Goal: Task Accomplishment & Management: Manage account settings

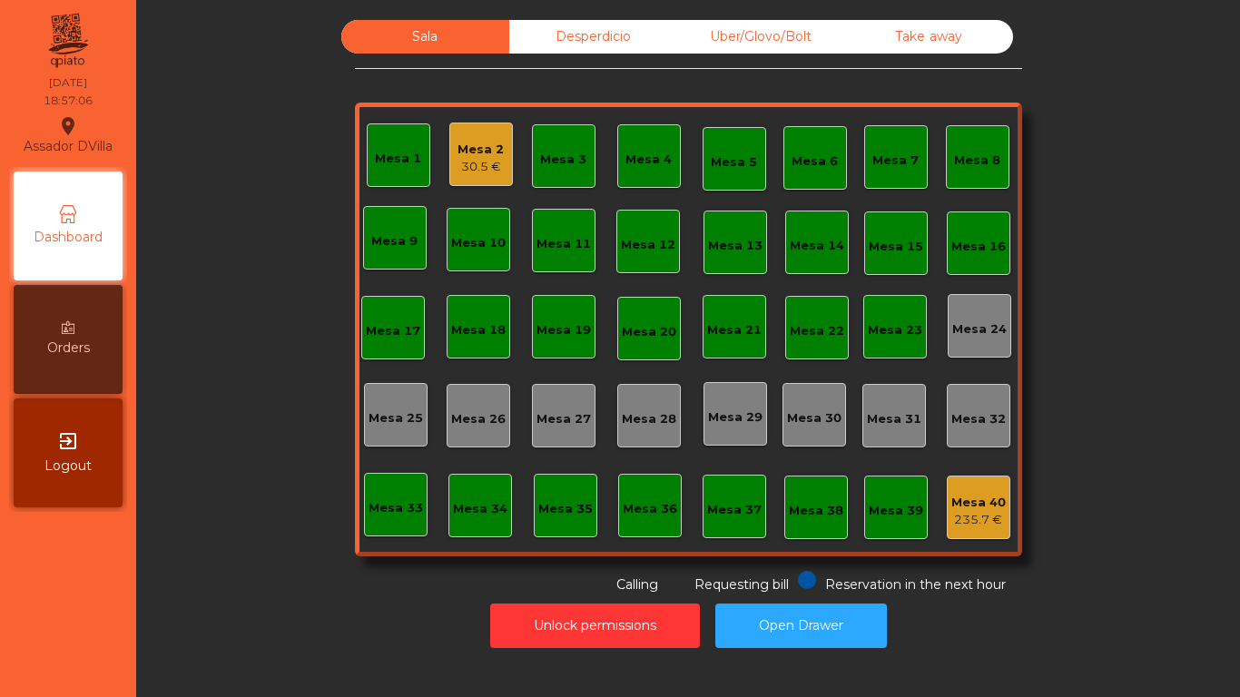
drag, startPoint x: 1120, startPoint y: 344, endPoint x: 1240, endPoint y: 203, distance: 184.9
click at [1237, 391] on div "Sala Desperdicio Uber/Glovo/Bolt Take away Mesa 1 Mesa 2 30.5 € Mesa 3 Mesa 4 M…" at bounding box center [688, 348] width 1104 height 697
click at [489, 144] on div "Mesa 2" at bounding box center [481, 150] width 46 height 18
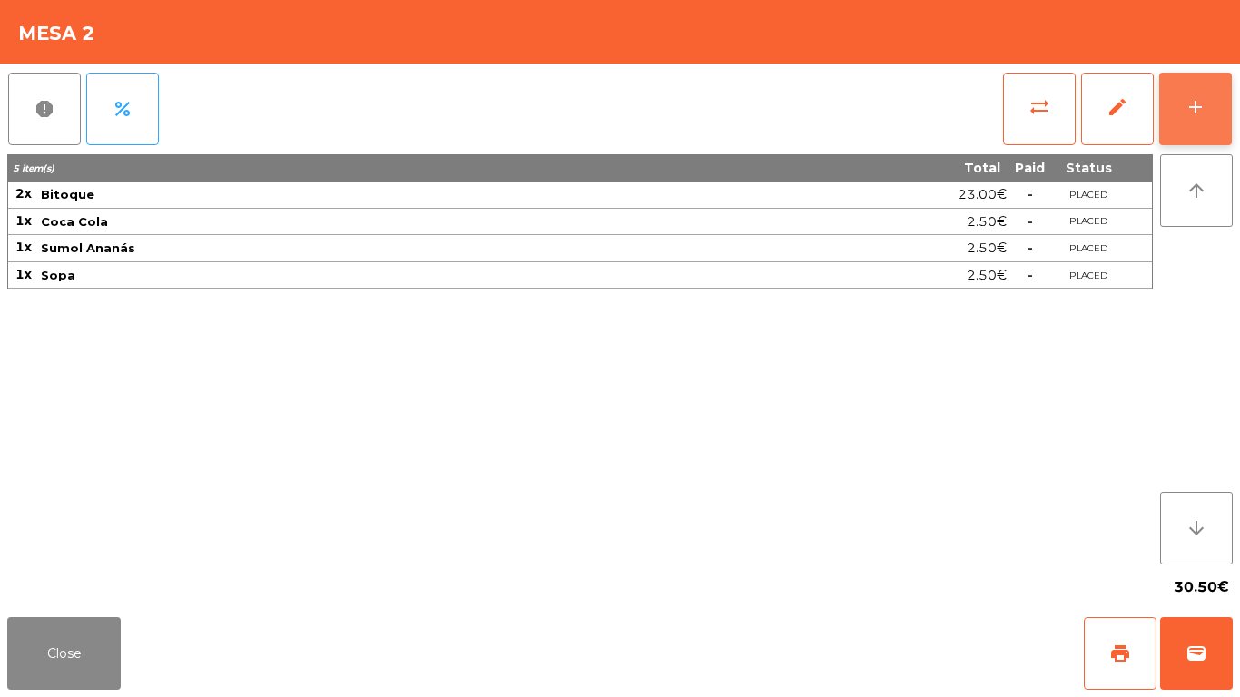
click at [1192, 94] on button "add" at bounding box center [1196, 109] width 73 height 73
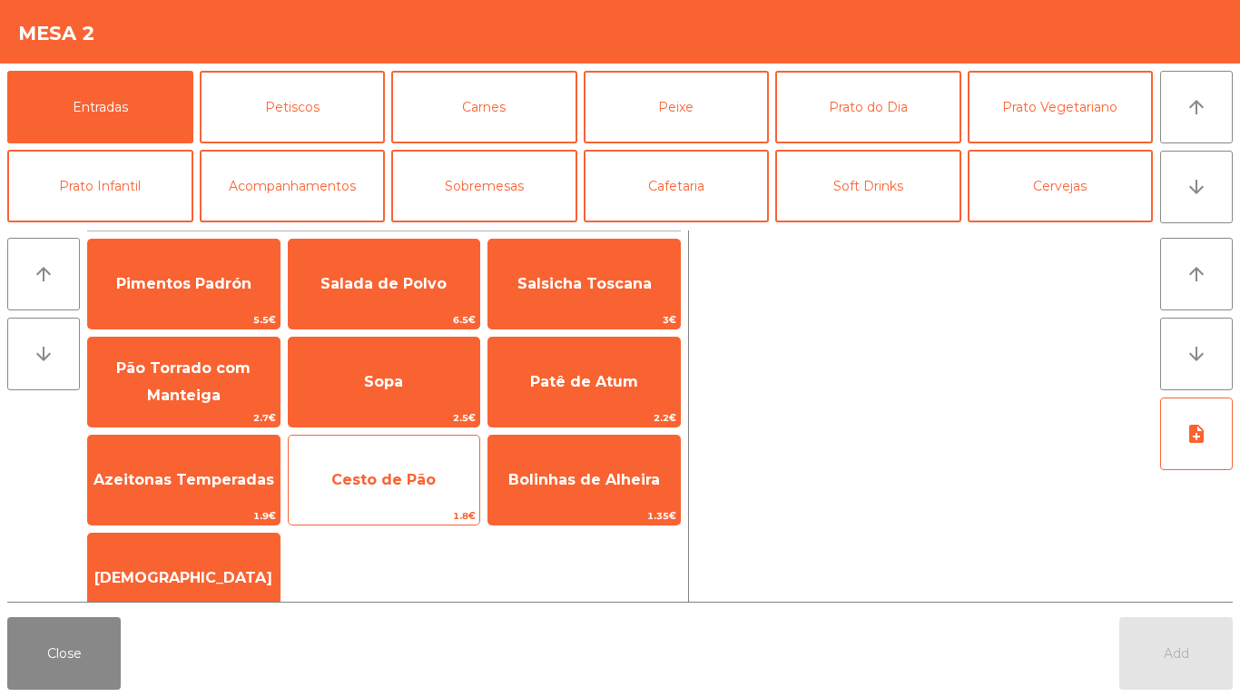
click at [365, 471] on span "Cesto de Pão" at bounding box center [383, 479] width 104 height 17
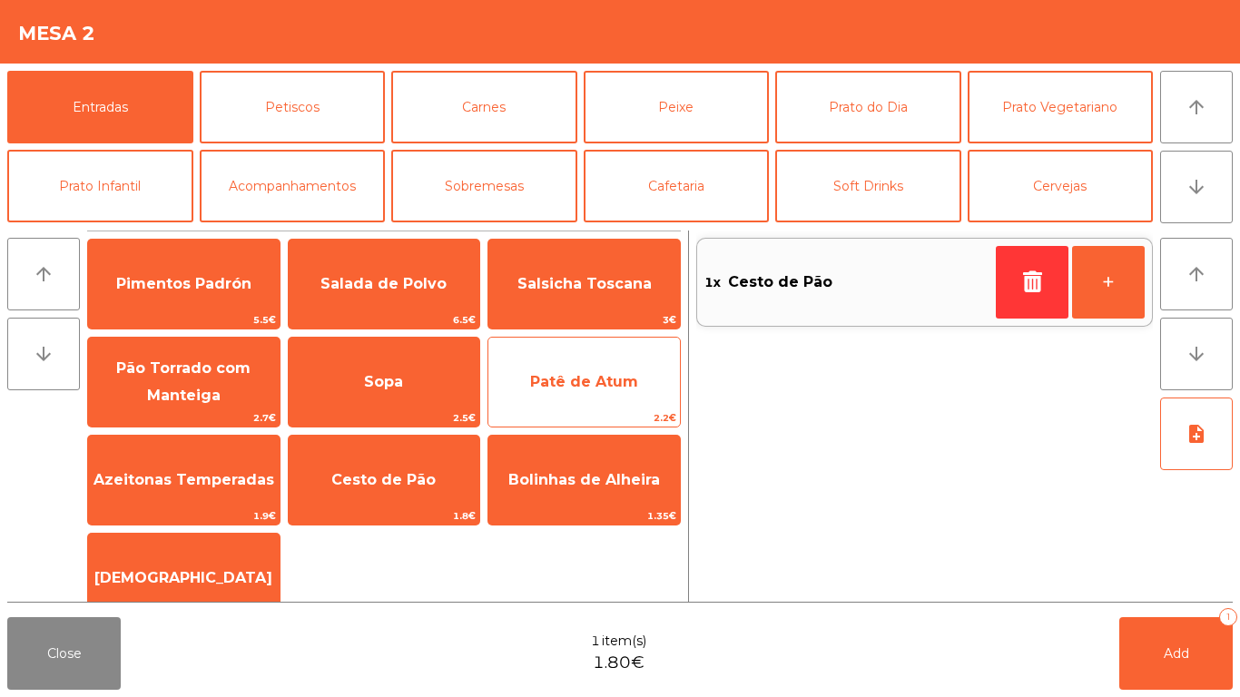
click at [637, 371] on span "Patê de Atum" at bounding box center [585, 382] width 192 height 49
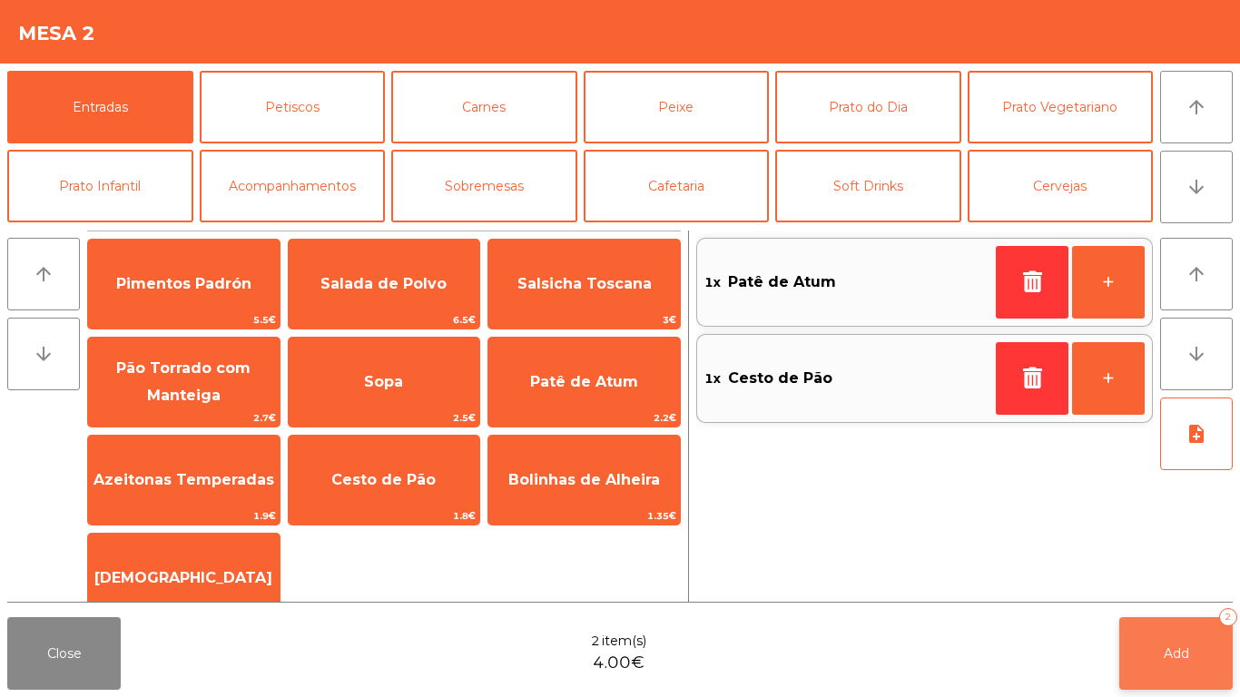
click at [1138, 581] on button "Add 2" at bounding box center [1177, 653] width 114 height 73
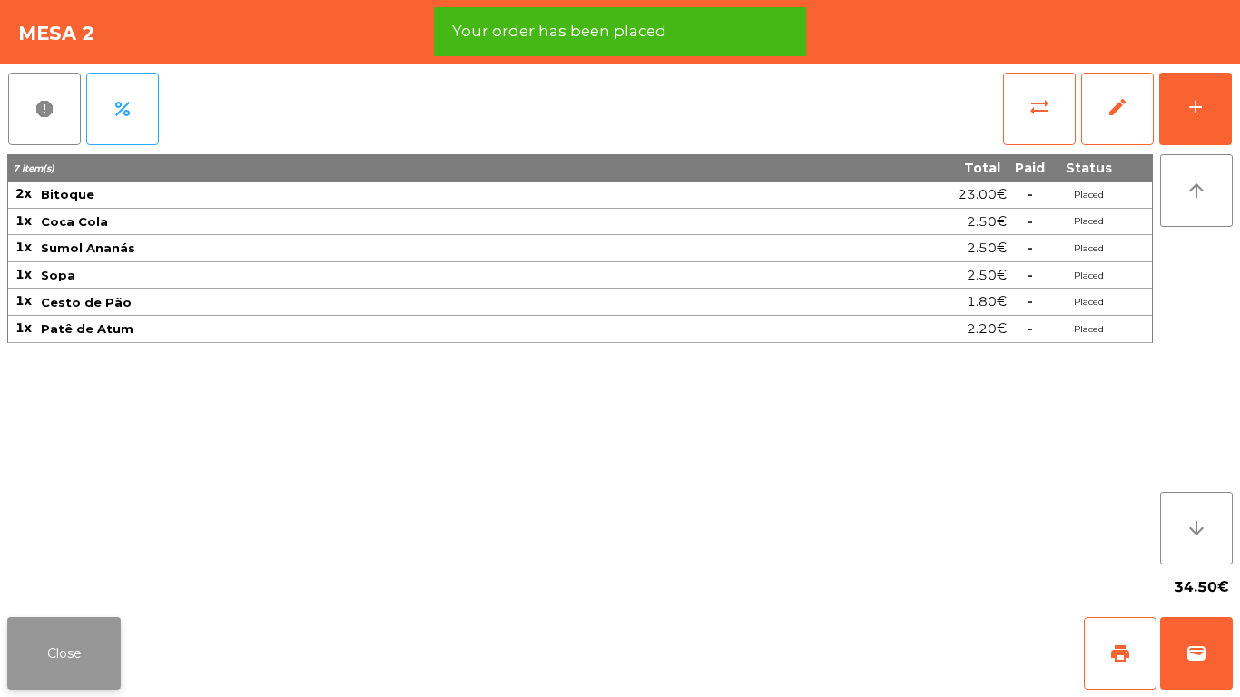
click at [42, 581] on button "Close" at bounding box center [64, 653] width 114 height 73
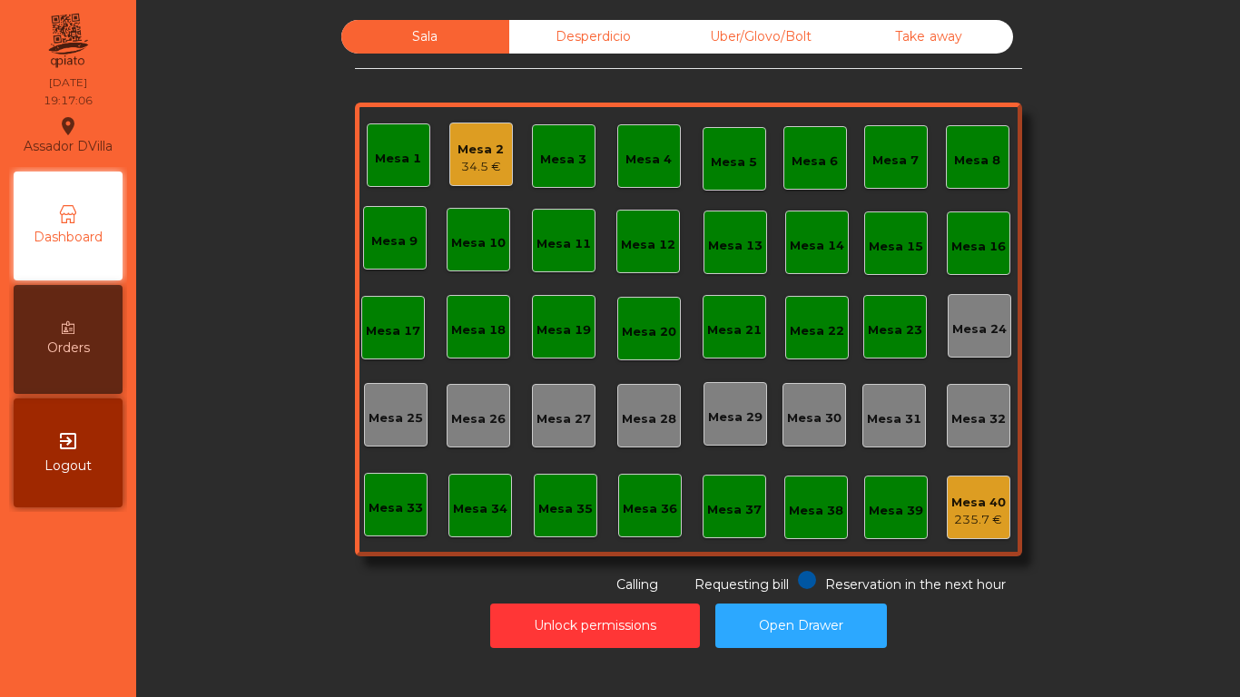
click at [34, 581] on nav "Assador DVilla location_on [DATE] 19:17:06 Dashboard Orders exit_to_app Logout" at bounding box center [68, 348] width 136 height 697
click at [390, 313] on div "Mesa 17" at bounding box center [393, 328] width 64 height 64
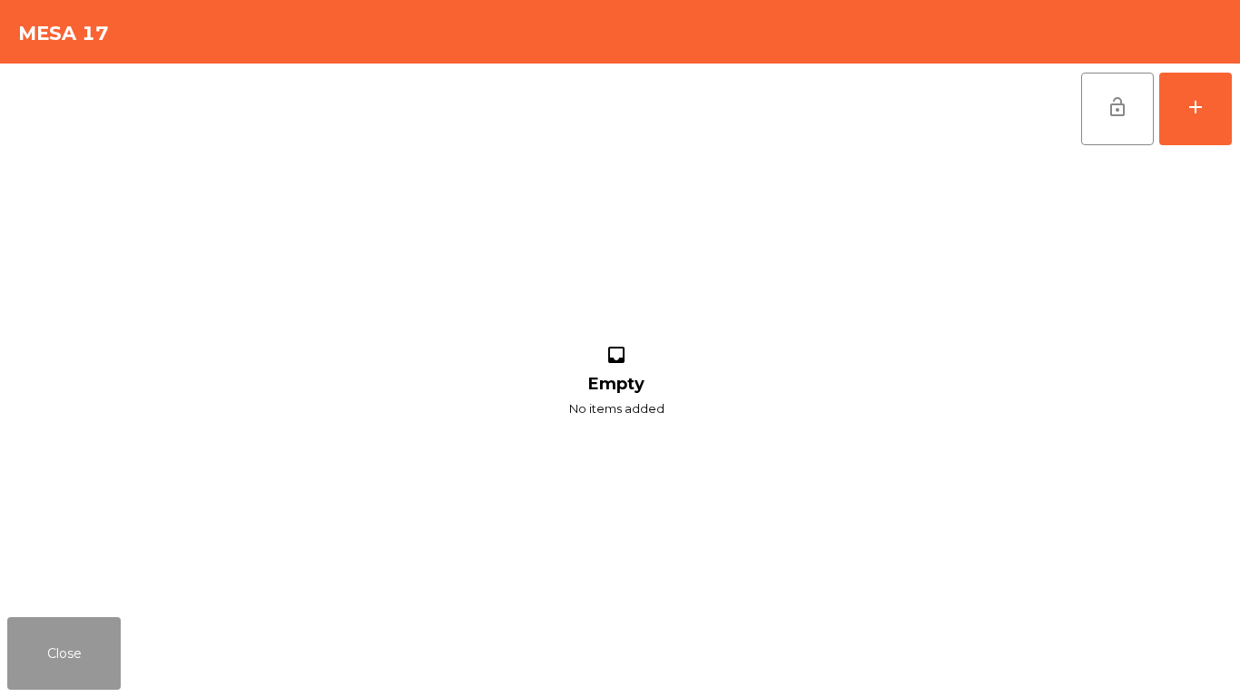
drag, startPoint x: 74, startPoint y: 682, endPoint x: 86, endPoint y: 634, distance: 49.8
click at [74, 581] on button "Close" at bounding box center [64, 653] width 114 height 73
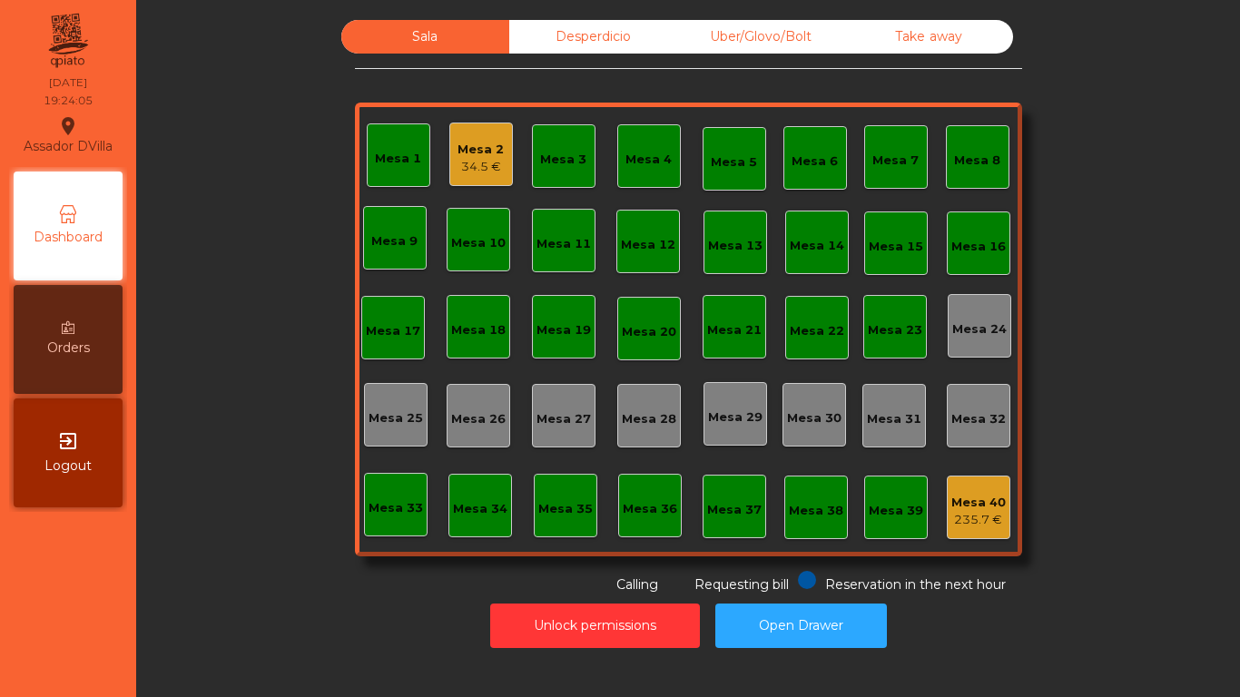
click at [380, 323] on div "Mesa 17" at bounding box center [393, 331] width 54 height 18
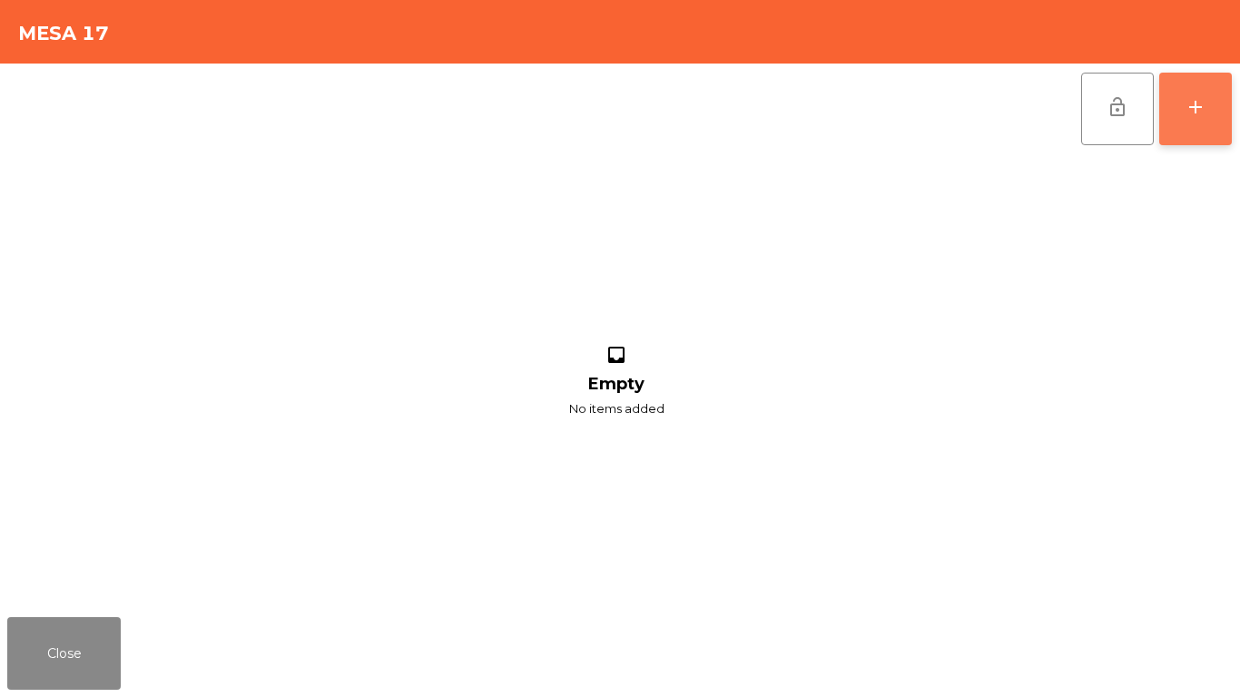
click at [1195, 104] on div "add" at bounding box center [1196, 107] width 22 height 22
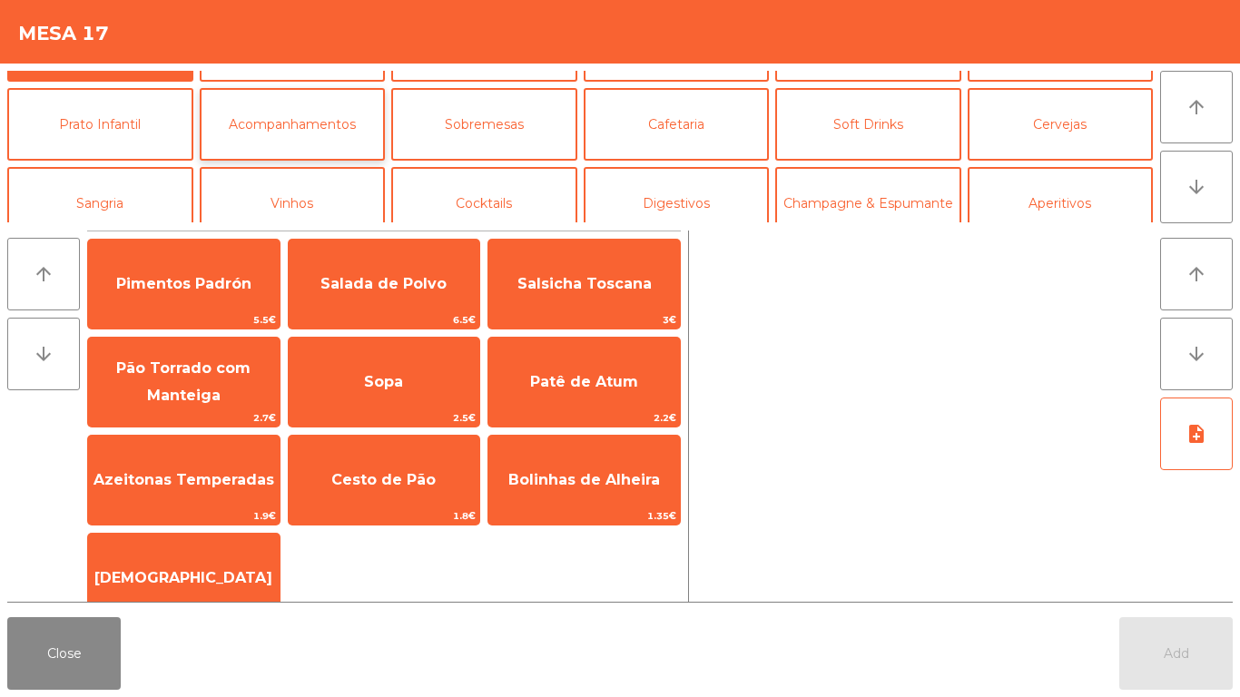
scroll to position [91, 0]
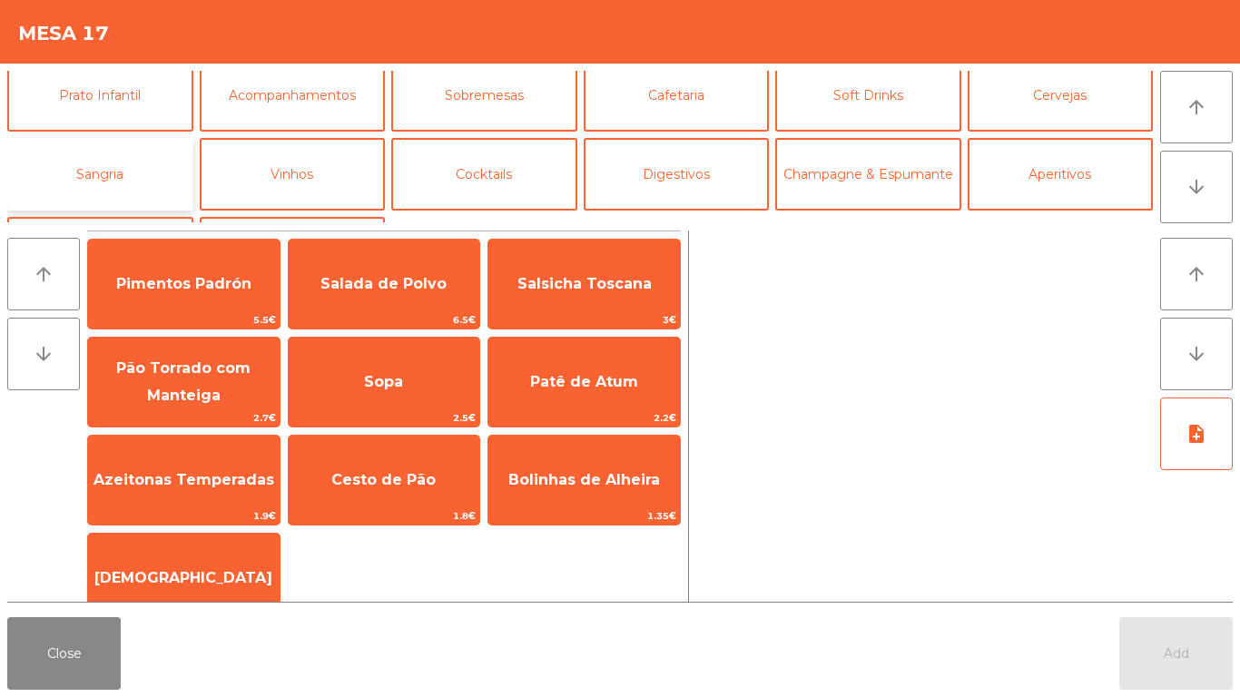
click at [179, 168] on button "Sangria" at bounding box center [100, 174] width 186 height 73
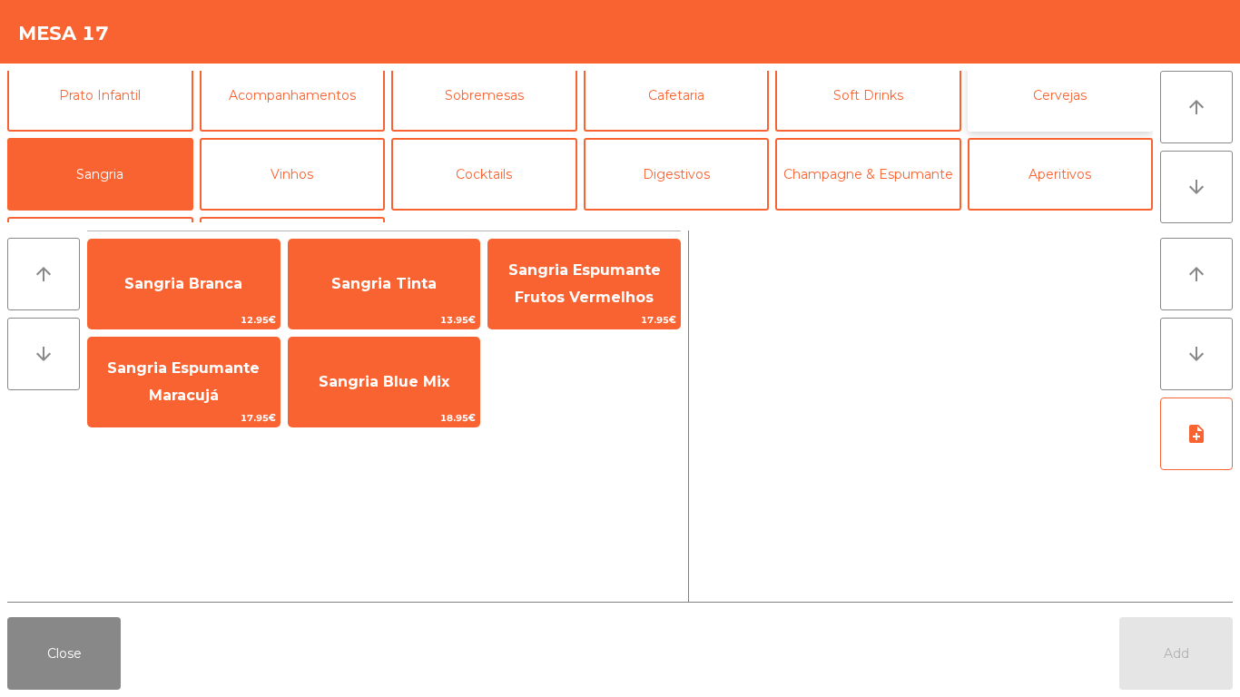
click at [1059, 86] on button "Cervejas" at bounding box center [1061, 95] width 186 height 73
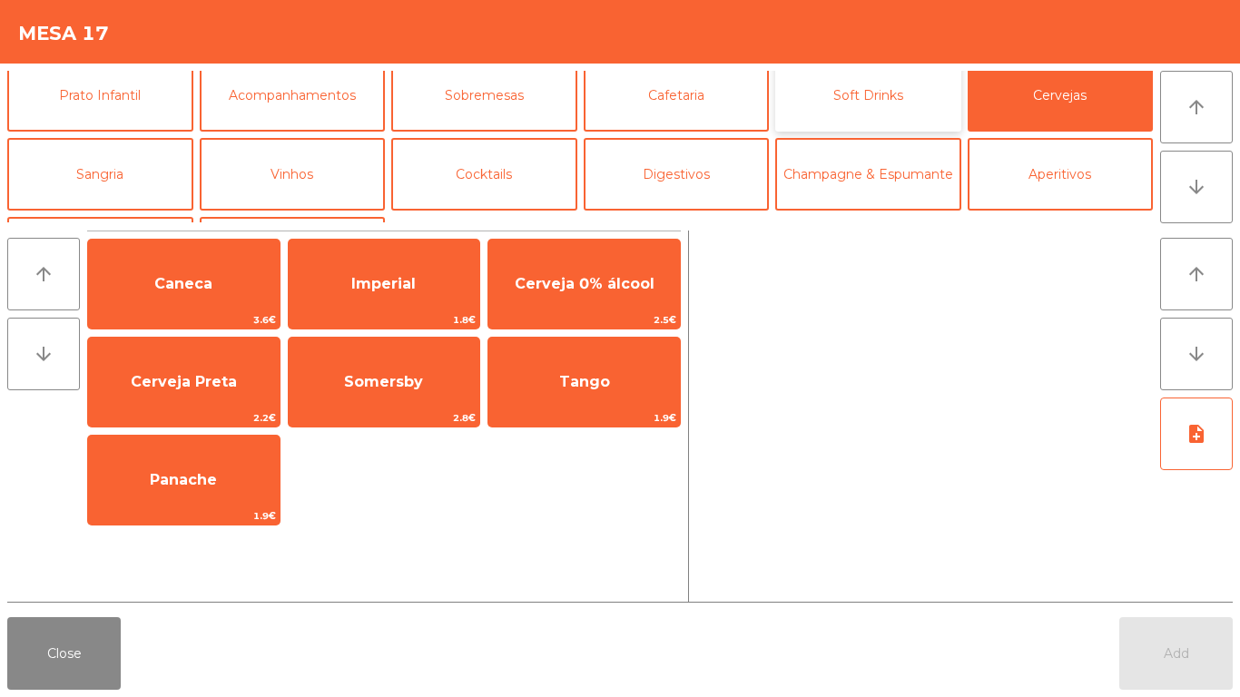
click at [878, 84] on button "Soft Drinks" at bounding box center [869, 95] width 186 height 73
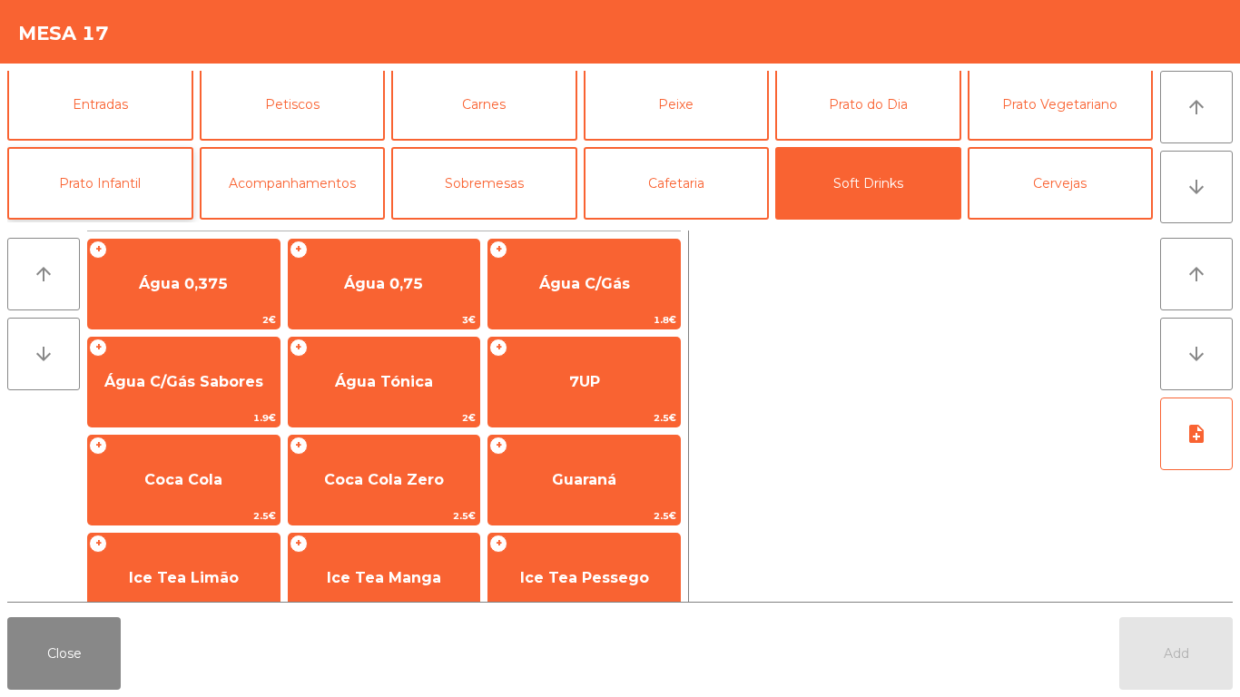
scroll to position [0, 0]
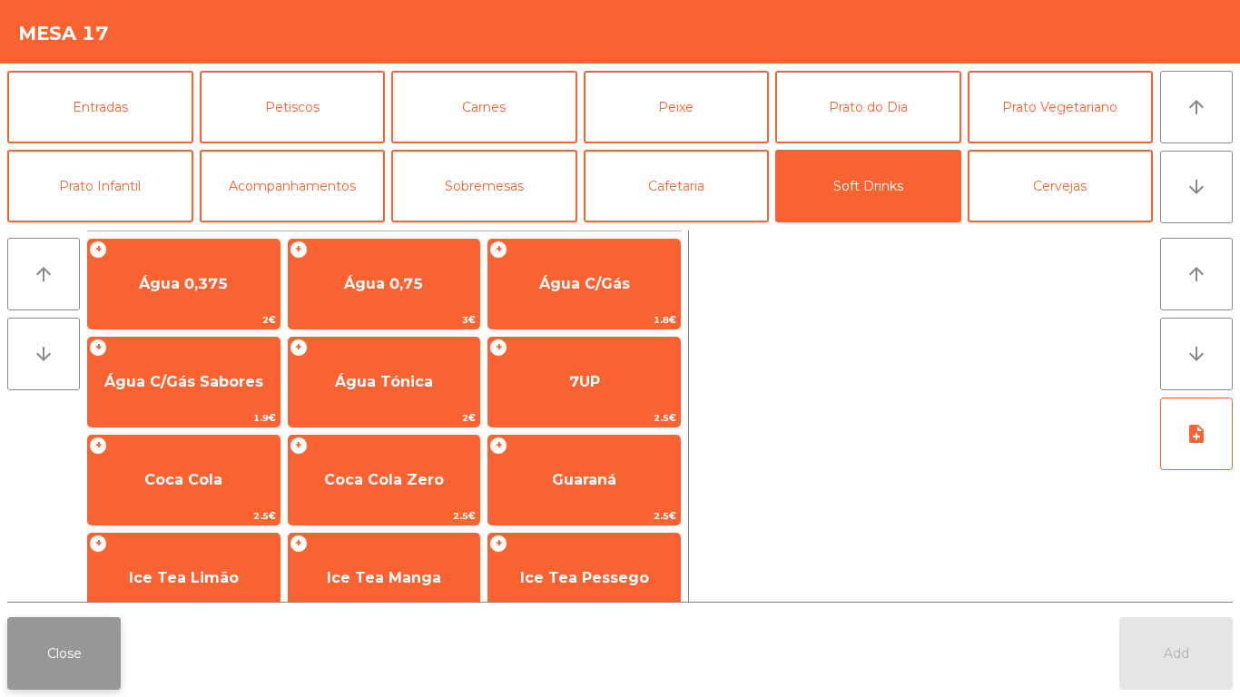
click at [88, 581] on button "Close" at bounding box center [64, 653] width 114 height 73
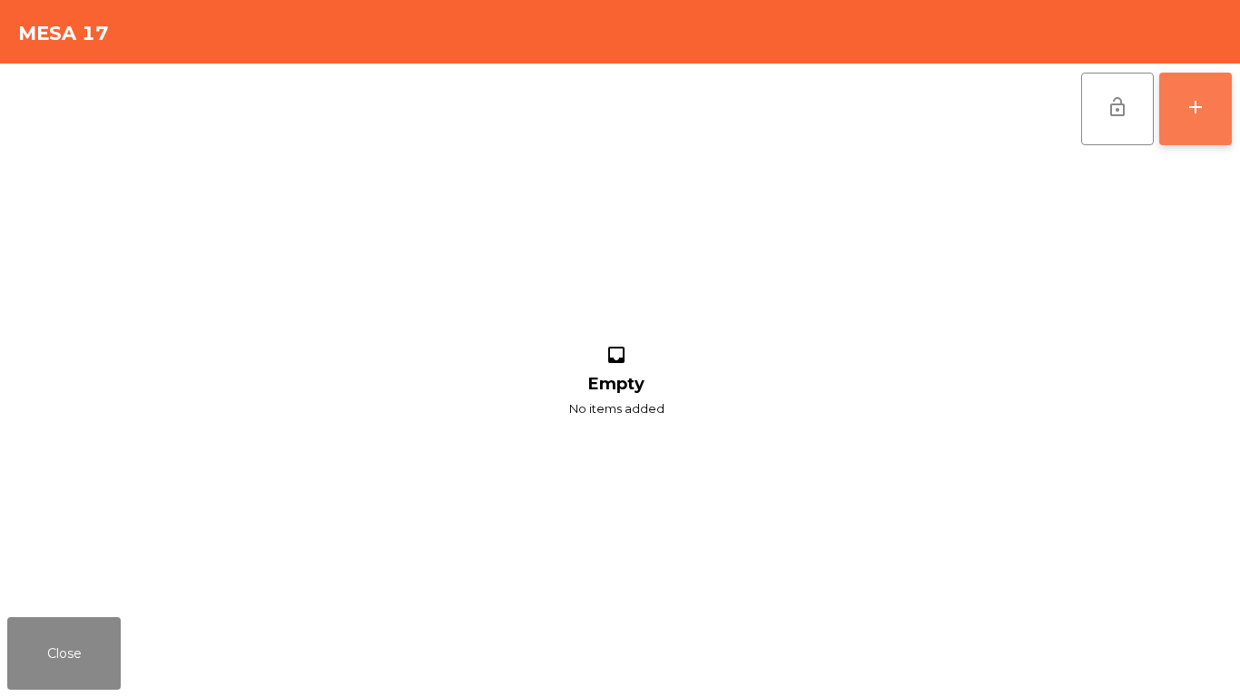
click at [1185, 129] on button "add" at bounding box center [1196, 109] width 73 height 73
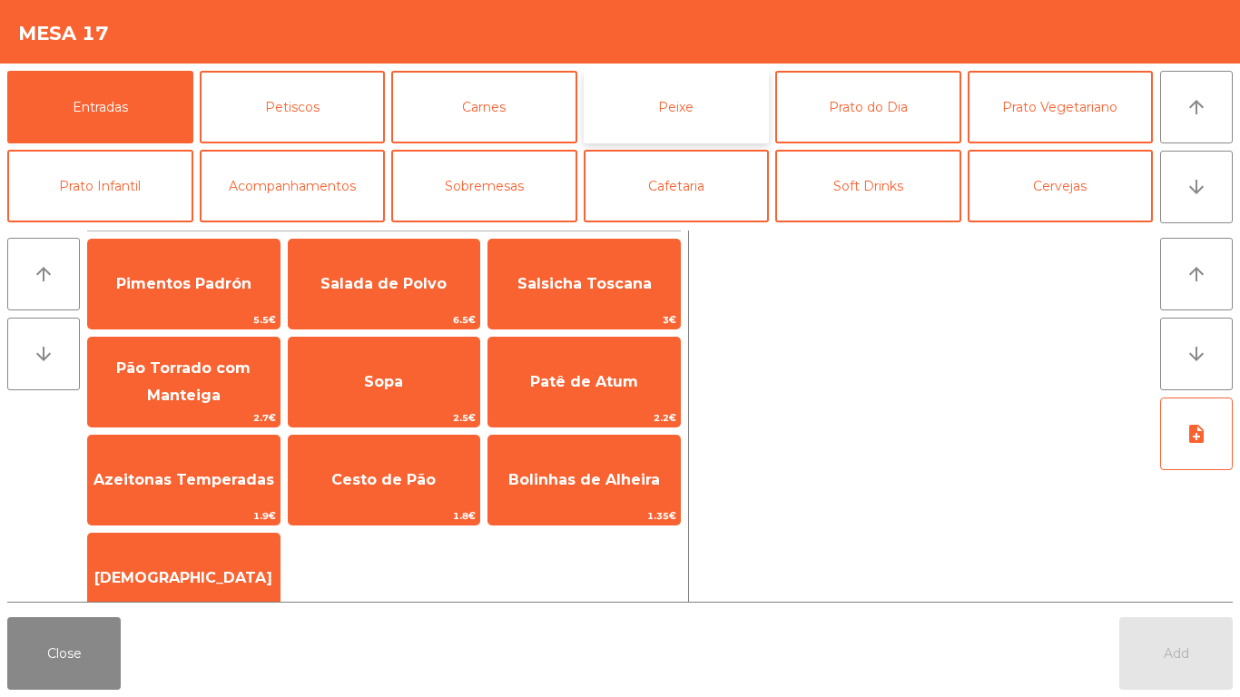
click at [657, 106] on button "Peixe" at bounding box center [677, 107] width 186 height 73
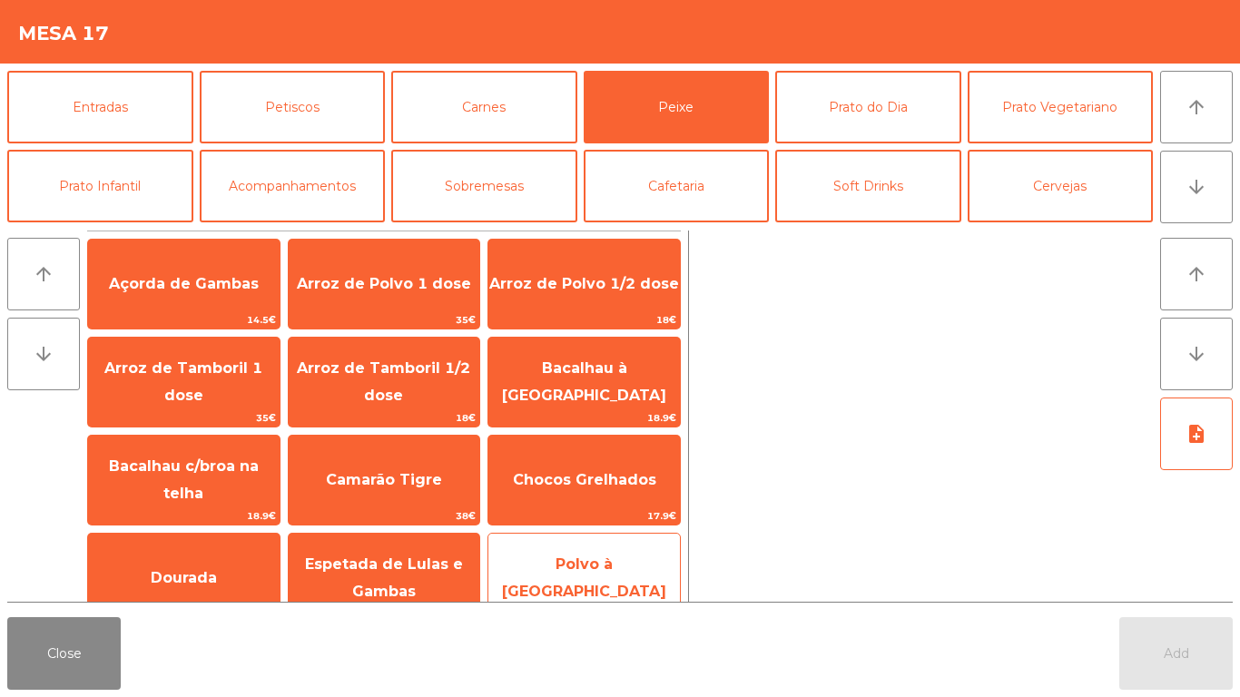
click at [537, 564] on span "Polvo à [GEOGRAPHIC_DATA]" at bounding box center [585, 578] width 192 height 77
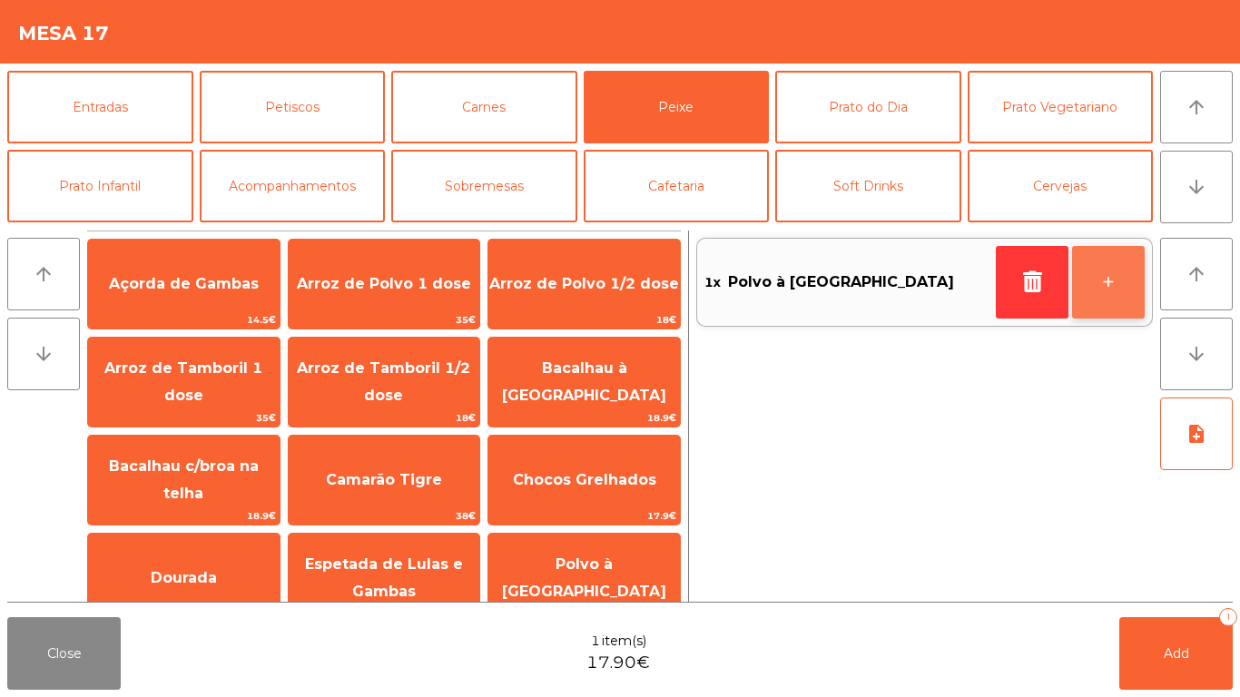
click at [1097, 289] on button "+" at bounding box center [1108, 282] width 73 height 73
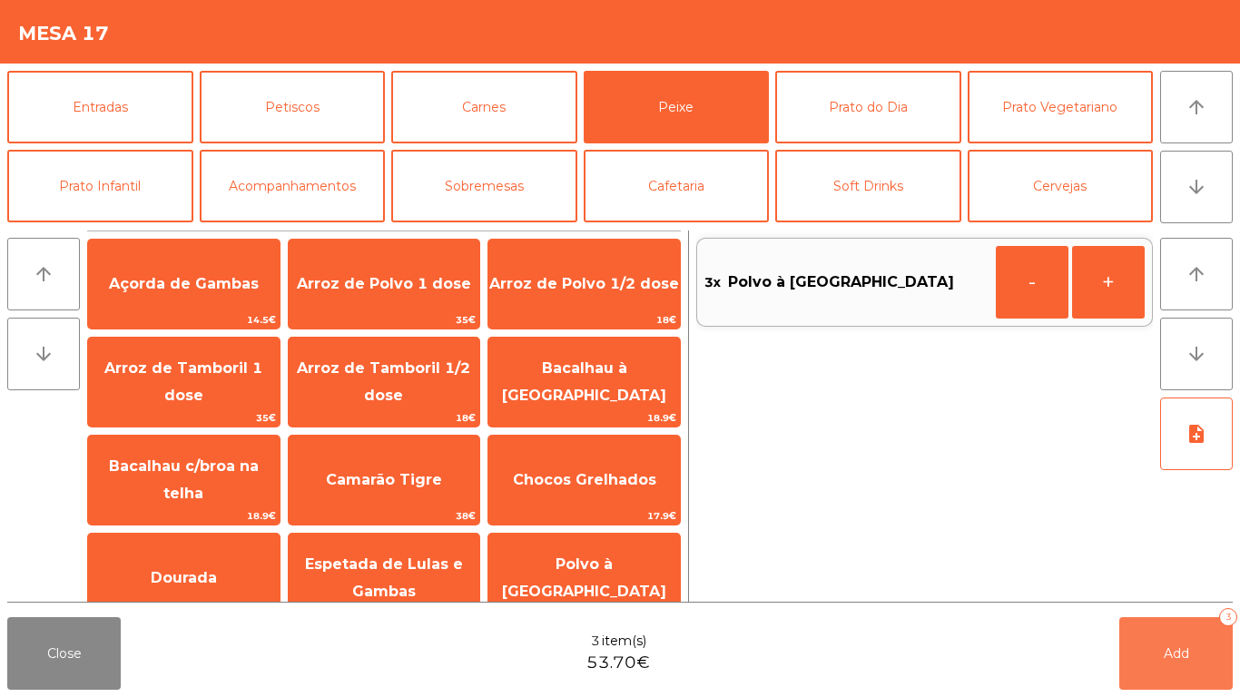
click at [1192, 581] on button "Add 3" at bounding box center [1177, 653] width 114 height 73
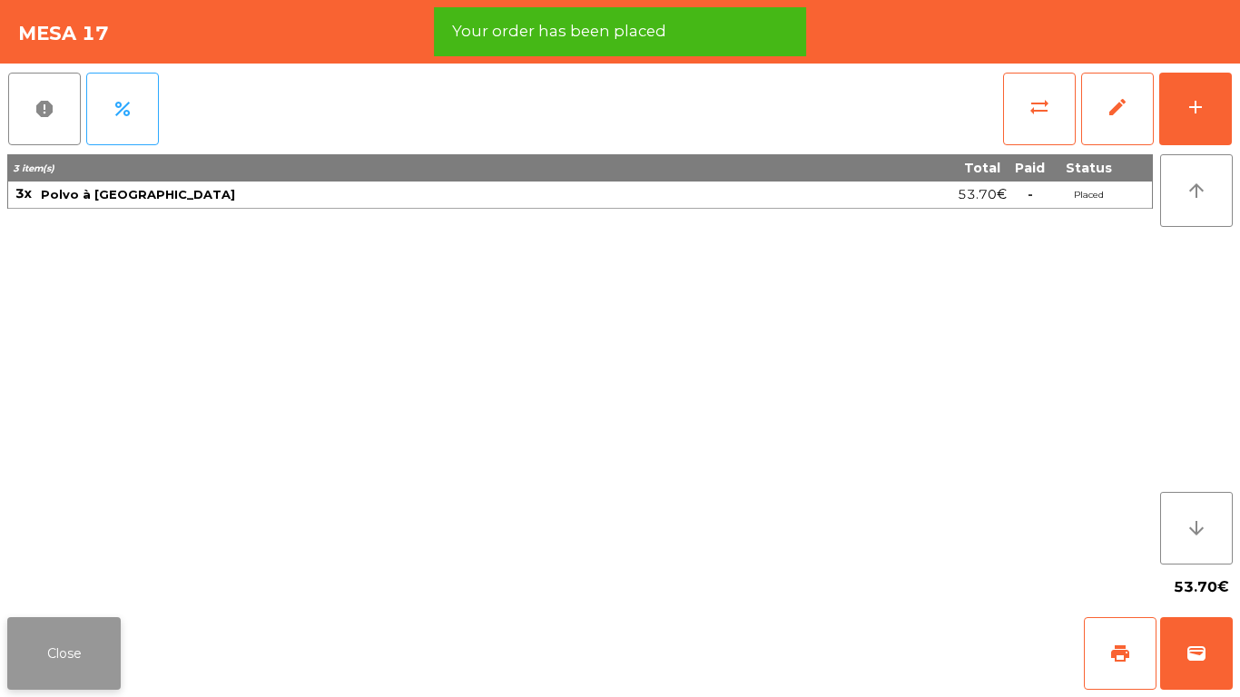
drag, startPoint x: 94, startPoint y: 664, endPoint x: 97, endPoint y: 654, distance: 10.4
click at [97, 581] on button "Close" at bounding box center [64, 653] width 114 height 73
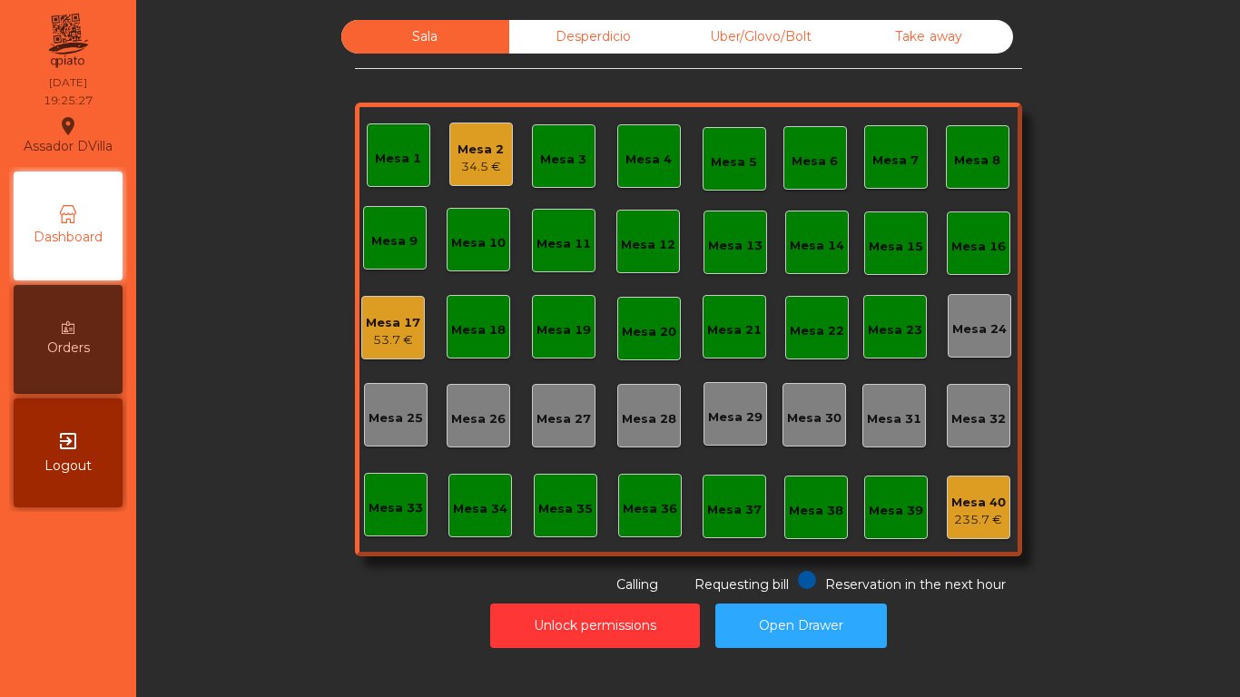
click at [377, 323] on div "Mesa 17" at bounding box center [393, 323] width 54 height 18
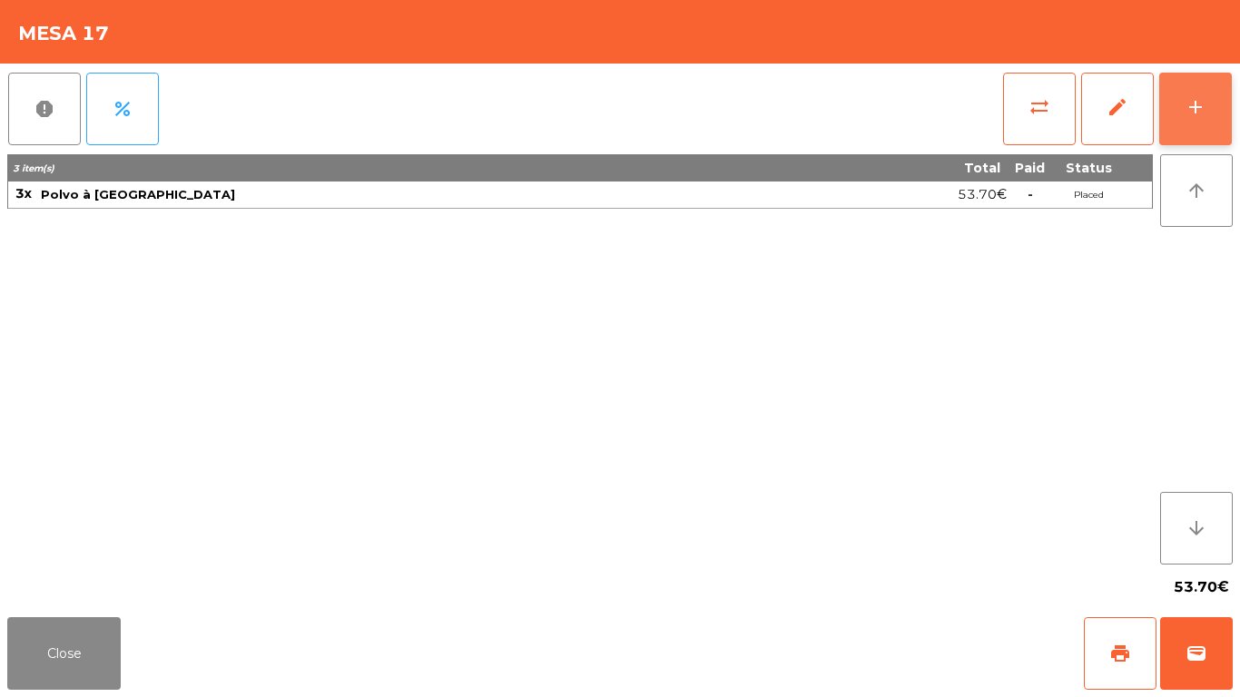
click at [1198, 87] on button "add" at bounding box center [1196, 109] width 73 height 73
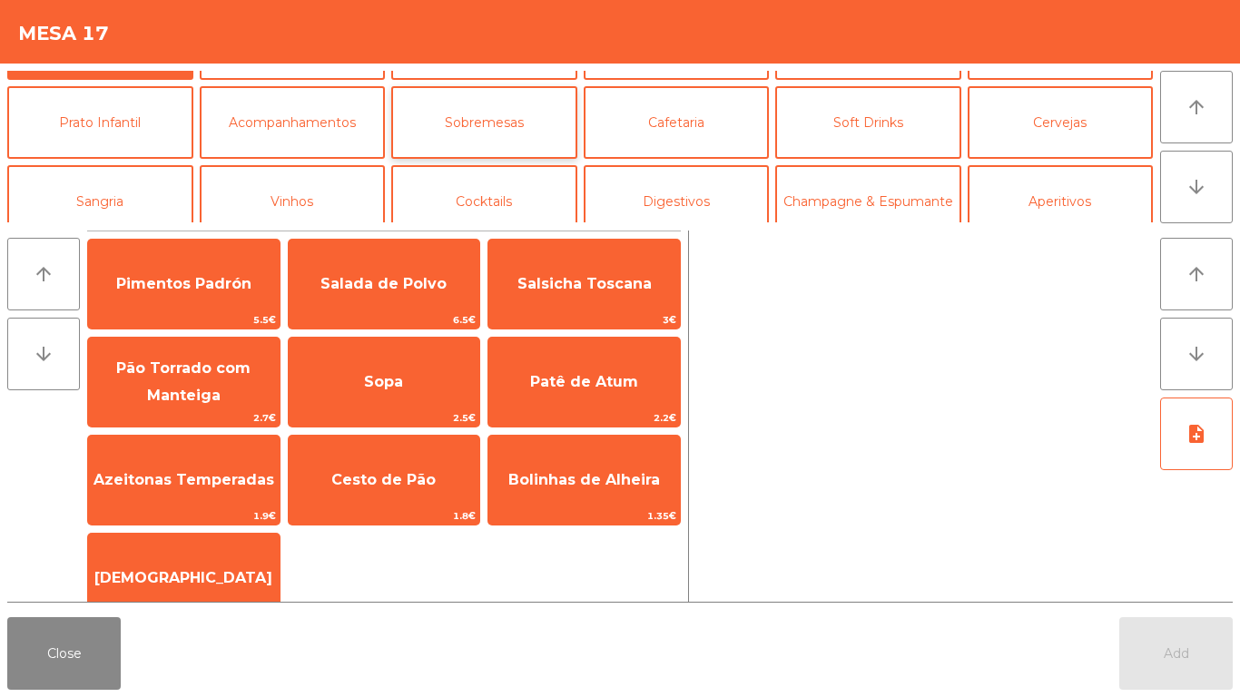
scroll to position [91, 0]
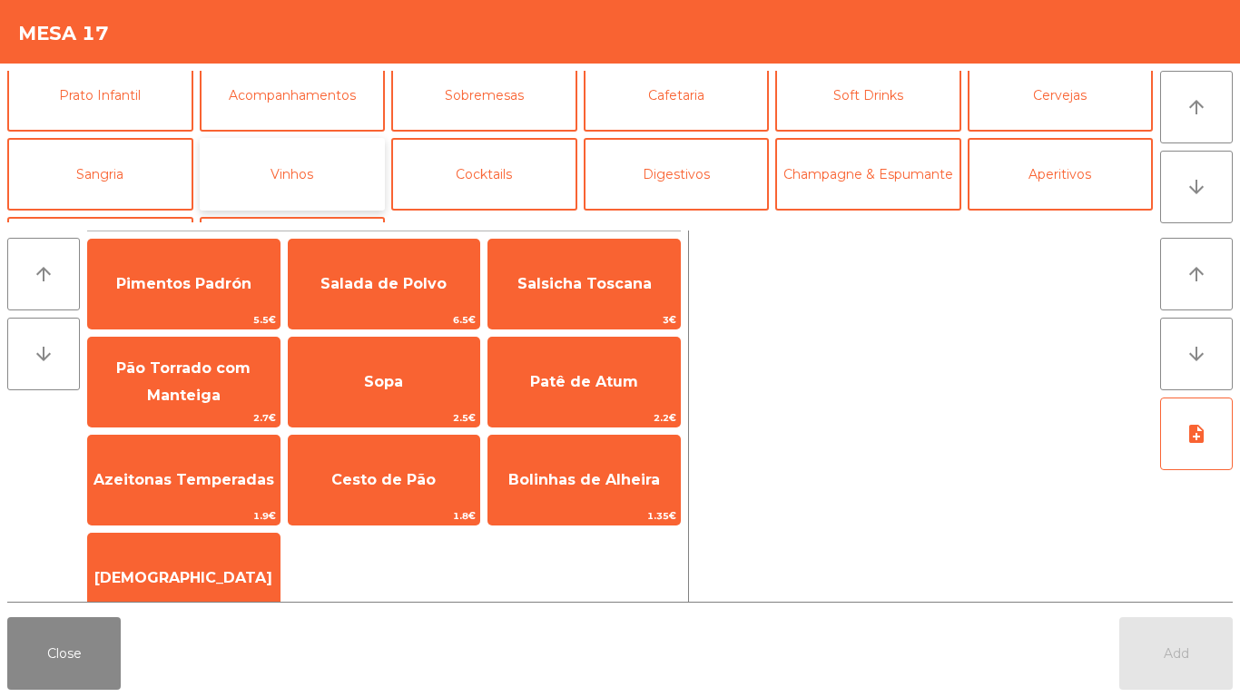
click at [368, 176] on button "Vinhos" at bounding box center [293, 174] width 186 height 73
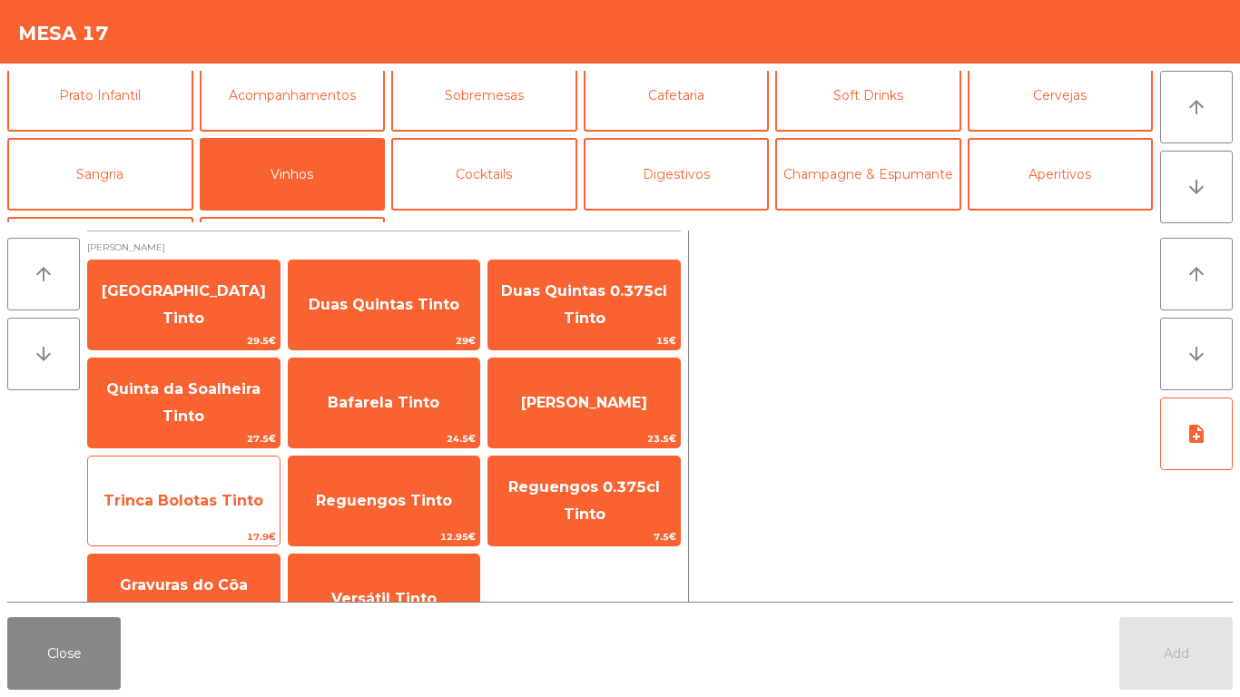
click at [176, 490] on span "Trinca Bolotas Tinto" at bounding box center [184, 501] width 192 height 49
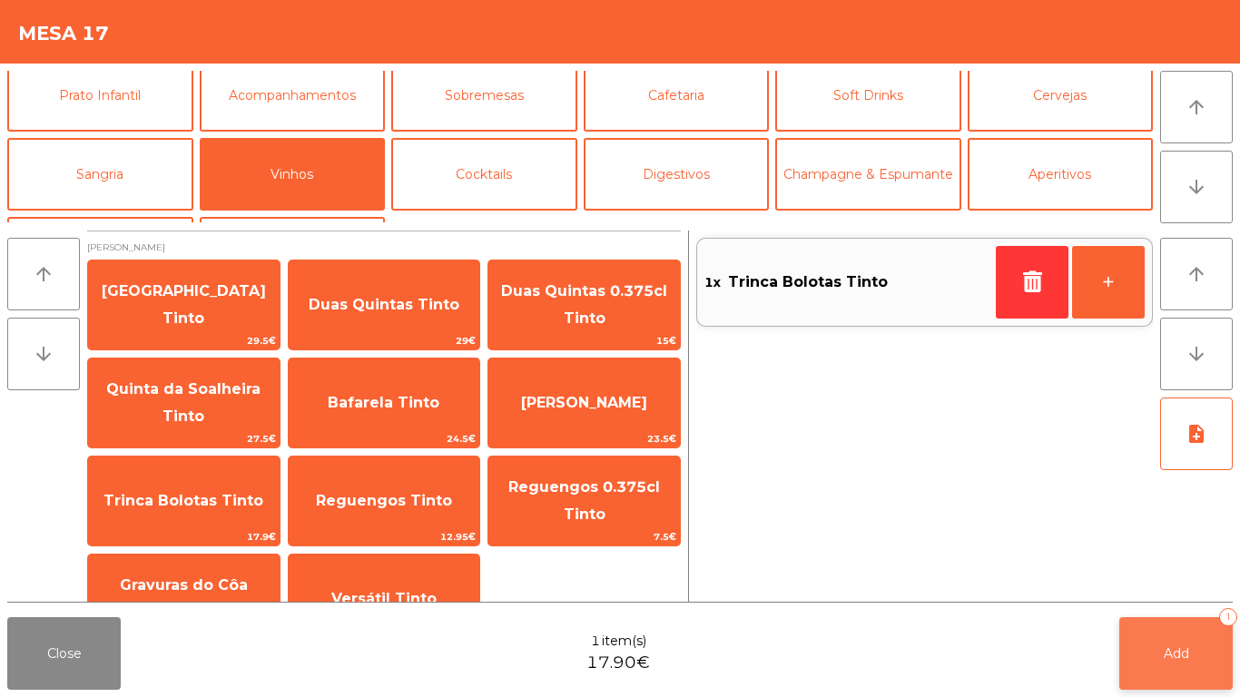
click at [1161, 581] on button "Add 1" at bounding box center [1177, 653] width 114 height 73
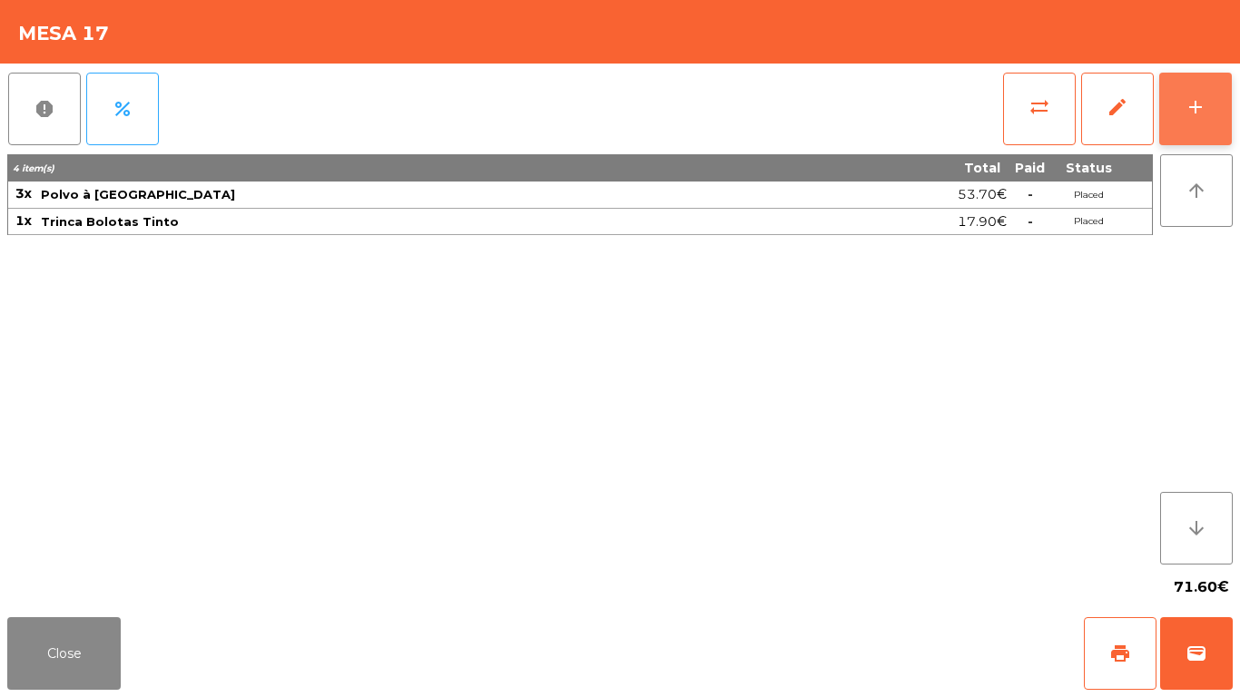
click at [1179, 84] on button "add" at bounding box center [1196, 109] width 73 height 73
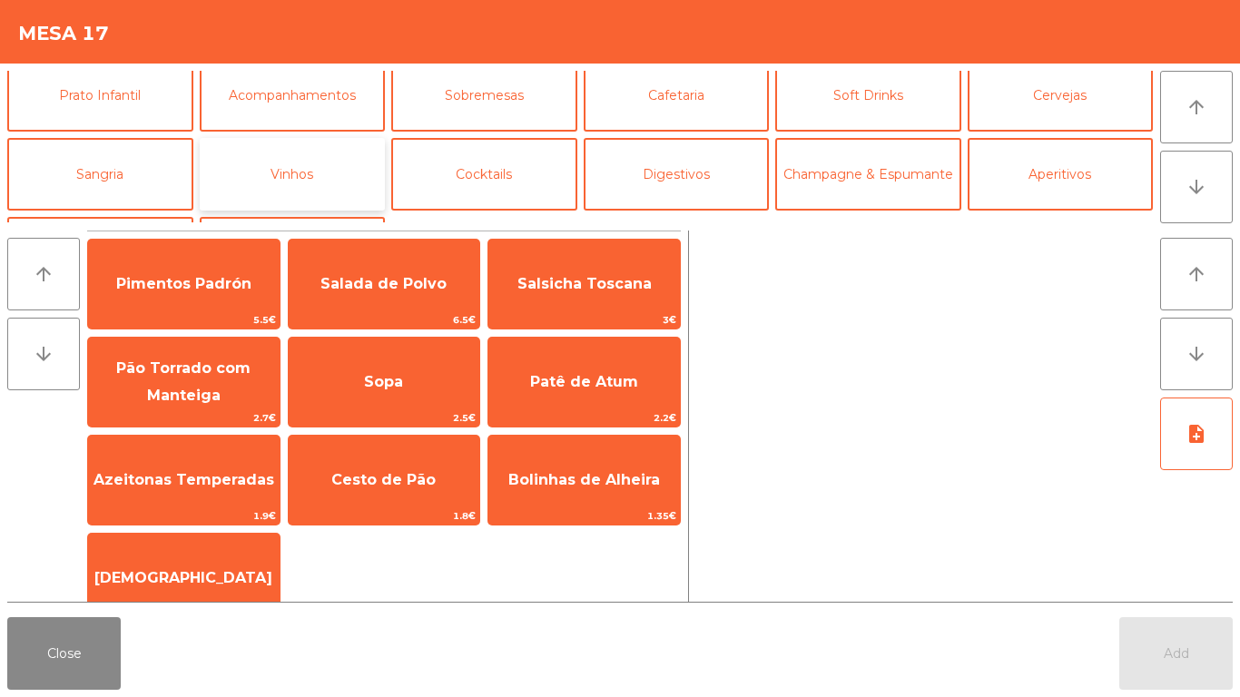
click at [367, 169] on button "Vinhos" at bounding box center [293, 174] width 186 height 73
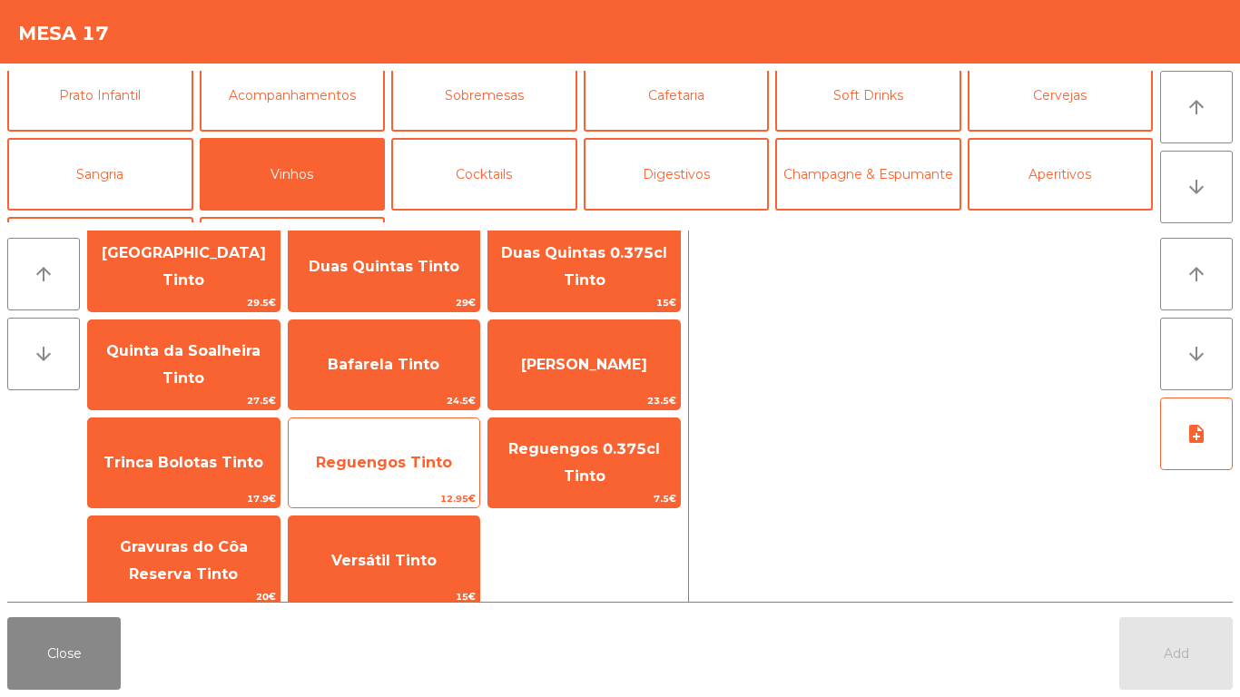
scroll to position [0, 0]
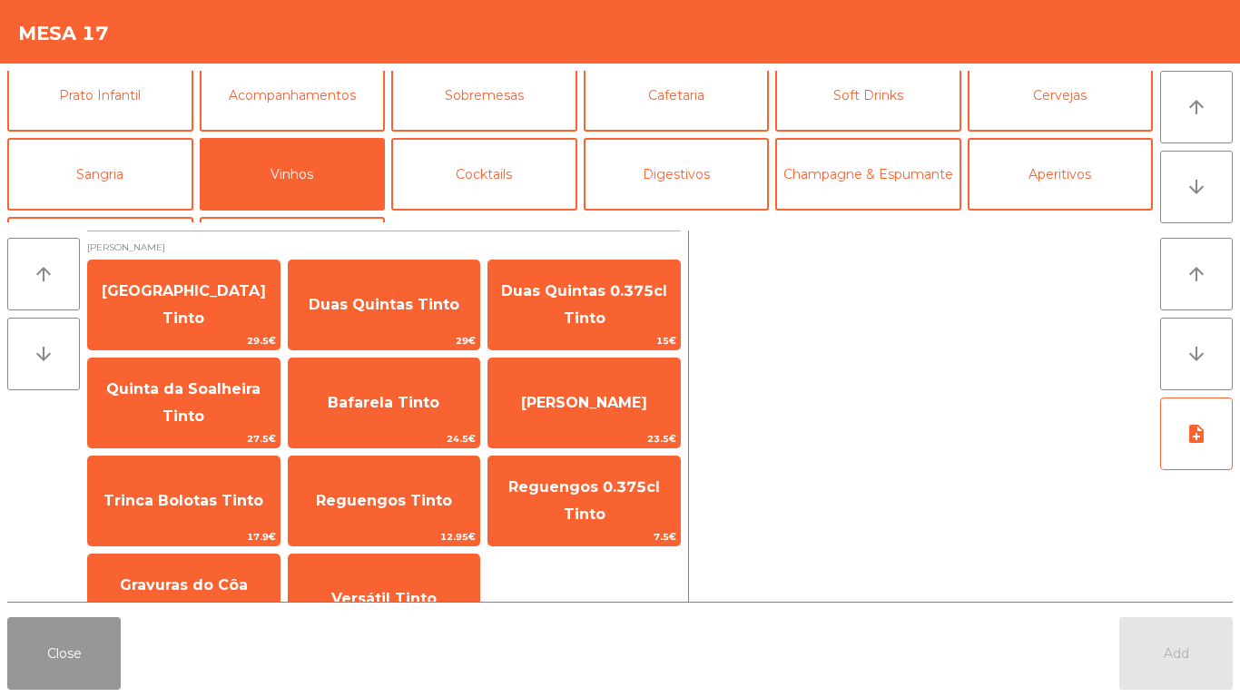
click at [92, 581] on button "Close" at bounding box center [64, 653] width 114 height 73
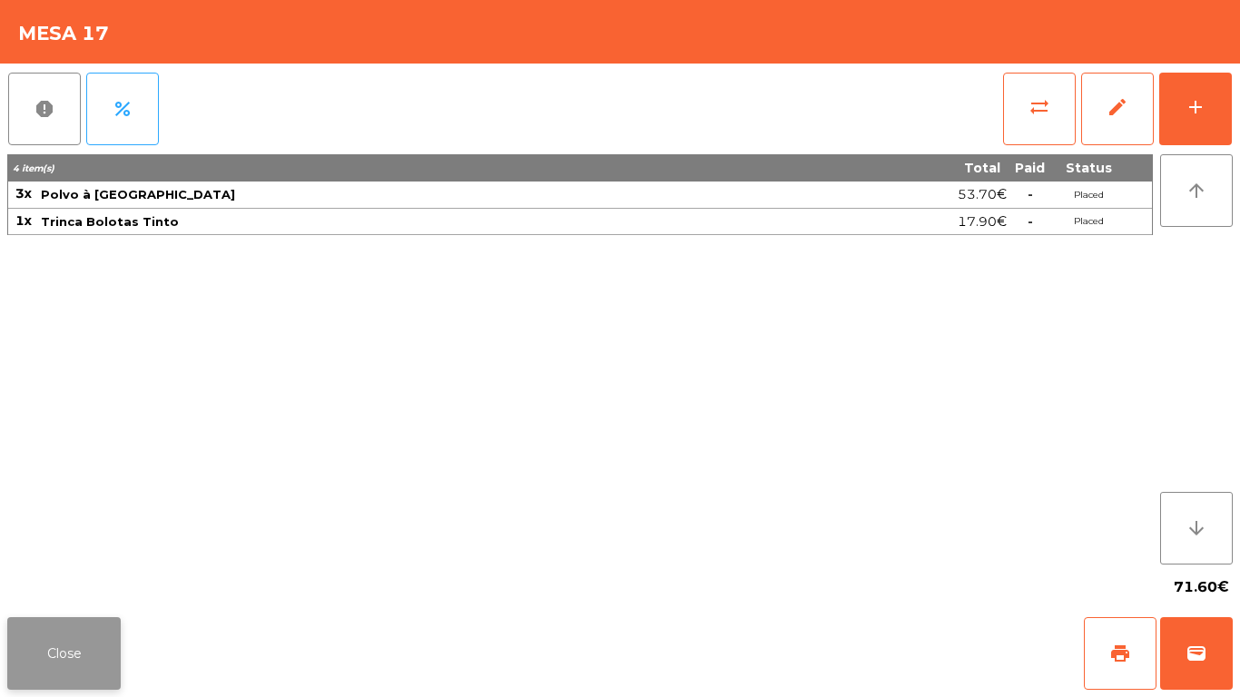
click at [114, 581] on button "Close" at bounding box center [64, 653] width 114 height 73
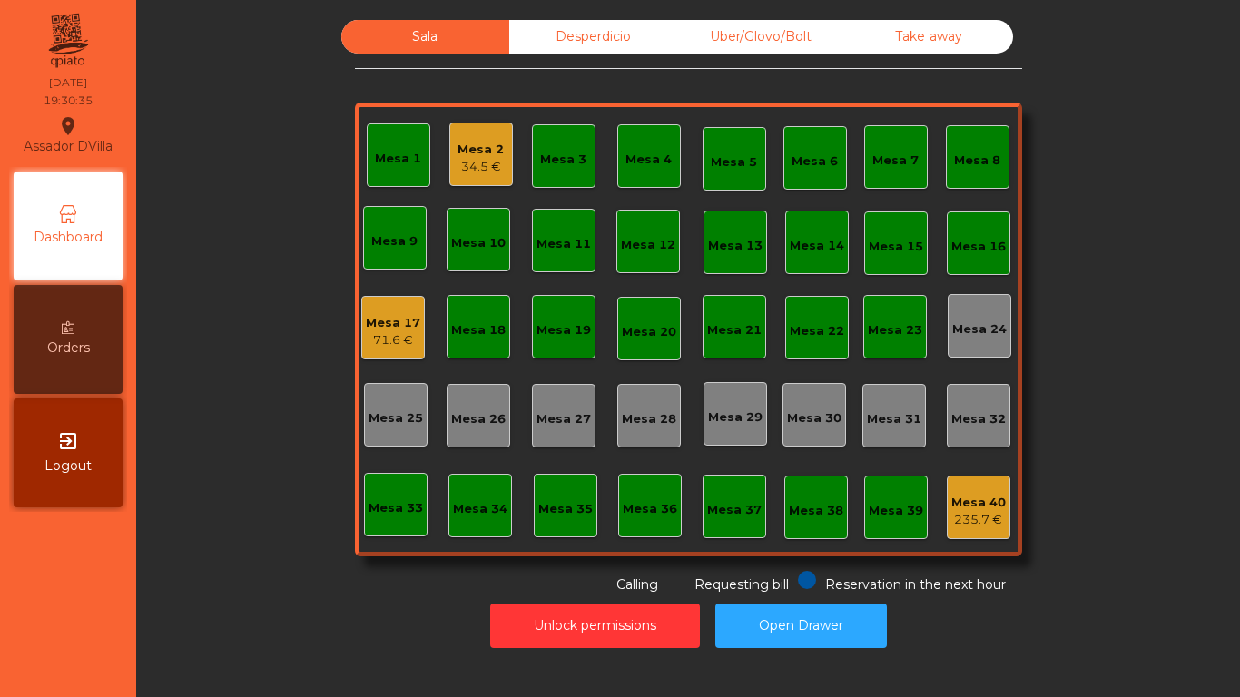
click at [366, 323] on div "Mesa 17" at bounding box center [393, 323] width 54 height 18
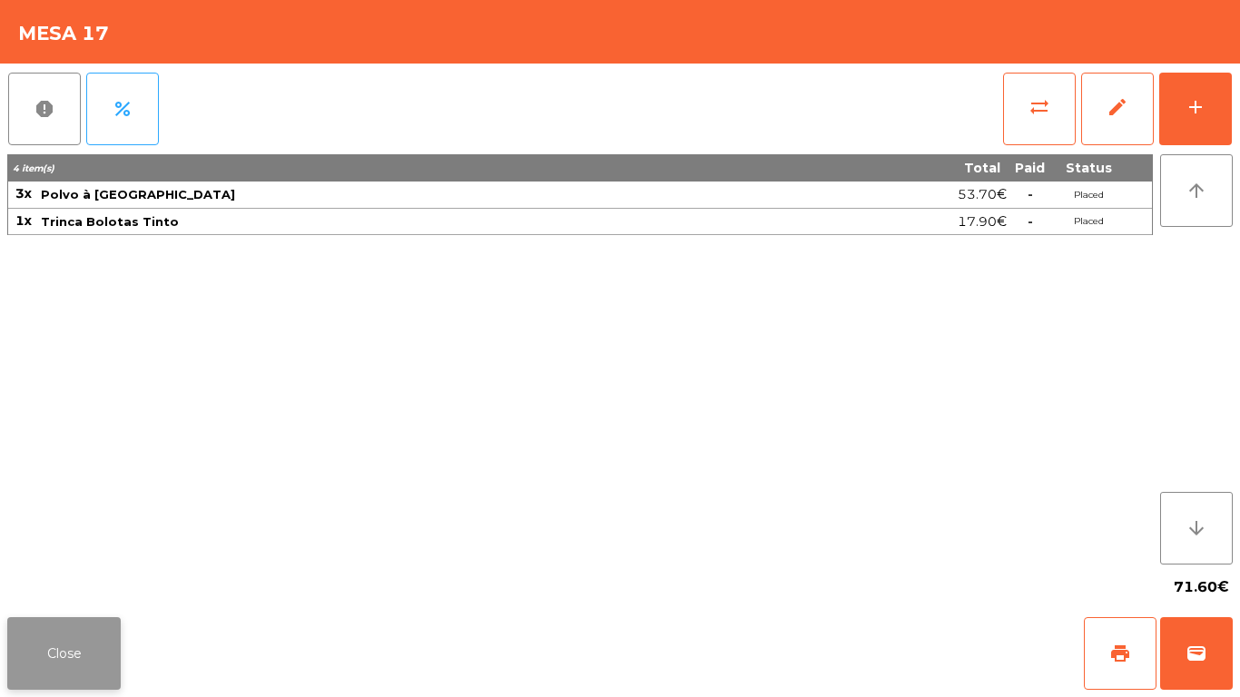
click at [64, 581] on button "Close" at bounding box center [64, 653] width 114 height 73
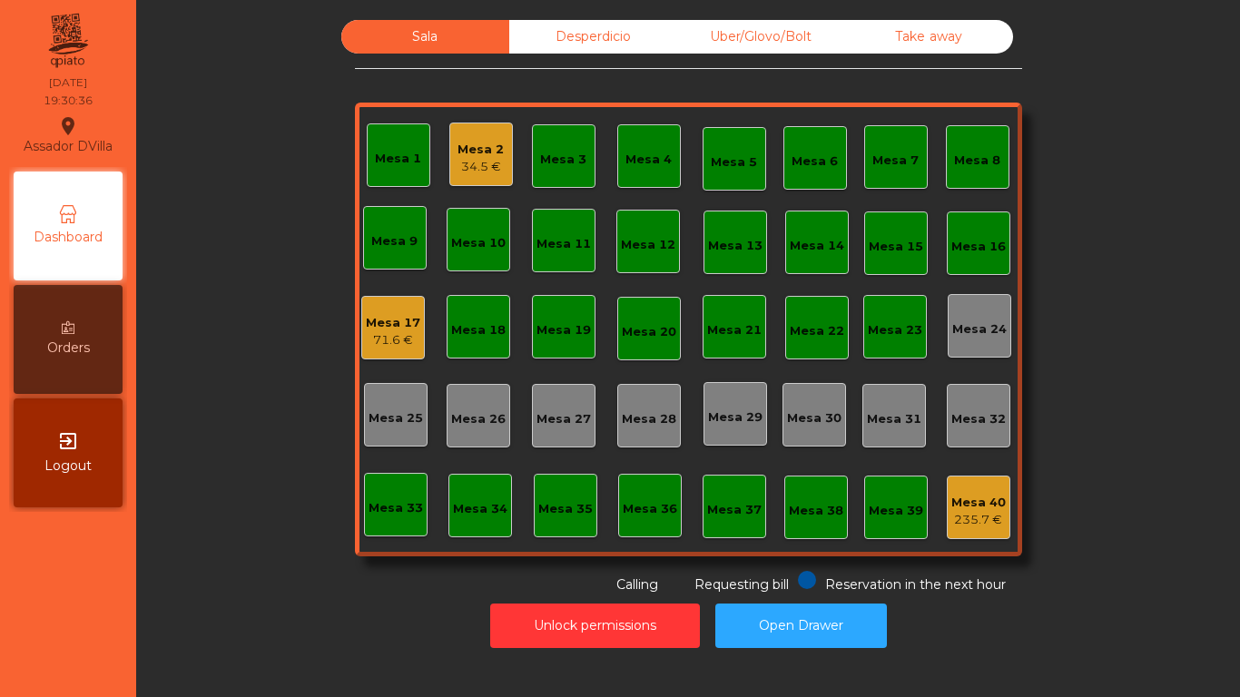
click at [253, 581] on div "Unlock permissions Open Drawer" at bounding box center [688, 626] width 1055 height 63
click at [369, 309] on div "Mesa 17 71.6 €" at bounding box center [393, 328] width 54 height 43
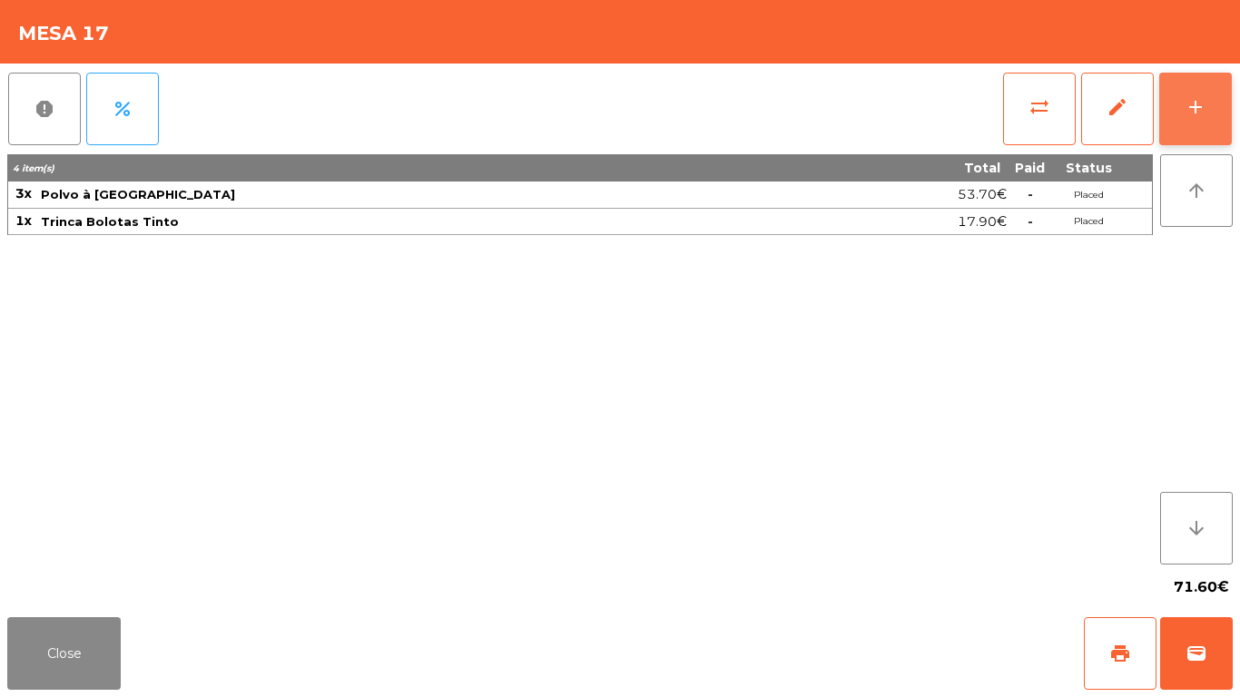
click at [1178, 103] on button "add" at bounding box center [1196, 109] width 73 height 73
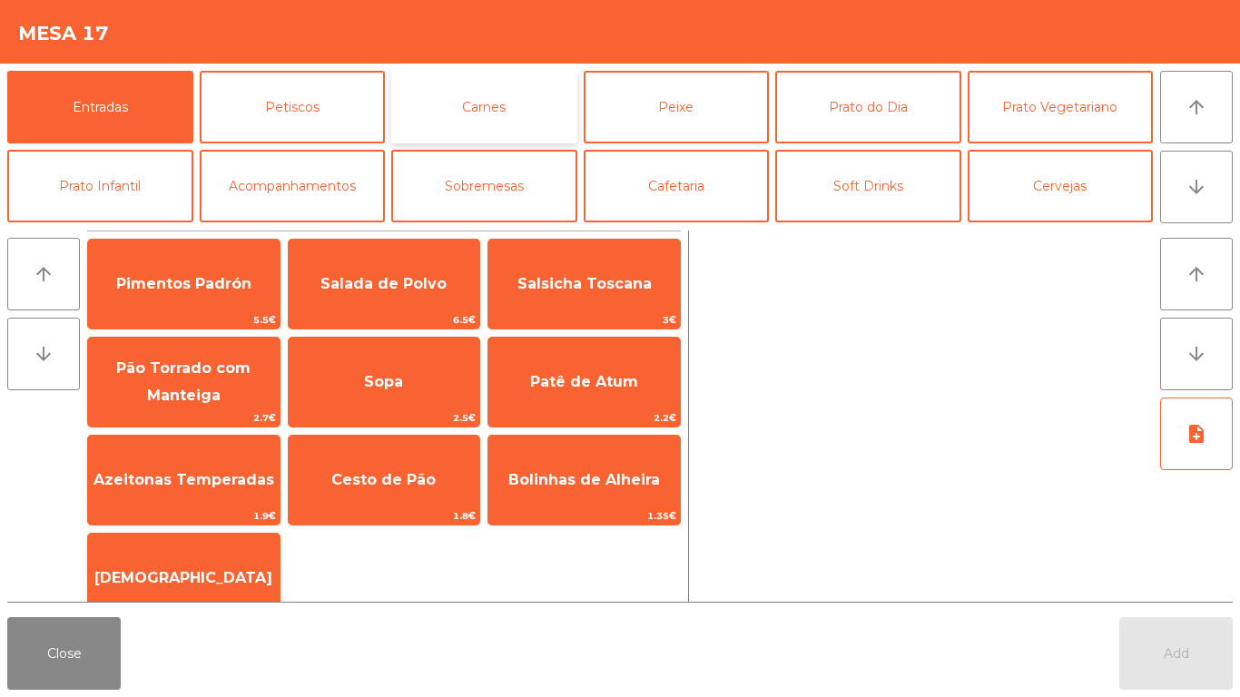
click at [471, 115] on button "Carnes" at bounding box center [484, 107] width 186 height 73
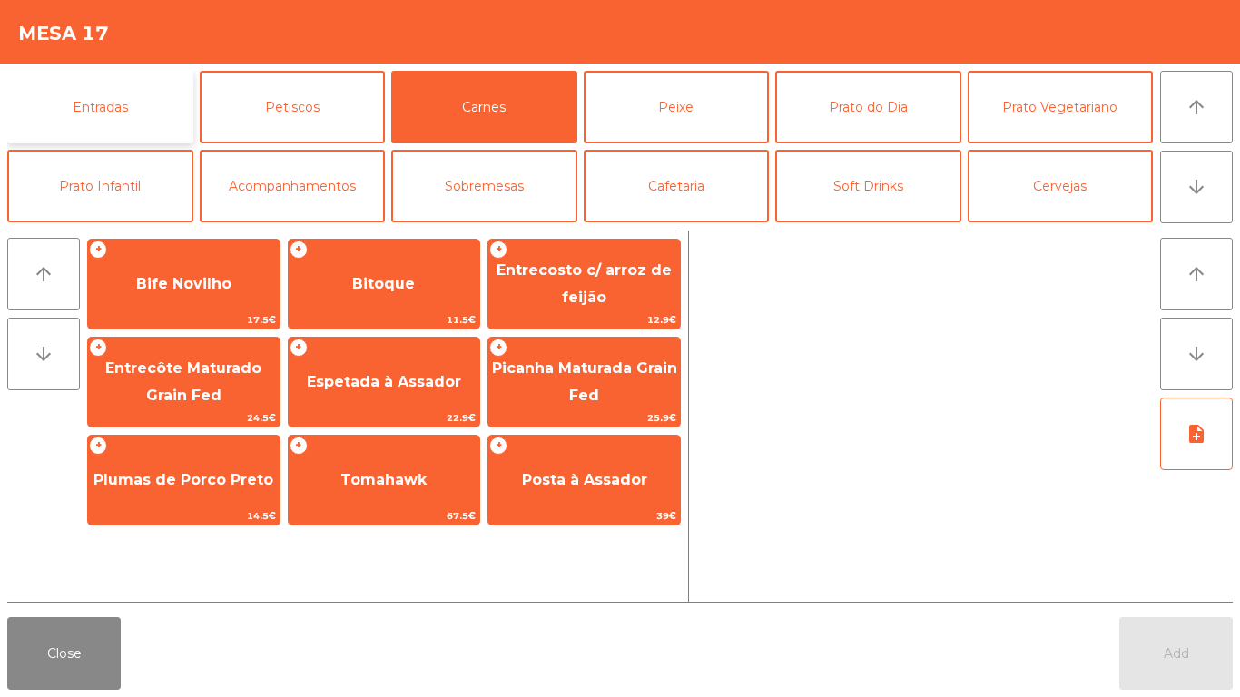
click at [121, 115] on button "Entradas" at bounding box center [100, 107] width 186 height 73
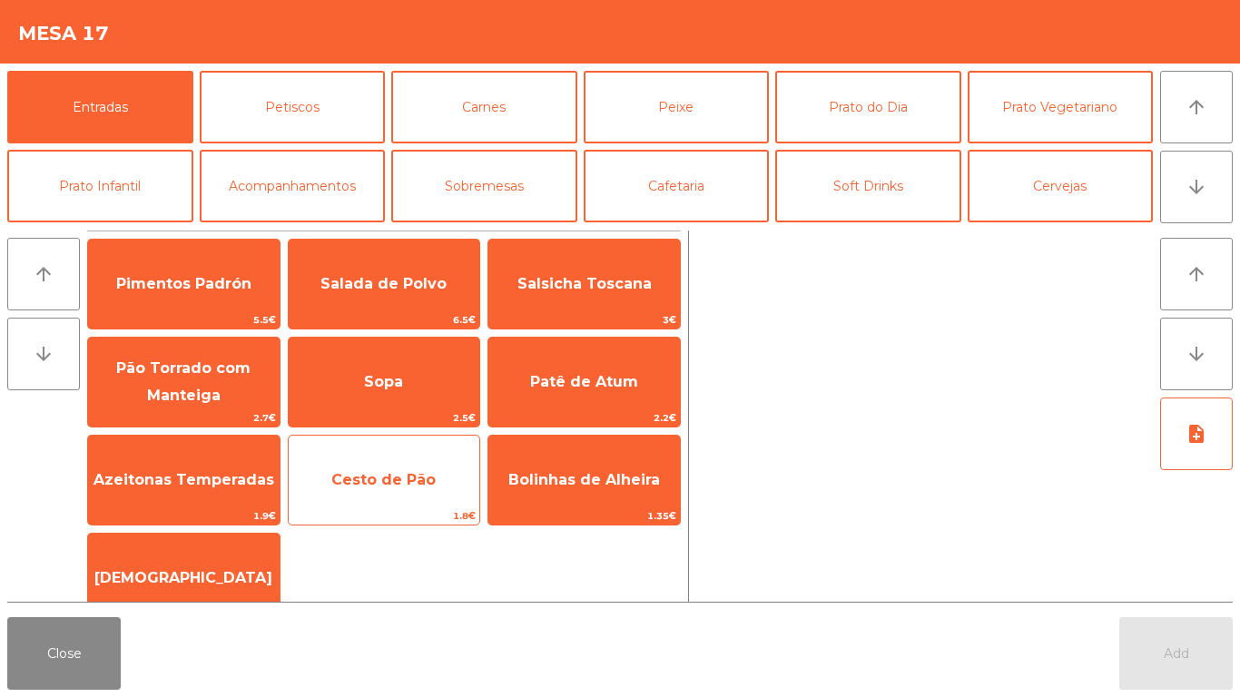
click at [372, 478] on span "Cesto de Pão" at bounding box center [383, 479] width 104 height 17
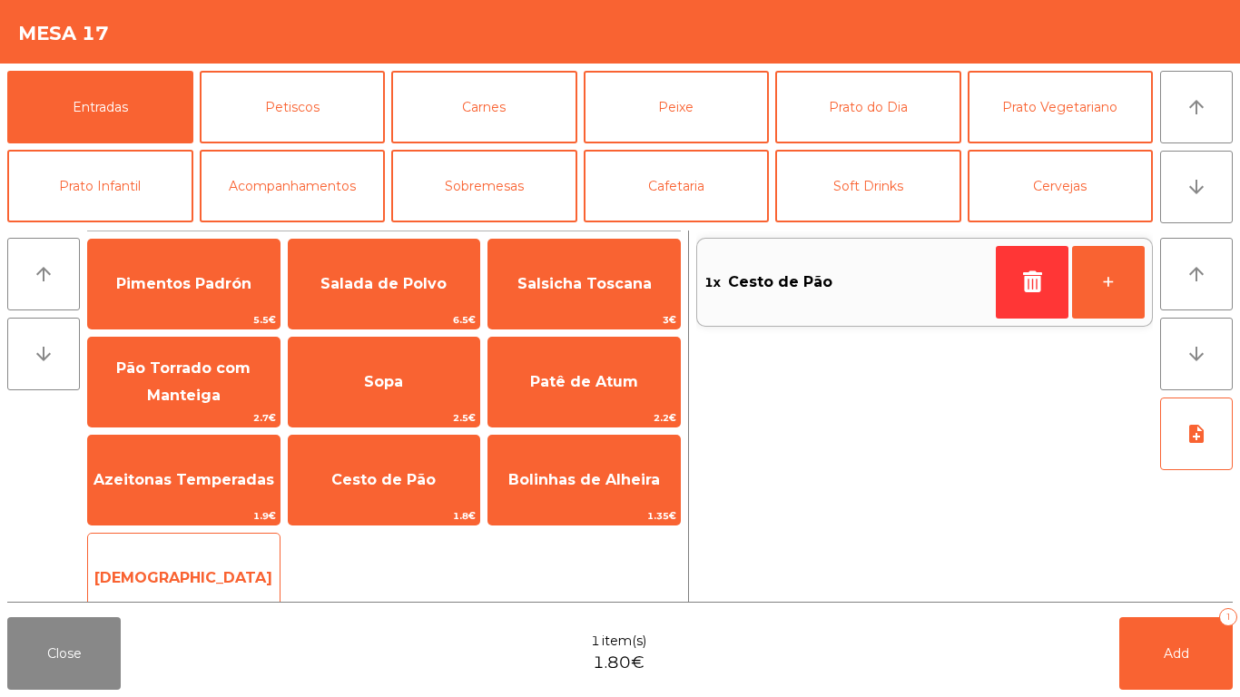
click at [197, 557] on span "[DEMOGRAPHIC_DATA]" at bounding box center [184, 578] width 192 height 49
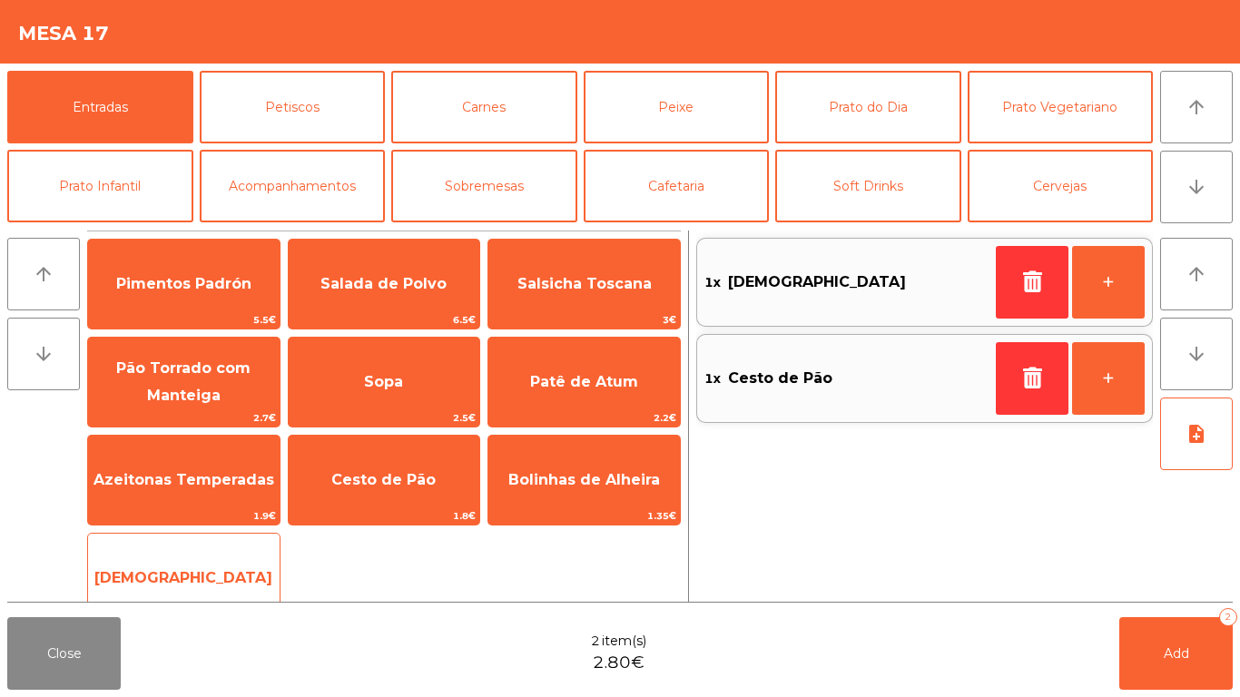
click at [153, 559] on span "[DEMOGRAPHIC_DATA]" at bounding box center [184, 578] width 192 height 49
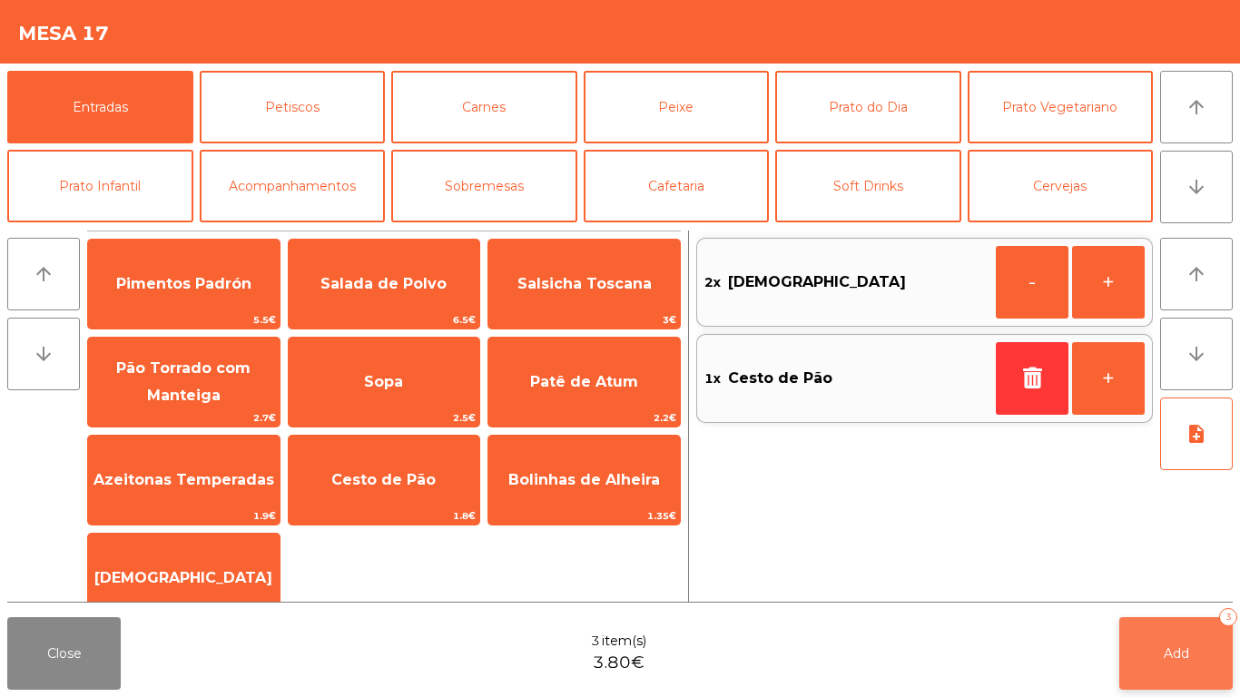
click at [1181, 581] on span "Add" at bounding box center [1176, 654] width 25 height 16
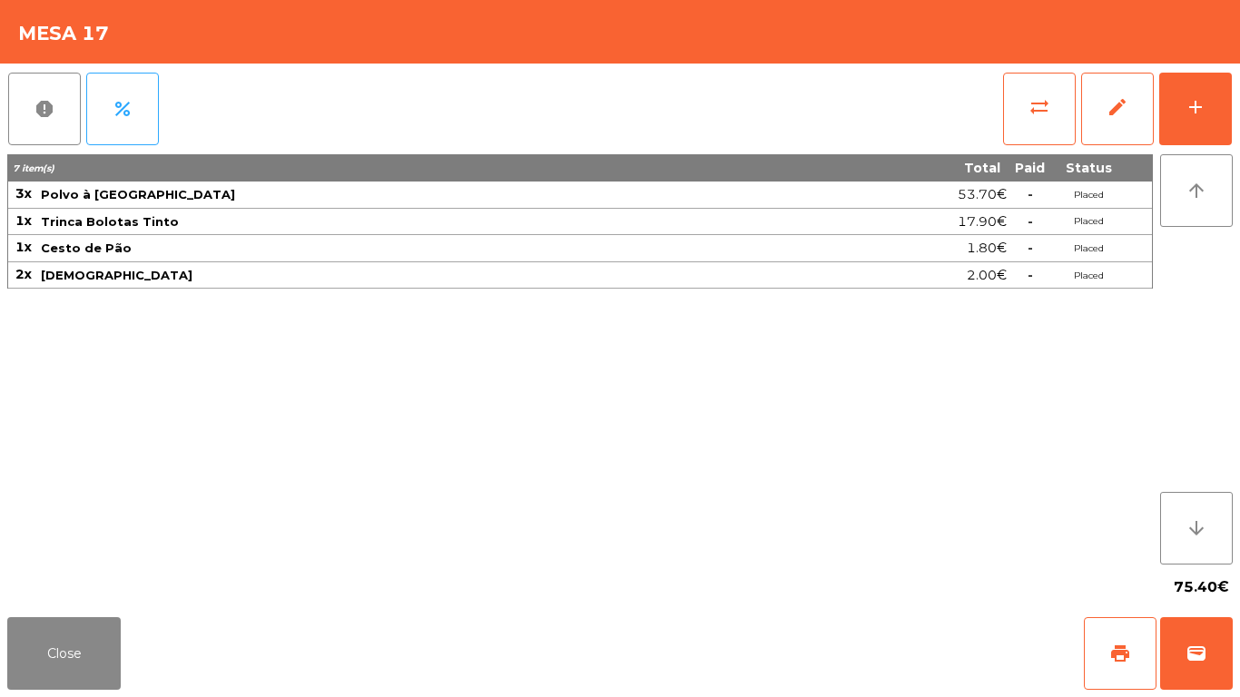
click at [263, 193] on span "Polvo à [GEOGRAPHIC_DATA]" at bounding box center [424, 194] width 767 height 15
click at [64, 581] on button "Close" at bounding box center [64, 653] width 114 height 73
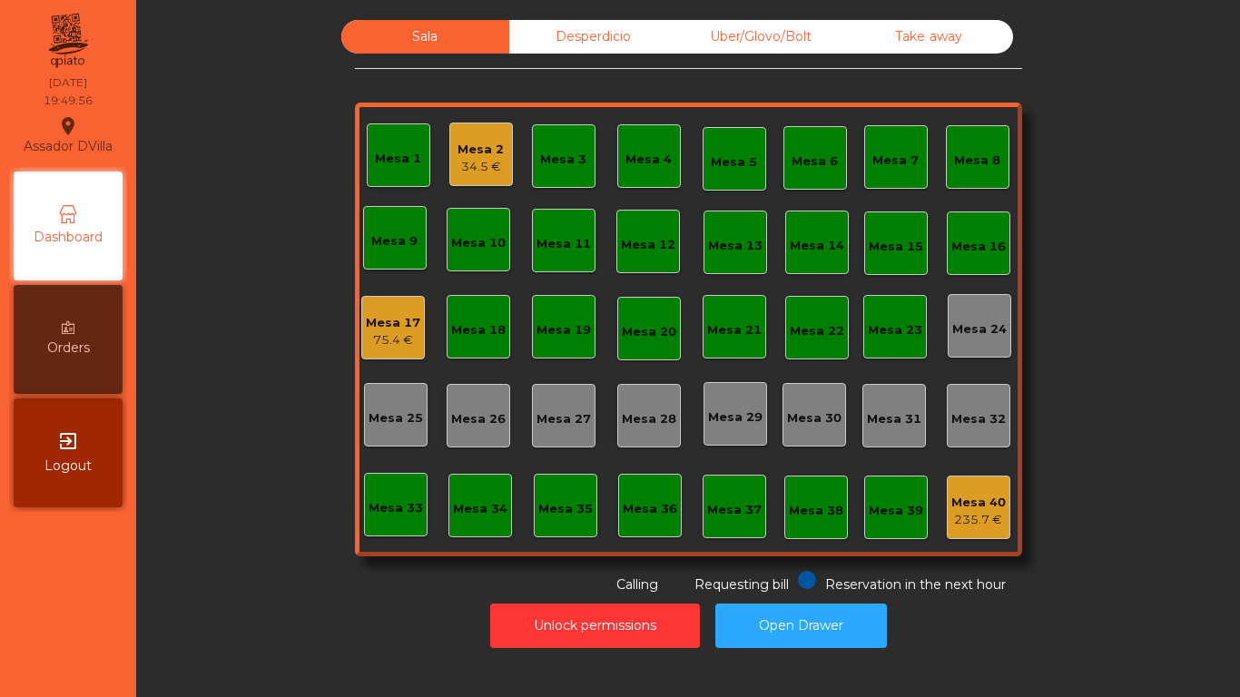
click at [760, 45] on div "Uber/Glovo/Bolt" at bounding box center [761, 37] width 168 height 34
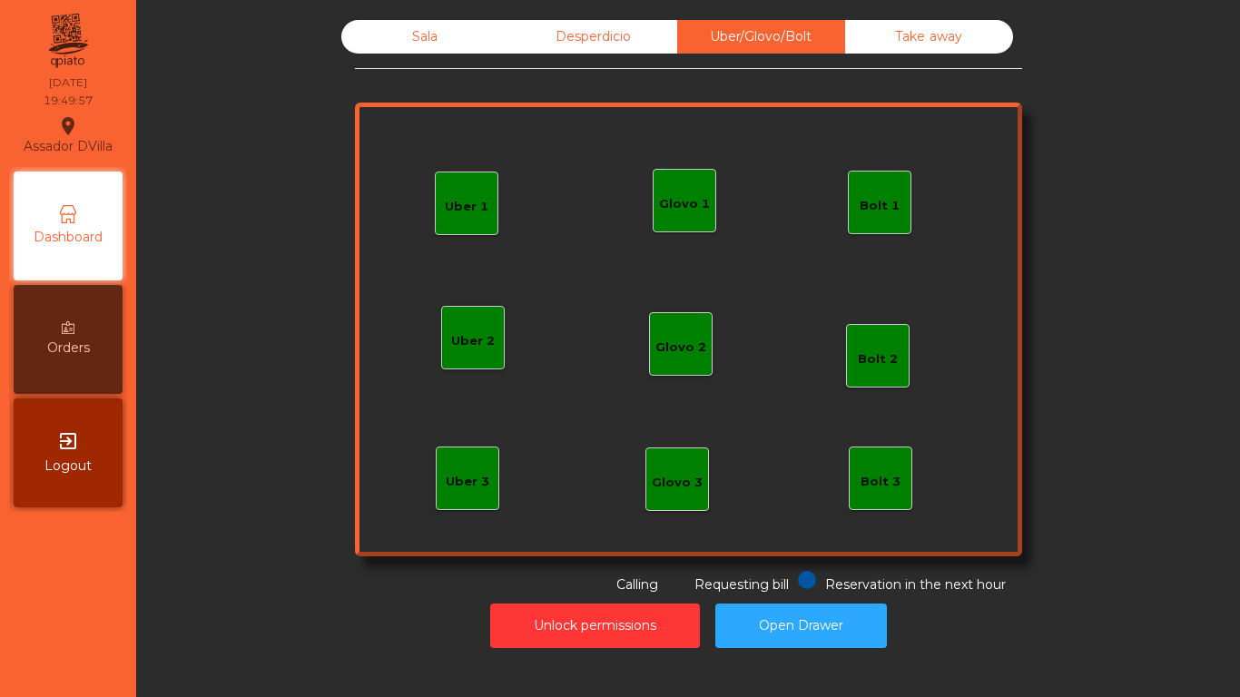
click at [687, 210] on div "Glovo 1" at bounding box center [684, 204] width 51 height 18
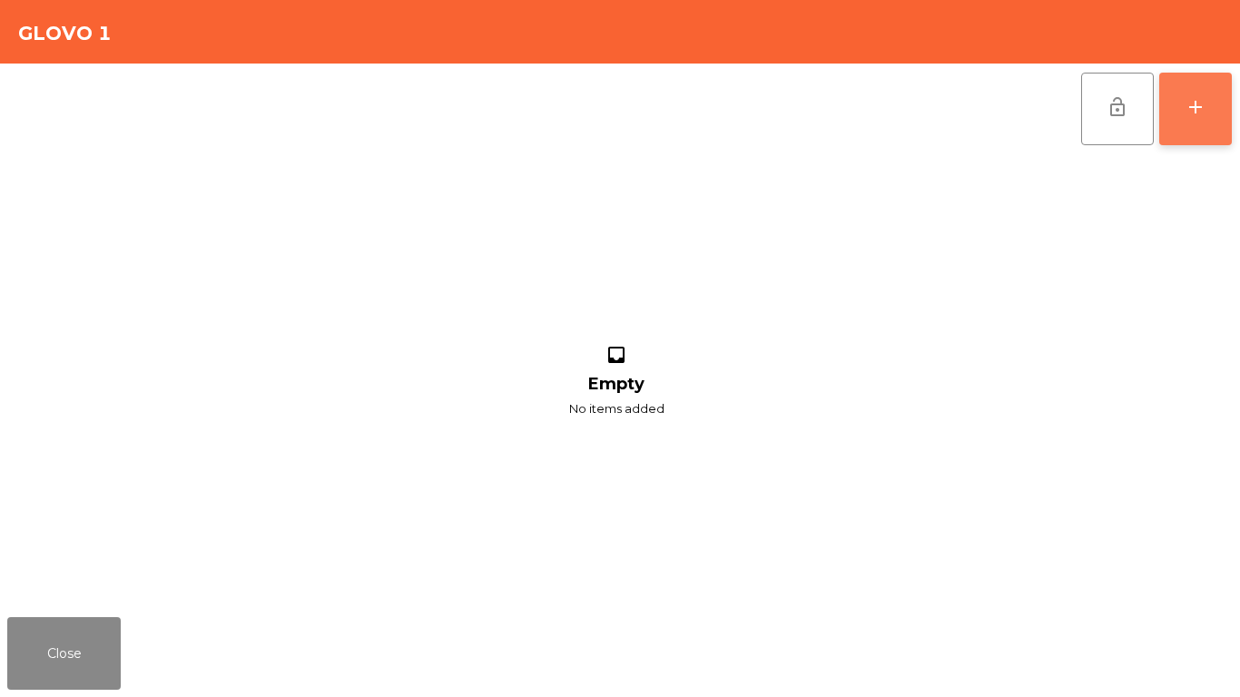
click at [1170, 104] on button "add" at bounding box center [1196, 109] width 73 height 73
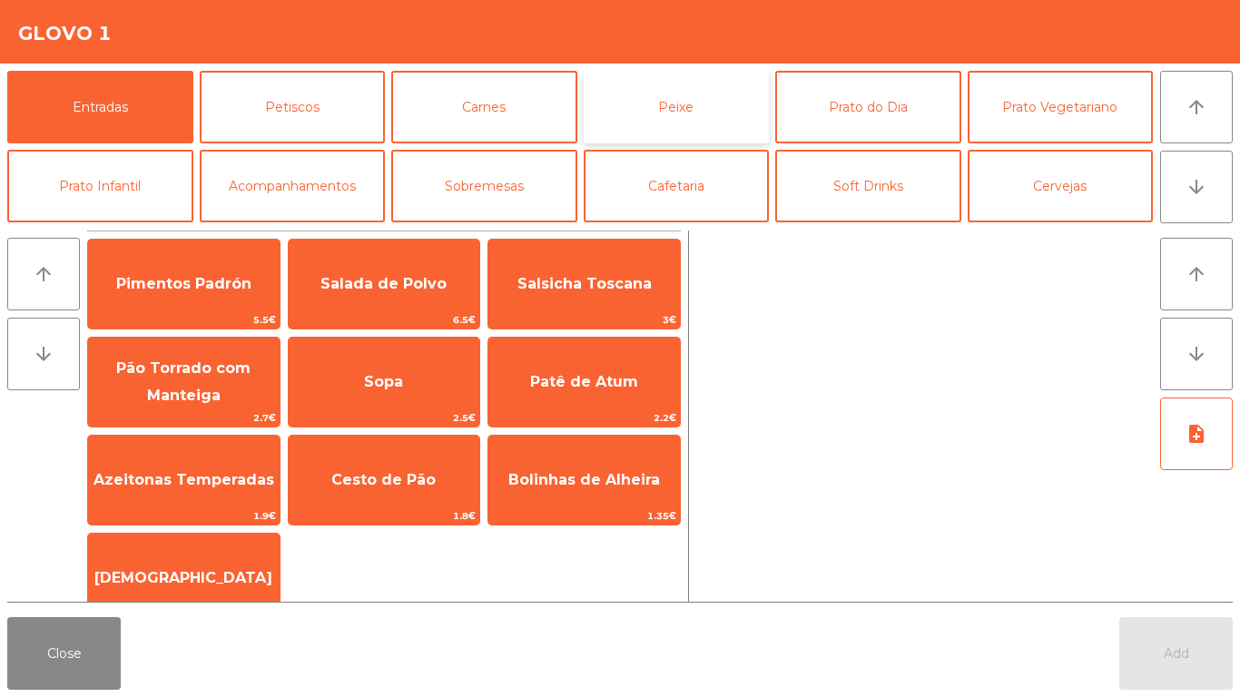
click at [620, 122] on button "Peixe" at bounding box center [677, 107] width 186 height 73
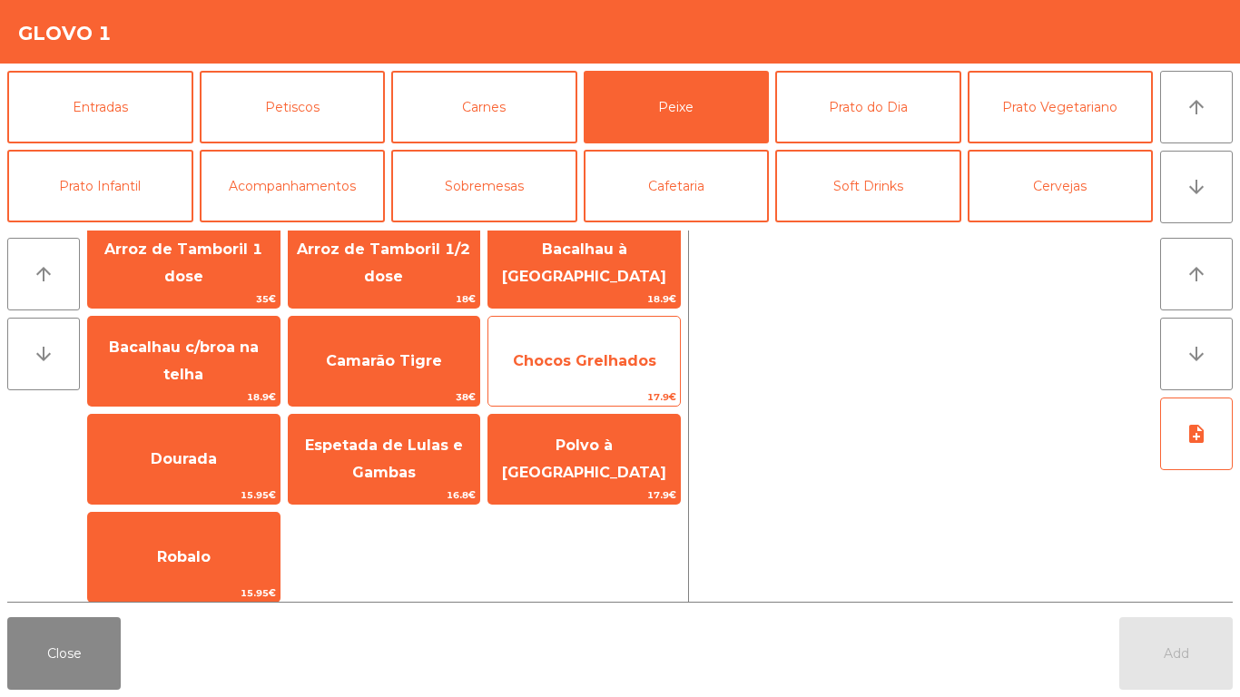
scroll to position [127, 0]
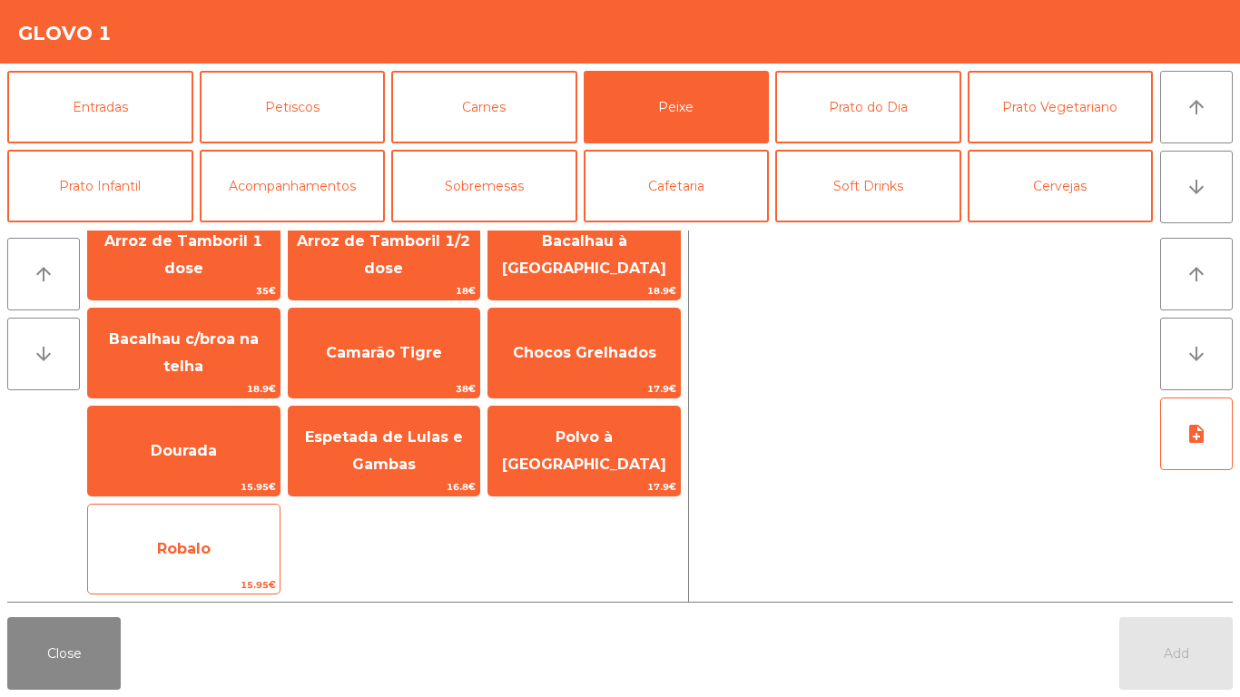
click at [272, 527] on span "Robalo" at bounding box center [184, 549] width 192 height 49
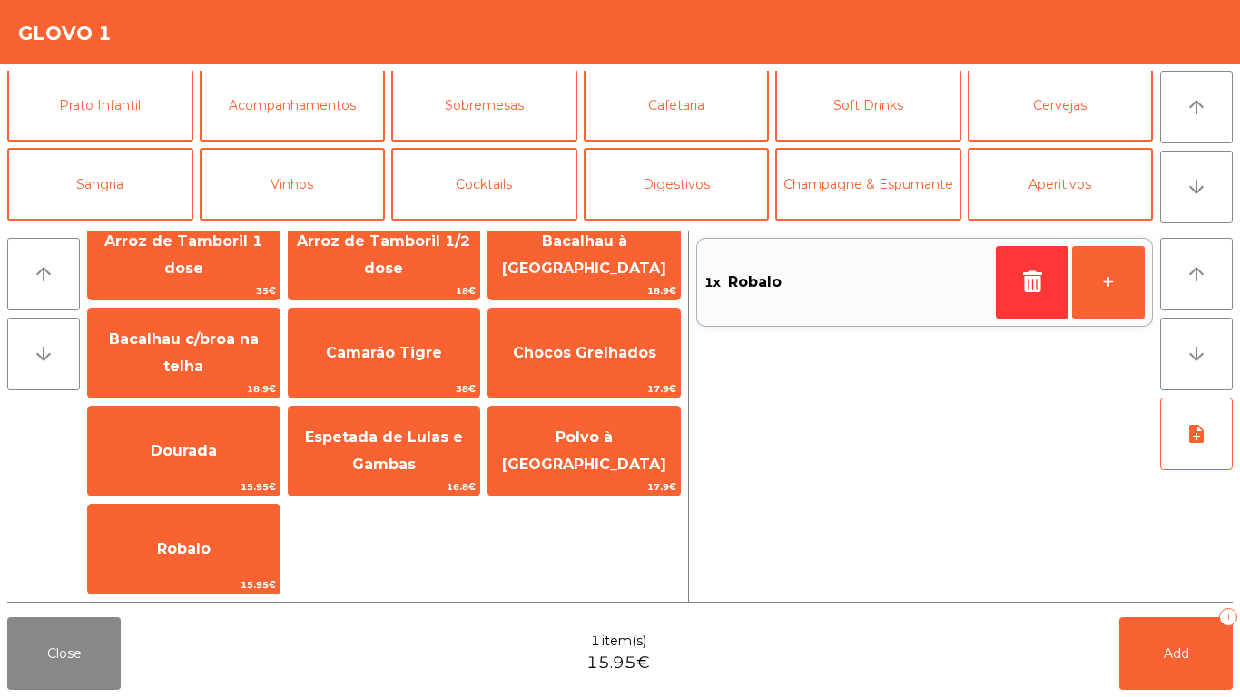
scroll to position [158, 0]
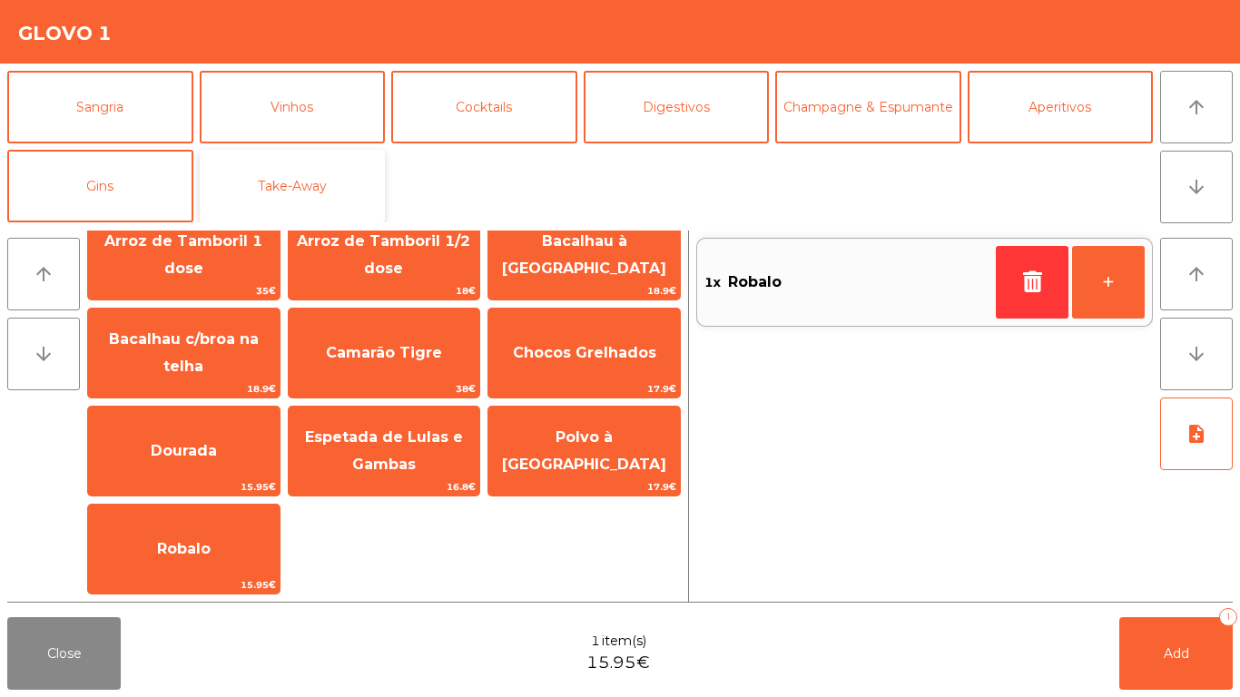
click at [261, 174] on button "Take-Away" at bounding box center [293, 186] width 186 height 73
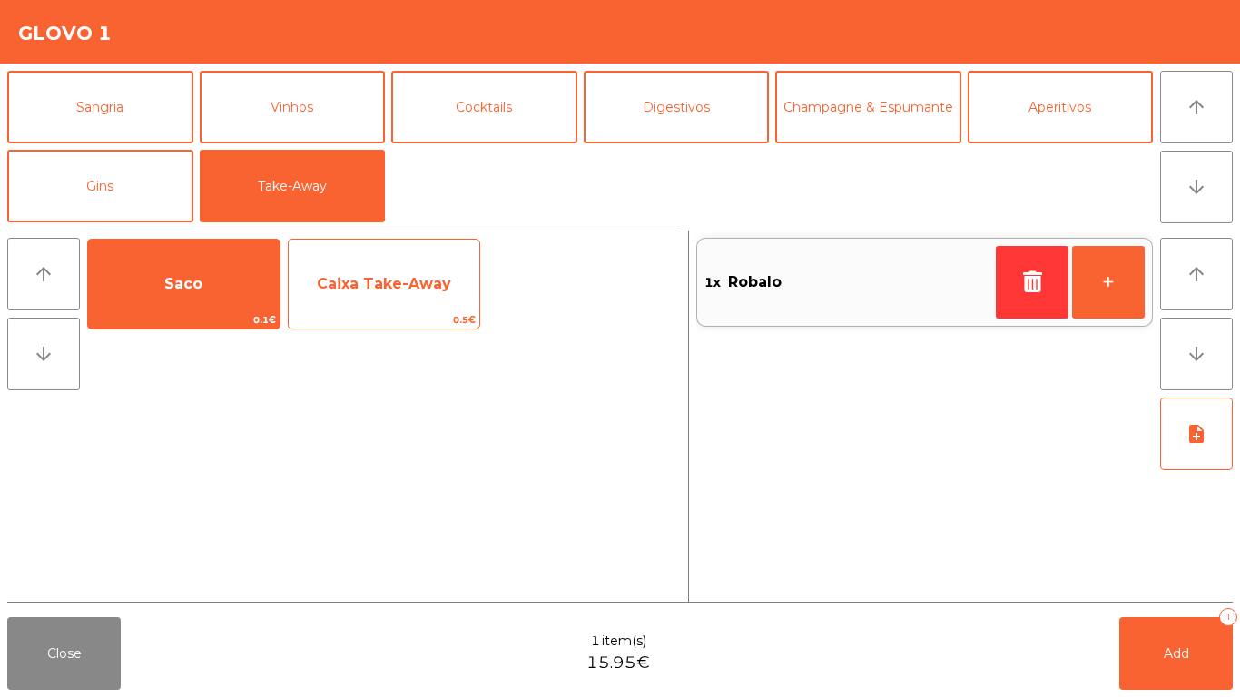
drag, startPoint x: 264, startPoint y: 287, endPoint x: 372, endPoint y: 289, distance: 108.1
click at [267, 287] on span "Saco" at bounding box center [184, 284] width 192 height 49
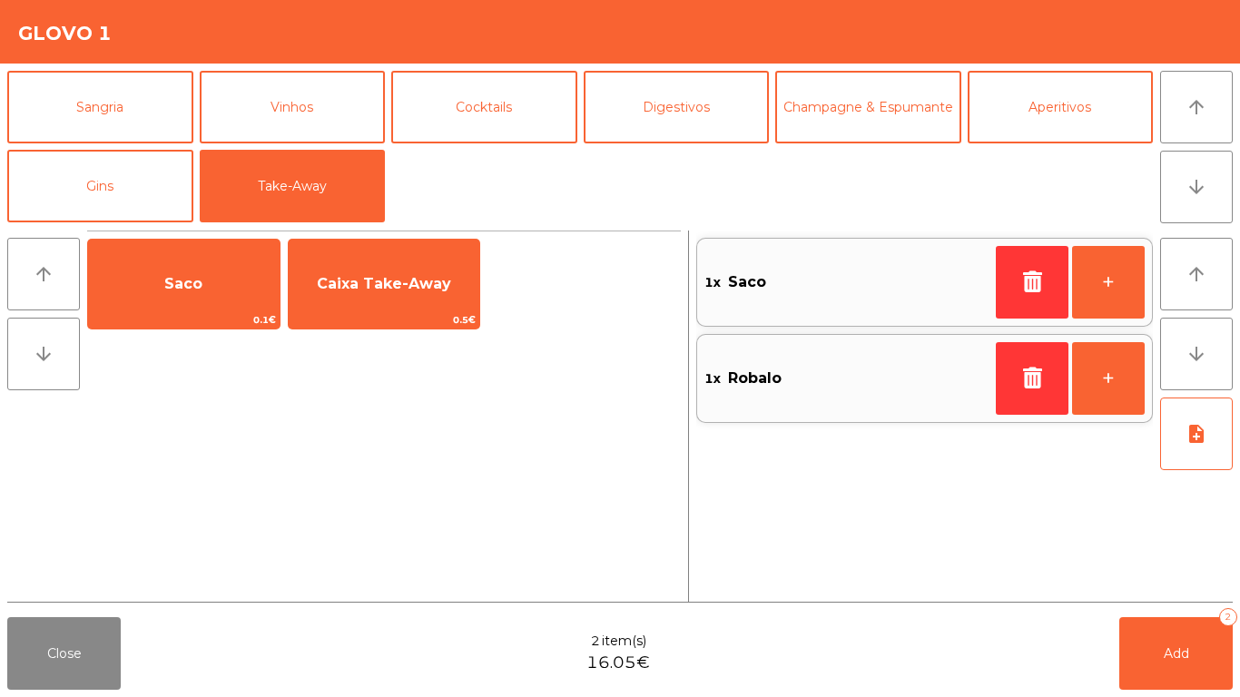
drag, startPoint x: 372, startPoint y: 289, endPoint x: 560, endPoint y: 390, distance: 213.3
click at [373, 289] on span "Caixa Take-Away" at bounding box center [384, 283] width 134 height 17
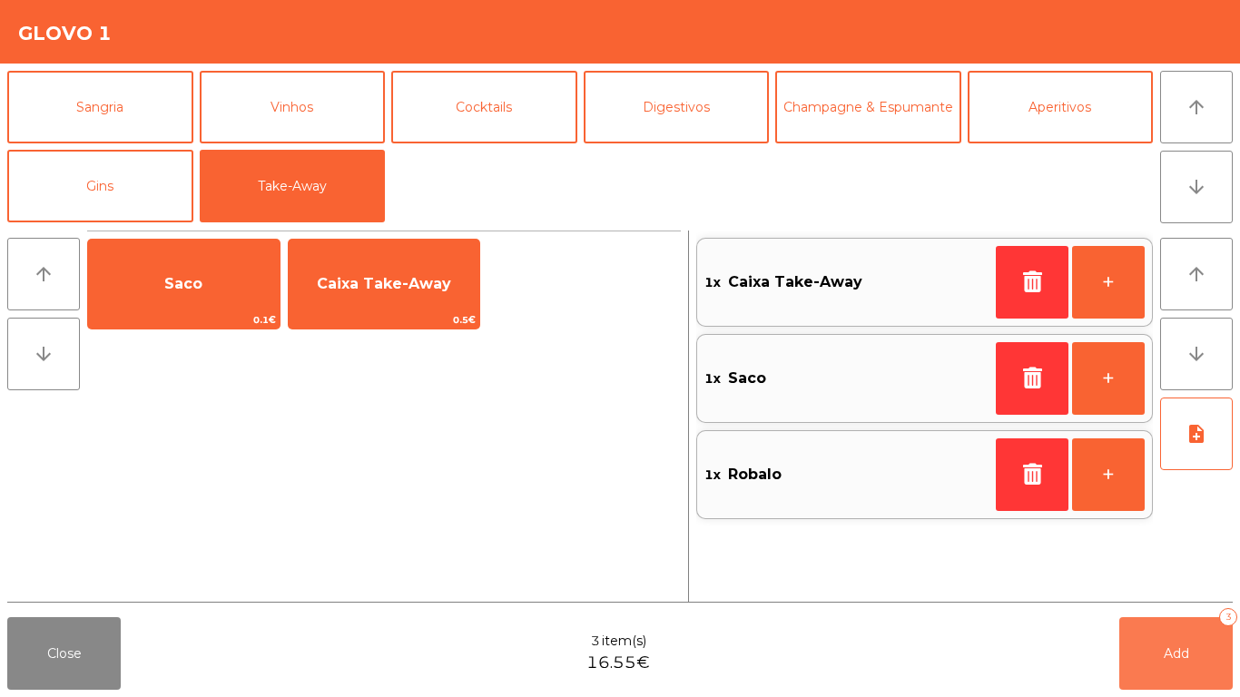
click at [1190, 581] on button "Add 3" at bounding box center [1177, 653] width 114 height 73
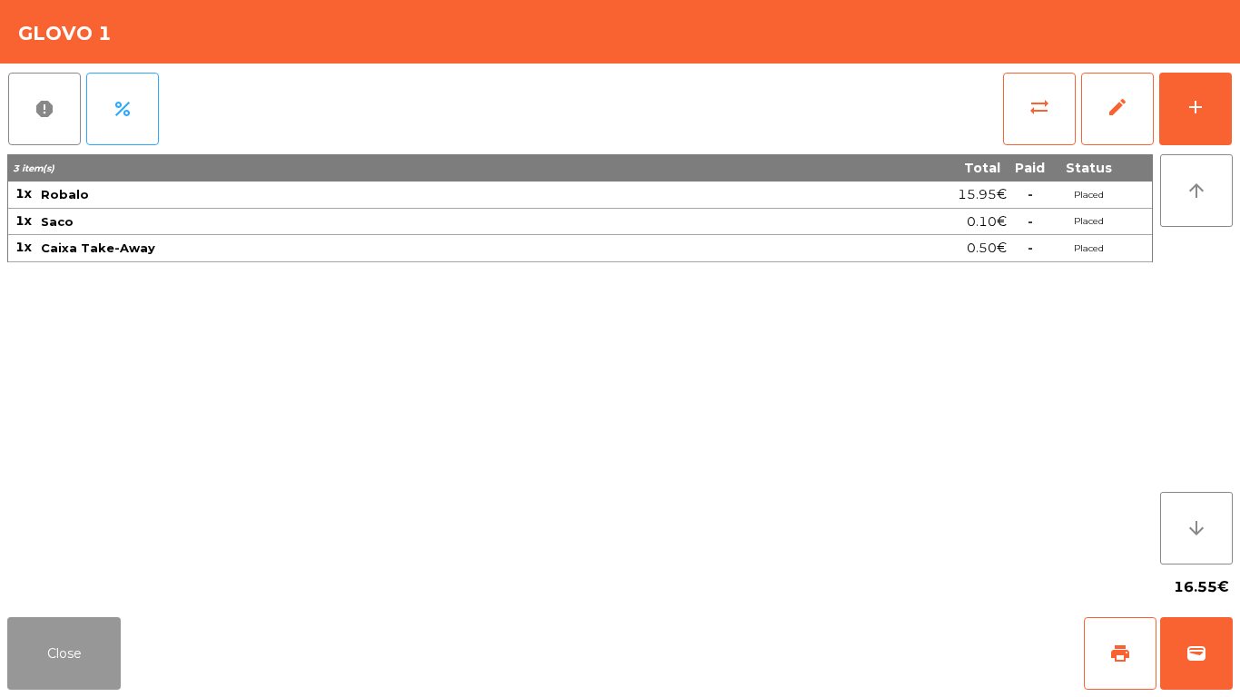
click at [60, 581] on button "Close" at bounding box center [64, 653] width 114 height 73
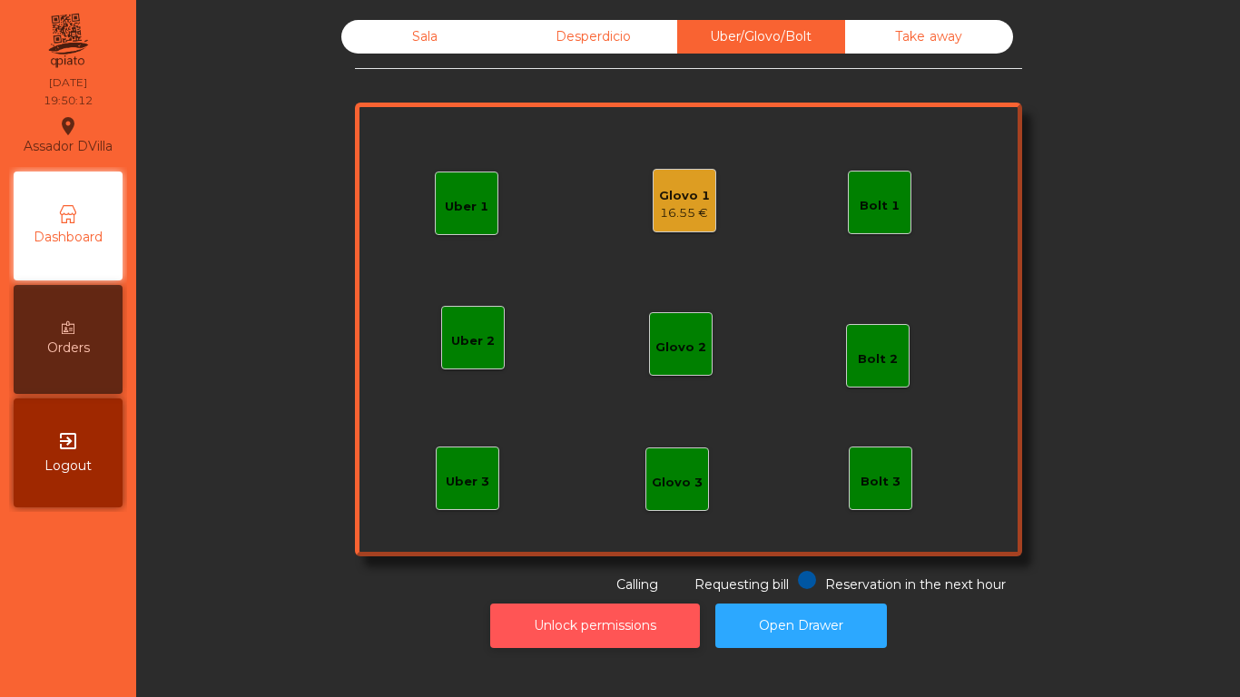
click at [647, 581] on button "Unlock permissions" at bounding box center [595, 626] width 210 height 44
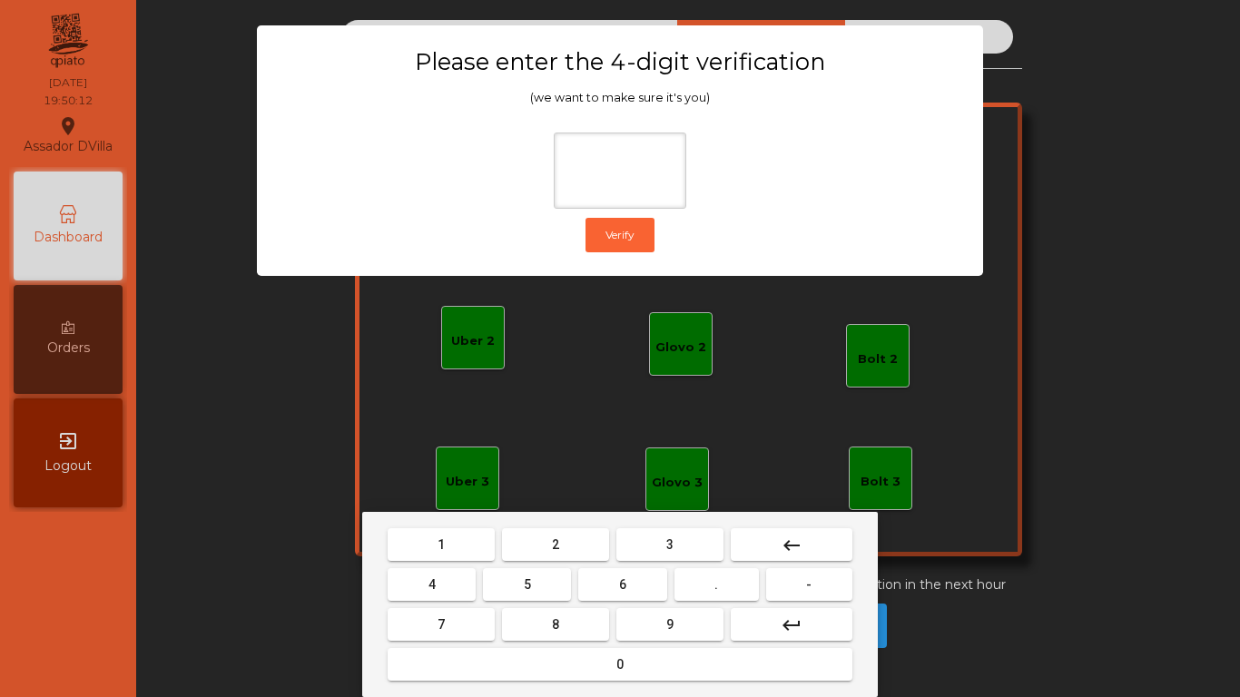
click at [457, 532] on button "1" at bounding box center [441, 545] width 107 height 33
drag, startPoint x: 626, startPoint y: 614, endPoint x: 509, endPoint y: 589, distance: 118.8
click at [626, 581] on button "9" at bounding box center [670, 624] width 107 height 33
click at [431, 570] on button "4" at bounding box center [432, 584] width 88 height 33
click at [503, 581] on button "0" at bounding box center [620, 664] width 465 height 33
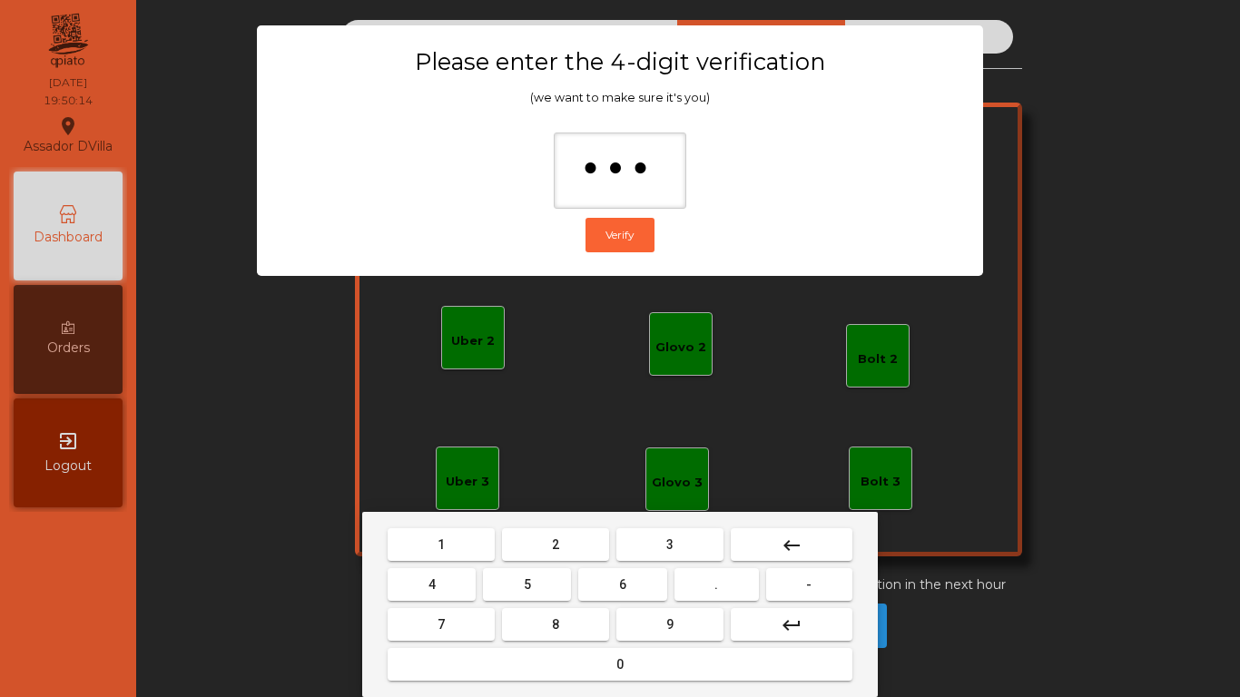
type input "****"
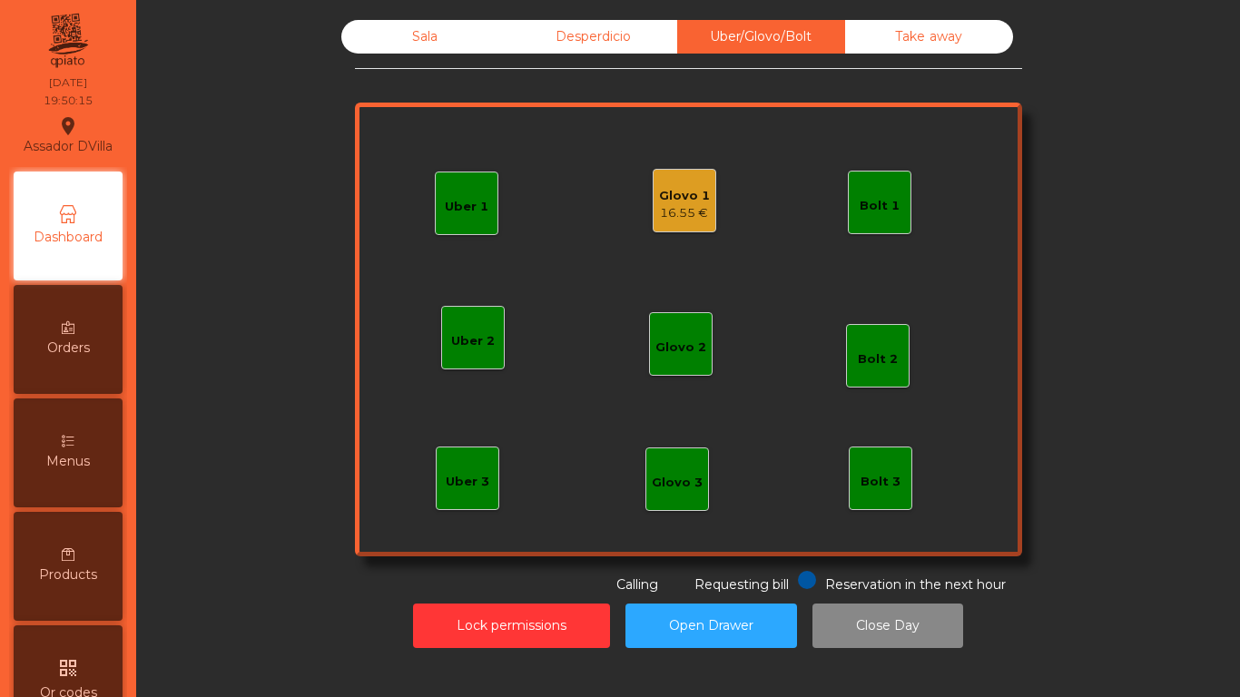
click at [675, 220] on div "16.55 €" at bounding box center [684, 213] width 51 height 18
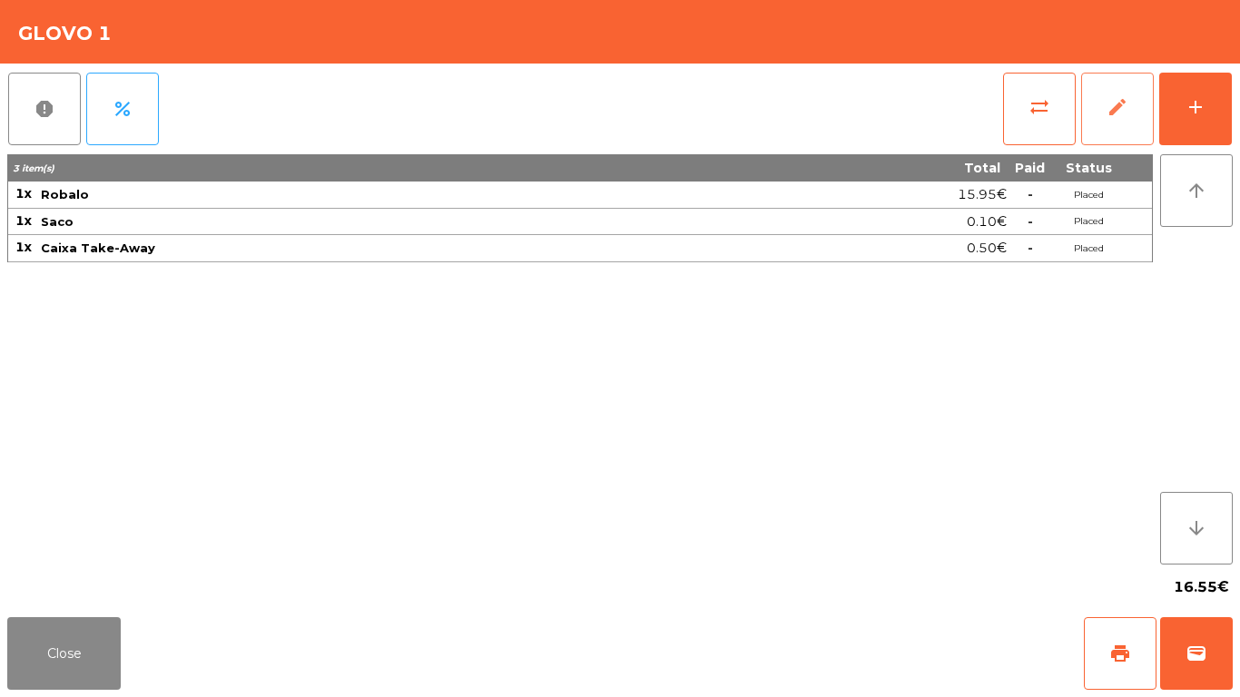
click at [1104, 129] on button "edit" at bounding box center [1118, 109] width 73 height 73
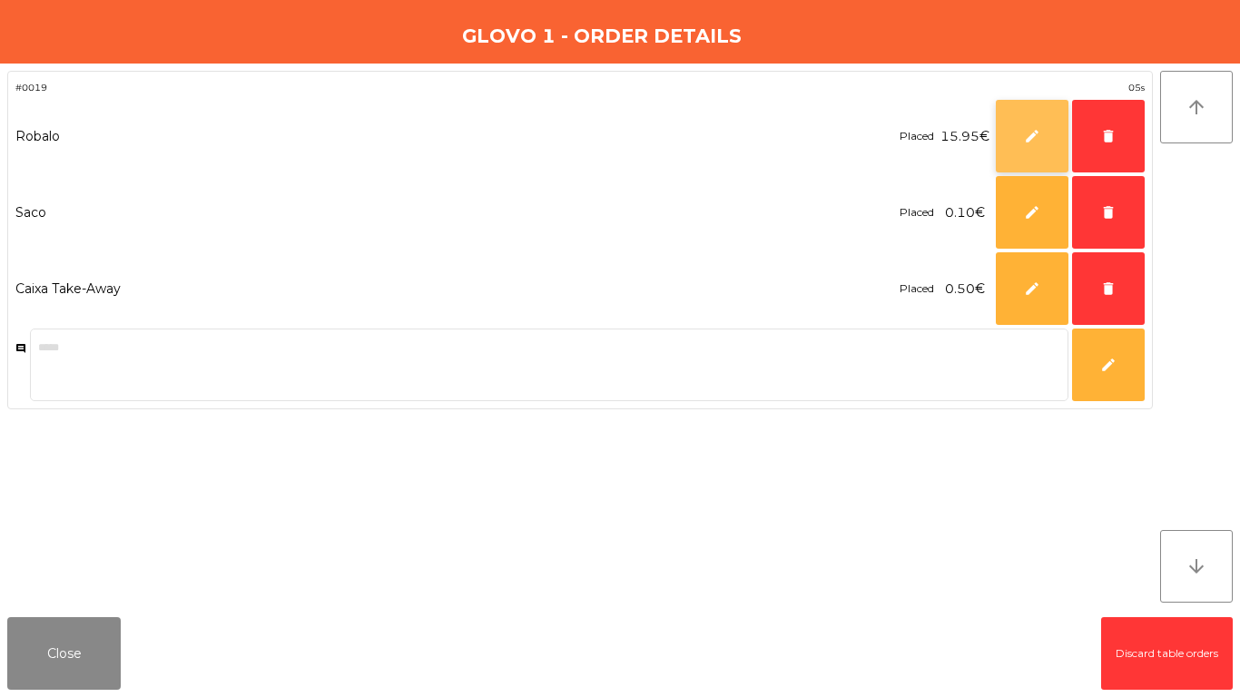
click at [1032, 142] on span "edit" at bounding box center [1032, 136] width 16 height 16
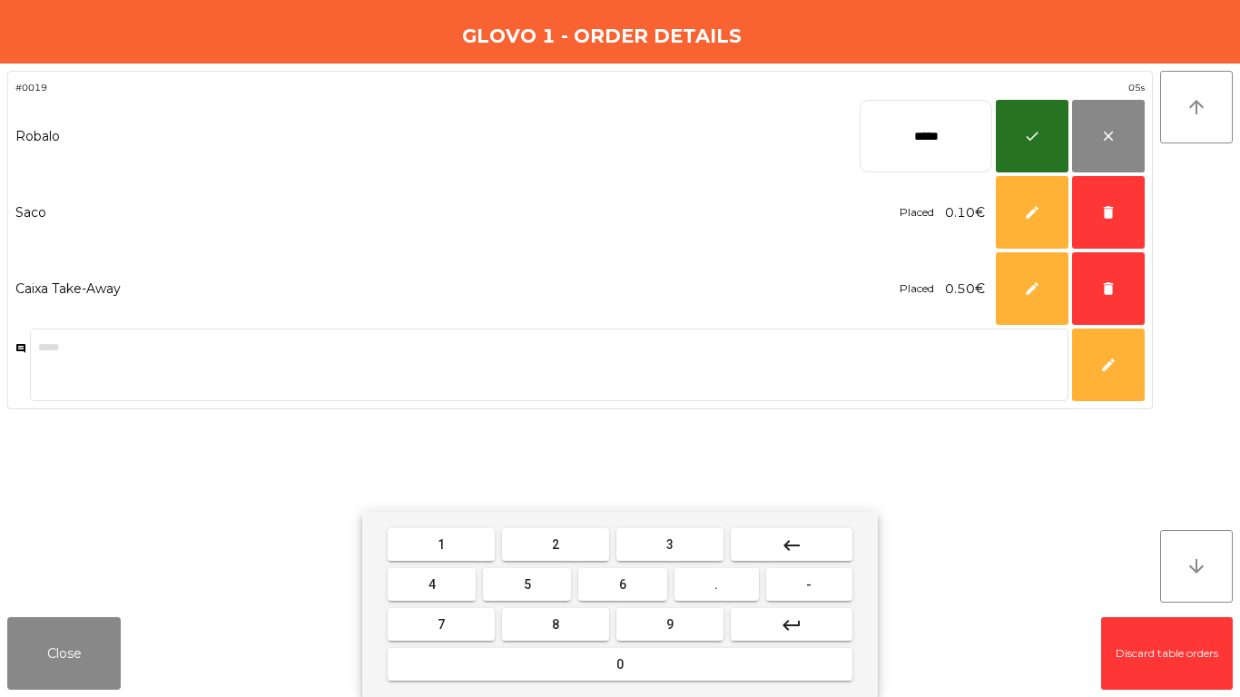
click at [766, 553] on button "keyboard_backspace" at bounding box center [792, 545] width 122 height 33
type input "**"
click at [766, 552] on button "keyboard_backspace" at bounding box center [792, 545] width 122 height 33
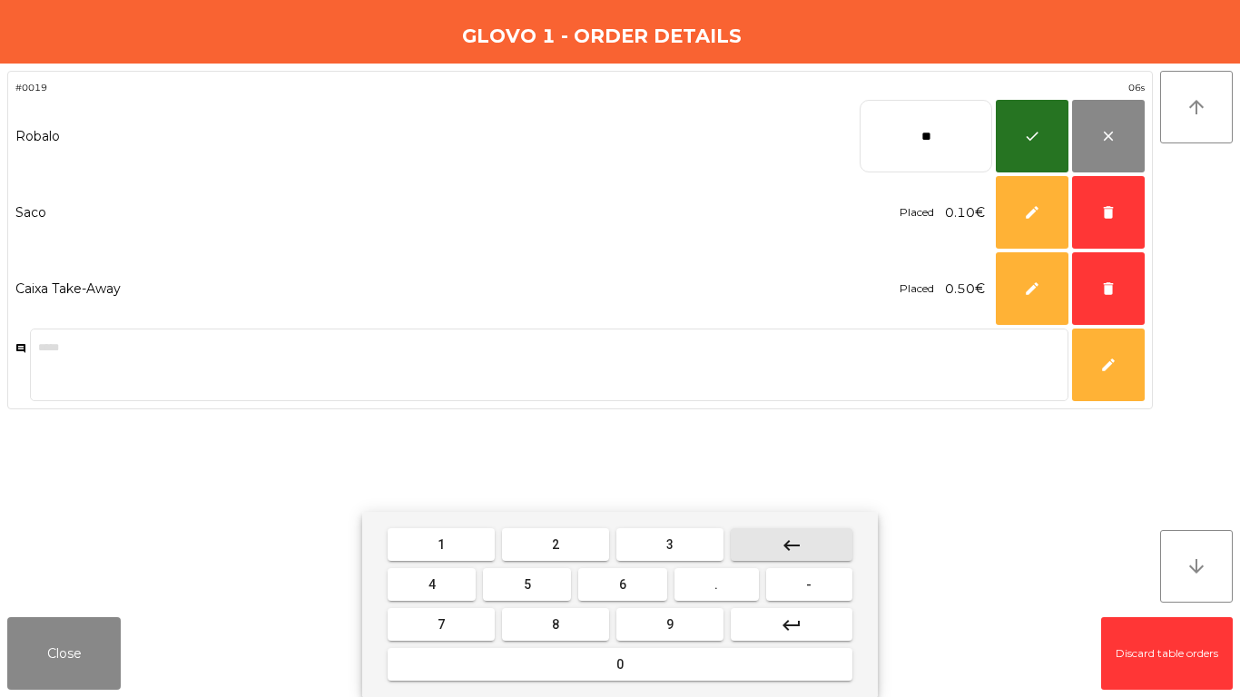
click at [766, 552] on button "keyboard_backspace" at bounding box center [792, 545] width 122 height 33
drag, startPoint x: 583, startPoint y: 534, endPoint x: 459, endPoint y: 538, distance: 123.6
click at [557, 534] on button "2" at bounding box center [555, 545] width 107 height 33
click at [459, 538] on button "1" at bounding box center [441, 545] width 107 height 33
drag, startPoint x: 740, startPoint y: 584, endPoint x: 562, endPoint y: 586, distance: 178.0
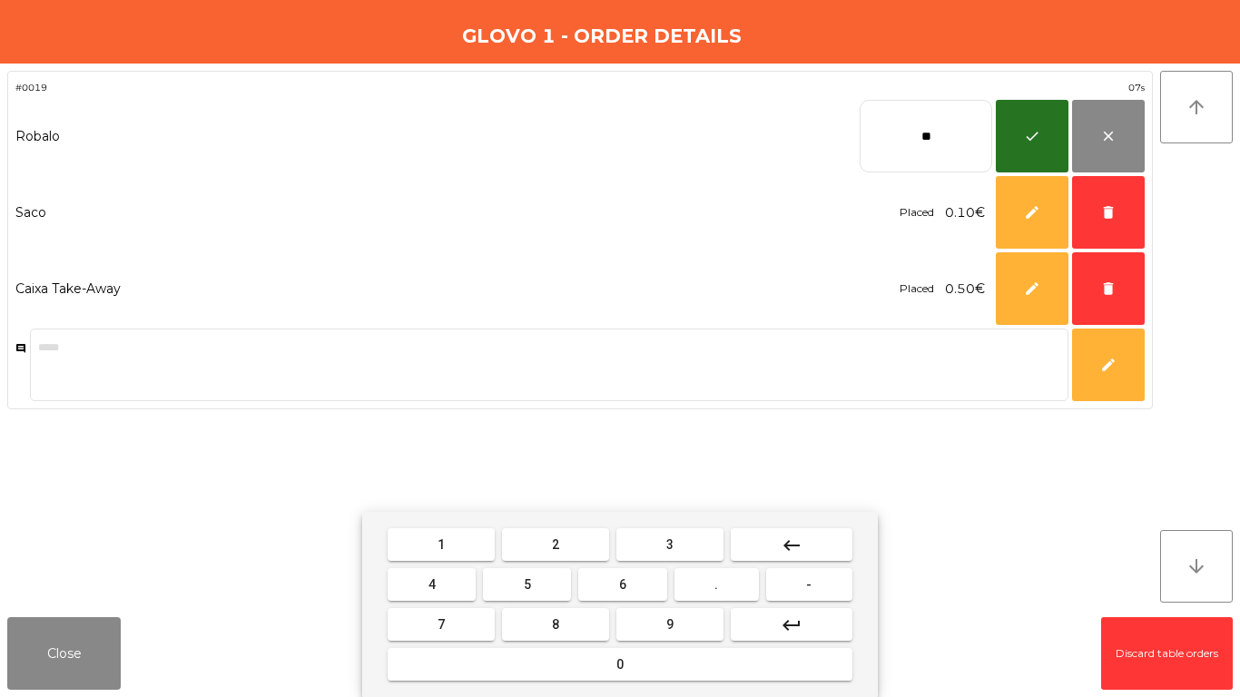
click at [731, 581] on button "." at bounding box center [717, 584] width 84 height 33
click at [562, 581] on button "5" at bounding box center [527, 584] width 88 height 33
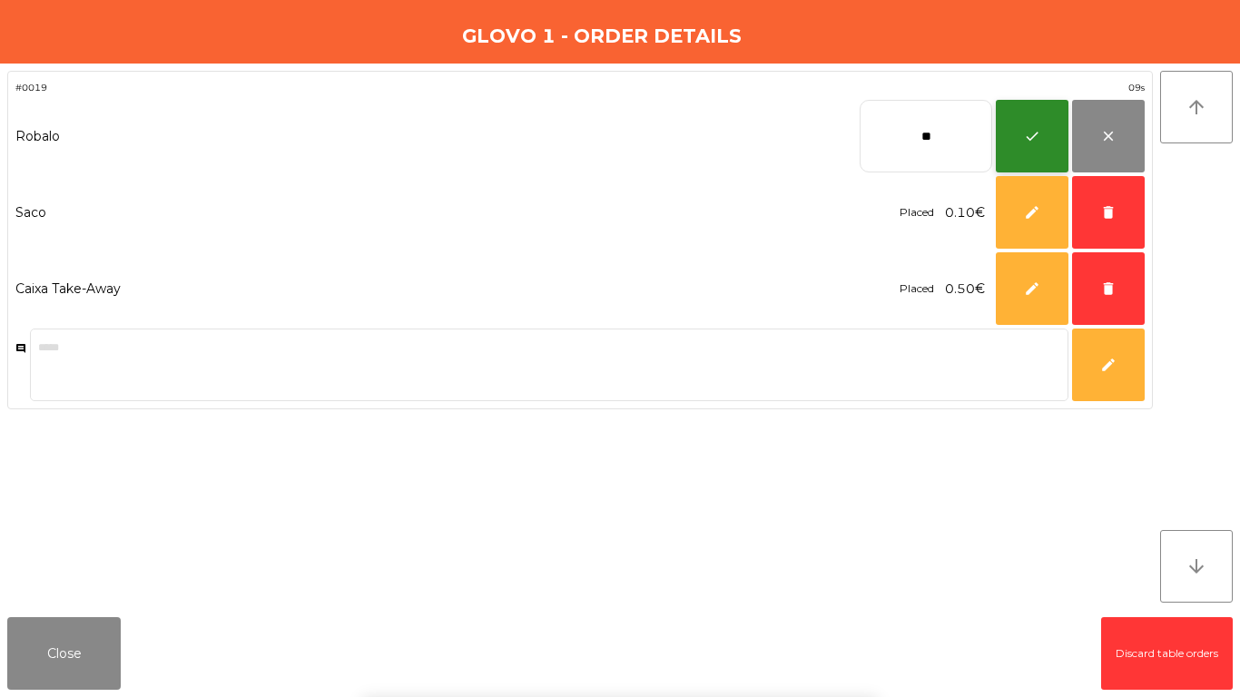
click at [1010, 132] on button "check" at bounding box center [1032, 136] width 73 height 73
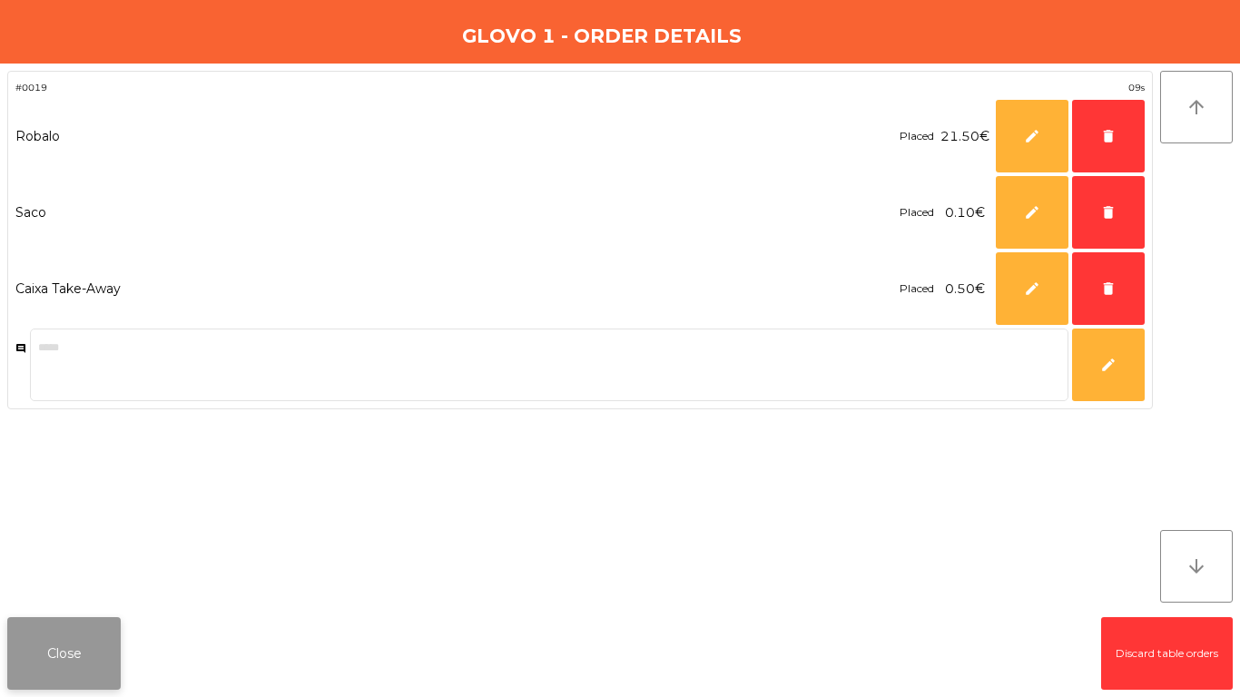
click at [97, 581] on button "Close" at bounding box center [64, 653] width 114 height 73
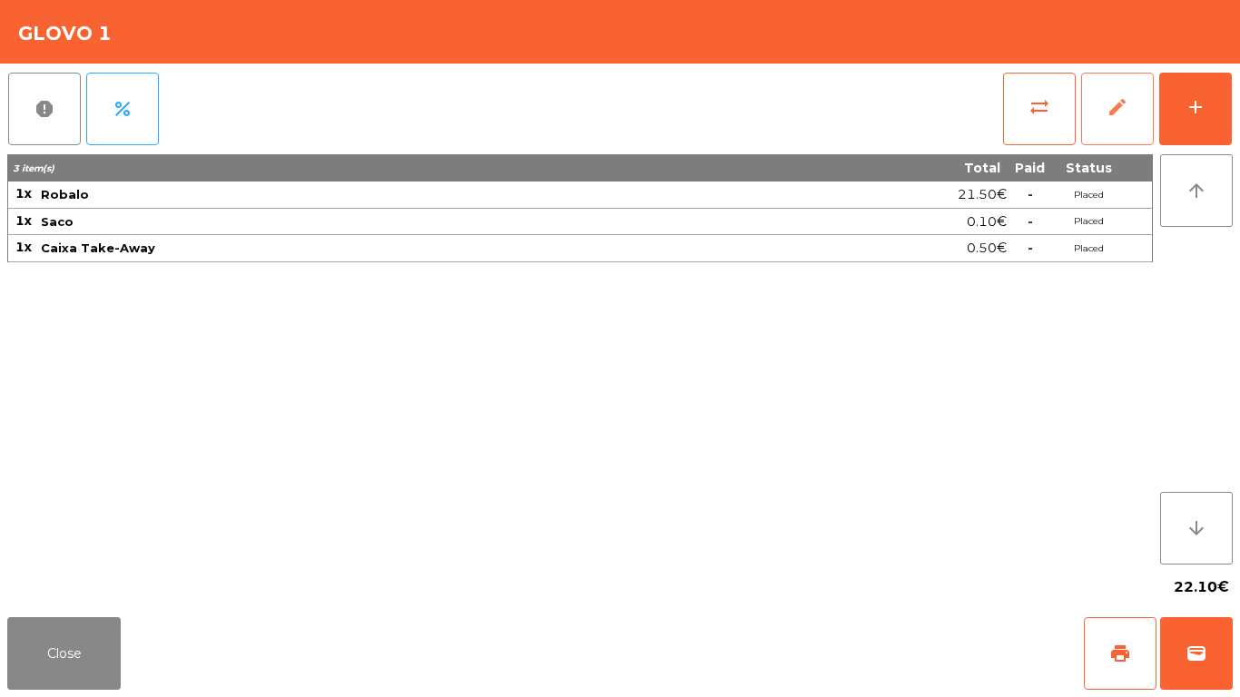
click at [1122, 128] on button "edit" at bounding box center [1118, 109] width 73 height 73
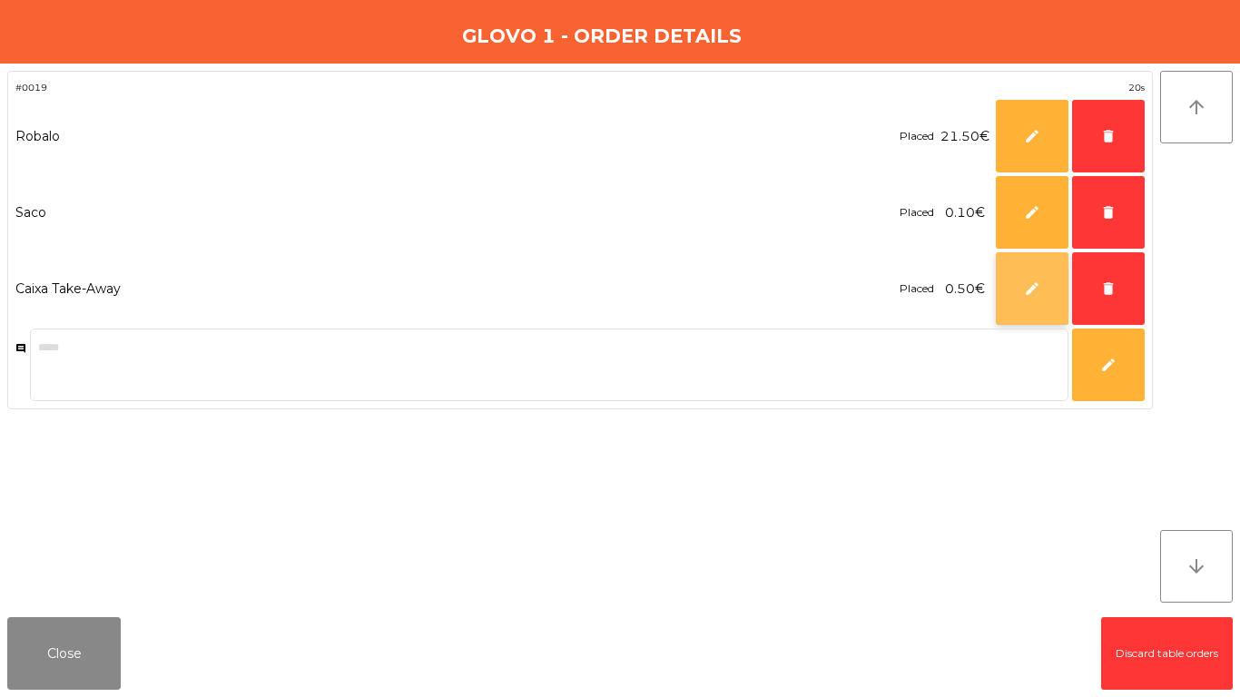
click at [1022, 291] on button "edit" at bounding box center [1032, 288] width 73 height 73
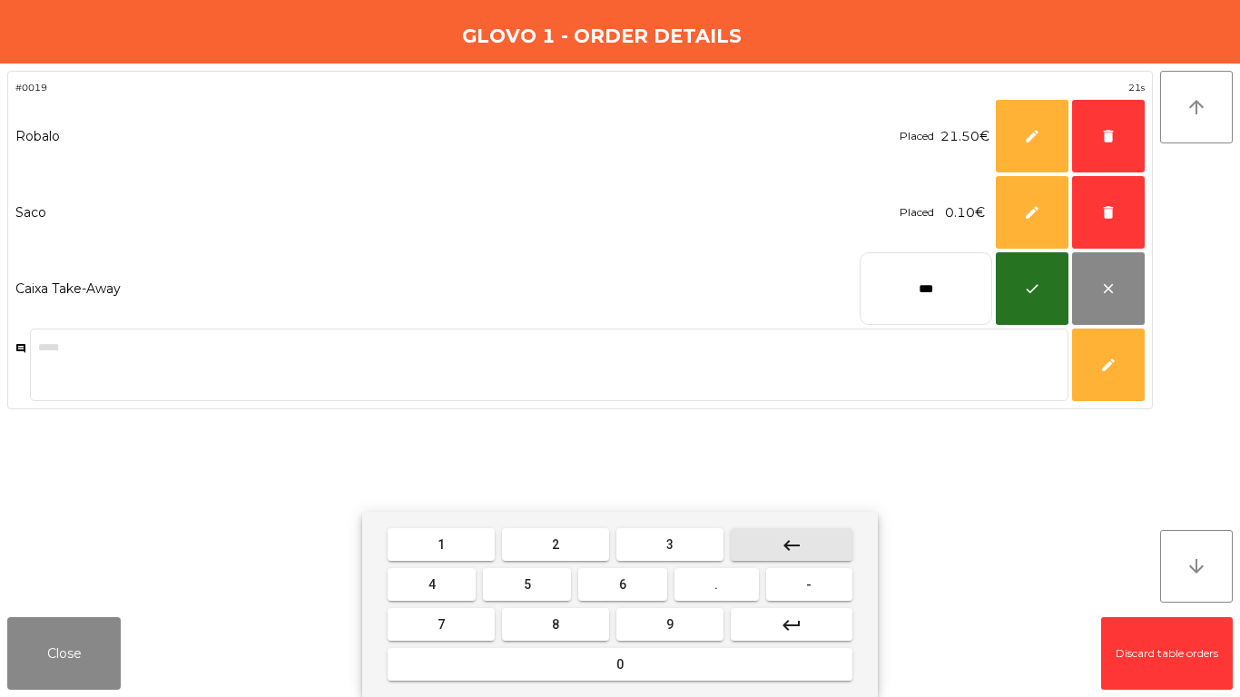
drag, startPoint x: 819, startPoint y: 537, endPoint x: 687, endPoint y: 548, distance: 133.1
click at [810, 537] on button "keyboard_backspace" at bounding box center [792, 545] width 122 height 33
click at [687, 548] on button "3" at bounding box center [670, 545] width 107 height 33
drag, startPoint x: 470, startPoint y: 620, endPoint x: 903, endPoint y: 246, distance: 571.7
click at [479, 581] on button "7" at bounding box center [441, 624] width 107 height 33
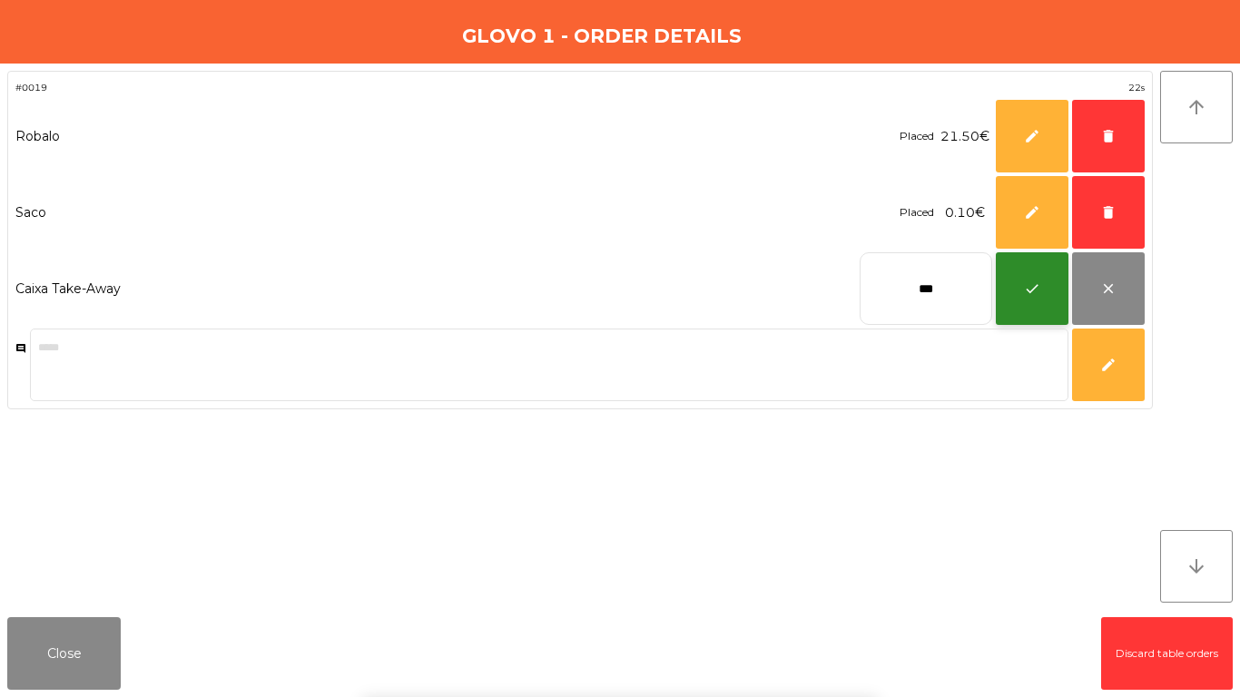
click at [1001, 307] on button "check" at bounding box center [1032, 288] width 73 height 73
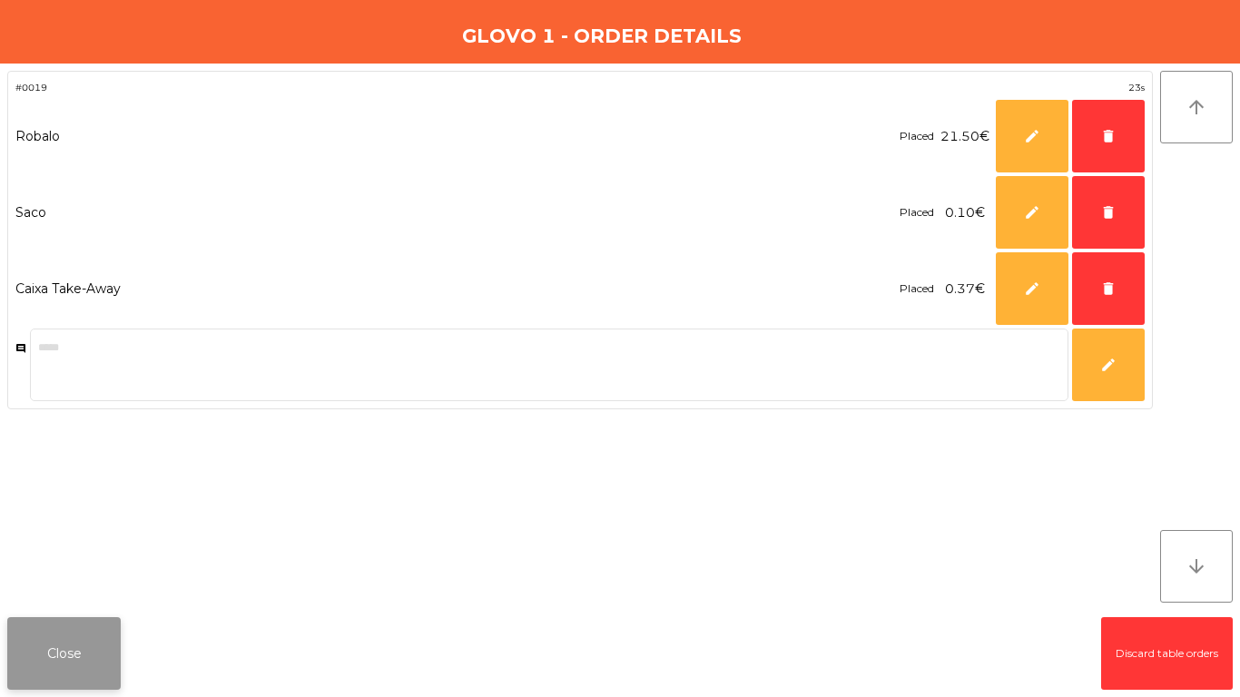
click at [117, 581] on button "Close" at bounding box center [64, 653] width 114 height 73
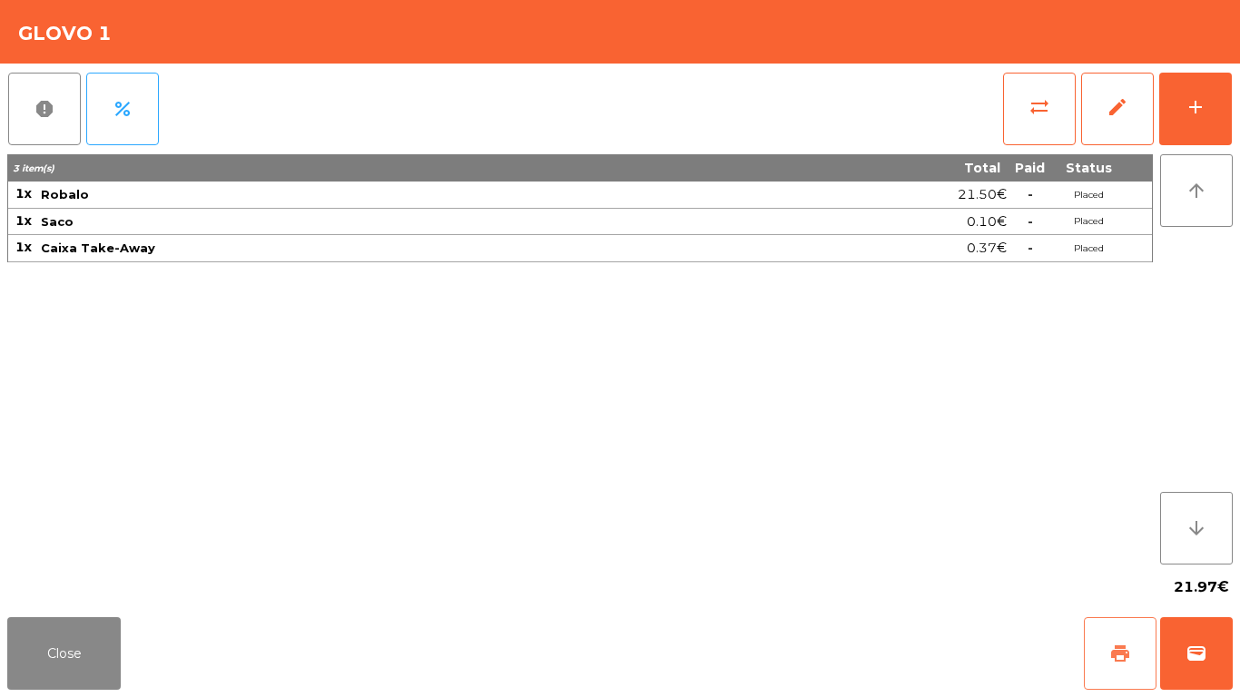
drag, startPoint x: 1128, startPoint y: 654, endPoint x: 1157, endPoint y: 655, distance: 29.1
click at [1128, 581] on span "print" at bounding box center [1121, 654] width 22 height 22
click at [1160, 581] on div "print wallet" at bounding box center [1158, 653] width 149 height 73
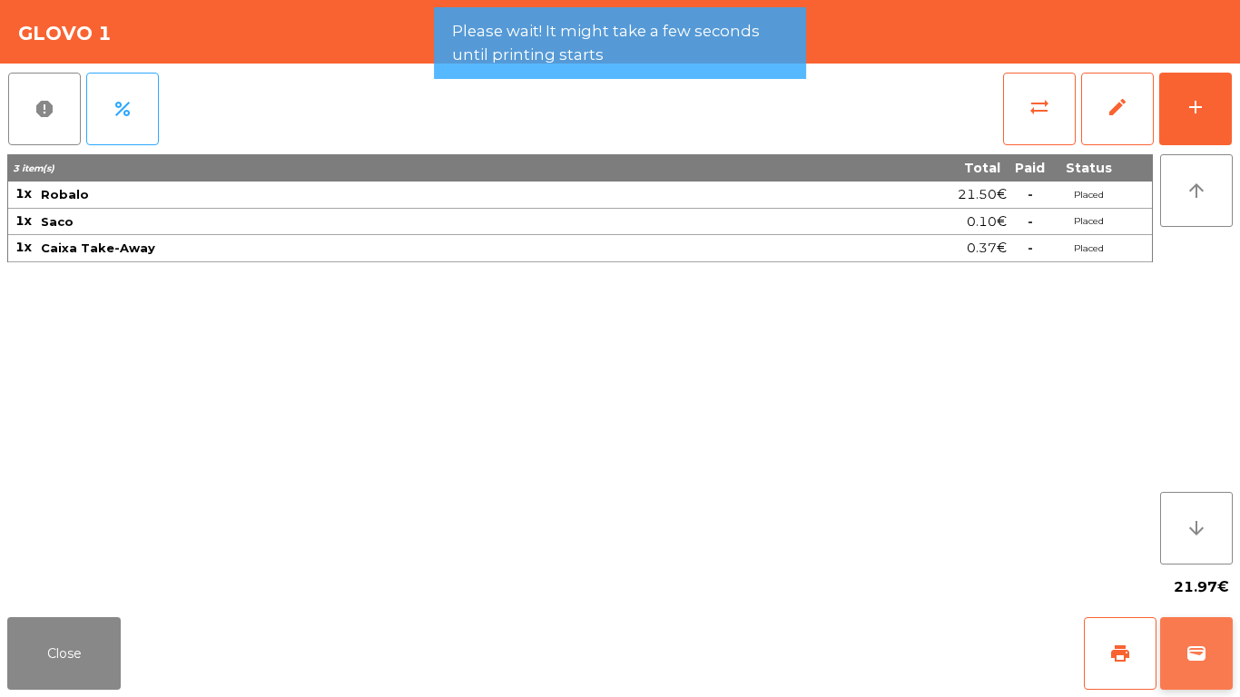
click at [1217, 581] on button "wallet" at bounding box center [1197, 653] width 73 height 73
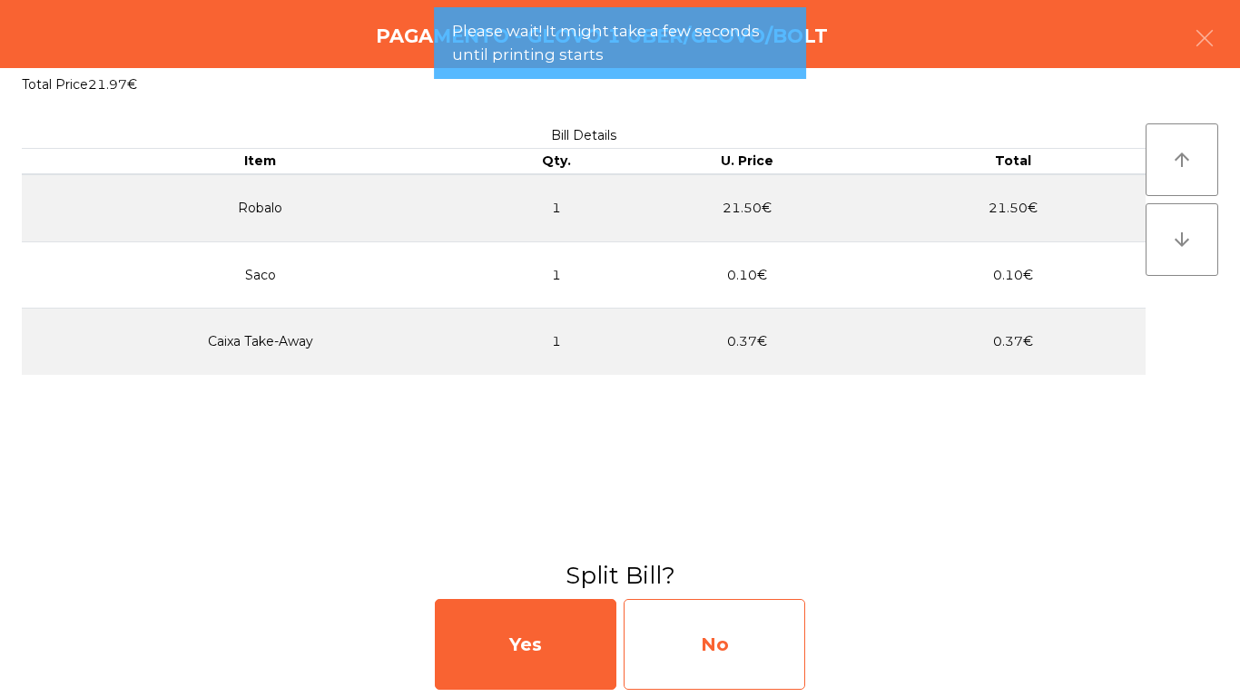
click at [711, 581] on div "No" at bounding box center [715, 644] width 182 height 91
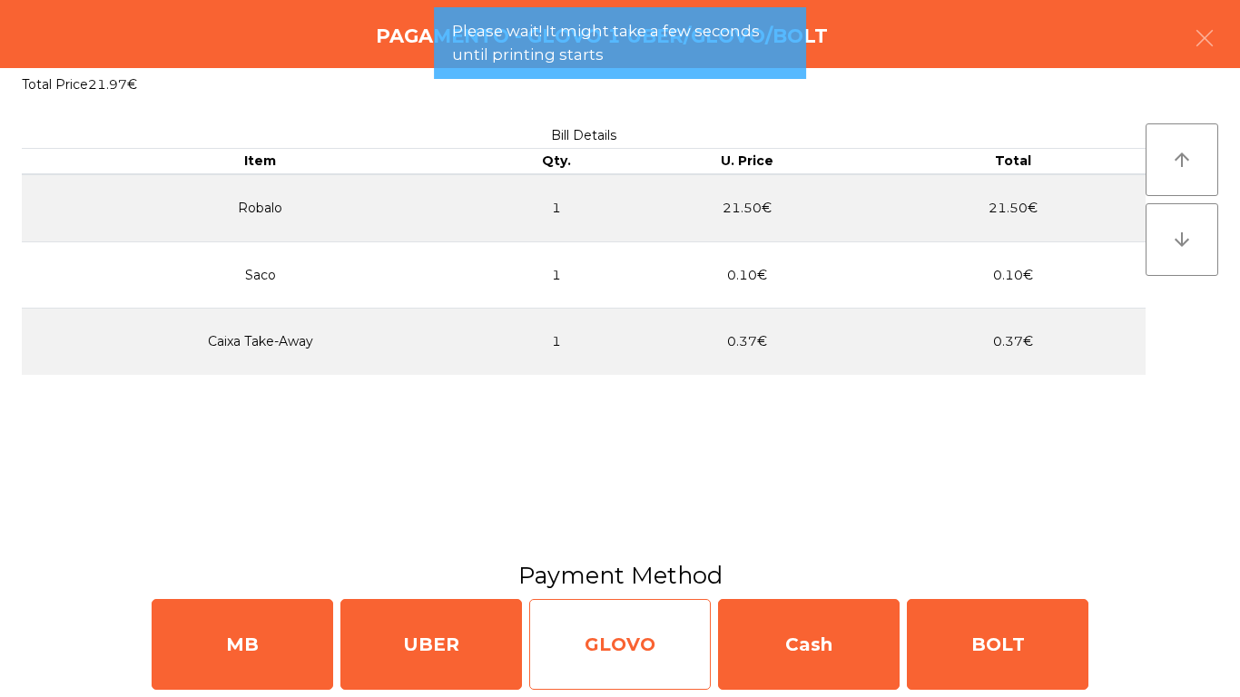
click at [639, 581] on div "GLOVO" at bounding box center [620, 644] width 182 height 91
select select "**"
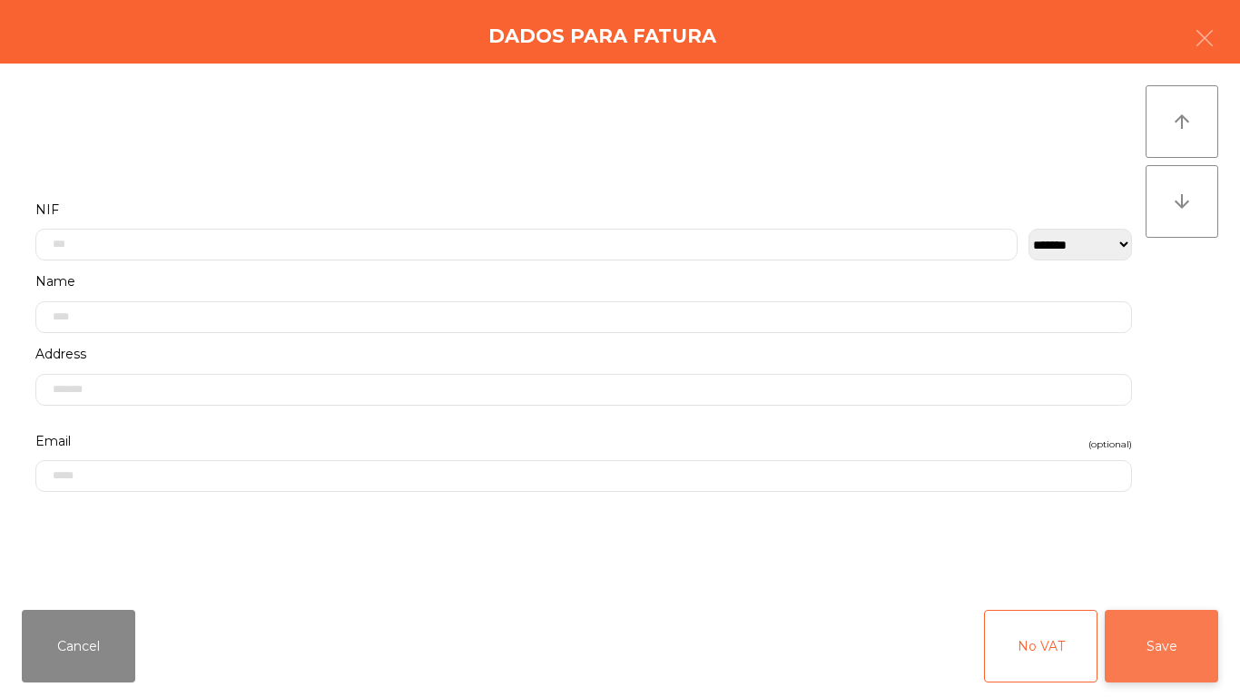
click at [1181, 581] on button "Save" at bounding box center [1162, 646] width 114 height 73
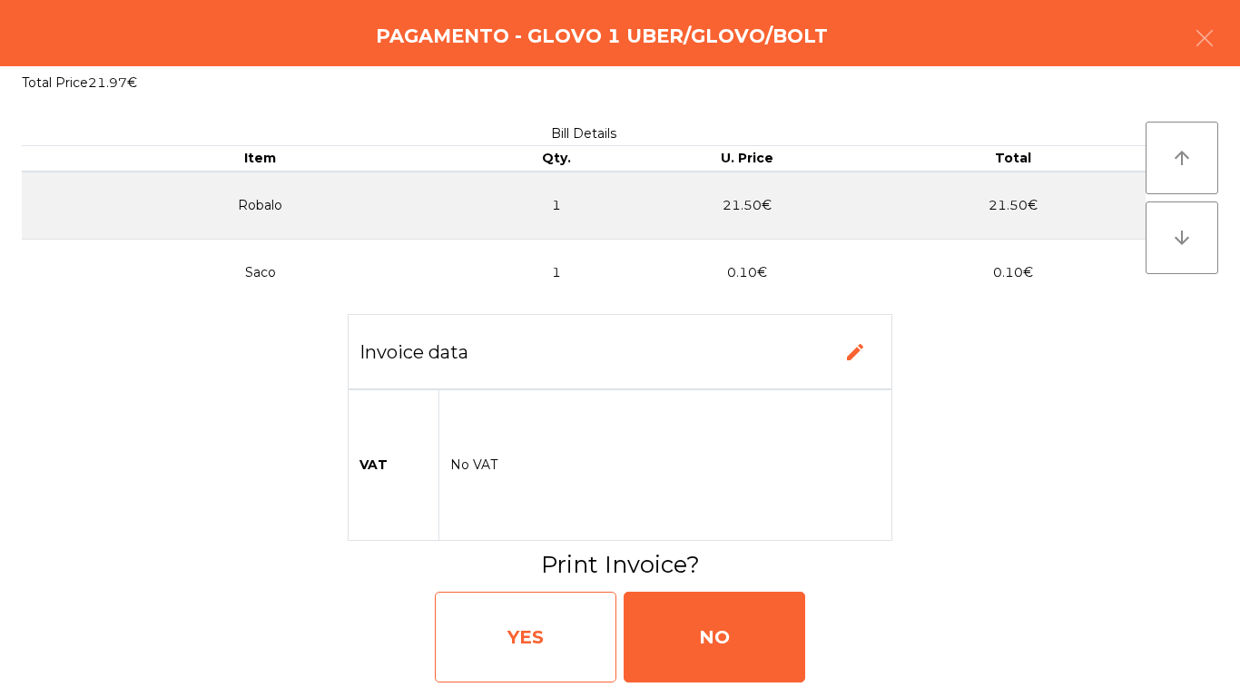
click at [519, 581] on div "YES" at bounding box center [526, 637] width 182 height 91
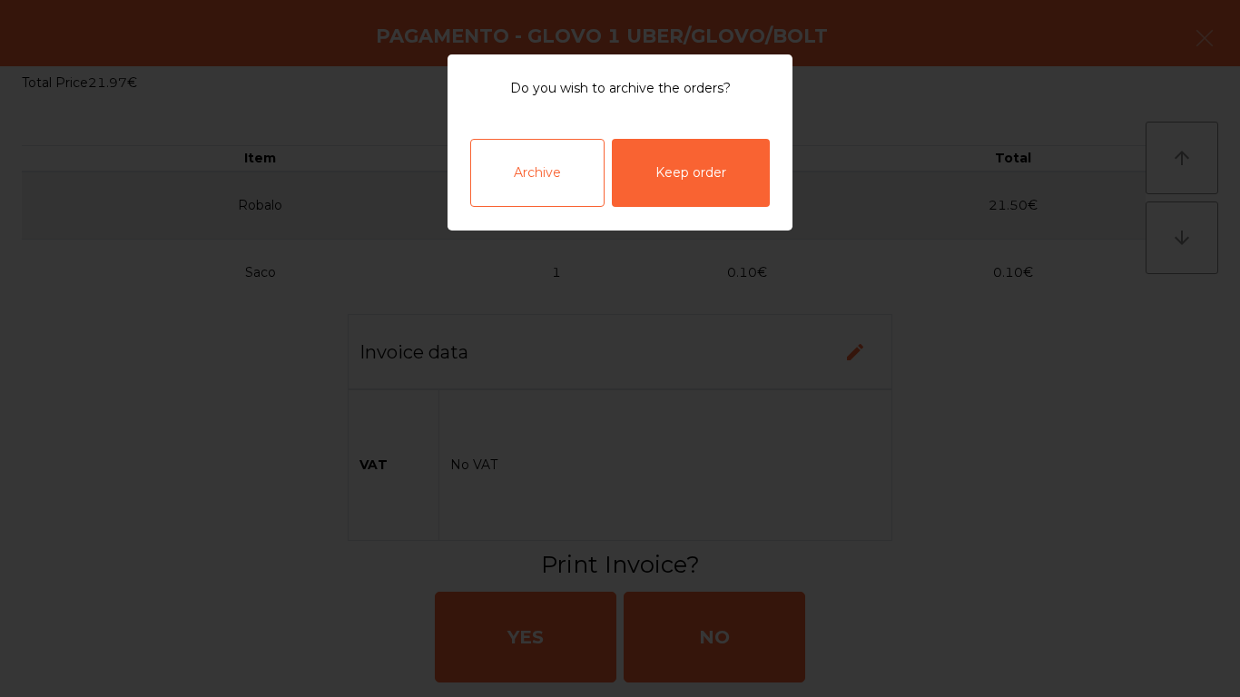
click at [568, 180] on div "Archive" at bounding box center [537, 173] width 134 height 68
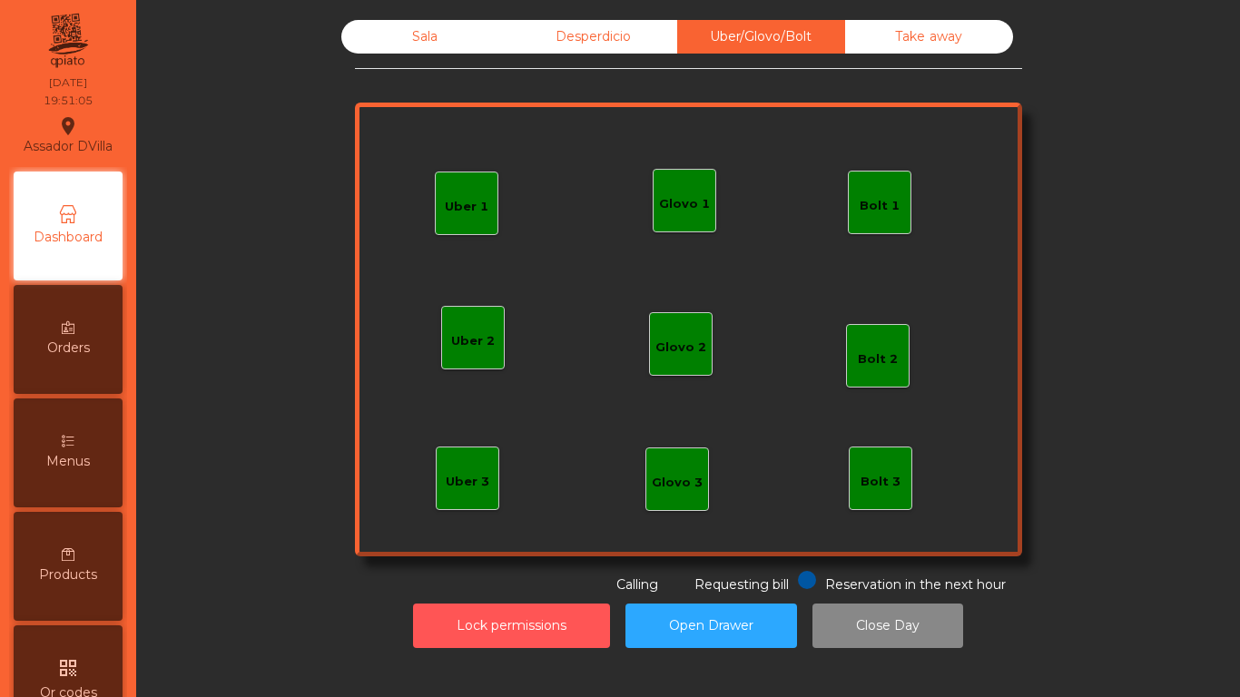
drag, startPoint x: 414, startPoint y: 610, endPoint x: 479, endPoint y: 209, distance: 406.5
click at [417, 581] on button "Lock permissions" at bounding box center [511, 626] width 197 height 44
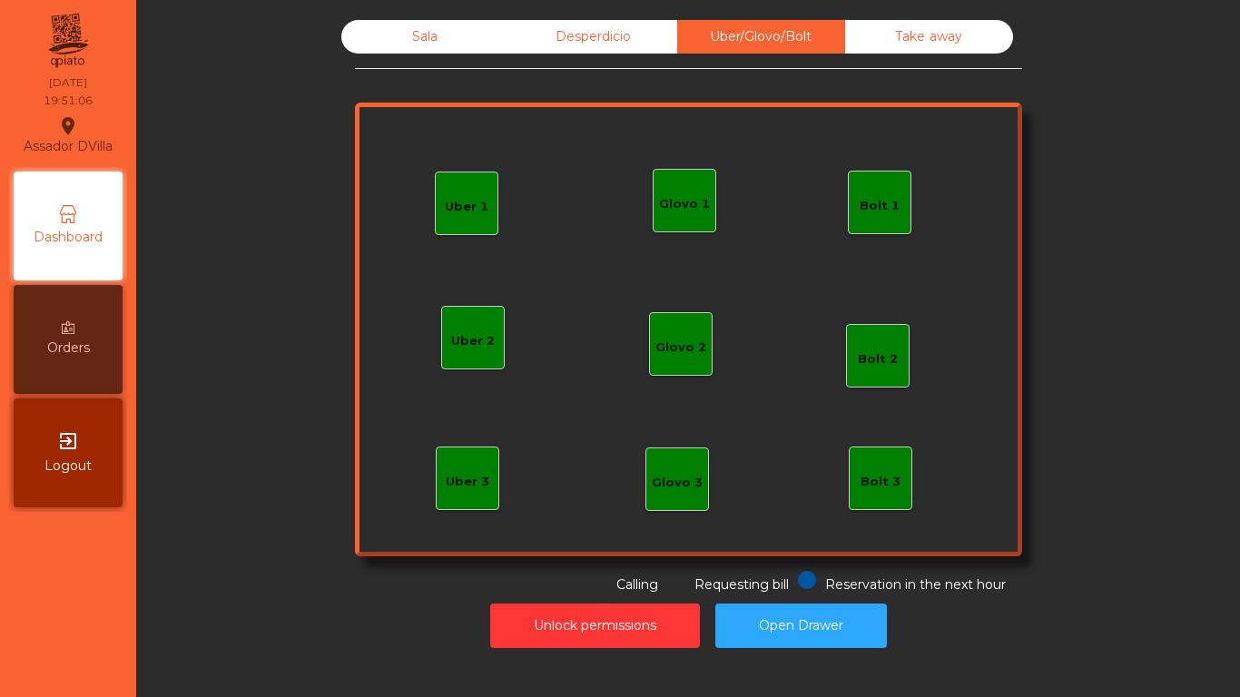
click at [478, 33] on div "Sala" at bounding box center [425, 37] width 168 height 34
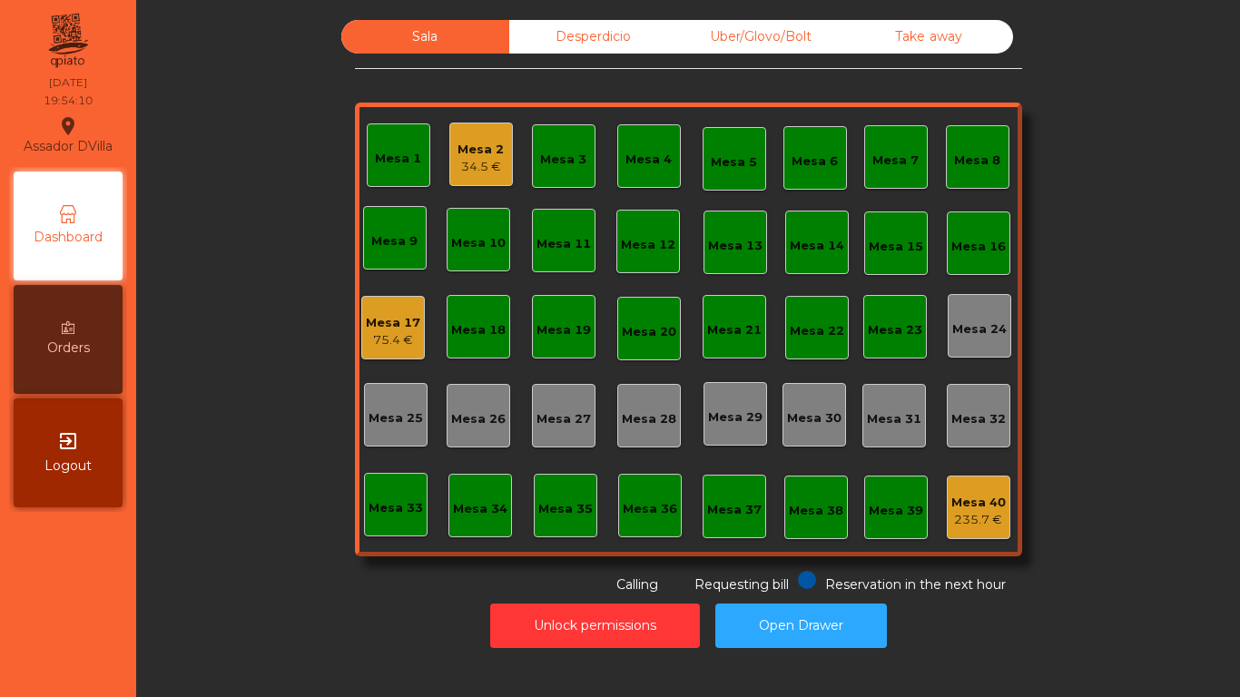
click at [398, 316] on div "Mesa 17" at bounding box center [393, 323] width 54 height 18
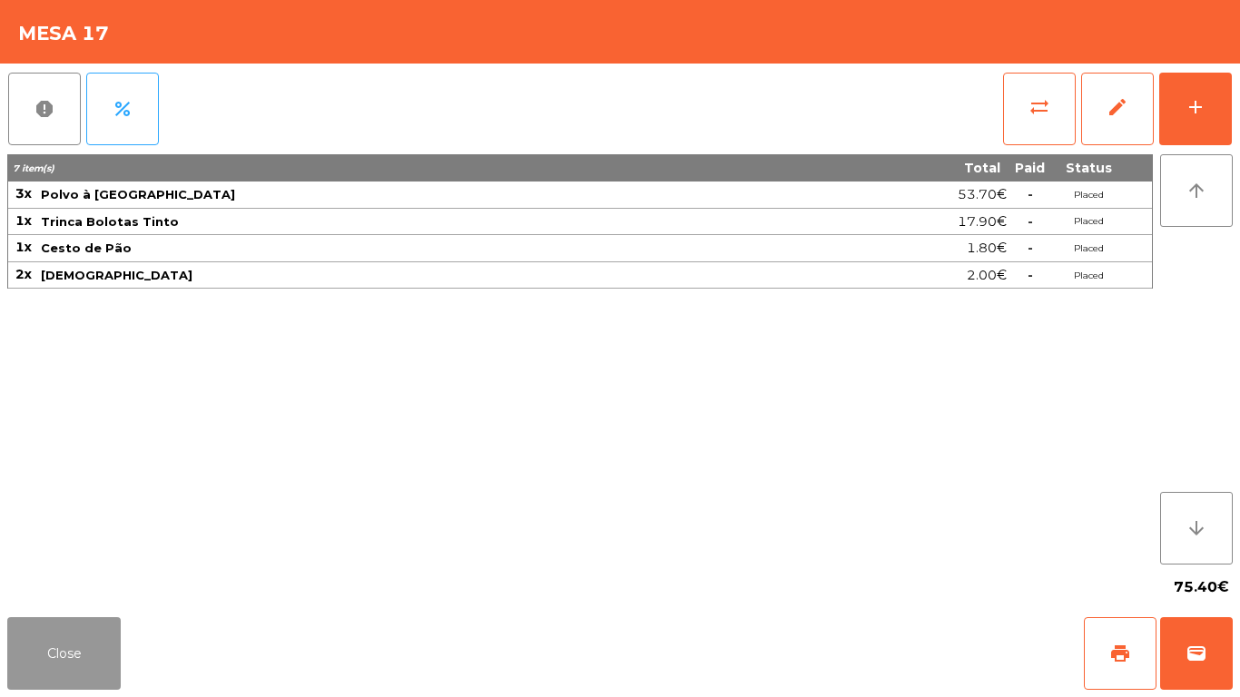
click at [63, 581] on button "Close" at bounding box center [64, 653] width 114 height 73
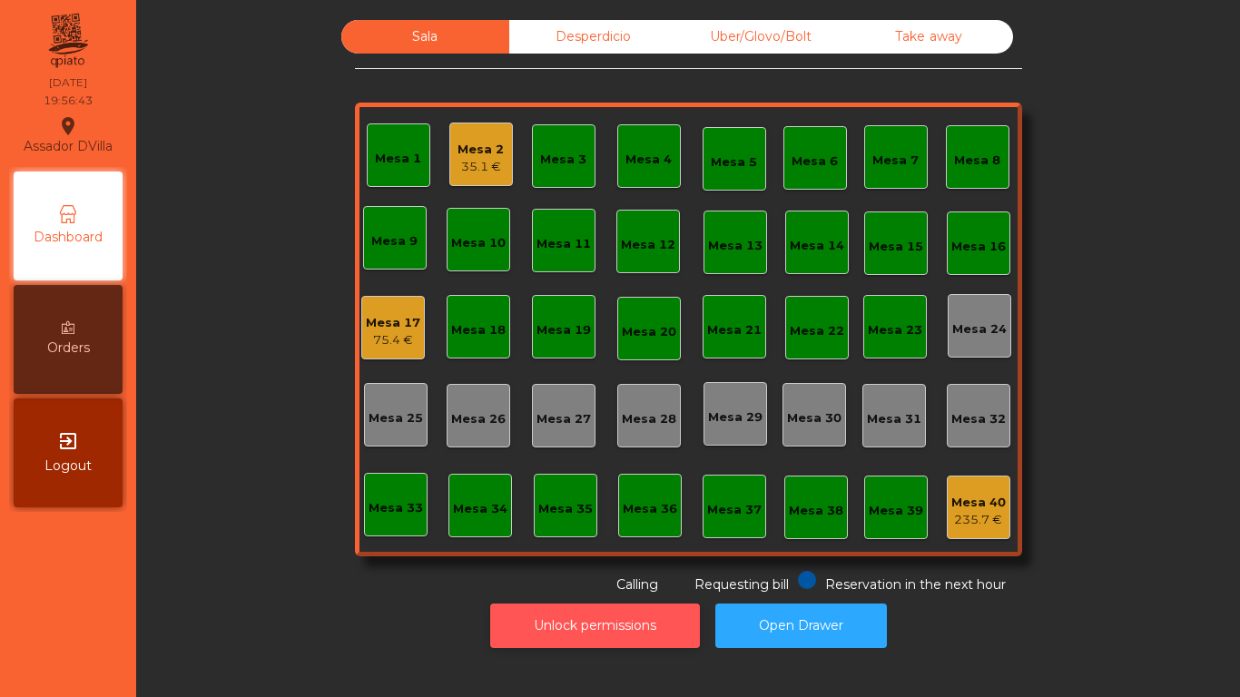
click at [562, 581] on button "Unlock permissions" at bounding box center [595, 626] width 210 height 44
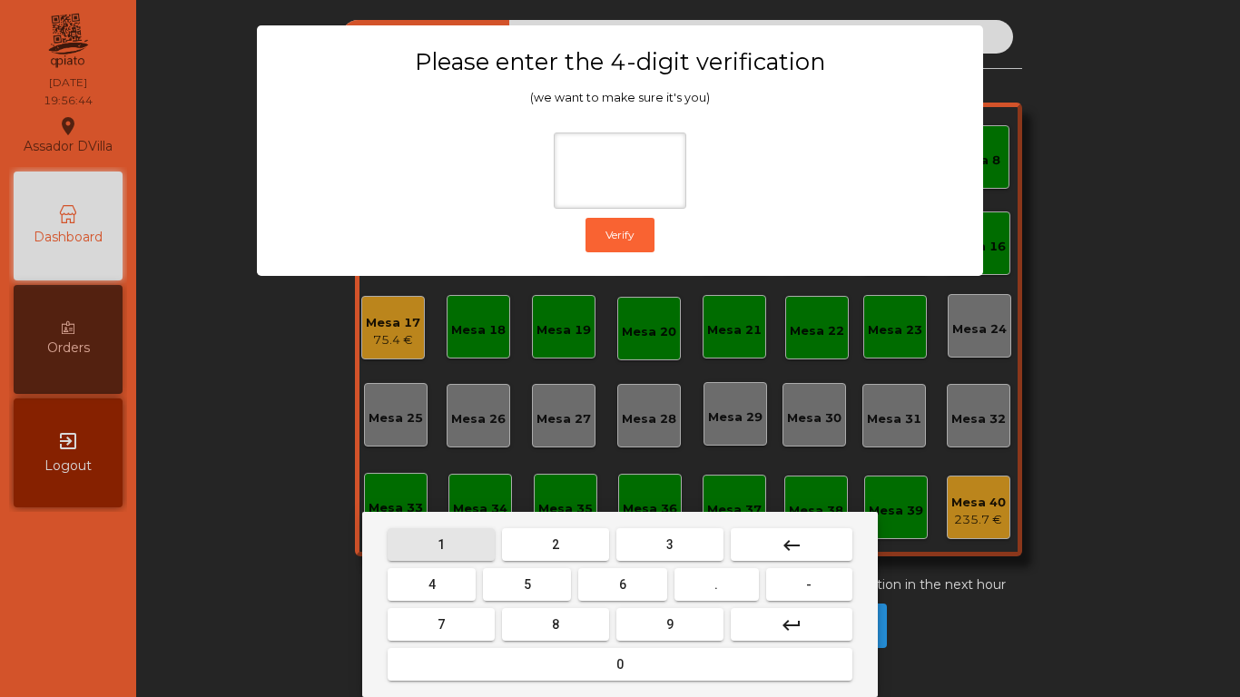
click at [431, 546] on button "1" at bounding box center [441, 545] width 107 height 33
click at [667, 581] on span "9" at bounding box center [670, 624] width 7 height 15
click at [416, 578] on button "4" at bounding box center [432, 584] width 88 height 33
click at [563, 581] on button "0" at bounding box center [620, 664] width 465 height 33
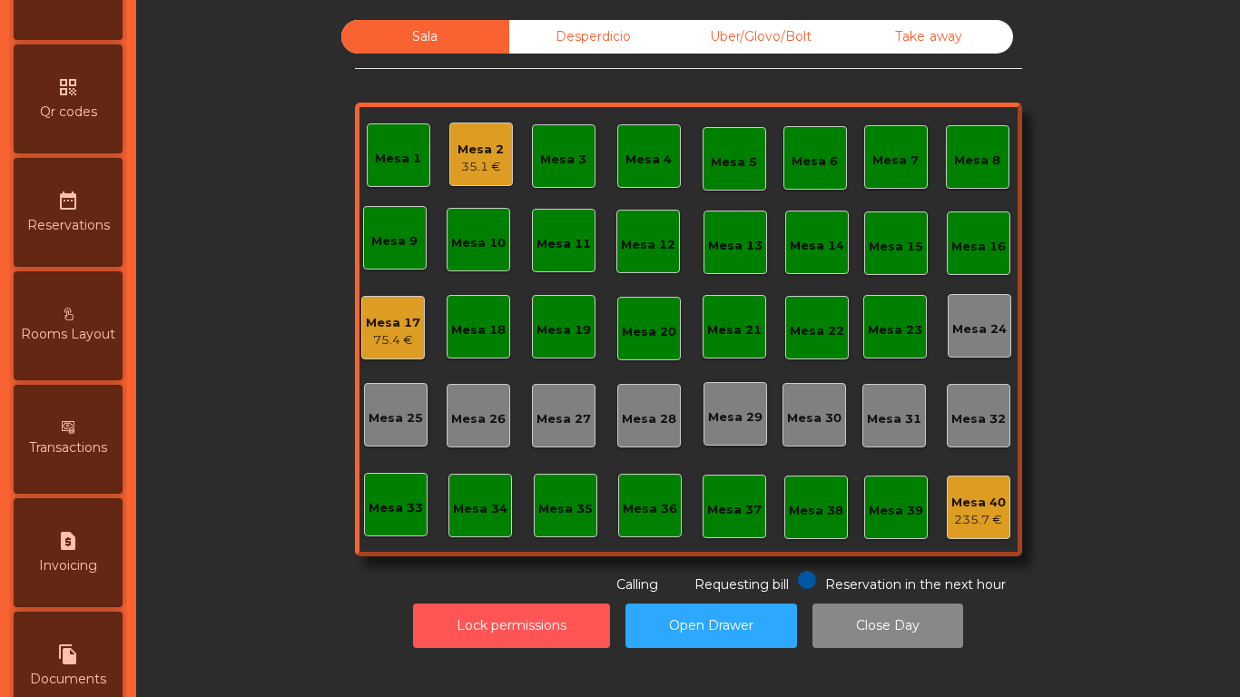
scroll to position [959, 0]
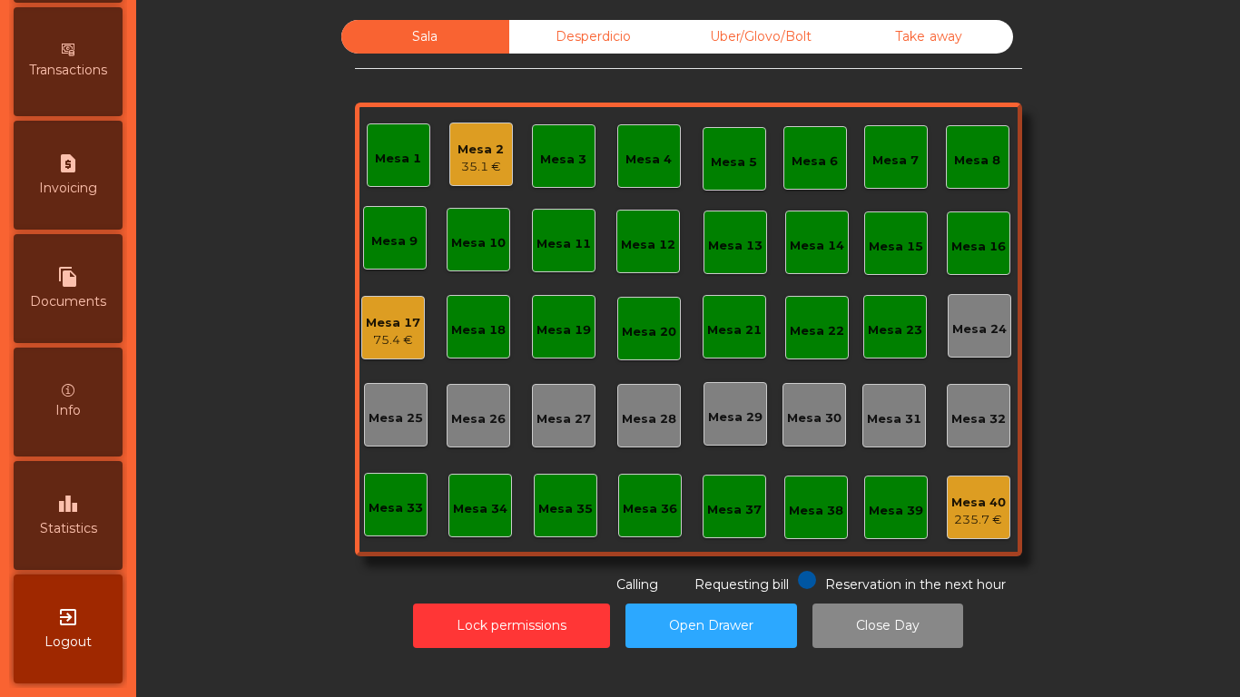
click at [79, 496] on icon "leaderboard" at bounding box center [68, 504] width 22 height 22
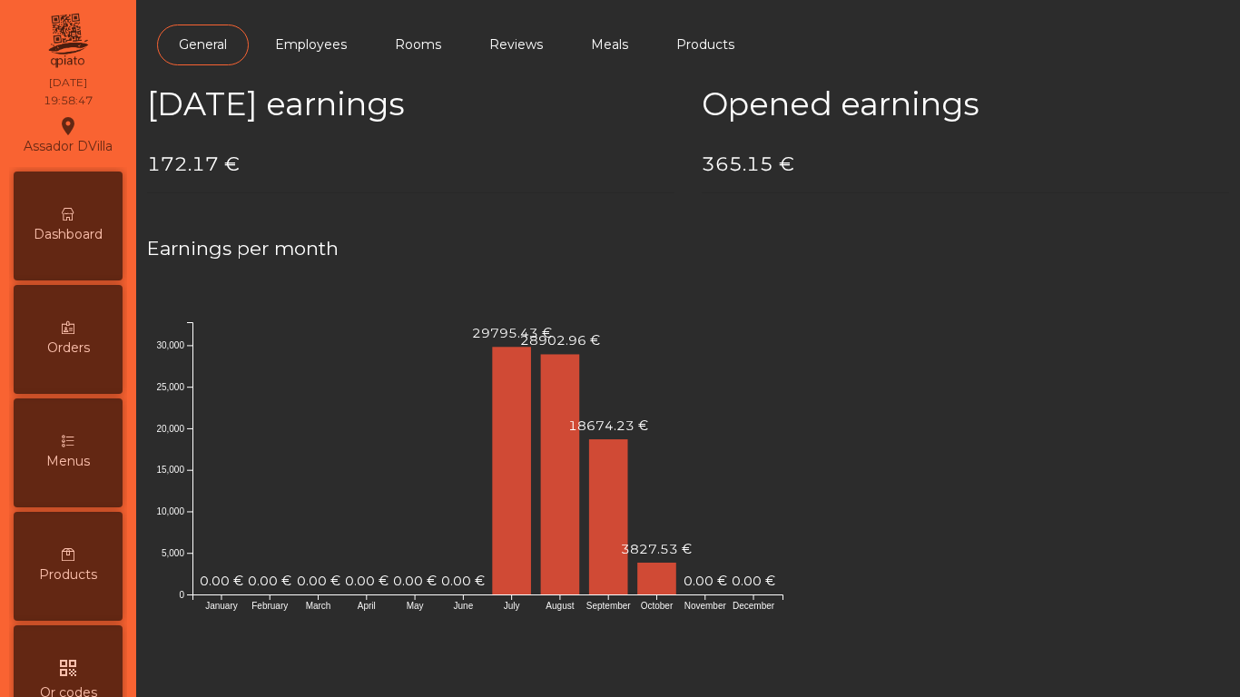
click at [79, 233] on span "Dashboard" at bounding box center [68, 234] width 69 height 19
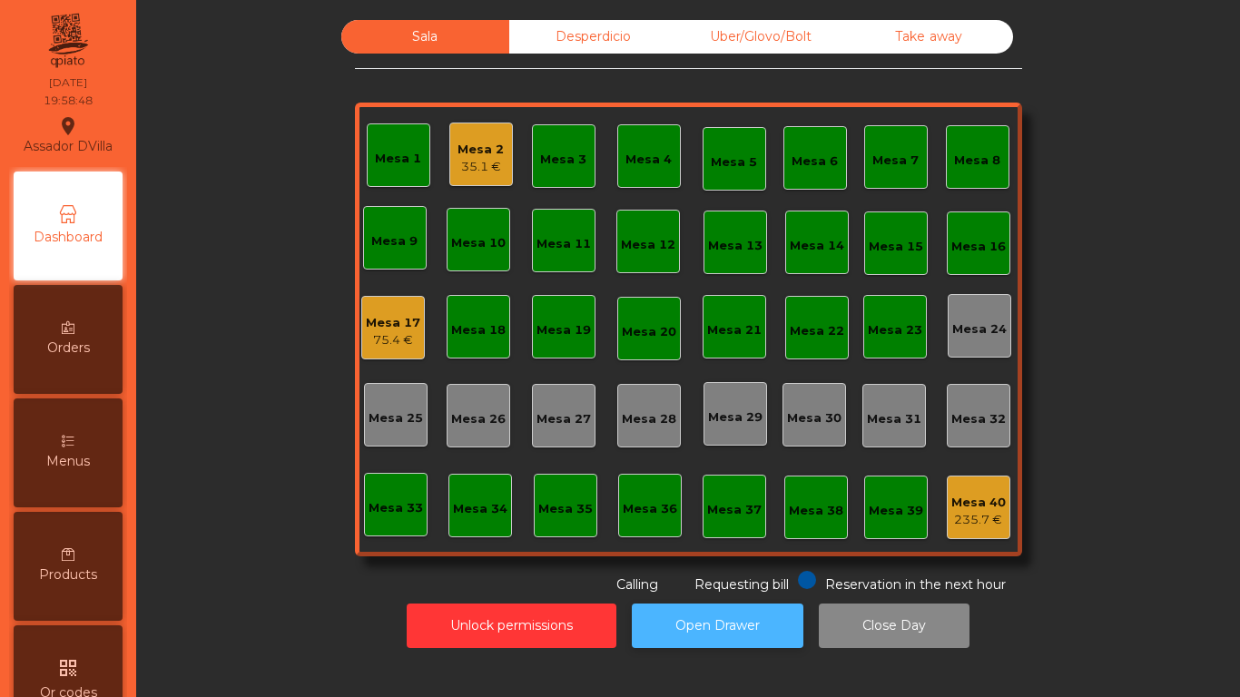
click at [653, 581] on button "Open Drawer" at bounding box center [718, 626] width 172 height 44
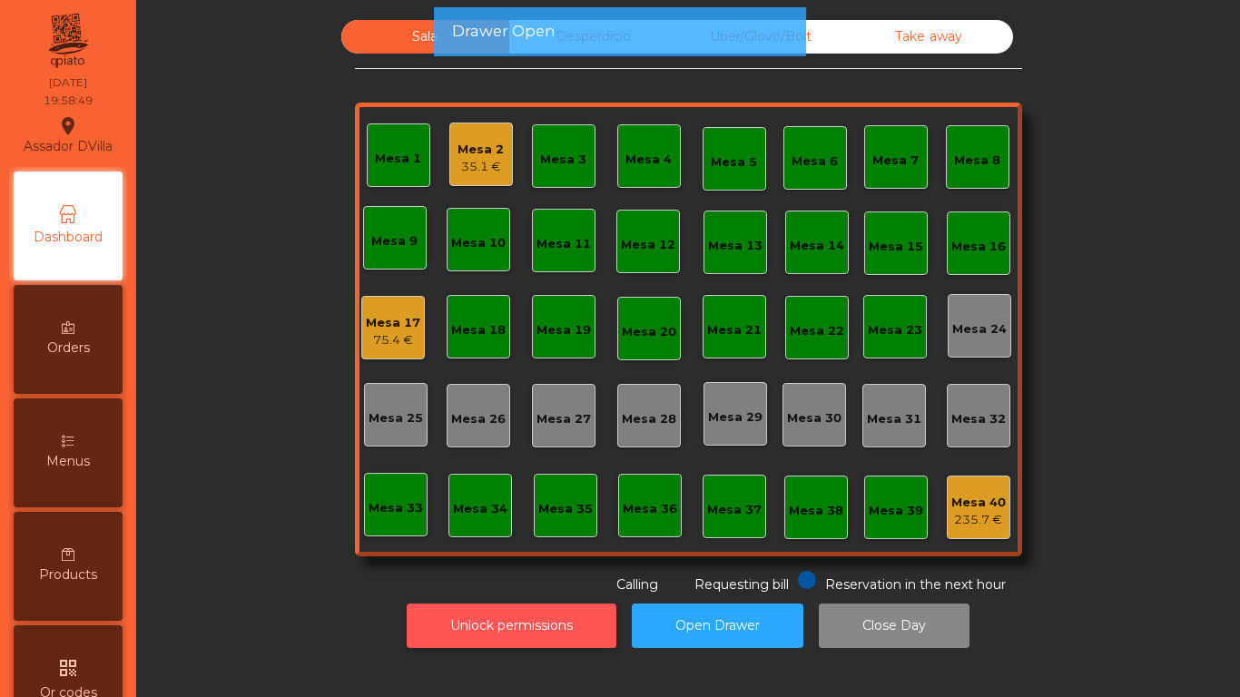
click at [508, 581] on button "Unlock permissions" at bounding box center [512, 626] width 210 height 44
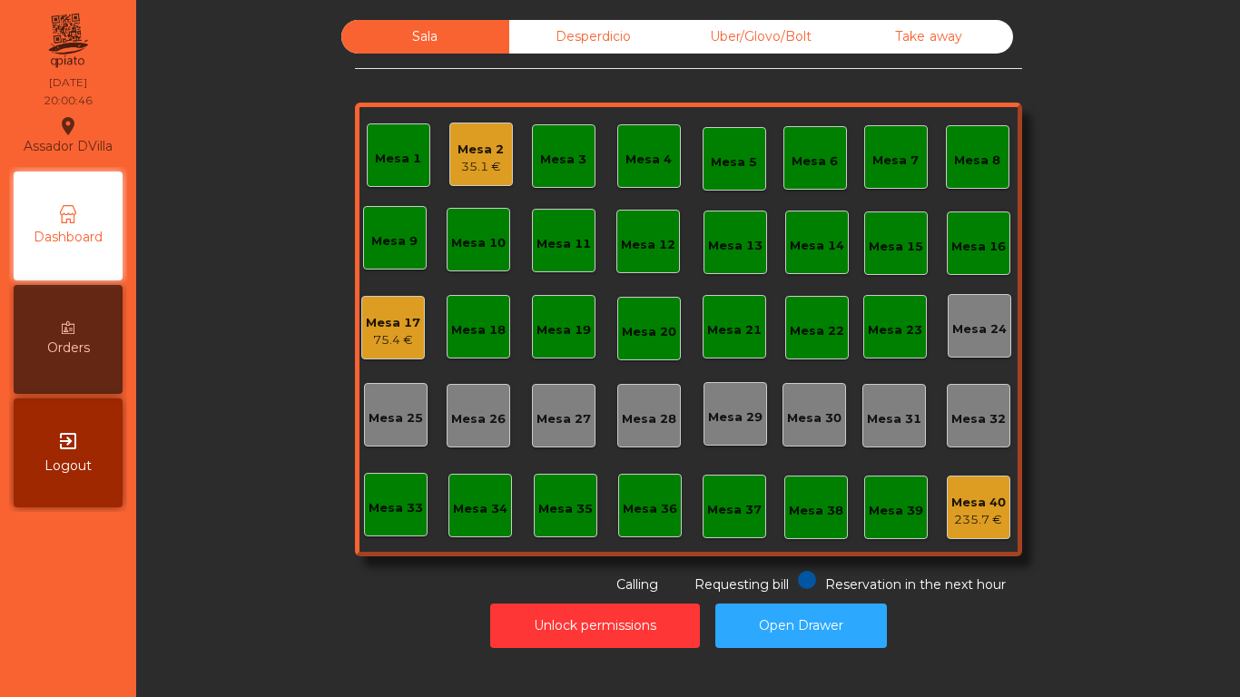
click at [478, 155] on div "Mesa 2" at bounding box center [481, 150] width 46 height 18
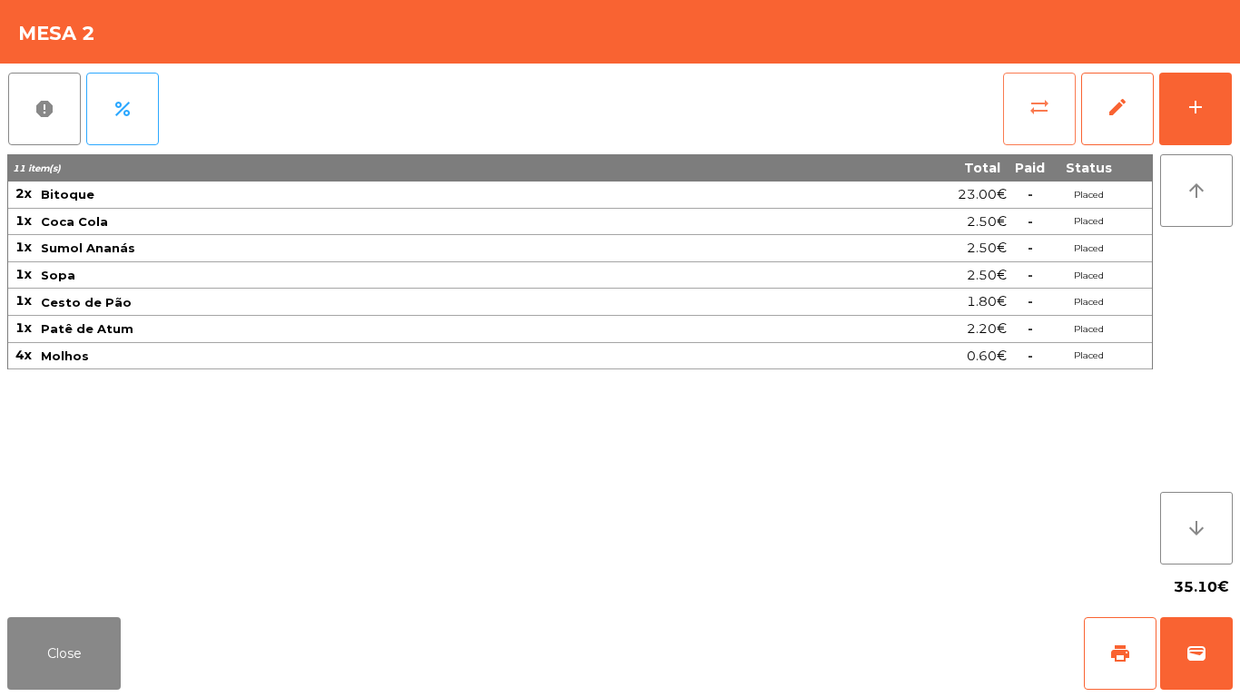
click at [1013, 120] on button "sync_alt" at bounding box center [1039, 109] width 73 height 73
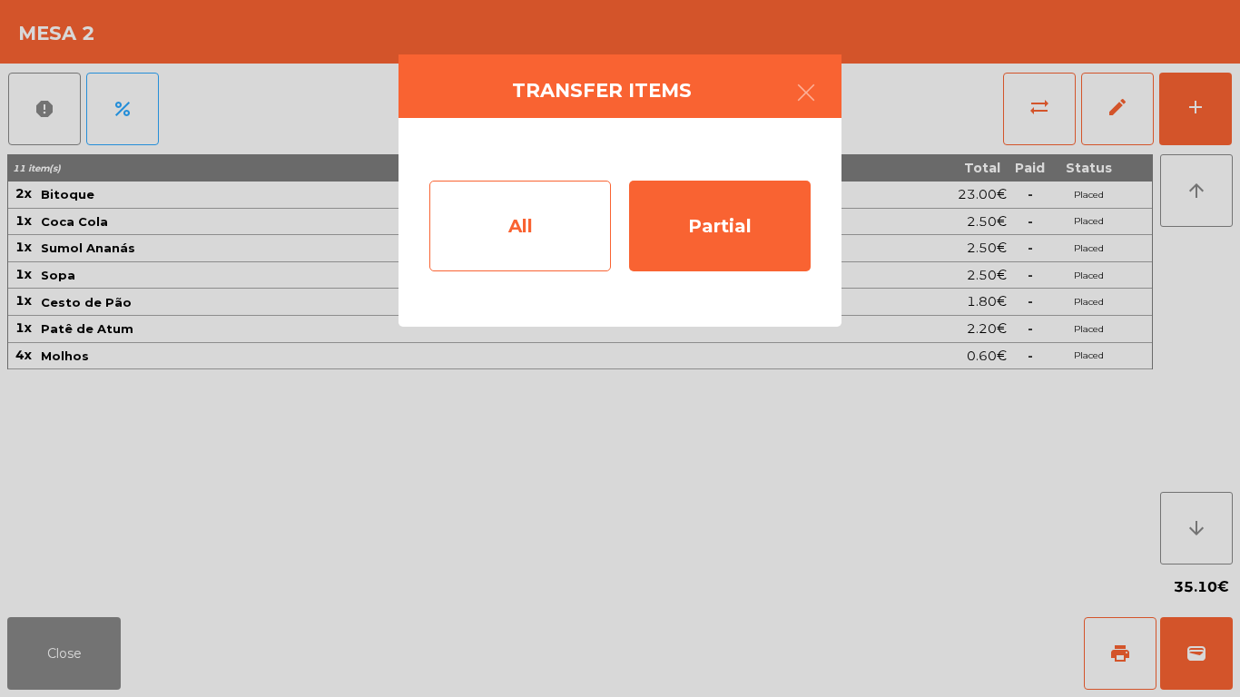
click at [519, 262] on div "All" at bounding box center [521, 226] width 182 height 91
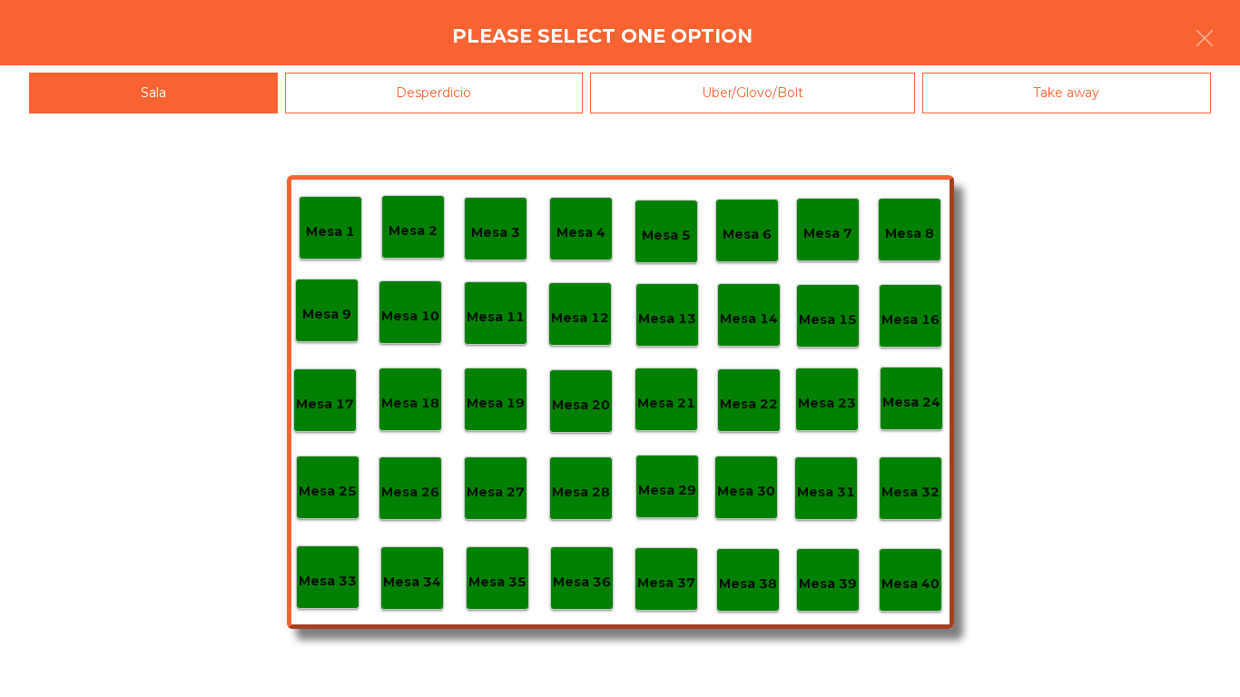
click at [827, 581] on p "Mesa 39" at bounding box center [828, 584] width 58 height 21
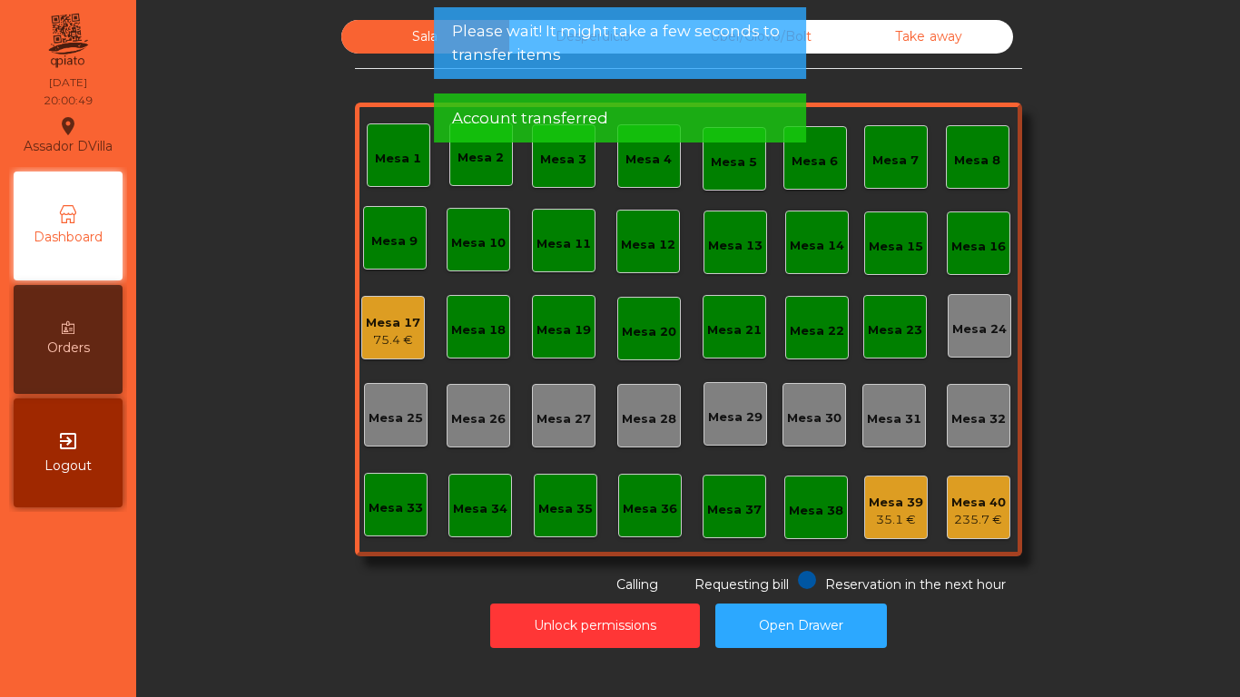
click at [319, 161] on div "Sala Desperdicio Uber/Glovo/Bolt Take away Mesa 1 Mesa 2 [GEOGRAPHIC_DATA] 4 [G…" at bounding box center [688, 307] width 1055 height 575
click at [667, 110] on div "Account transferred" at bounding box center [620, 118] width 336 height 23
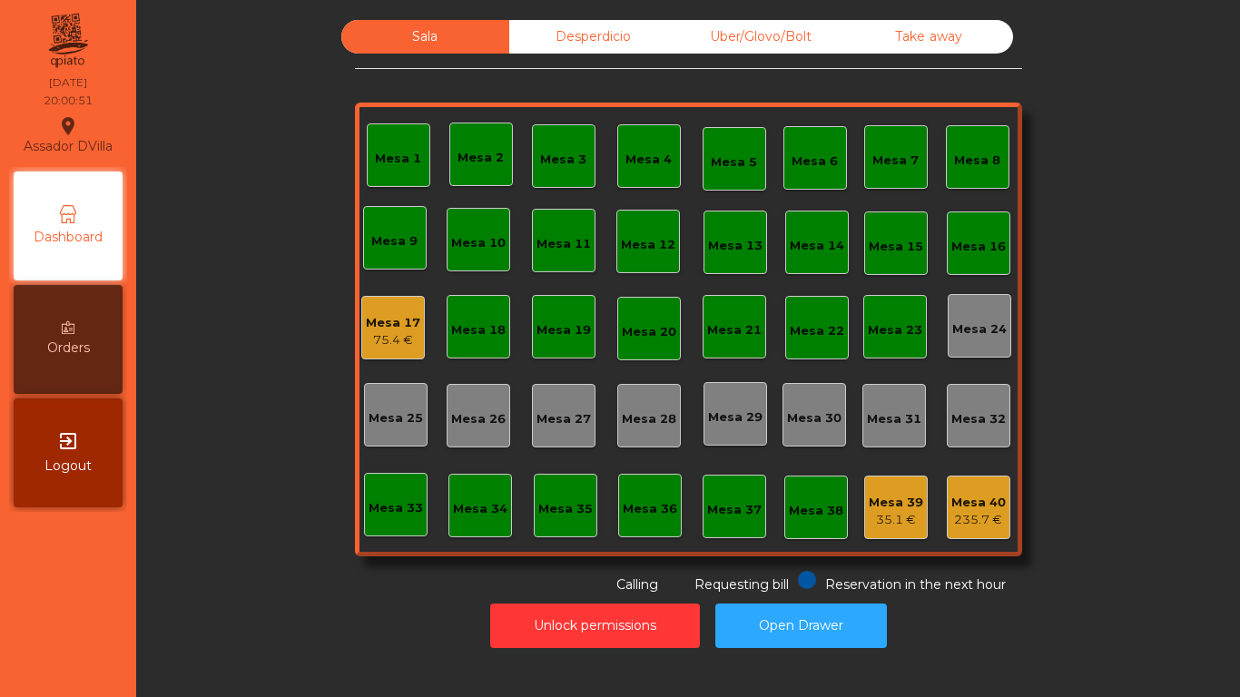
click at [294, 175] on div "Sala Desperdicio Uber/Glovo/Bolt Take away Mesa 1 Mesa 2 [GEOGRAPHIC_DATA] 4 [G…" at bounding box center [688, 307] width 1055 height 575
click at [380, 339] on div "75.4 €" at bounding box center [393, 340] width 54 height 18
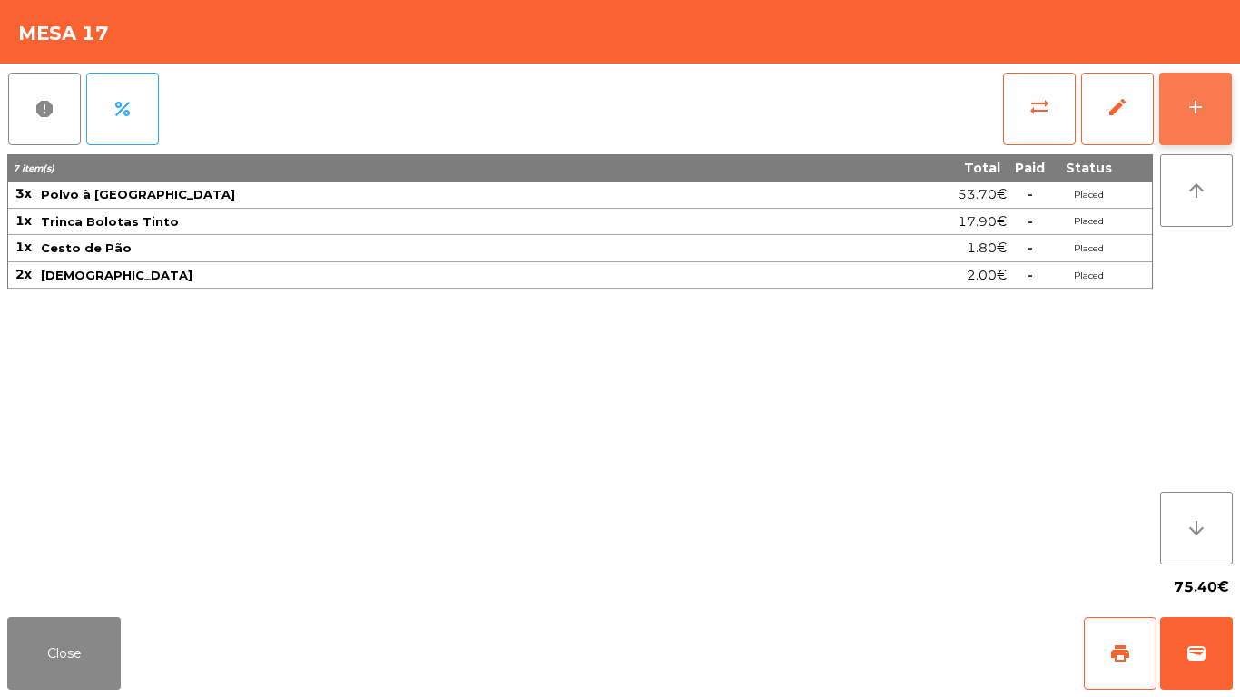
click at [1207, 104] on button "add" at bounding box center [1196, 109] width 73 height 73
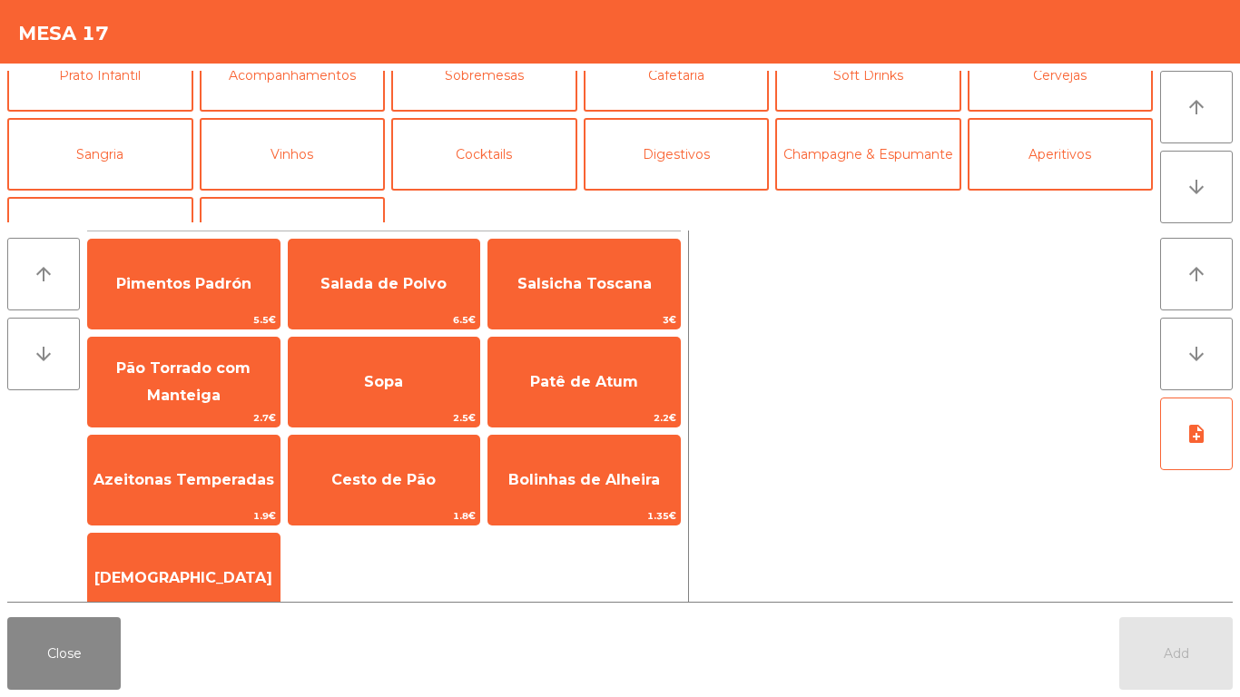
scroll to position [158, 0]
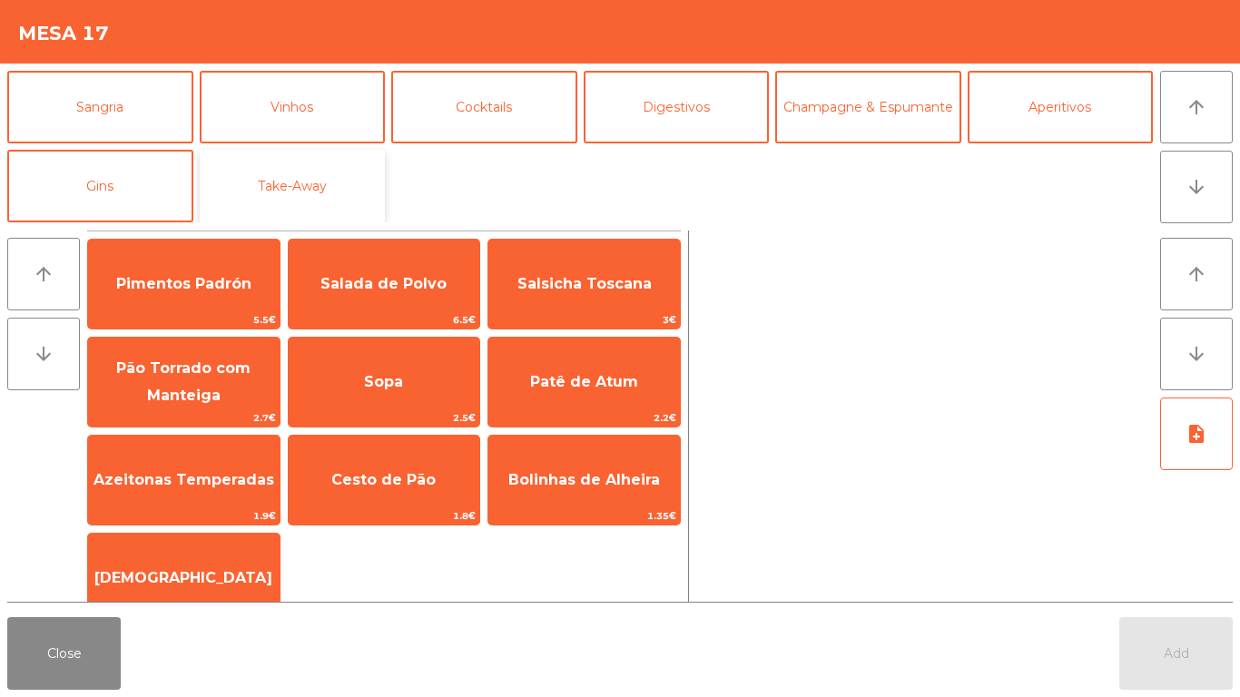
click at [305, 210] on button "Take-Away" at bounding box center [293, 186] width 186 height 73
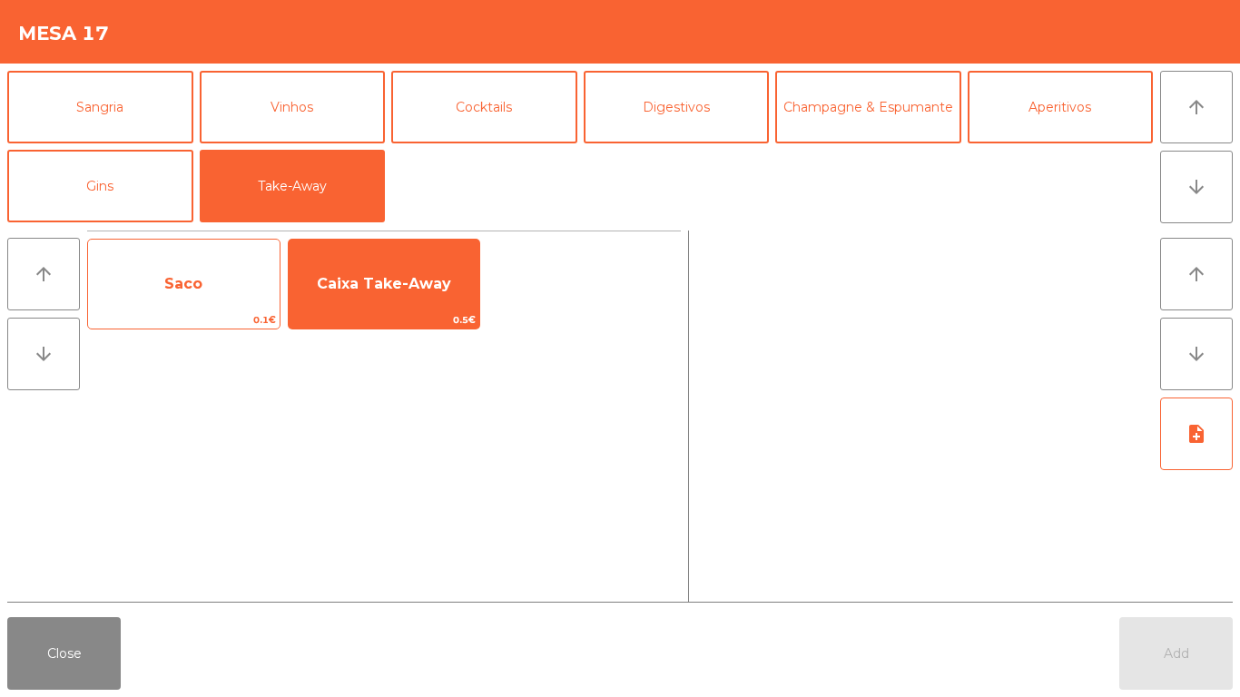
click at [190, 273] on span "Saco" at bounding box center [184, 284] width 192 height 49
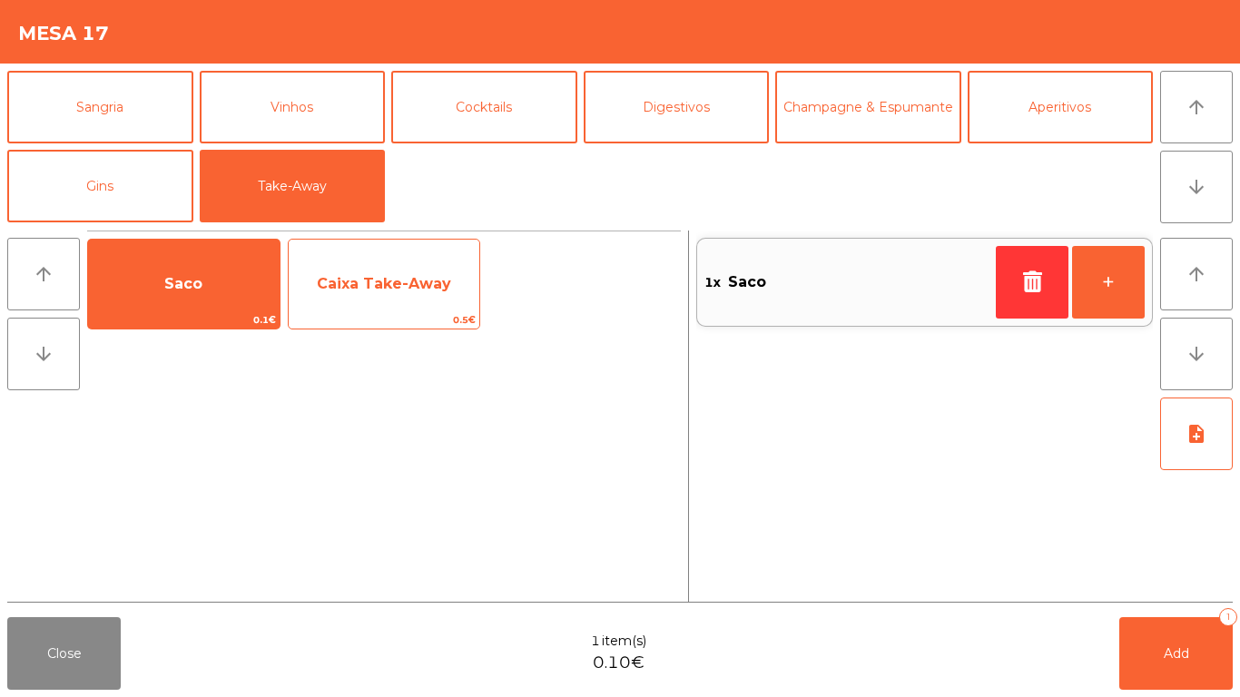
click at [360, 286] on span "Caixa Take-Away" at bounding box center [384, 283] width 134 height 17
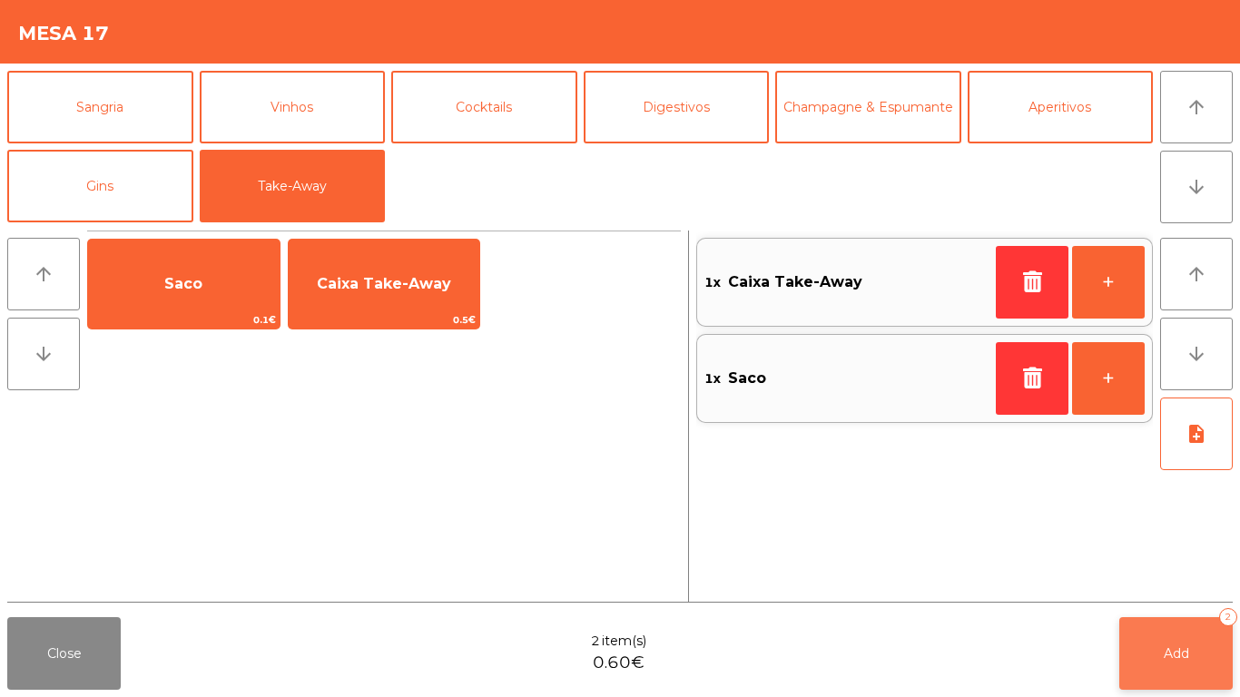
click at [1167, 581] on span "Add" at bounding box center [1176, 654] width 25 height 16
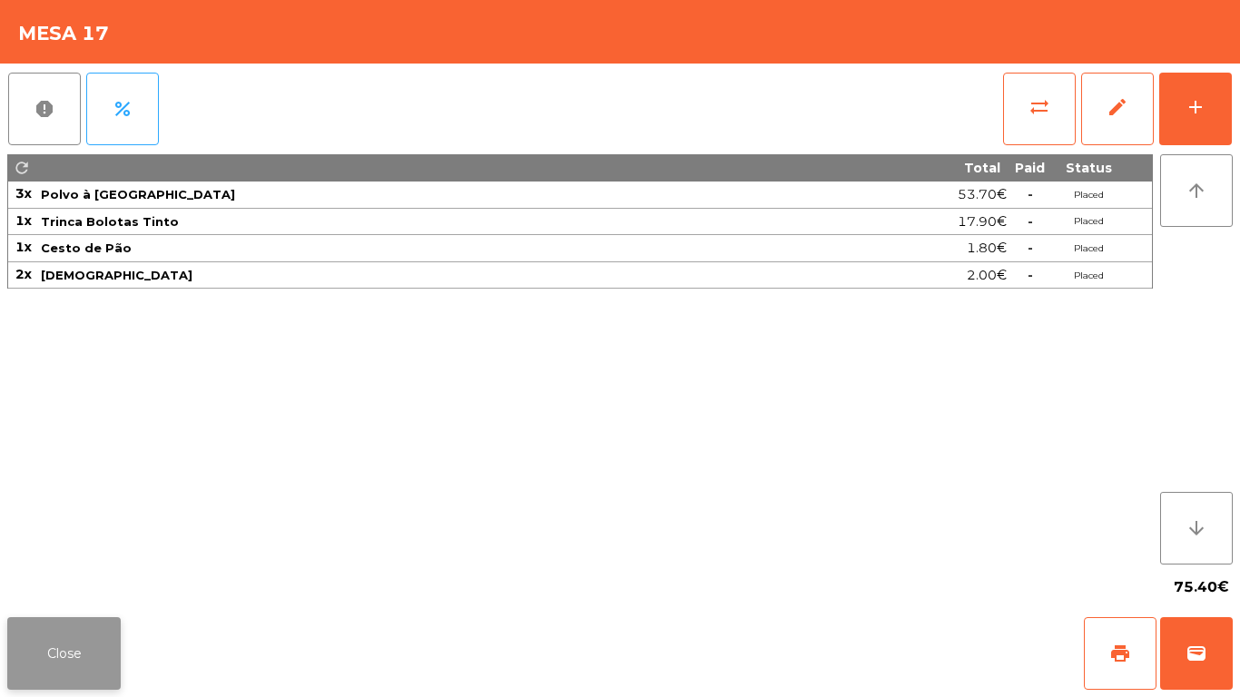
click at [12, 581] on button "Close" at bounding box center [64, 653] width 114 height 73
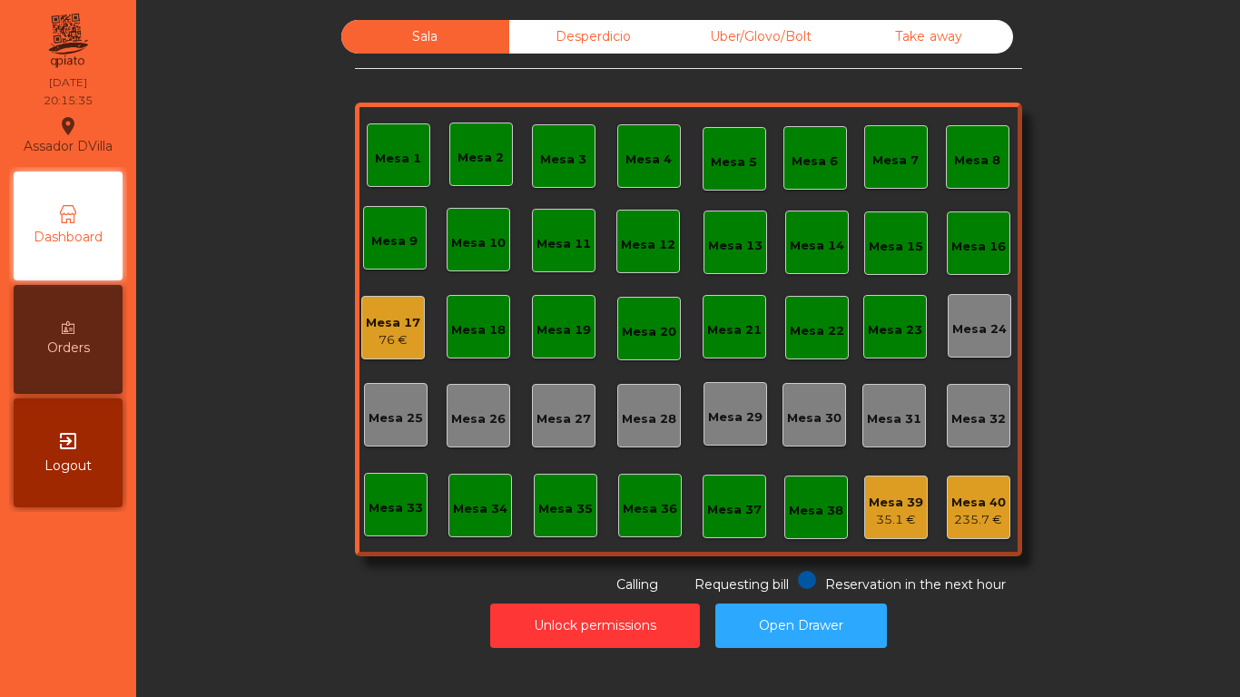
click at [378, 318] on div "Mesa 17" at bounding box center [393, 323] width 54 height 18
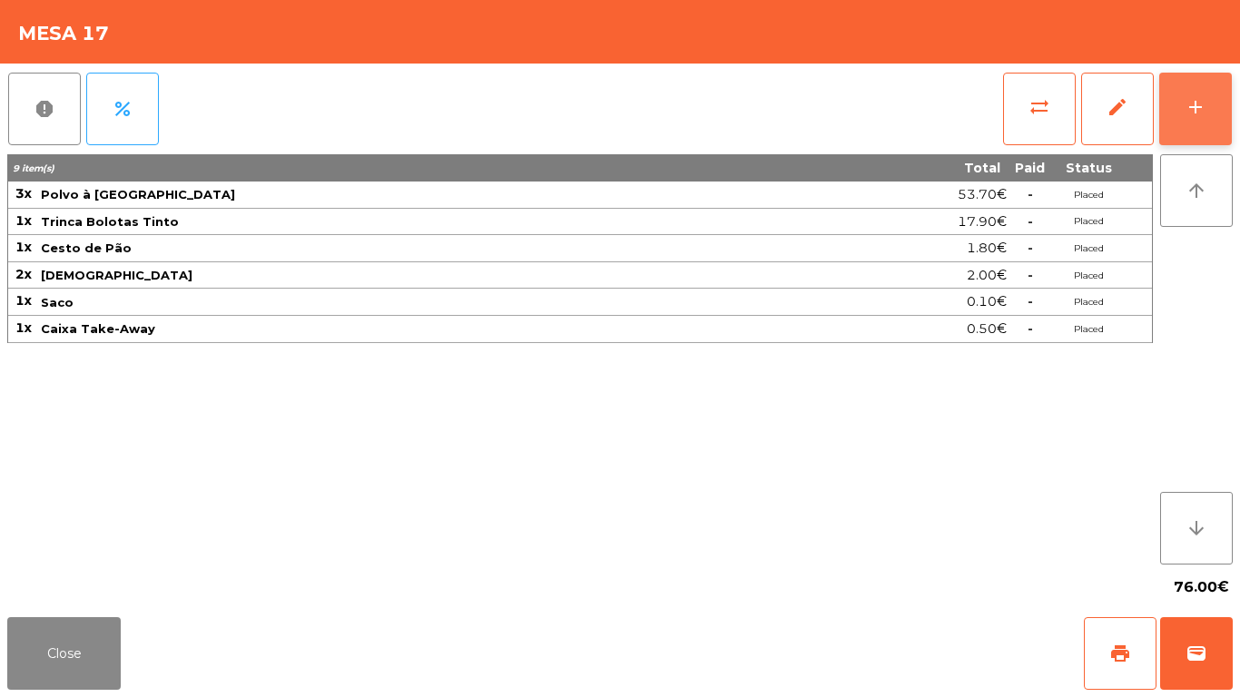
click at [1215, 82] on button "add" at bounding box center [1196, 109] width 73 height 73
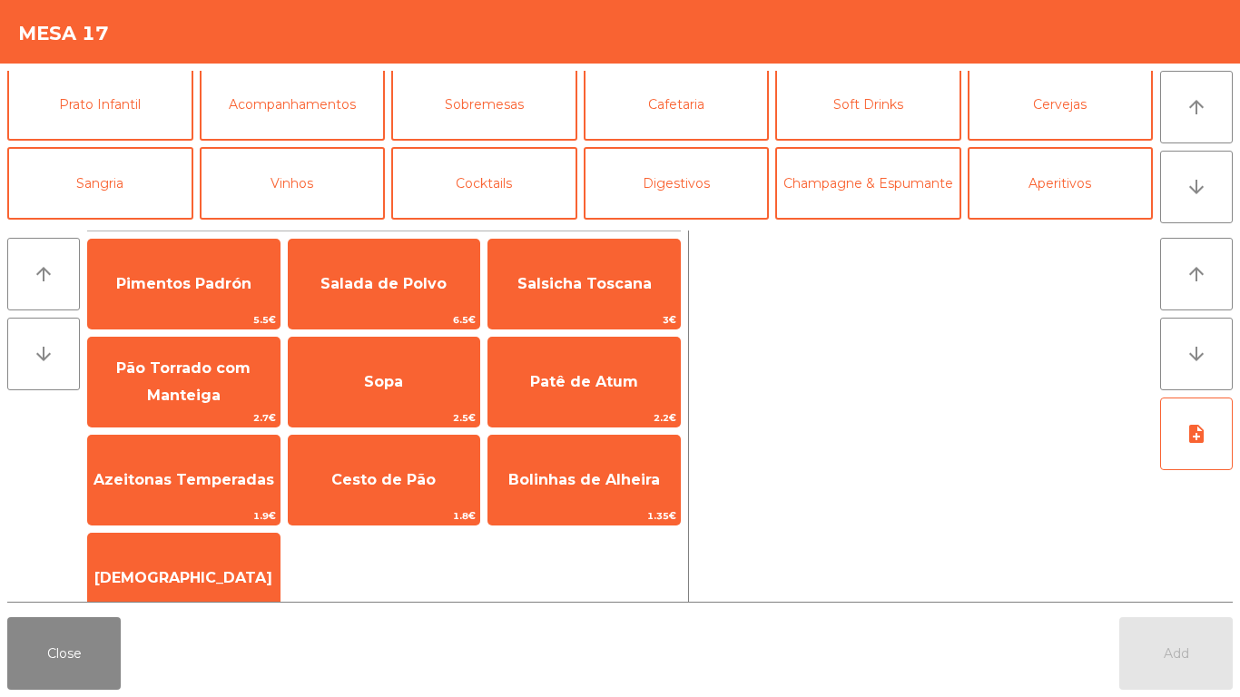
scroll to position [77, 0]
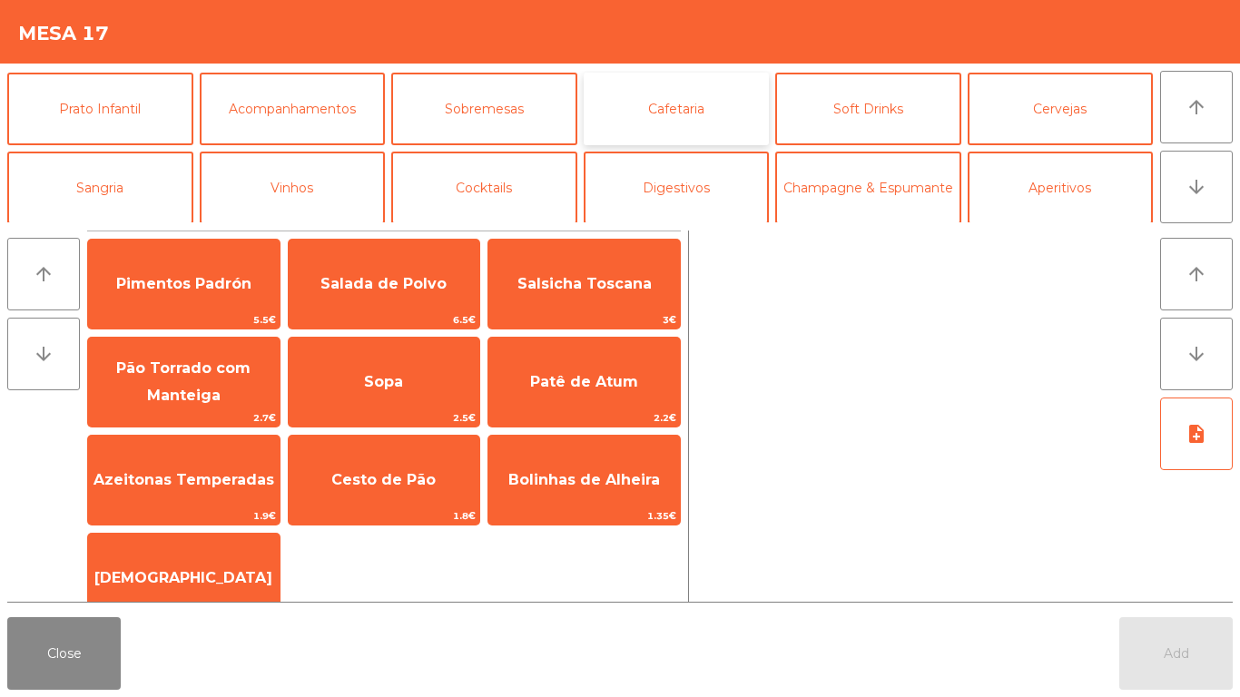
click at [601, 94] on button "Cafetaria" at bounding box center [677, 109] width 186 height 73
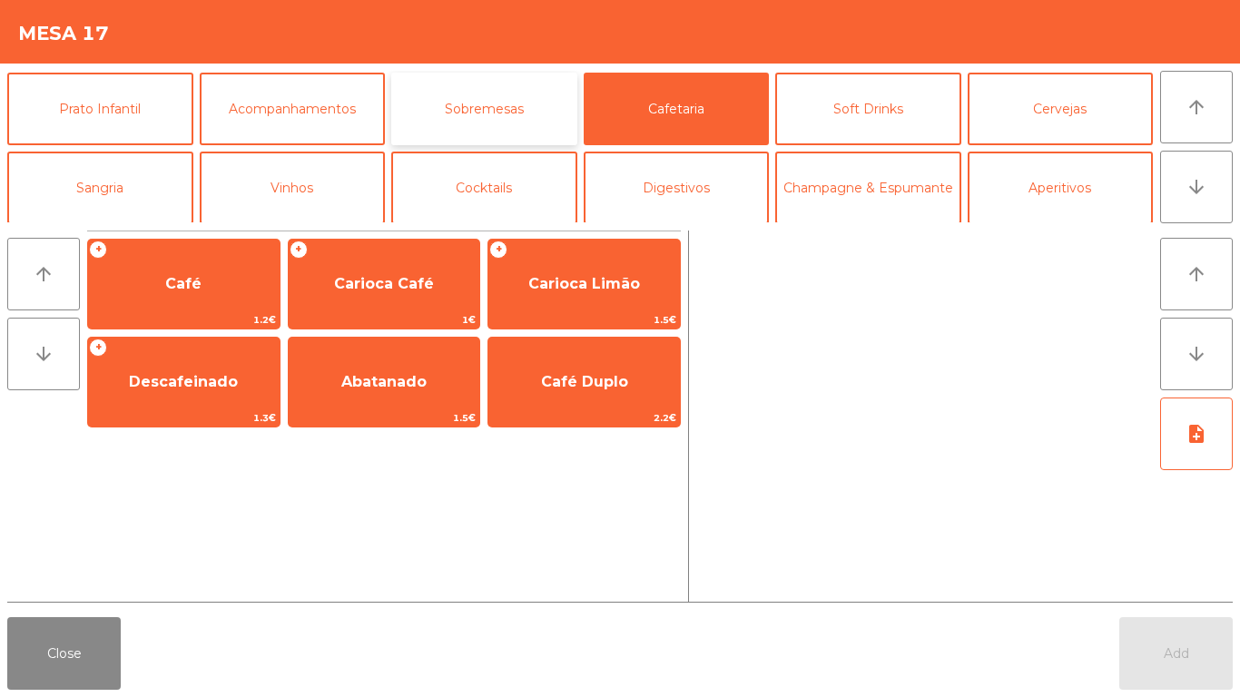
click at [478, 123] on button "Sobremesas" at bounding box center [484, 109] width 186 height 73
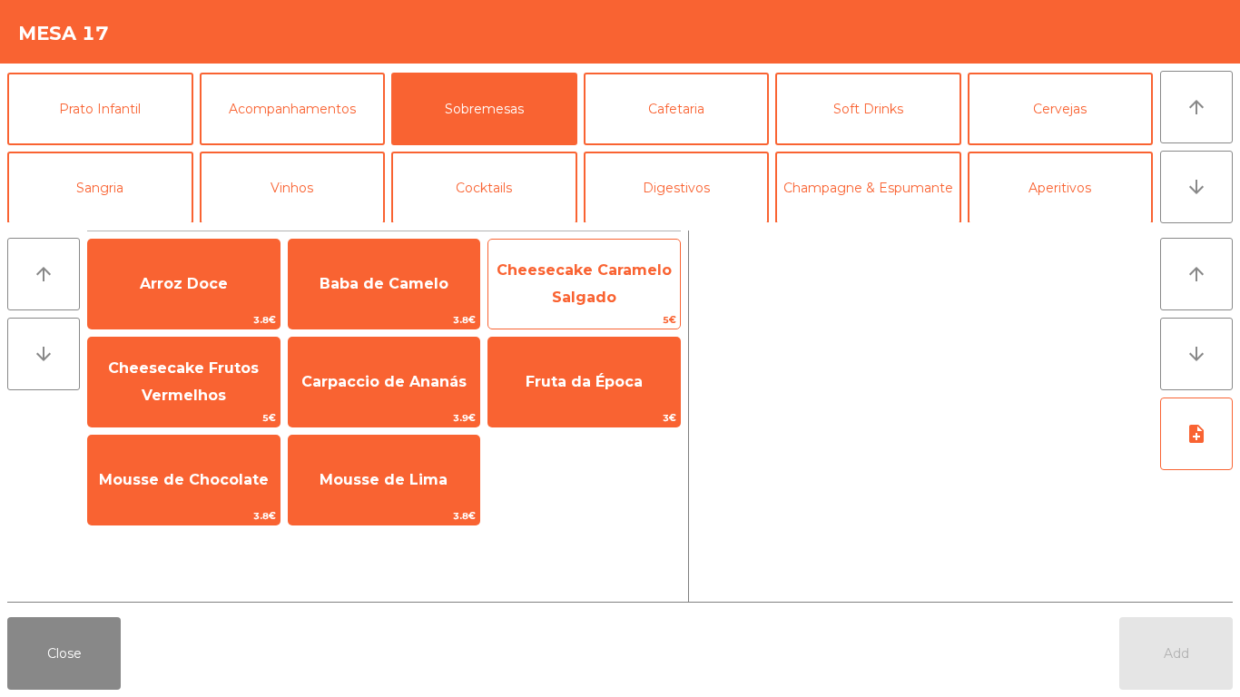
click at [607, 271] on span "Cheesecake Caramelo Salgado" at bounding box center [584, 284] width 175 height 44
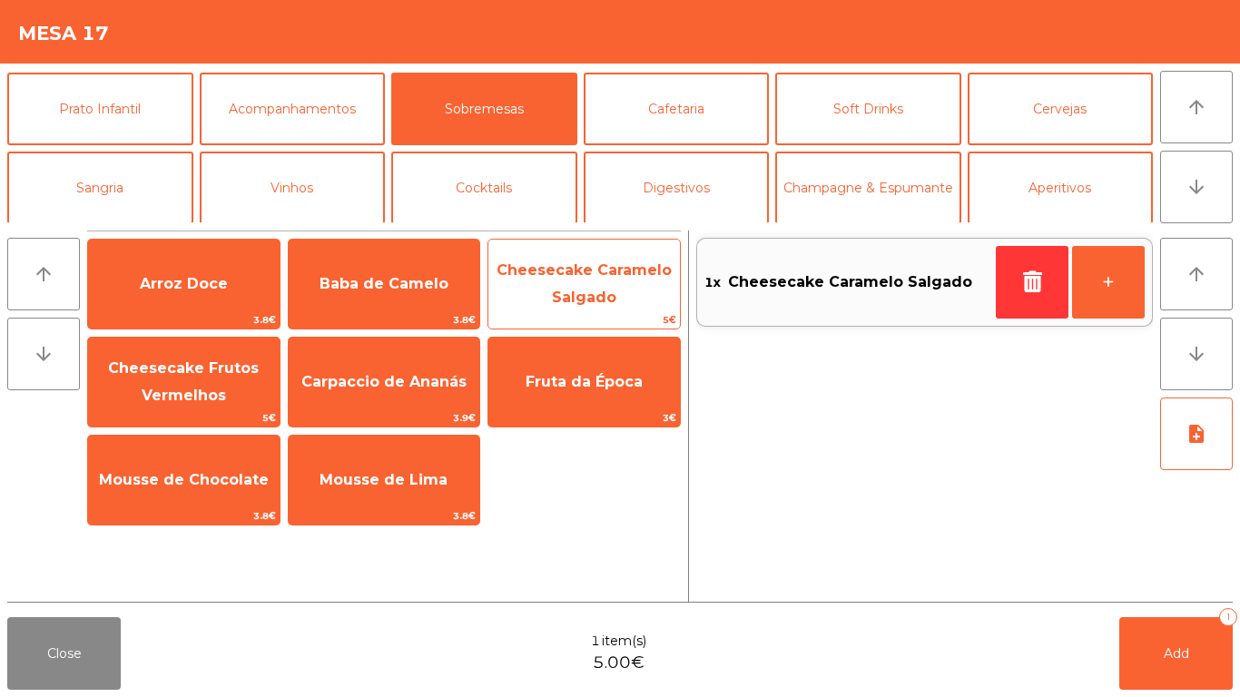
click at [590, 296] on span "Cheesecake Caramelo Salgado" at bounding box center [584, 284] width 175 height 44
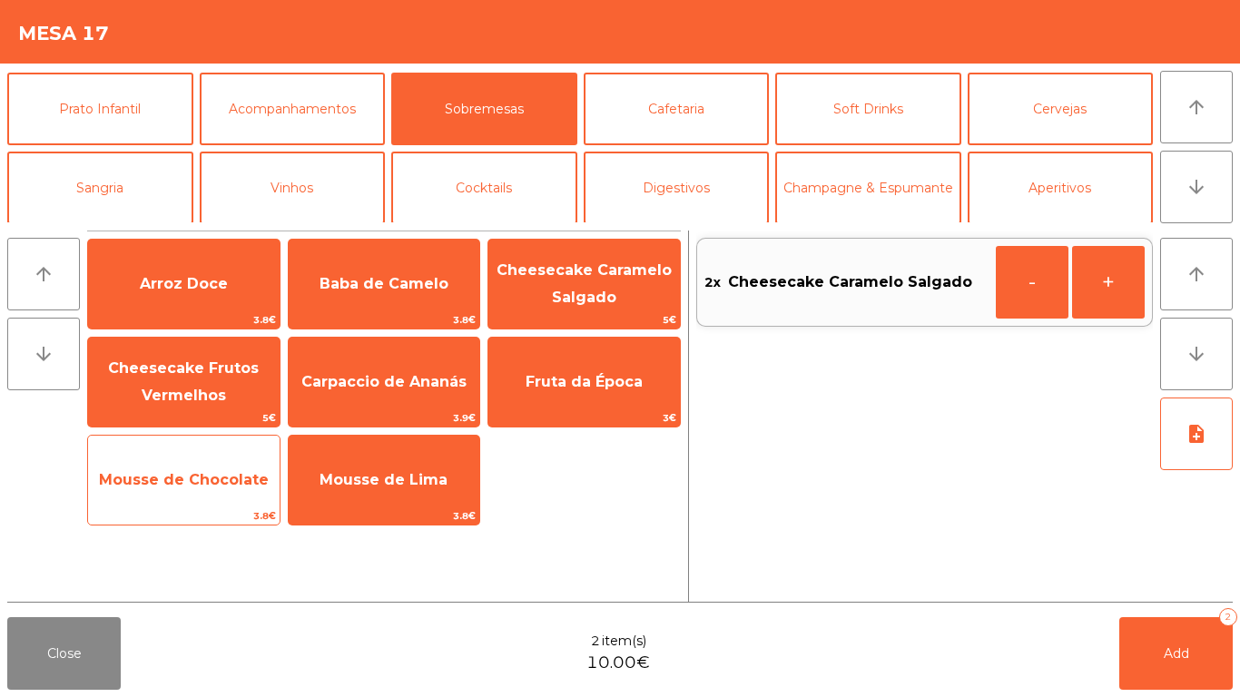
click at [175, 479] on span "Mousse de Chocolate" at bounding box center [184, 479] width 170 height 17
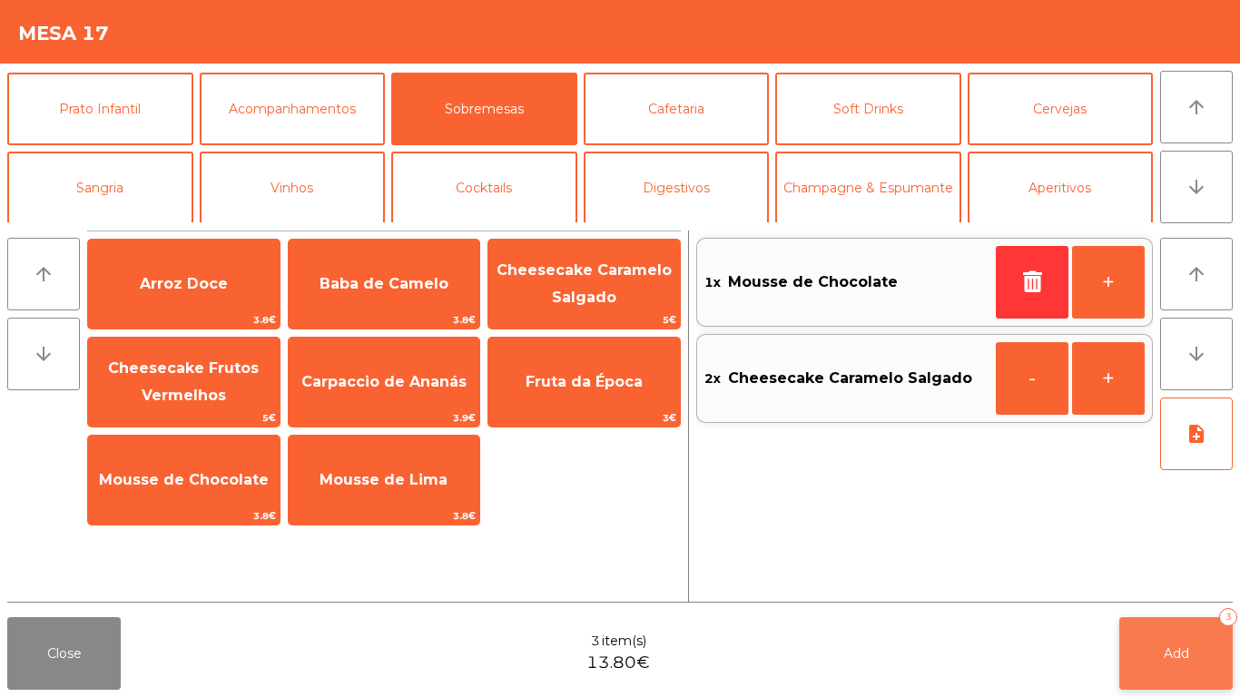
click at [1210, 581] on button "Add 3" at bounding box center [1177, 653] width 114 height 73
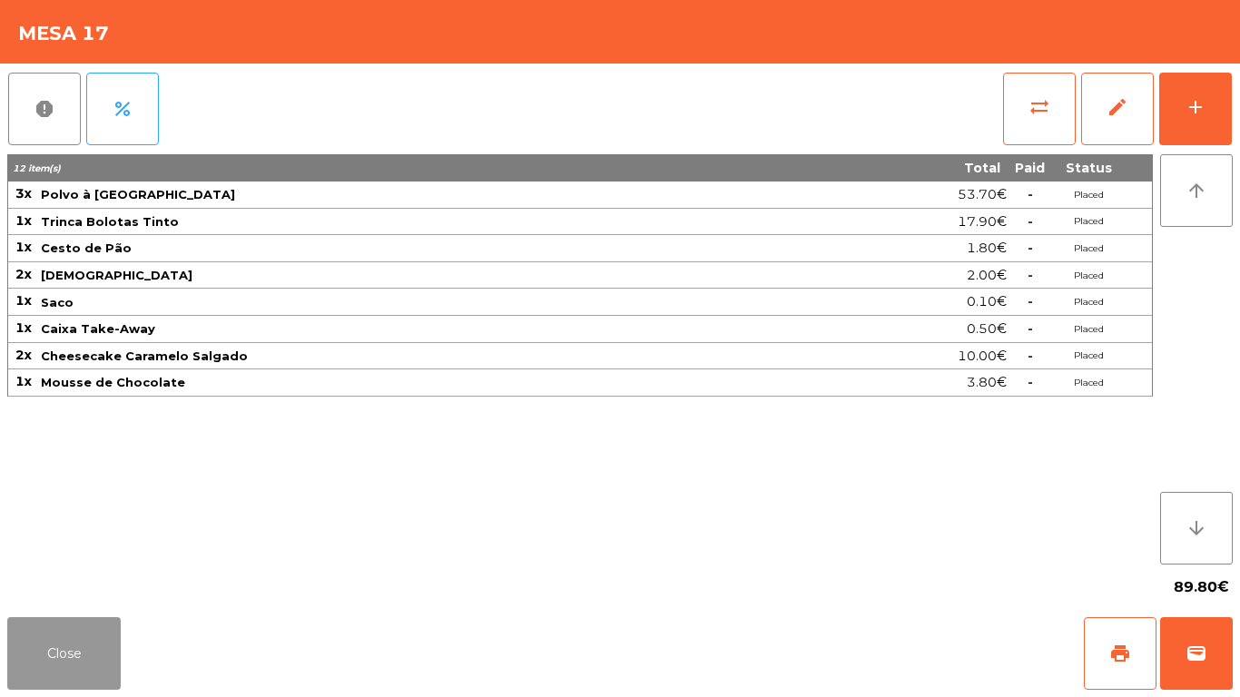
drag, startPoint x: 83, startPoint y: 641, endPoint x: 116, endPoint y: 605, distance: 49.5
click at [84, 581] on button "Close" at bounding box center [64, 653] width 114 height 73
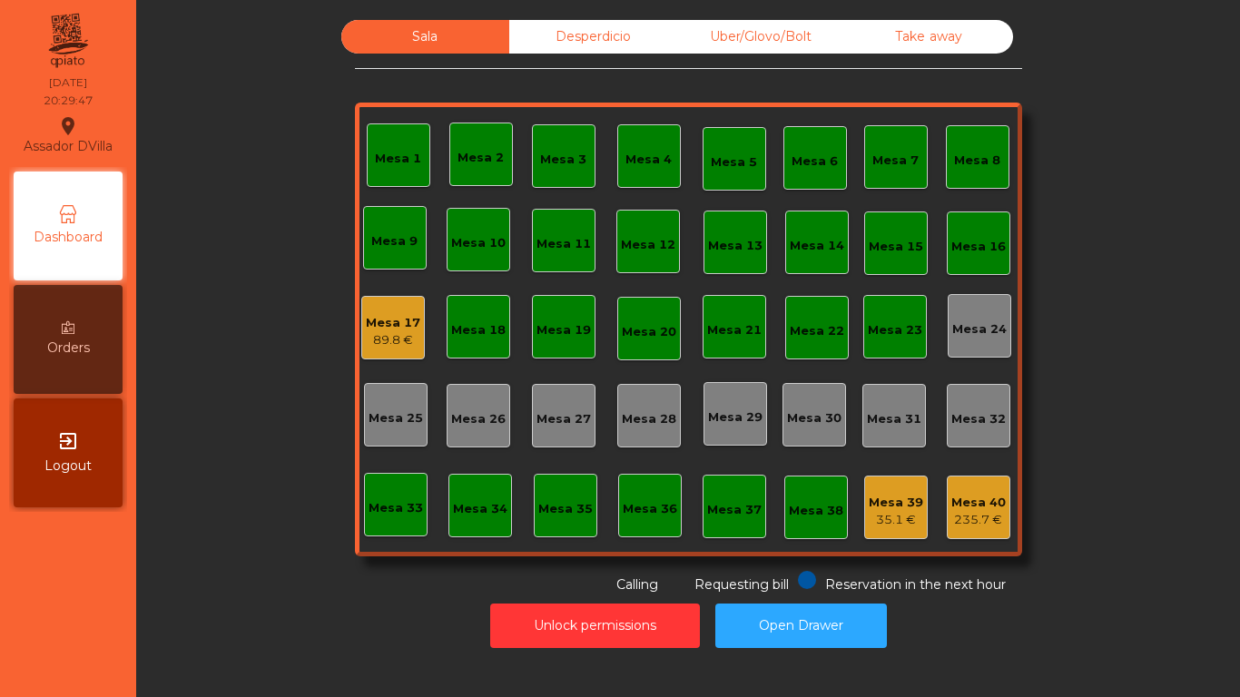
click at [757, 35] on div "Uber/Glovo/Bolt" at bounding box center [761, 37] width 168 height 34
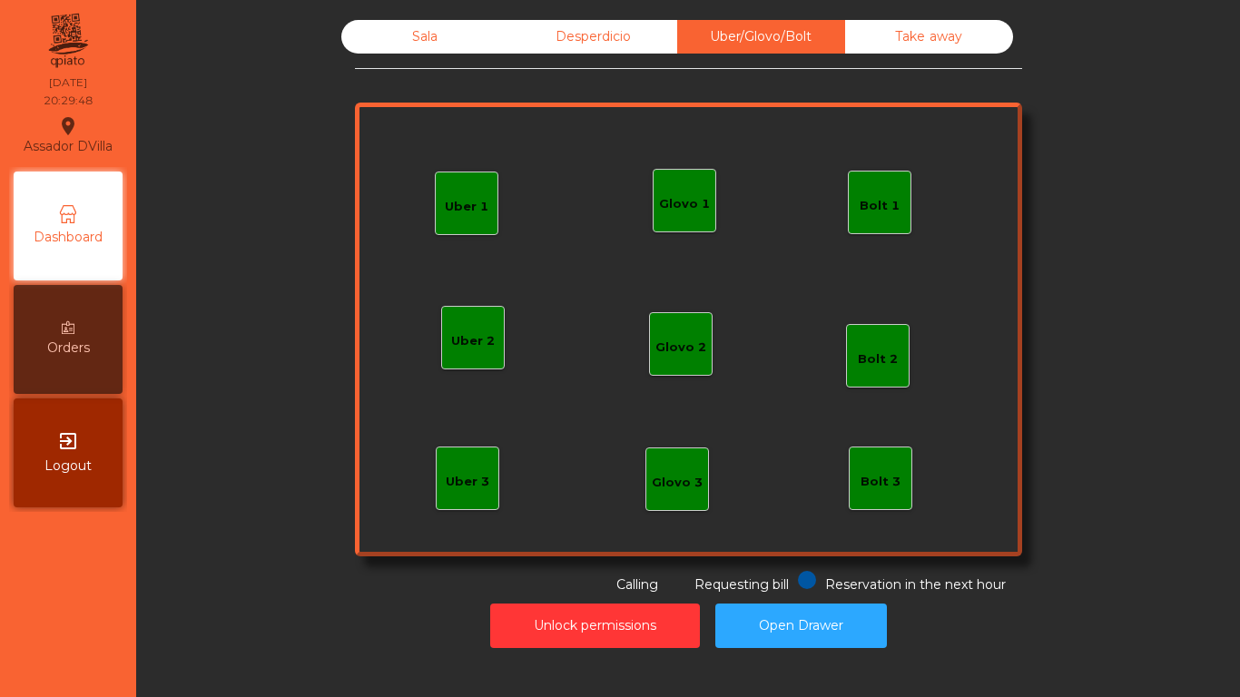
click at [661, 198] on div "Glovo 1" at bounding box center [684, 204] width 51 height 18
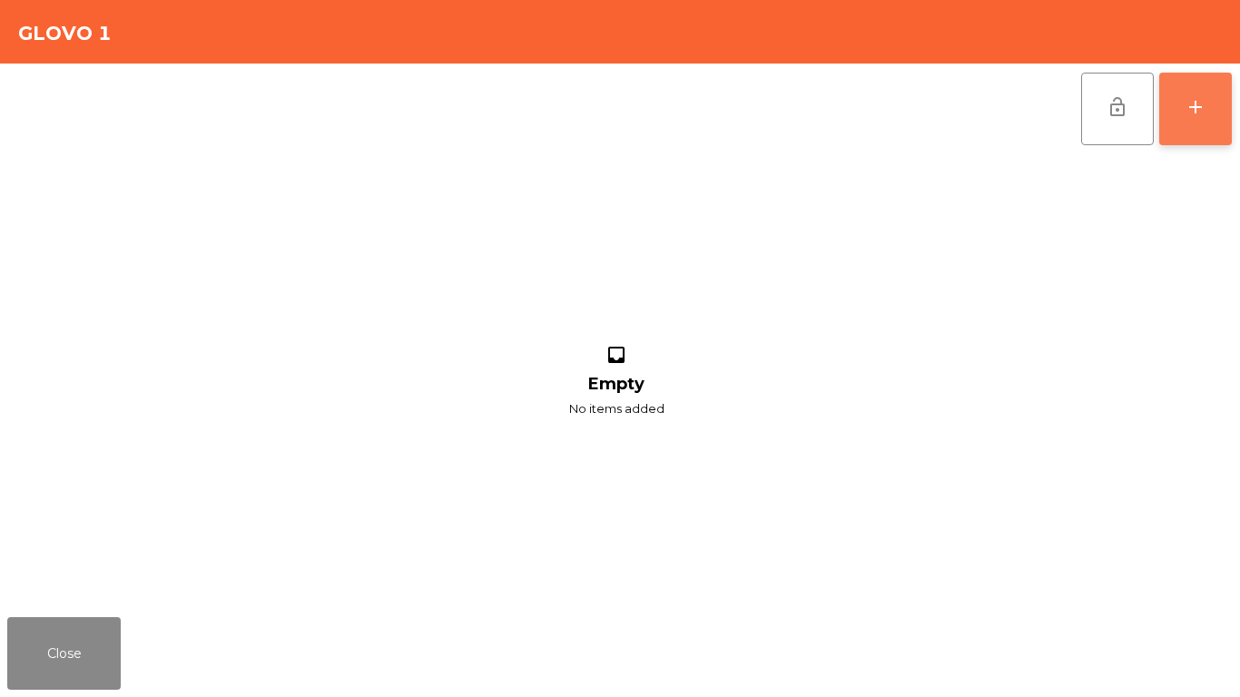
click at [1186, 121] on button "add" at bounding box center [1196, 109] width 73 height 73
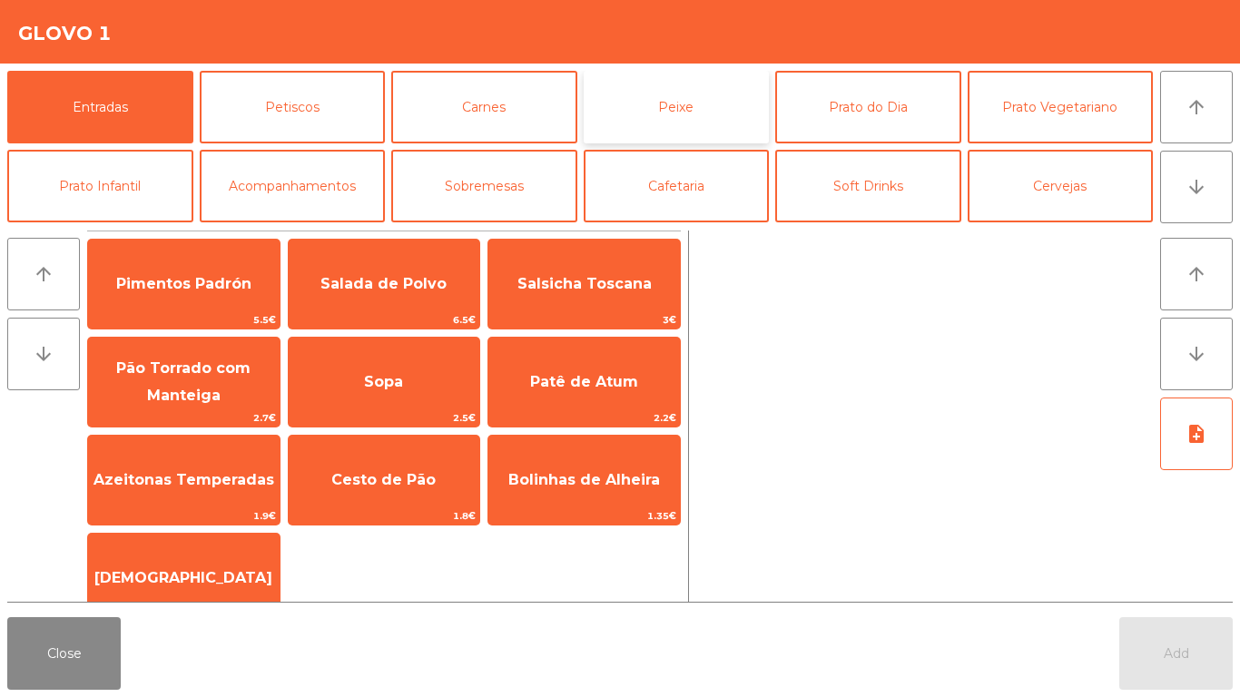
click at [637, 106] on button "Peixe" at bounding box center [677, 107] width 186 height 73
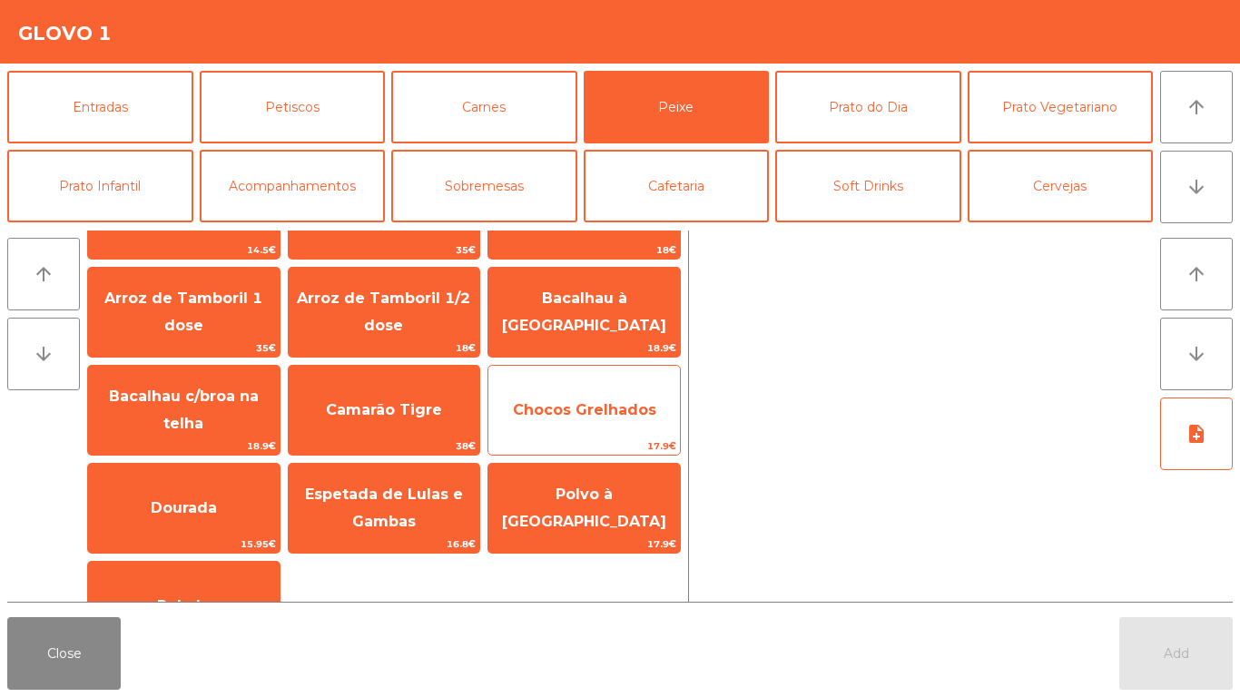
scroll to position [127, 0]
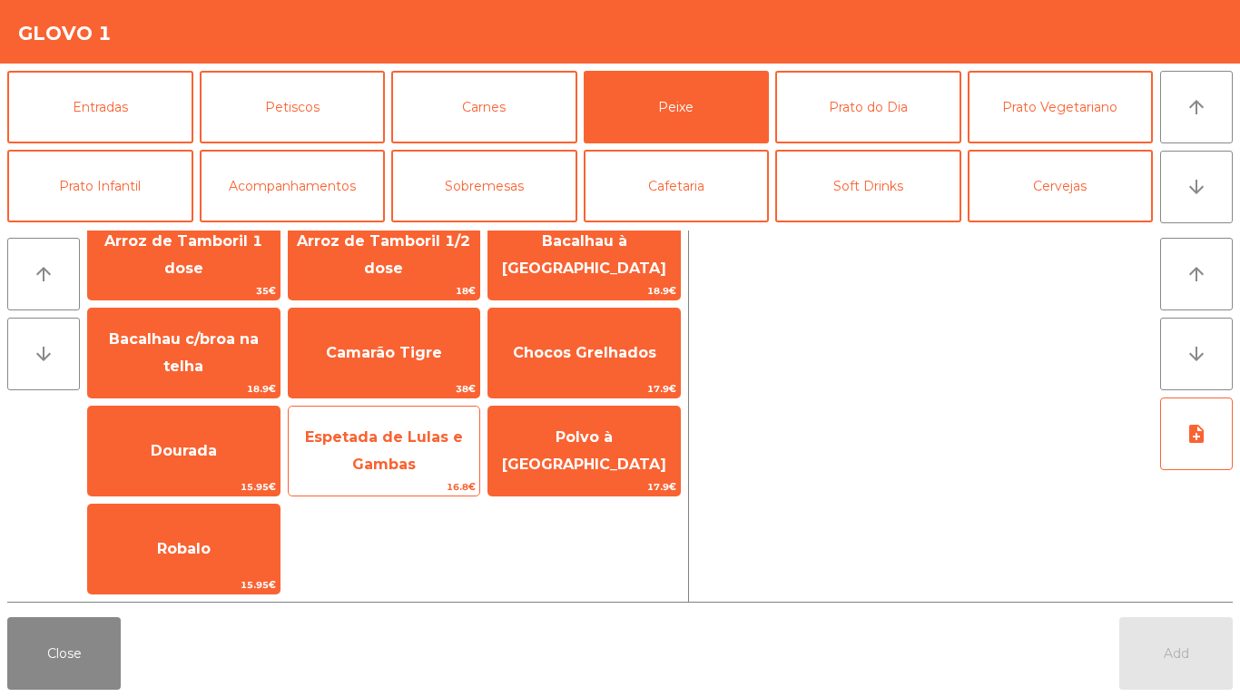
click at [356, 460] on span "Espetada de Lulas e Gambas" at bounding box center [384, 451] width 158 height 44
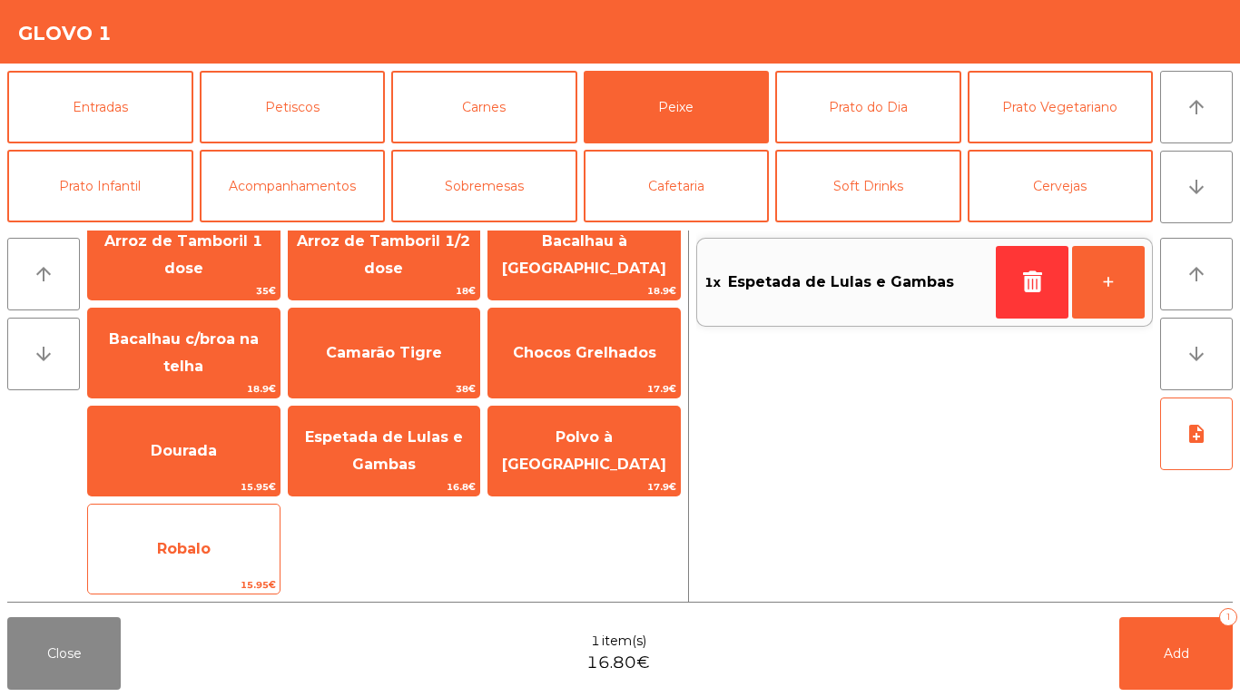
click at [242, 530] on span "Robalo" at bounding box center [184, 549] width 192 height 49
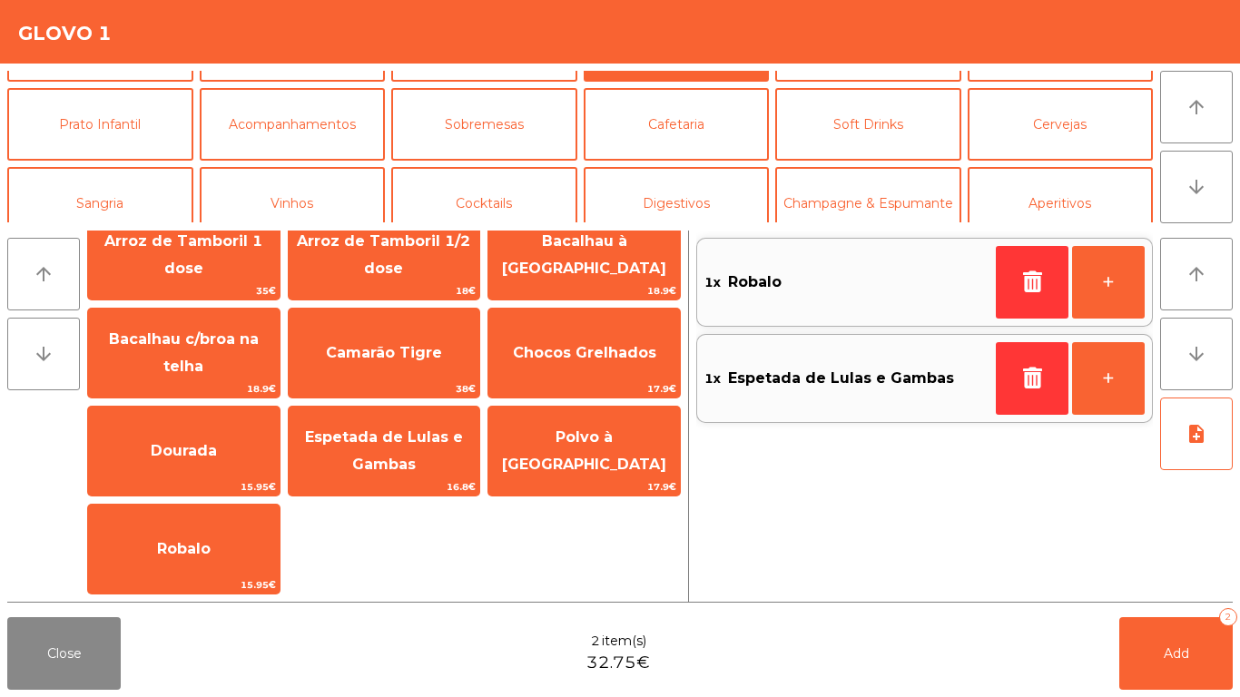
scroll to position [158, 0]
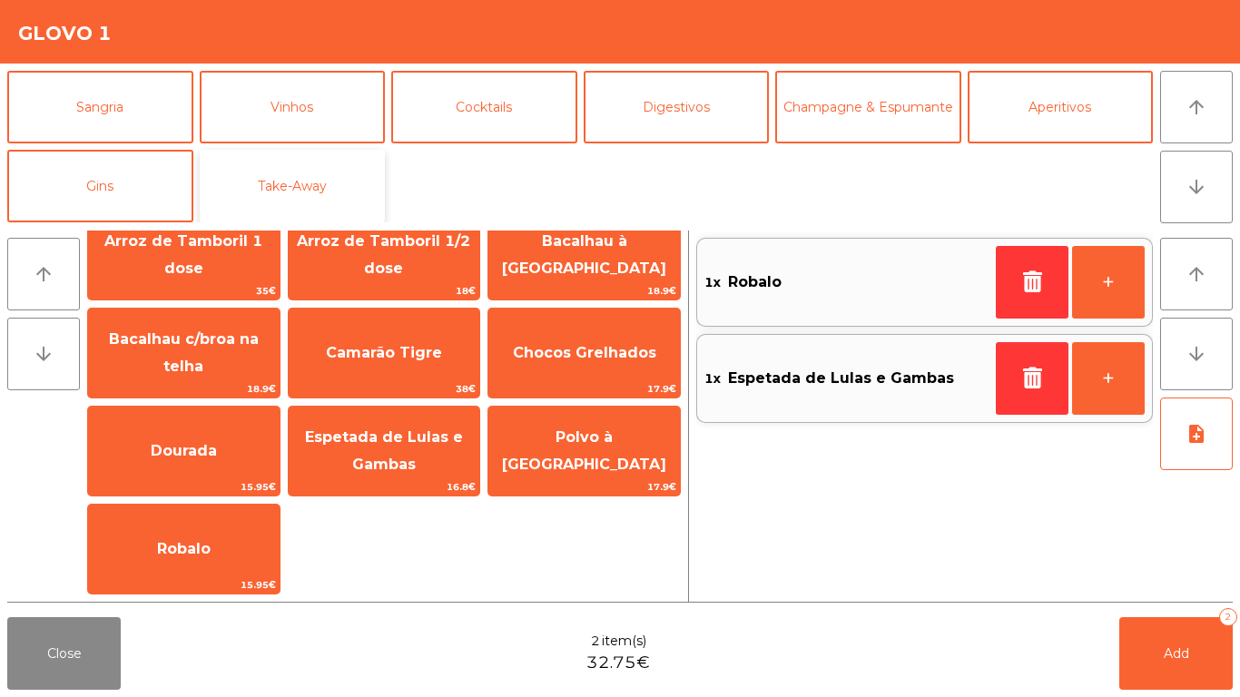
click at [300, 175] on button "Take-Away" at bounding box center [293, 186] width 186 height 73
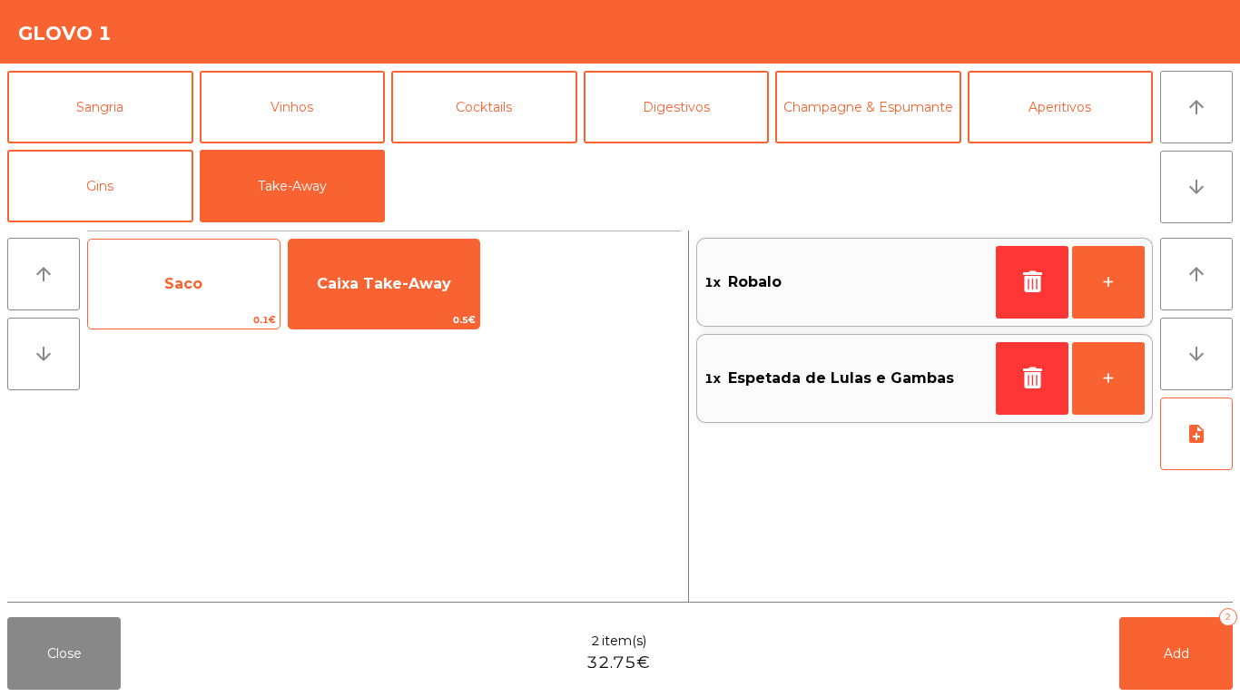
scroll to position [0, 0]
click at [238, 265] on span "Saco" at bounding box center [184, 284] width 192 height 49
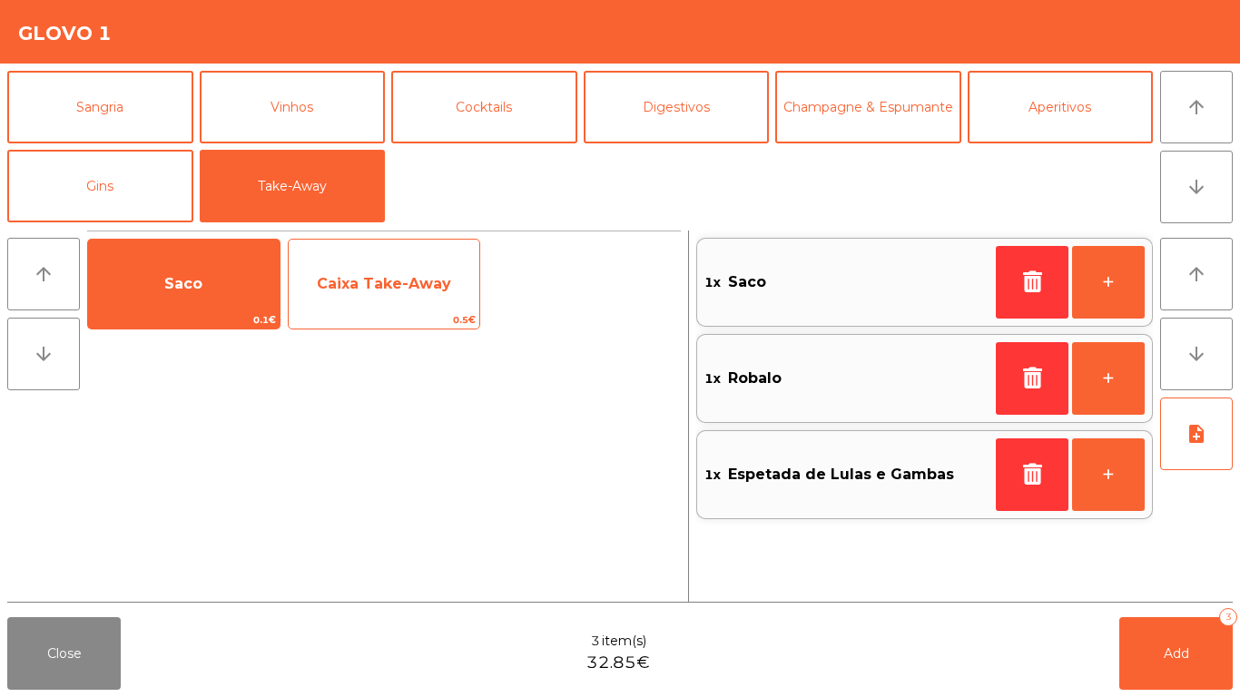
click at [348, 281] on span "Caixa Take-Away" at bounding box center [384, 283] width 134 height 17
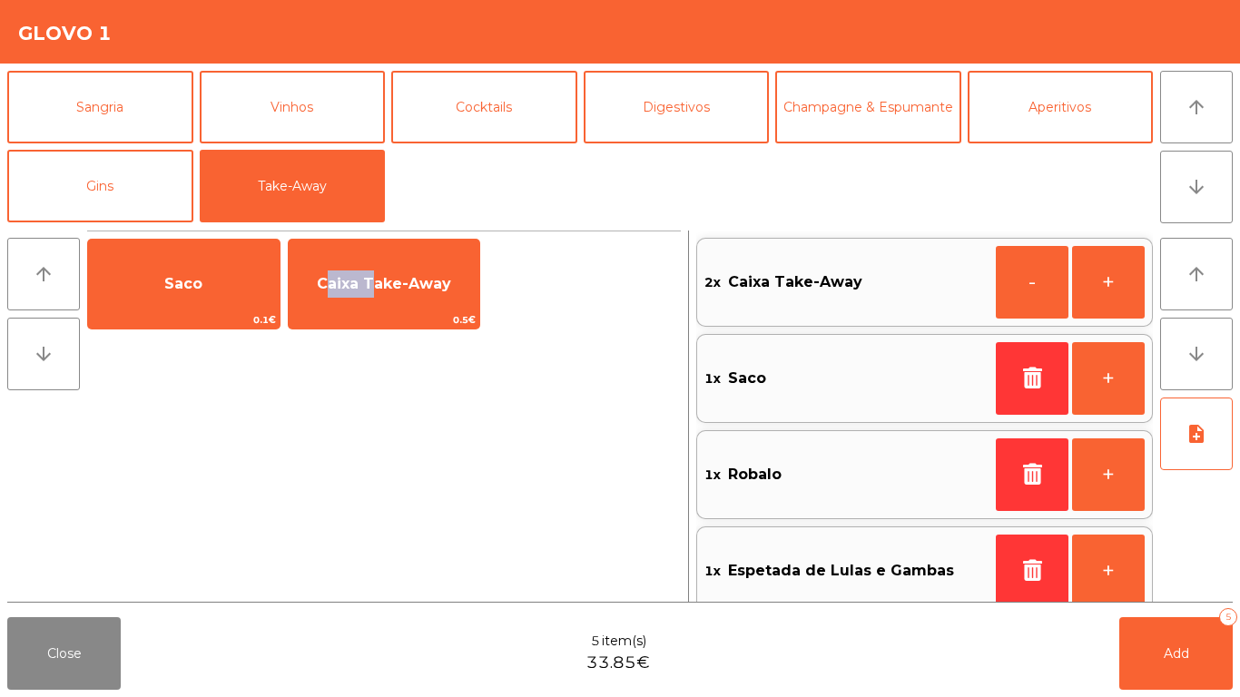
scroll to position [7, 0]
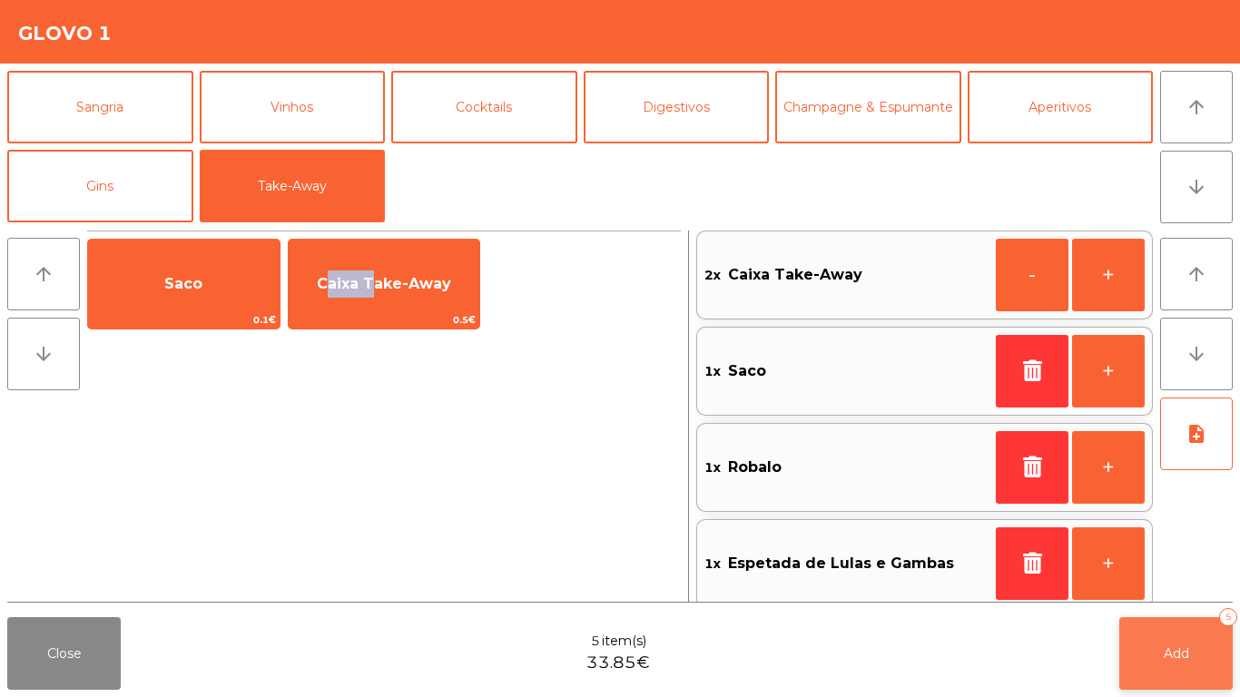
click at [1203, 581] on button "Add 5" at bounding box center [1177, 653] width 114 height 73
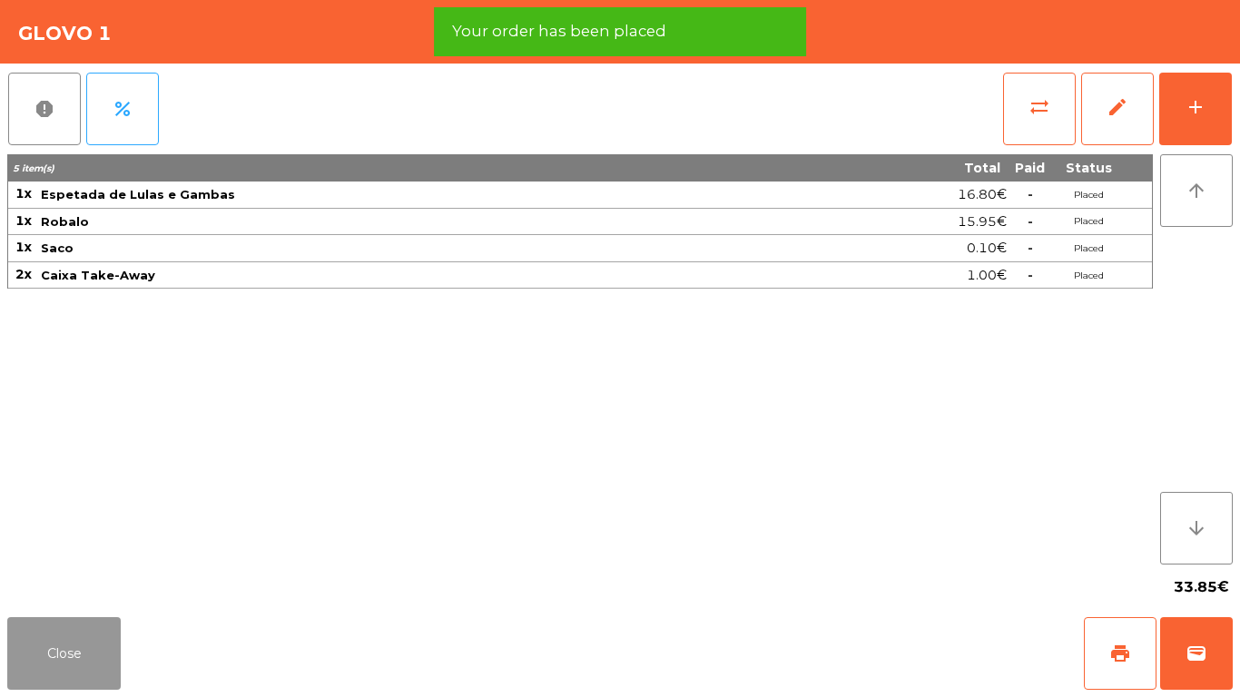
drag, startPoint x: 46, startPoint y: 645, endPoint x: 755, endPoint y: 612, distance: 709.1
click at [47, 581] on button "Close" at bounding box center [64, 653] width 114 height 73
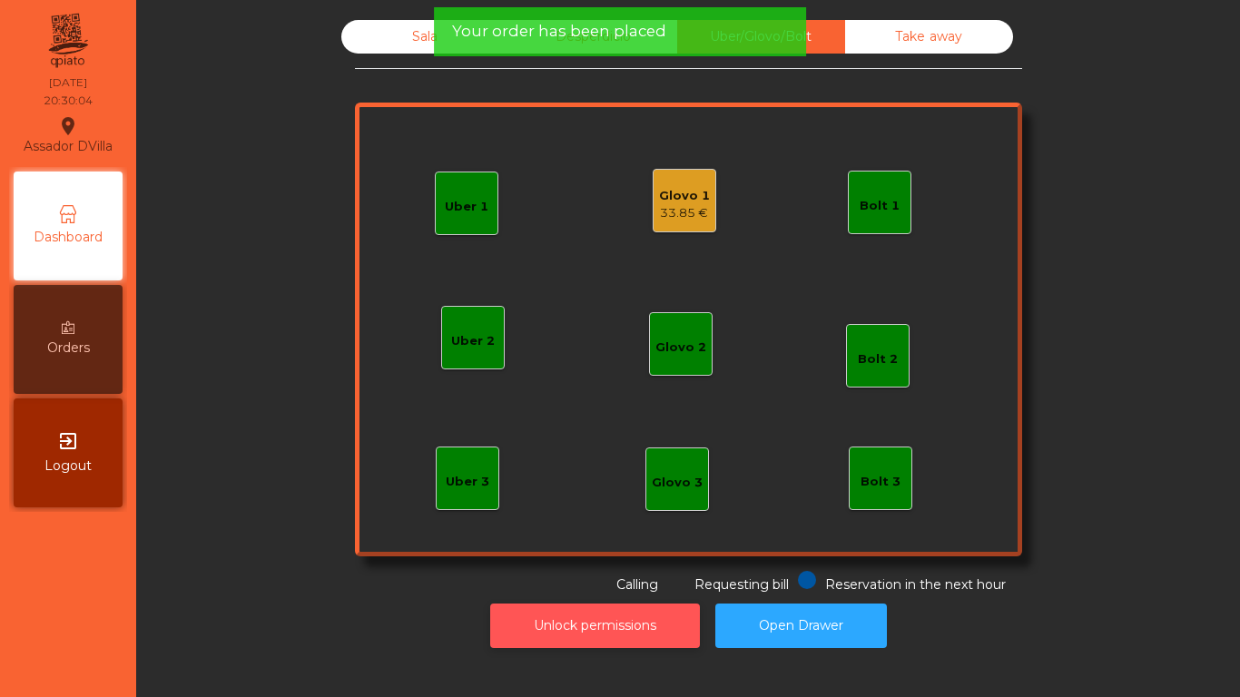
click at [538, 581] on button "Unlock permissions" at bounding box center [595, 626] width 210 height 44
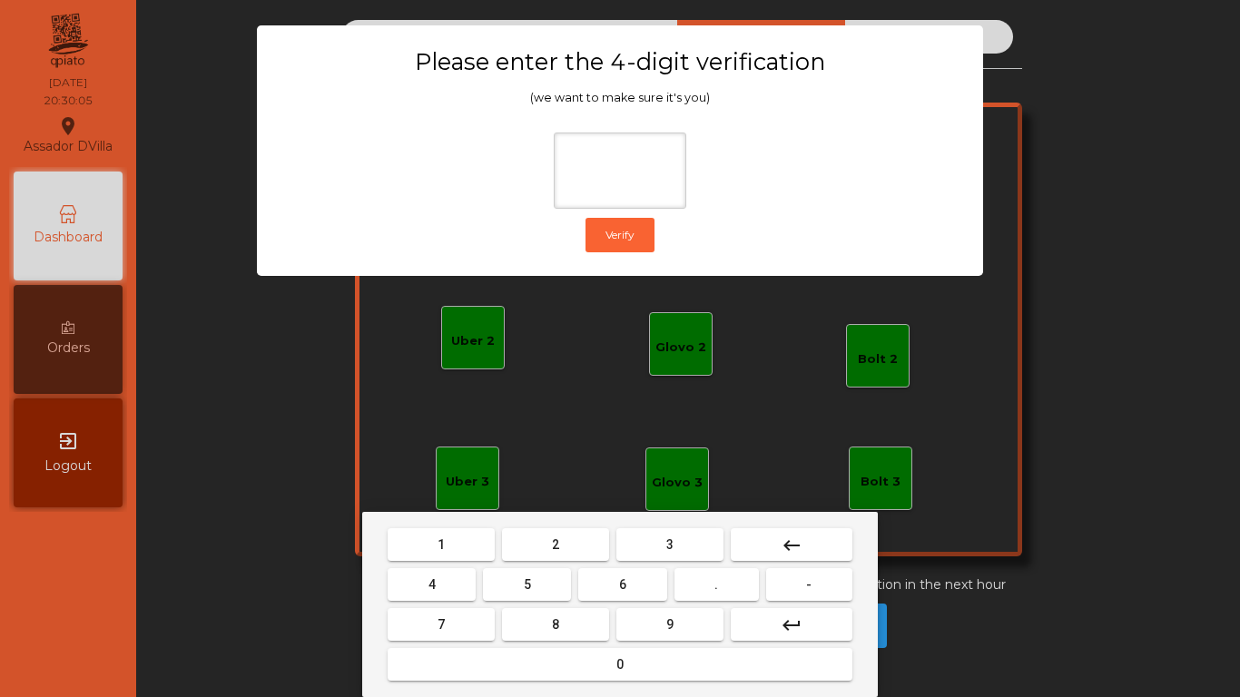
click at [409, 533] on button "1" at bounding box center [441, 545] width 107 height 33
drag, startPoint x: 674, startPoint y: 637, endPoint x: 422, endPoint y: 599, distance: 254.4
click at [671, 581] on button "9" at bounding box center [670, 624] width 107 height 33
drag, startPoint x: 418, startPoint y: 597, endPoint x: 469, endPoint y: 655, distance: 77.8
click at [417, 581] on button "4" at bounding box center [432, 584] width 88 height 33
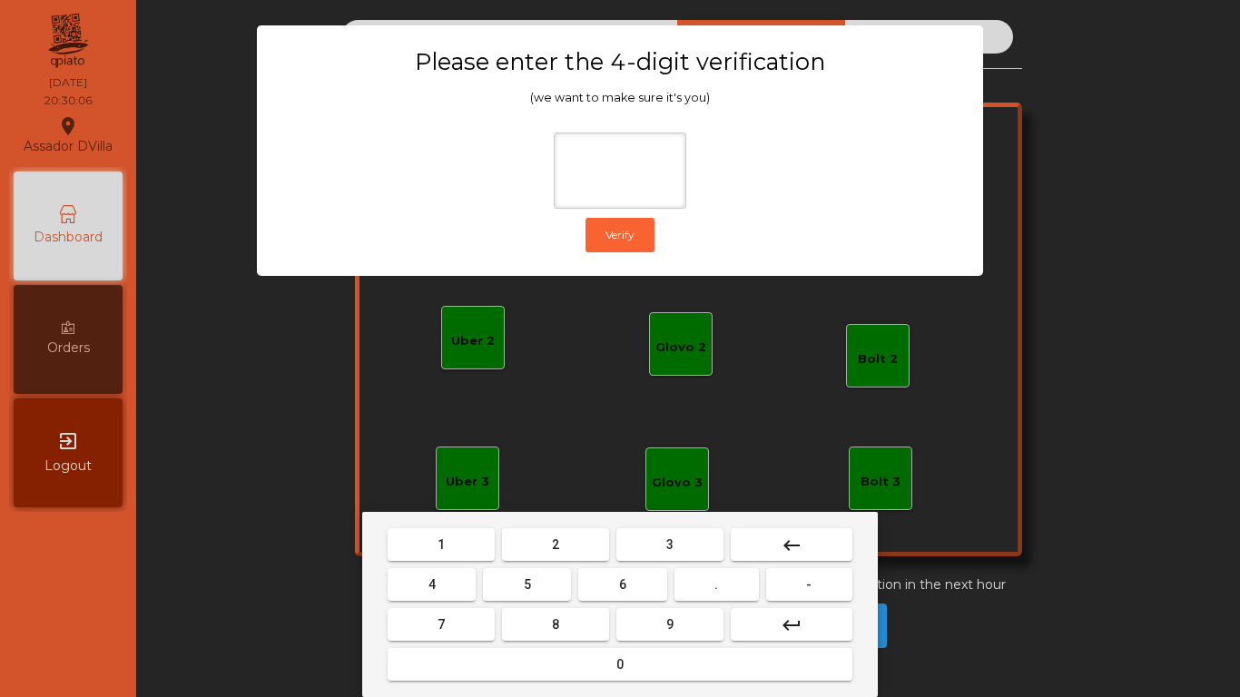
click at [469, 581] on button "0" at bounding box center [620, 664] width 465 height 33
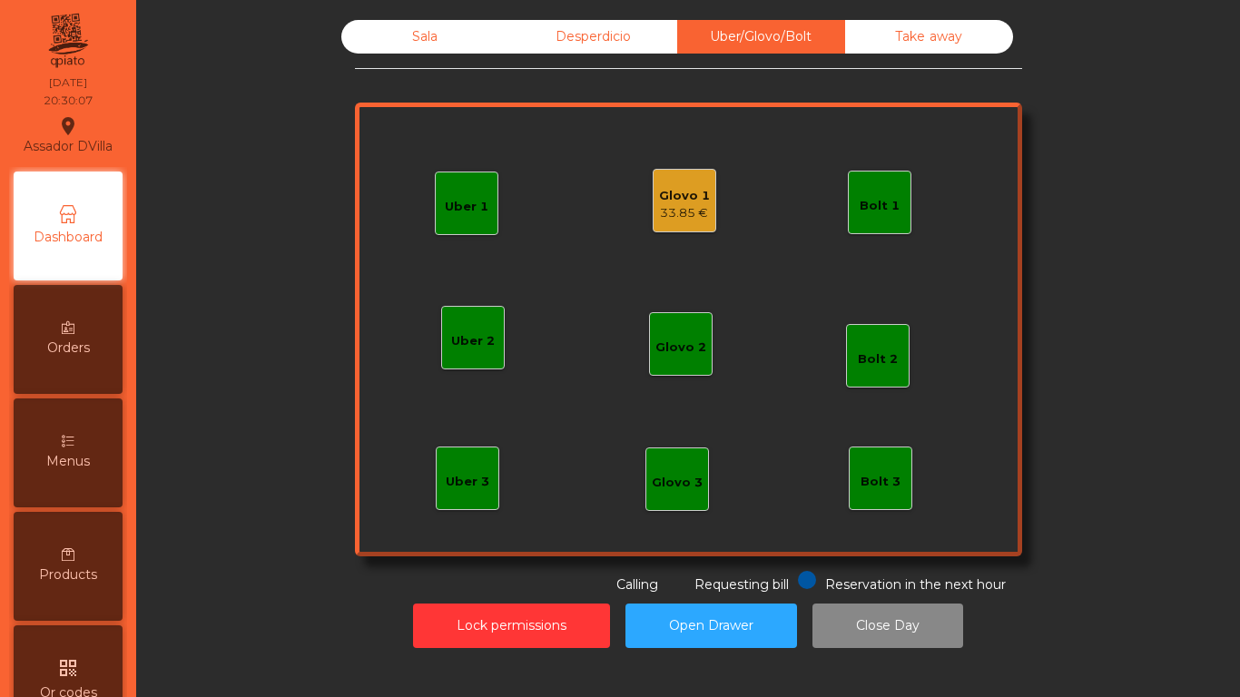
click at [679, 215] on div "33.85 €" at bounding box center [684, 213] width 51 height 18
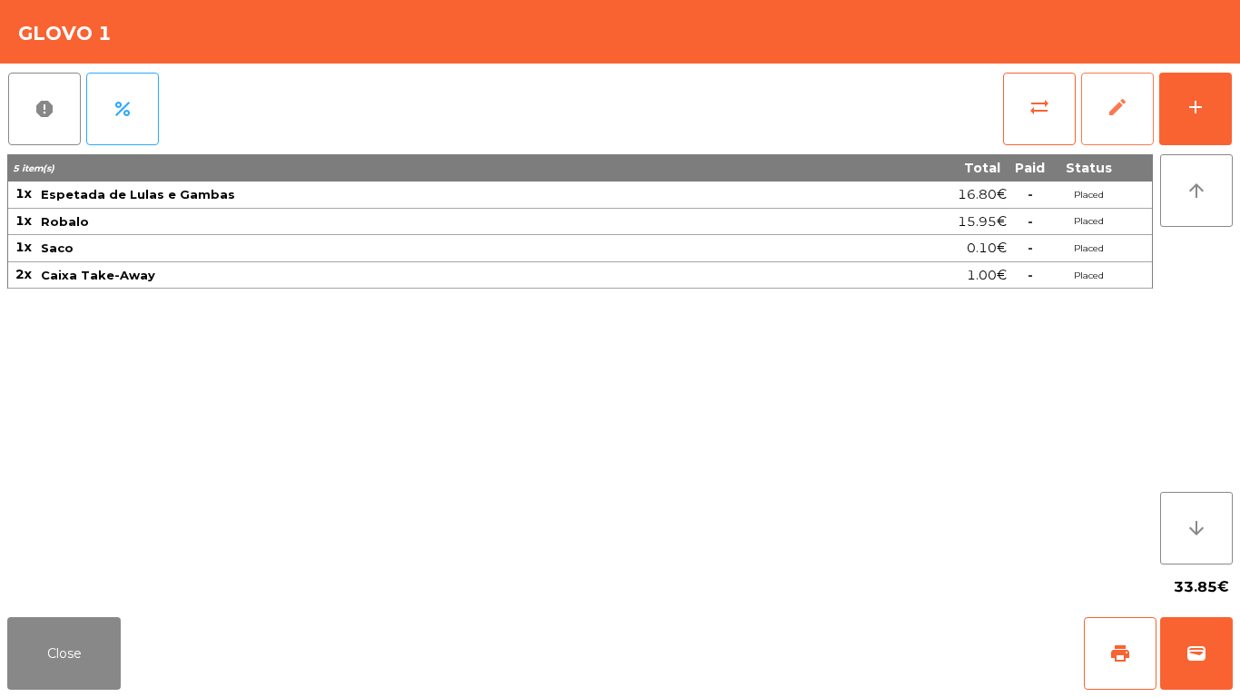
click at [1132, 103] on button "edit" at bounding box center [1118, 109] width 73 height 73
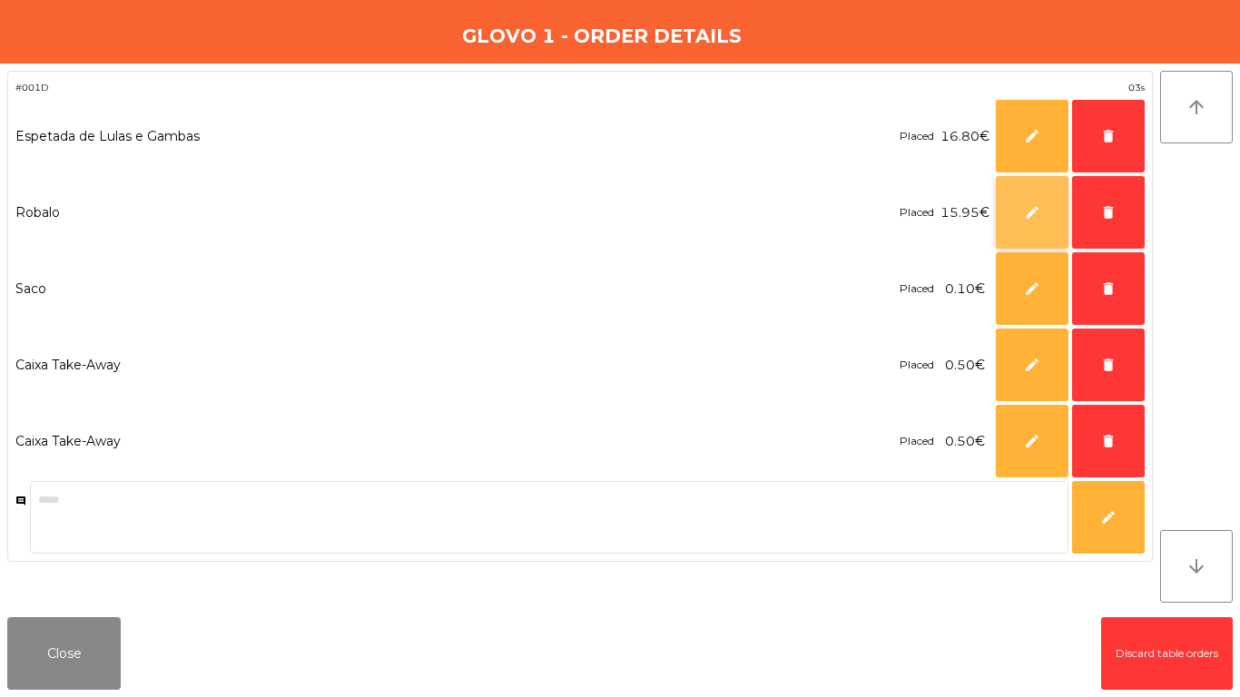
click at [1023, 213] on button "edit" at bounding box center [1032, 212] width 73 height 73
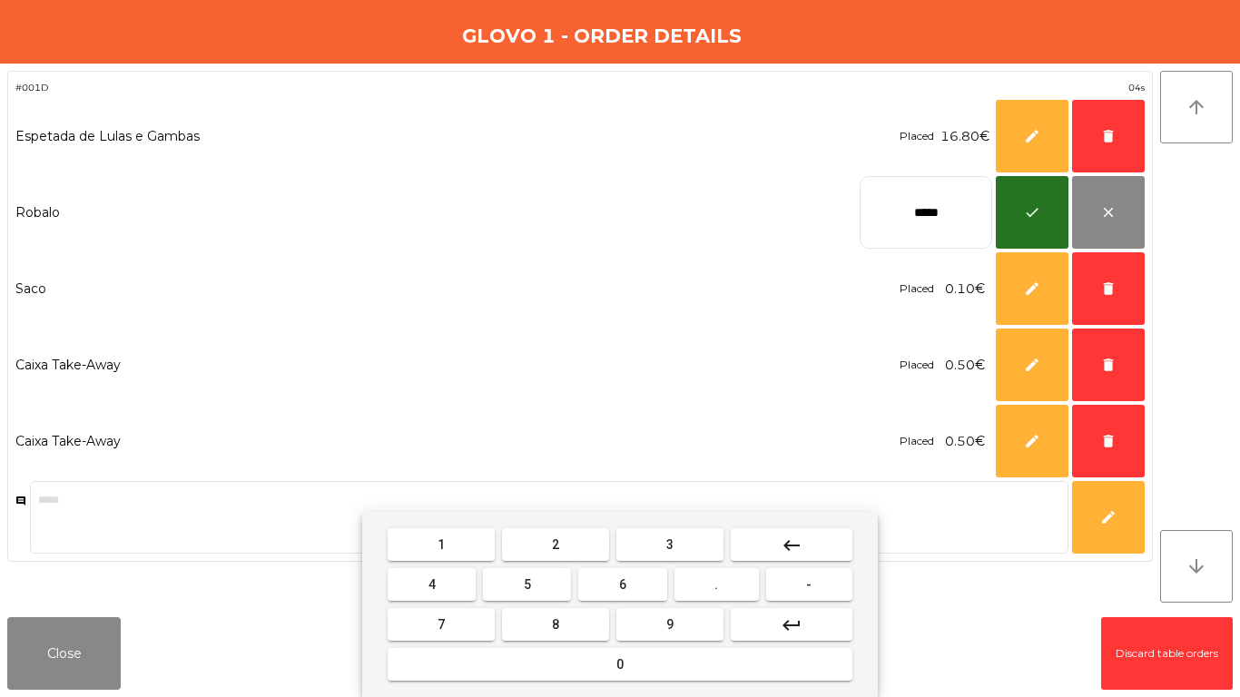
click at [766, 547] on button "keyboard_backspace" at bounding box center [792, 545] width 122 height 33
click at [766, 548] on button "keyboard_backspace" at bounding box center [792, 545] width 122 height 33
click at [771, 550] on button "keyboard_backspace" at bounding box center [792, 545] width 122 height 33
click at [772, 551] on button "keyboard_backspace" at bounding box center [792, 545] width 122 height 33
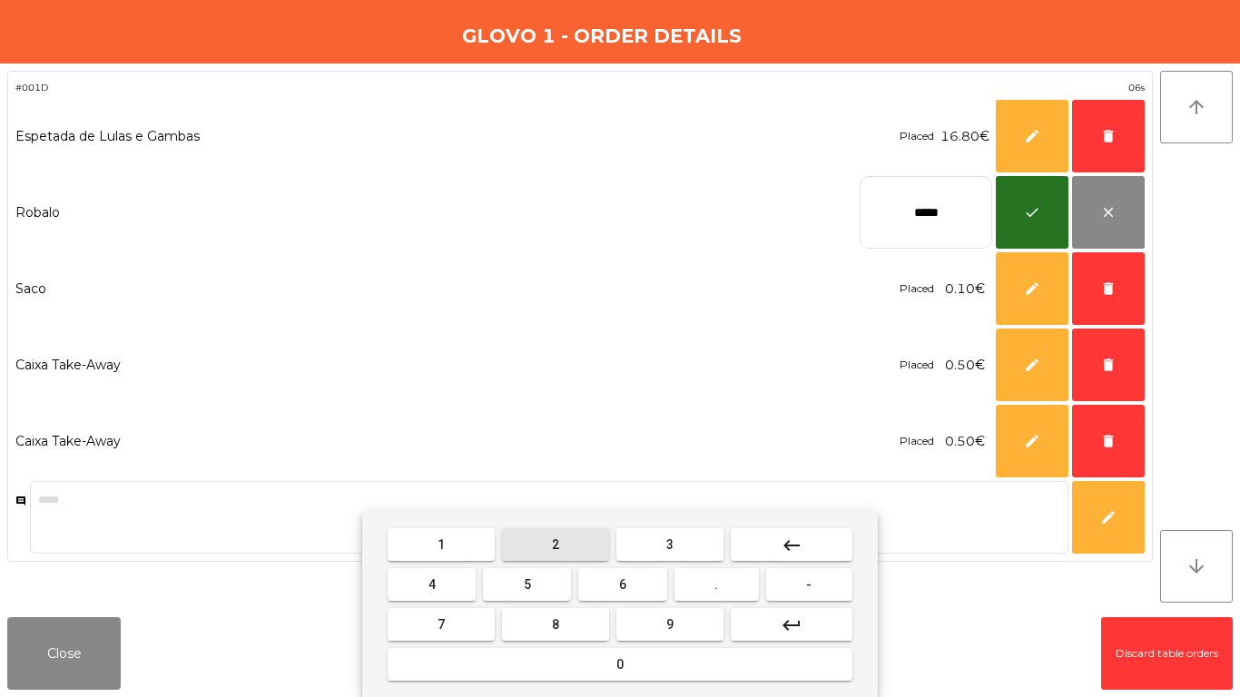
drag, startPoint x: 571, startPoint y: 558, endPoint x: 455, endPoint y: 556, distance: 116.3
click at [565, 558] on button "2" at bounding box center [555, 545] width 107 height 33
click at [455, 556] on button "1" at bounding box center [441, 545] width 107 height 33
drag, startPoint x: 733, startPoint y: 583, endPoint x: 563, endPoint y: 588, distance: 169.9
click at [730, 581] on button "." at bounding box center [717, 584] width 84 height 33
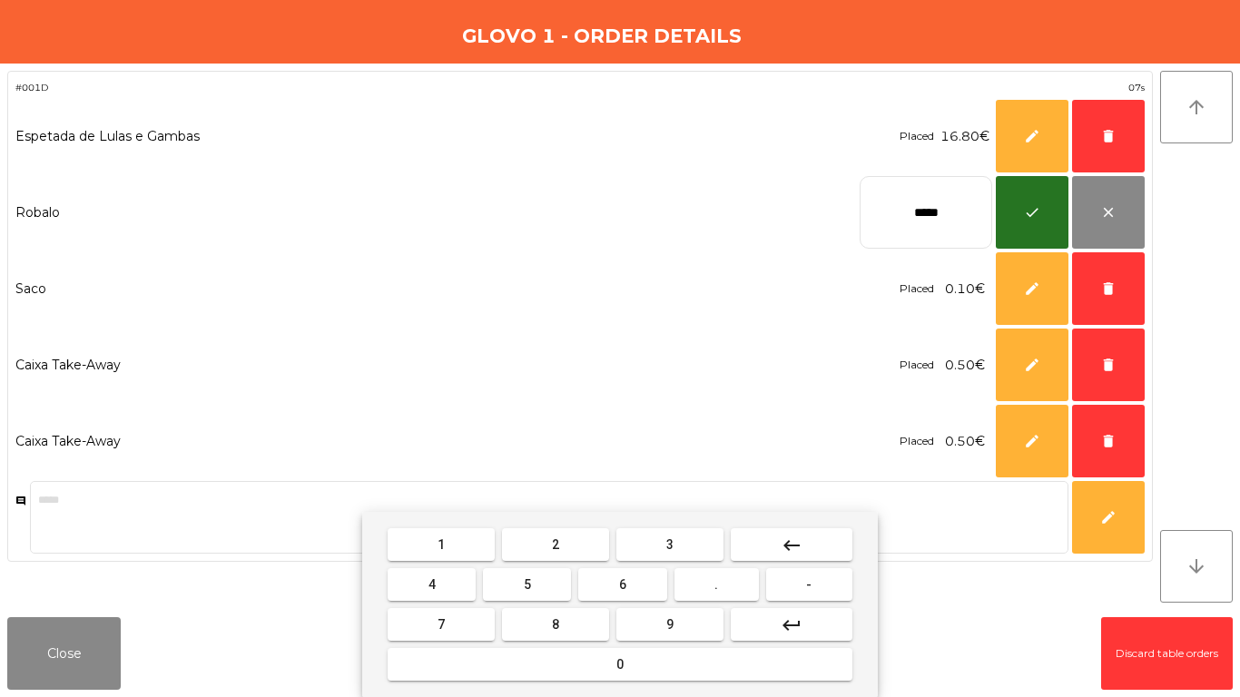
drag, startPoint x: 560, startPoint y: 588, endPoint x: 778, endPoint y: 440, distance: 263.5
click at [563, 581] on button "5" at bounding box center [527, 584] width 88 height 33
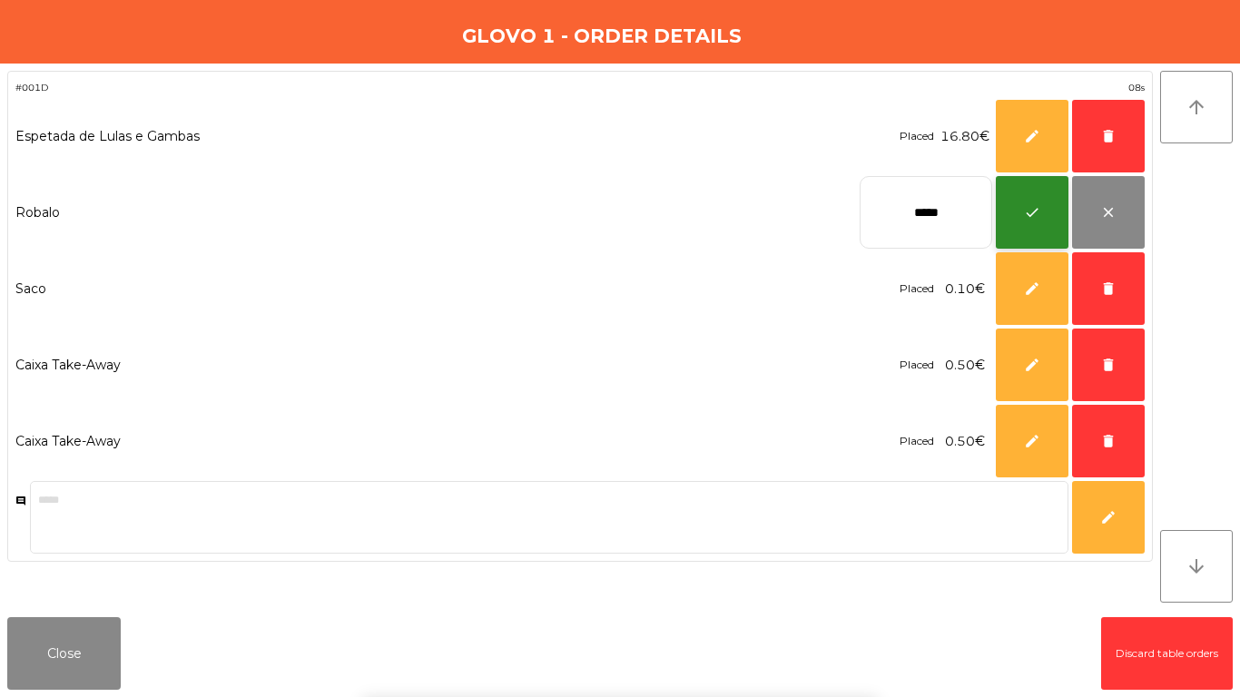
click at [1003, 216] on button "check" at bounding box center [1032, 212] width 73 height 73
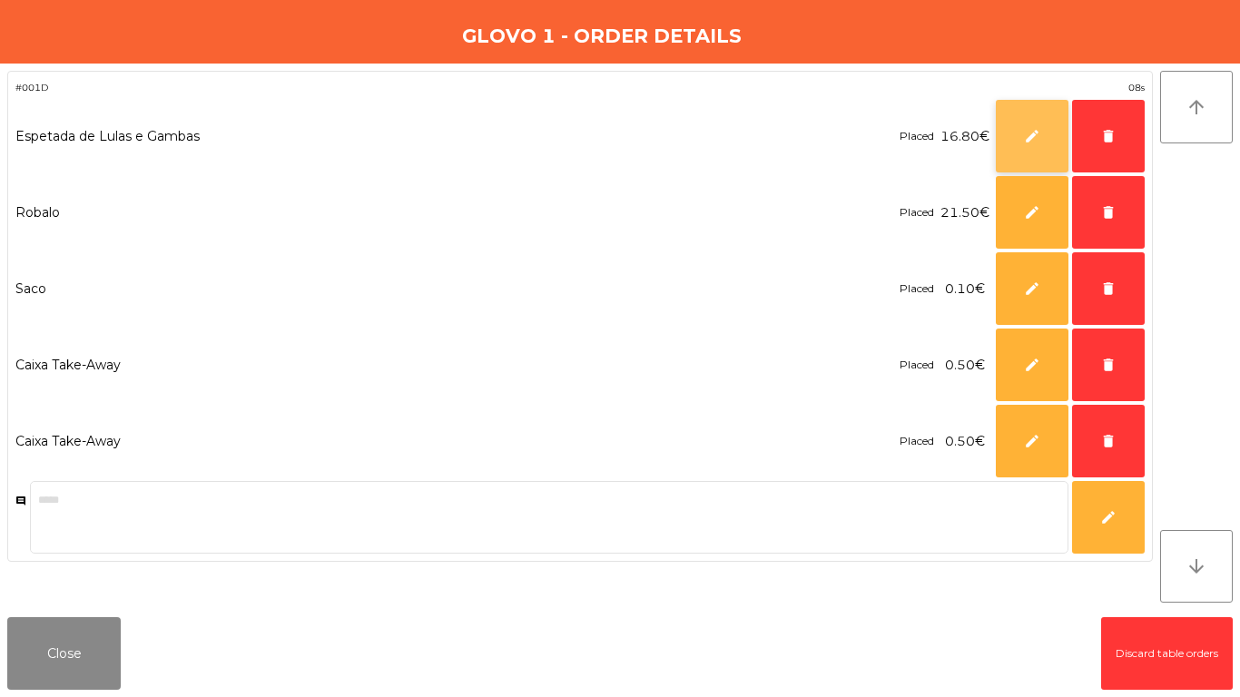
click at [1034, 139] on span "edit" at bounding box center [1032, 136] width 16 height 16
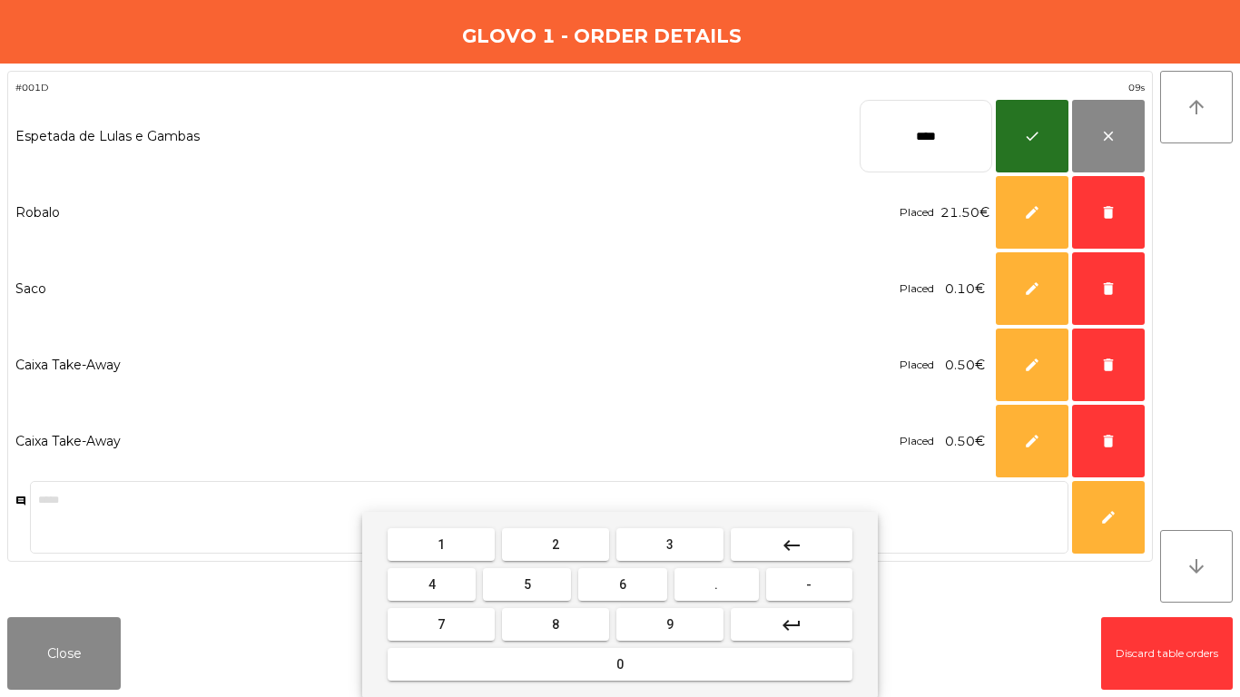
click at [819, 537] on button "keyboard_backspace" at bounding box center [792, 545] width 122 height 33
click at [819, 538] on button "keyboard_backspace" at bounding box center [792, 545] width 122 height 33
click at [820, 538] on button "keyboard_backspace" at bounding box center [792, 545] width 122 height 33
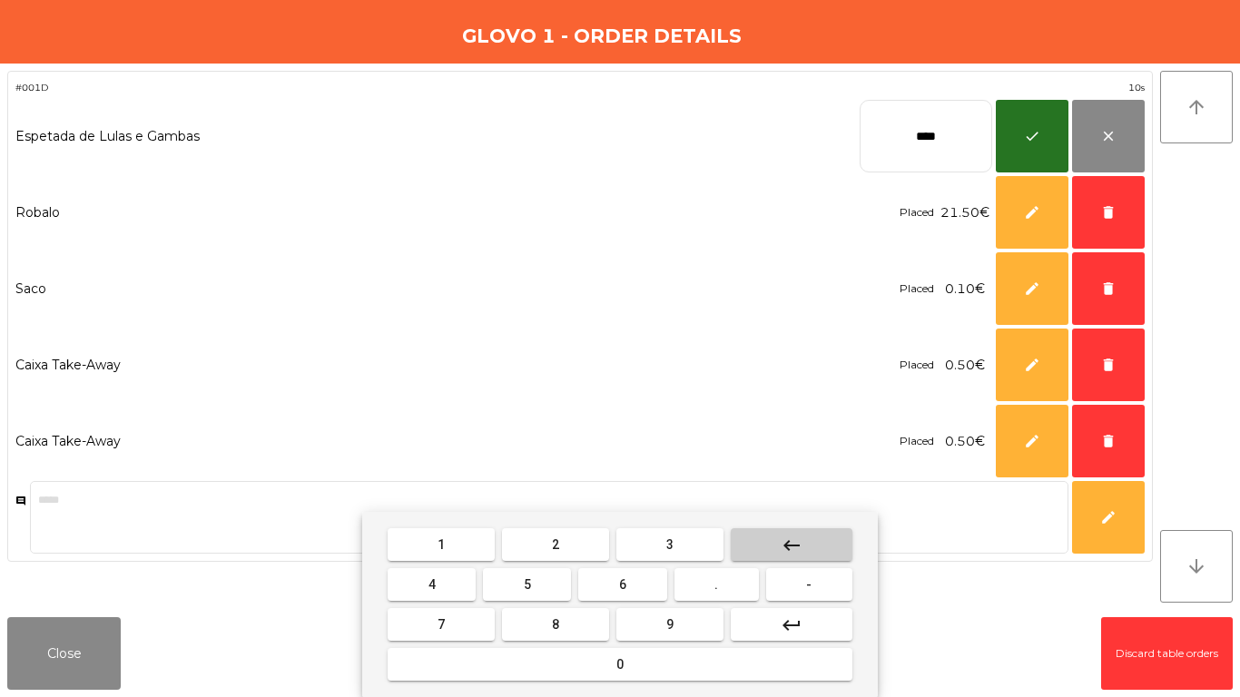
click at [820, 538] on button "keyboard_backspace" at bounding box center [792, 545] width 122 height 33
click at [579, 533] on button "2" at bounding box center [555, 545] width 107 height 33
drag, startPoint x: 579, startPoint y: 533, endPoint x: 731, endPoint y: 581, distance: 159.1
click at [593, 538] on button "2" at bounding box center [555, 545] width 107 height 33
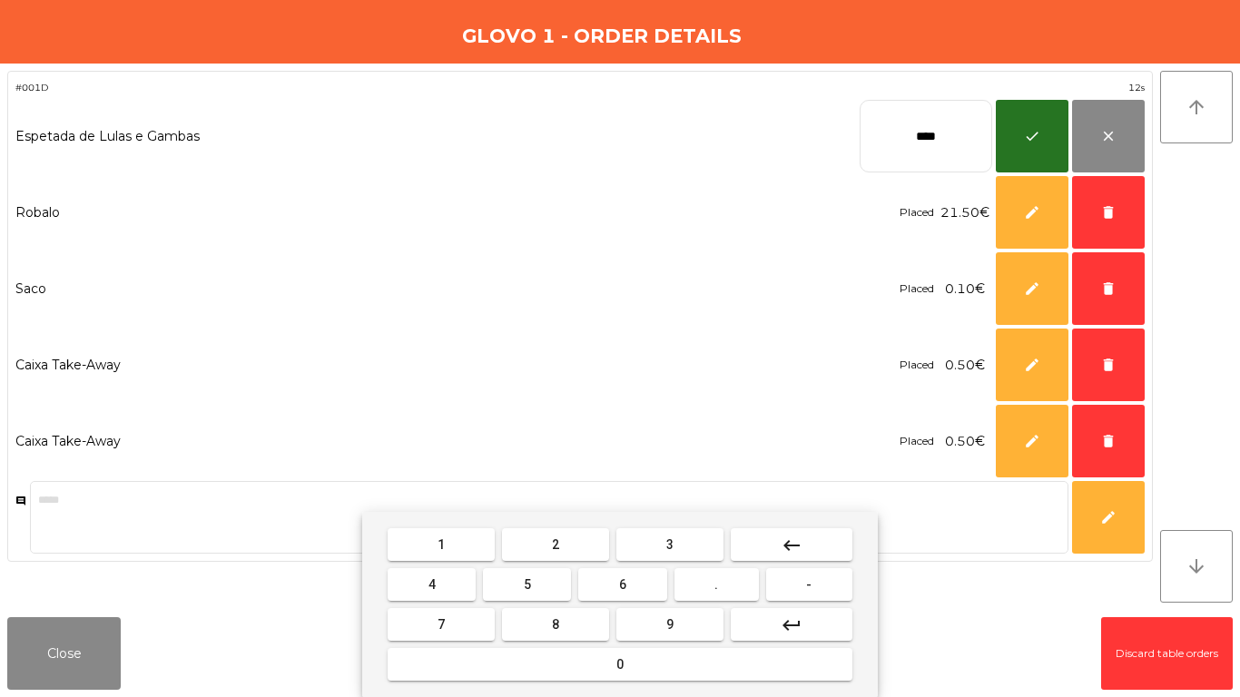
click at [736, 581] on button "." at bounding box center [717, 584] width 84 height 33
drag, startPoint x: 545, startPoint y: 632, endPoint x: 1000, endPoint y: 239, distance: 601.3
click at [545, 581] on button "8" at bounding box center [555, 624] width 107 height 33
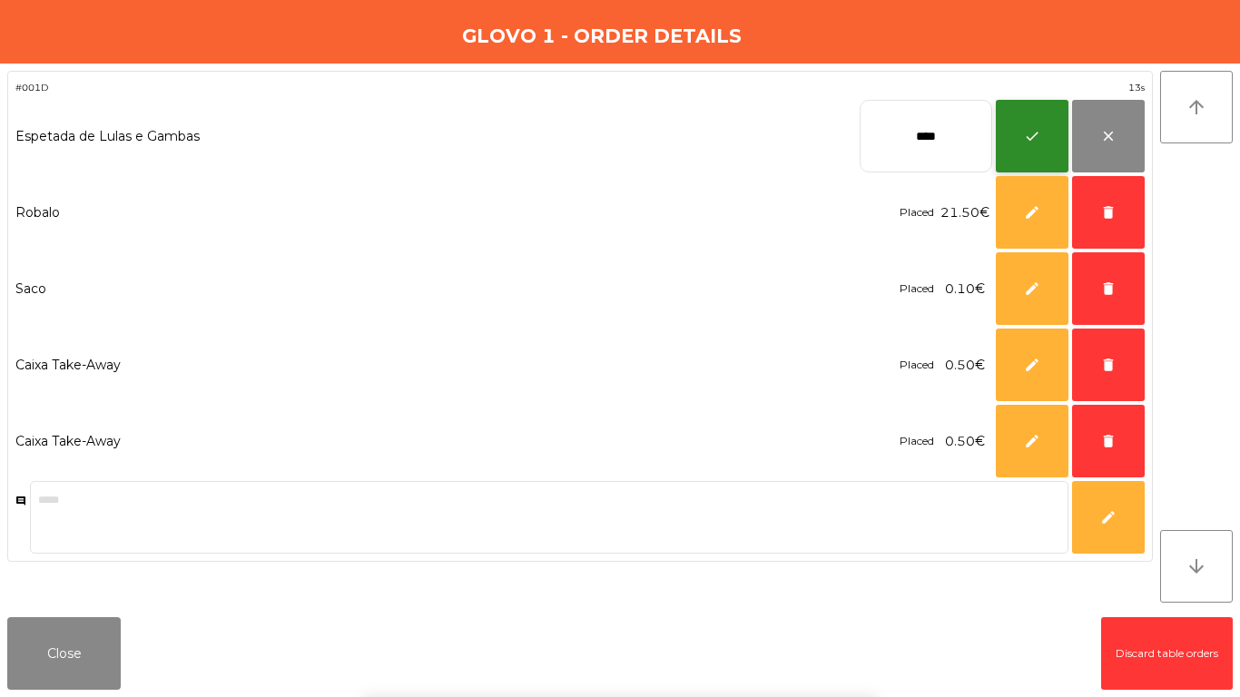
click at [1021, 156] on button "check" at bounding box center [1032, 136] width 73 height 73
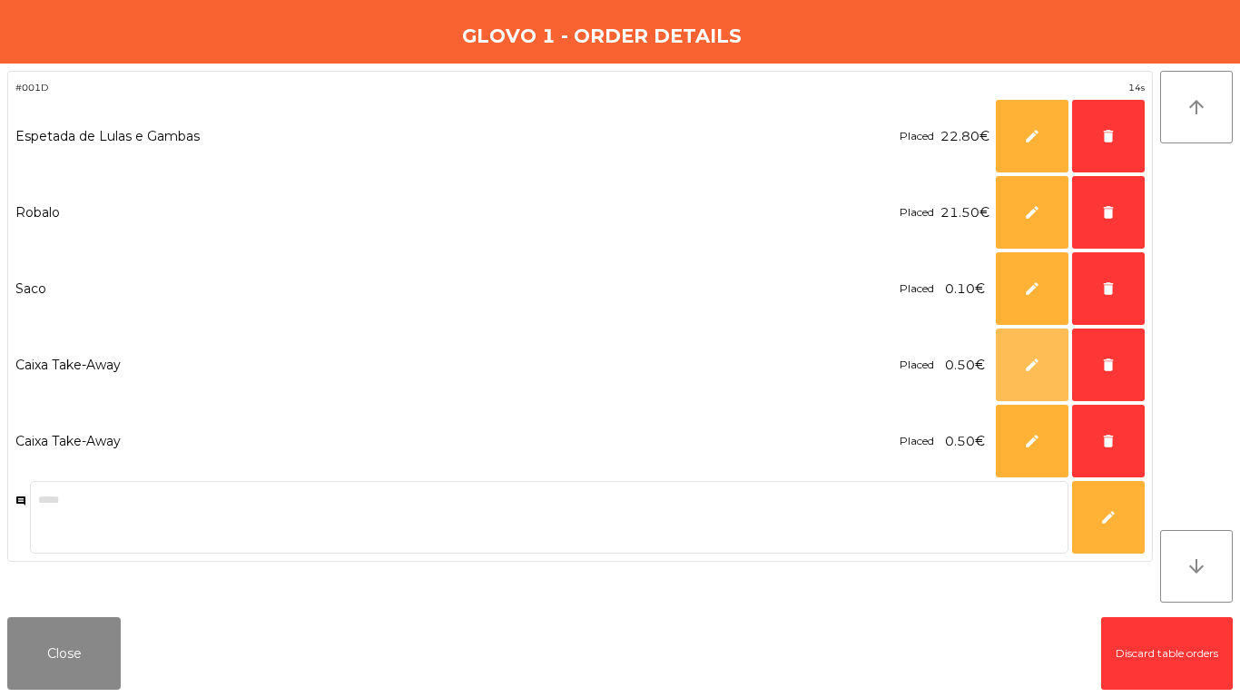
drag, startPoint x: 1021, startPoint y: 352, endPoint x: 988, endPoint y: 389, distance: 48.9
click at [1021, 354] on button "edit" at bounding box center [1032, 365] width 73 height 73
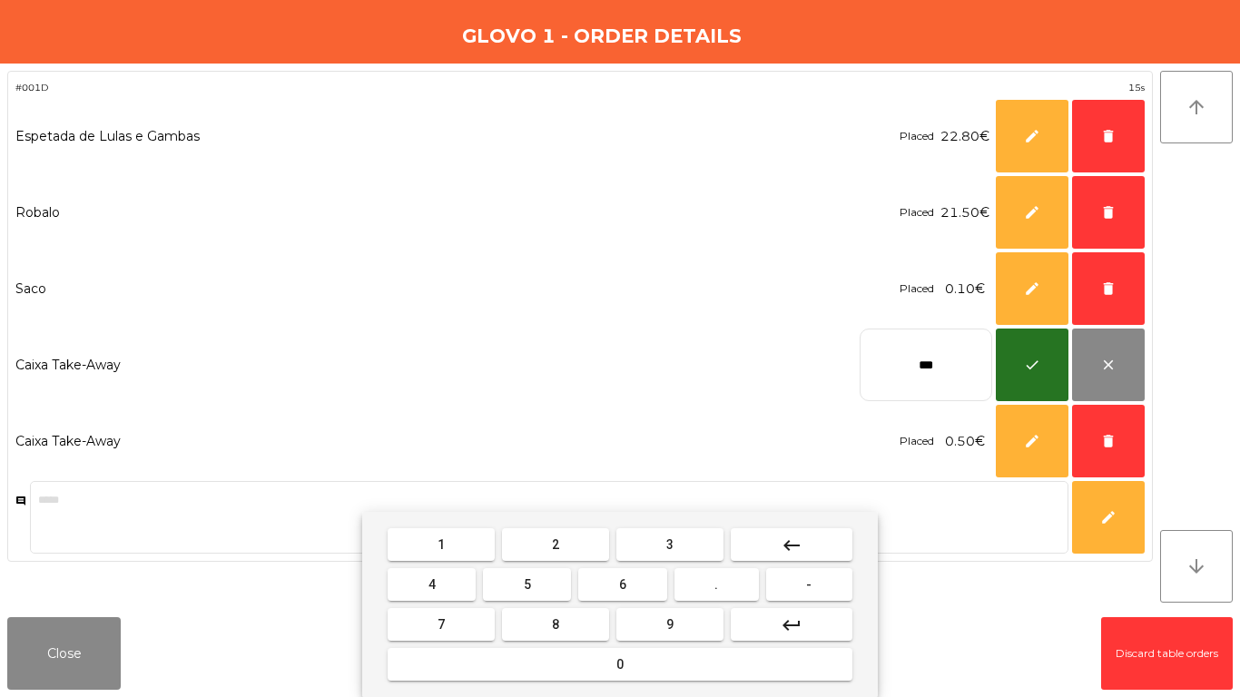
click at [773, 540] on button "keyboard_backspace" at bounding box center [792, 545] width 122 height 33
click at [692, 538] on button "3" at bounding box center [670, 545] width 107 height 33
click at [448, 581] on button "7" at bounding box center [441, 624] width 107 height 33
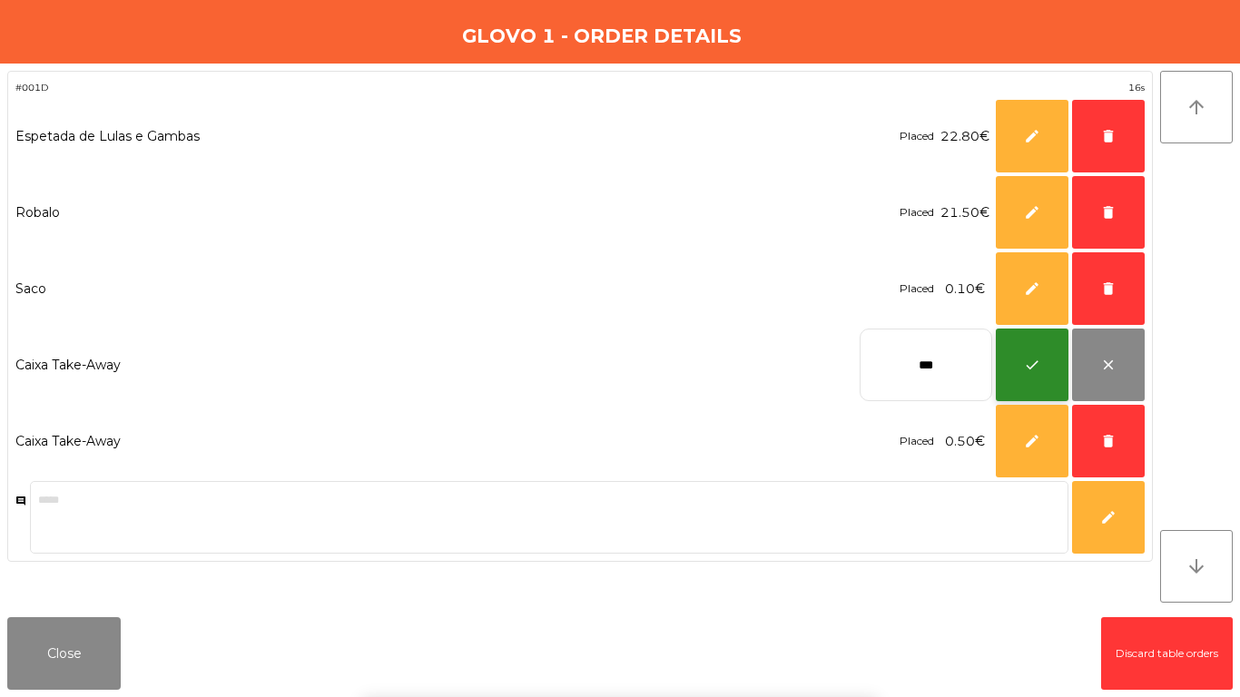
click at [1062, 355] on button "check" at bounding box center [1032, 365] width 73 height 73
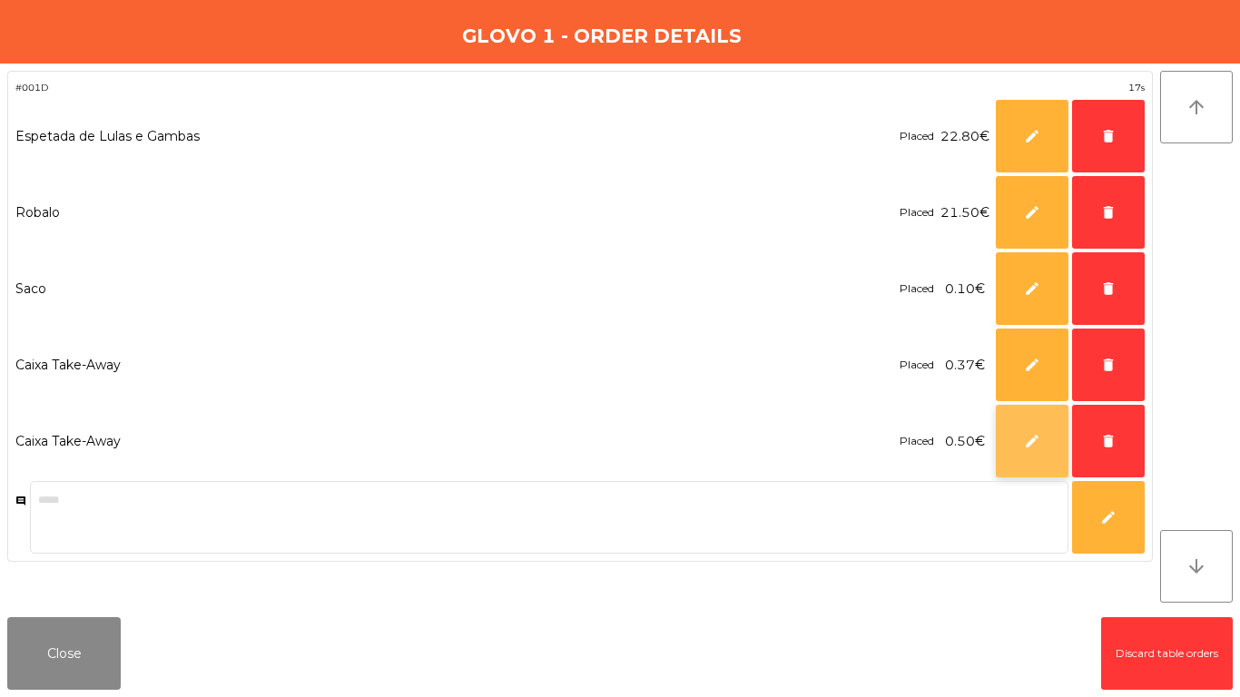
click at [1032, 434] on span "edit" at bounding box center [1032, 441] width 16 height 16
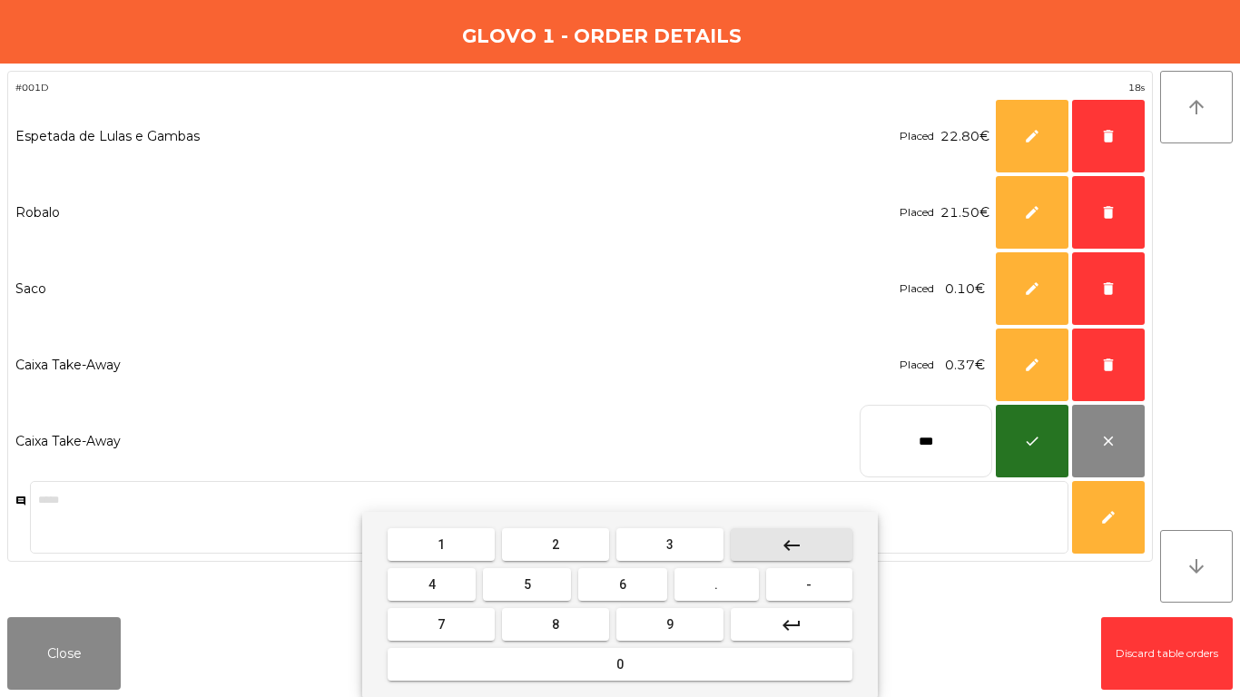
drag, startPoint x: 850, startPoint y: 536, endPoint x: 838, endPoint y: 542, distance: 13.4
click at [851, 537] on button "keyboard_backspace" at bounding box center [792, 545] width 122 height 33
drag, startPoint x: 667, startPoint y: 546, endPoint x: 450, endPoint y: 605, distance: 224.9
click at [665, 546] on button "3" at bounding box center [670, 545] width 107 height 33
drag, startPoint x: 446, startPoint y: 619, endPoint x: 481, endPoint y: 614, distance: 35.8
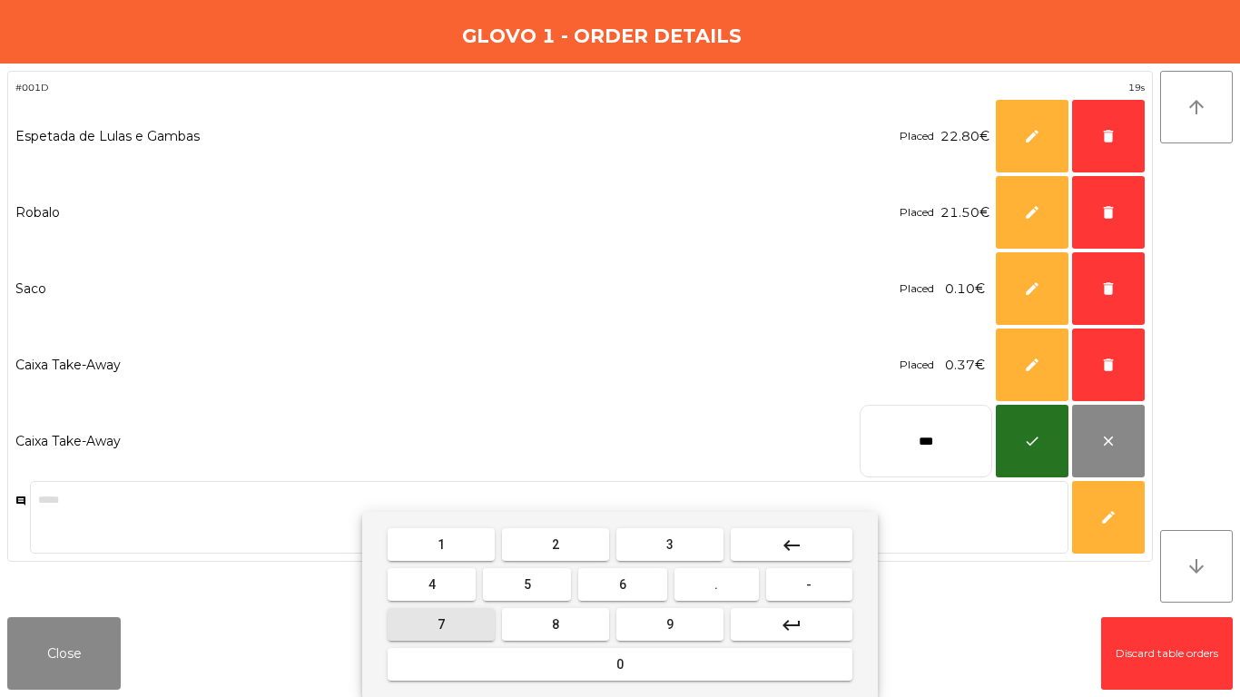
click at [461, 581] on button "7" at bounding box center [441, 624] width 107 height 33
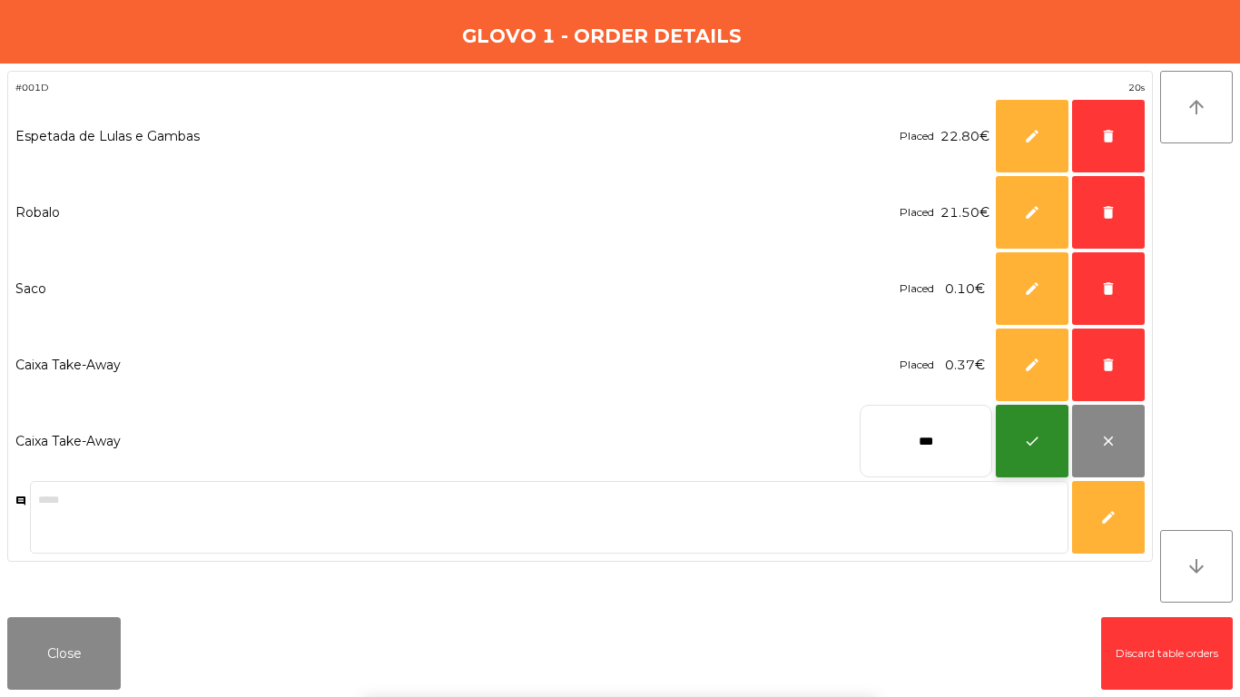
click at [1018, 431] on button "check" at bounding box center [1032, 441] width 73 height 73
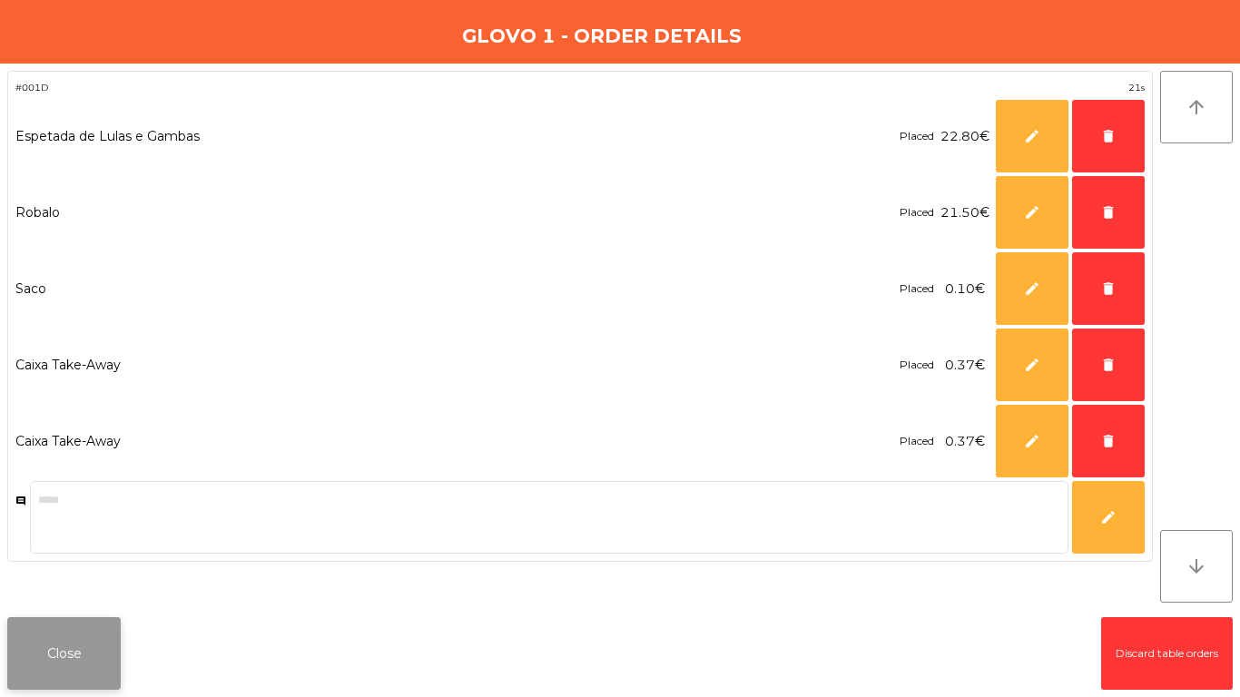
click at [104, 581] on button "Close" at bounding box center [64, 653] width 114 height 73
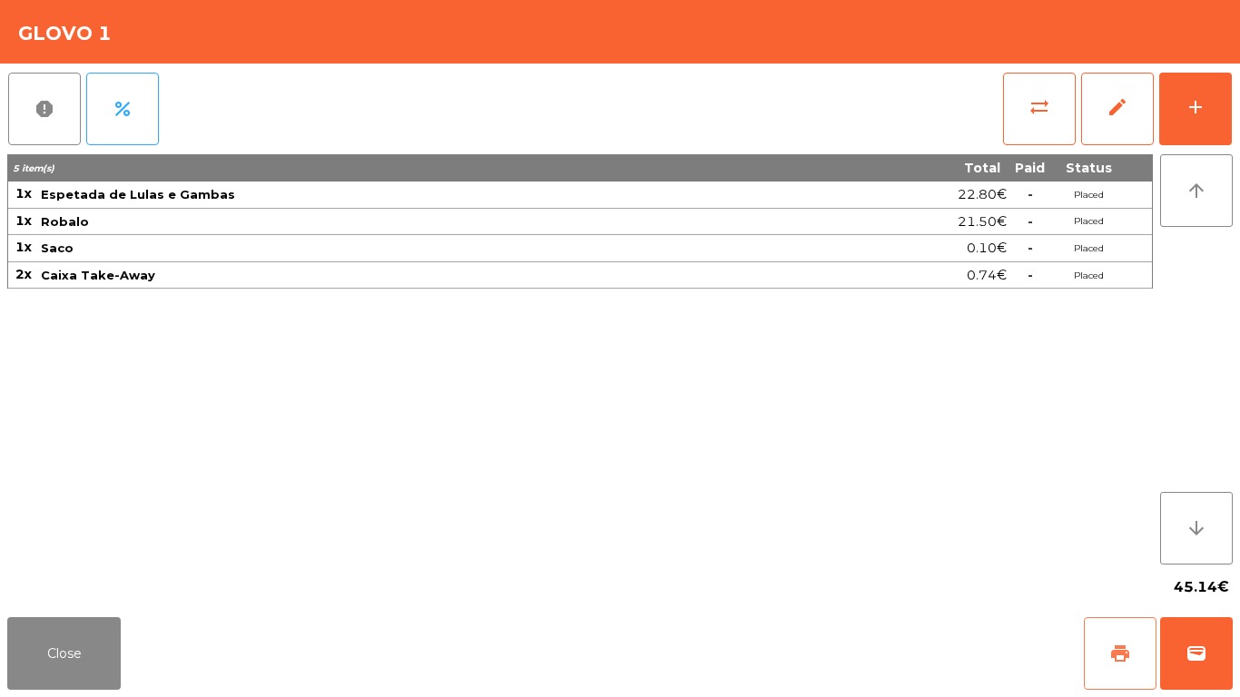
click at [1111, 581] on span "print" at bounding box center [1121, 654] width 22 height 22
click at [1192, 581] on span "wallet" at bounding box center [1197, 654] width 22 height 22
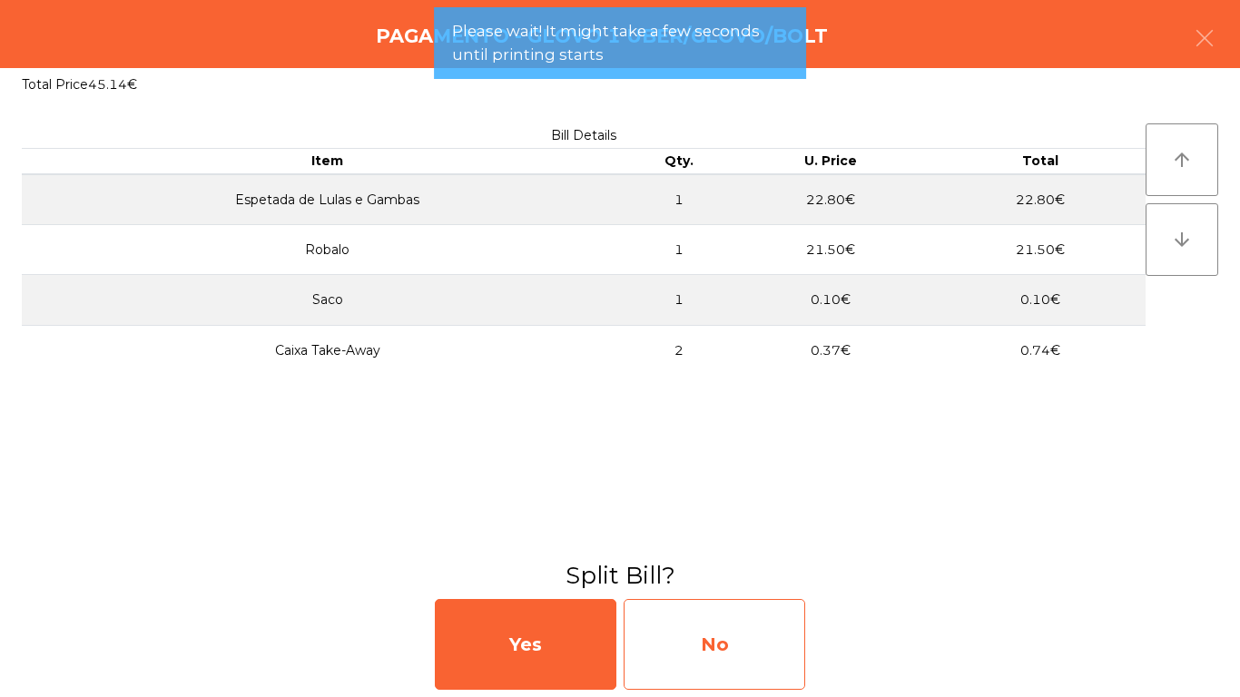
click at [756, 581] on div "No" at bounding box center [715, 644] width 182 height 91
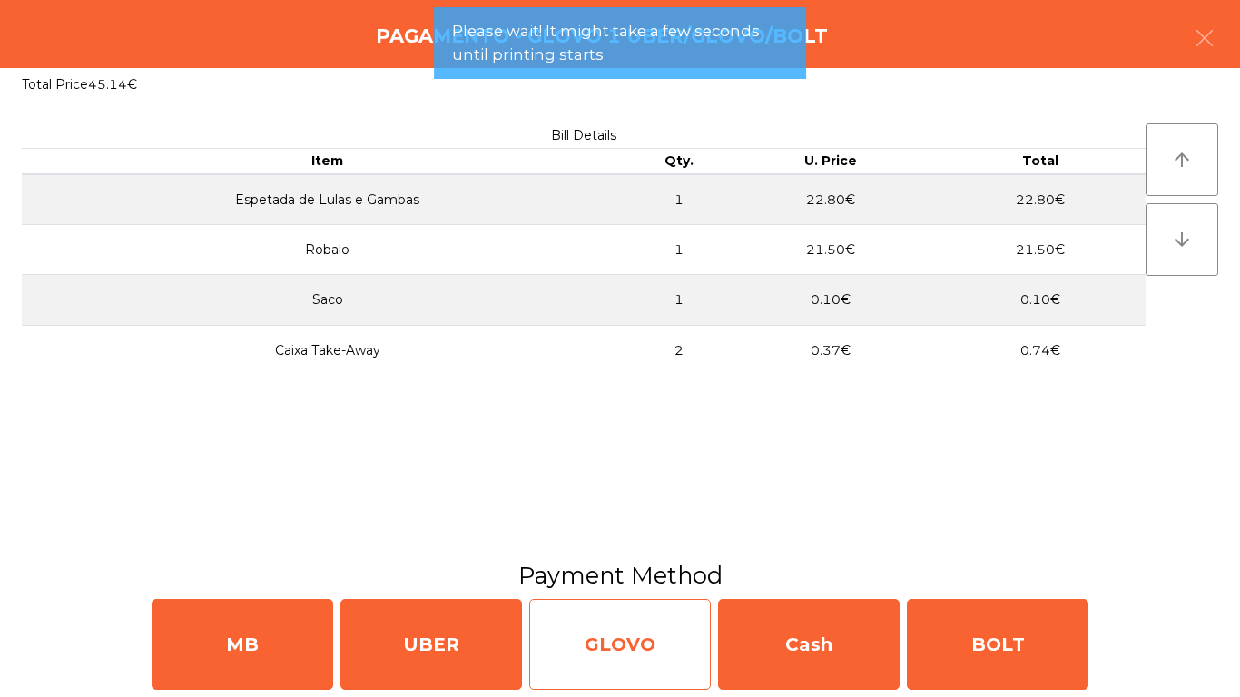
click at [671, 581] on div "GLOVO" at bounding box center [620, 644] width 182 height 91
select select "**"
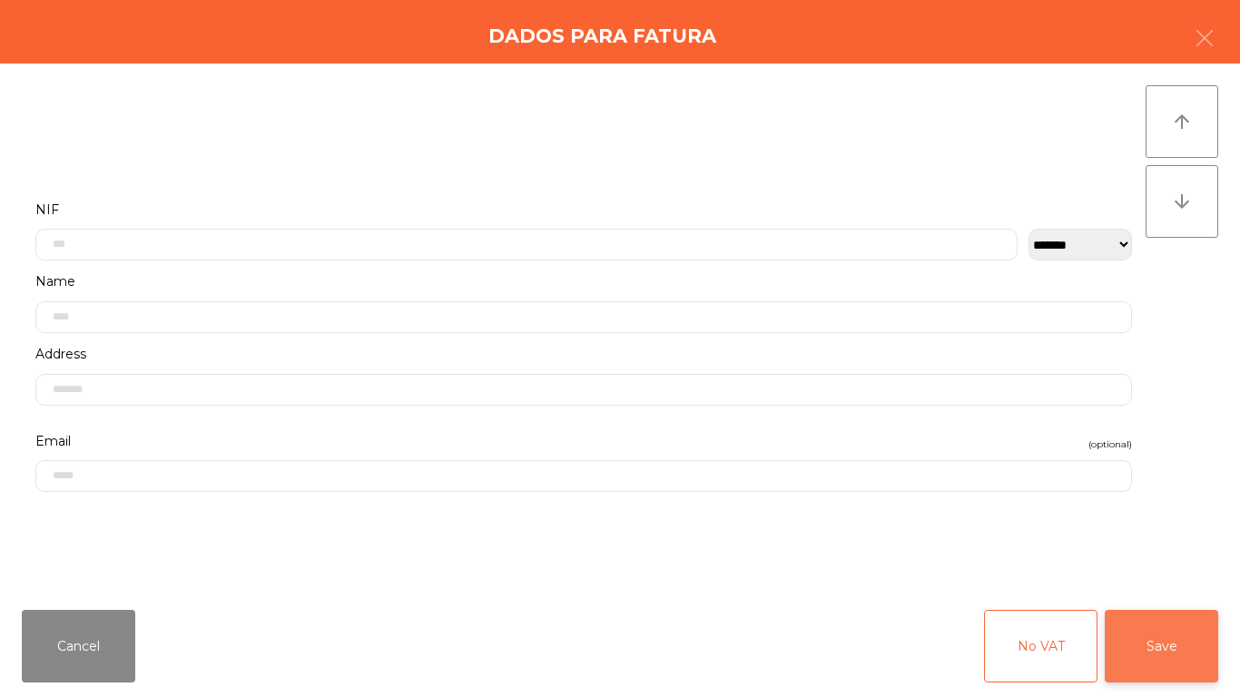
click at [1134, 581] on button "Save" at bounding box center [1162, 646] width 114 height 73
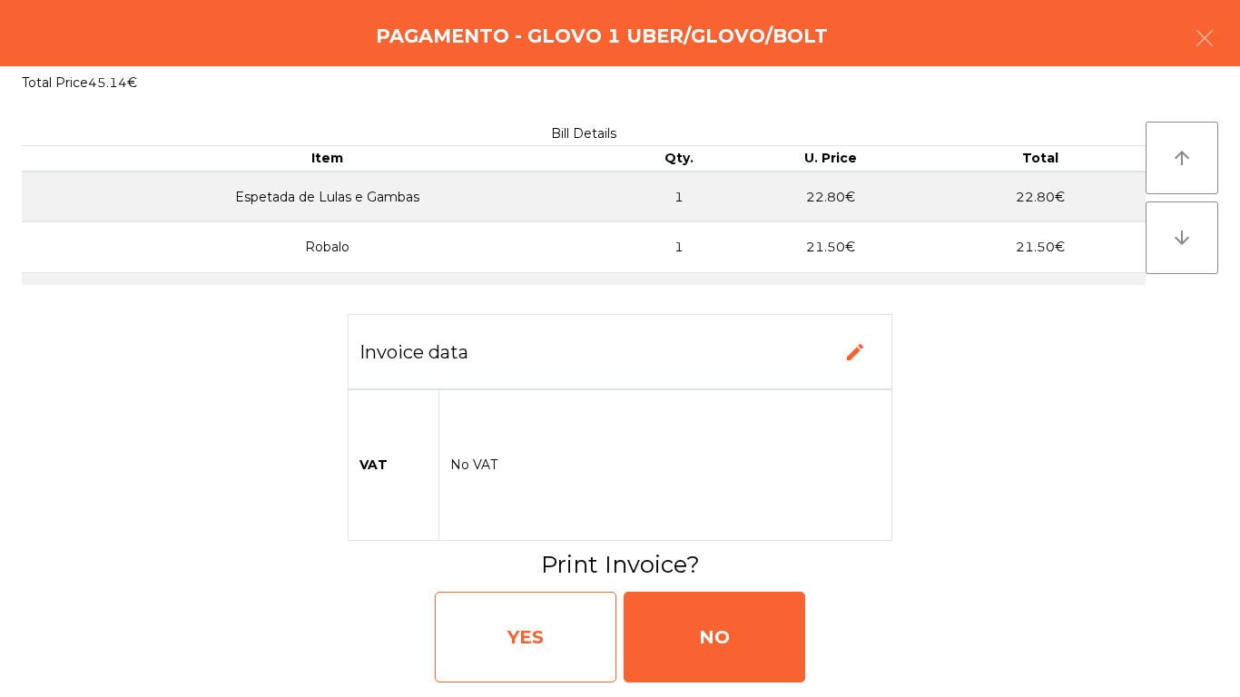
click at [510, 581] on div "YES" at bounding box center [526, 637] width 182 height 91
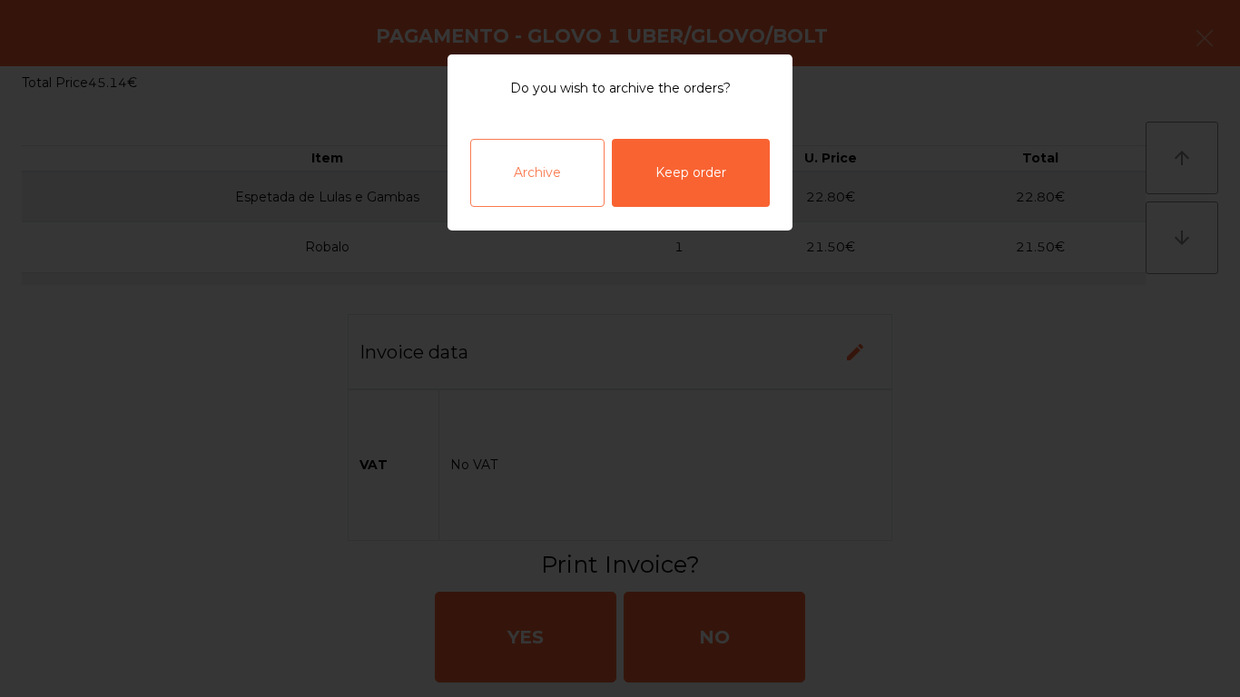
click at [526, 194] on div "Archive" at bounding box center [537, 173] width 134 height 68
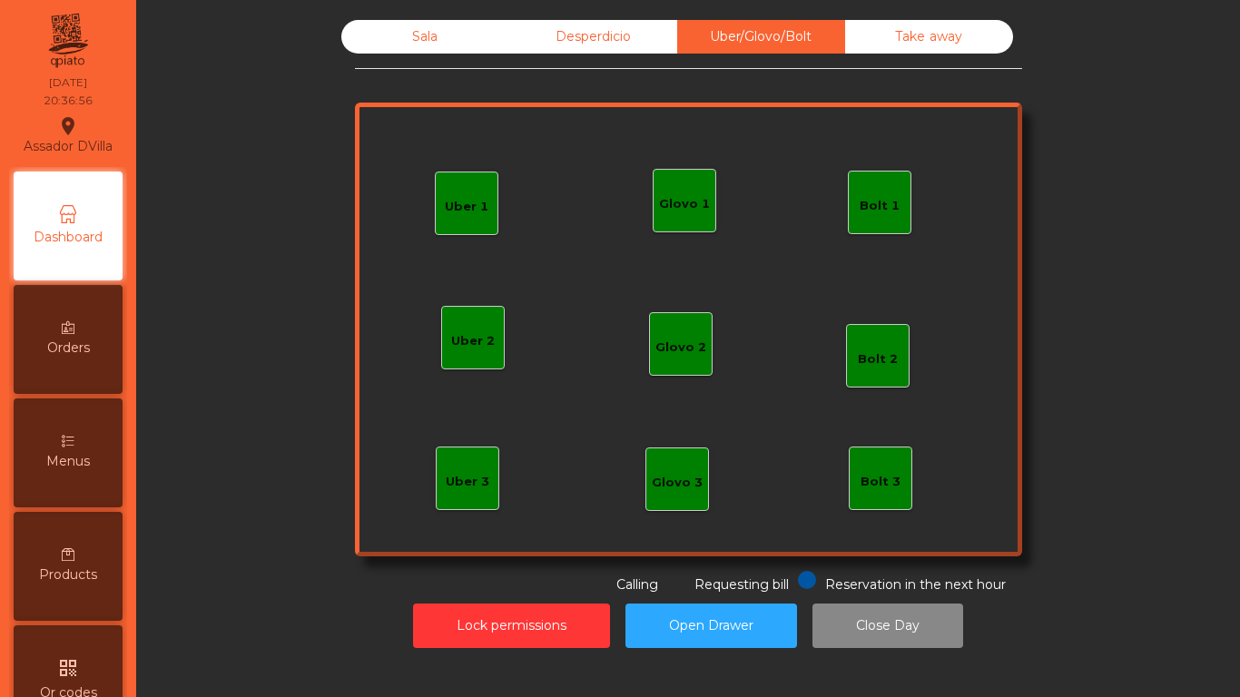
click at [419, 37] on div "Sala" at bounding box center [425, 37] width 168 height 34
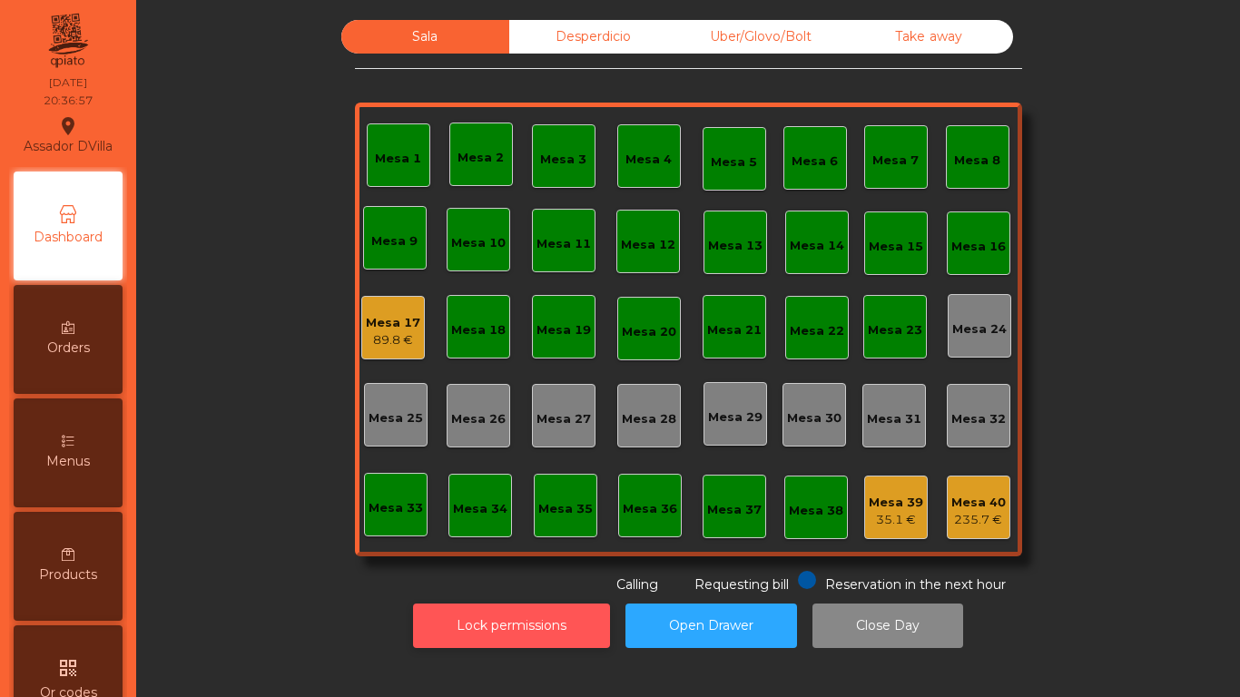
click at [542, 581] on button "Lock permissions" at bounding box center [511, 626] width 197 height 44
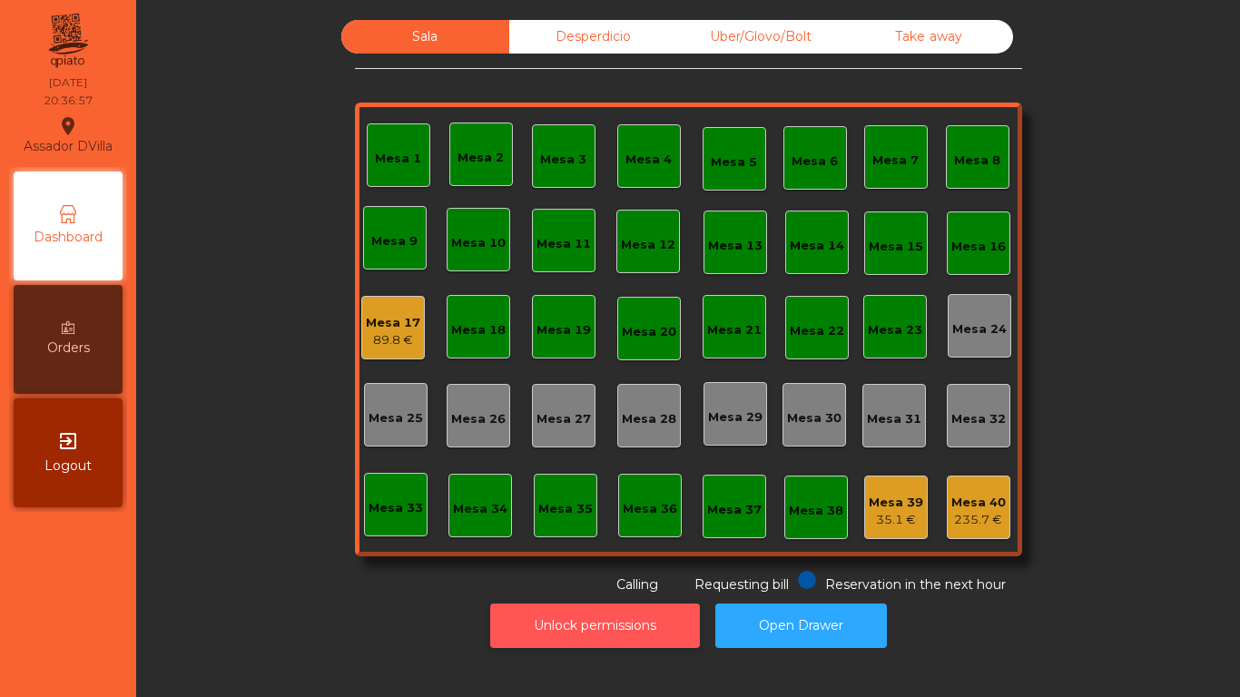
click at [531, 581] on button "Unlock permissions" at bounding box center [595, 626] width 210 height 44
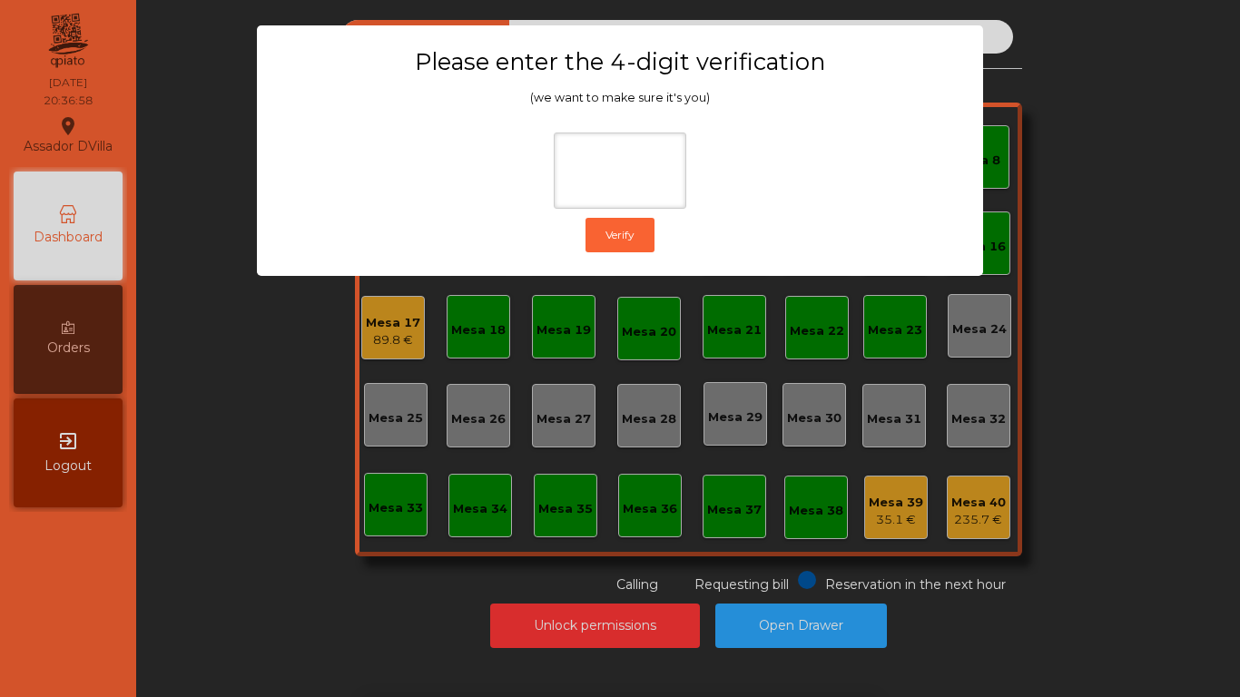
click at [330, 407] on ngb-modal-window "Please enter the 4-digit verification (we want to make sure it's you) Verify" at bounding box center [620, 348] width 1179 height 697
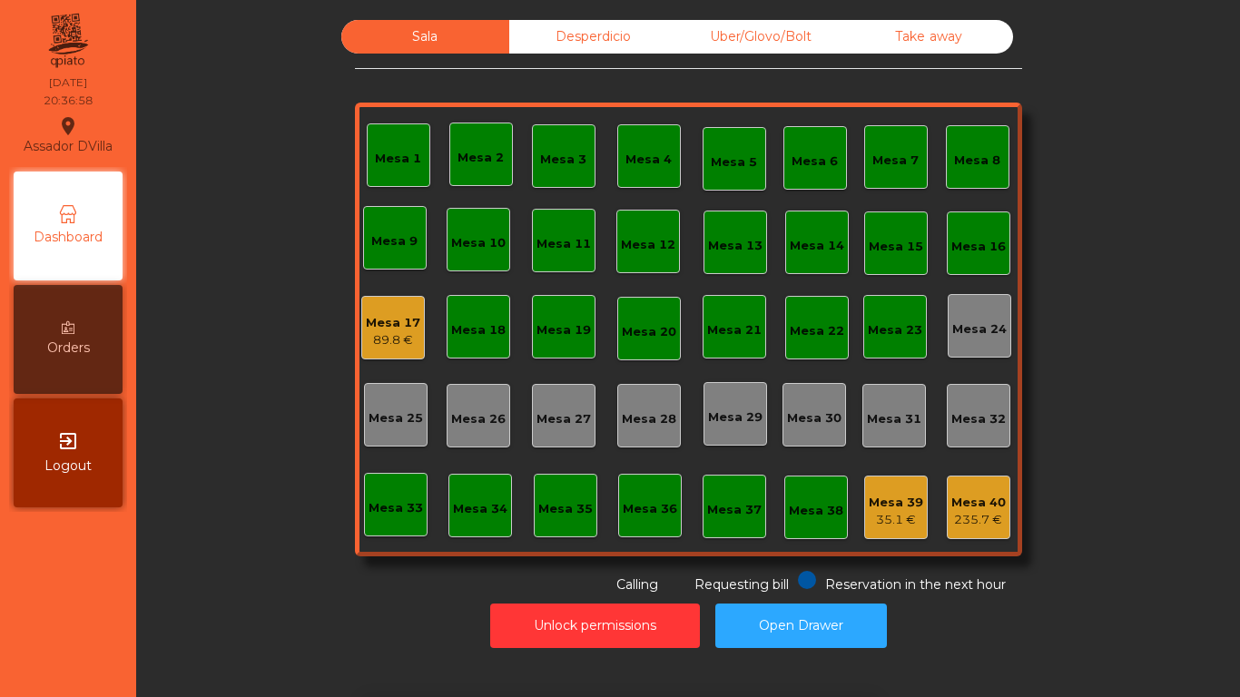
click at [386, 318] on div "Mesa 17" at bounding box center [393, 323] width 54 height 18
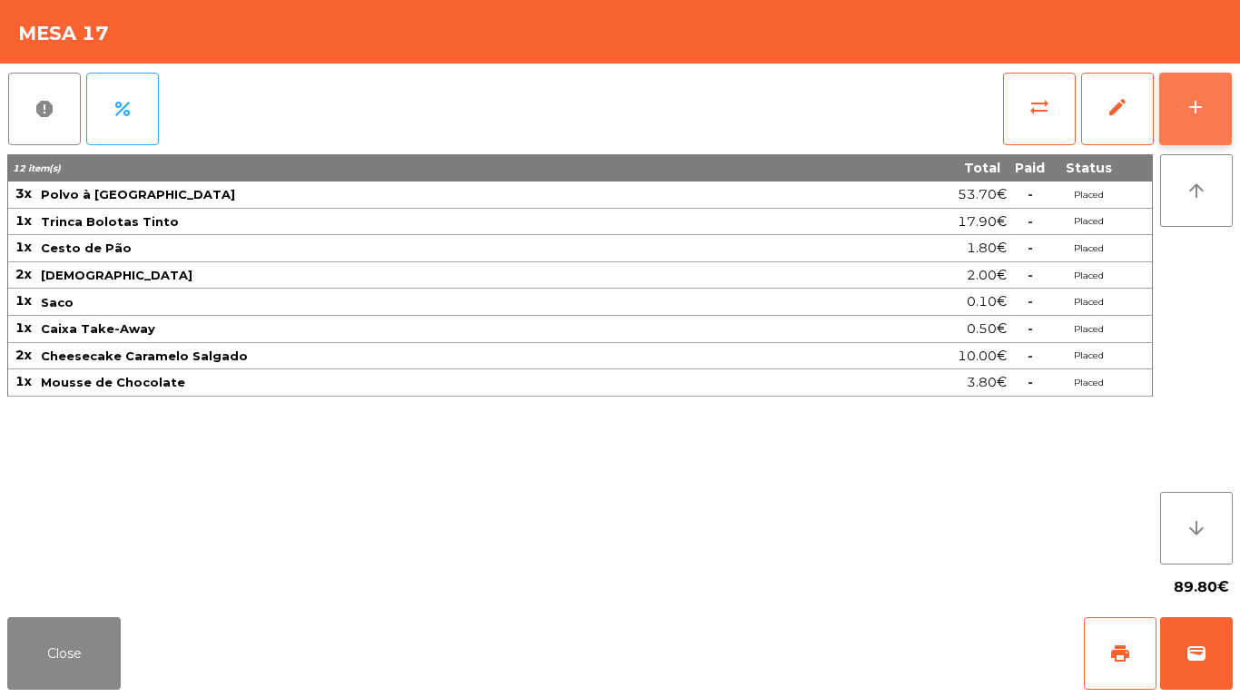
click at [1162, 119] on button "add" at bounding box center [1196, 109] width 73 height 73
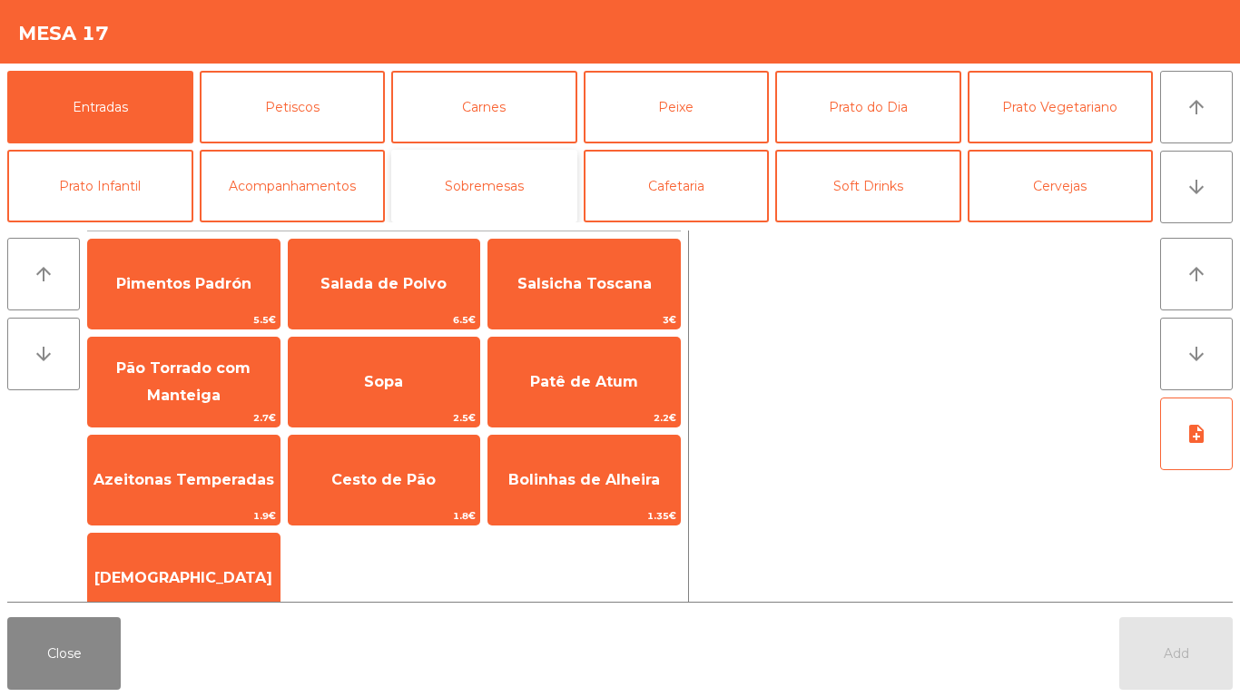
click at [570, 208] on button "Sobremesas" at bounding box center [484, 186] width 186 height 73
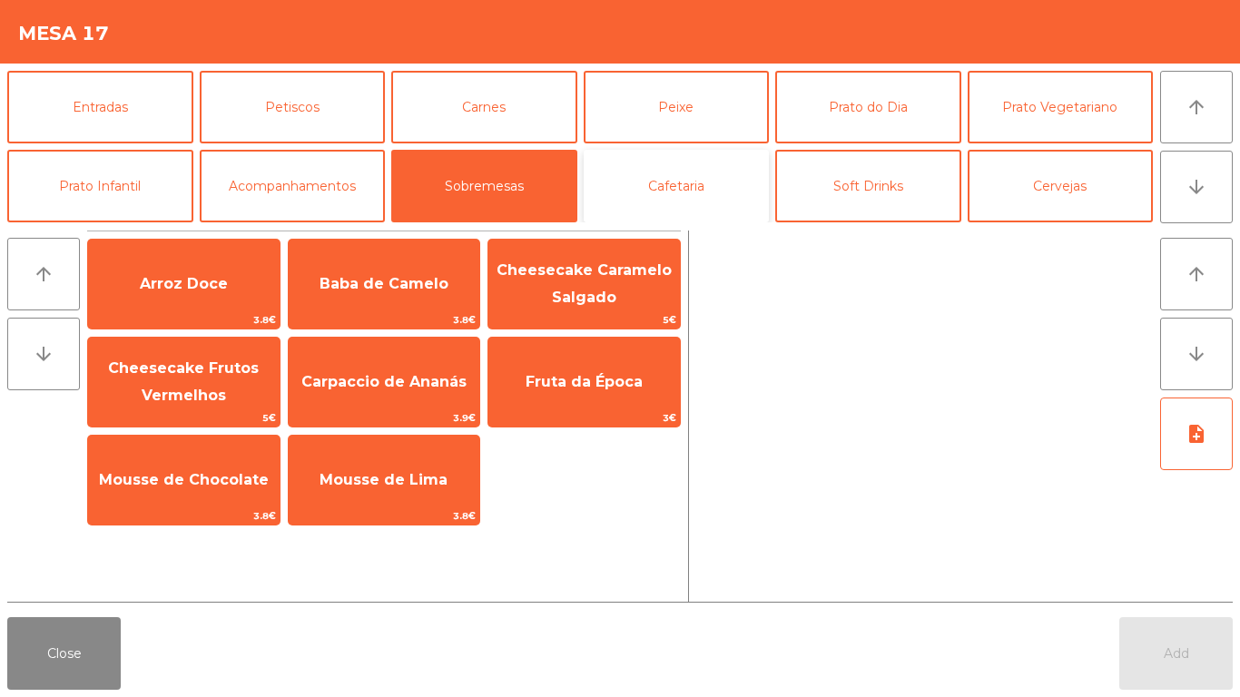
click at [621, 198] on button "Cafetaria" at bounding box center [677, 186] width 186 height 73
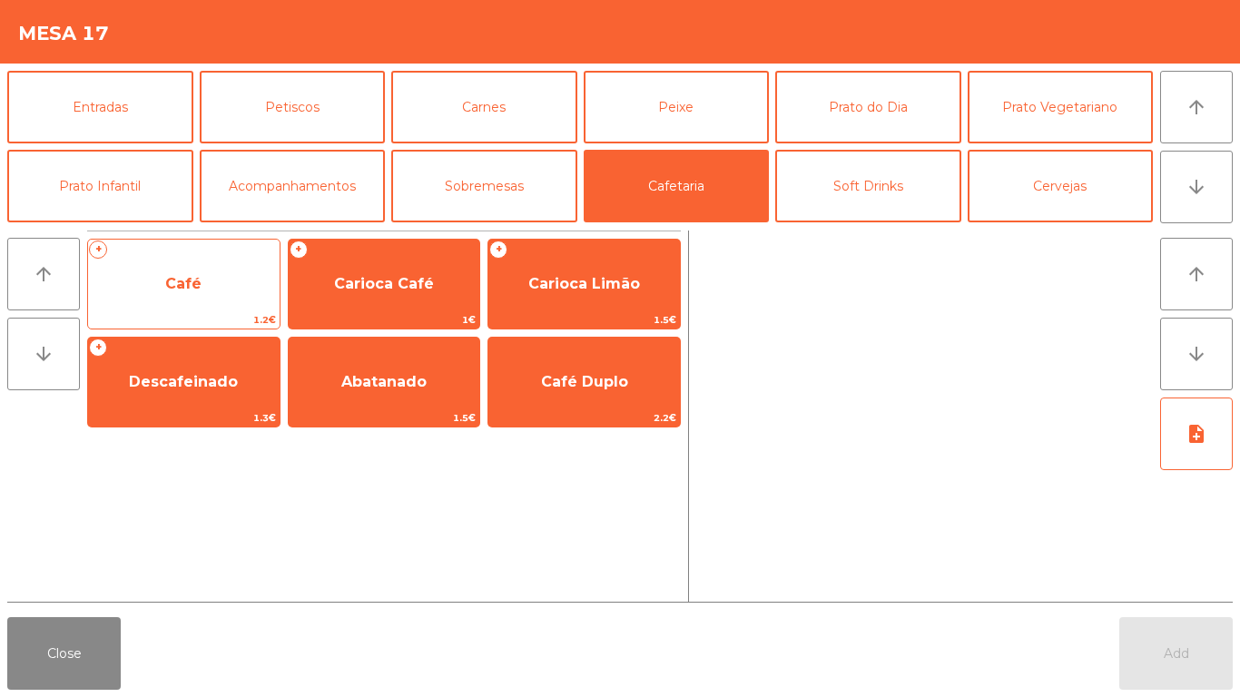
click at [256, 292] on span "Café" at bounding box center [184, 284] width 192 height 49
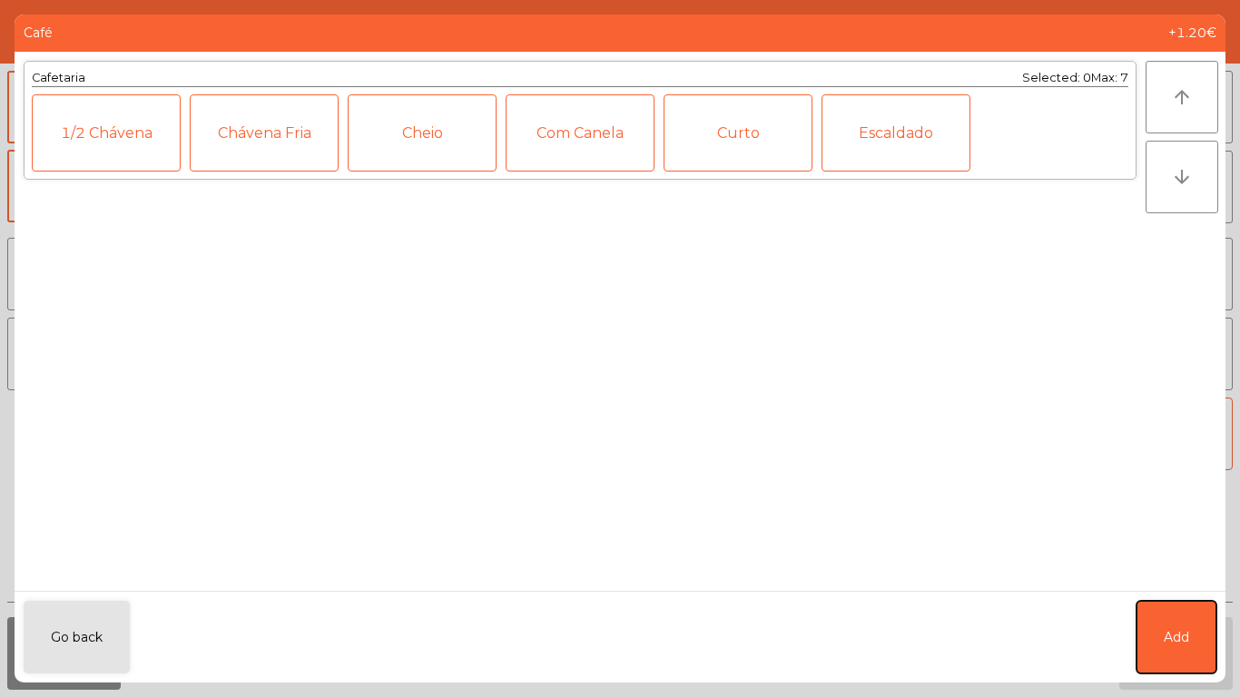
click at [1186, 581] on button "Add" at bounding box center [1177, 637] width 80 height 73
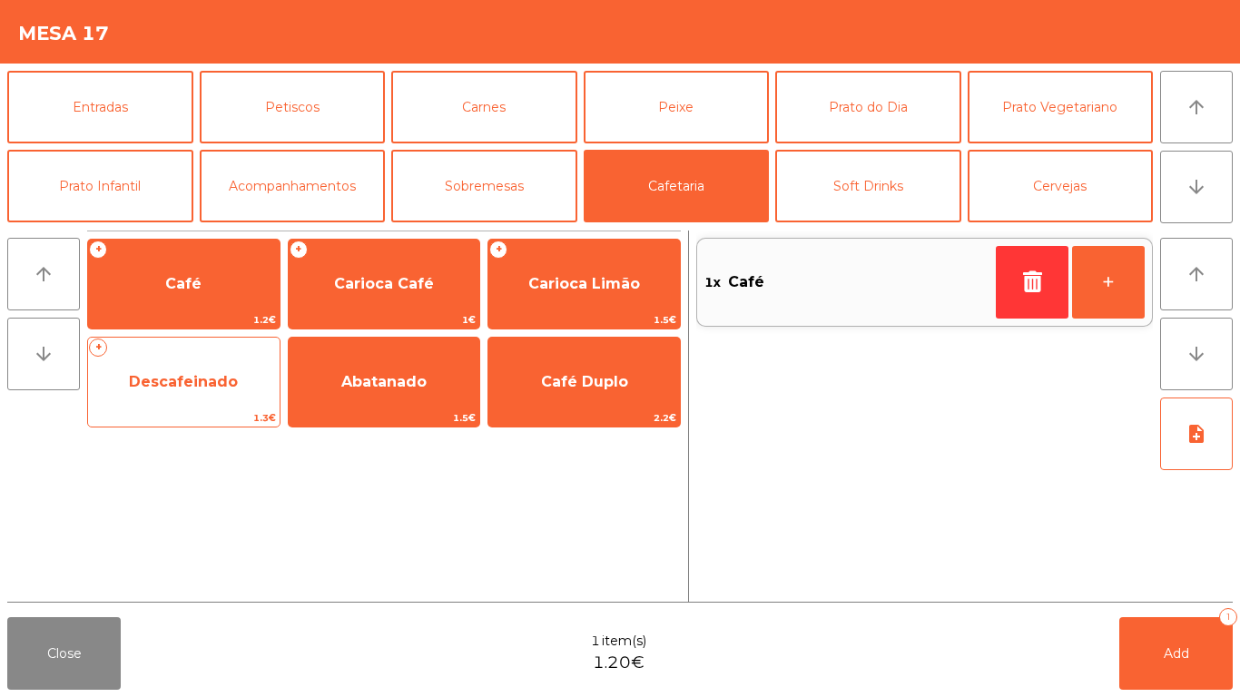
click at [237, 369] on span "Descafeinado" at bounding box center [184, 382] width 192 height 49
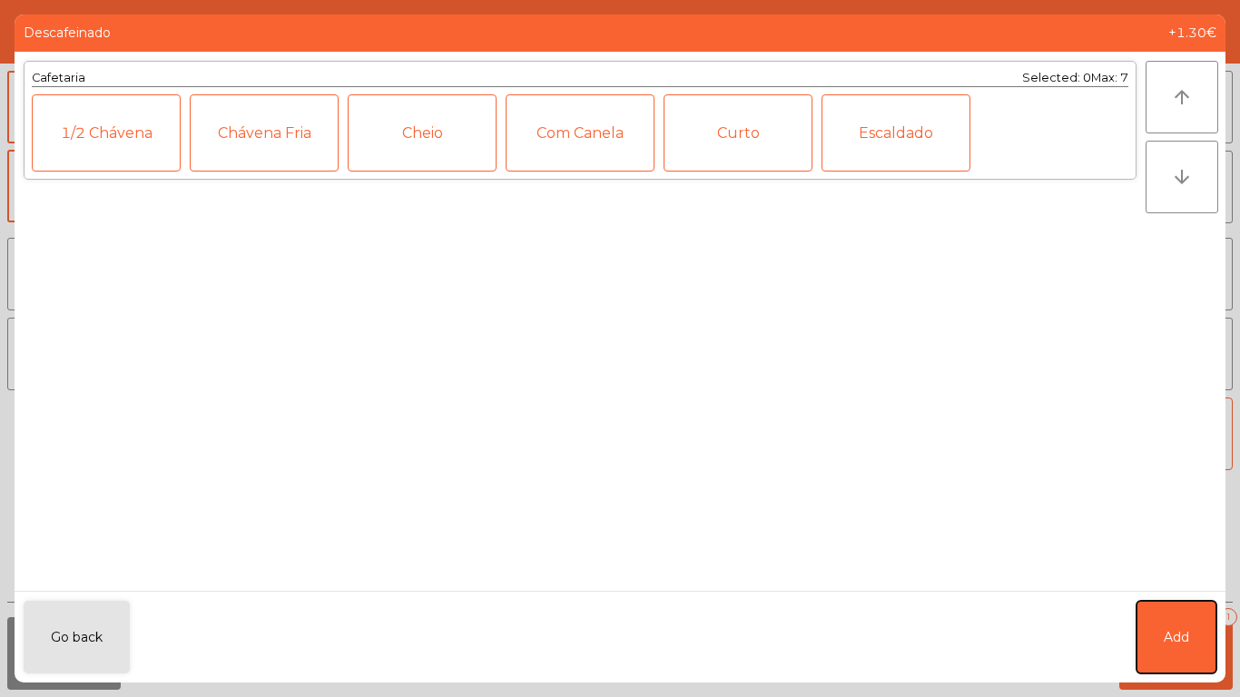
click at [1184, 581] on span "Add" at bounding box center [1176, 637] width 25 height 19
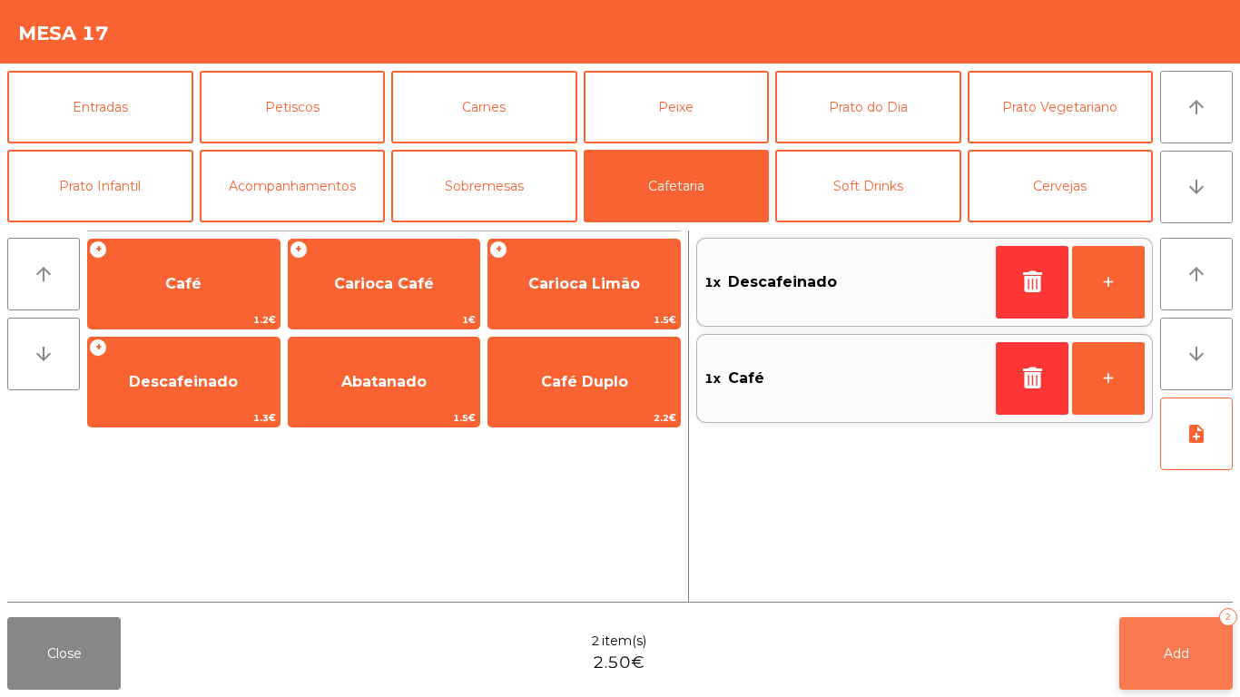
click at [1181, 581] on span "Add" at bounding box center [1176, 654] width 25 height 16
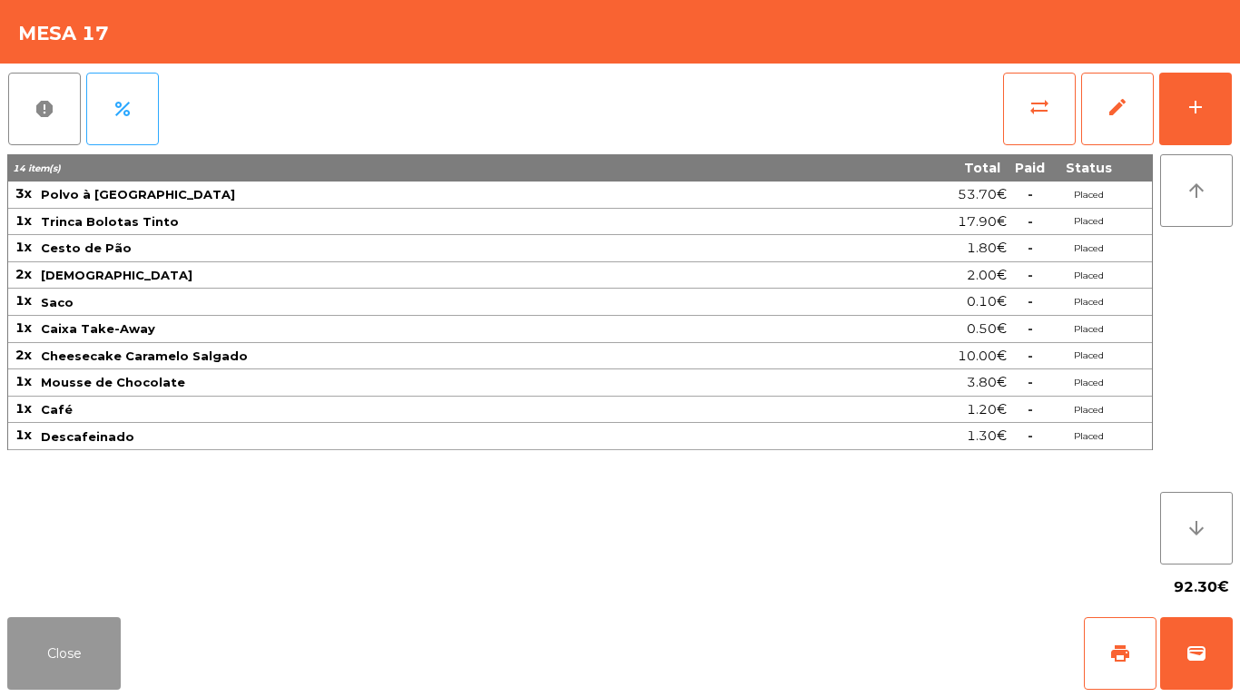
drag, startPoint x: 48, startPoint y: 647, endPoint x: 138, endPoint y: 568, distance: 119.7
click at [49, 581] on button "Close" at bounding box center [64, 653] width 114 height 73
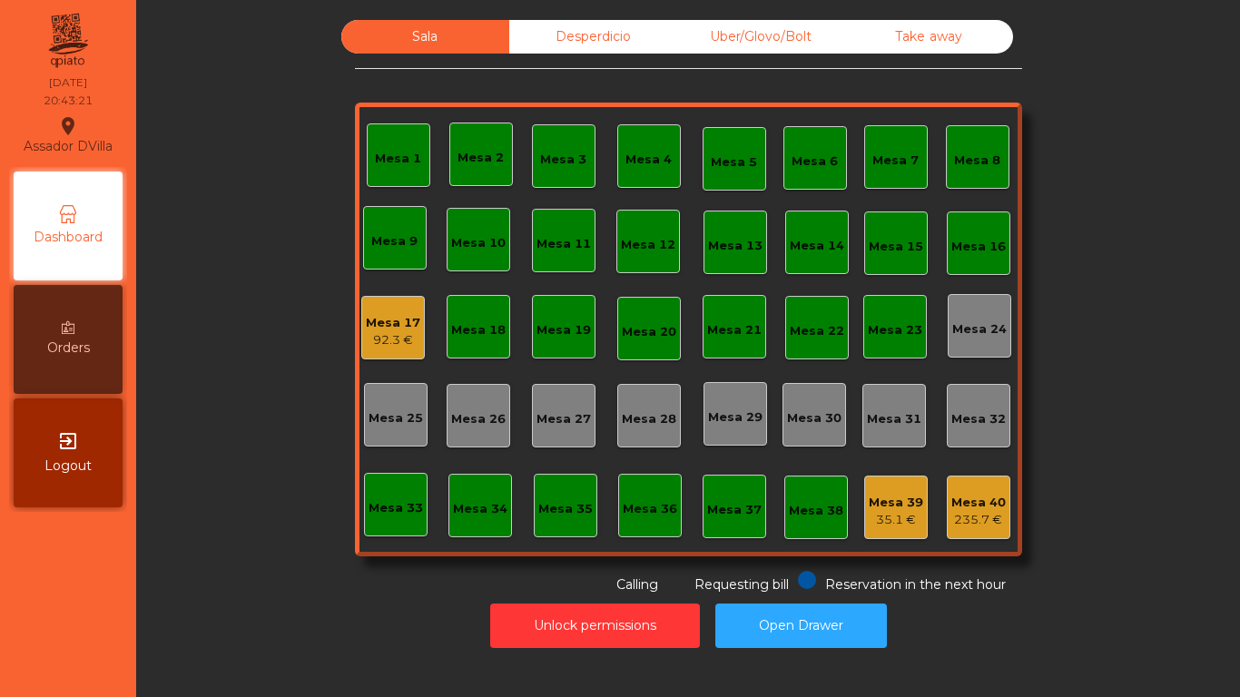
click at [399, 323] on div "Mesa 17" at bounding box center [393, 323] width 54 height 18
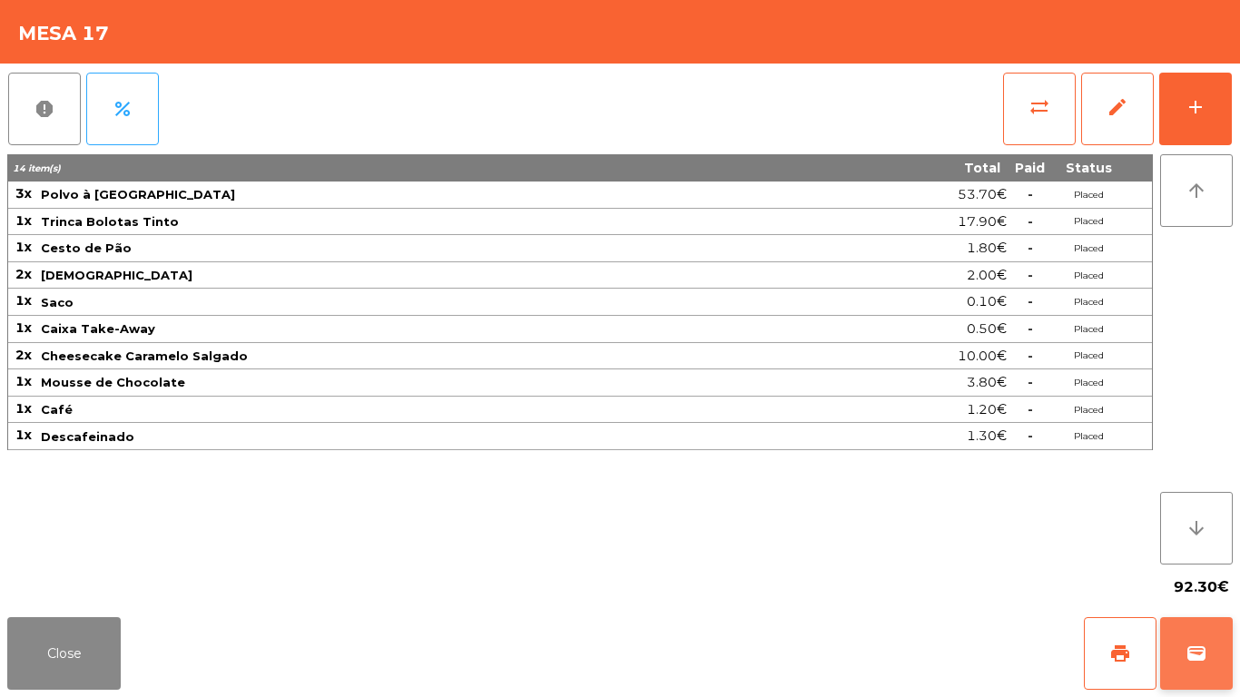
click at [1217, 581] on button "wallet" at bounding box center [1197, 653] width 73 height 73
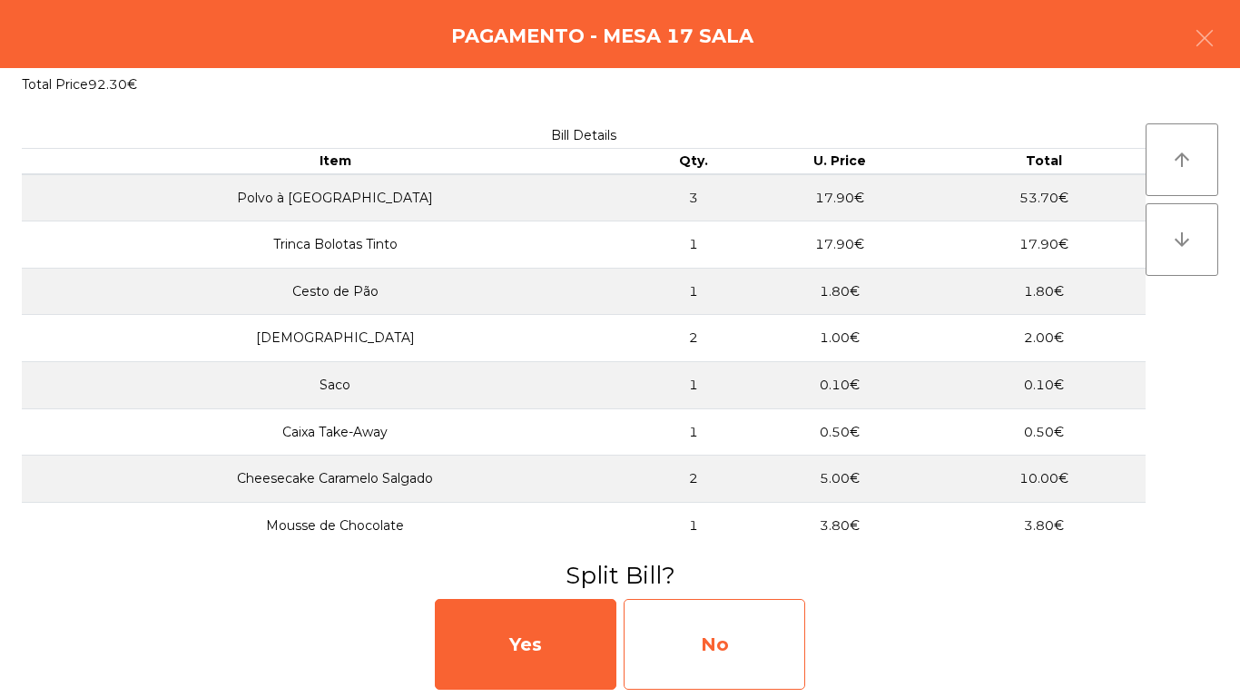
click at [693, 581] on div "No" at bounding box center [715, 644] width 182 height 91
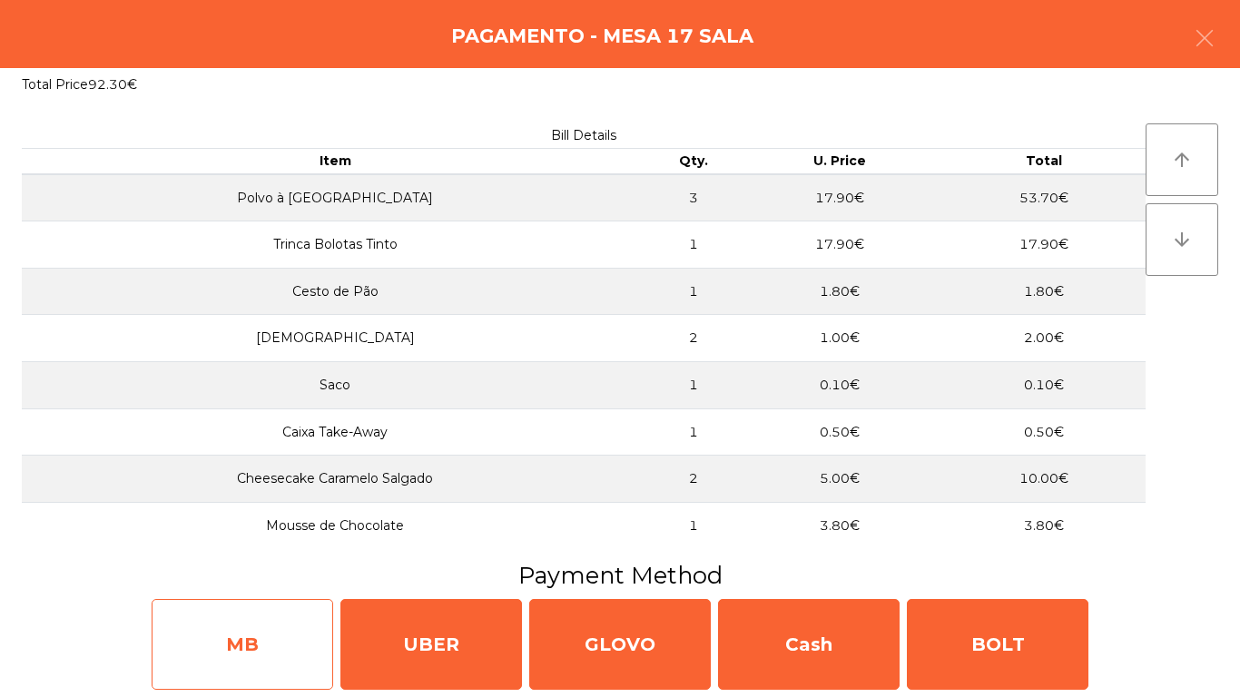
drag, startPoint x: 195, startPoint y: 630, endPoint x: 195, endPoint y: 610, distance: 20.0
click at [195, 581] on div "MB" at bounding box center [243, 644] width 182 height 91
select select "**"
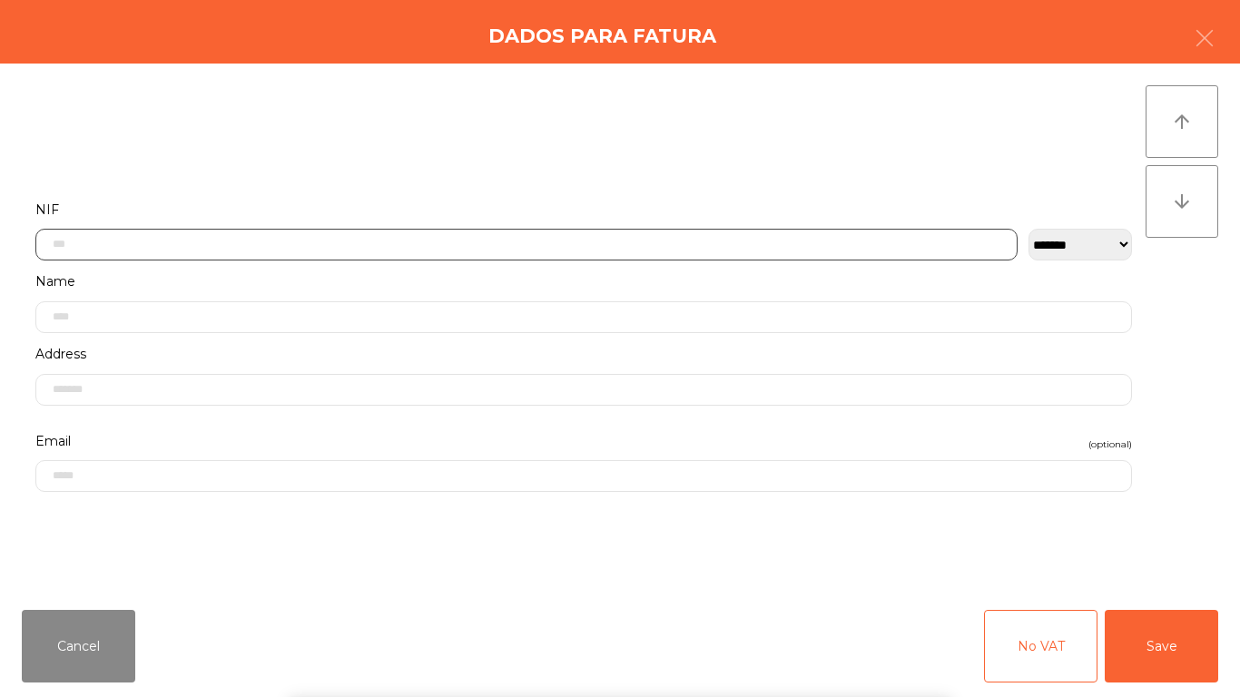
click at [390, 235] on input "text" at bounding box center [526, 245] width 983 height 32
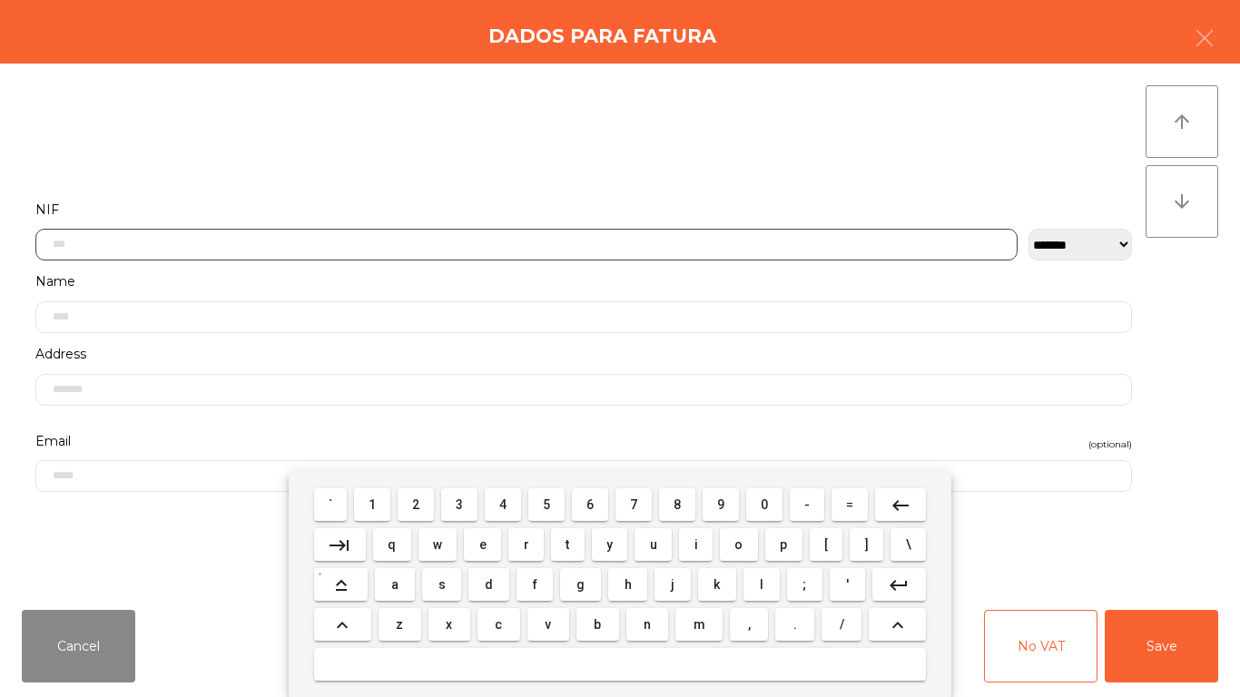
scroll to position [111, 0]
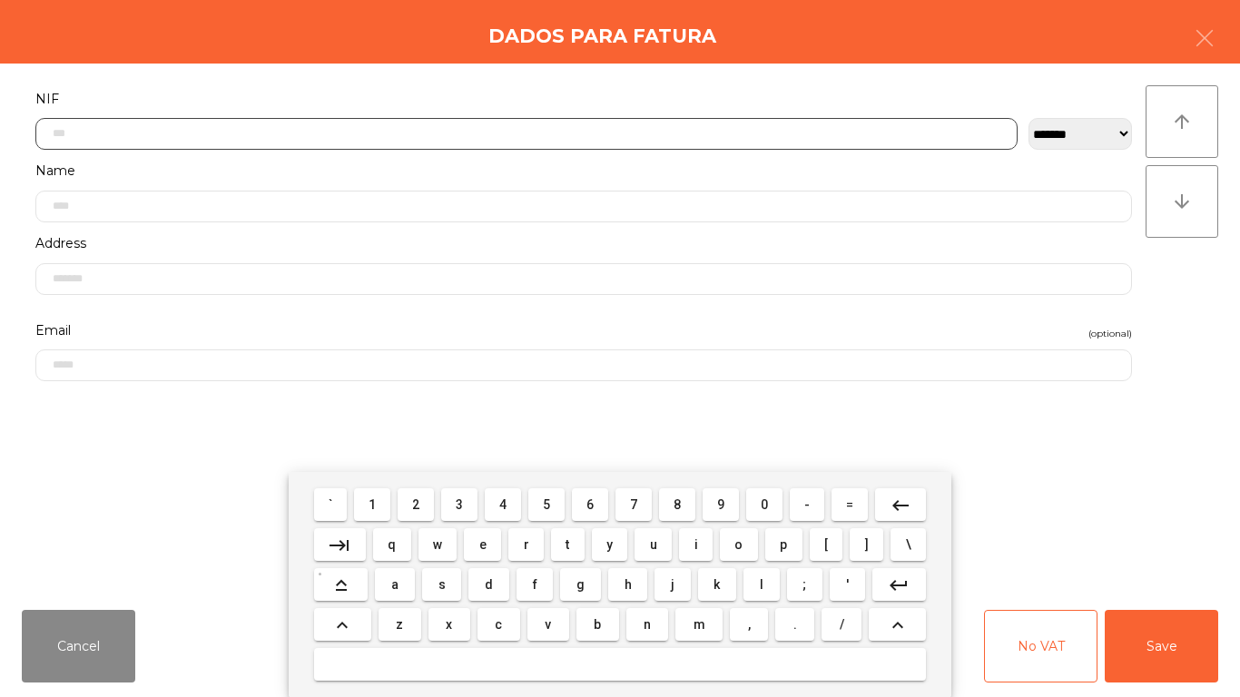
click at [380, 489] on button "1" at bounding box center [372, 505] width 36 height 33
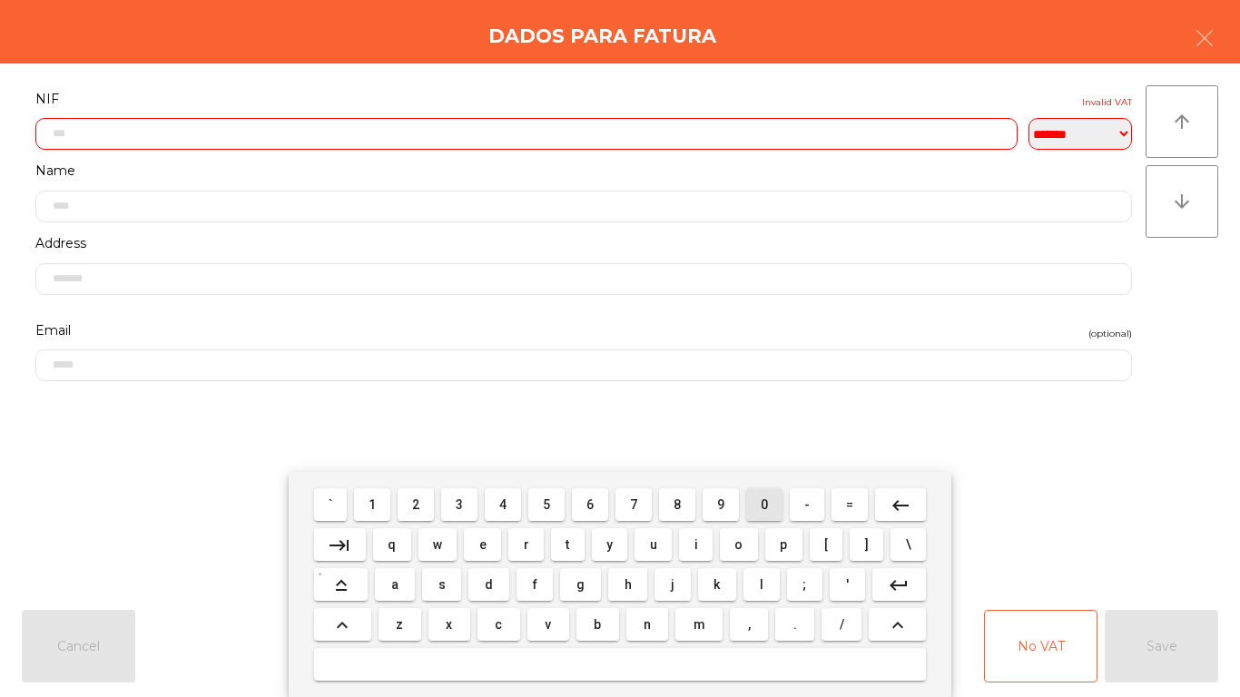
click at [758, 509] on button "0" at bounding box center [764, 505] width 36 height 33
click at [413, 498] on span "2" at bounding box center [415, 505] width 7 height 15
click at [495, 501] on button "4" at bounding box center [503, 505] width 36 height 33
drag, startPoint x: 363, startPoint y: 506, endPoint x: 799, endPoint y: 502, distance: 435.9
click at [371, 506] on button "1" at bounding box center [372, 505] width 36 height 33
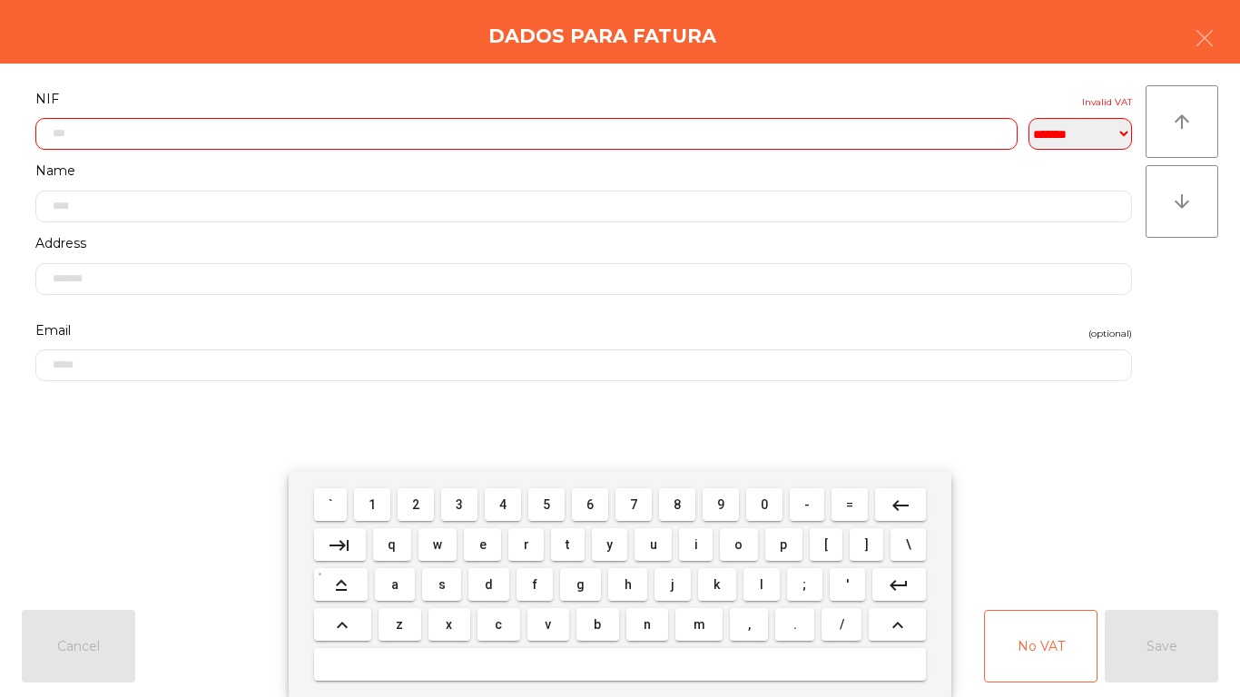
click at [669, 505] on button "8" at bounding box center [677, 505] width 36 height 33
click at [516, 505] on button "4" at bounding box center [503, 505] width 36 height 33
click at [779, 504] on button "0" at bounding box center [764, 505] width 36 height 33
click at [457, 500] on span "3" at bounding box center [459, 505] width 7 height 15
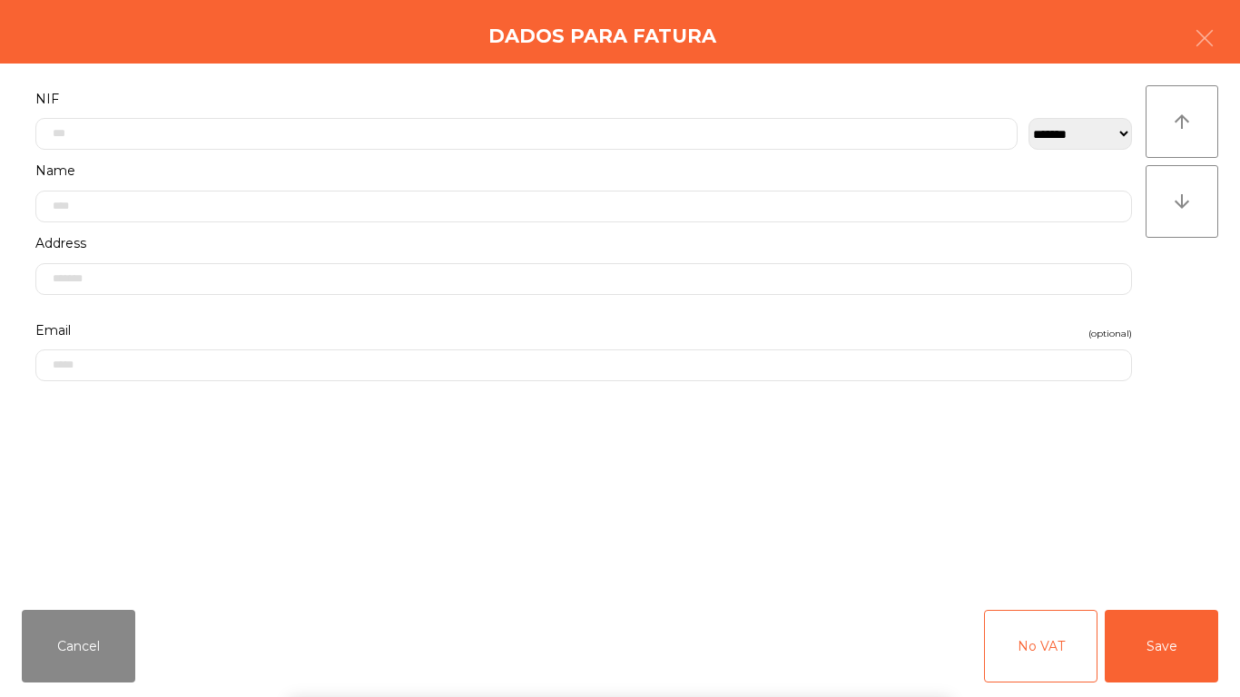
click at [464, 429] on form "**********" at bounding box center [584, 331] width 1124 height 489
click at [1191, 581] on button "Save" at bounding box center [1162, 646] width 114 height 73
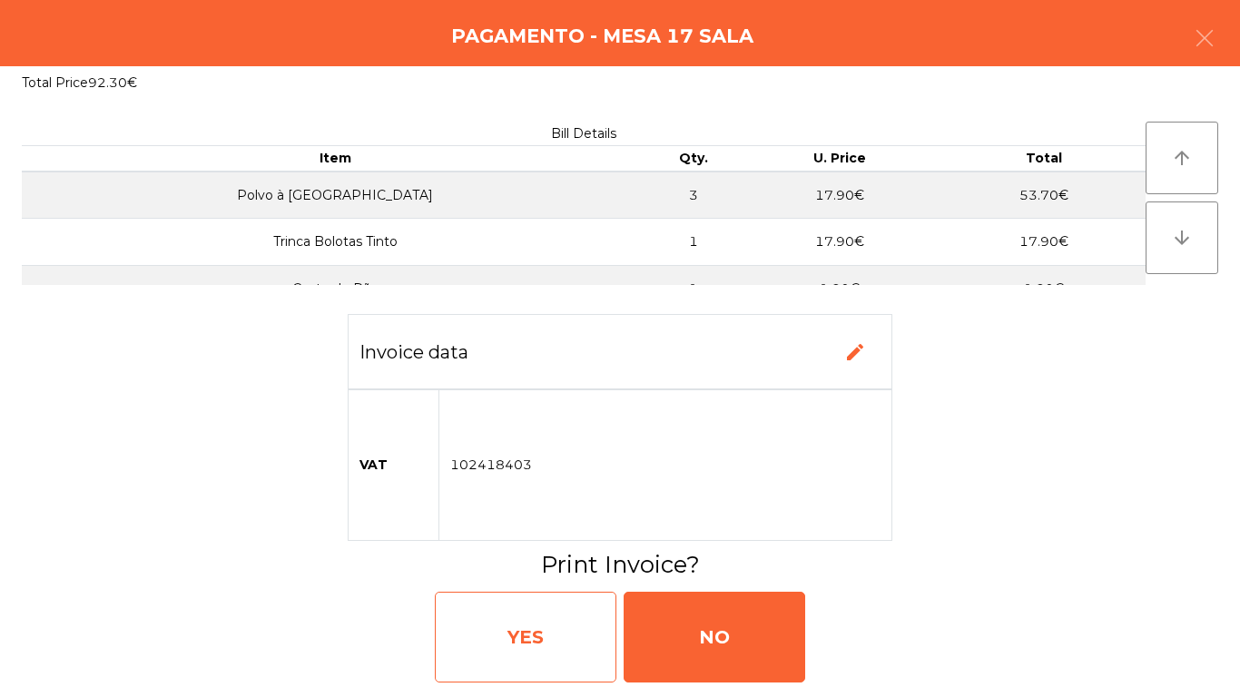
click at [552, 581] on div "YES" at bounding box center [526, 637] width 182 height 91
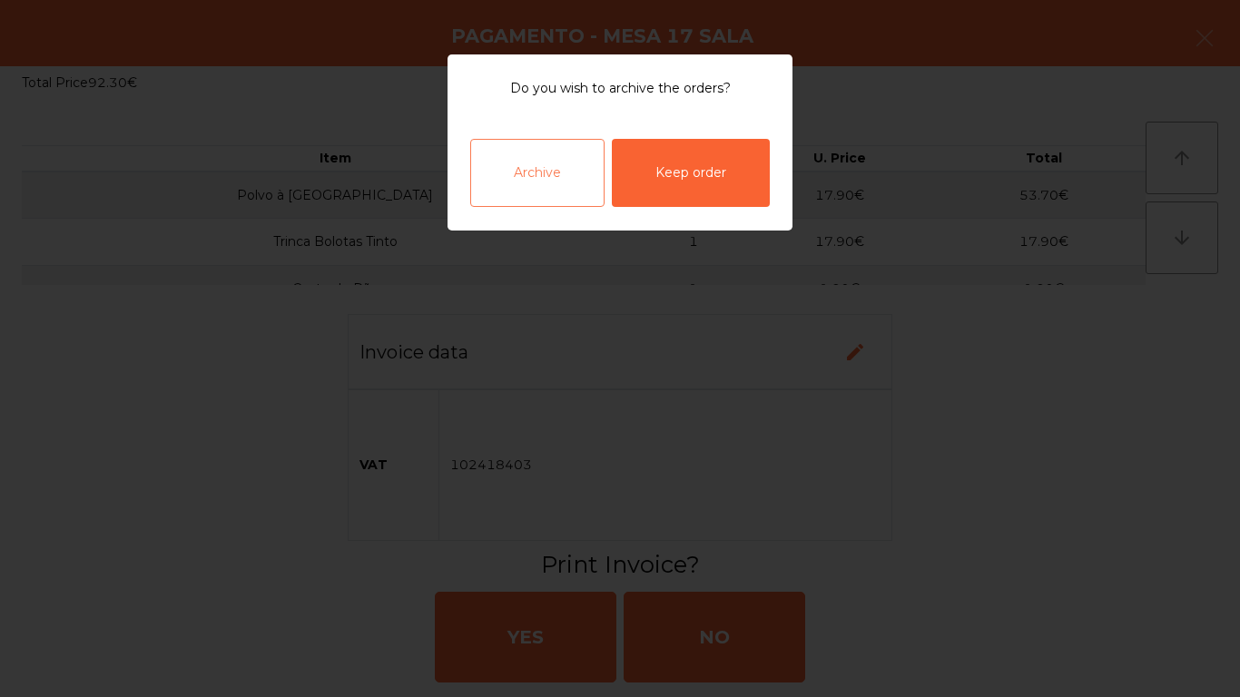
click at [593, 147] on div "Archive" at bounding box center [537, 173] width 134 height 68
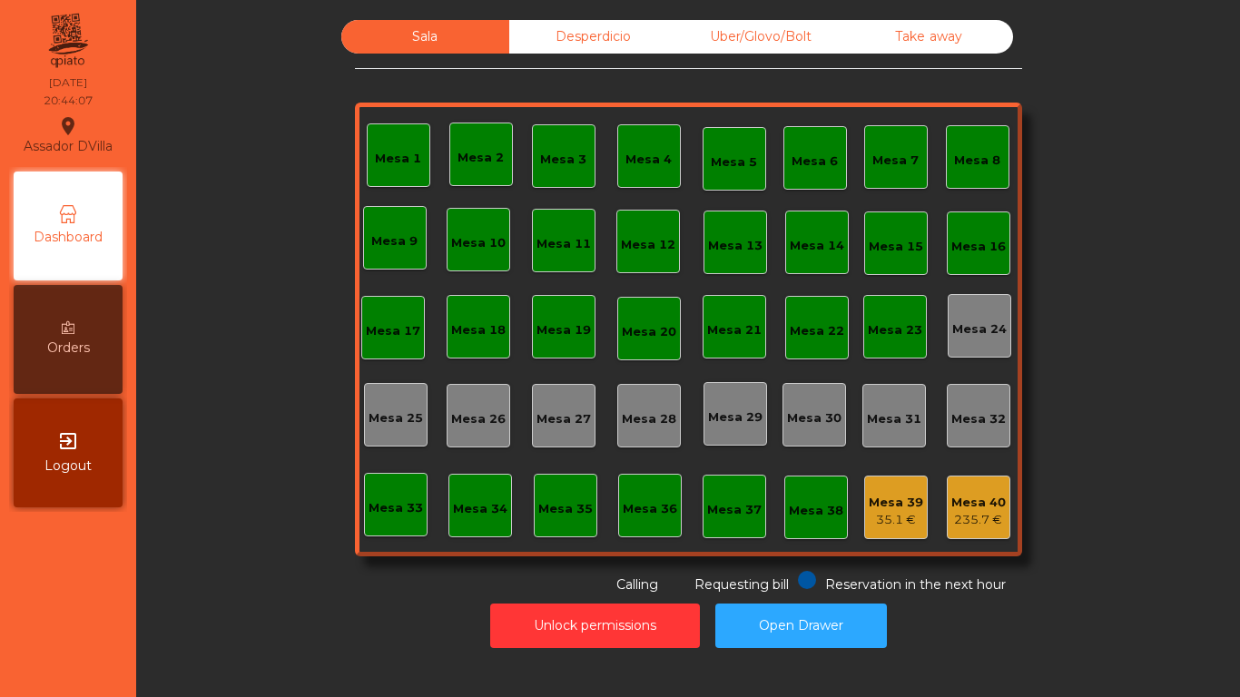
click at [671, 18] on div "Sala Desperdicio Uber/Glovo/Bolt Take away Mesa 1 Mesa 2 [GEOGRAPHIC_DATA] 4 Me…" at bounding box center [688, 334] width 1082 height 647
click at [660, 23] on div "Desperdicio" at bounding box center [593, 37] width 168 height 34
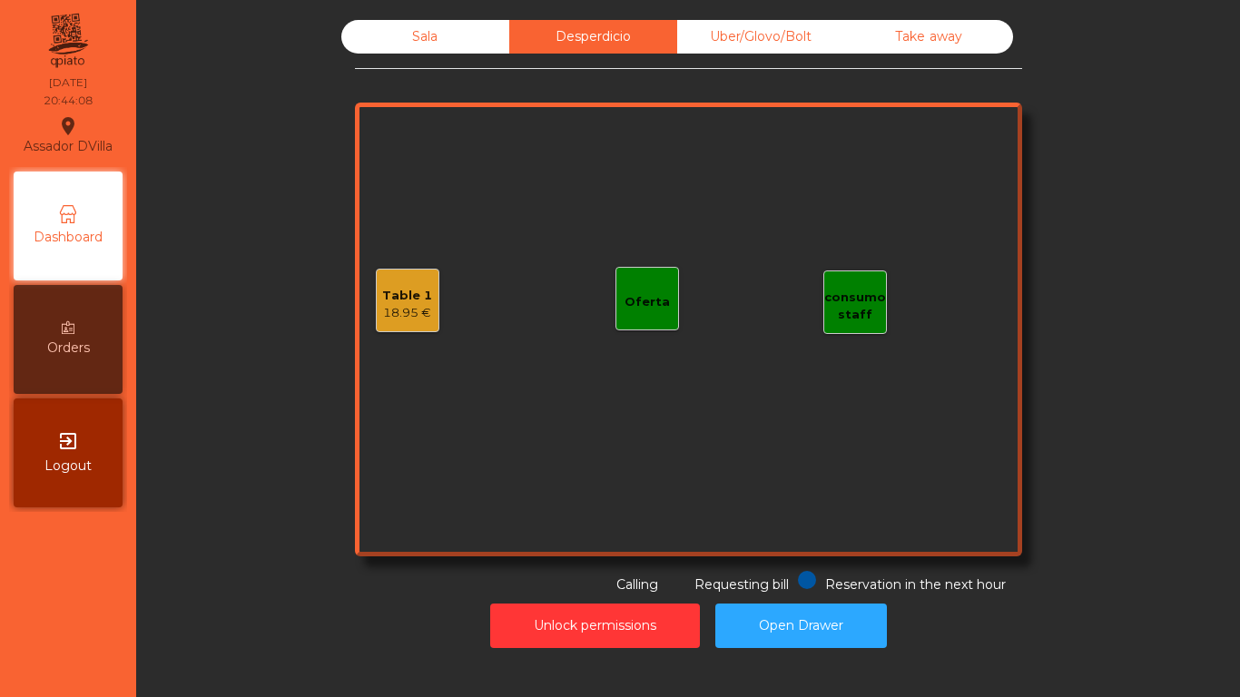
click at [713, 28] on div "Uber/Glovo/Bolt" at bounding box center [761, 37] width 168 height 34
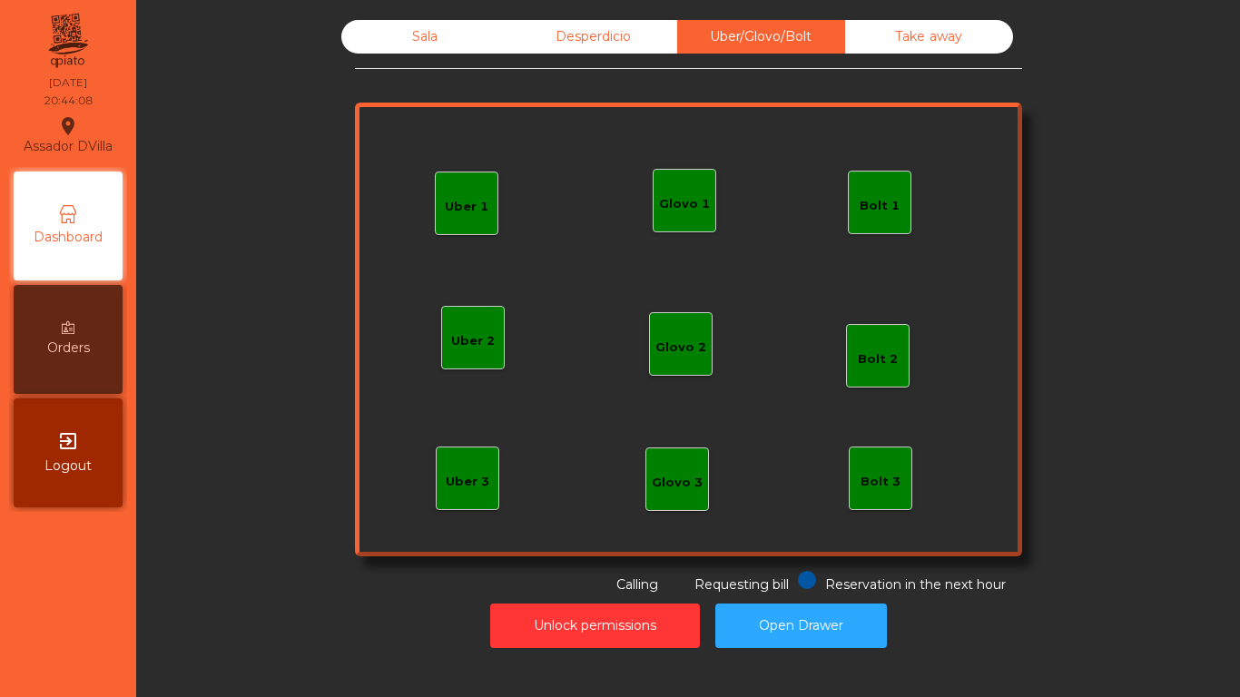
click at [960, 56] on div "Sala Desperdicio Uber/Glovo/Bolt Take away Uber 1 Uber 3 Bolt 2 Glovo 2 Uber 2 …" at bounding box center [688, 307] width 667 height 575
drag, startPoint x: 935, startPoint y: 40, endPoint x: 648, endPoint y: 34, distance: 287.0
click at [928, 38] on div "Take away" at bounding box center [929, 37] width 168 height 34
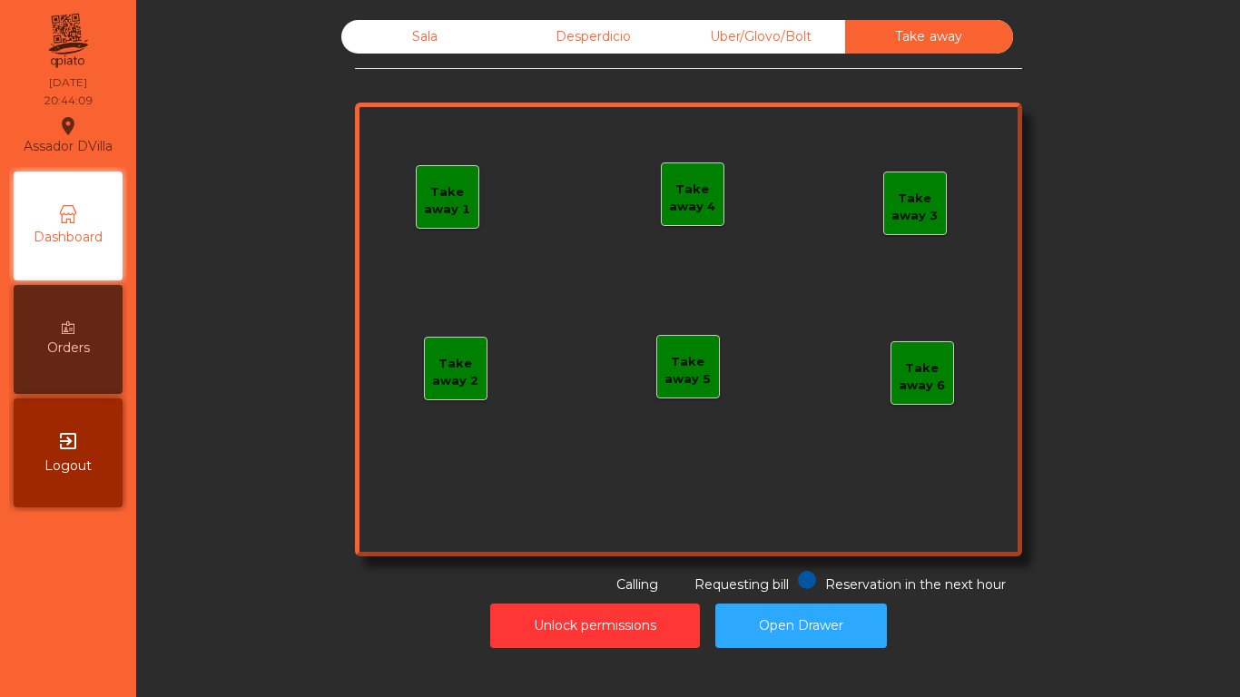
click at [590, 36] on div "Desperdicio" at bounding box center [593, 37] width 168 height 34
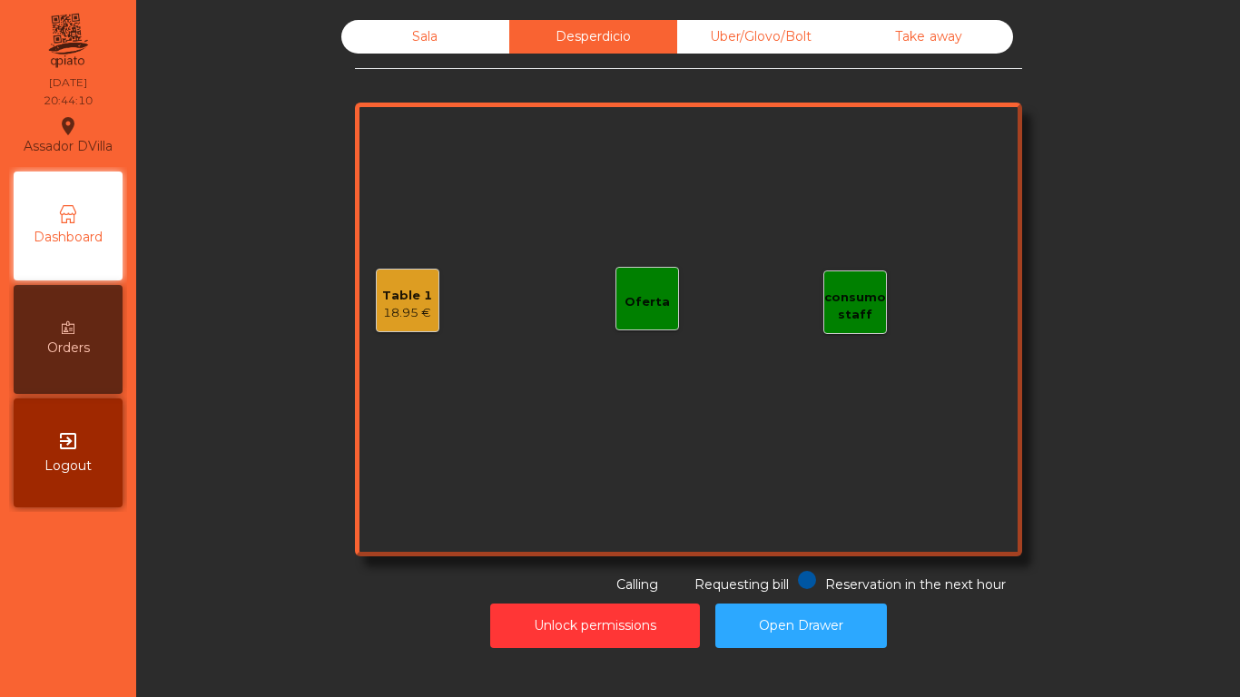
click at [401, 293] on div "Table 1" at bounding box center [407, 296] width 50 height 18
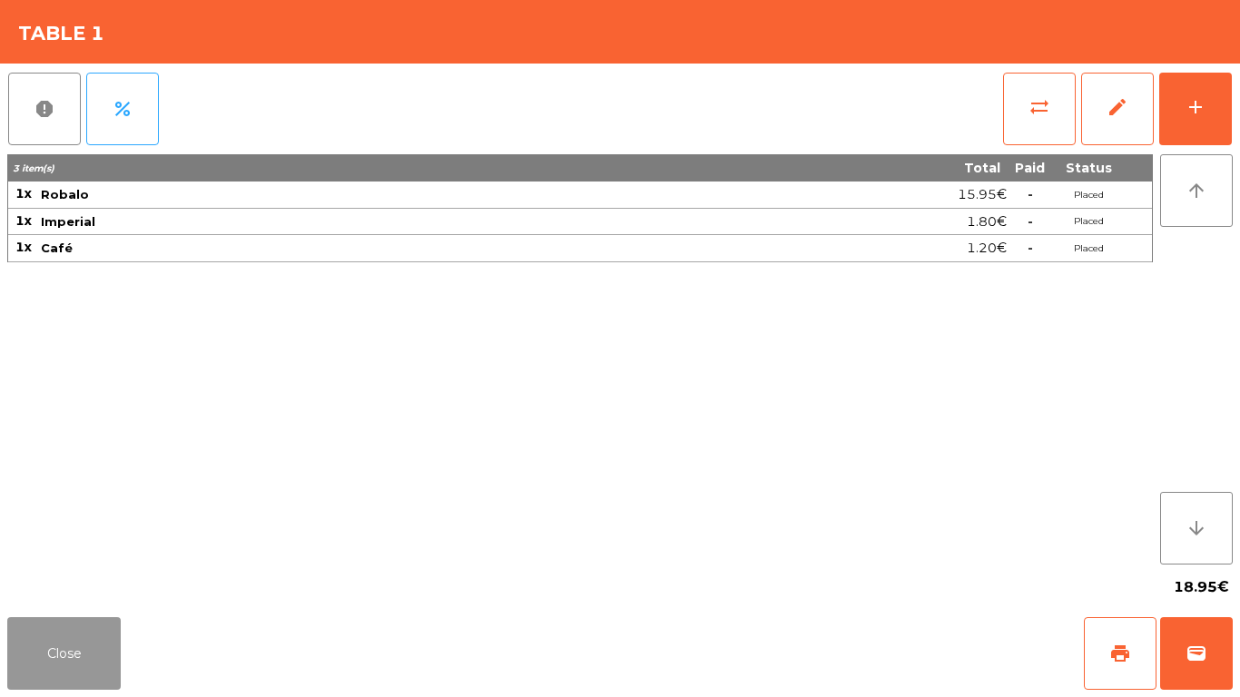
drag, startPoint x: 35, startPoint y: 635, endPoint x: 55, endPoint y: 518, distance: 118.8
click at [36, 581] on button "Close" at bounding box center [64, 653] width 114 height 73
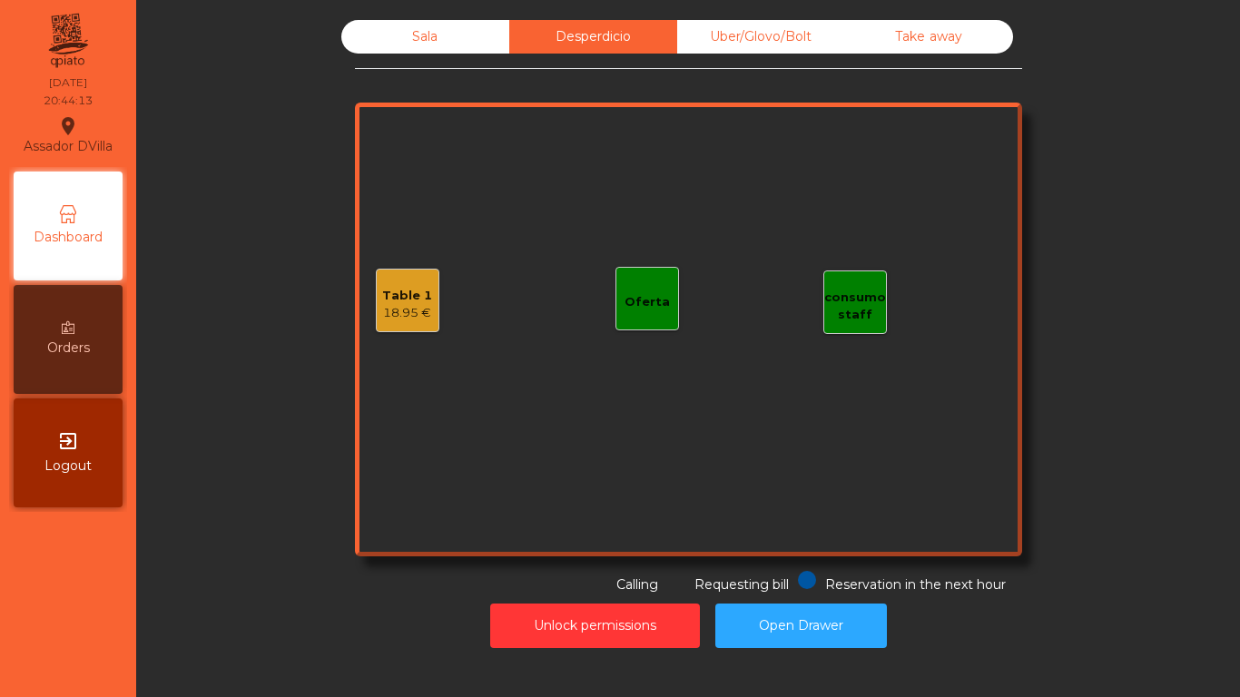
click at [470, 23] on div "Sala" at bounding box center [425, 37] width 168 height 34
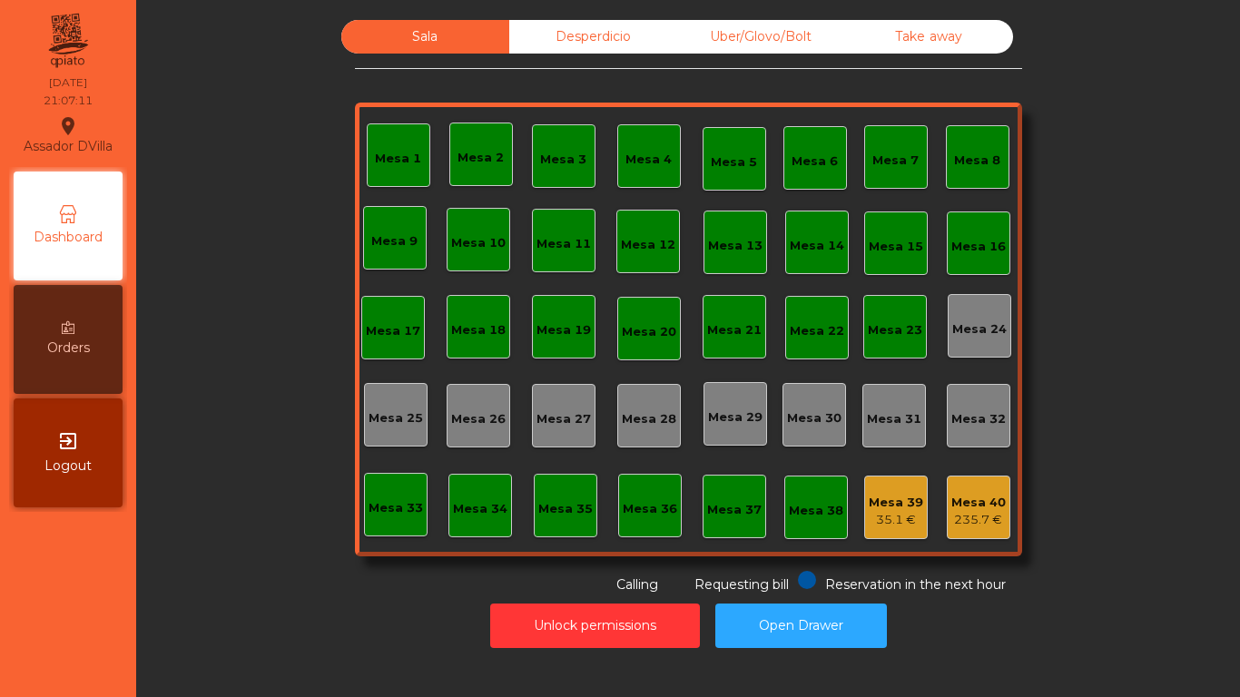
click at [315, 12] on div "Sala Desperdicio Uber/Glovo/Bolt Take away Mesa 1 Mesa 2 [GEOGRAPHIC_DATA] 4 Me…" at bounding box center [688, 334] width 1082 height 647
click at [472, 160] on div "Mesa 2" at bounding box center [481, 158] width 46 height 18
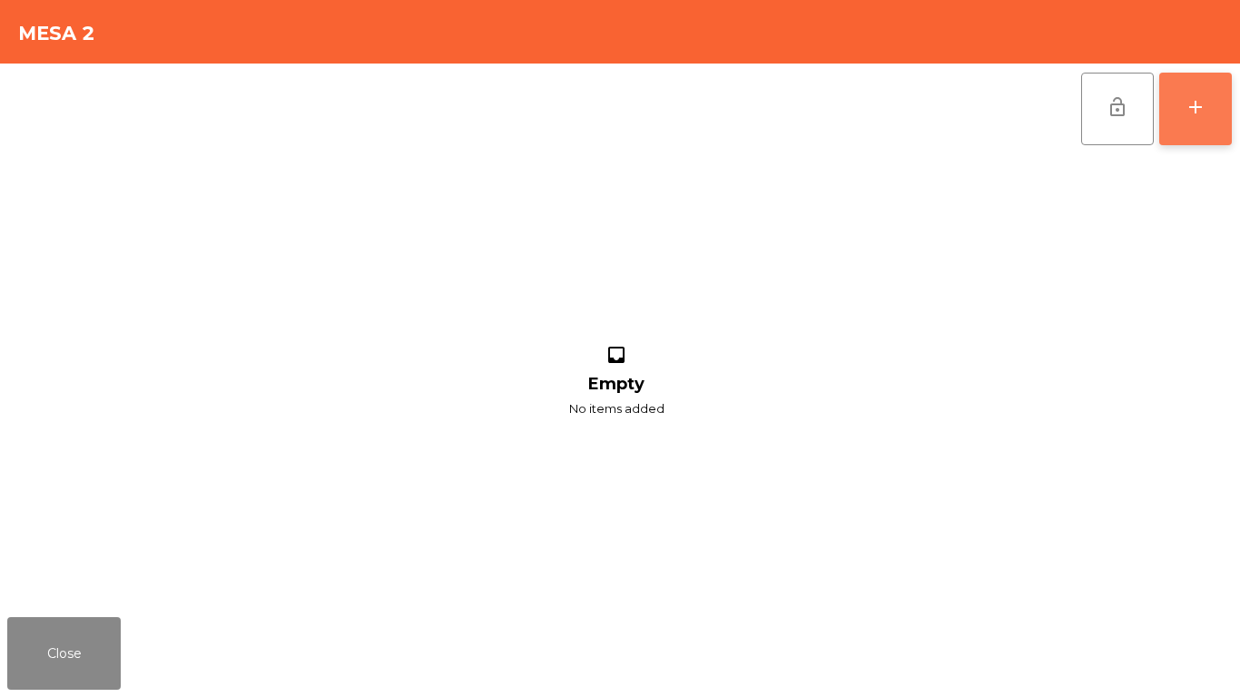
click at [1193, 127] on button "add" at bounding box center [1196, 109] width 73 height 73
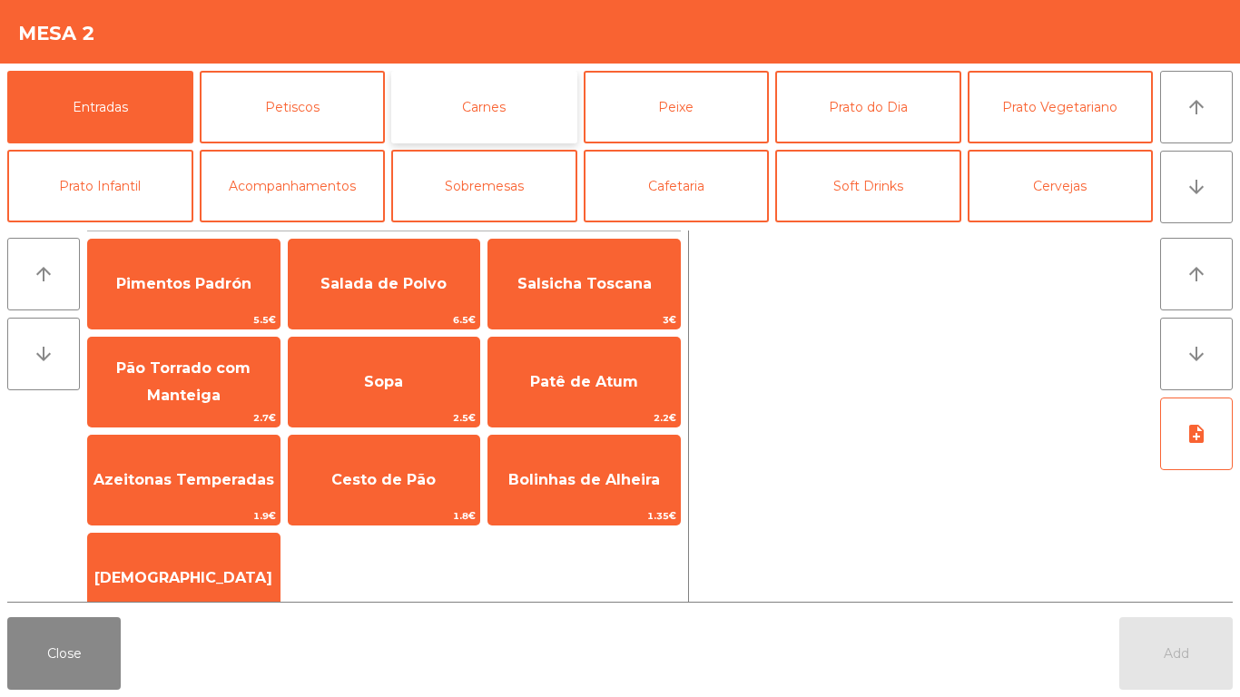
click at [499, 119] on button "Carnes" at bounding box center [484, 107] width 186 height 73
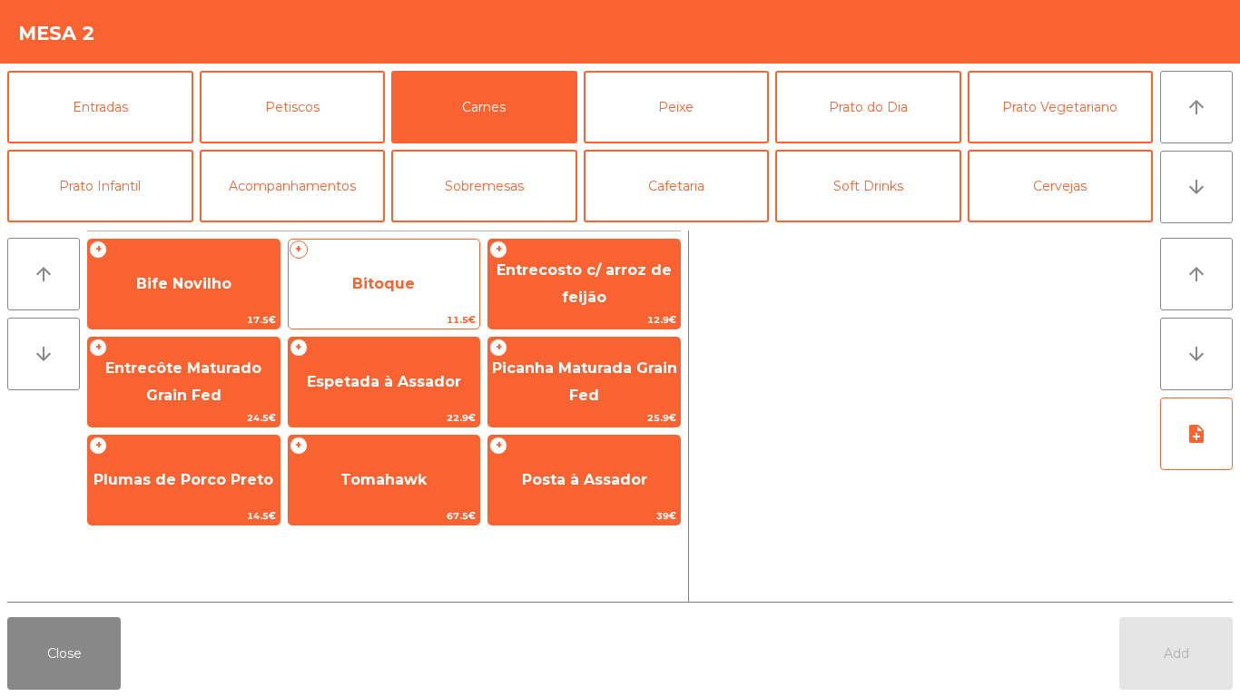
click at [354, 291] on span "Bitoque" at bounding box center [383, 283] width 63 height 17
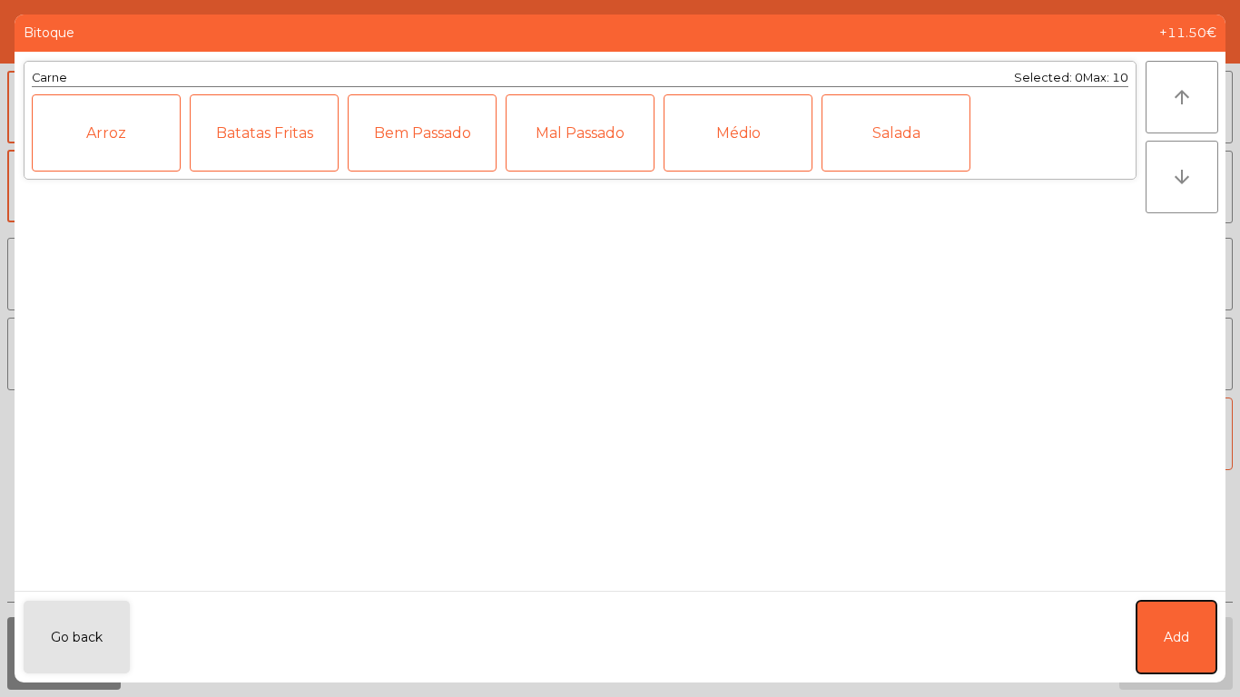
click at [1178, 581] on button "Add" at bounding box center [1177, 637] width 80 height 73
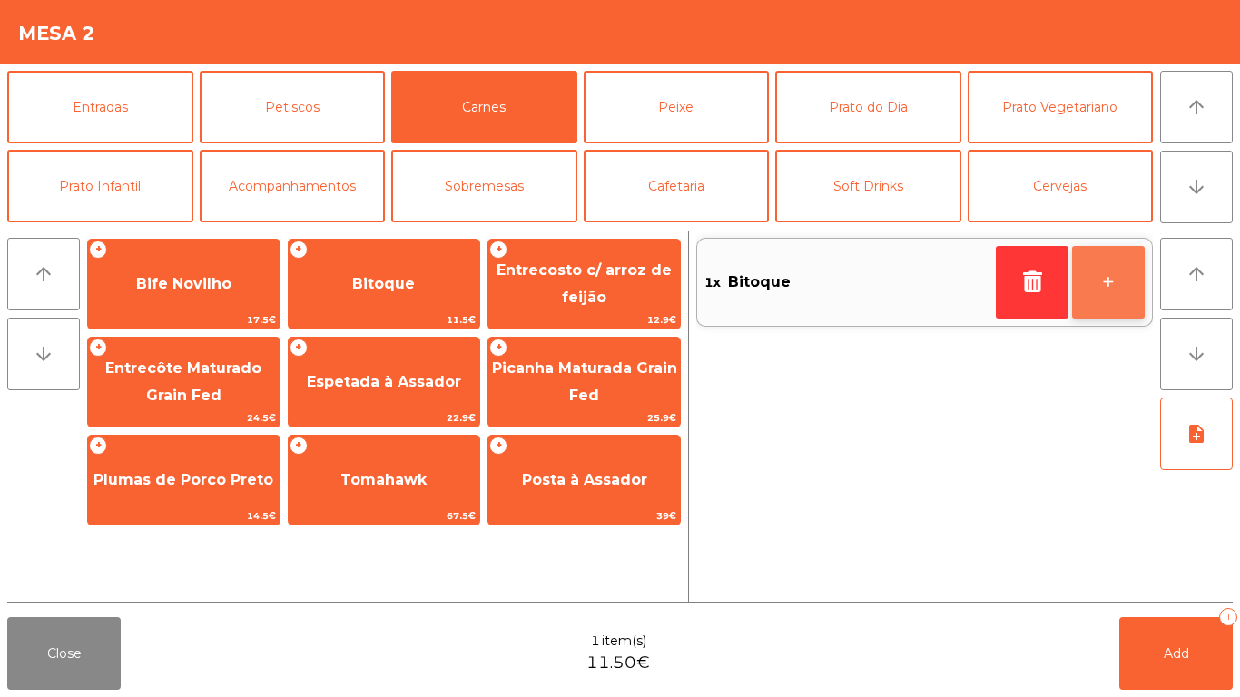
click at [1097, 265] on button "+" at bounding box center [1108, 282] width 73 height 73
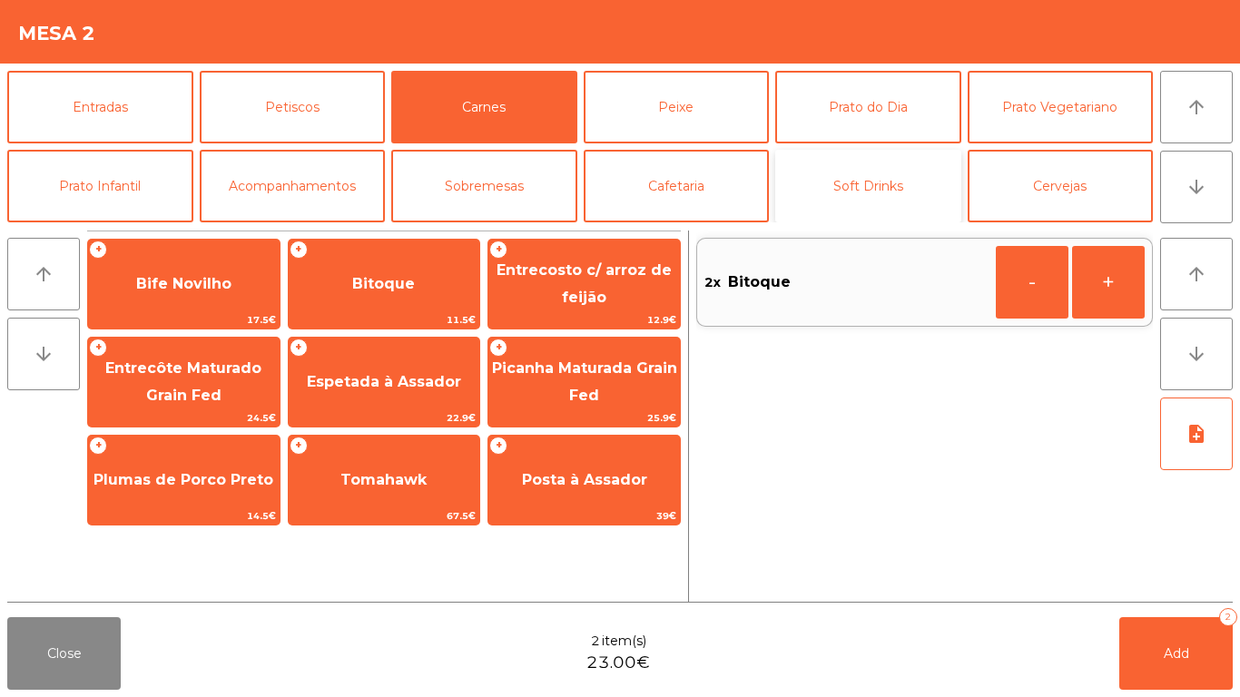
click at [855, 184] on button "Soft Drinks" at bounding box center [869, 186] width 186 height 73
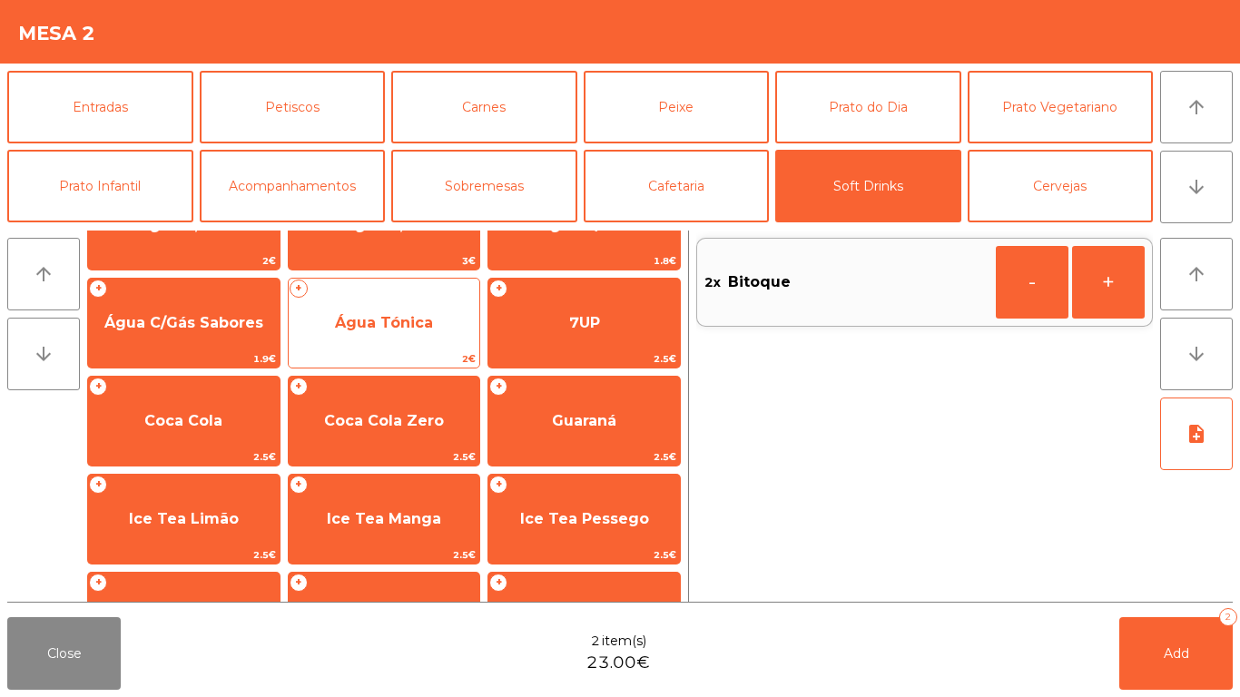
scroll to position [91, 0]
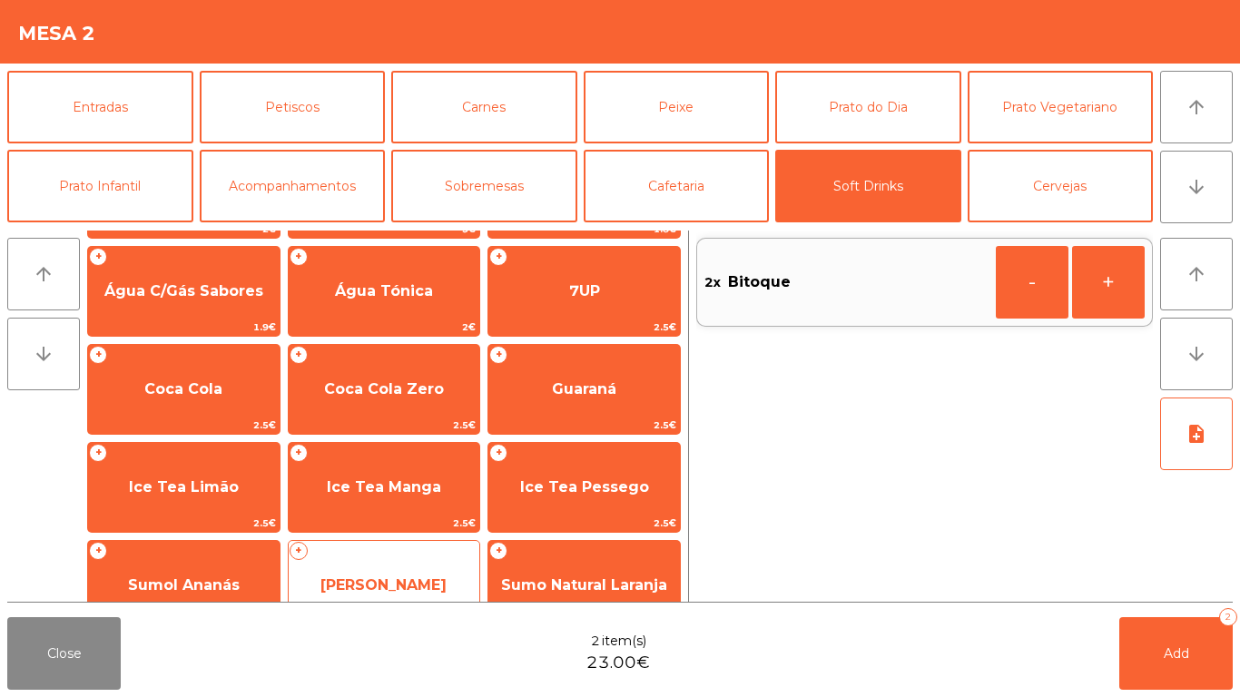
click at [330, 565] on span "[PERSON_NAME]" at bounding box center [385, 585] width 192 height 49
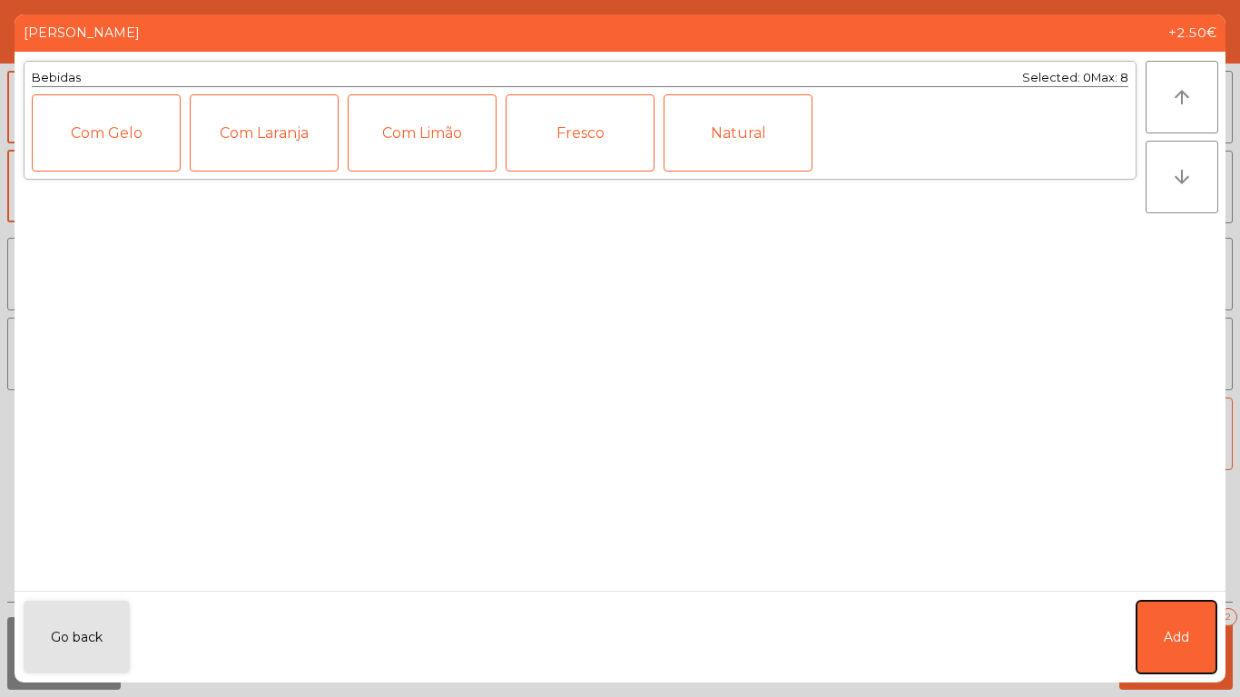
click at [1169, 581] on span "Add" at bounding box center [1176, 637] width 25 height 19
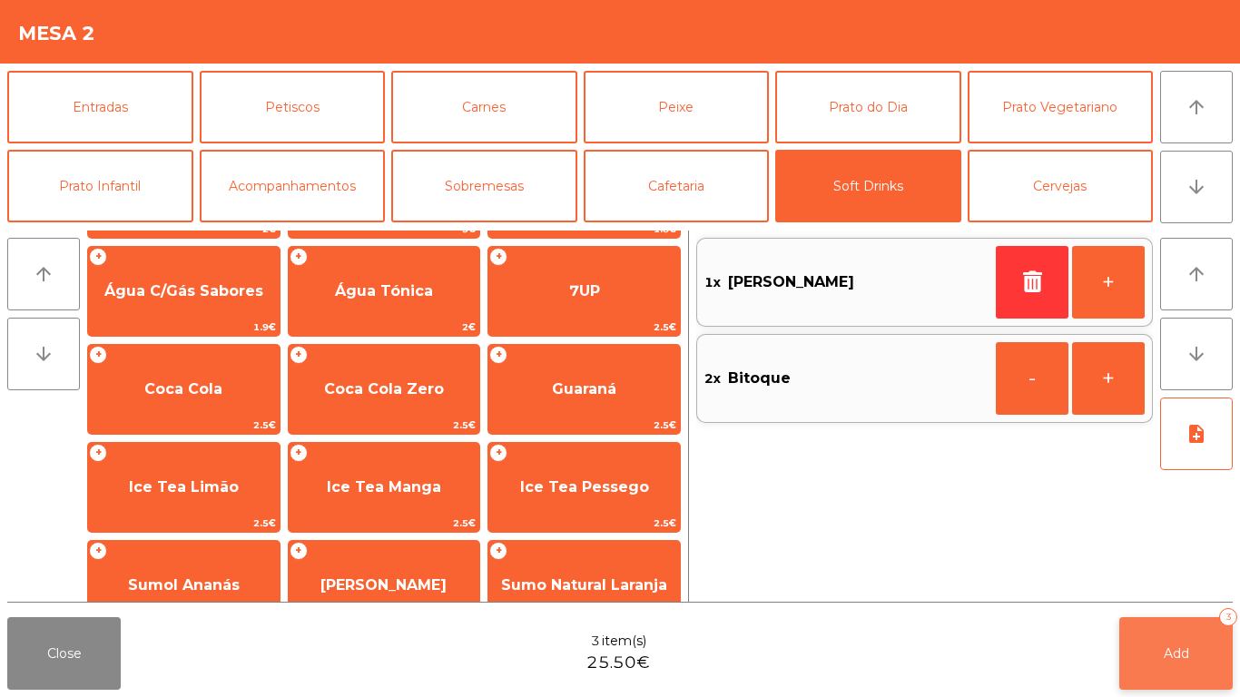
click at [1168, 581] on button "Add 3" at bounding box center [1177, 653] width 114 height 73
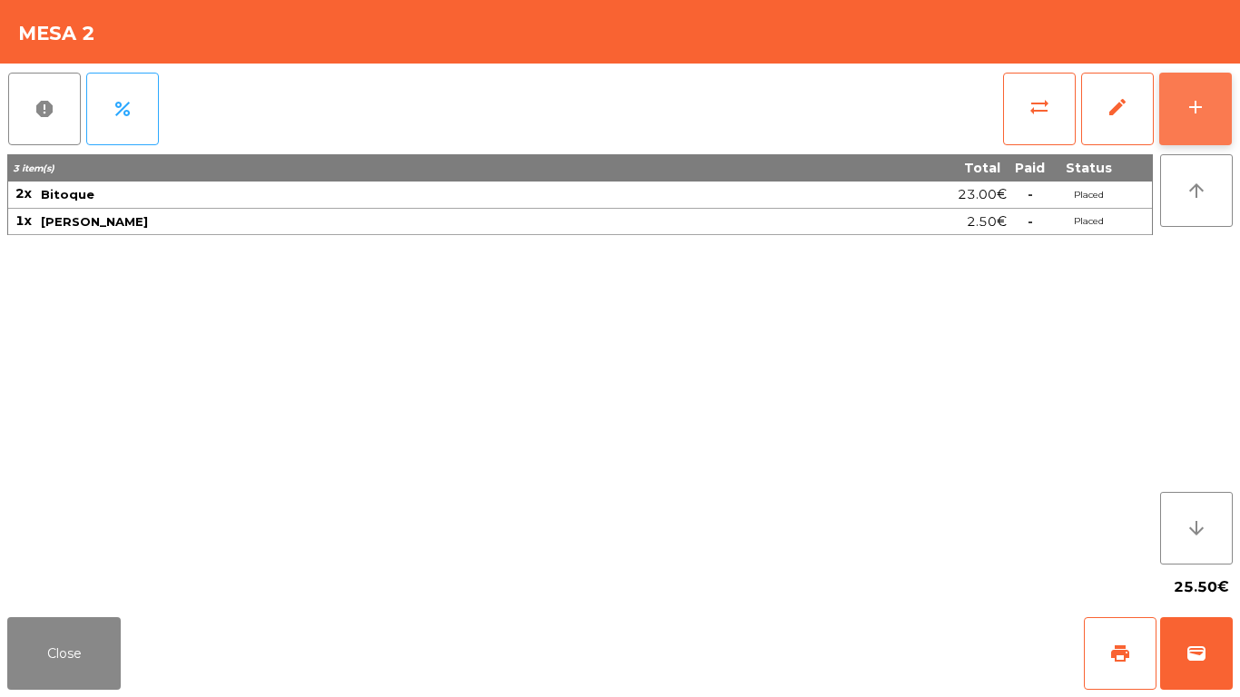
click at [1199, 87] on button "add" at bounding box center [1196, 109] width 73 height 73
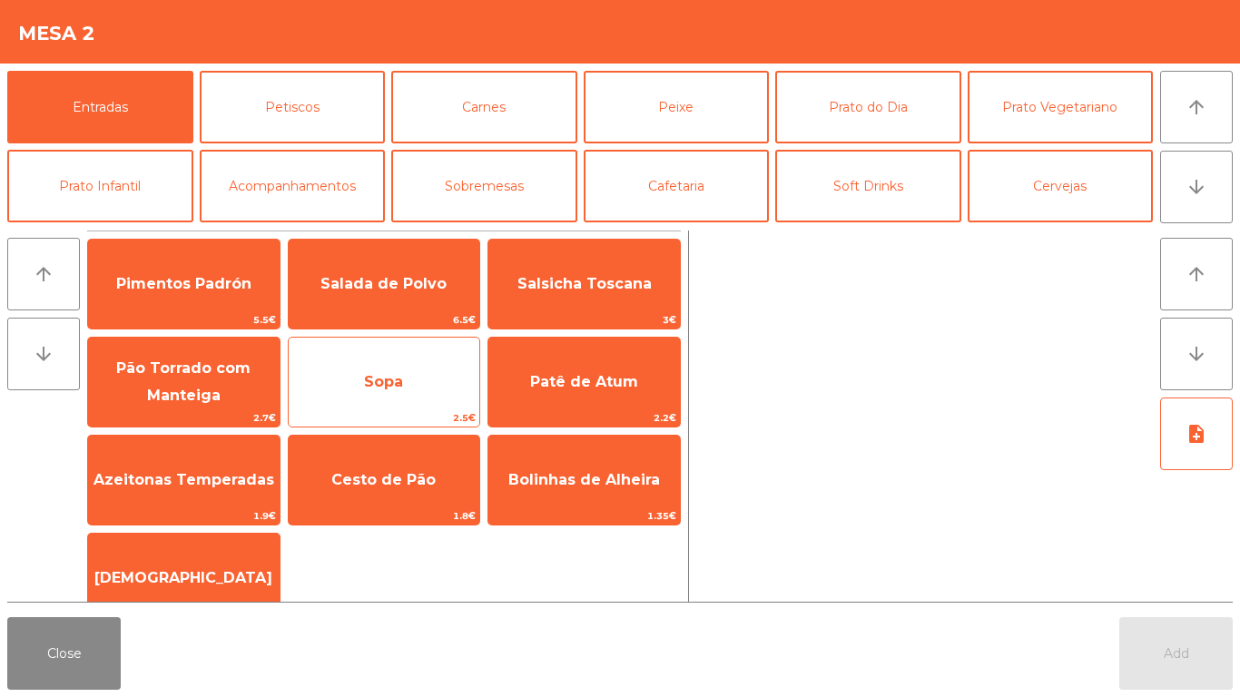
click at [352, 389] on span "Sopa" at bounding box center [385, 382] width 192 height 49
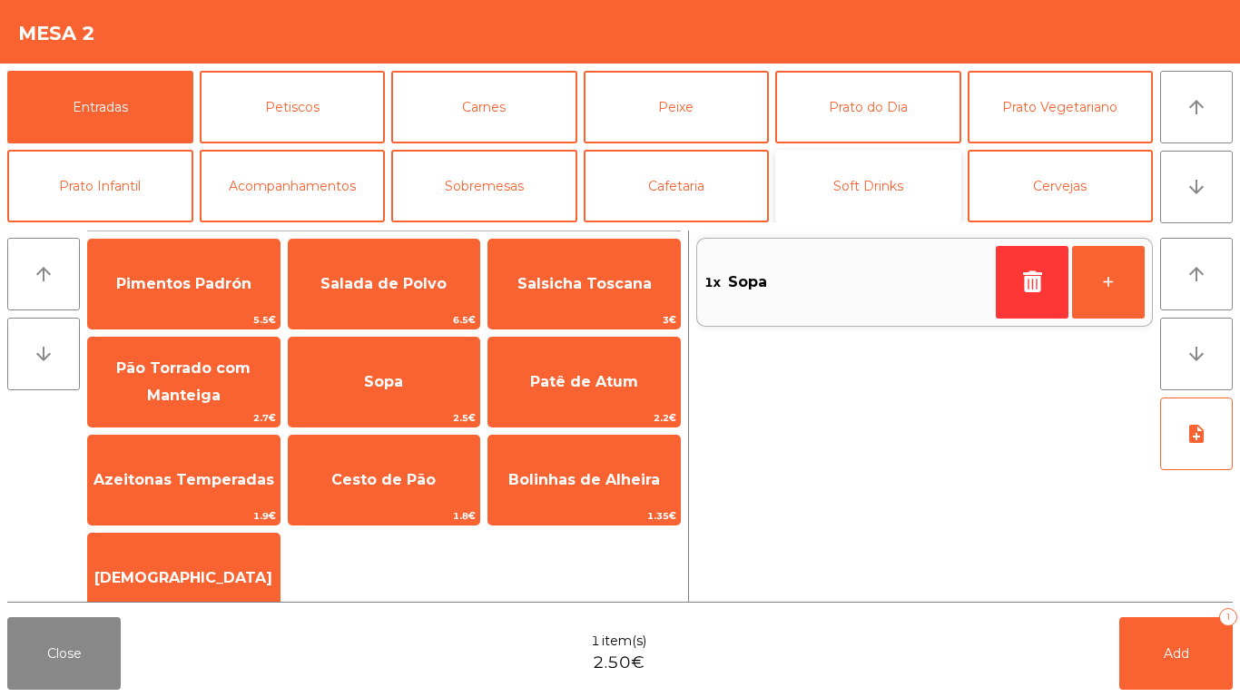
click at [855, 165] on button "Soft Drinks" at bounding box center [869, 186] width 186 height 73
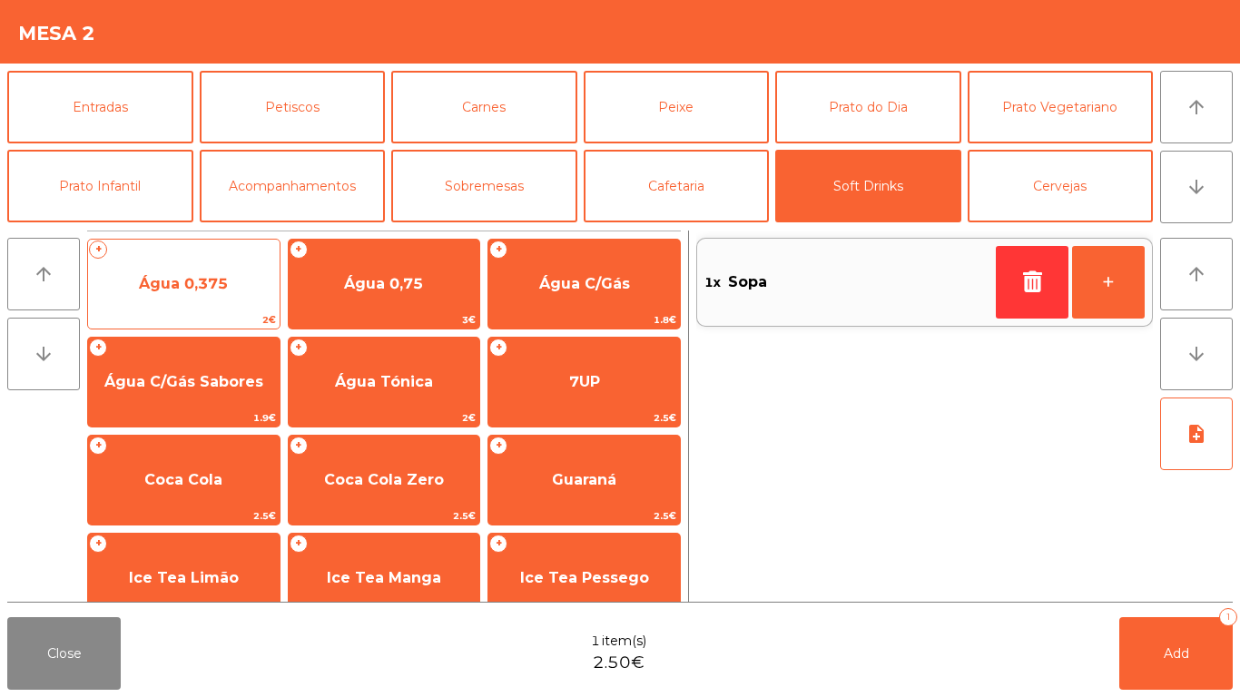
click at [120, 275] on span "Água 0,375" at bounding box center [184, 284] width 192 height 49
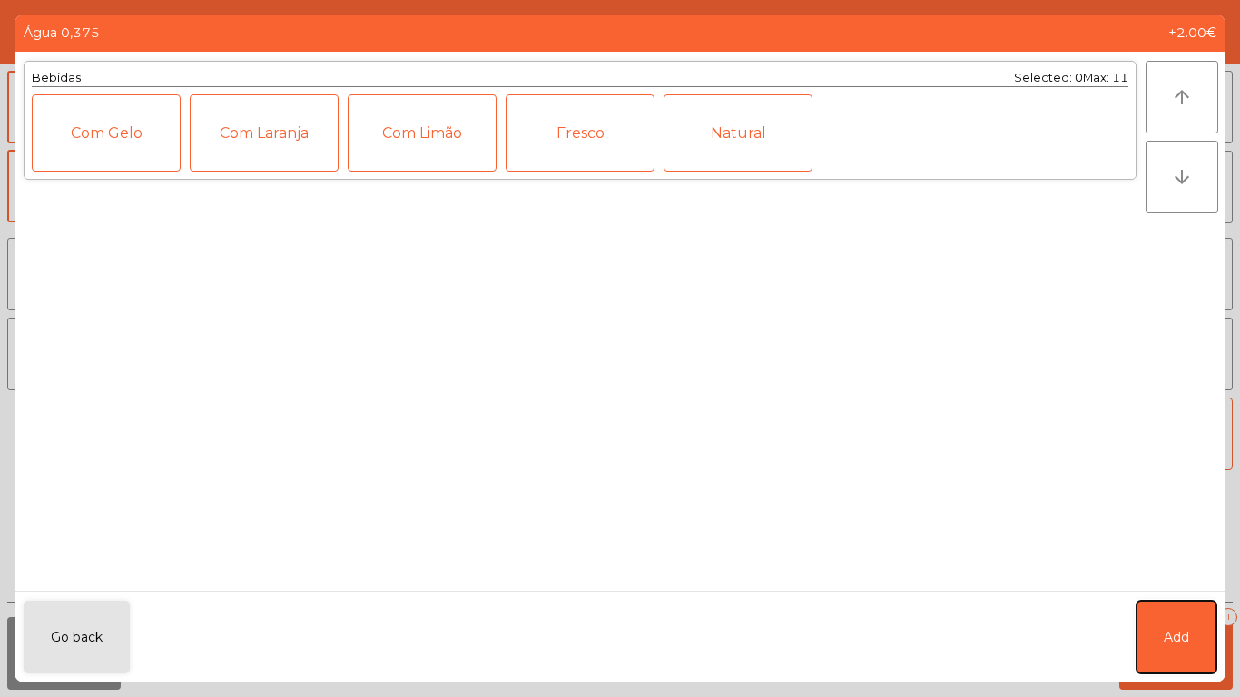
click at [1166, 631] on span "Add" at bounding box center [1176, 637] width 25 height 19
click at [1161, 653] on button "Add 1" at bounding box center [1177, 653] width 114 height 73
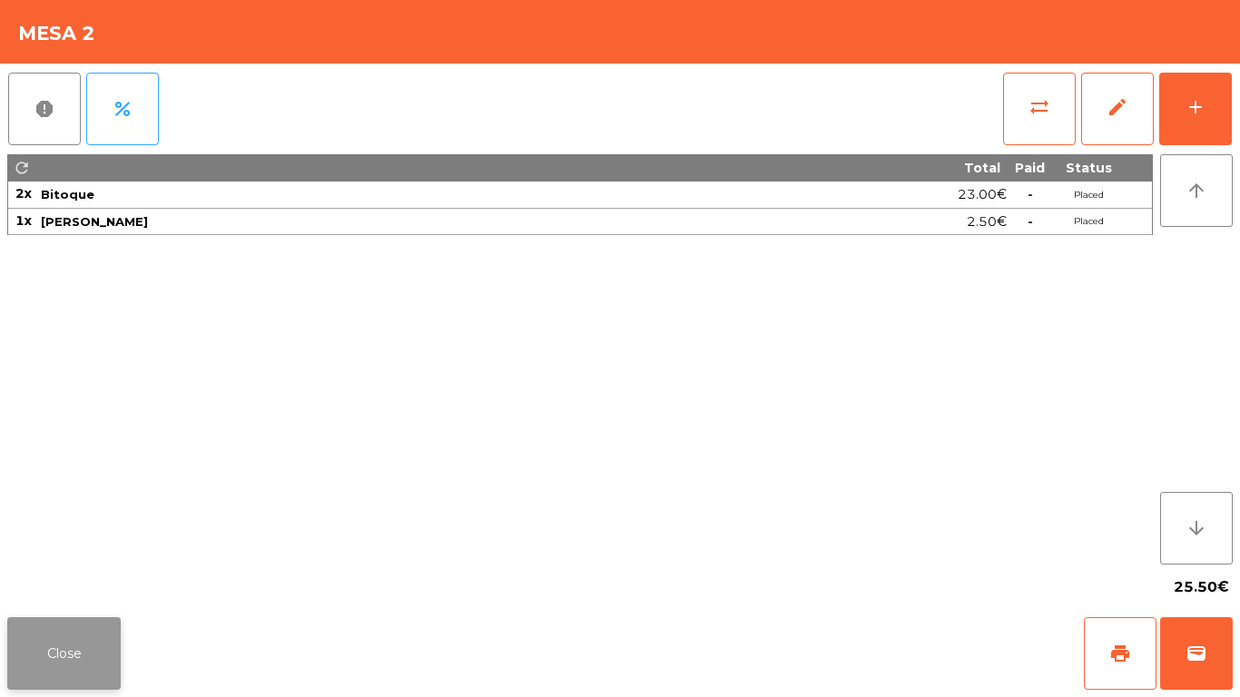
click at [74, 637] on button "Close" at bounding box center [64, 653] width 114 height 73
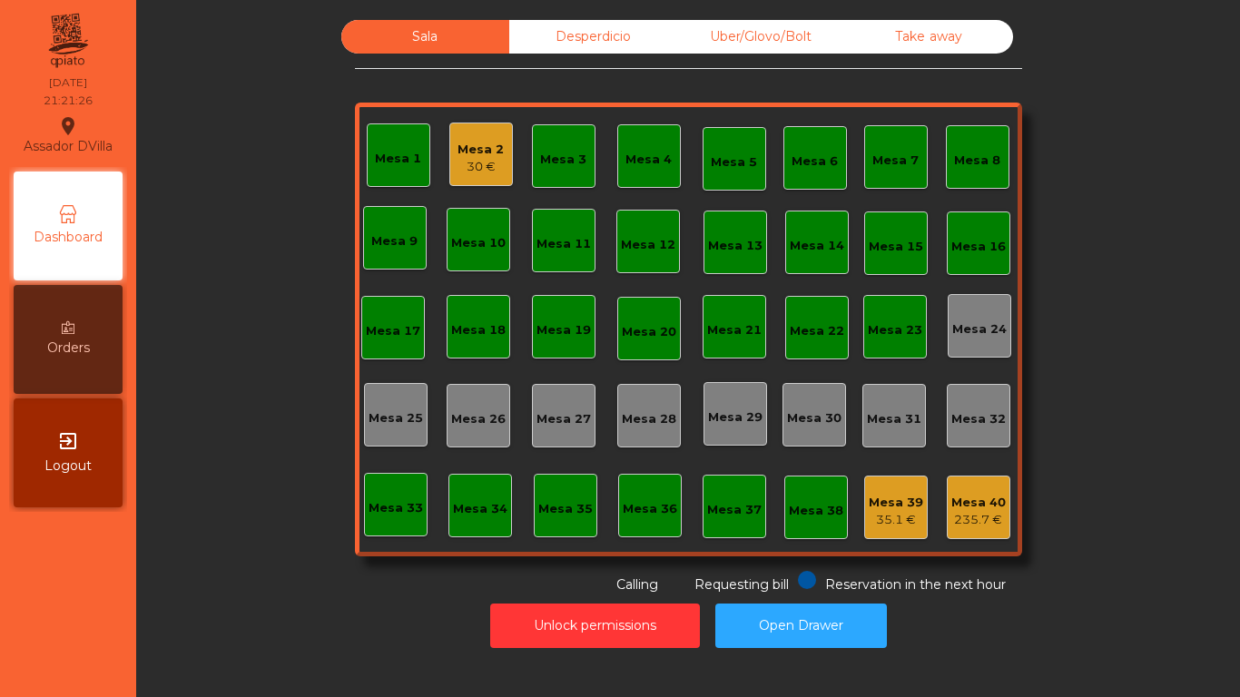
click at [464, 125] on div "Mesa 2 30 €" at bounding box center [482, 155] width 64 height 64
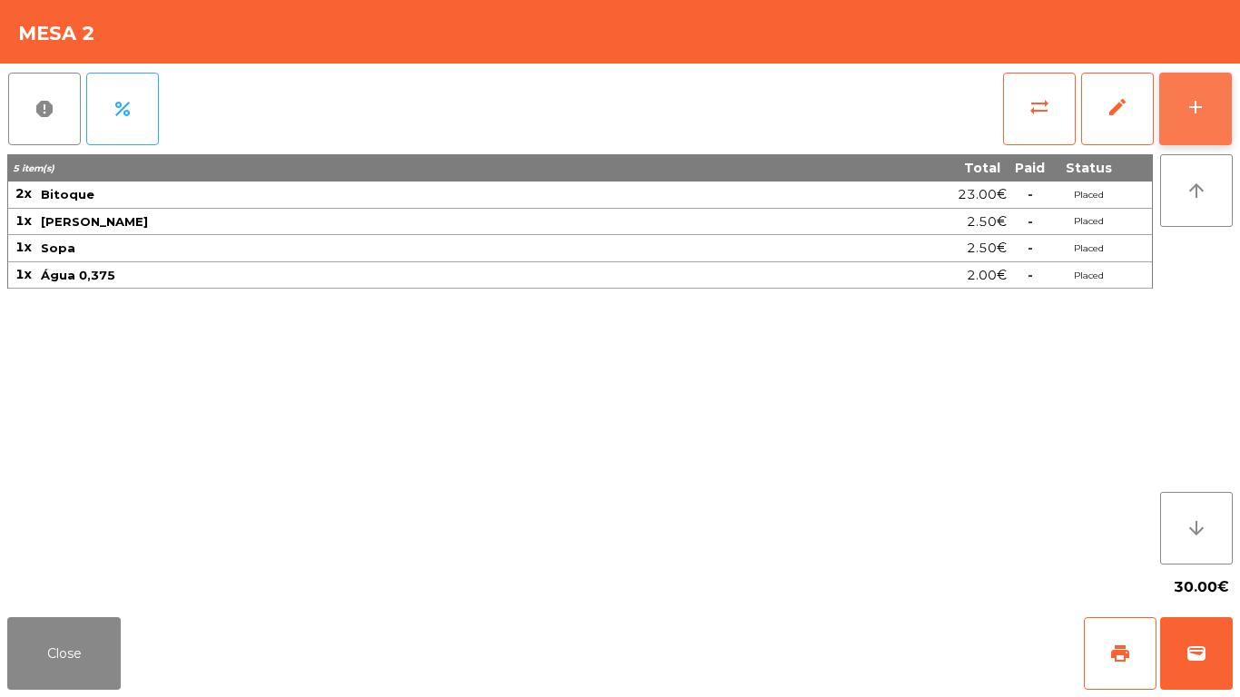
click at [1207, 94] on button "add" at bounding box center [1196, 109] width 73 height 73
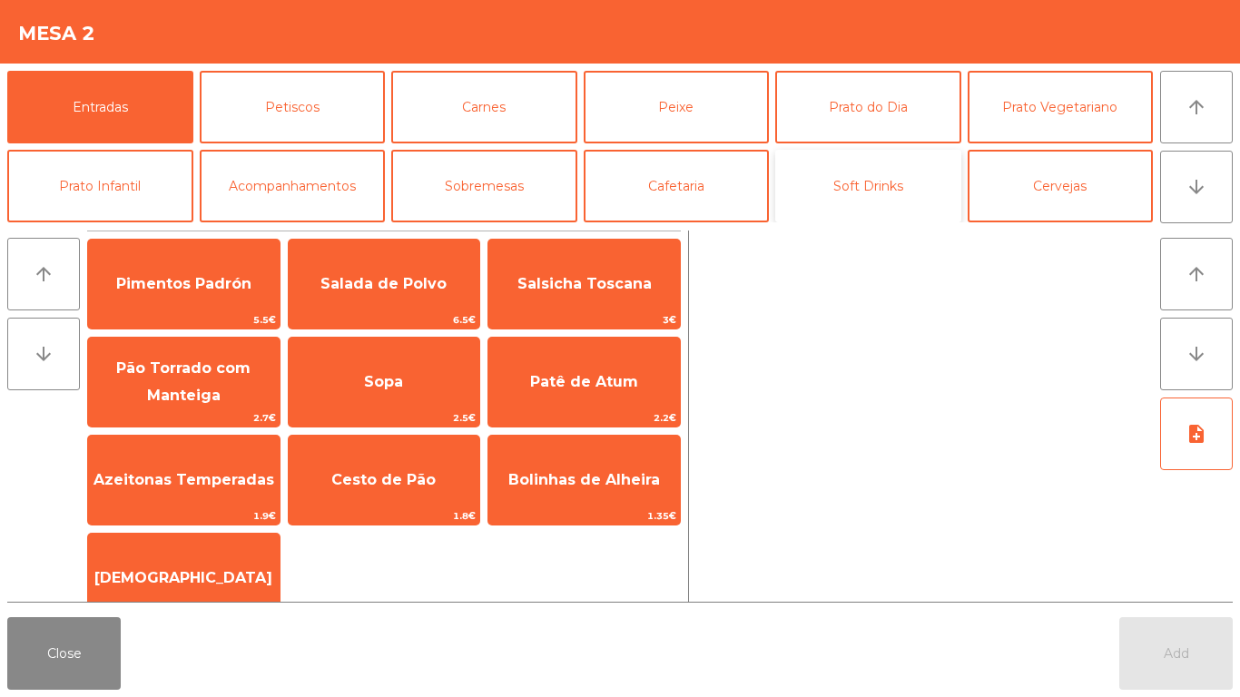
click at [868, 187] on button "Soft Drinks" at bounding box center [869, 186] width 186 height 73
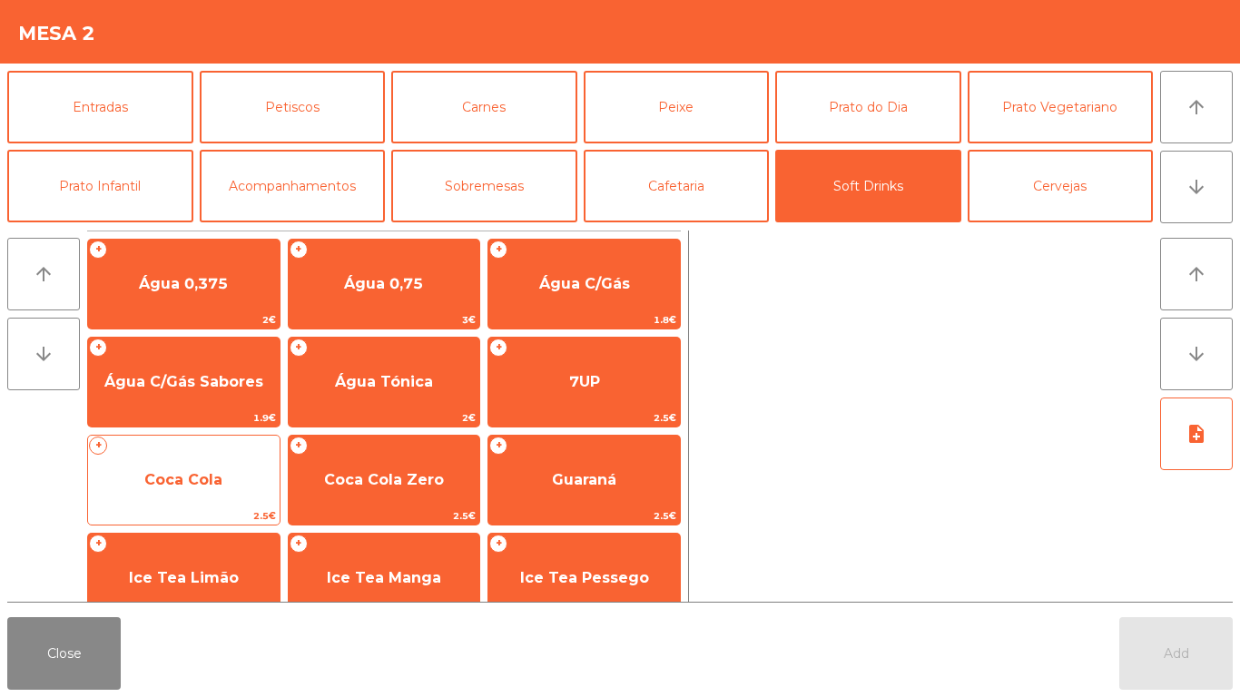
click at [205, 480] on span "Coca Cola" at bounding box center [183, 479] width 78 height 17
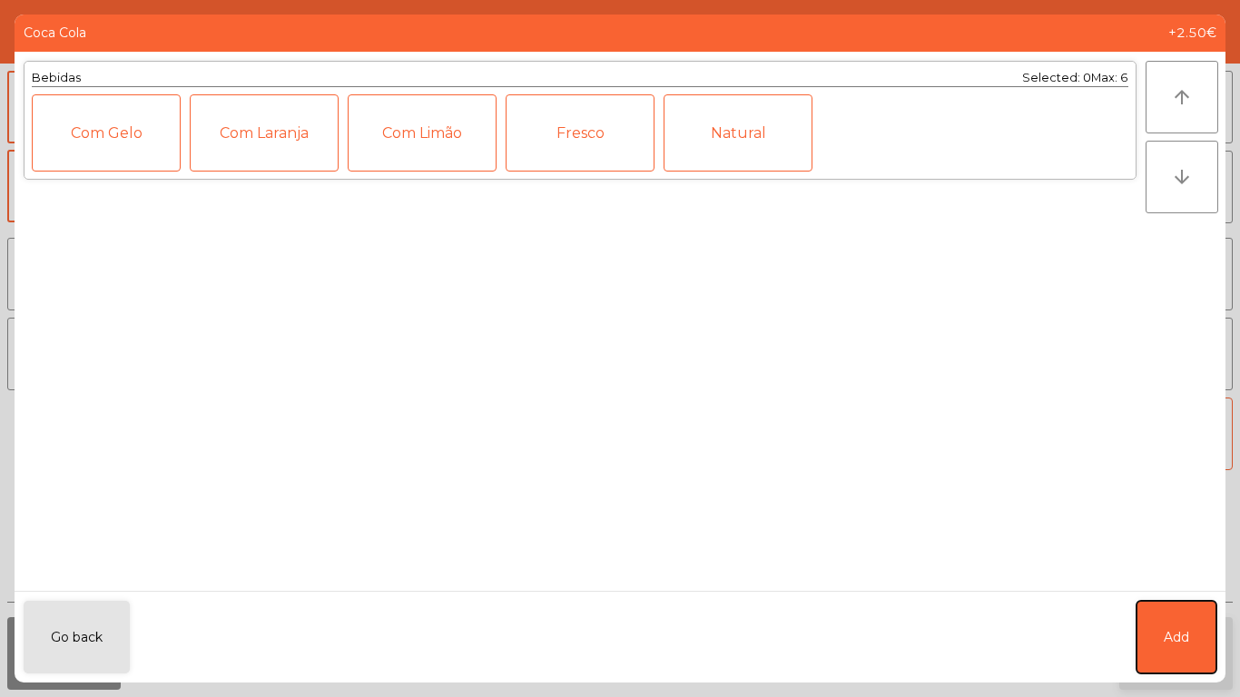
drag, startPoint x: 1145, startPoint y: 635, endPoint x: 1154, endPoint y: 650, distance: 17.9
click at [1146, 635] on button "Add" at bounding box center [1177, 637] width 80 height 73
click at [1155, 651] on button "Add" at bounding box center [1177, 653] width 114 height 73
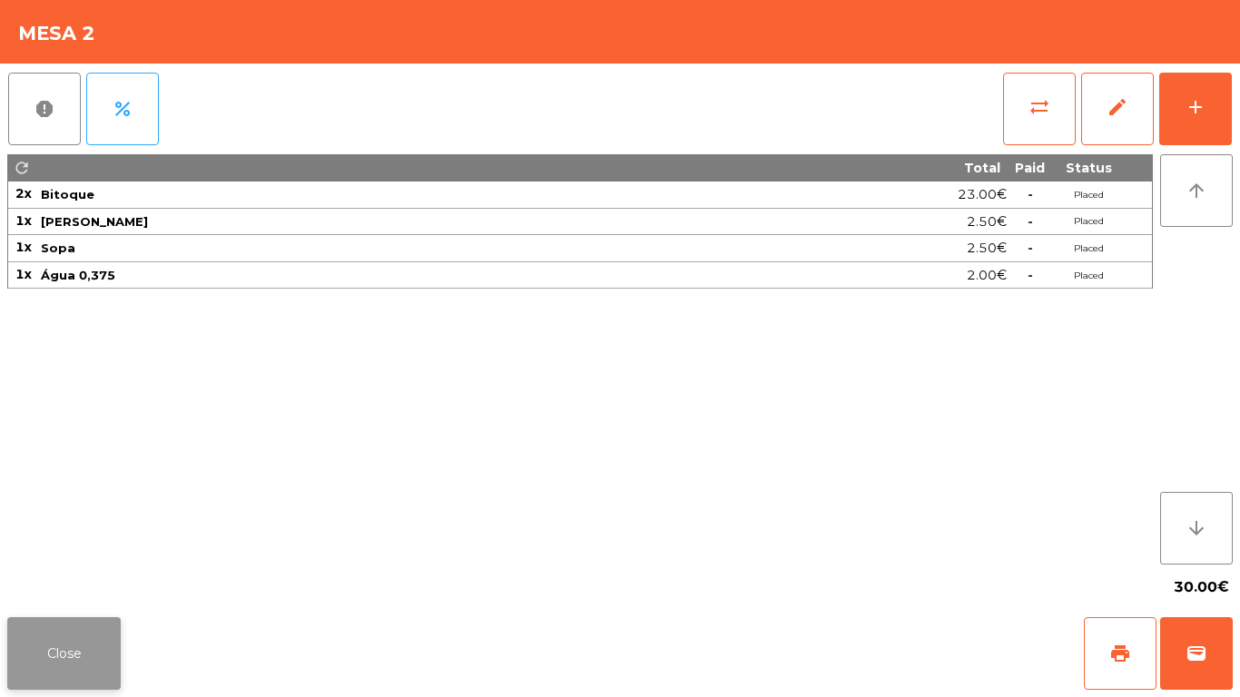
click at [21, 652] on button "Close" at bounding box center [64, 653] width 114 height 73
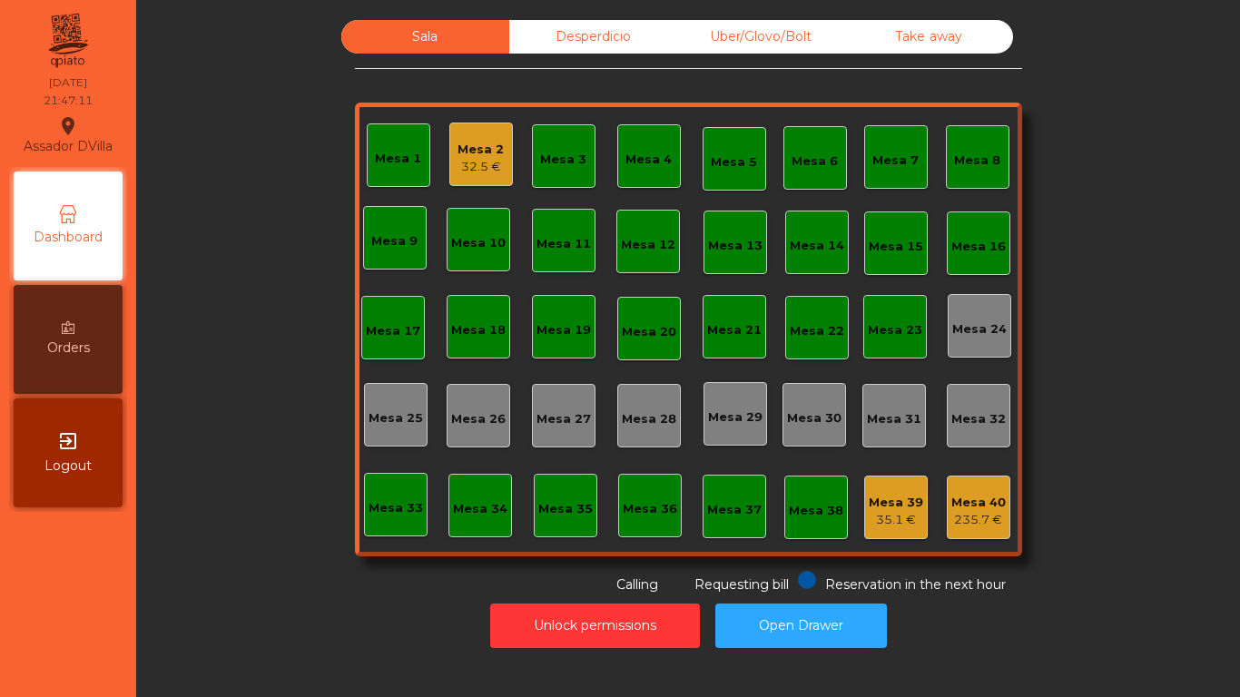
drag, startPoint x: 25, startPoint y: 647, endPoint x: 61, endPoint y: 589, distance: 67.8
click at [48, 659] on nav "Assador DVilla location_on 09/10/2025 21:47:11 Dashboard Orders exit_to_app Log…" at bounding box center [68, 348] width 136 height 697
click at [471, 167] on div "32.5 €" at bounding box center [481, 167] width 46 height 18
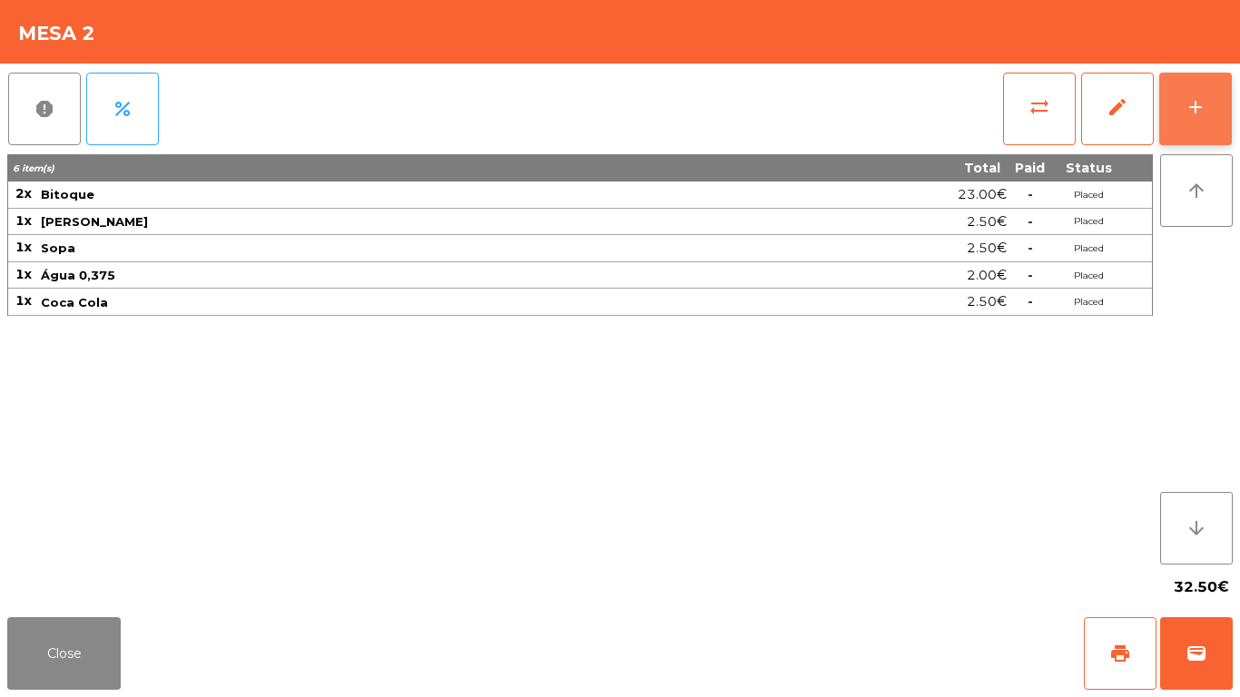
click at [1172, 95] on button "add" at bounding box center [1196, 109] width 73 height 73
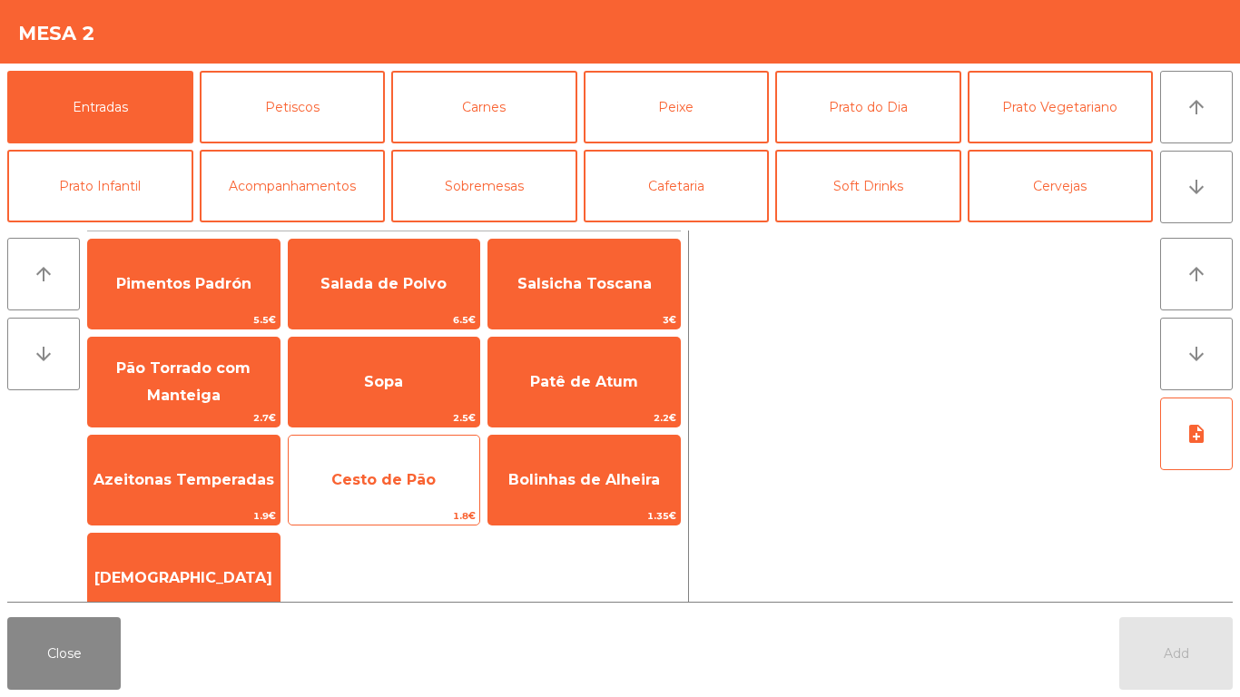
click at [316, 469] on span "Cesto de Pão" at bounding box center [385, 480] width 192 height 49
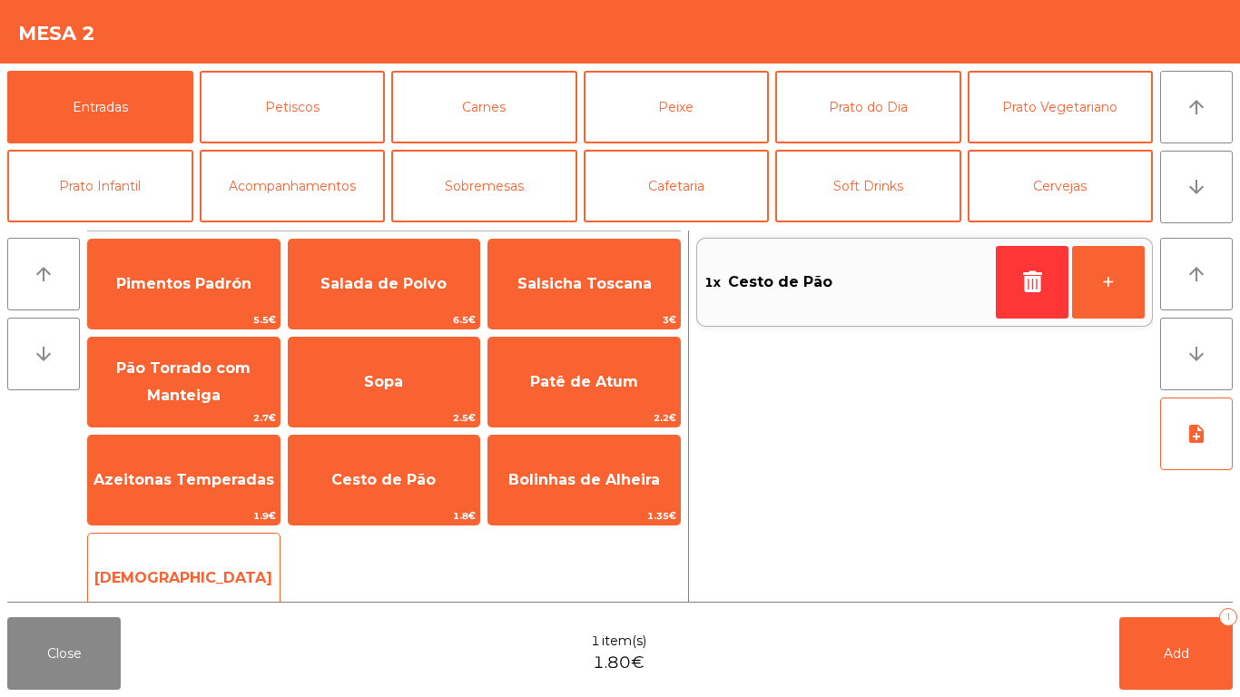
click at [195, 574] on span "[DEMOGRAPHIC_DATA]" at bounding box center [183, 577] width 178 height 17
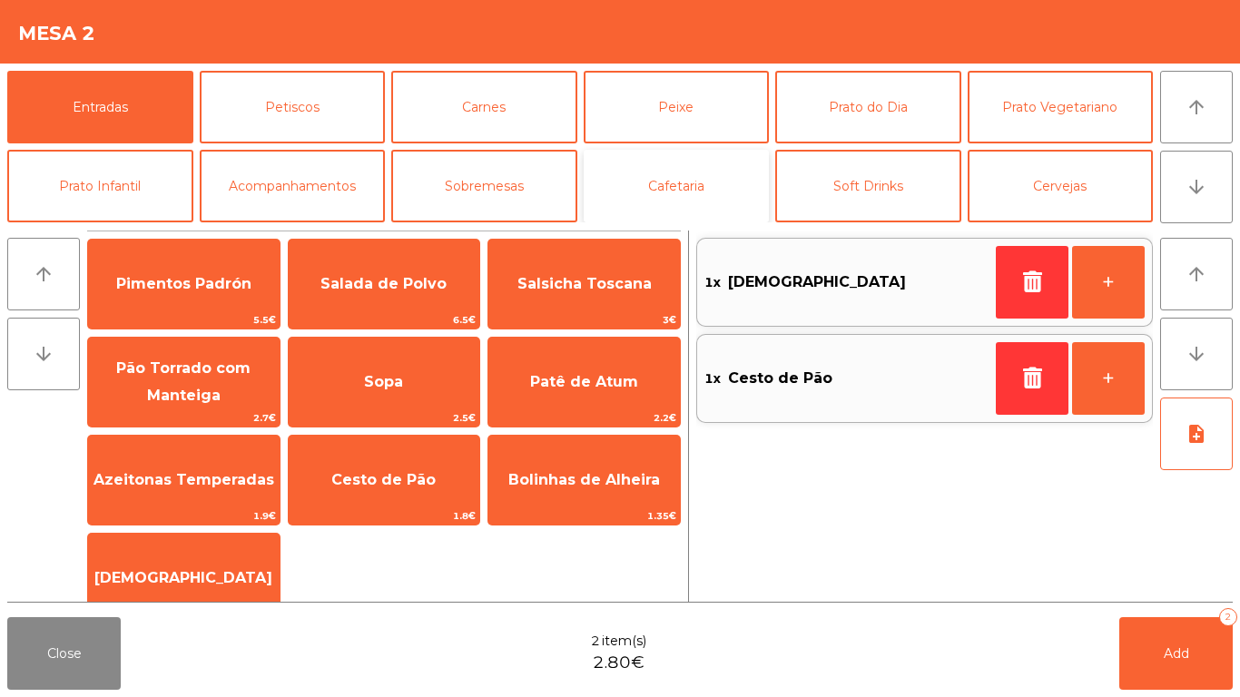
drag, startPoint x: 677, startPoint y: 163, endPoint x: 667, endPoint y: 166, distance: 9.5
click at [677, 164] on button "Cafetaria" at bounding box center [677, 186] width 186 height 73
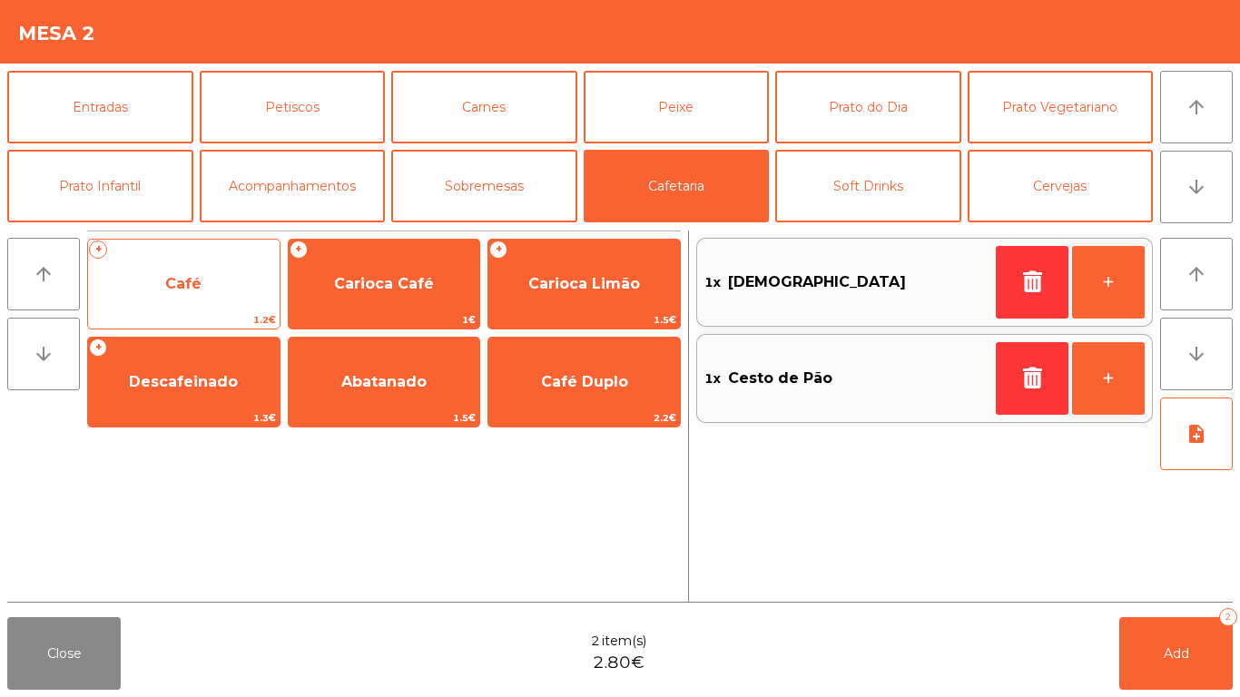
click at [180, 309] on span "Café" at bounding box center [184, 284] width 192 height 49
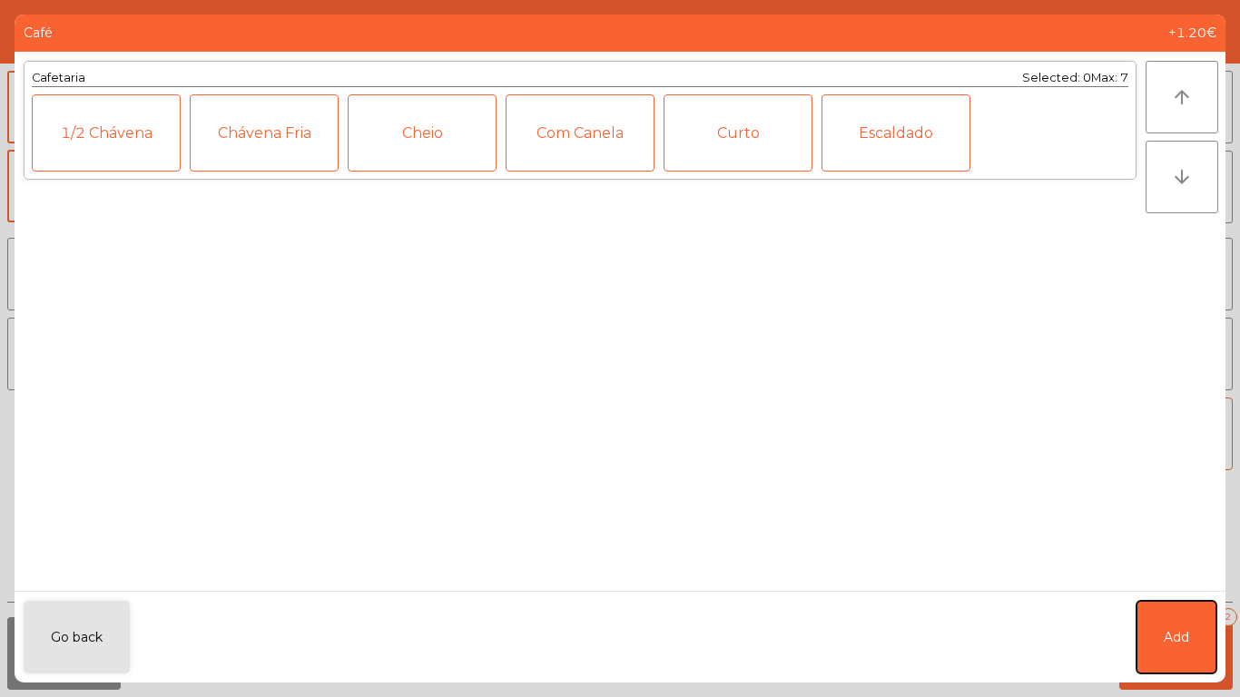
click at [1183, 615] on button "Add" at bounding box center [1177, 637] width 80 height 73
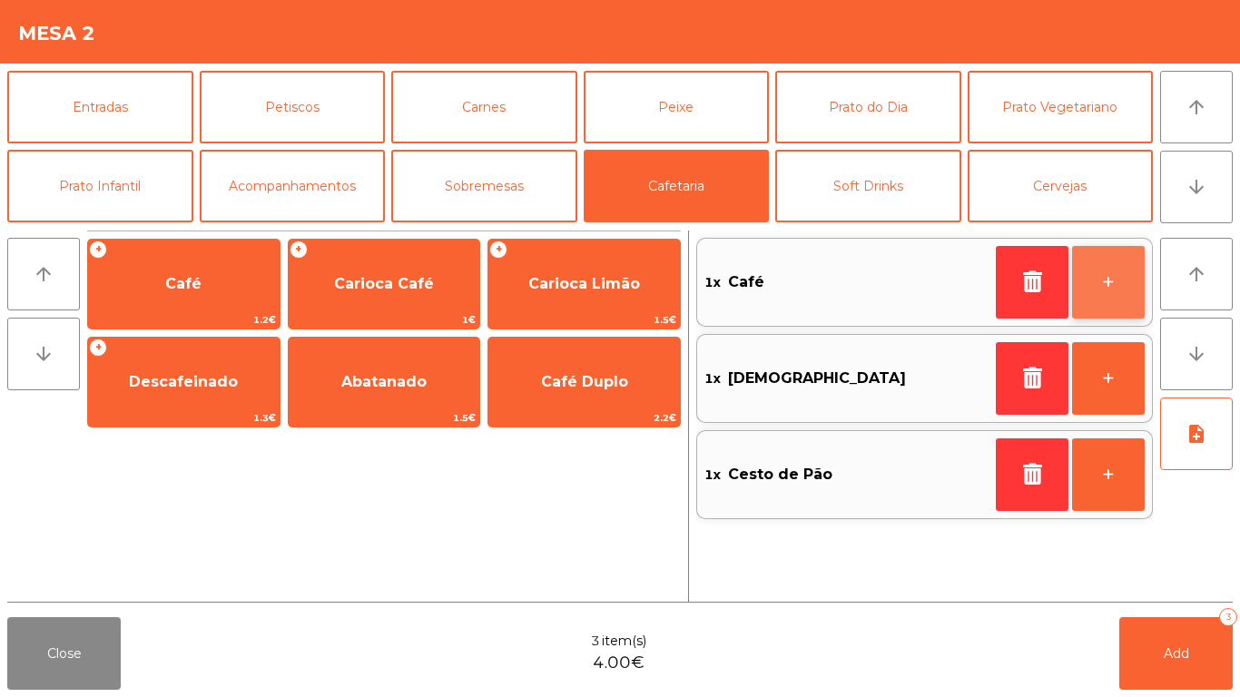
click at [1096, 292] on button "+" at bounding box center [1108, 282] width 73 height 73
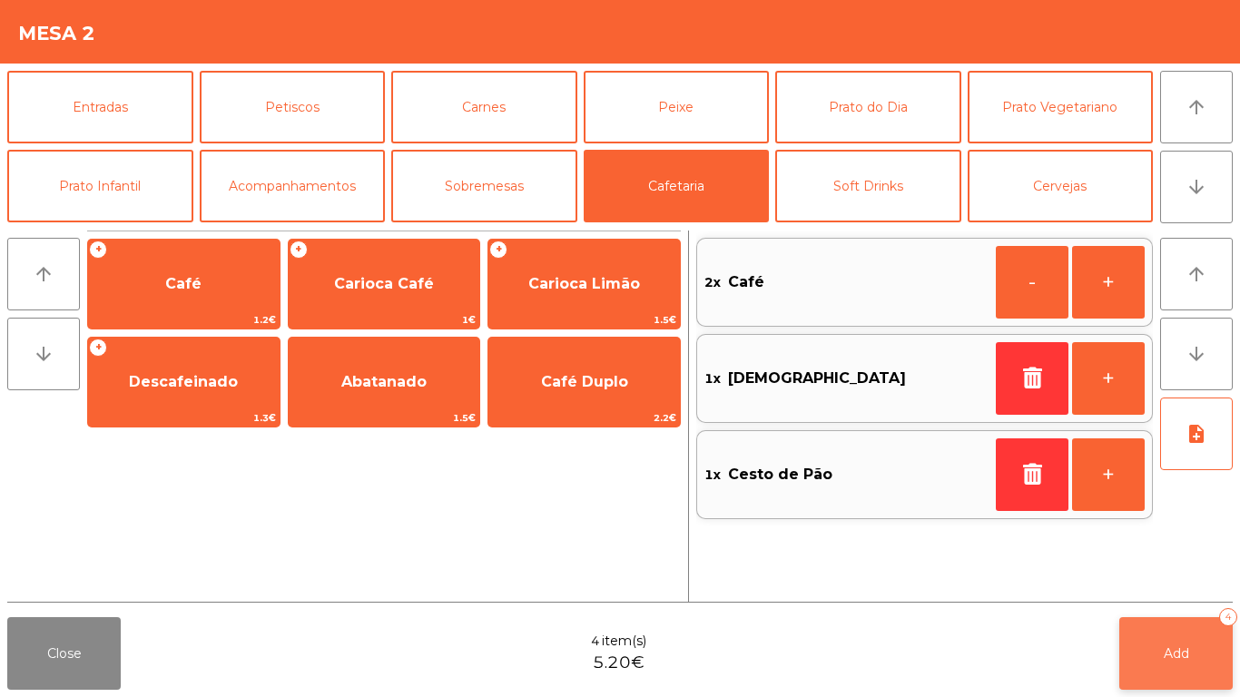
click at [1173, 640] on button "Add 4" at bounding box center [1177, 653] width 114 height 73
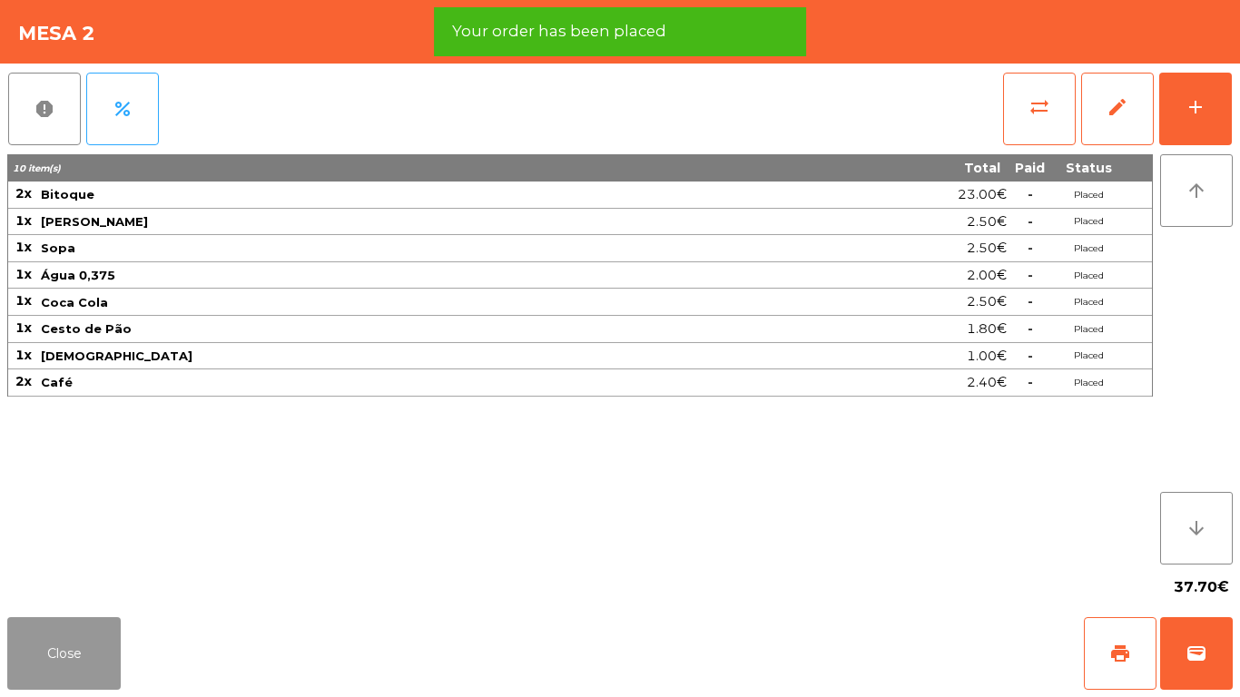
click at [56, 674] on button "Close" at bounding box center [64, 653] width 114 height 73
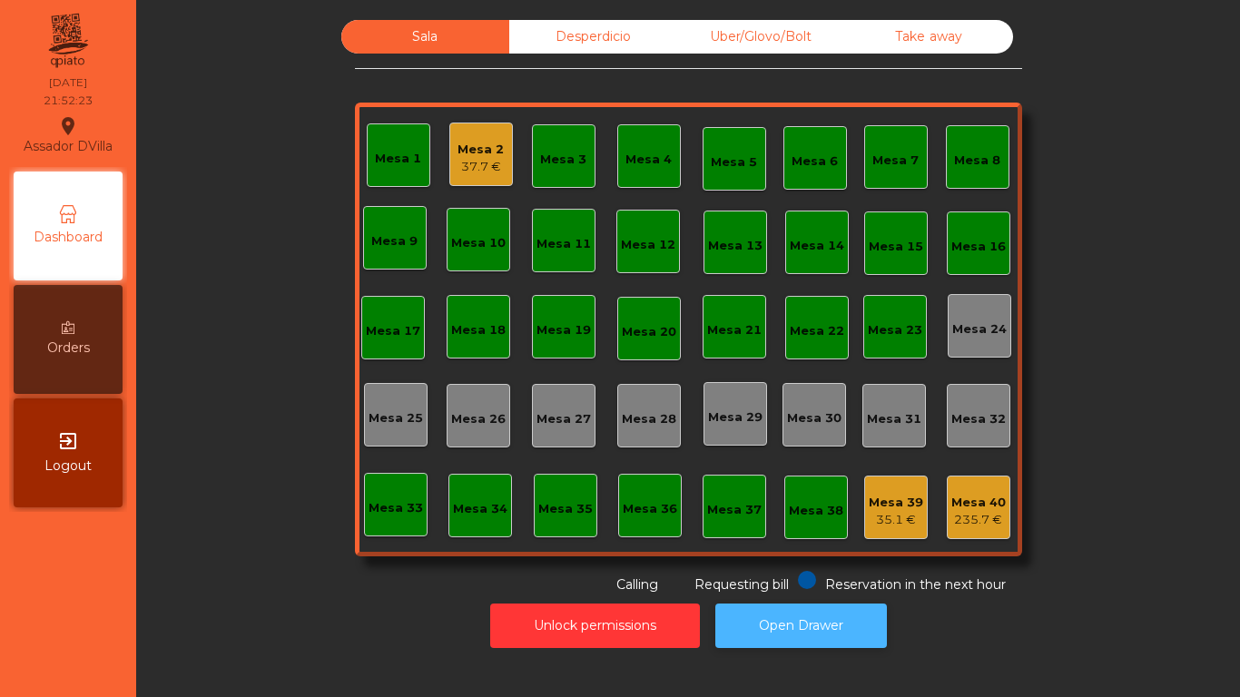
click at [764, 611] on button "Open Drawer" at bounding box center [802, 626] width 172 height 44
click at [829, 617] on button "Open Drawer" at bounding box center [802, 626] width 172 height 44
click at [772, 626] on button "Open Drawer" at bounding box center [802, 626] width 172 height 44
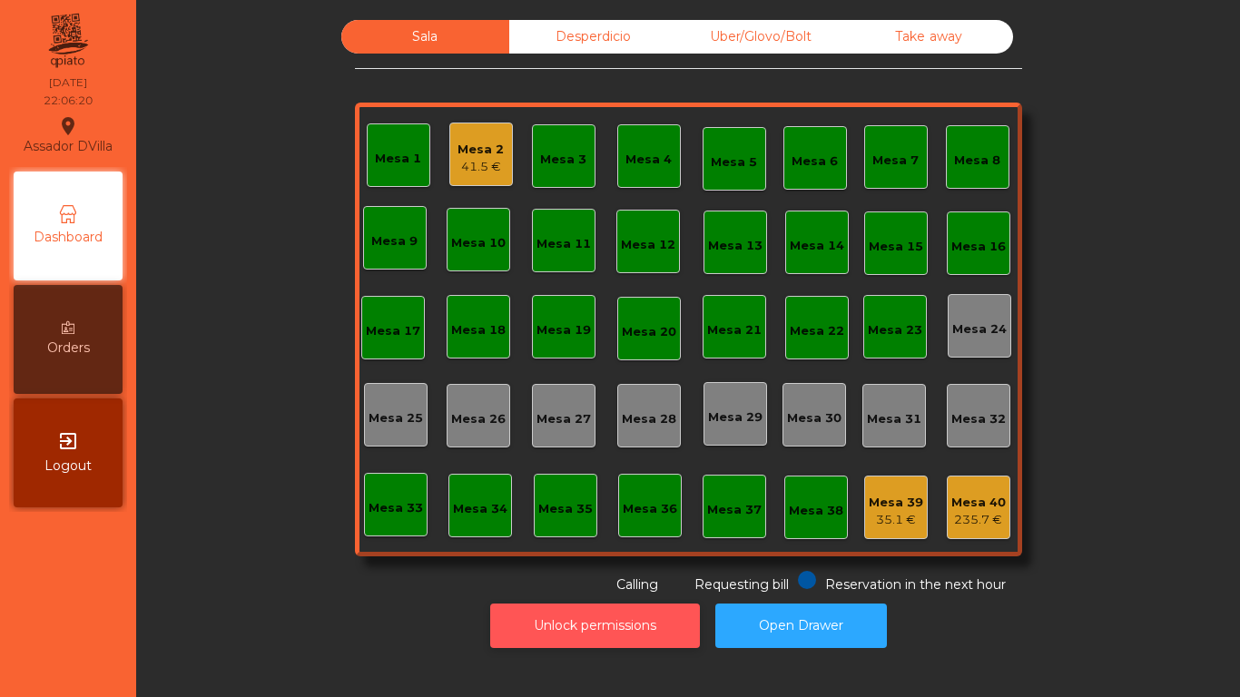
click at [631, 606] on button "Unlock permissions" at bounding box center [595, 626] width 210 height 44
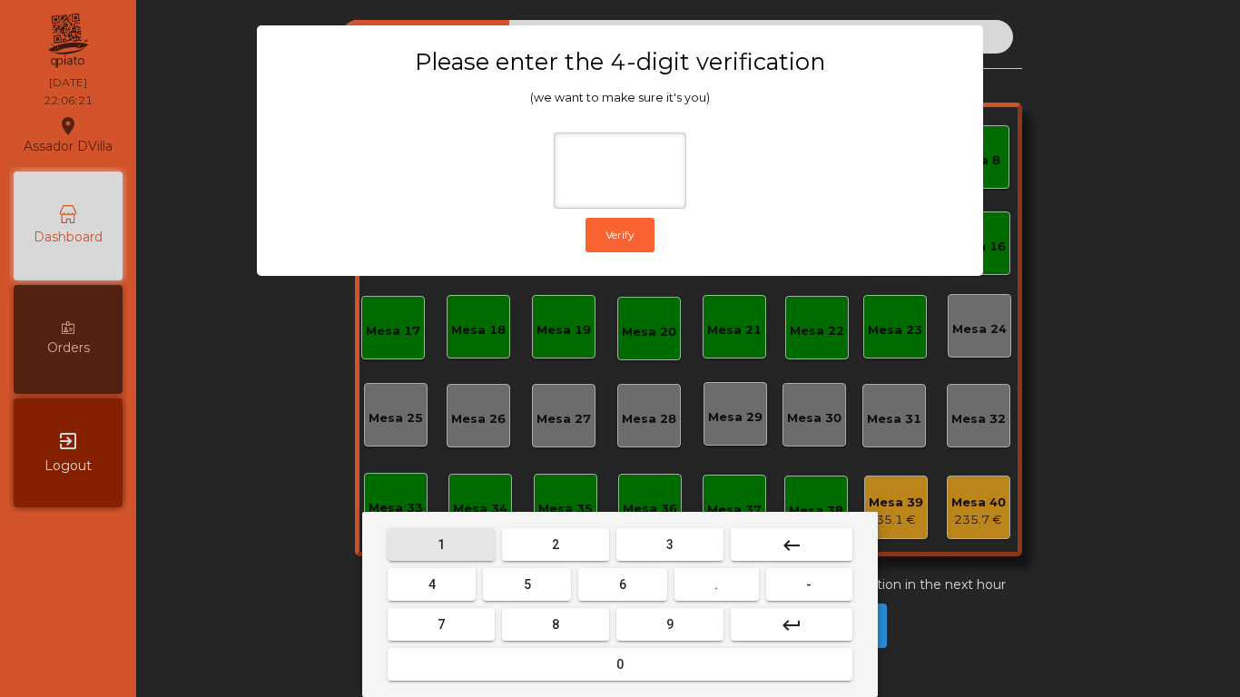
click at [466, 556] on button "1" at bounding box center [441, 545] width 107 height 33
drag, startPoint x: 688, startPoint y: 628, endPoint x: 540, endPoint y: 619, distance: 148.3
click at [683, 628] on button "9" at bounding box center [670, 624] width 107 height 33
click at [454, 594] on button "4" at bounding box center [432, 584] width 88 height 33
drag, startPoint x: 520, startPoint y: 671, endPoint x: 486, endPoint y: 651, distance: 39.9
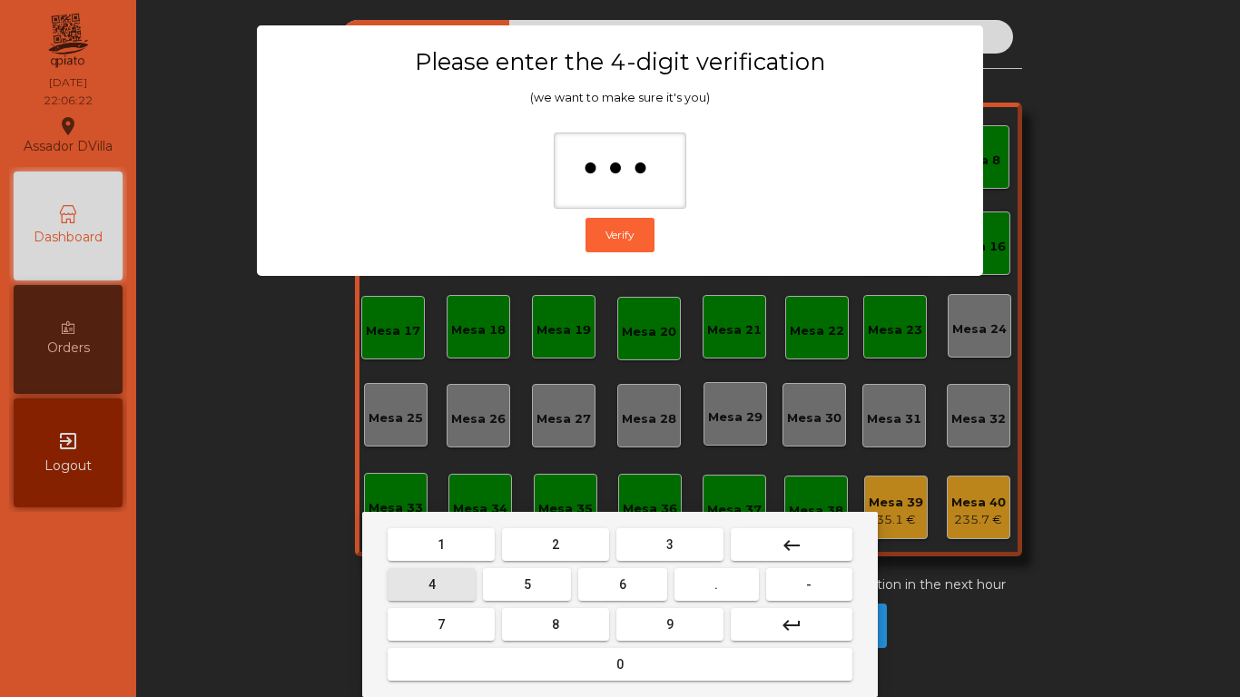
click at [519, 669] on button "0" at bounding box center [620, 664] width 465 height 33
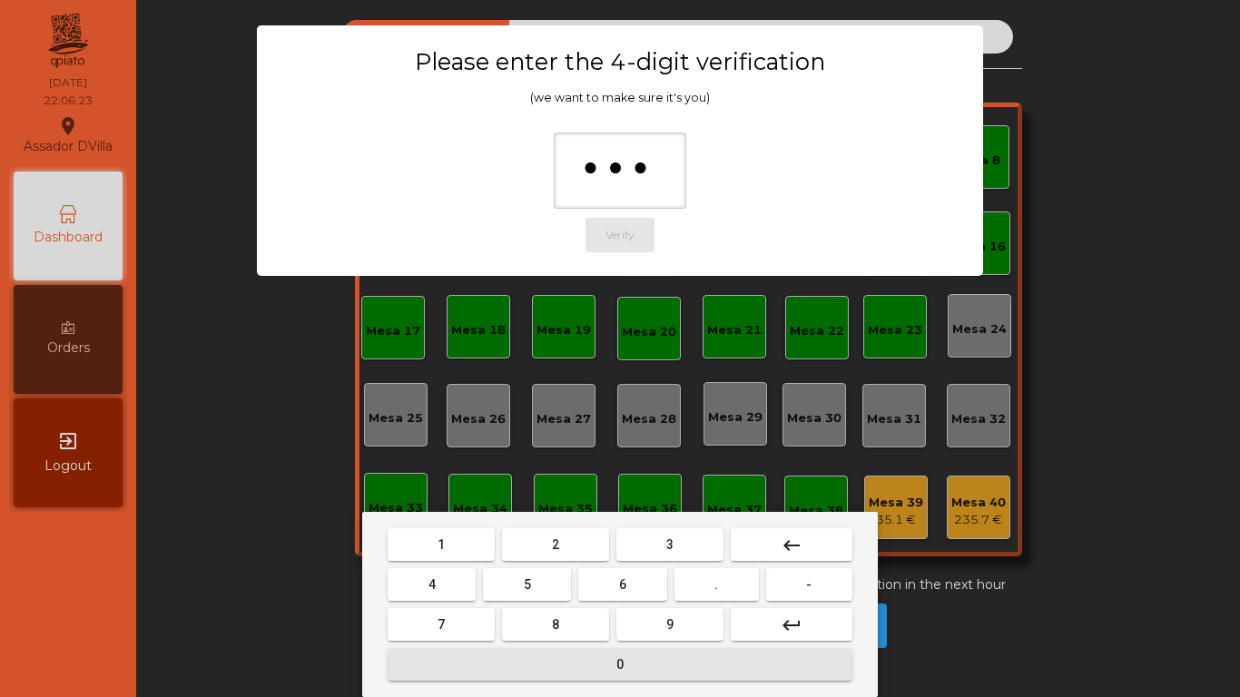
type input "****"
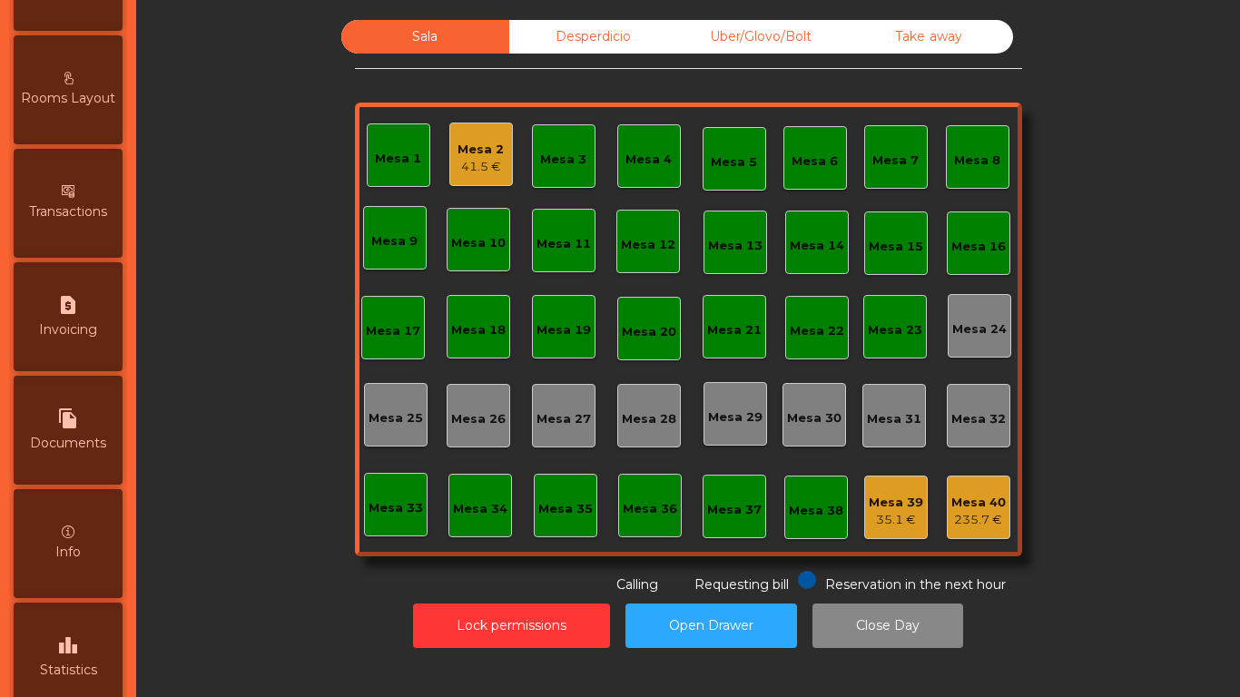
click at [89, 677] on span "Statistics" at bounding box center [68, 670] width 57 height 19
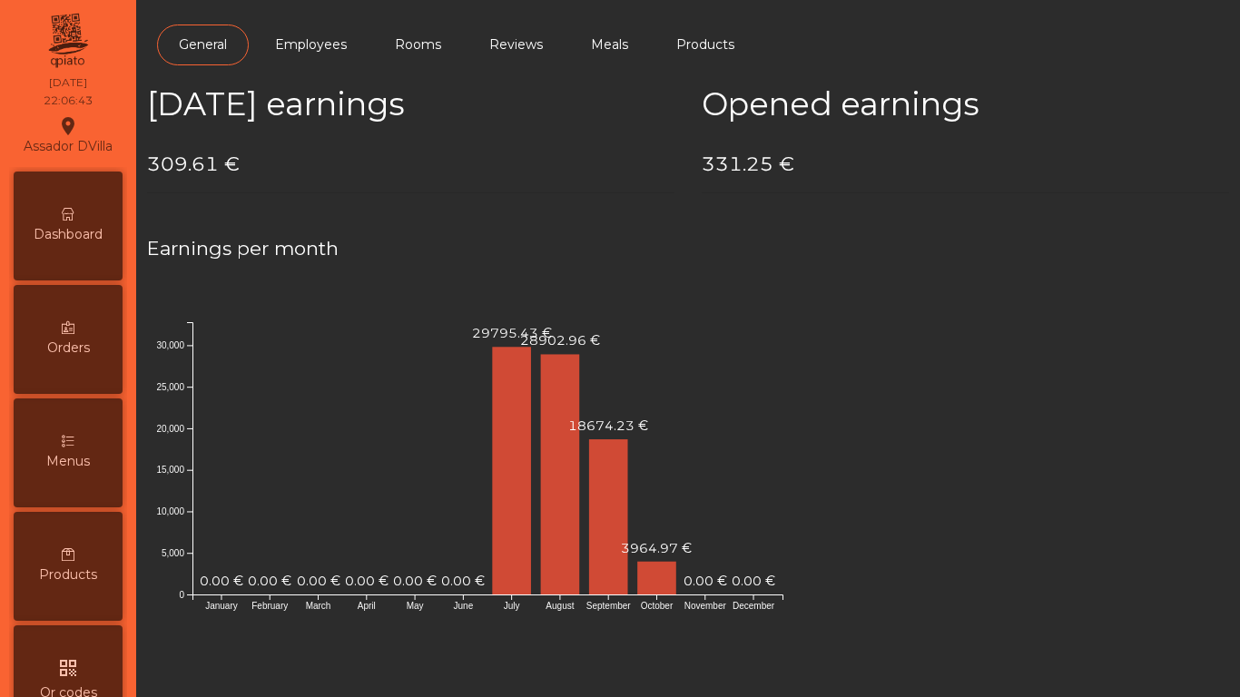
click at [70, 221] on div "Dashboard" at bounding box center [68, 226] width 109 height 109
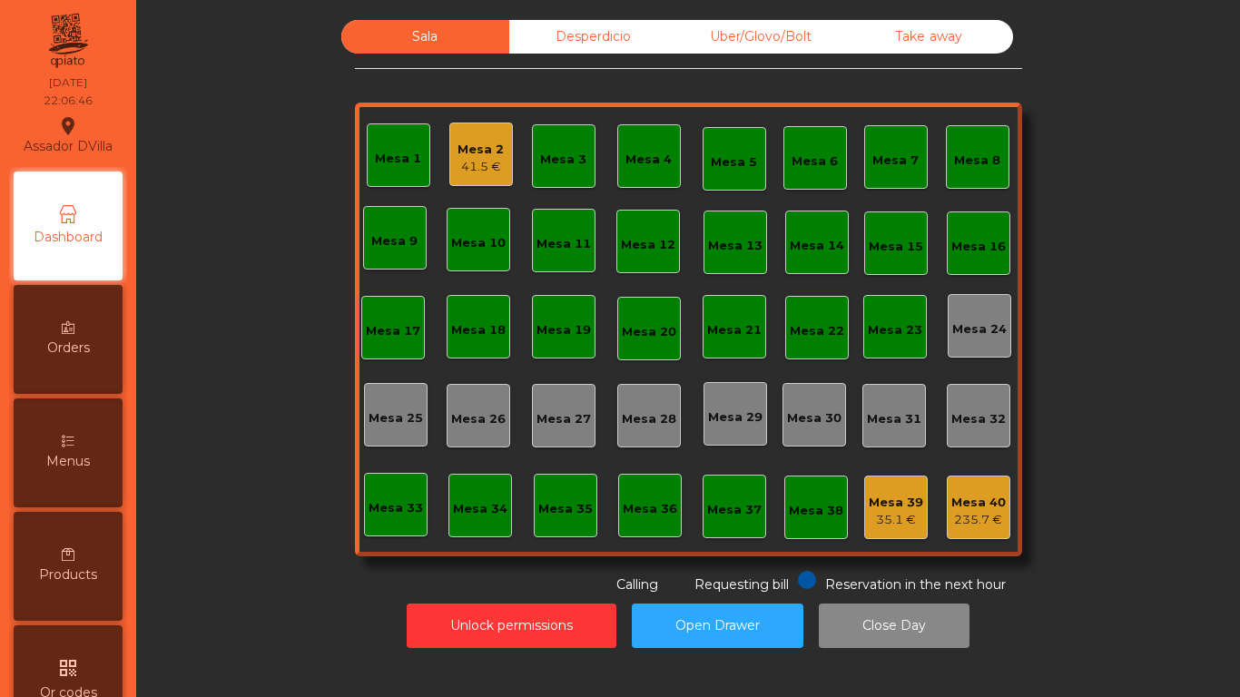
click at [984, 519] on div "235.7 €" at bounding box center [979, 520] width 54 height 18
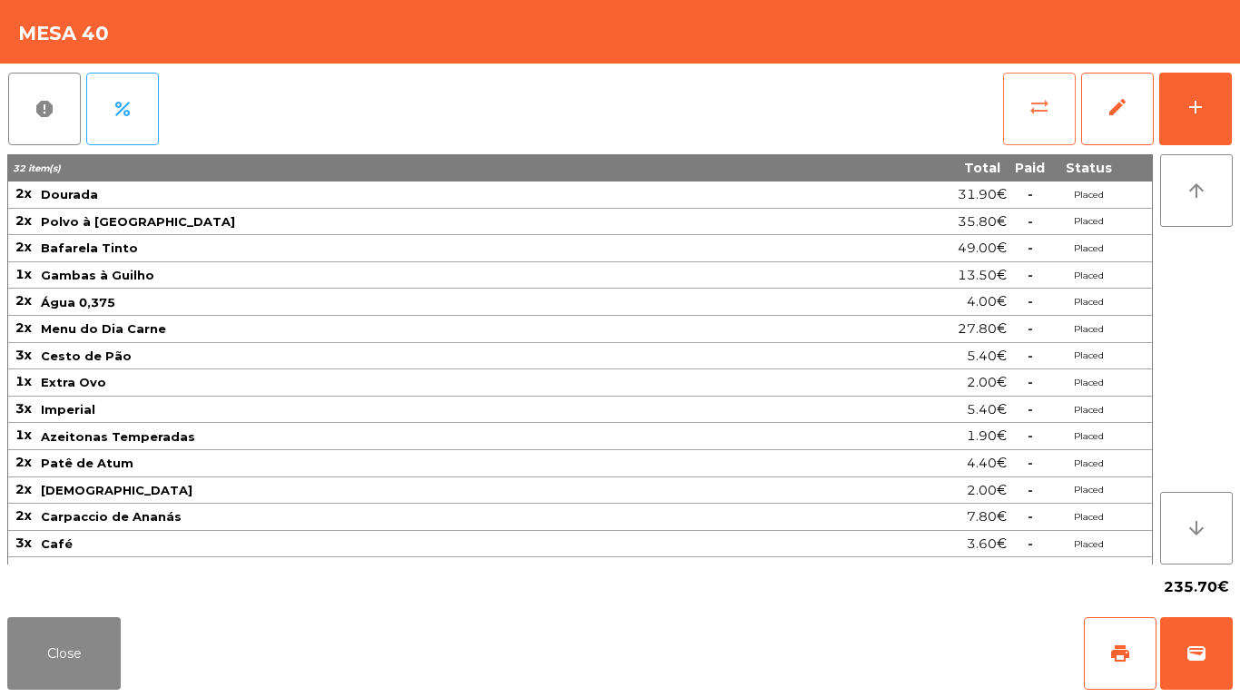
click at [1033, 115] on span "sync_alt" at bounding box center [1040, 107] width 22 height 22
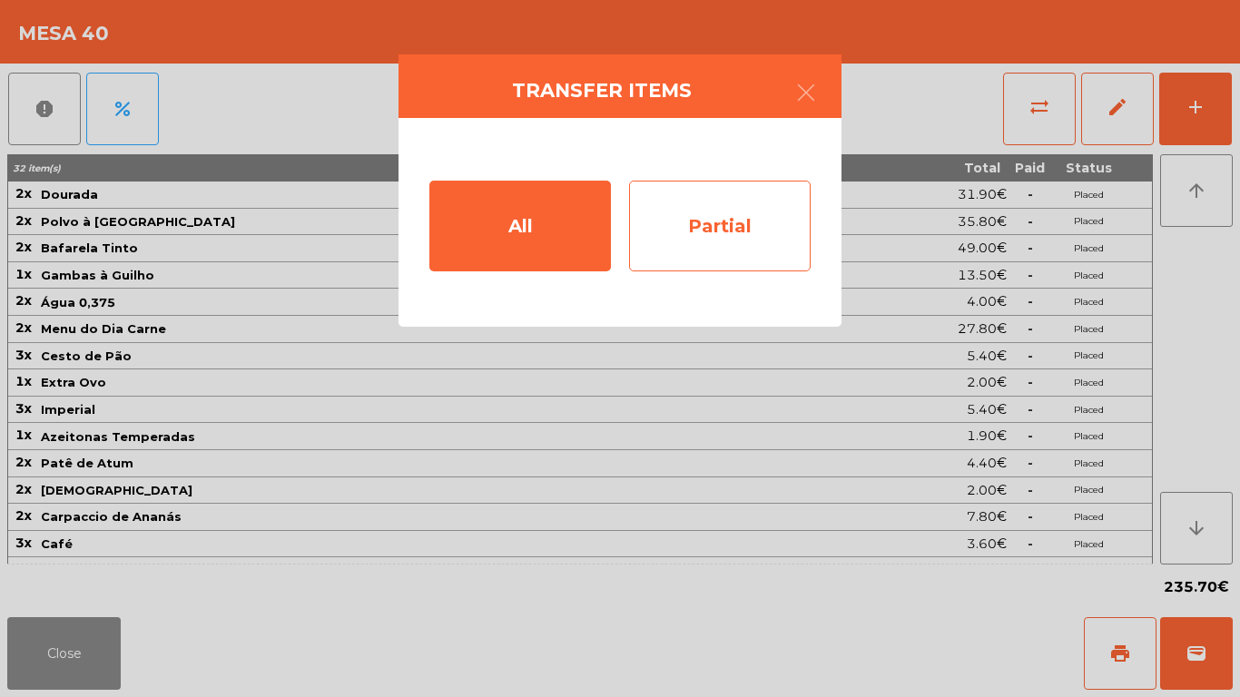
click at [750, 197] on div "Partial" at bounding box center [720, 226] width 182 height 91
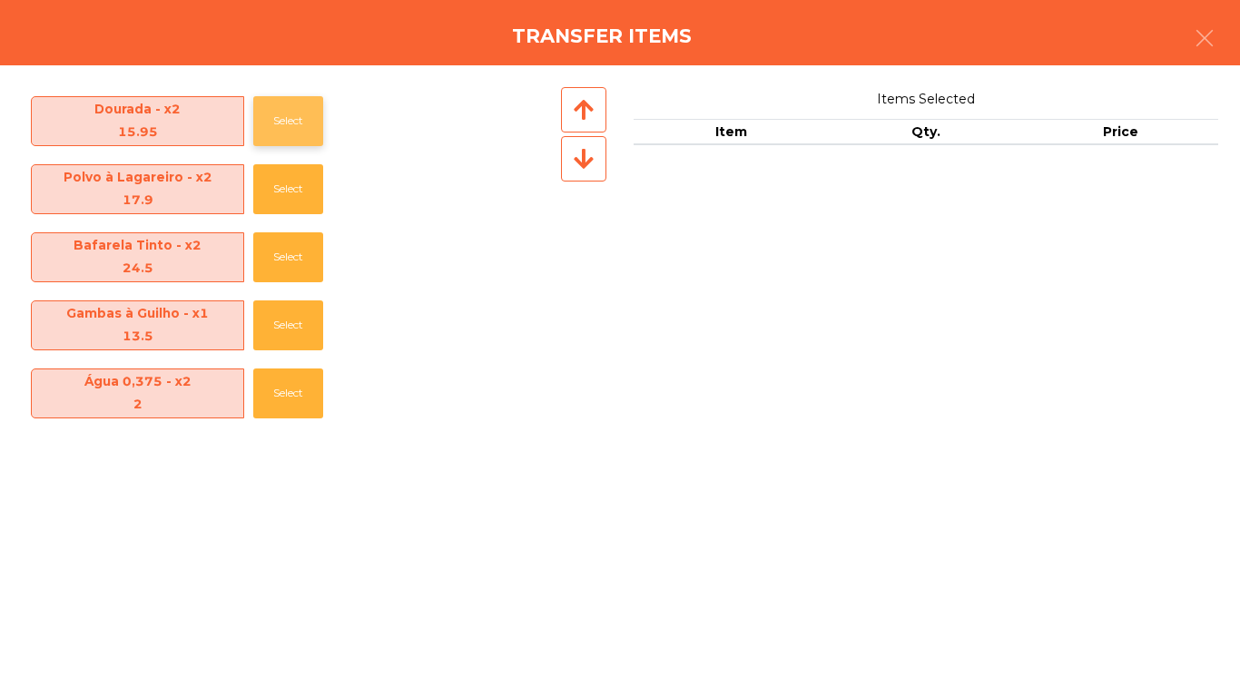
click at [294, 96] on button "Select" at bounding box center [288, 121] width 70 height 50
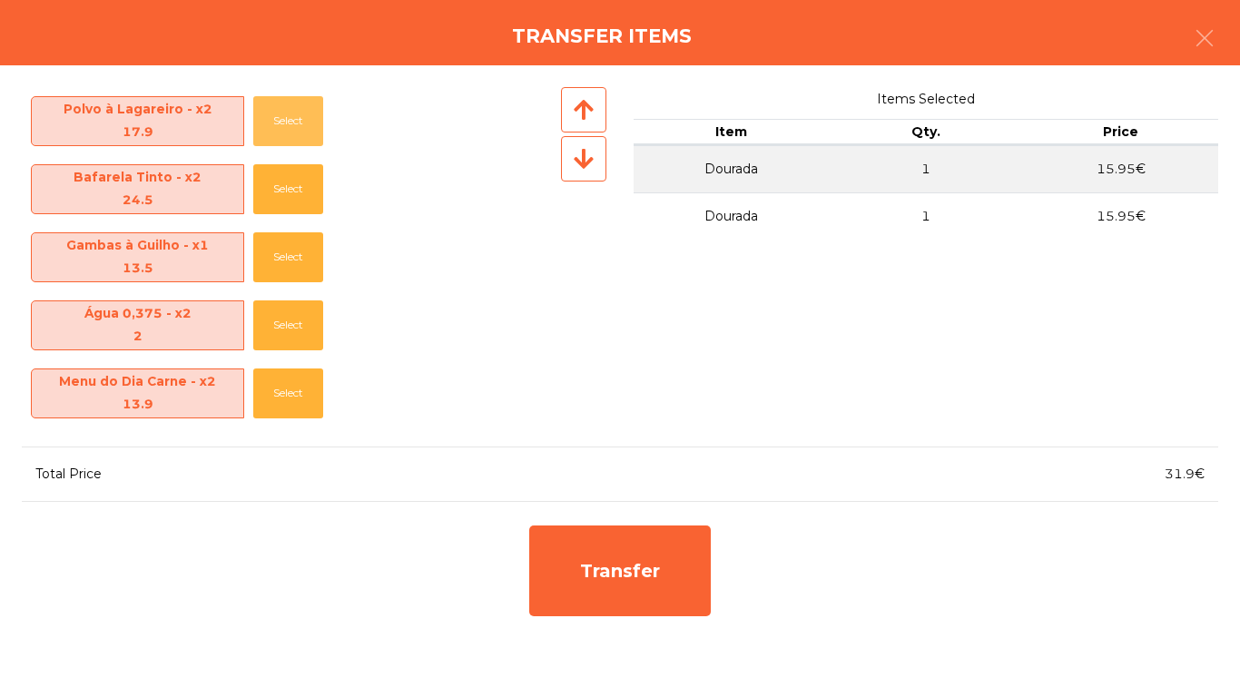
click at [294, 96] on button "Select" at bounding box center [288, 121] width 70 height 50
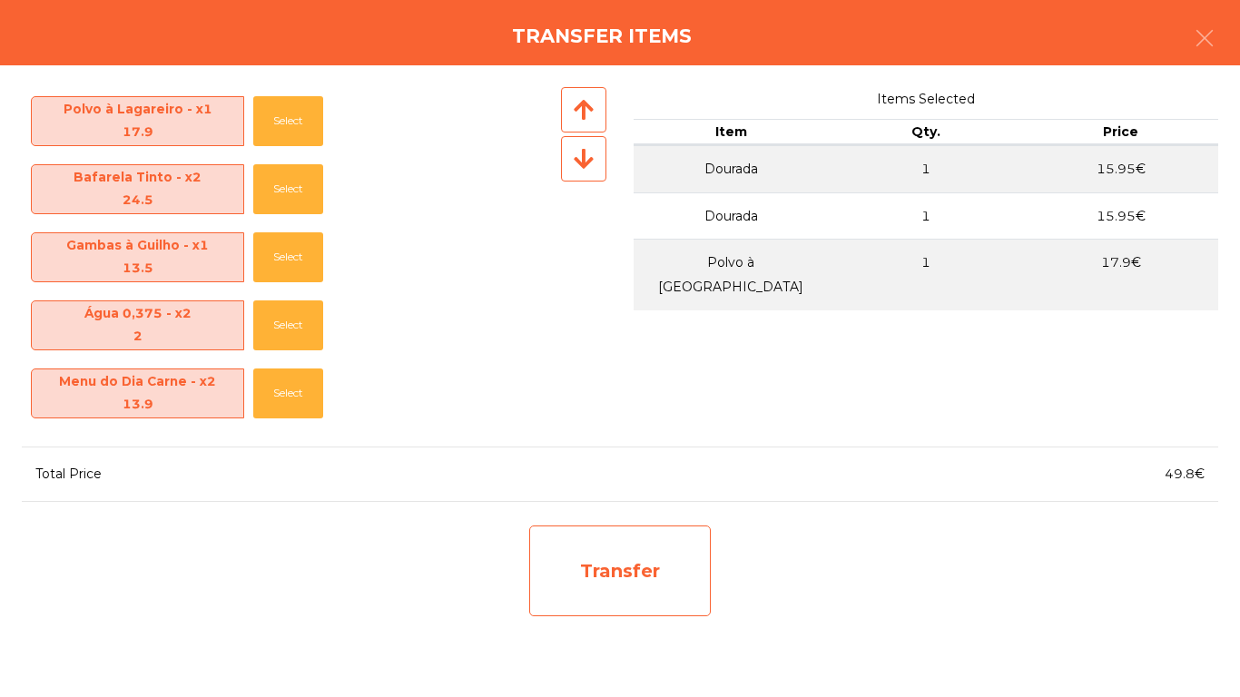
click at [646, 564] on div "Transfer" at bounding box center [620, 571] width 182 height 91
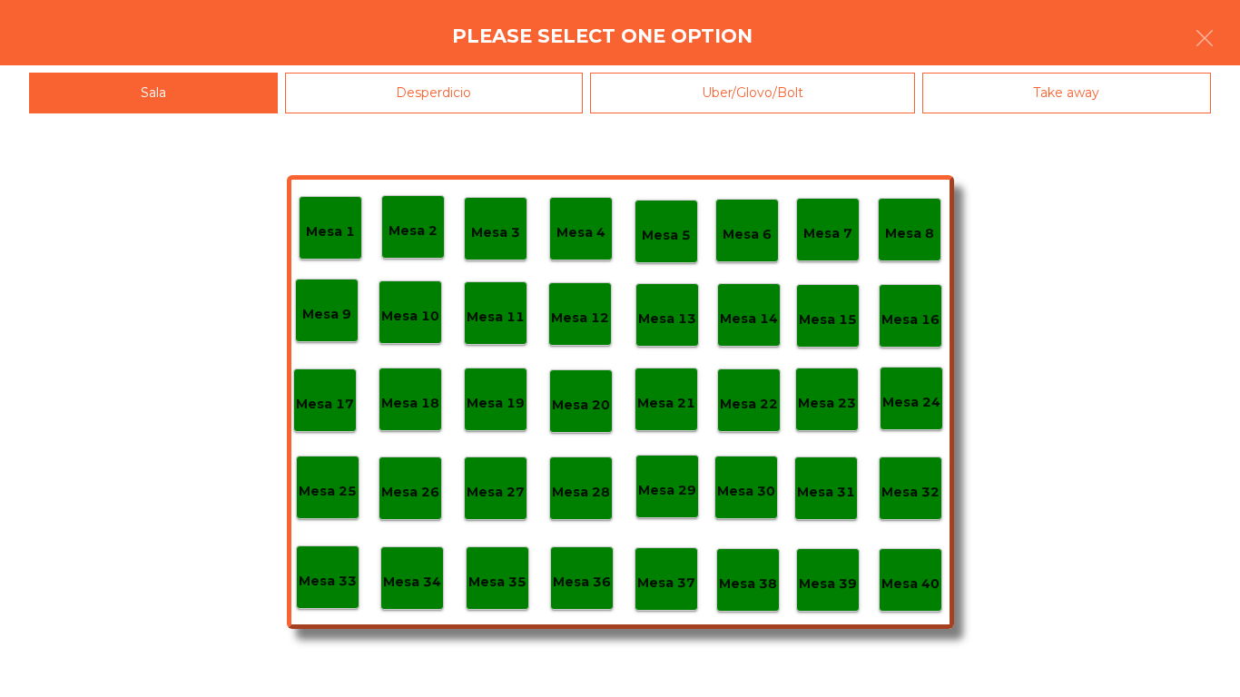
click at [811, 580] on p "Mesa 39" at bounding box center [828, 584] width 58 height 21
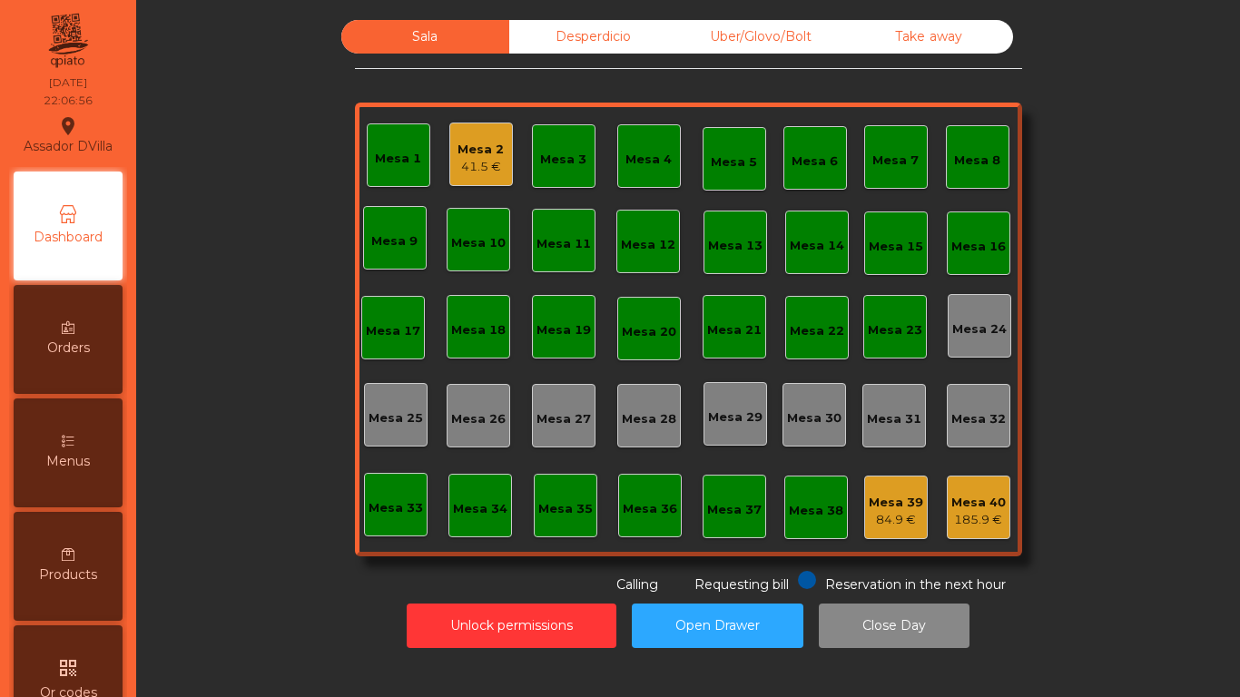
click at [993, 522] on div "185.9 €" at bounding box center [979, 520] width 54 height 18
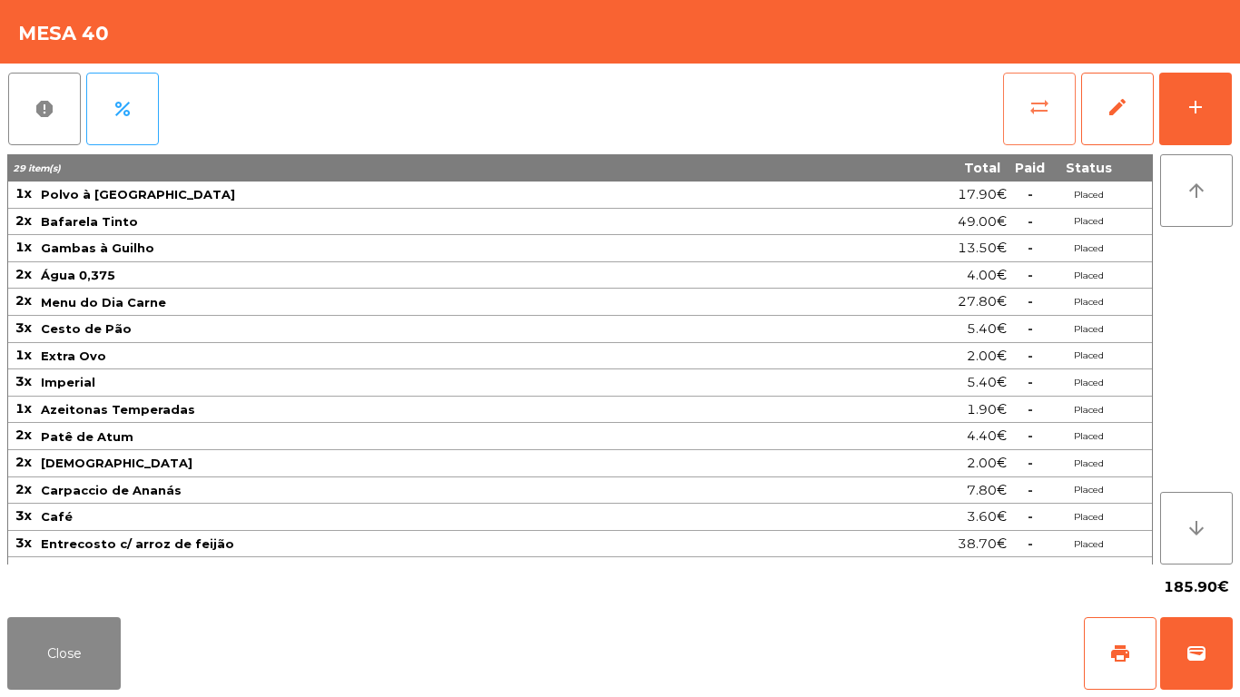
click at [1026, 101] on button "sync_alt" at bounding box center [1039, 109] width 73 height 73
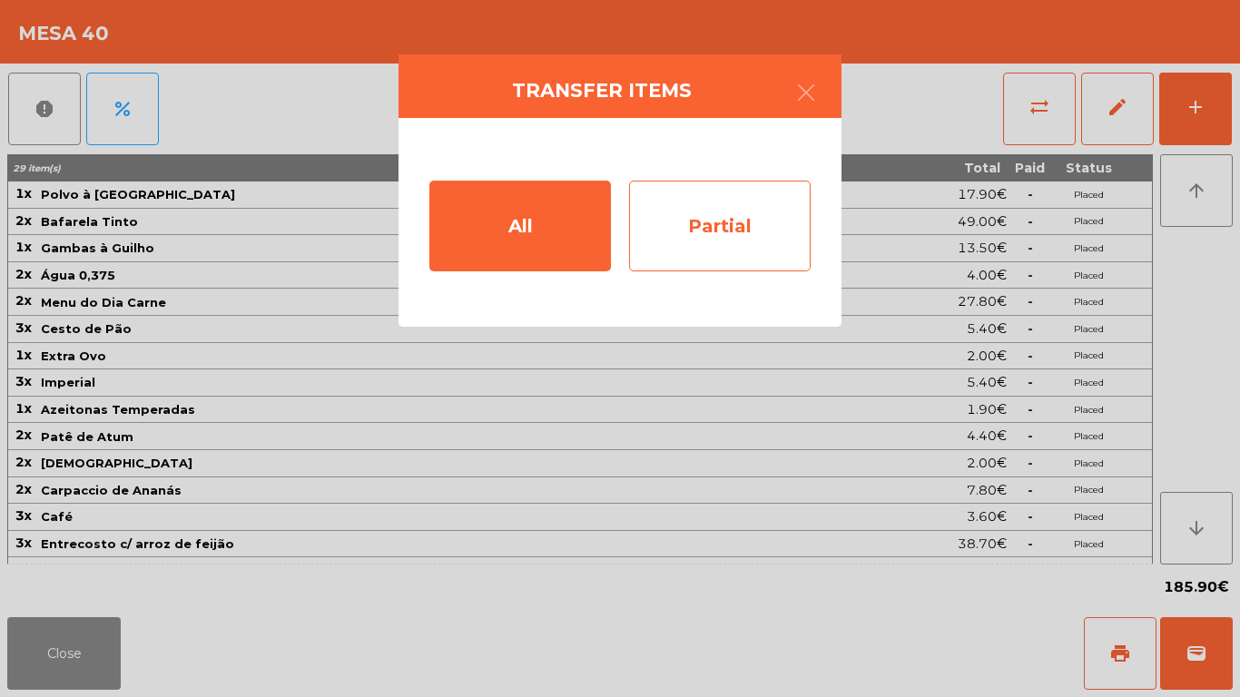
click at [652, 228] on div "Partial" at bounding box center [720, 226] width 182 height 91
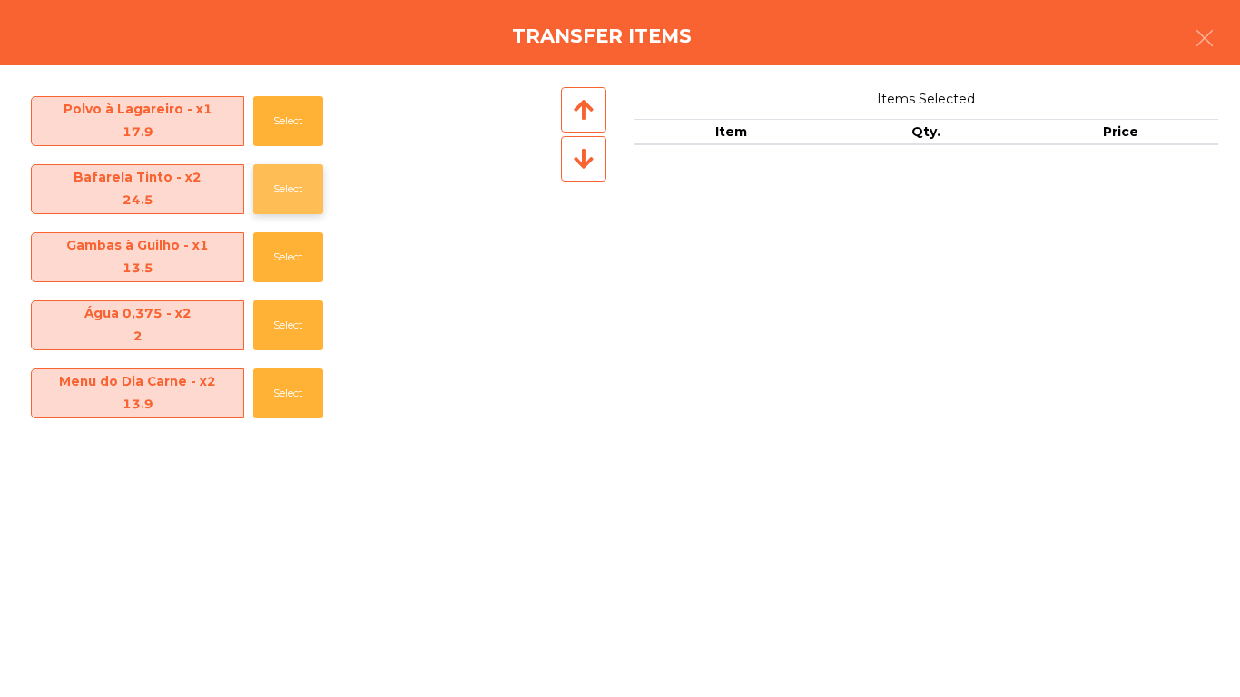
drag, startPoint x: 245, startPoint y: 171, endPoint x: 257, endPoint y: 179, distance: 14.4
click at [246, 172] on div "Bafarela Tinto - x2 24.5 Select" at bounding box center [290, 189] width 536 height 68
click at [260, 182] on button "Select" at bounding box center [288, 189] width 70 height 50
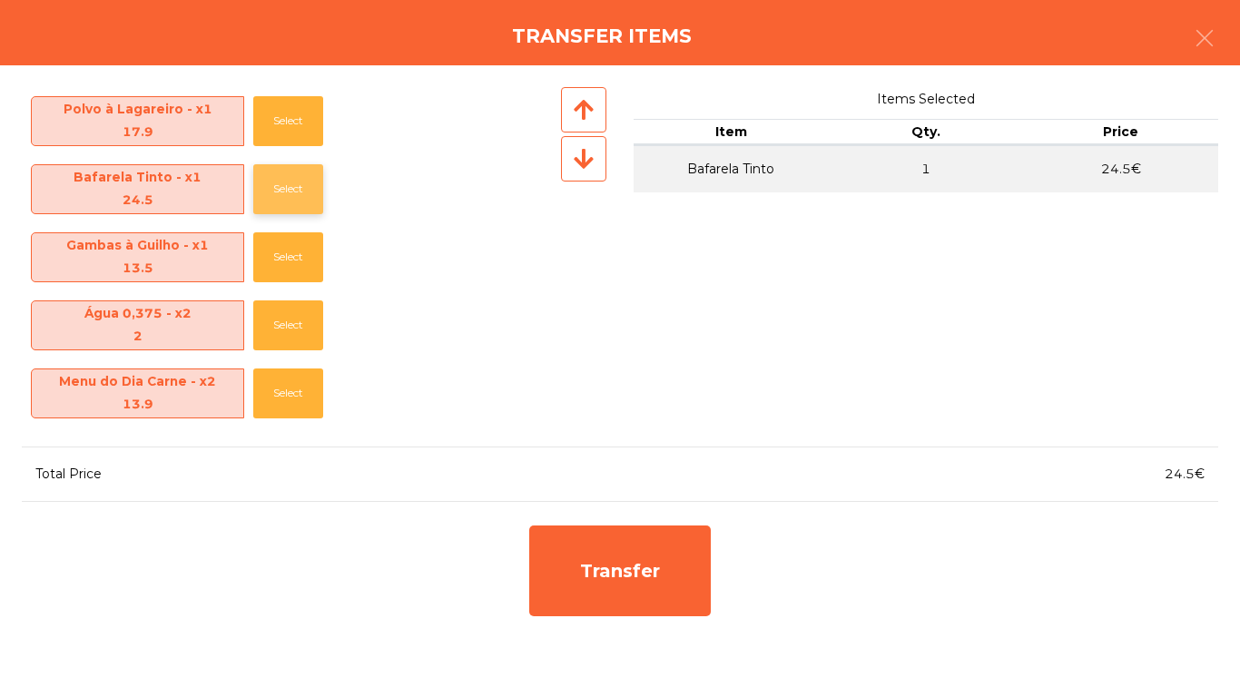
click at [260, 182] on button "Select" at bounding box center [288, 189] width 70 height 50
click at [298, 197] on button "Select" at bounding box center [288, 189] width 70 height 50
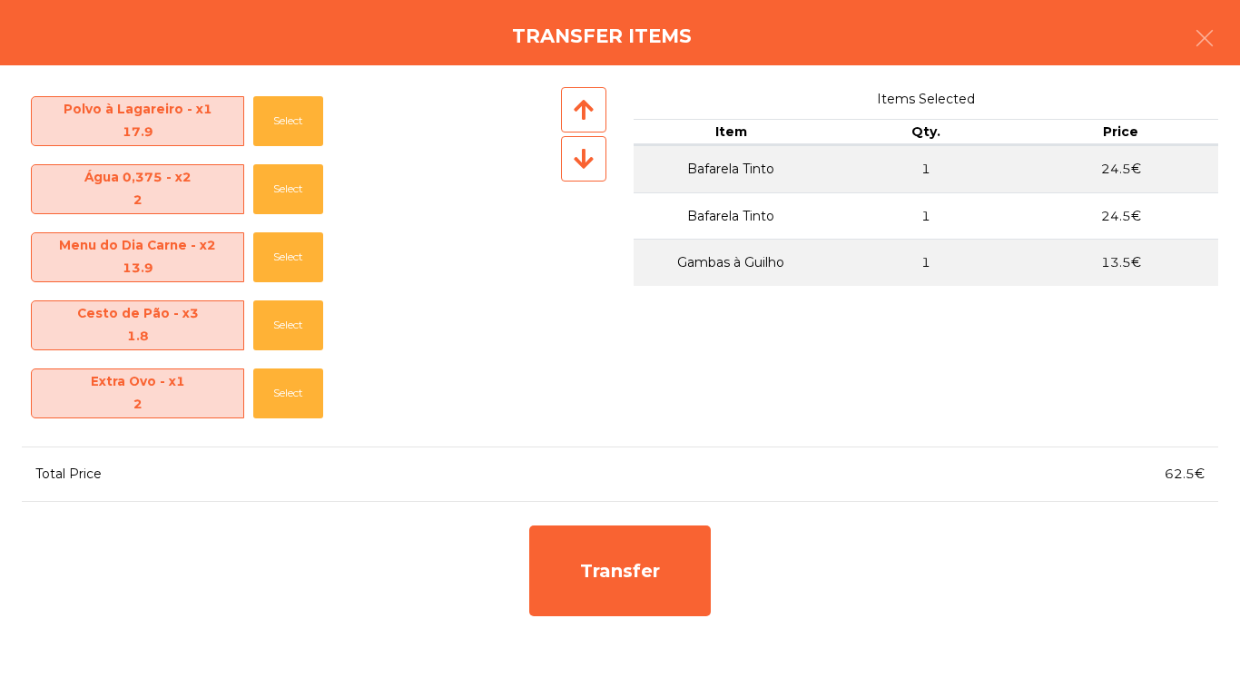
click at [730, 553] on div "Transfer" at bounding box center [620, 571] width 1197 height 109
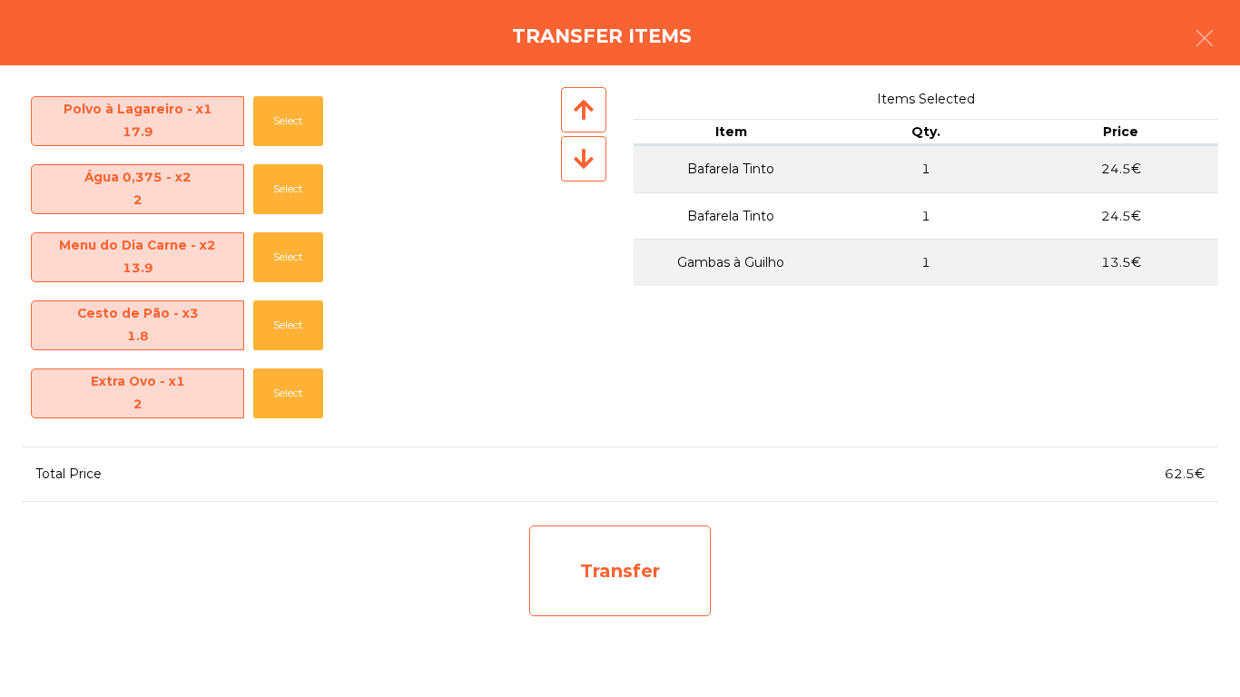
click at [670, 568] on div "Transfer" at bounding box center [620, 571] width 182 height 91
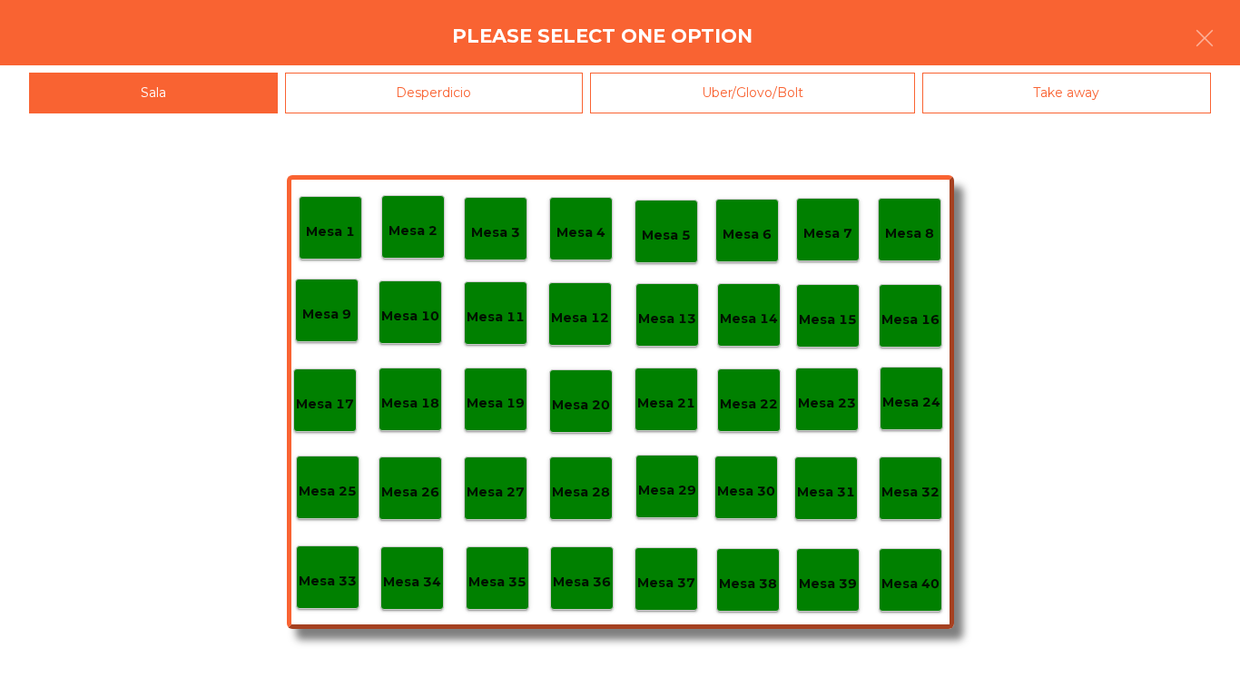
click at [806, 578] on p "Mesa 39" at bounding box center [828, 584] width 58 height 21
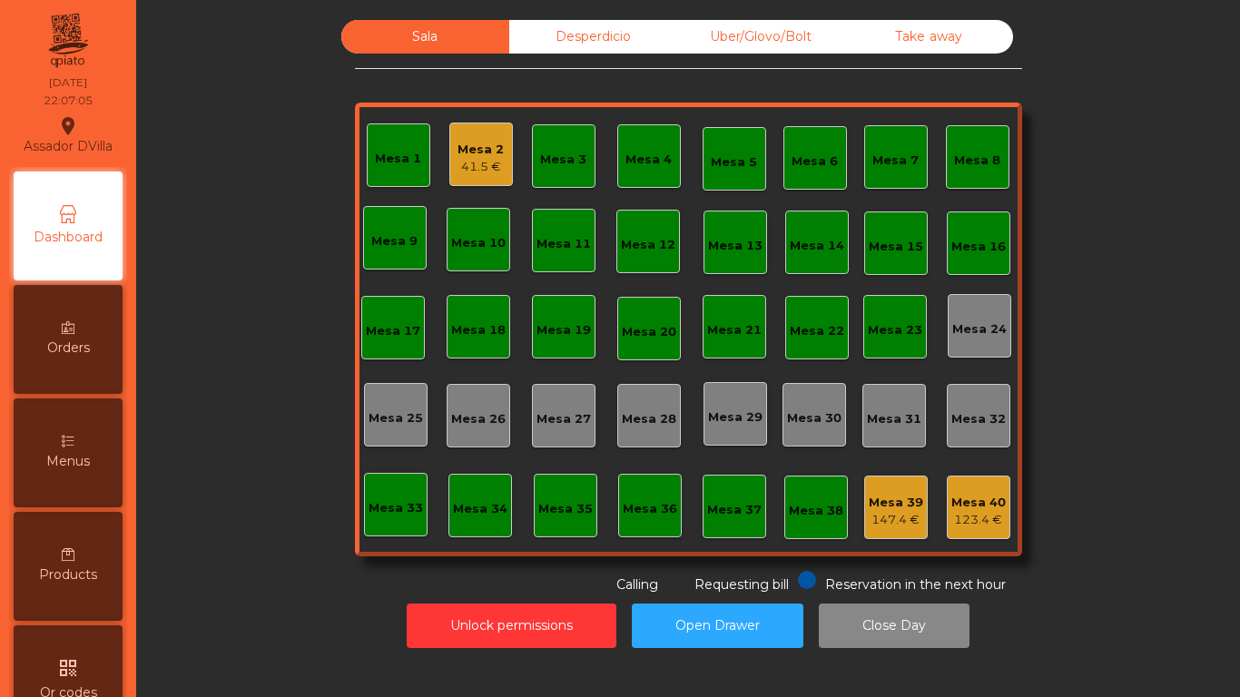
click at [884, 536] on div "Mesa 39 147.4 €" at bounding box center [896, 508] width 64 height 64
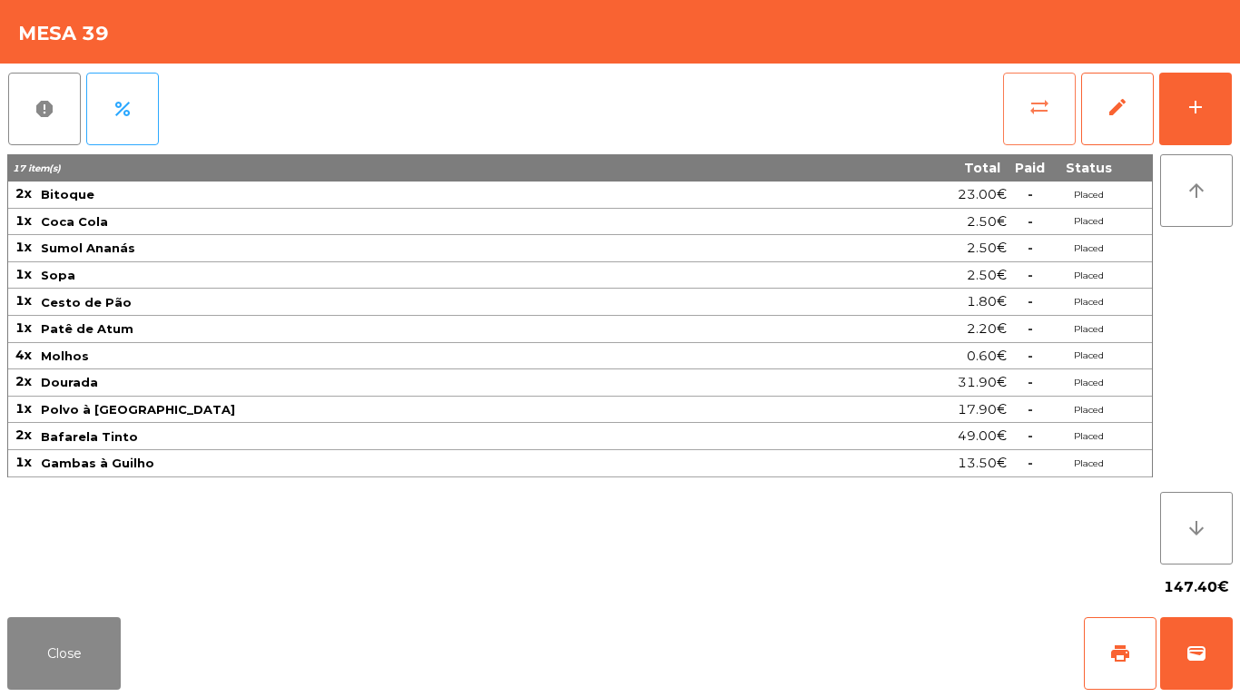
click at [1022, 86] on button "sync_alt" at bounding box center [1039, 109] width 73 height 73
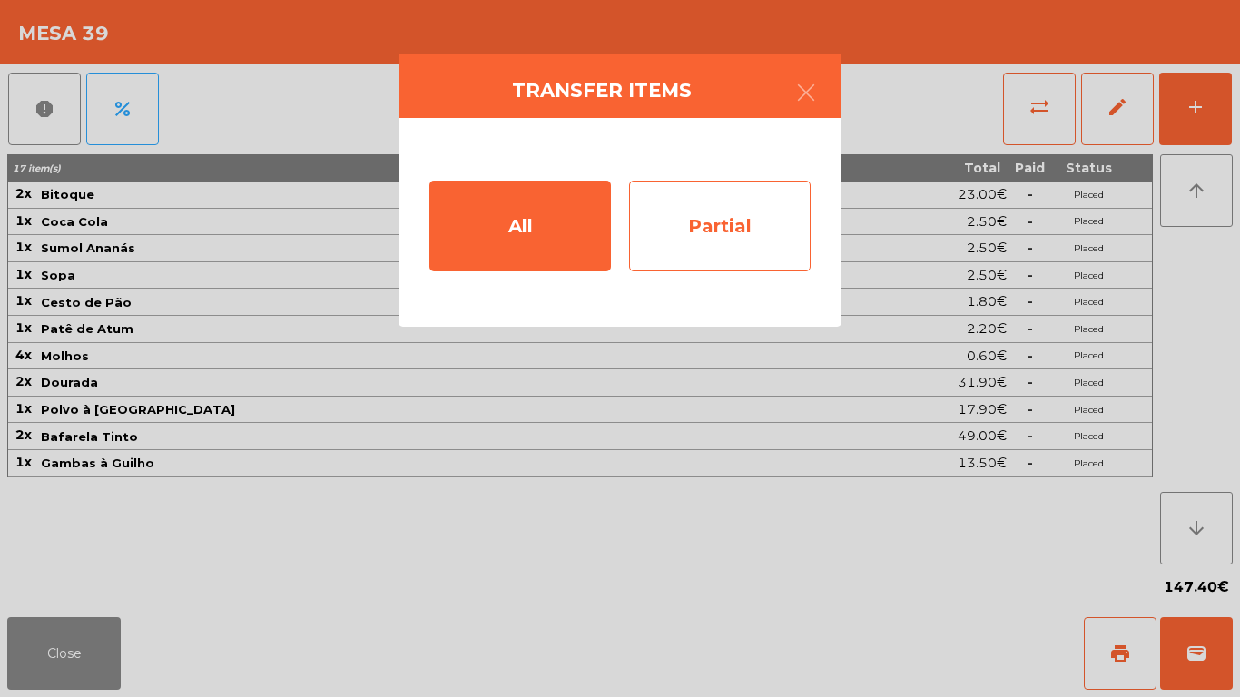
click at [745, 199] on div "Partial" at bounding box center [720, 226] width 182 height 91
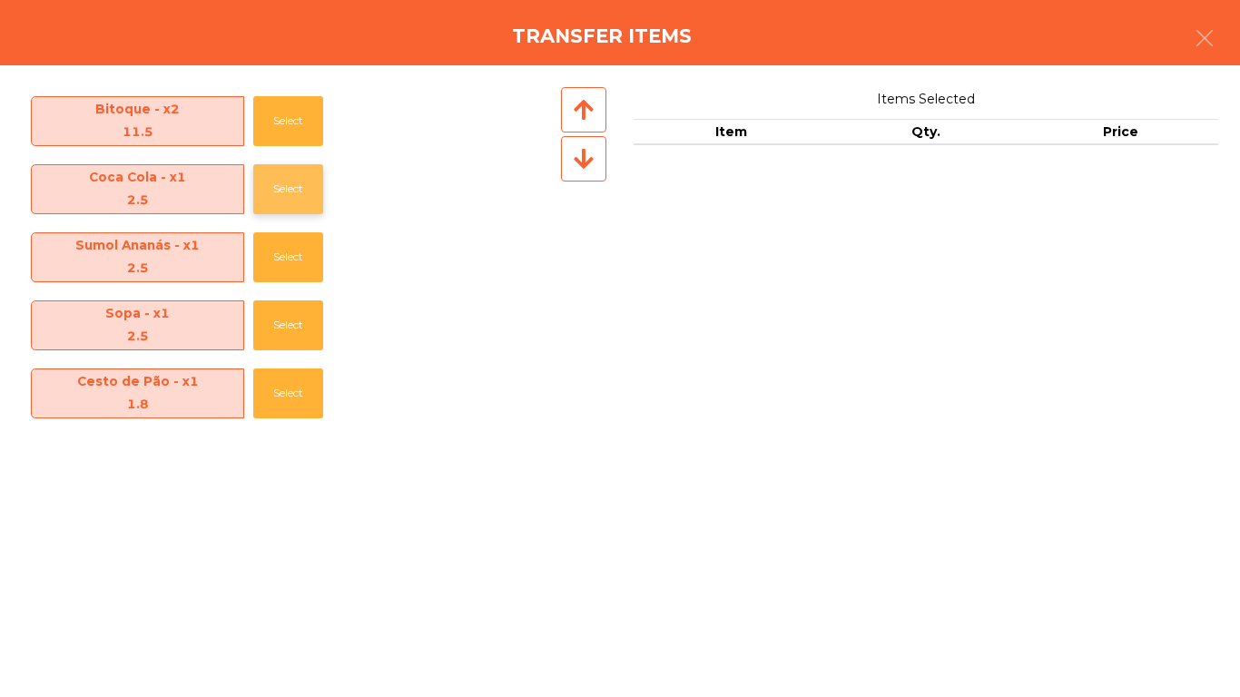
click at [258, 187] on button "Select" at bounding box center [288, 189] width 70 height 50
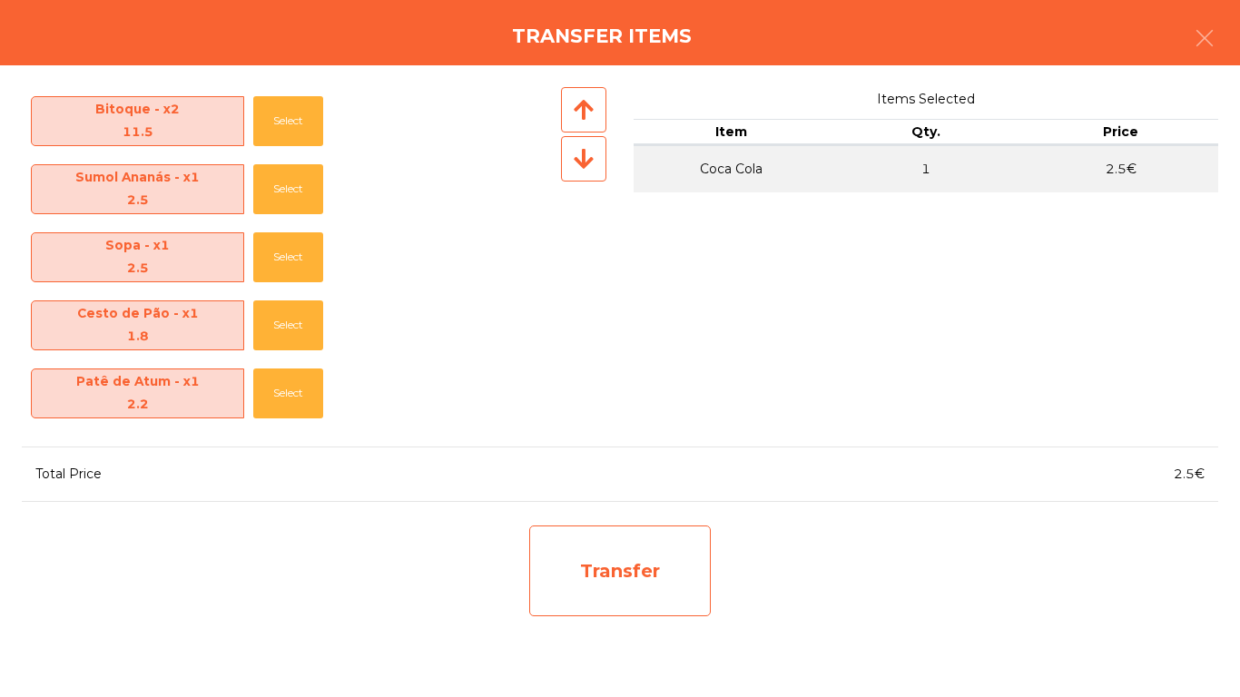
click at [596, 549] on div "Transfer" at bounding box center [620, 571] width 182 height 91
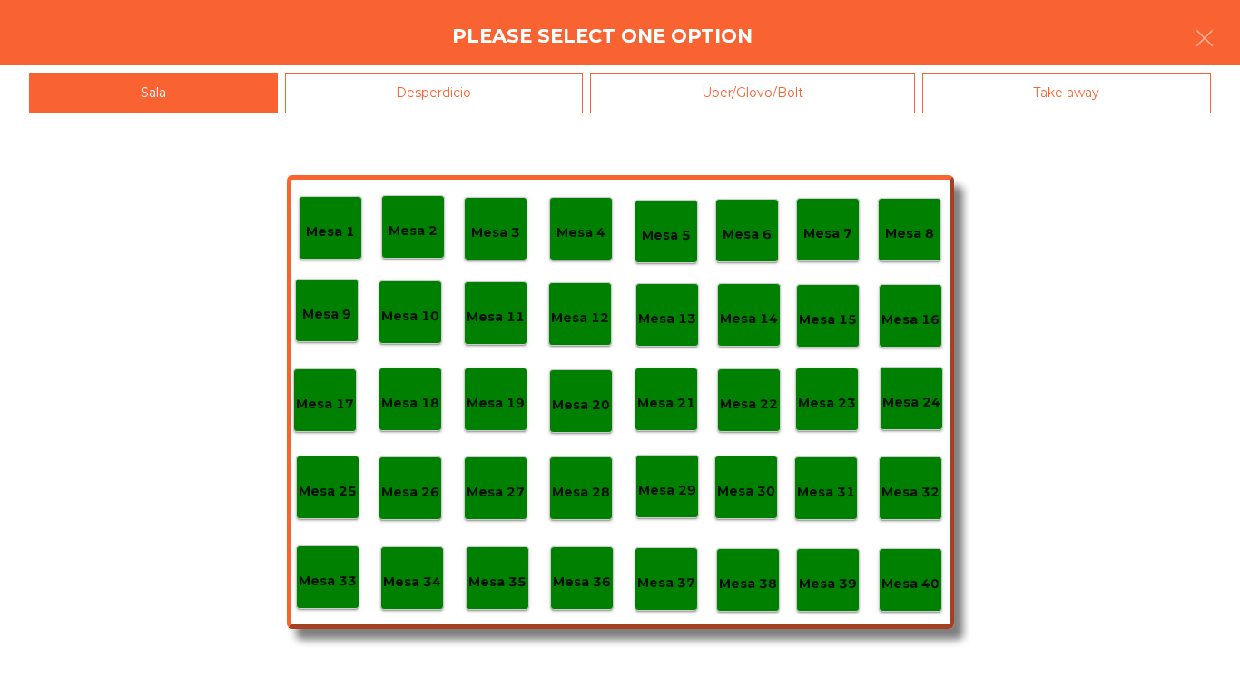
click at [914, 601] on div "Mesa 40" at bounding box center [911, 580] width 64 height 64
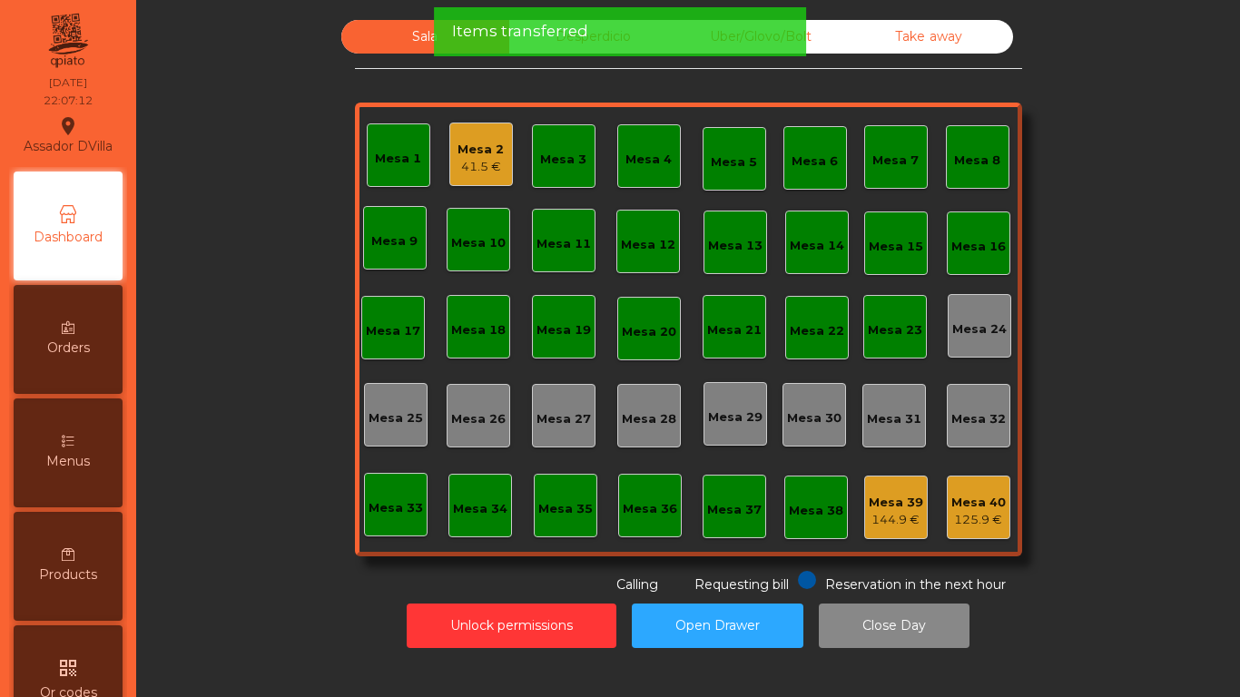
click at [904, 489] on div "Mesa 39 144.9 €" at bounding box center [896, 508] width 54 height 43
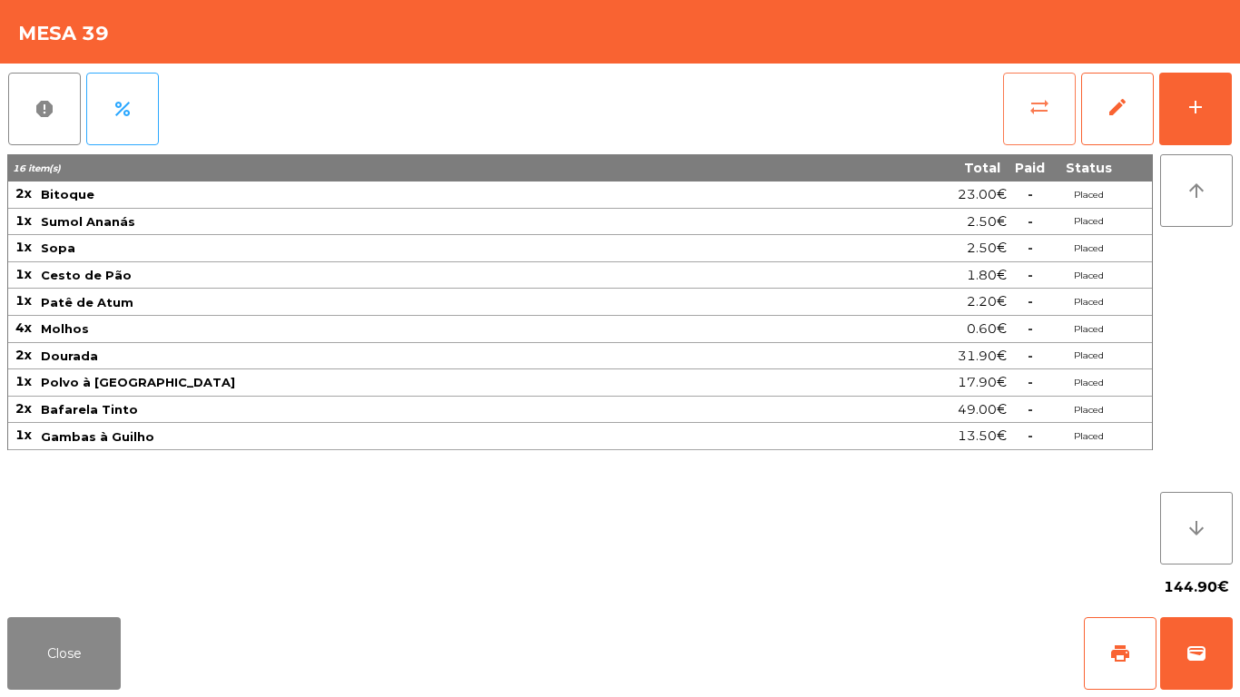
click at [1012, 106] on button "sync_alt" at bounding box center [1039, 109] width 73 height 73
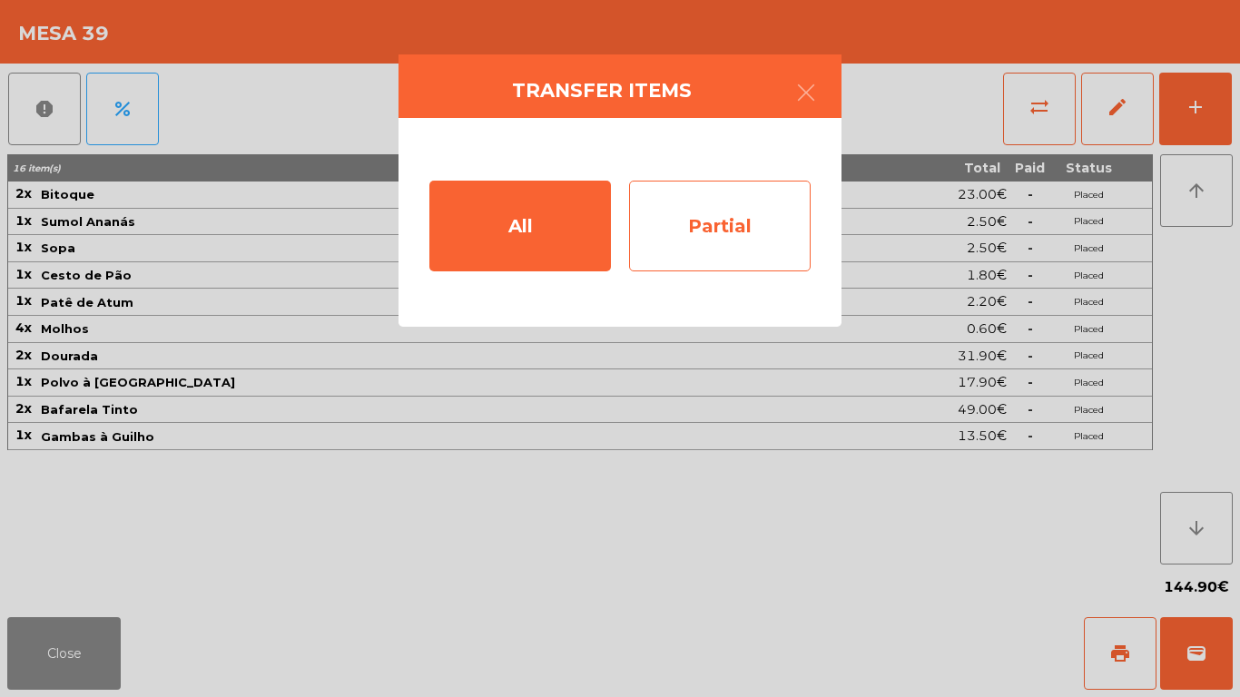
drag, startPoint x: 617, startPoint y: 243, endPoint x: 647, endPoint y: 247, distance: 31.1
click at [635, 245] on div "All Partial" at bounding box center [620, 222] width 443 height 209
click at [653, 247] on div "Partial" at bounding box center [720, 226] width 182 height 91
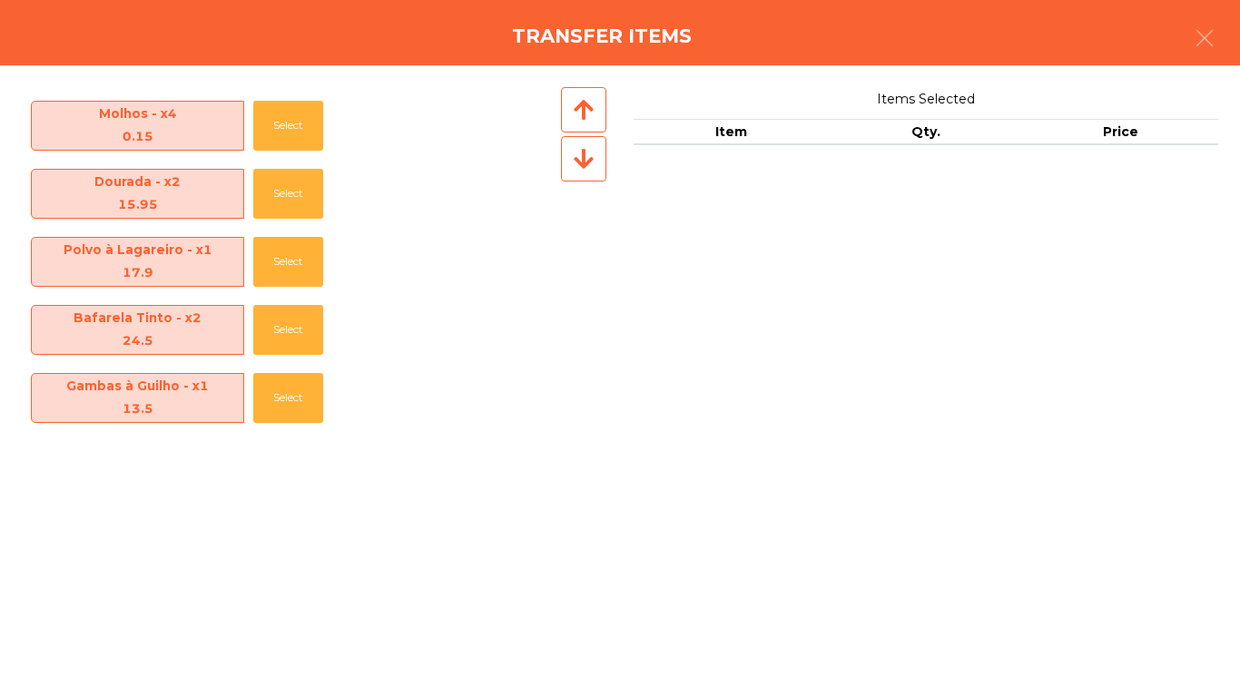
scroll to position [154, 0]
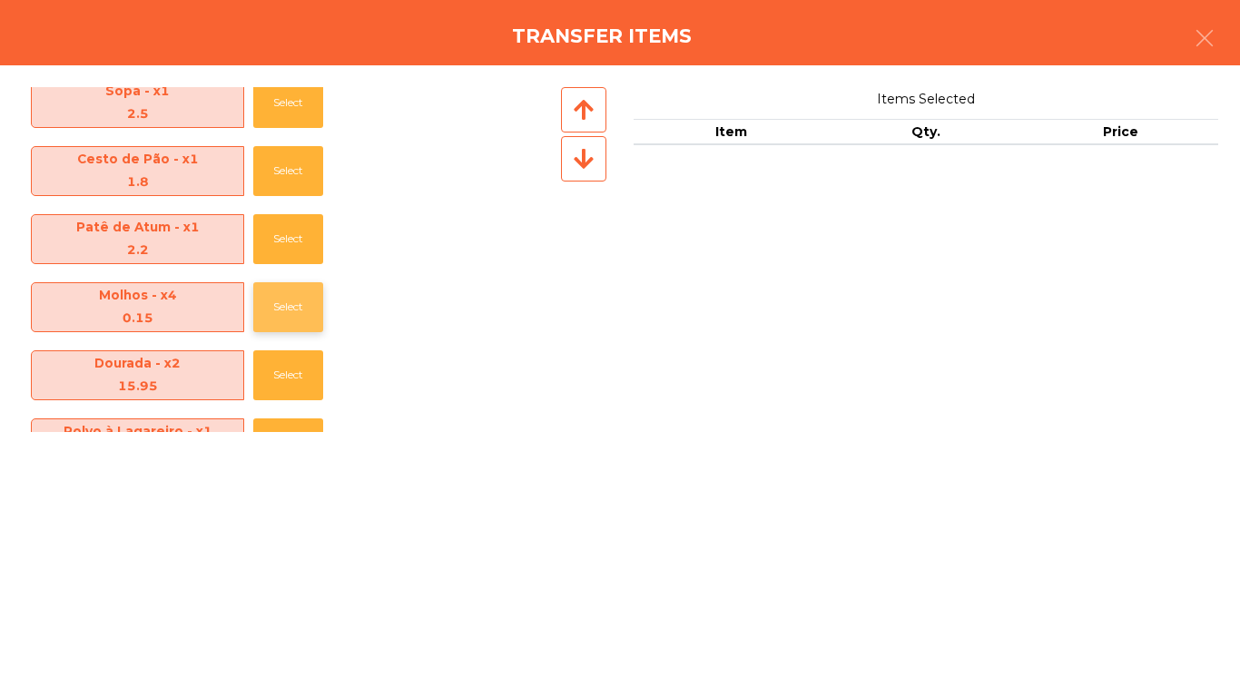
click at [277, 298] on button "Select" at bounding box center [288, 307] width 70 height 50
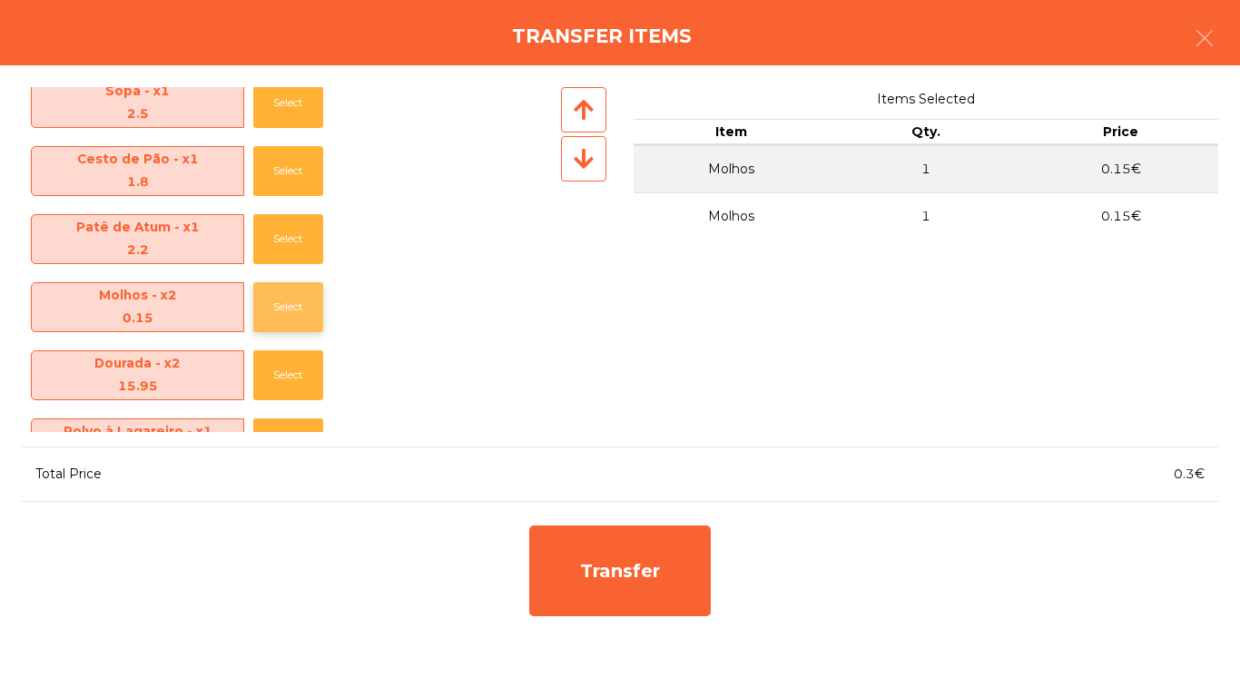
click at [278, 298] on button "Select" at bounding box center [288, 307] width 70 height 50
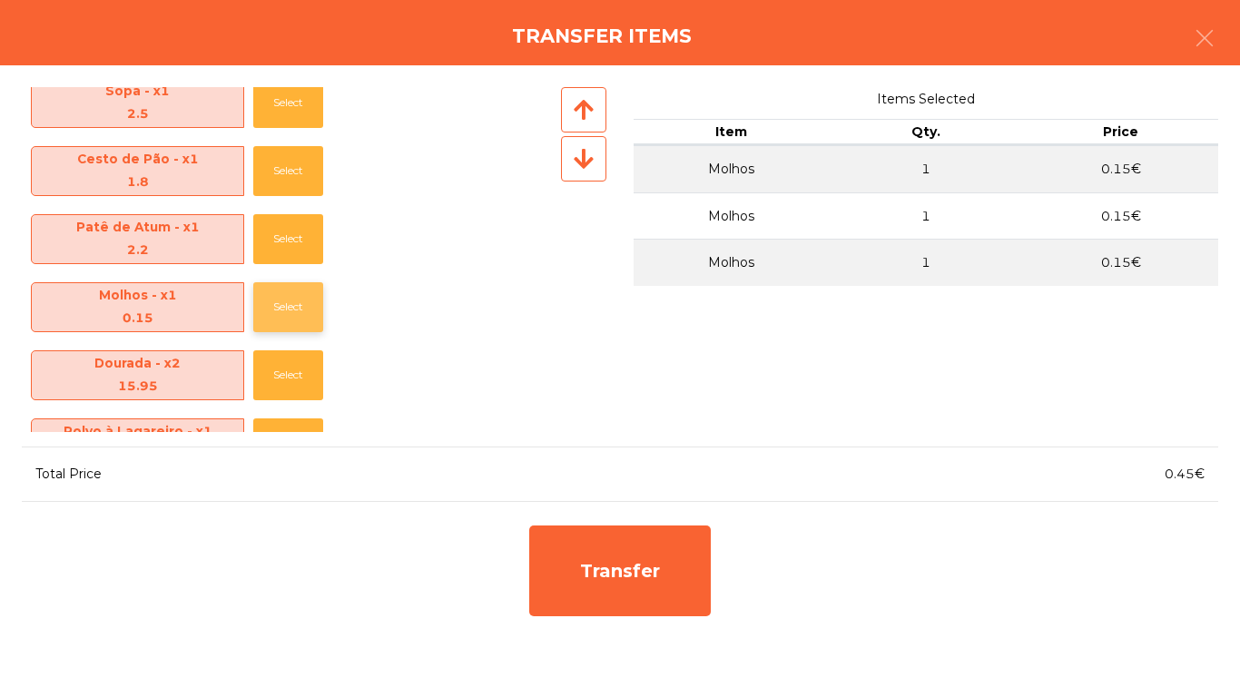
click at [278, 298] on button "Select" at bounding box center [288, 307] width 70 height 50
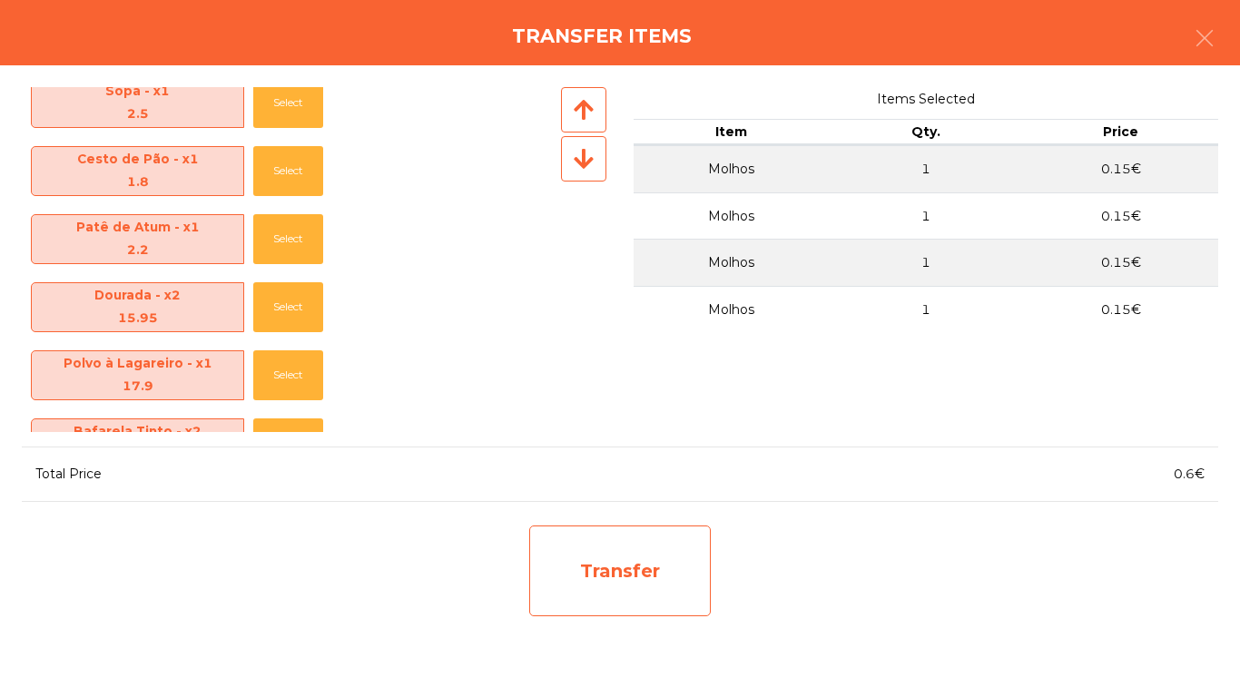
click at [648, 549] on div "Transfer" at bounding box center [620, 571] width 182 height 91
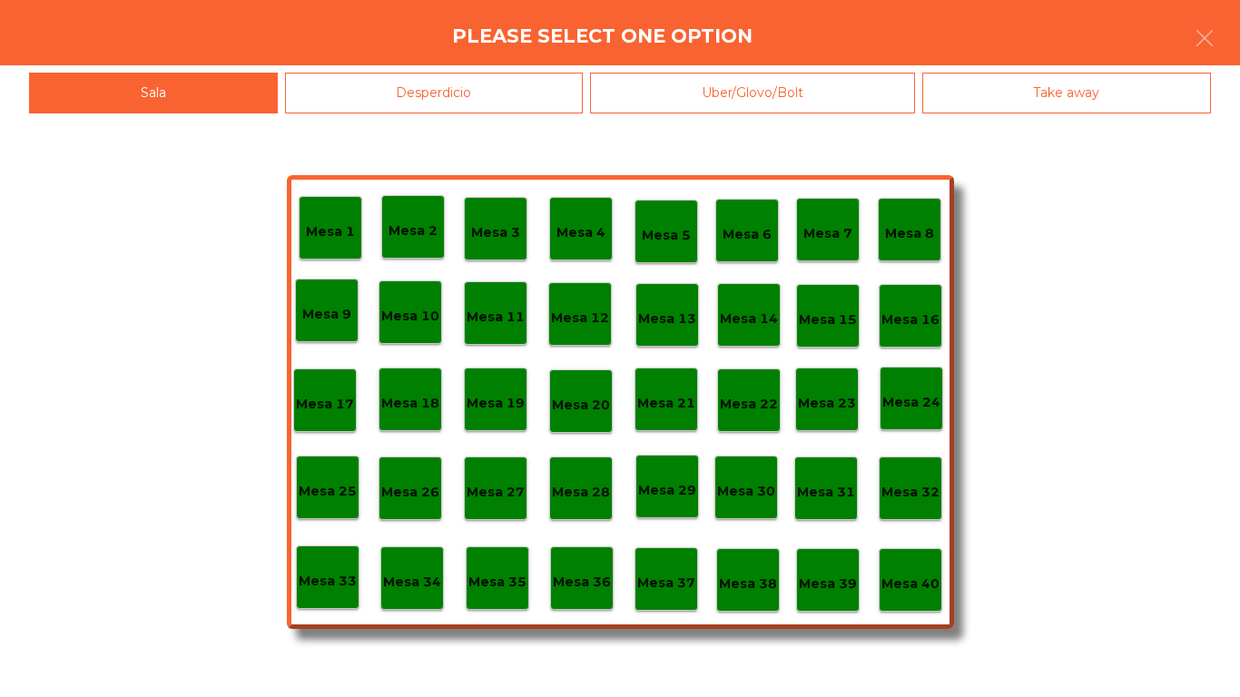
click at [902, 596] on div "Mesa 40" at bounding box center [911, 580] width 64 height 64
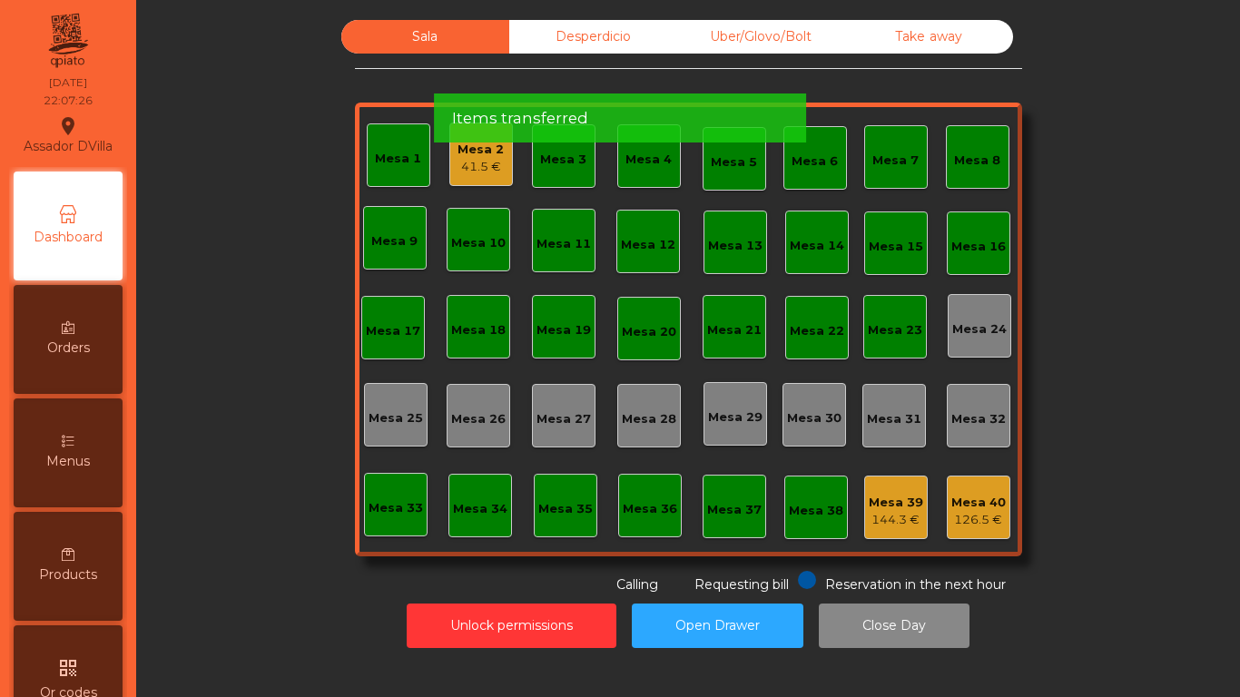
click at [875, 505] on div "Mesa 39" at bounding box center [896, 503] width 54 height 18
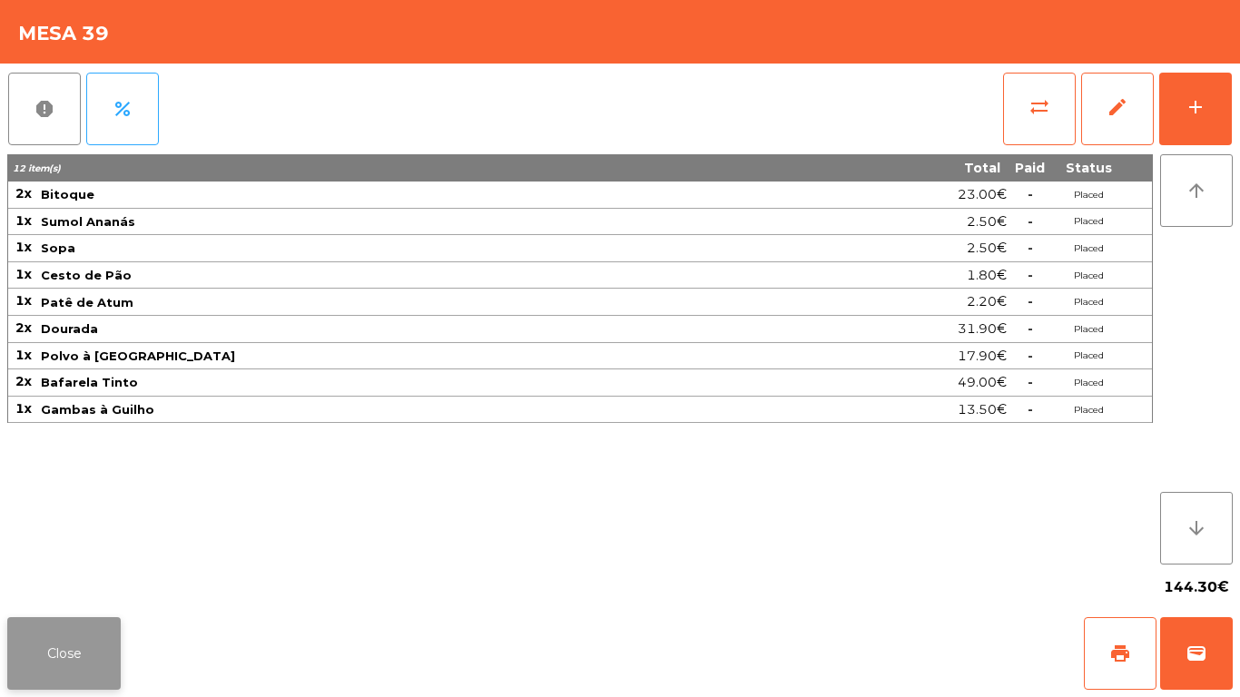
click at [39, 655] on button "Close" at bounding box center [64, 653] width 114 height 73
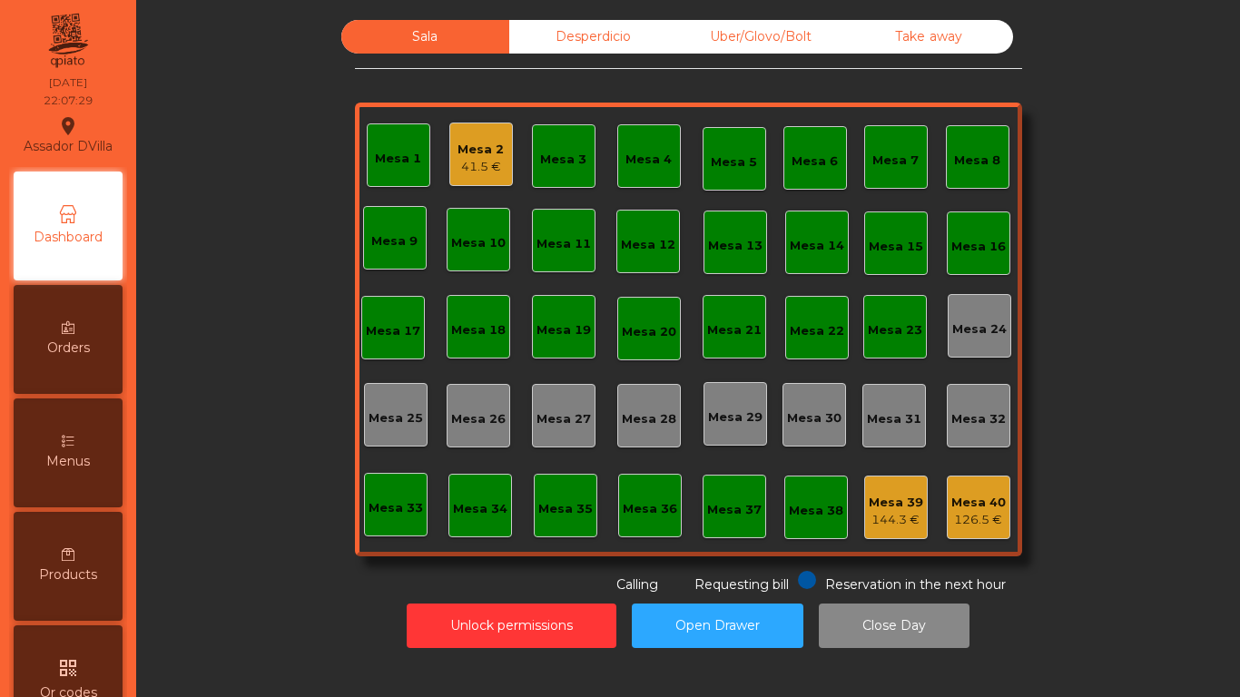
click at [493, 172] on div "41.5 €" at bounding box center [481, 167] width 46 height 18
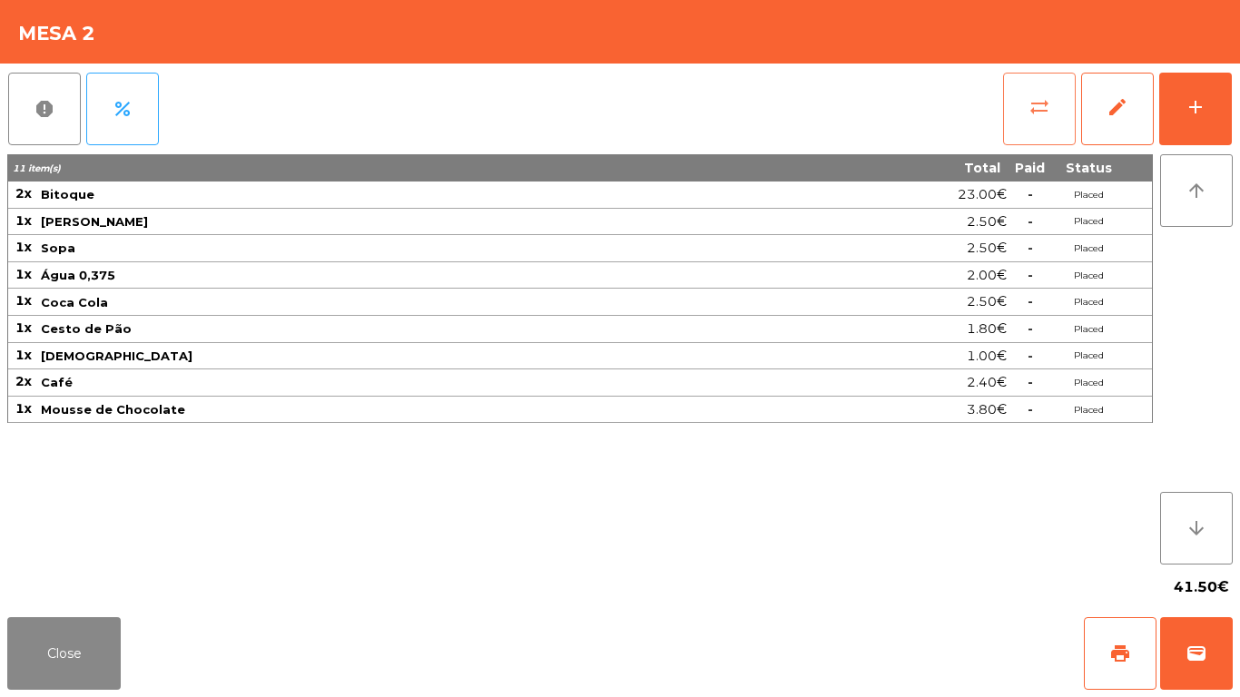
click at [1062, 133] on button "sync_alt" at bounding box center [1039, 109] width 73 height 73
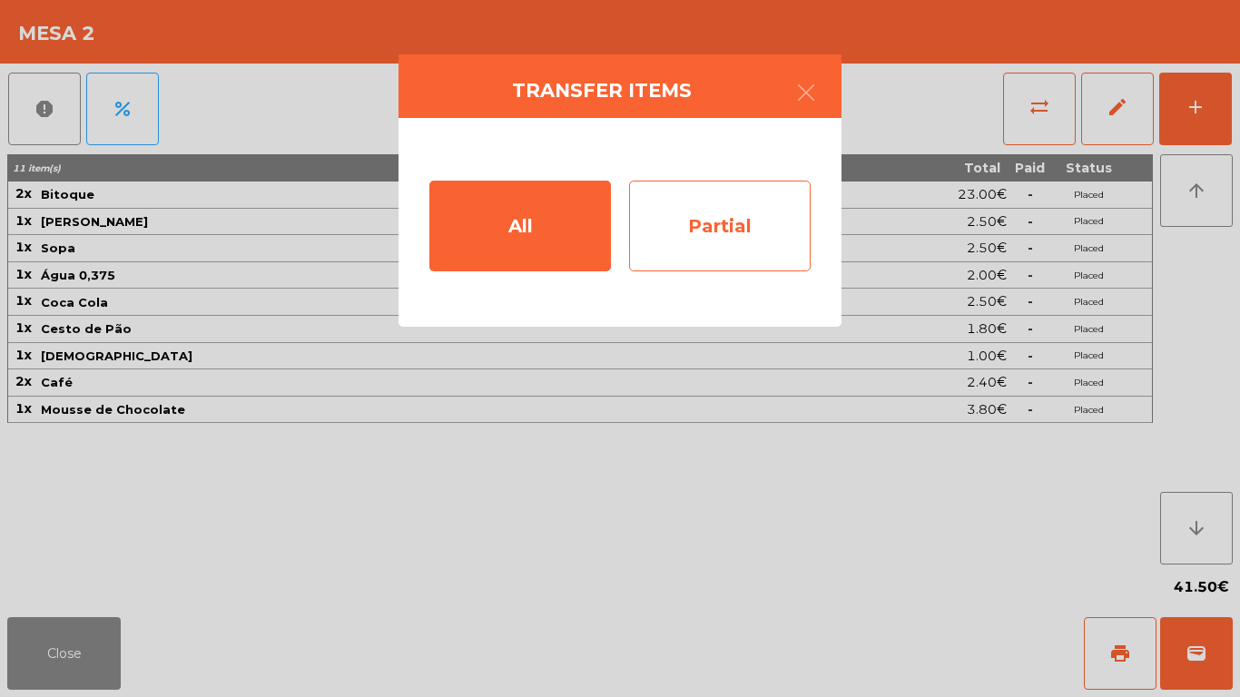
click at [685, 234] on div "Partial" at bounding box center [720, 226] width 182 height 91
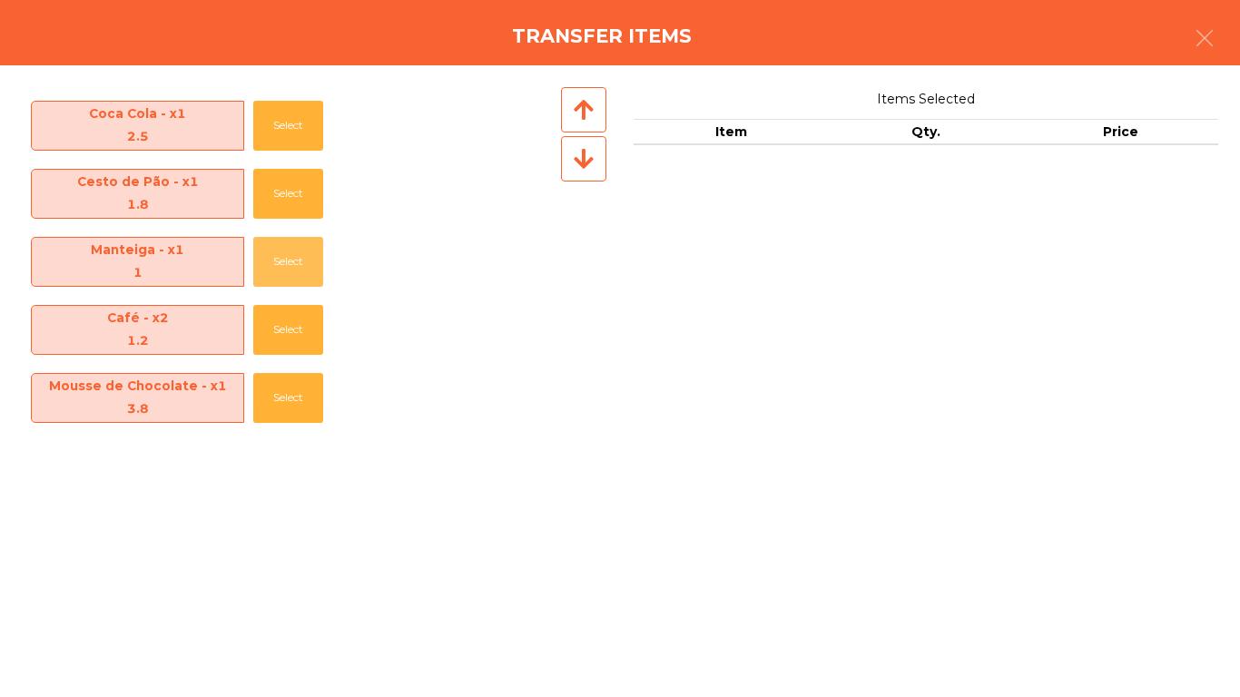
drag, startPoint x: 269, startPoint y: 259, endPoint x: 494, endPoint y: 401, distance: 266.5
click at [270, 259] on button "Select" at bounding box center [288, 262] width 70 height 50
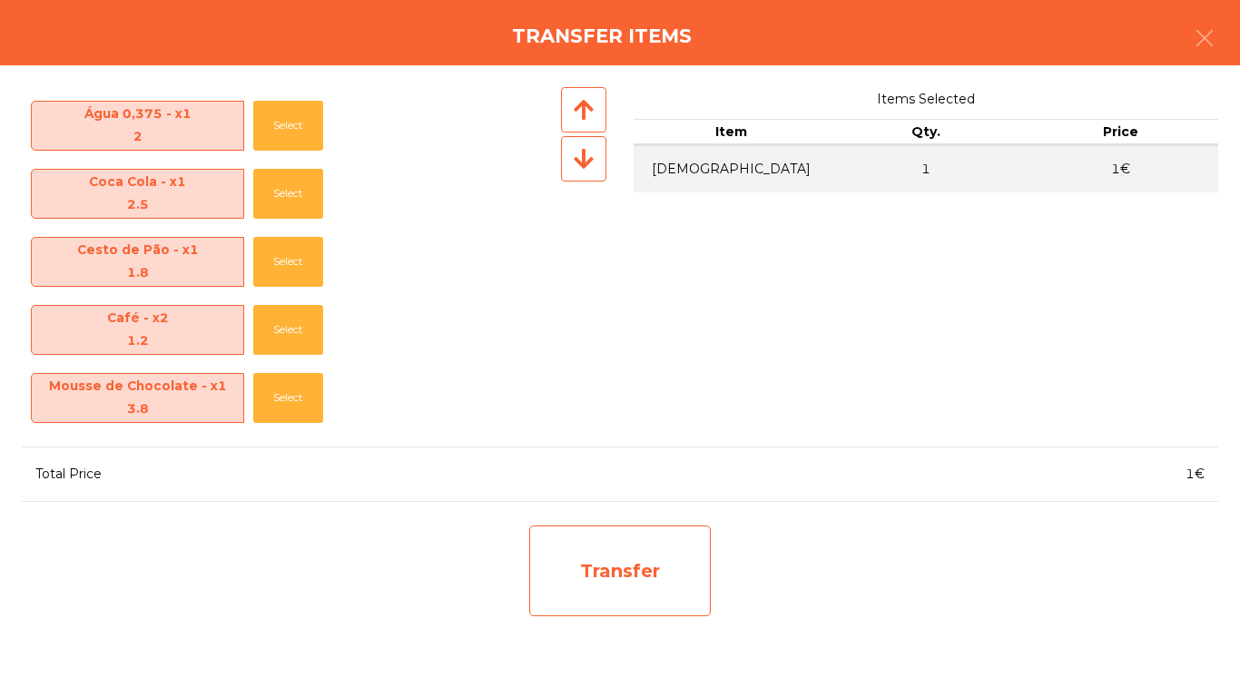
click at [612, 572] on div "Transfer" at bounding box center [620, 571] width 182 height 91
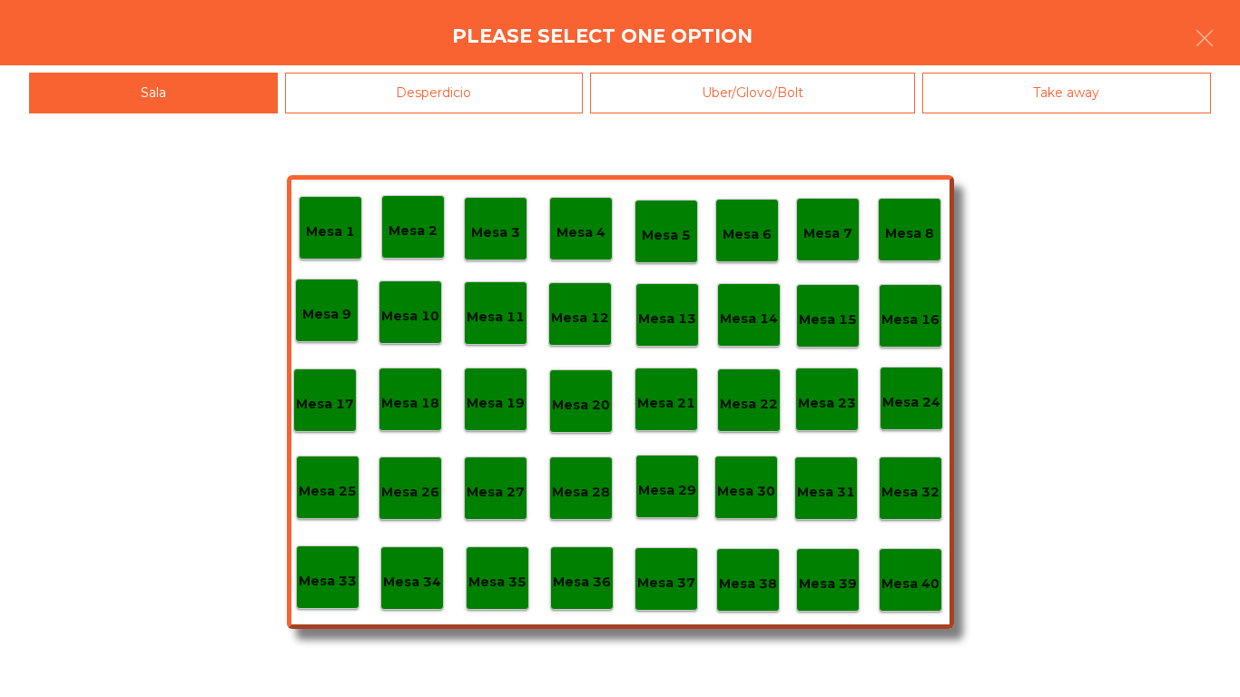
click at [939, 598] on div "Mesa 40" at bounding box center [911, 580] width 64 height 64
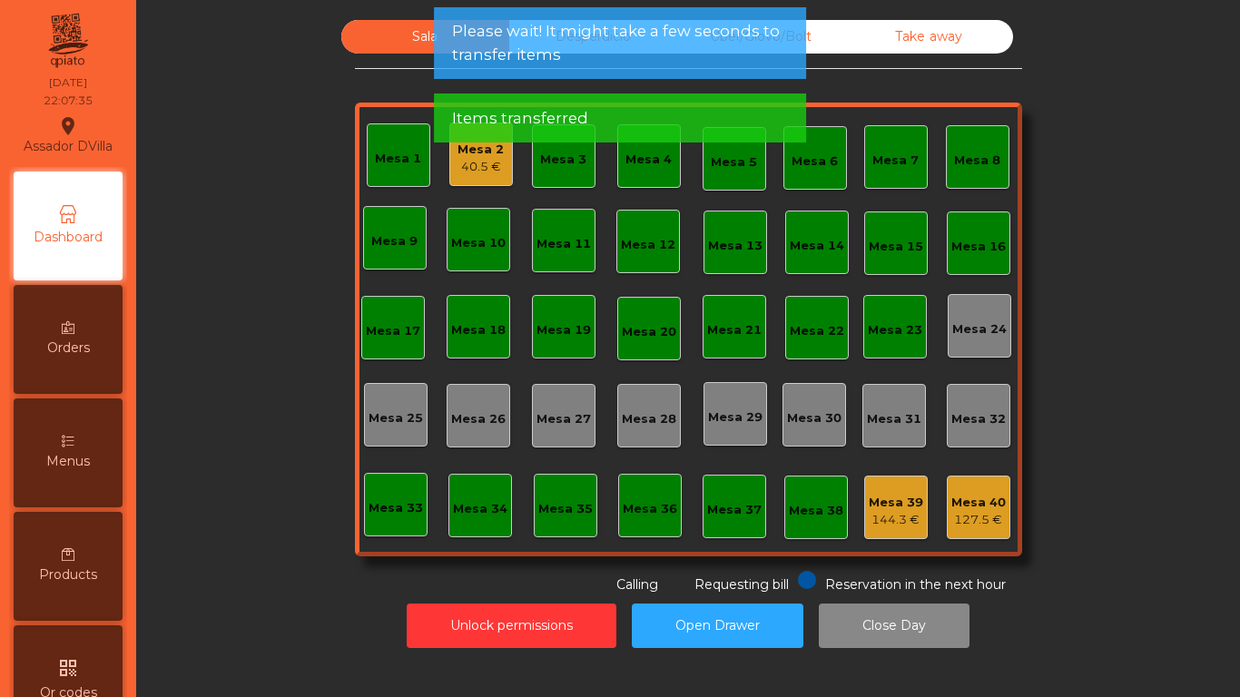
click at [960, 509] on div "Mesa 40" at bounding box center [979, 503] width 54 height 18
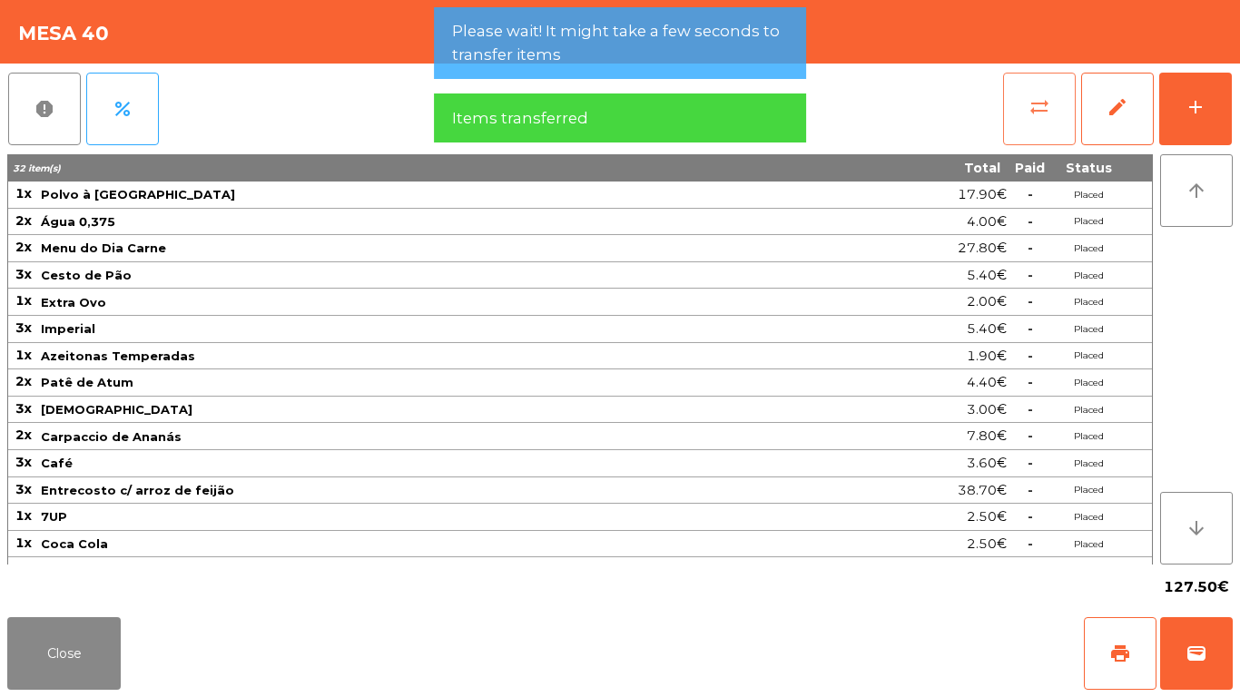
click at [1069, 94] on button "sync_alt" at bounding box center [1039, 109] width 73 height 73
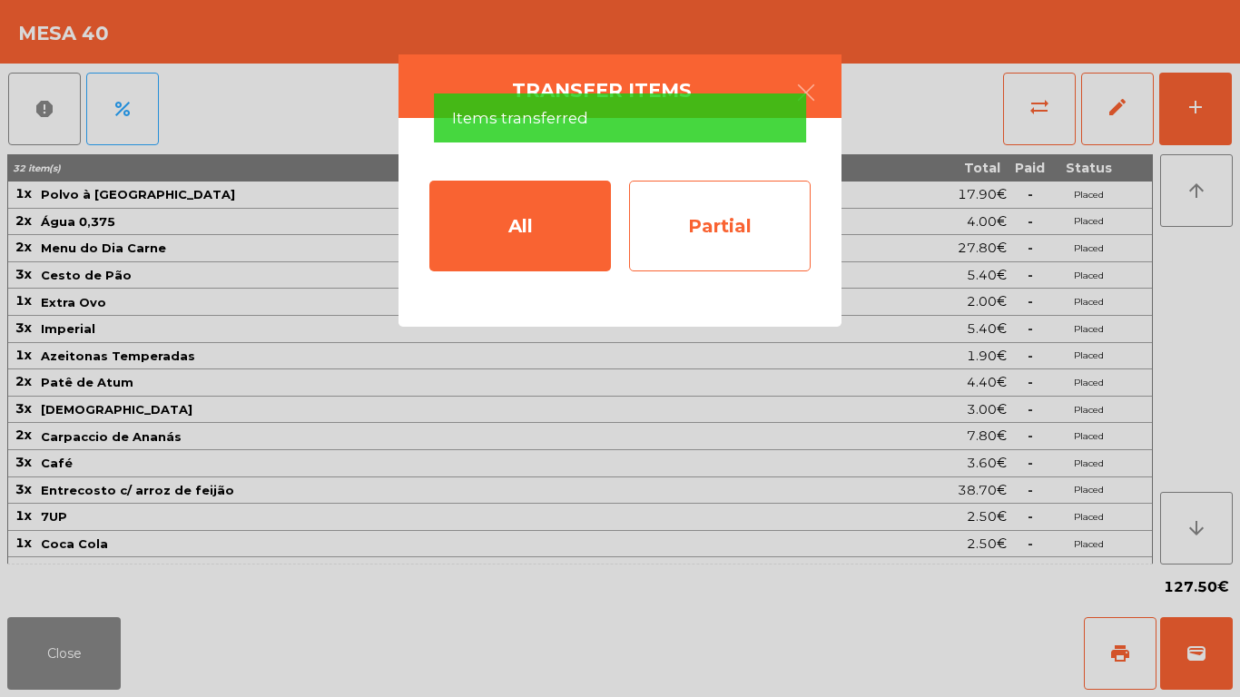
click at [691, 265] on div "Partial" at bounding box center [720, 226] width 182 height 91
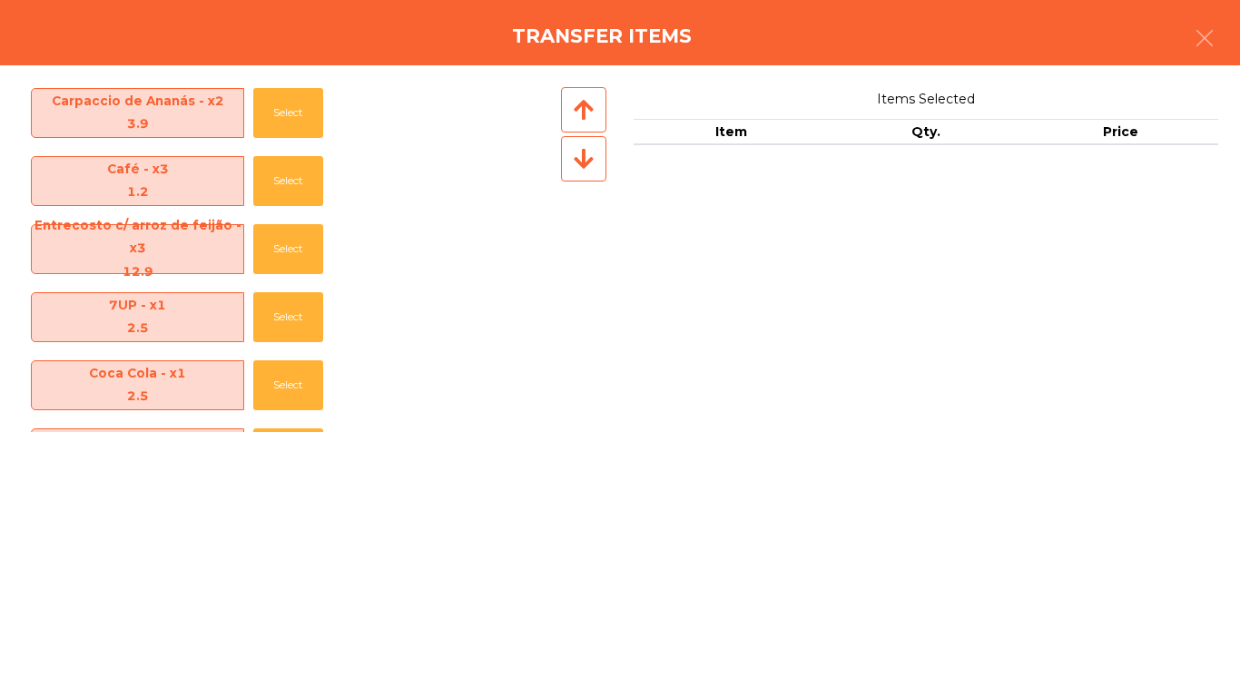
scroll to position [677, 0]
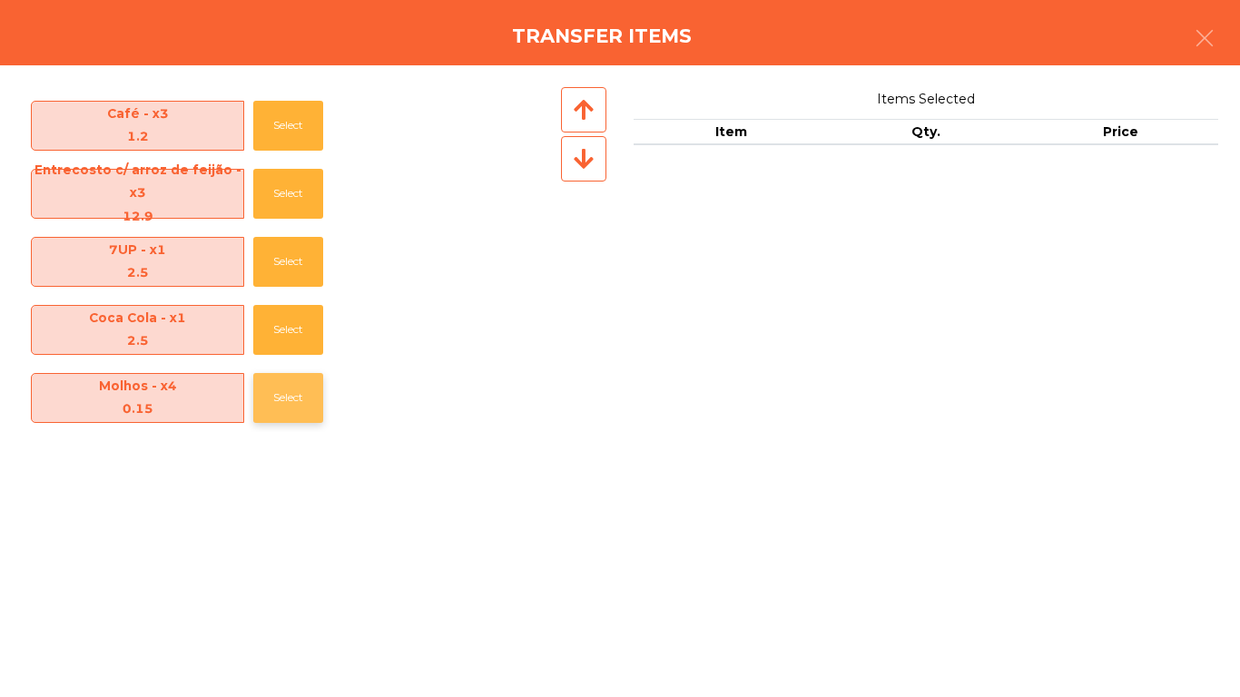
click at [269, 397] on button "Select" at bounding box center [288, 398] width 70 height 50
click at [273, 399] on button "Select" at bounding box center [288, 398] width 70 height 50
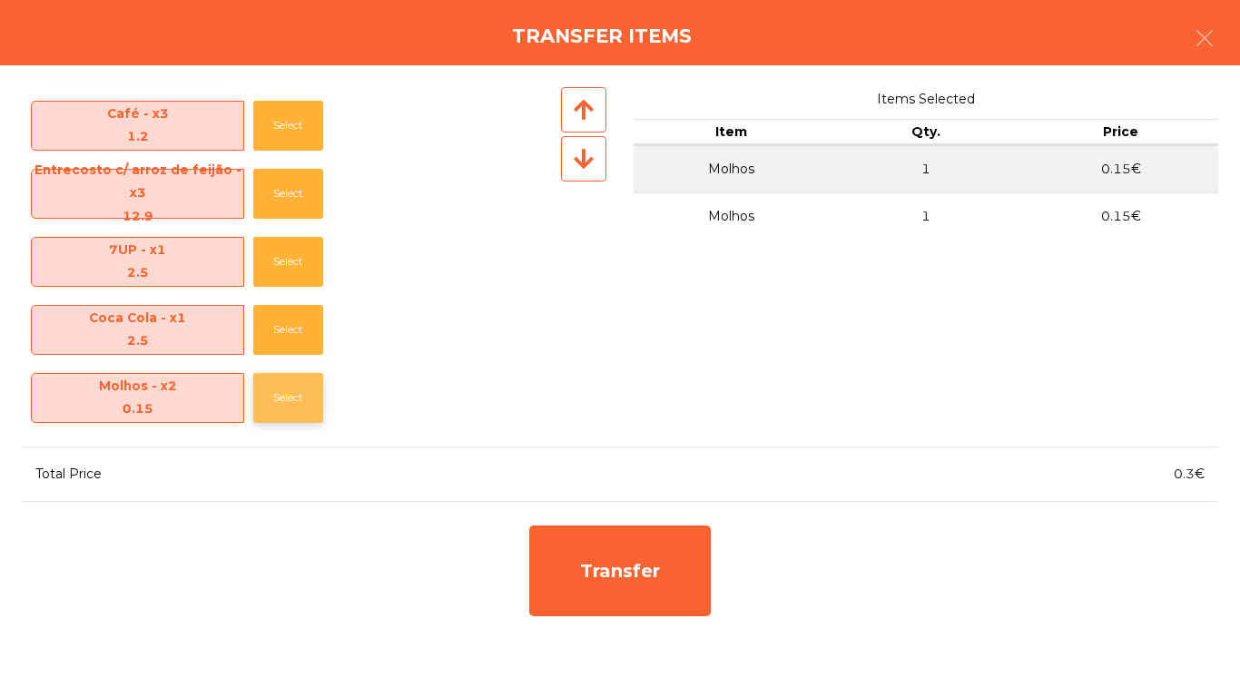
click at [276, 400] on button "Select" at bounding box center [288, 398] width 70 height 50
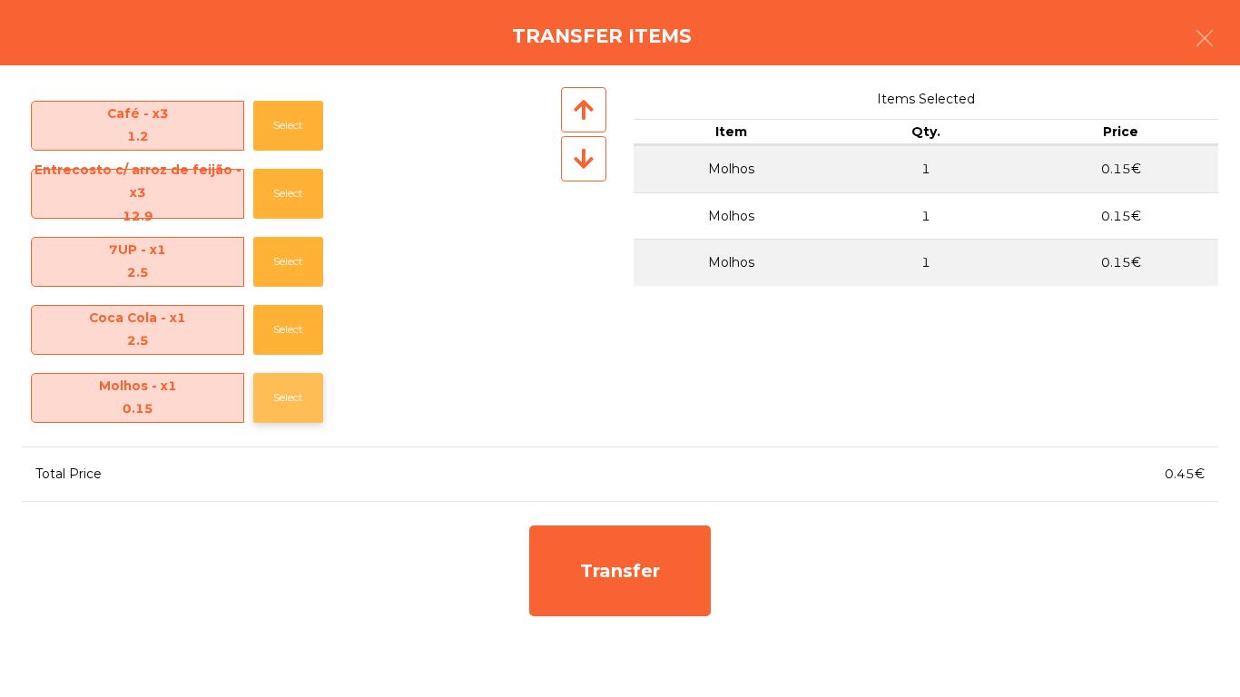
click at [281, 402] on button "Select" at bounding box center [288, 398] width 70 height 50
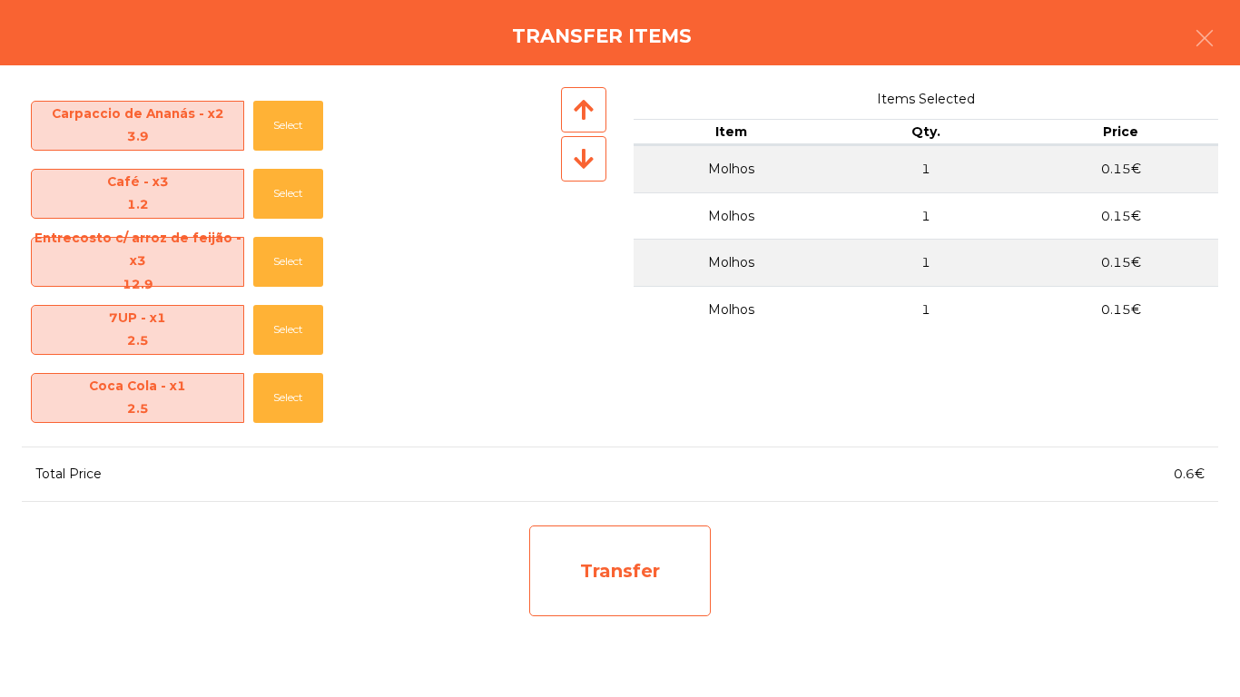
scroll to position [608, 0]
click at [563, 554] on div "Transfer" at bounding box center [620, 571] width 182 height 91
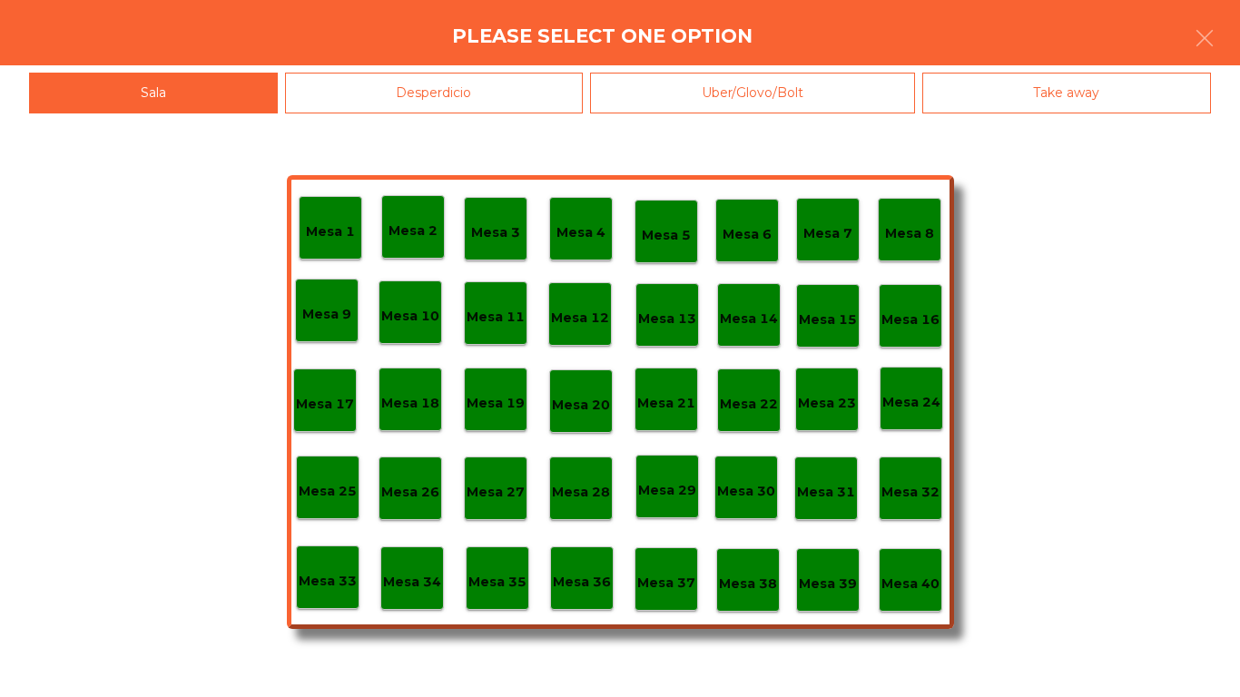
click at [801, 579] on p "Mesa 39" at bounding box center [828, 584] width 58 height 21
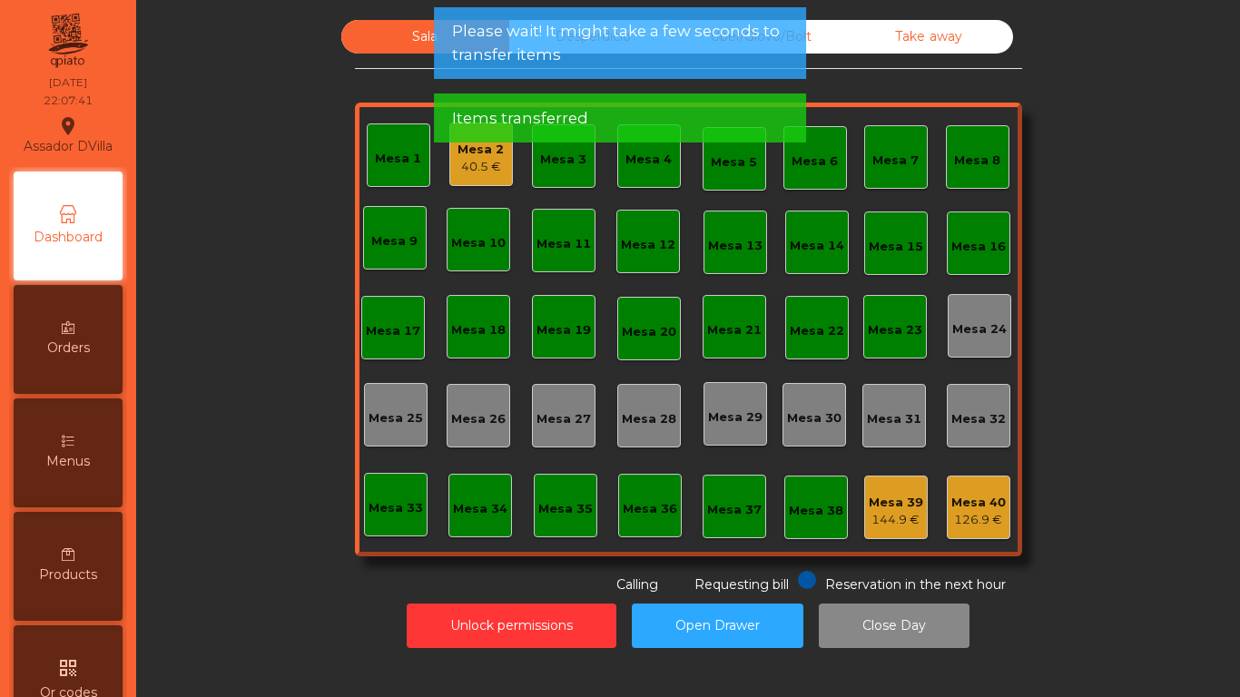
click at [484, 180] on div "Mesa 2 40.5 €" at bounding box center [482, 155] width 64 height 64
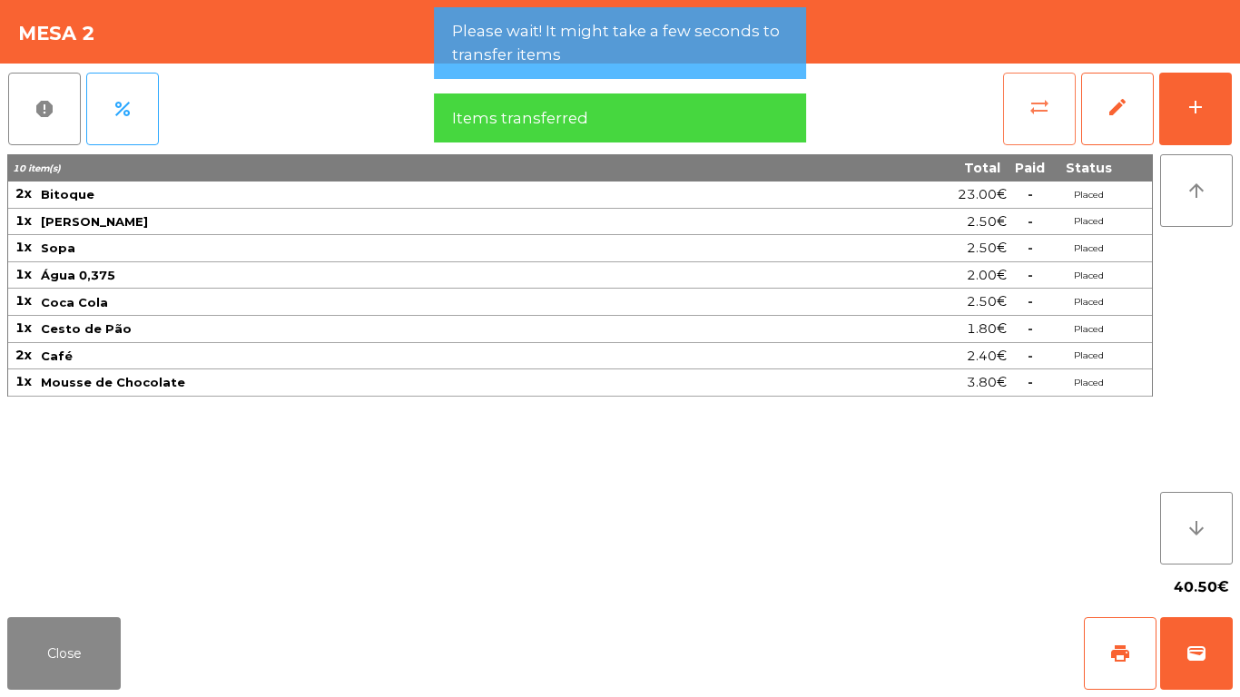
click at [1012, 137] on button "sync_alt" at bounding box center [1039, 109] width 73 height 73
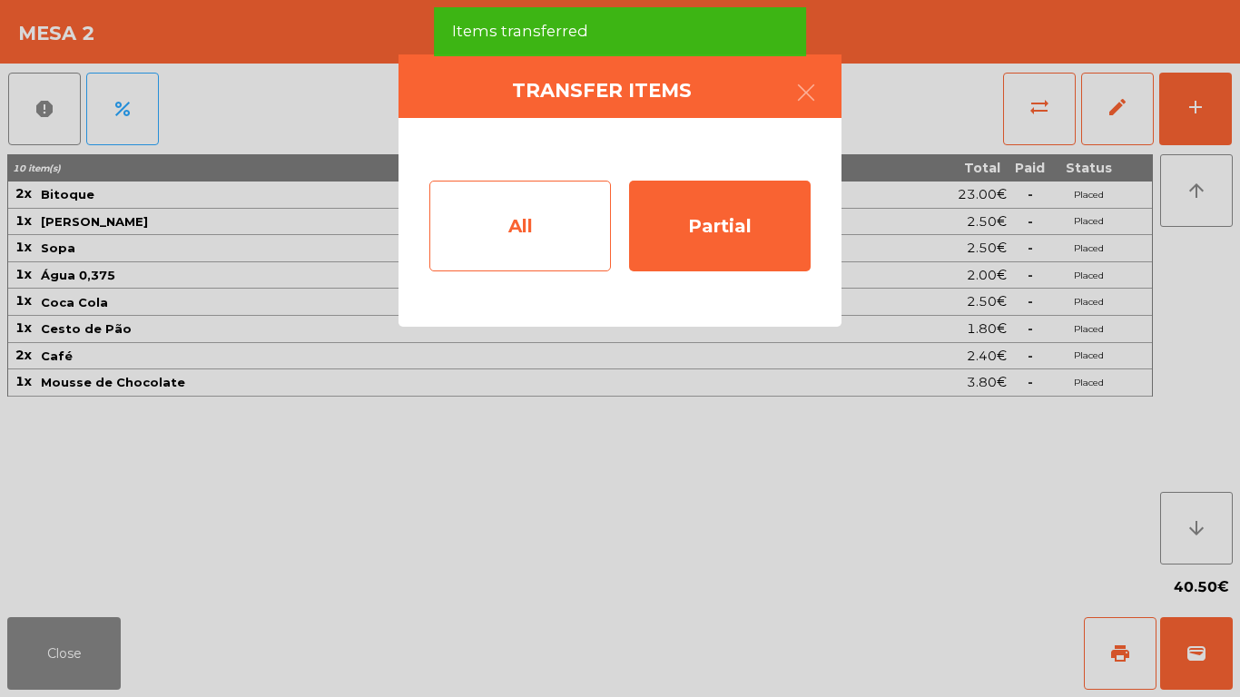
click at [477, 259] on div "All" at bounding box center [521, 226] width 182 height 91
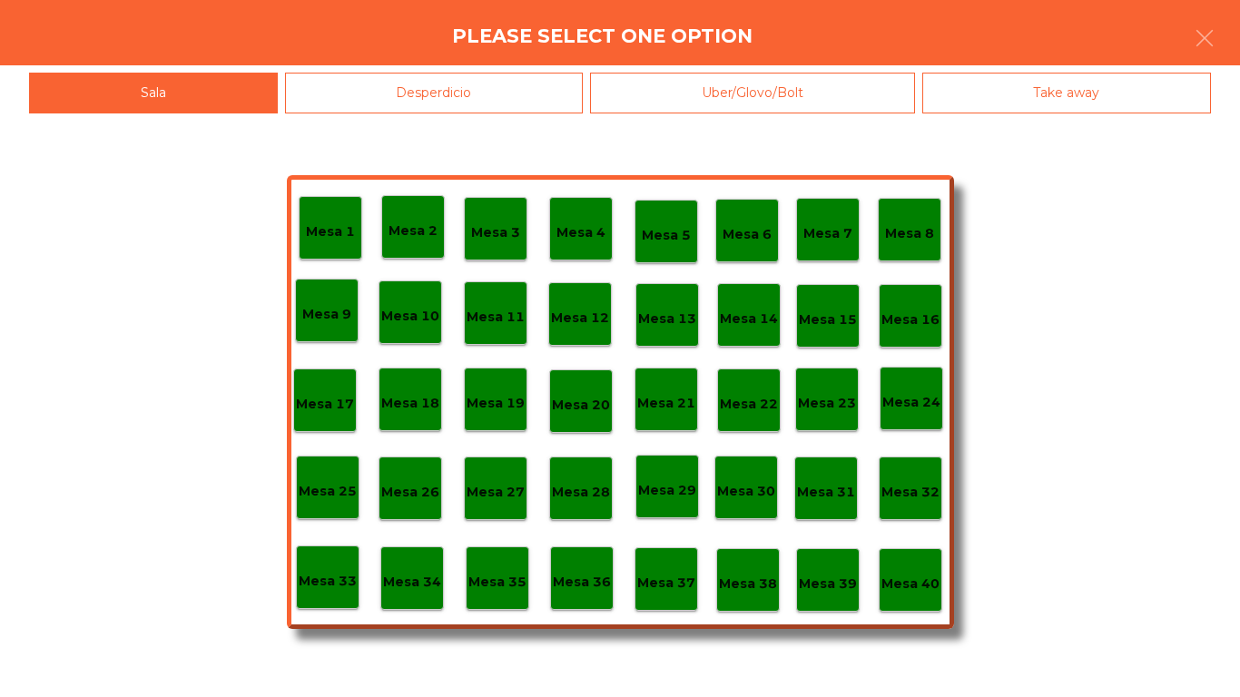
click at [824, 574] on p "Mesa 39" at bounding box center [828, 584] width 58 height 21
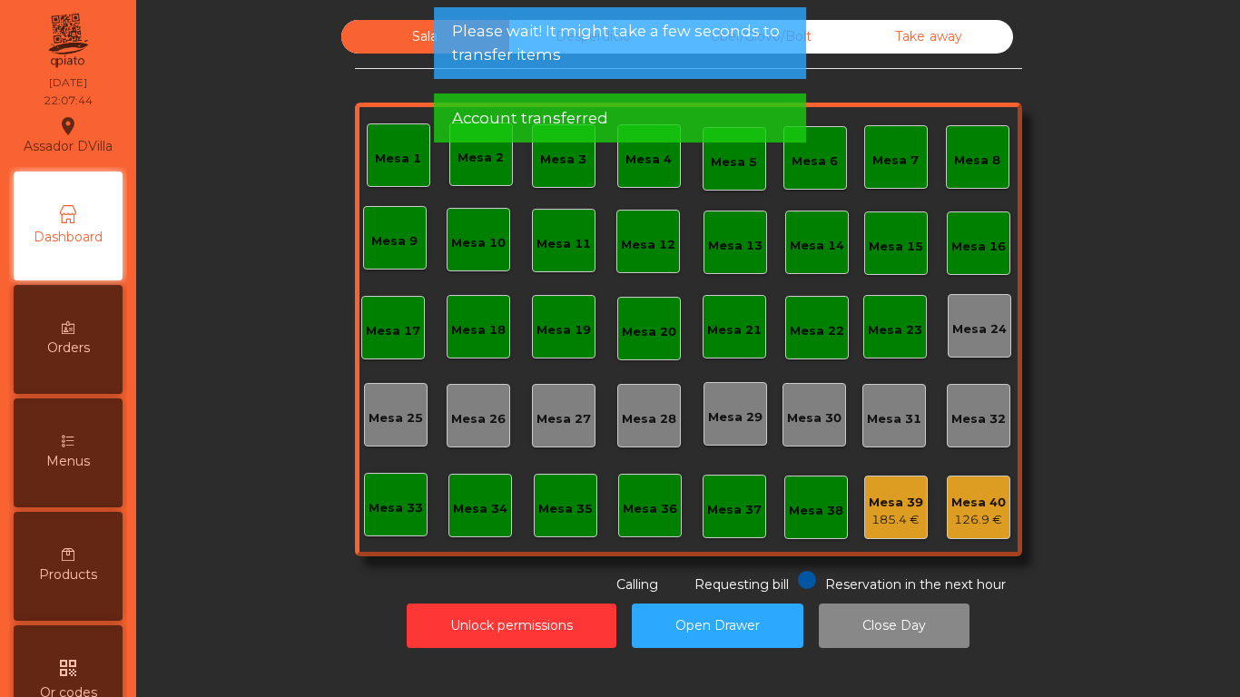
click at [905, 519] on div "185.4 €" at bounding box center [896, 520] width 54 height 18
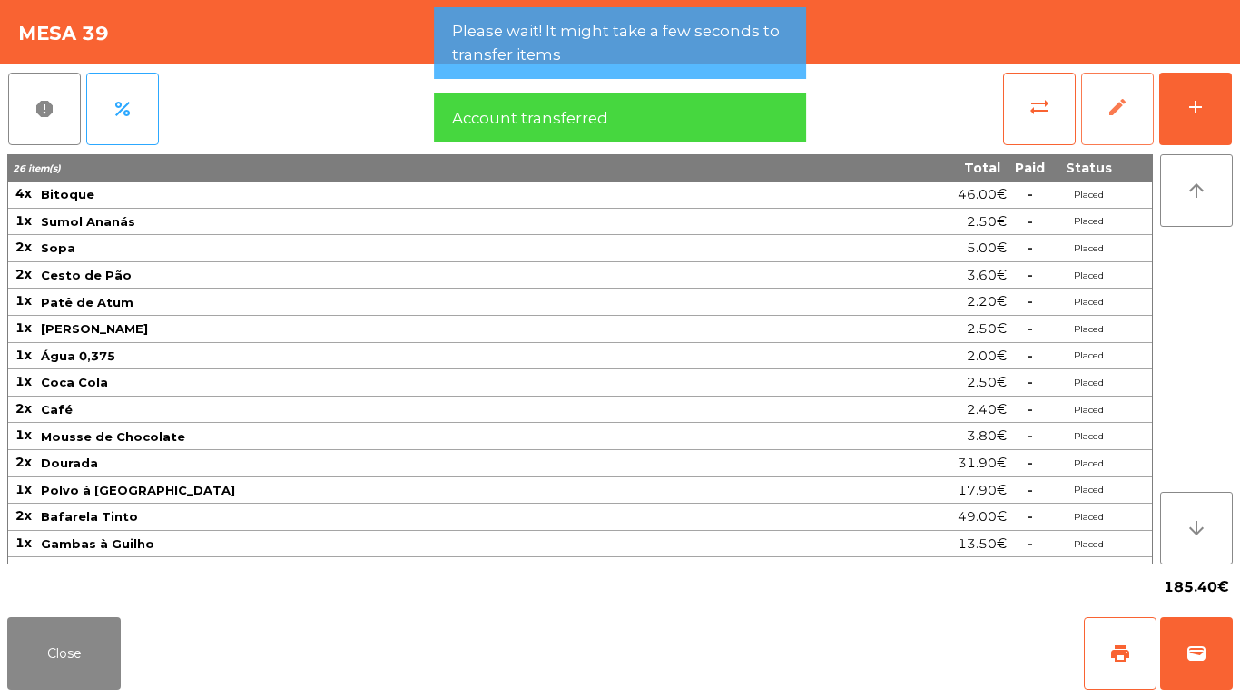
click at [1122, 137] on button "edit" at bounding box center [1118, 109] width 73 height 73
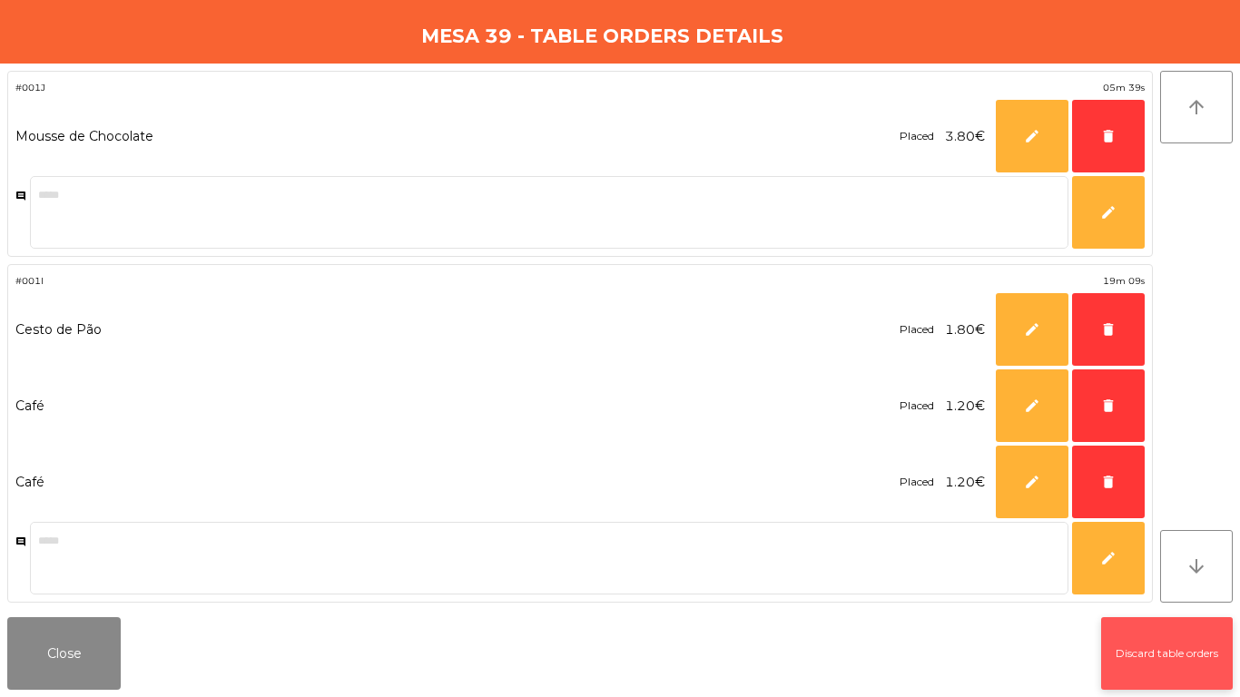
click at [1131, 650] on button "Discard table orders" at bounding box center [1168, 653] width 132 height 73
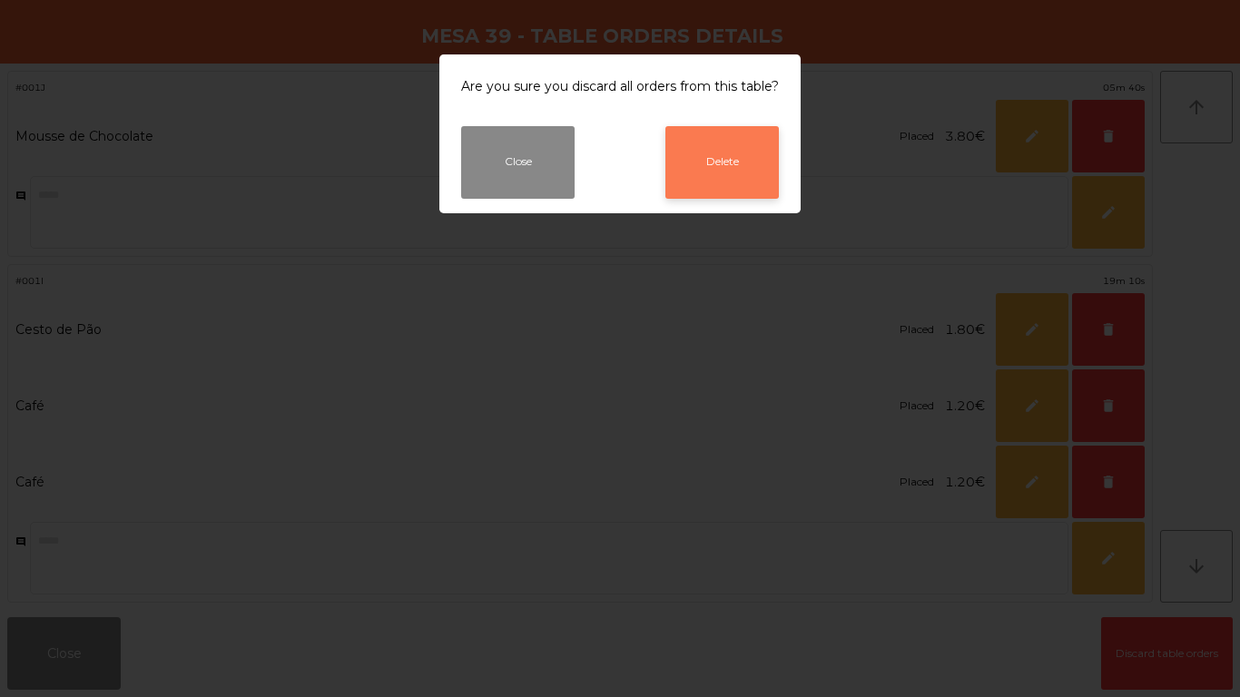
click at [724, 181] on button "Delete" at bounding box center [723, 162] width 114 height 73
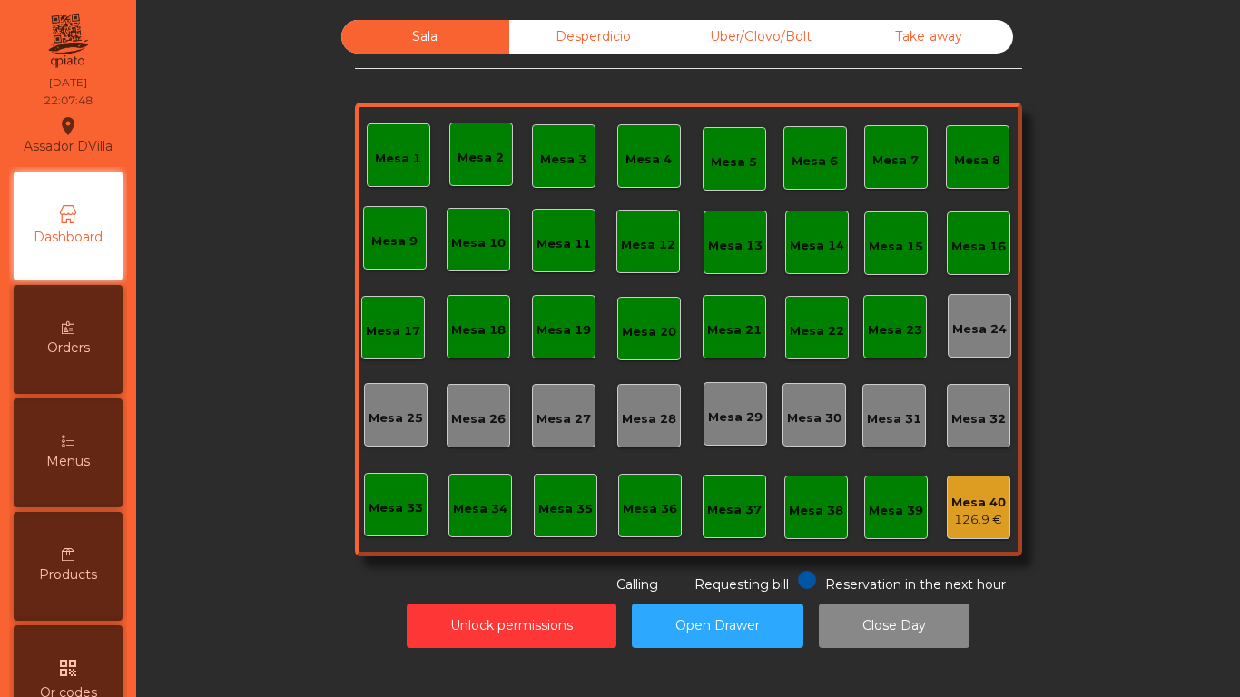
click at [981, 512] on div "126.9 €" at bounding box center [979, 520] width 54 height 18
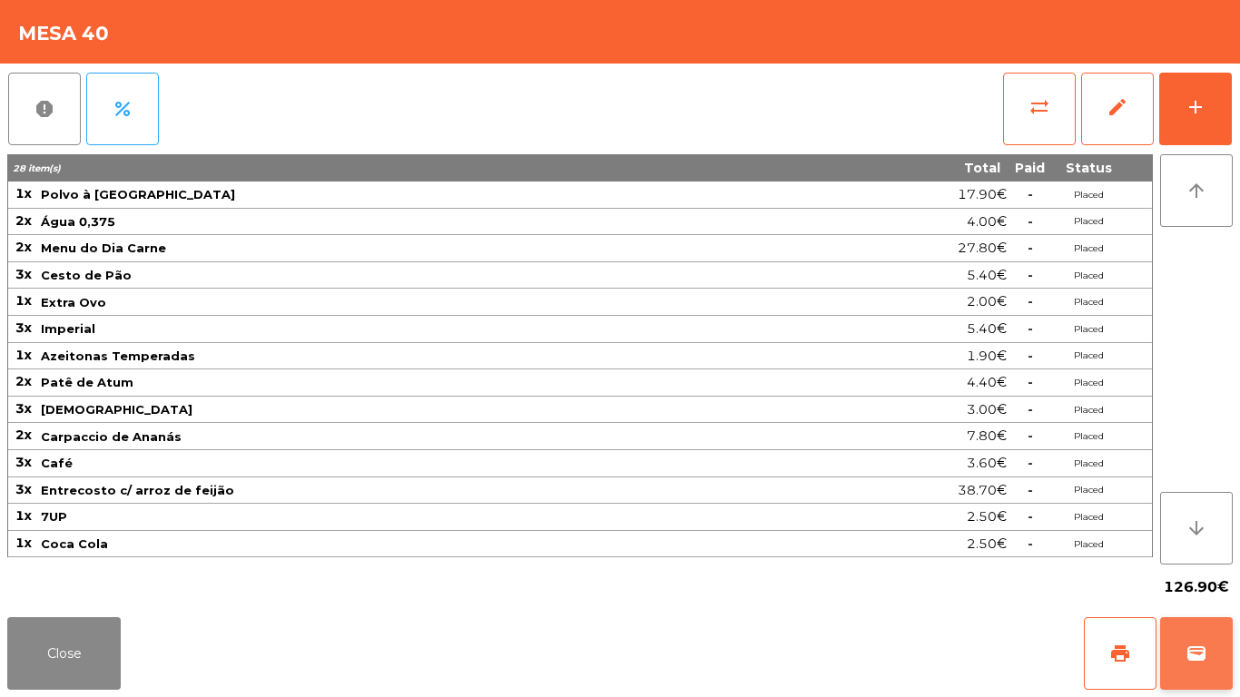
click at [1182, 649] on button "wallet" at bounding box center [1197, 653] width 73 height 73
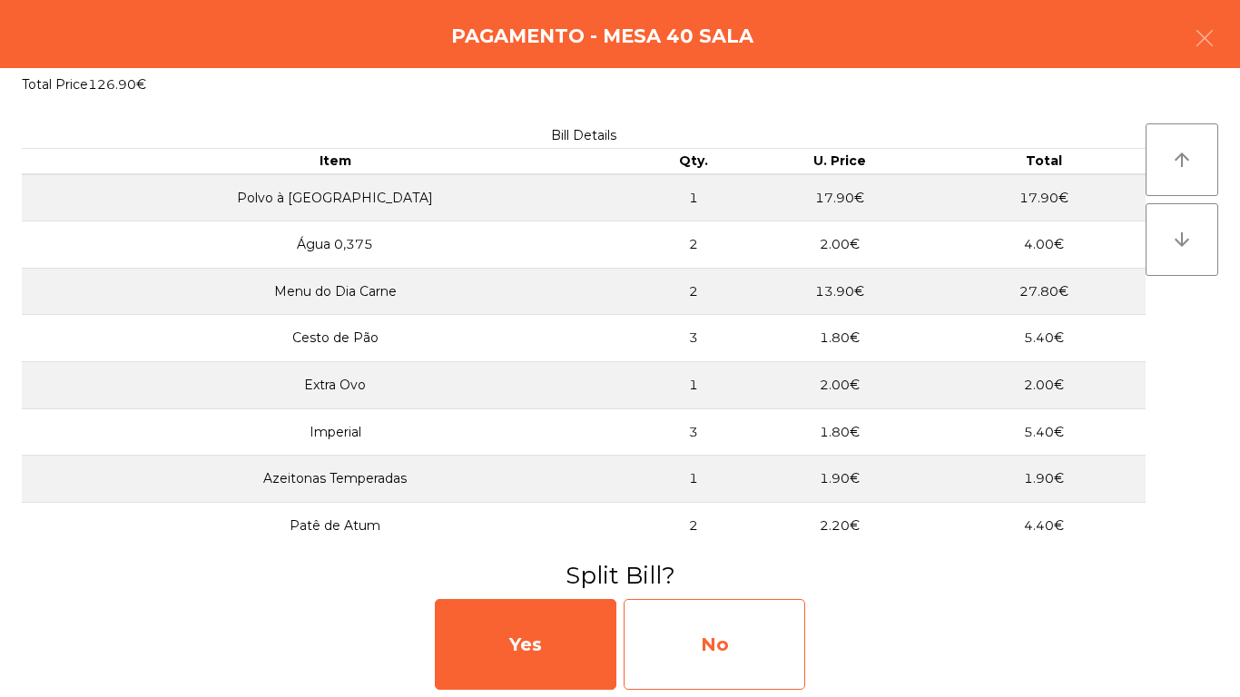
click at [803, 680] on div "No" at bounding box center [715, 644] width 182 height 91
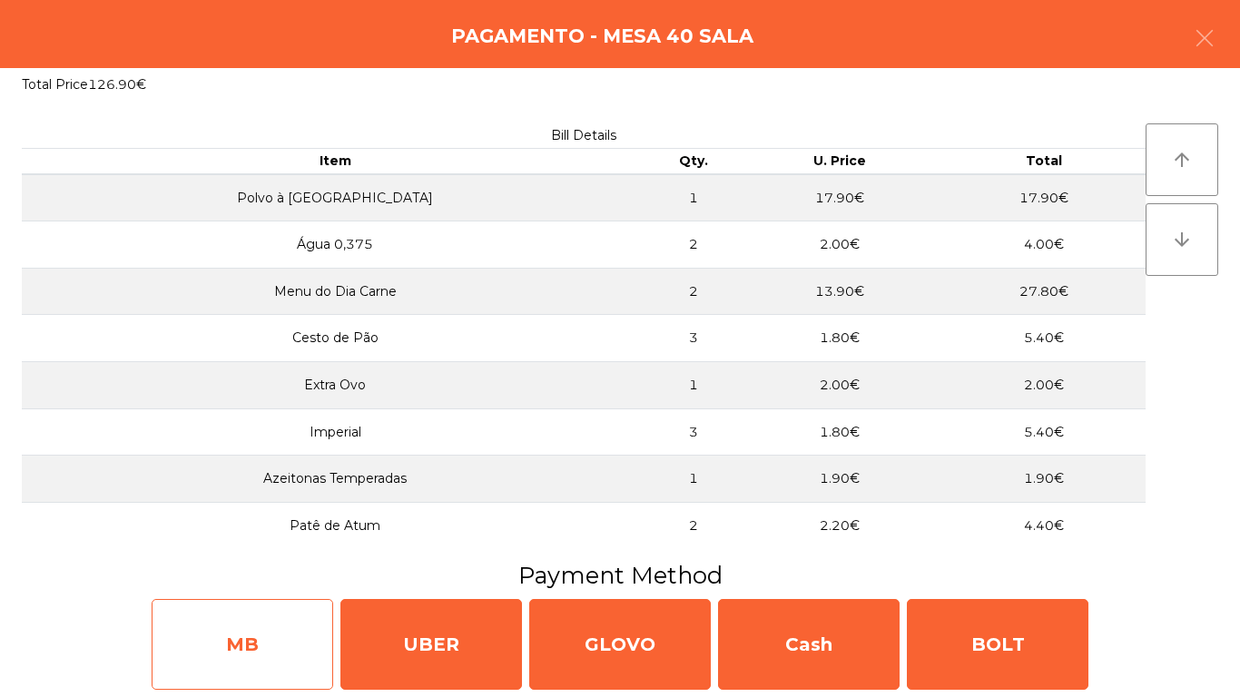
click at [250, 643] on div "MB" at bounding box center [243, 644] width 182 height 91
select select "**"
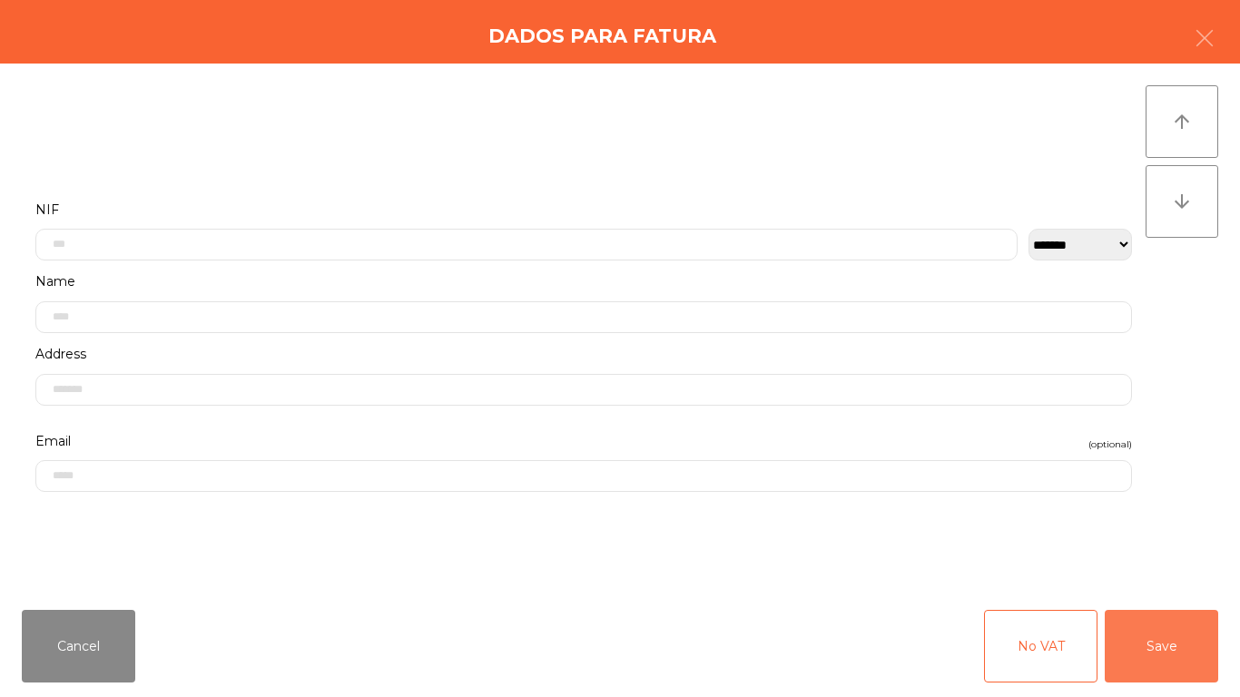
click at [1132, 655] on button "Save" at bounding box center [1162, 646] width 114 height 73
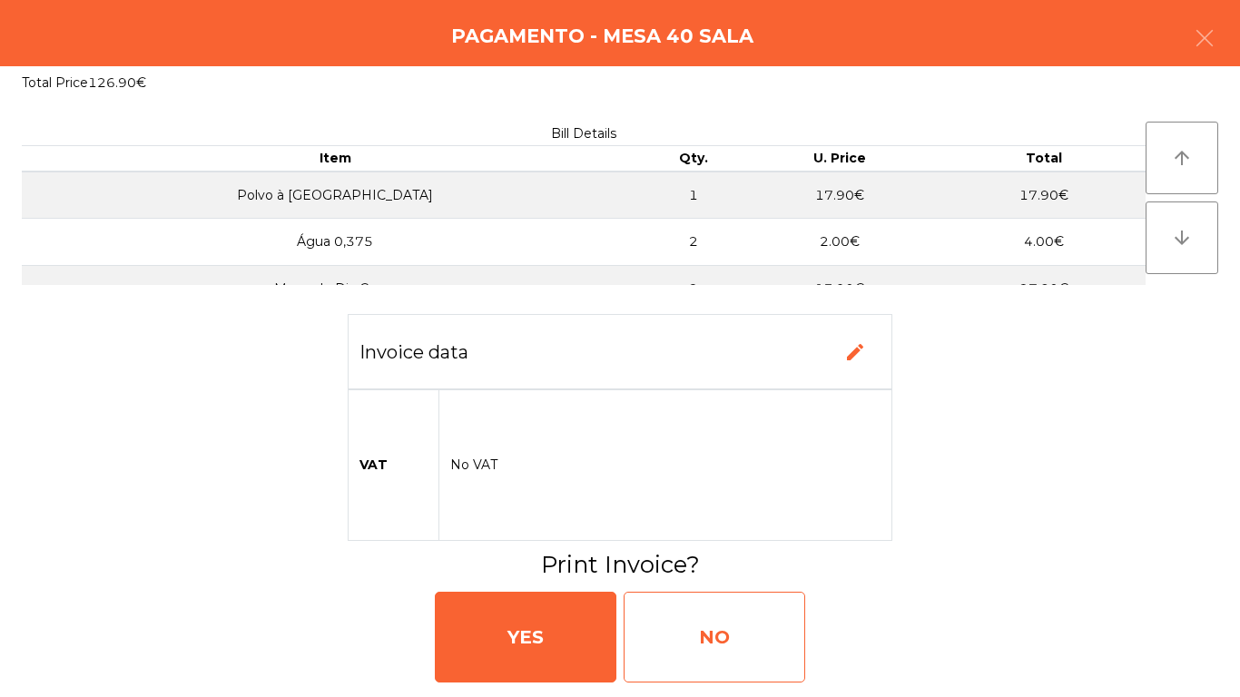
click at [765, 632] on div "NO" at bounding box center [715, 637] width 182 height 91
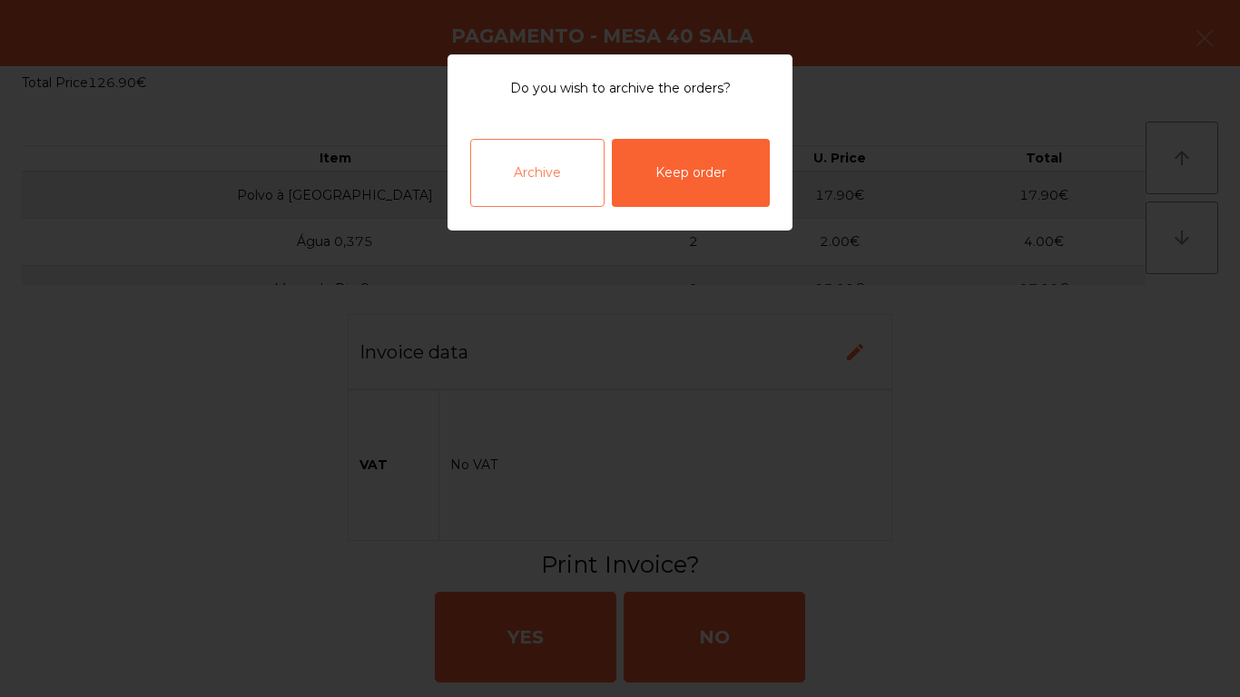
click at [551, 186] on div "Archive" at bounding box center [537, 173] width 134 height 68
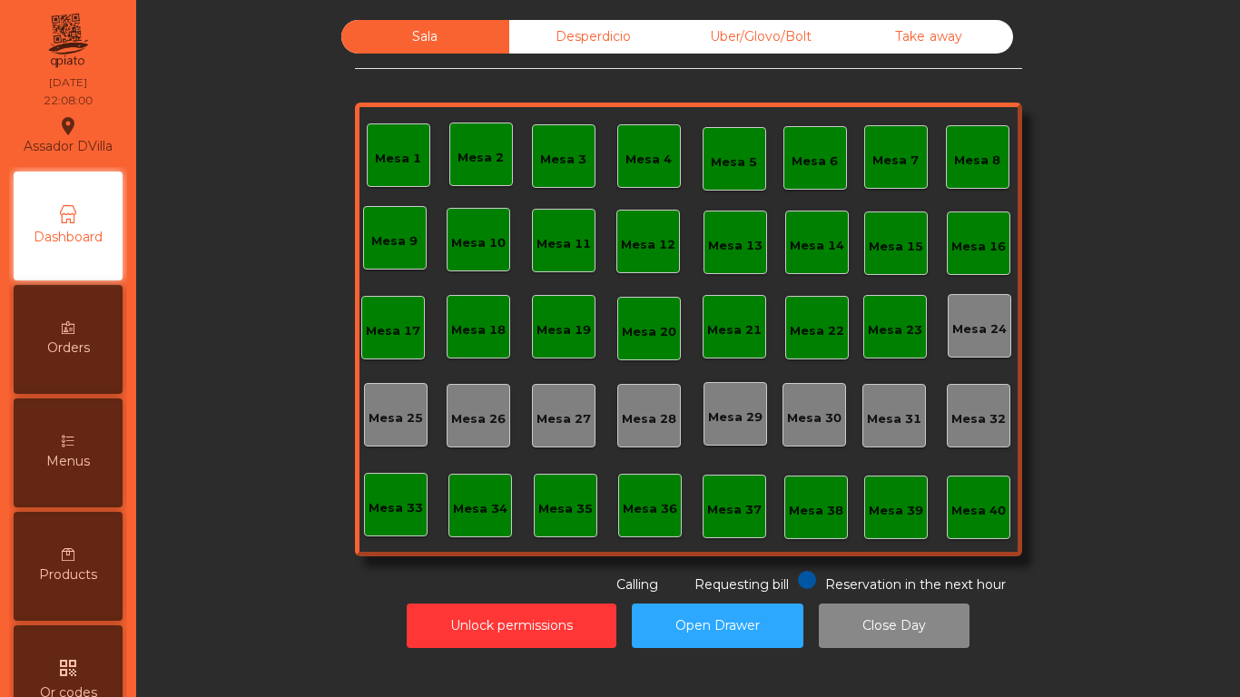
drag, startPoint x: 566, startPoint y: 48, endPoint x: 595, endPoint y: 47, distance: 29.1
click at [566, 47] on div "Desperdicio" at bounding box center [593, 37] width 168 height 34
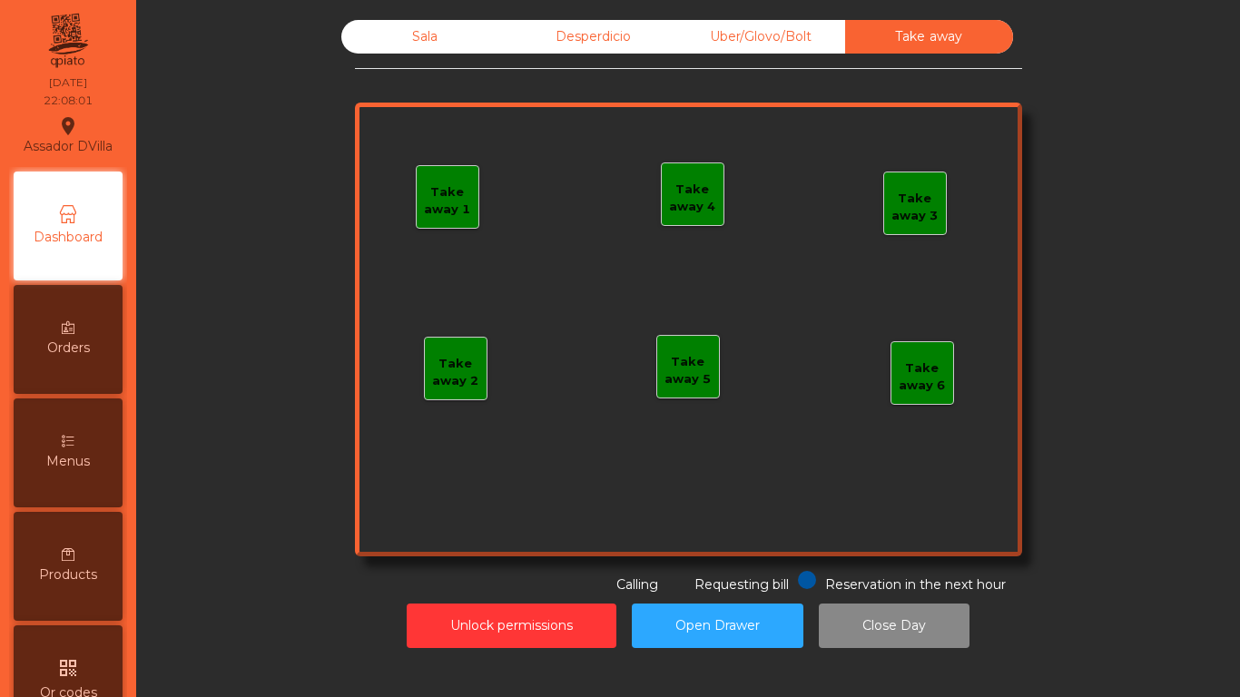
click at [708, 22] on div "Uber/Glovo/Bolt" at bounding box center [761, 37] width 168 height 34
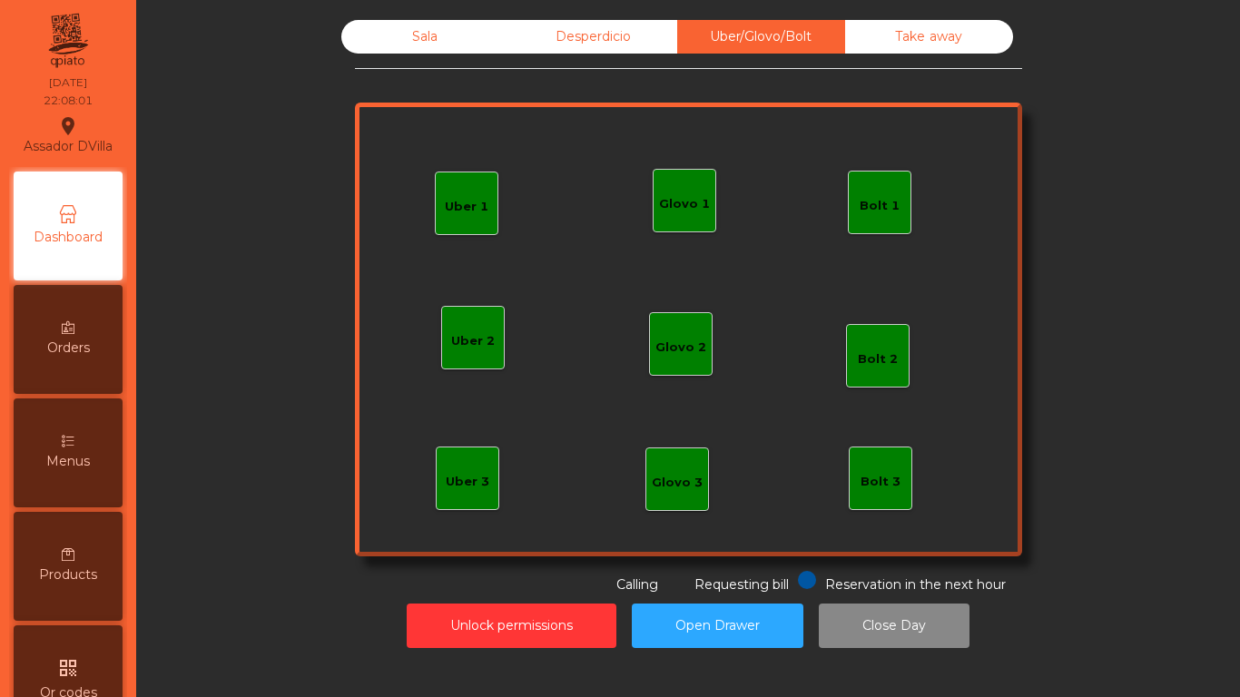
click at [630, 18] on div "Sala Desperdicio Uber/Glovo/Bolt Take away Uber 1 Uber 3 Bolt 2 Glovo 2 Uber 2 …" at bounding box center [688, 334] width 1082 height 647
click at [613, 25] on div "Desperdicio" at bounding box center [593, 37] width 168 height 34
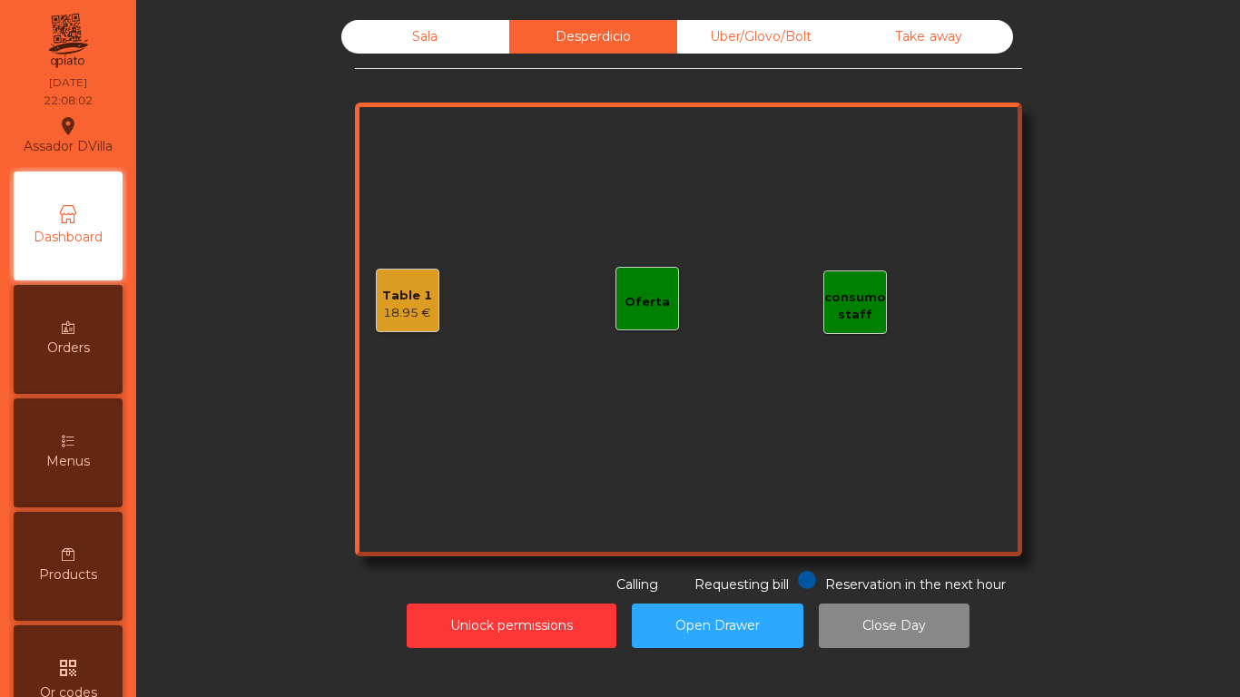
click at [394, 268] on div "Table 1 18.95 € consumo staff Oferta" at bounding box center [688, 330] width 667 height 454
click at [399, 293] on div "Table 1" at bounding box center [407, 296] width 50 height 18
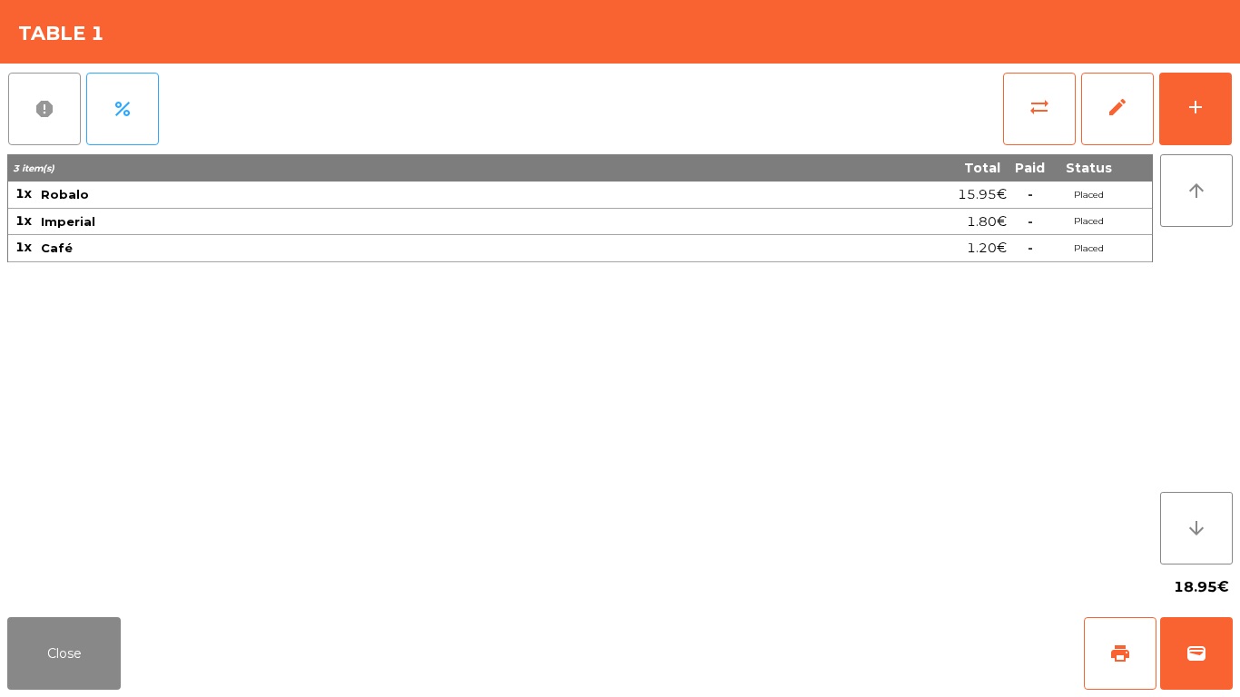
click at [40, 116] on span "report" at bounding box center [45, 109] width 22 height 22
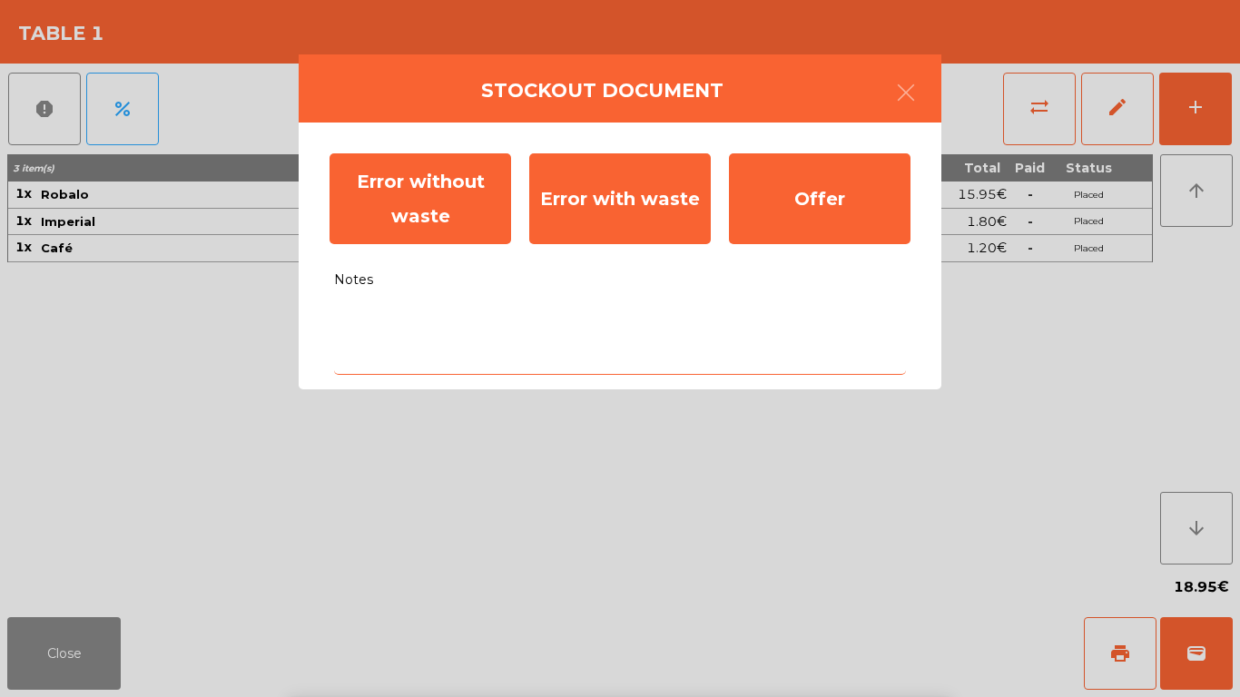
click at [490, 347] on textarea "Notes" at bounding box center [620, 337] width 572 height 75
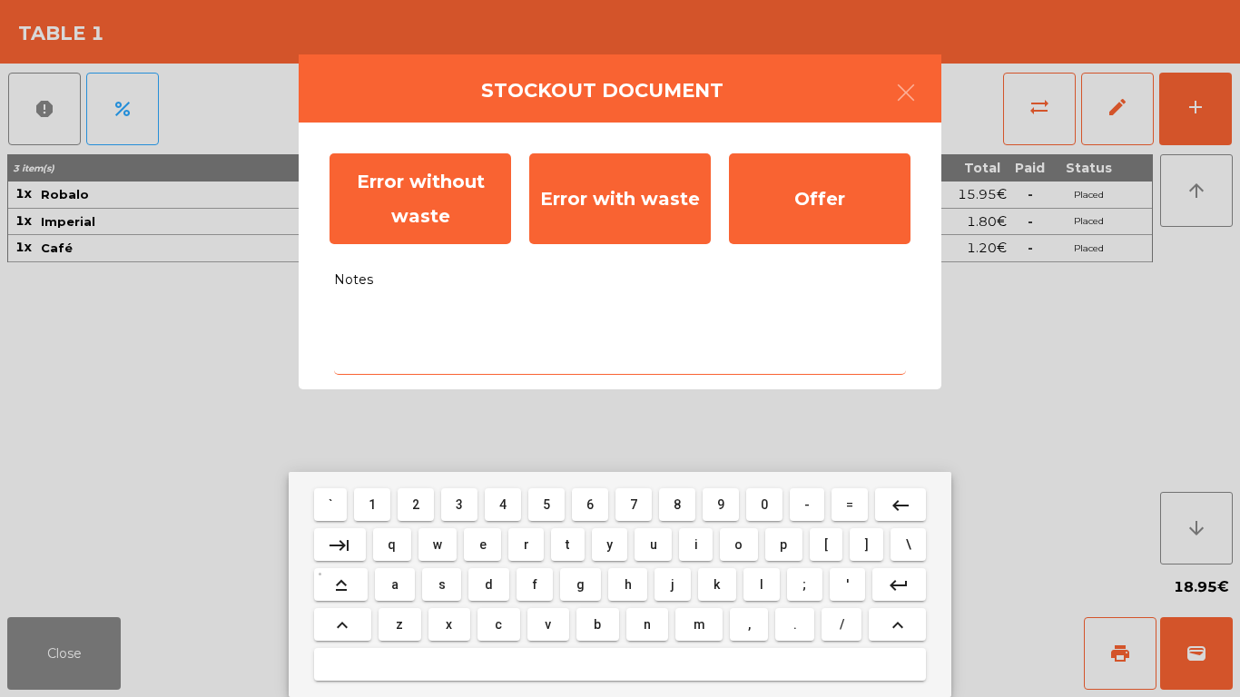
click at [641, 558] on button "u" at bounding box center [653, 545] width 37 height 33
type textarea "*"
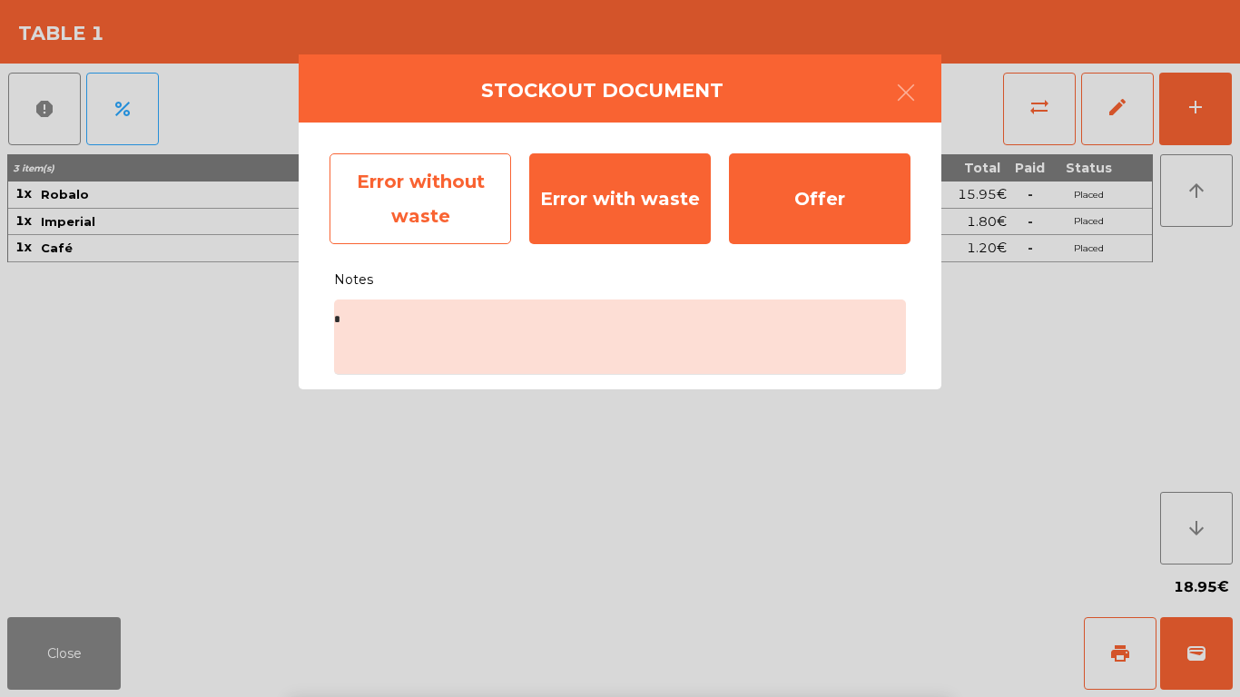
click at [438, 185] on div "Error without waste" at bounding box center [421, 198] width 182 height 91
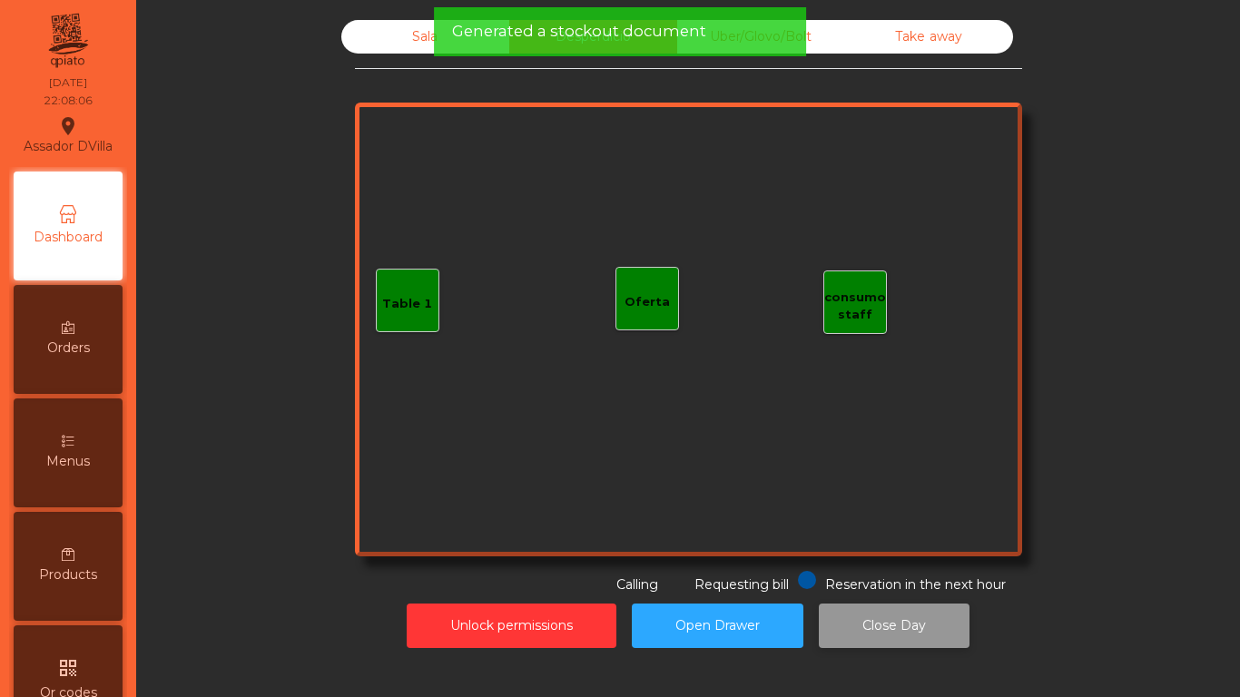
click at [951, 614] on button "Close Day" at bounding box center [894, 626] width 151 height 44
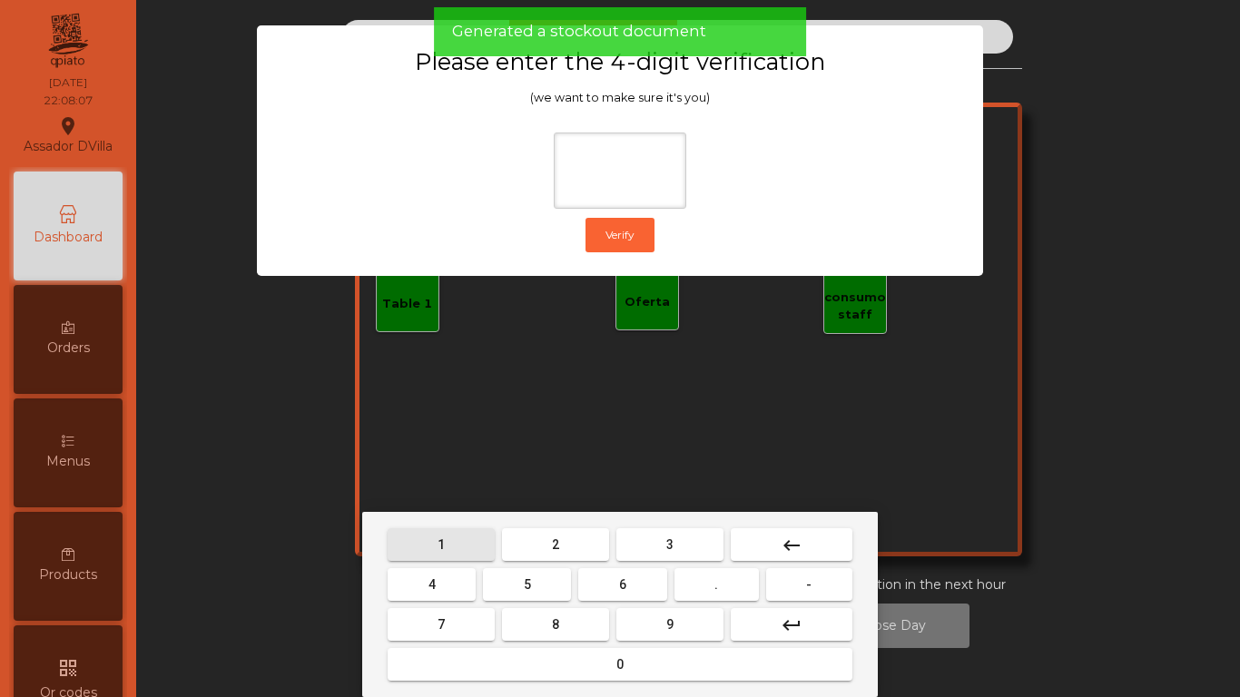
drag, startPoint x: 454, startPoint y: 529, endPoint x: 610, endPoint y: 590, distance: 167.6
click at [454, 531] on button "1" at bounding box center [441, 545] width 107 height 33
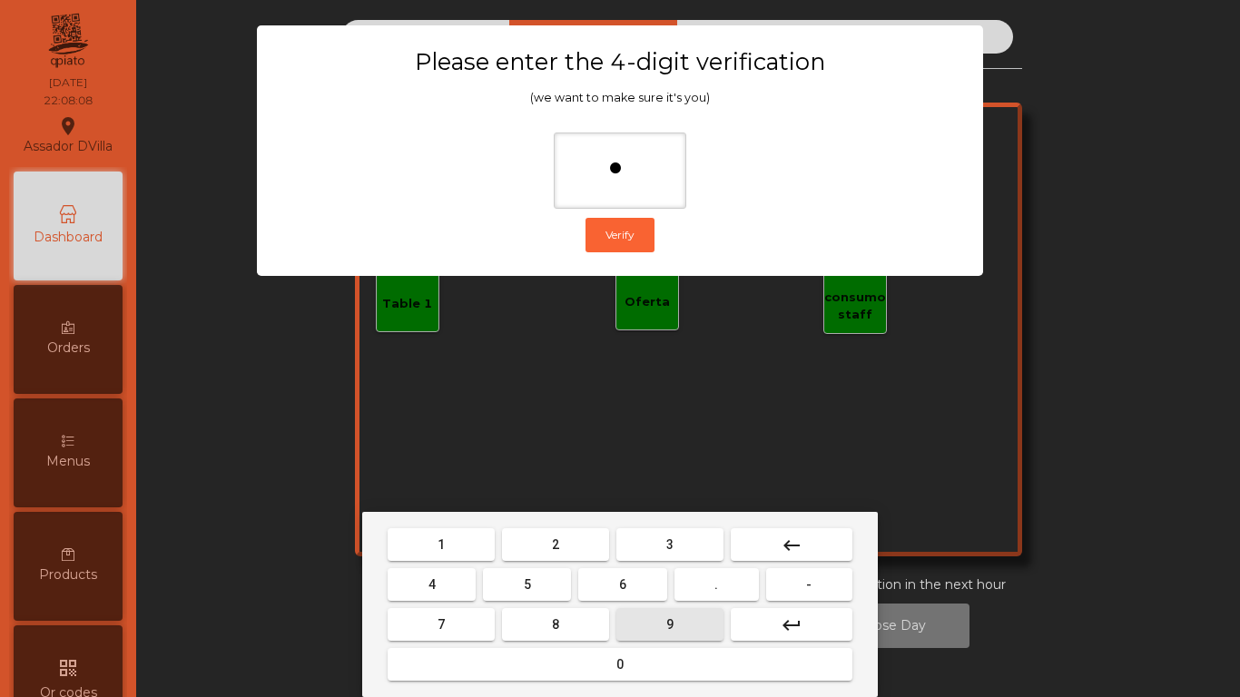
click at [656, 617] on button "9" at bounding box center [670, 624] width 107 height 33
click at [433, 588] on span "4" at bounding box center [432, 585] width 7 height 15
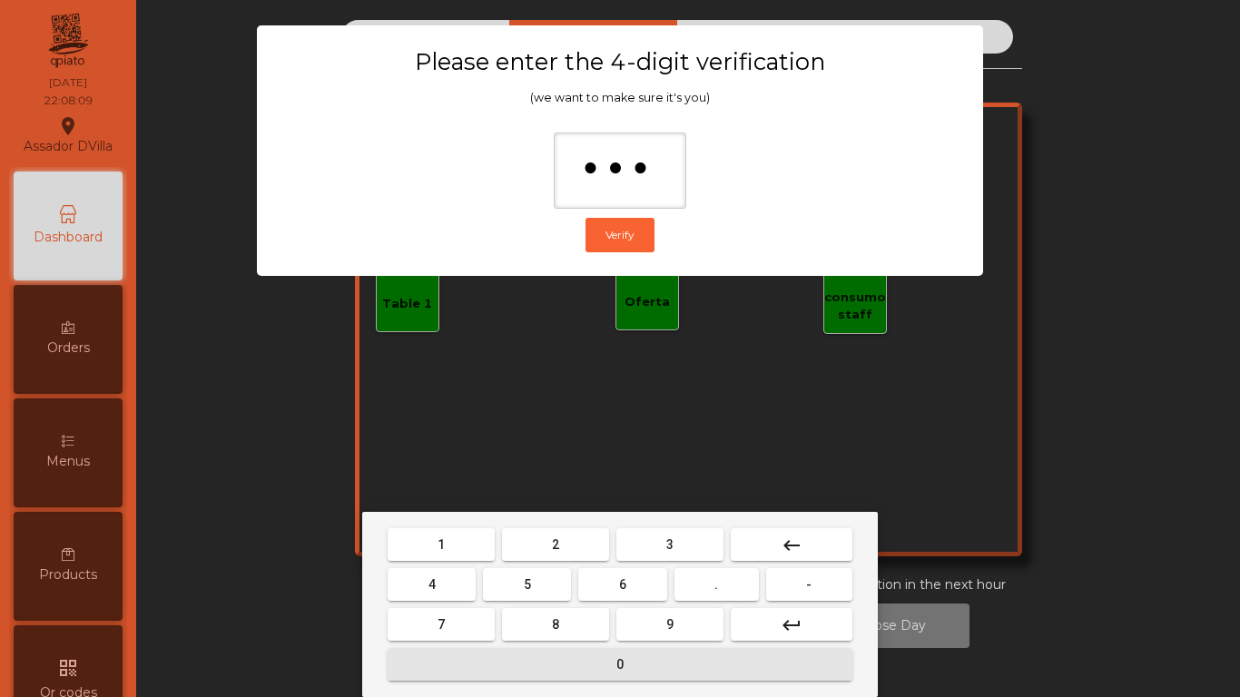
click at [476, 661] on button "0" at bounding box center [620, 664] width 465 height 33
type input "****"
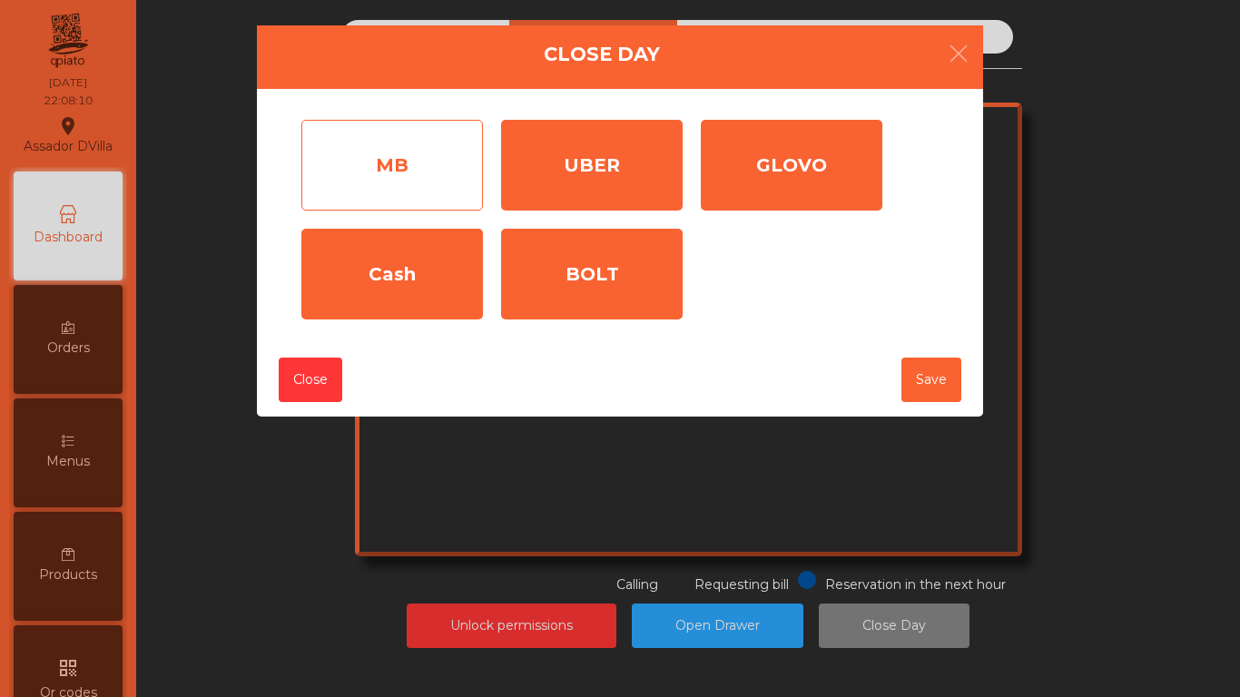
click at [426, 176] on div "MB" at bounding box center [392, 165] width 182 height 91
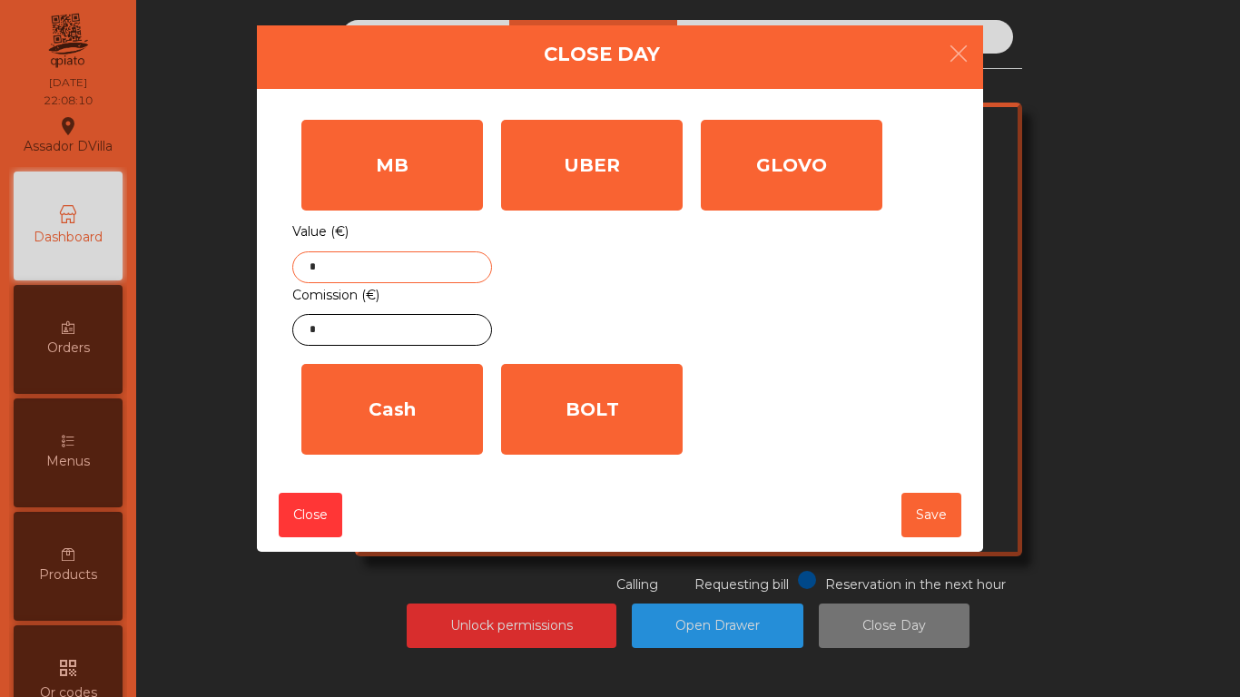
click at [421, 262] on input "*" at bounding box center [392, 268] width 200 height 32
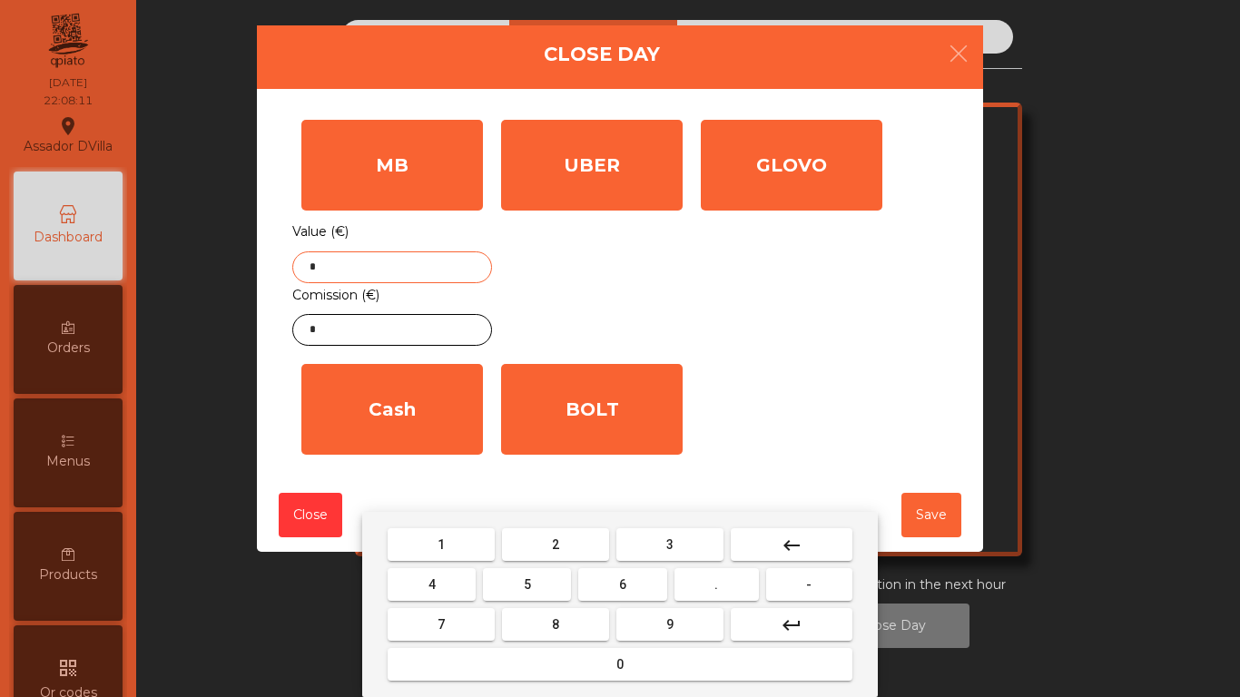
click at [676, 555] on button "3" at bounding box center [670, 545] width 107 height 33
drag, startPoint x: 644, startPoint y: 578, endPoint x: 649, endPoint y: 589, distance: 13.0
click at [644, 578] on button "6" at bounding box center [622, 584] width 88 height 33
click at [656, 612] on button "9" at bounding box center [670, 624] width 107 height 33
type input "***"
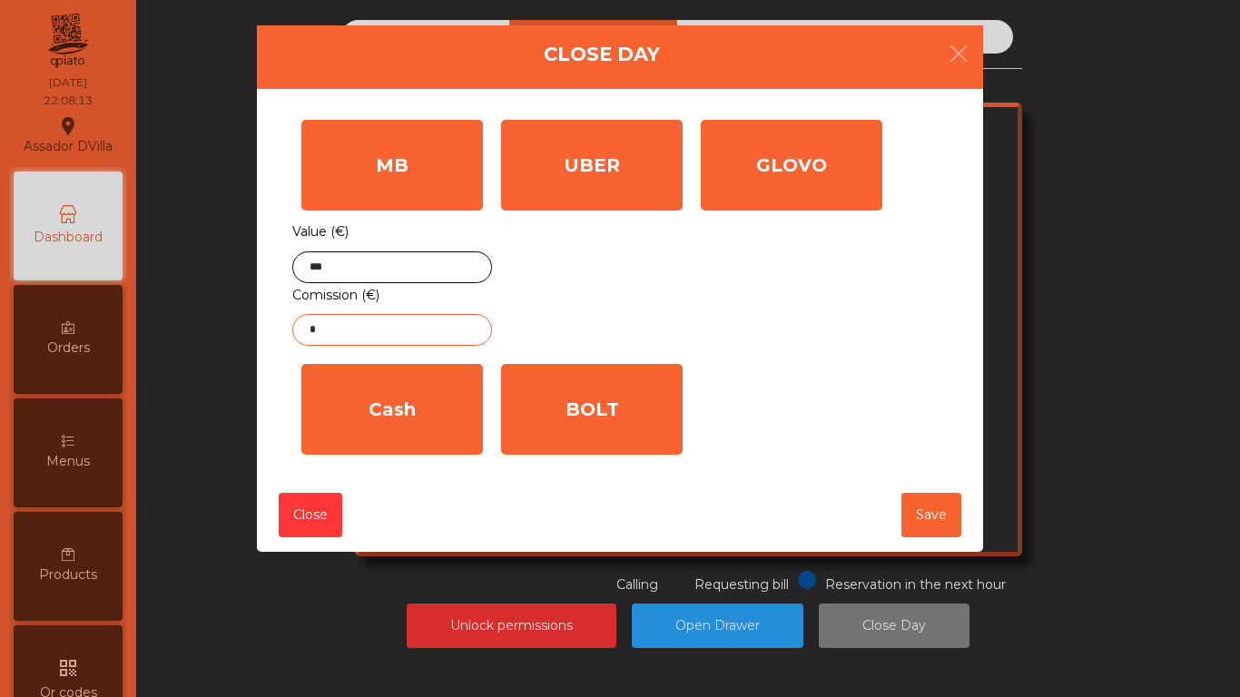
click at [328, 317] on input "*" at bounding box center [392, 330] width 200 height 32
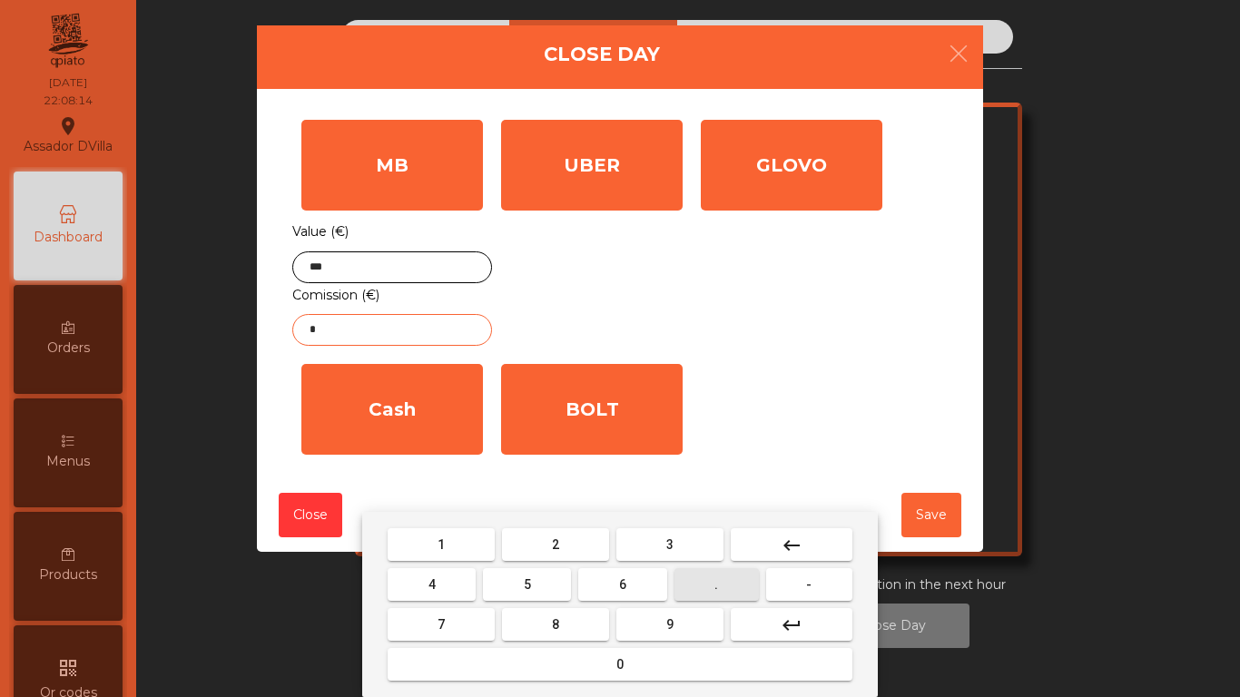
drag, startPoint x: 681, startPoint y: 578, endPoint x: 579, endPoint y: 615, distance: 108.0
click at [680, 579] on button "." at bounding box center [717, 584] width 84 height 33
drag, startPoint x: 578, startPoint y: 616, endPoint x: 472, endPoint y: 618, distance: 105.4
click at [576, 616] on button "8" at bounding box center [555, 624] width 107 height 33
click at [419, 626] on button "7" at bounding box center [441, 624] width 107 height 33
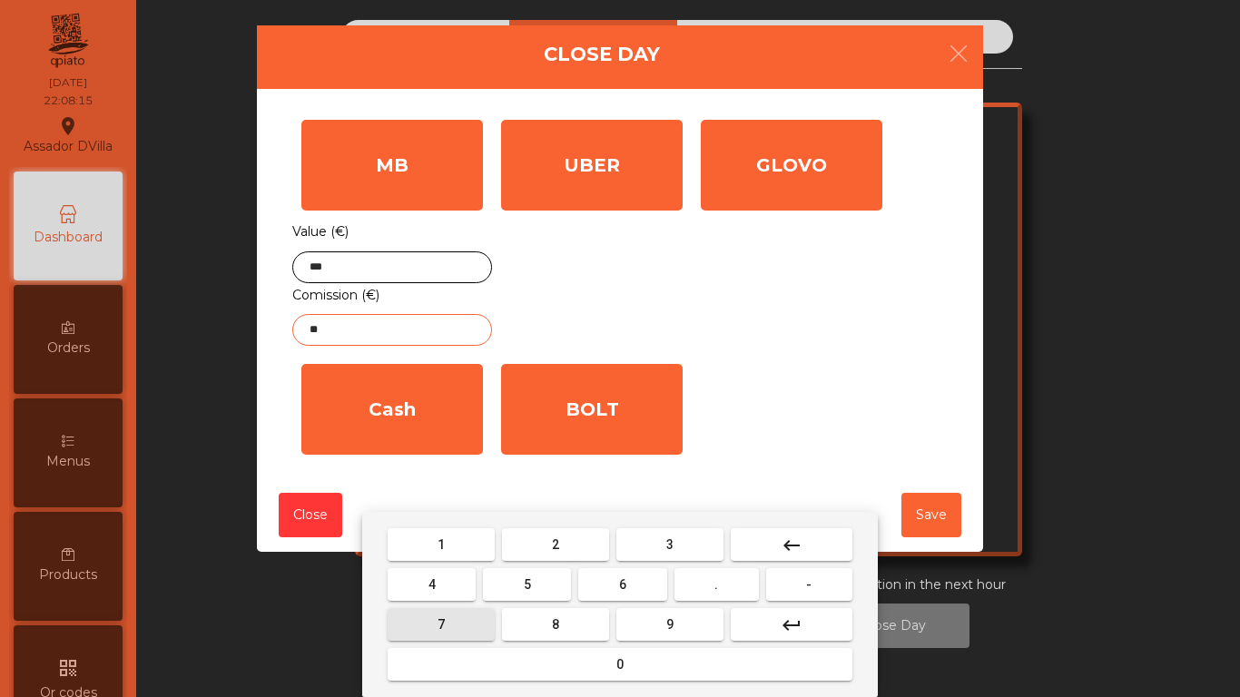
type input "***"
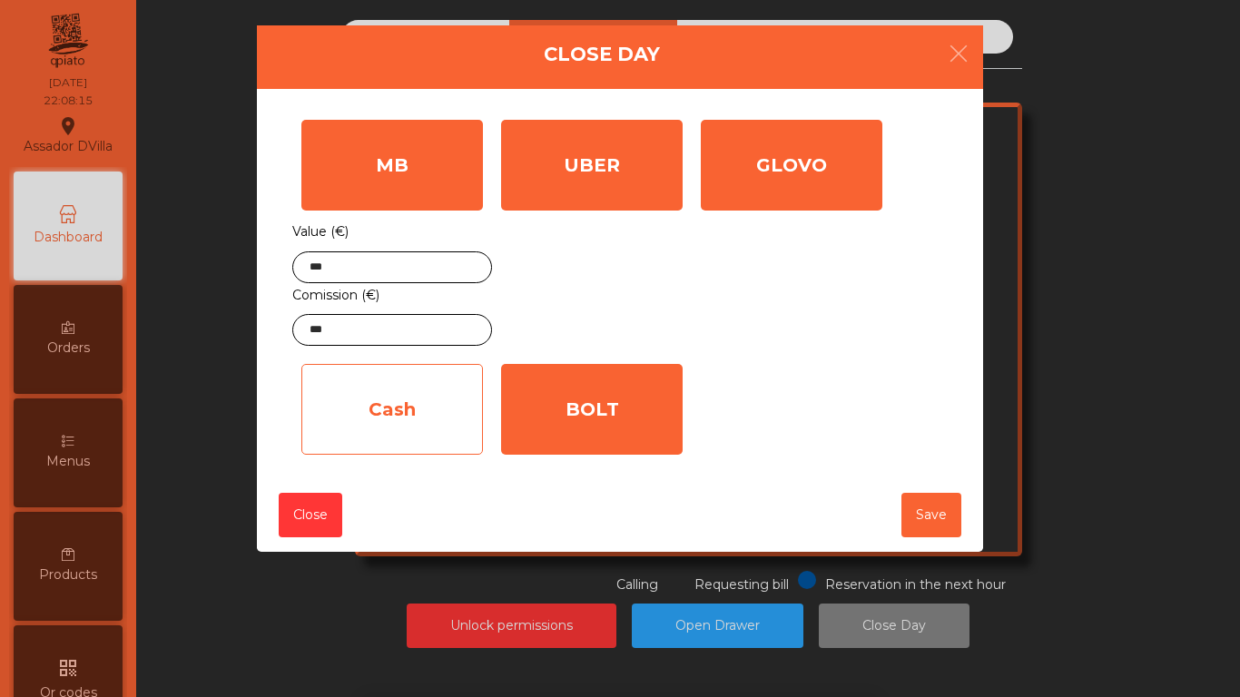
click at [363, 413] on div "Cash" at bounding box center [392, 409] width 182 height 91
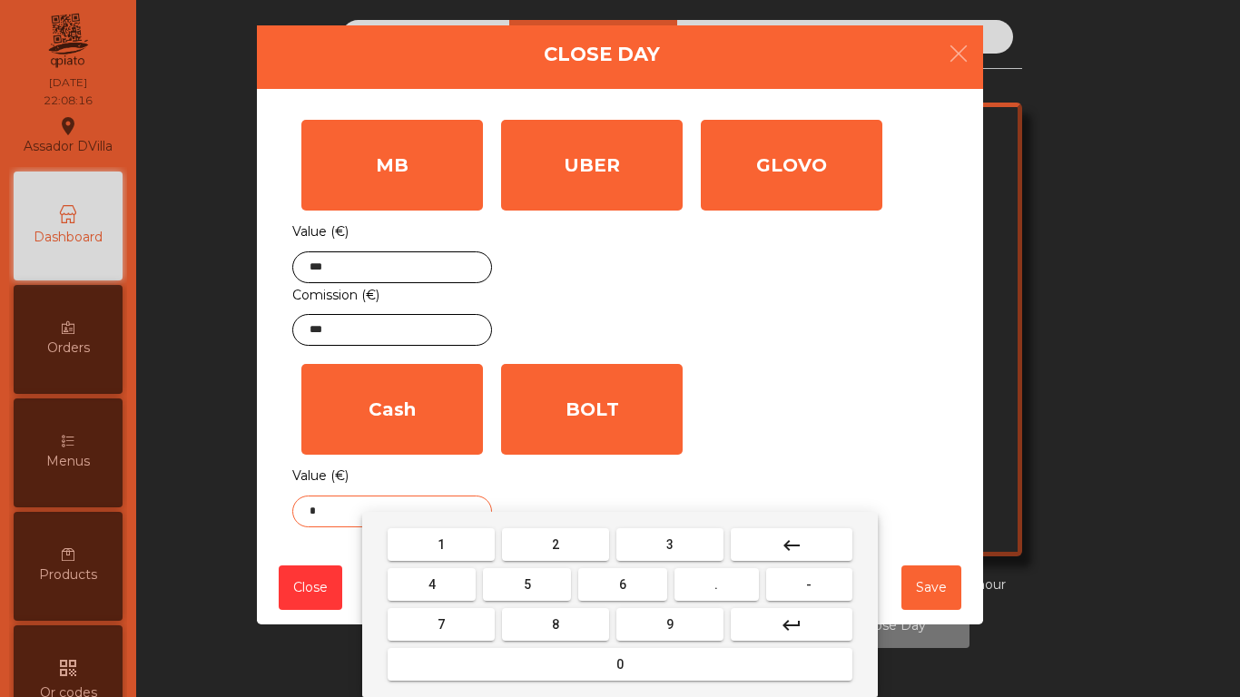
click at [362, 511] on input "*" at bounding box center [392, 512] width 200 height 32
click at [687, 581] on button "." at bounding box center [717, 584] width 84 height 33
click at [456, 590] on button "4" at bounding box center [432, 584] width 88 height 33
type input "**"
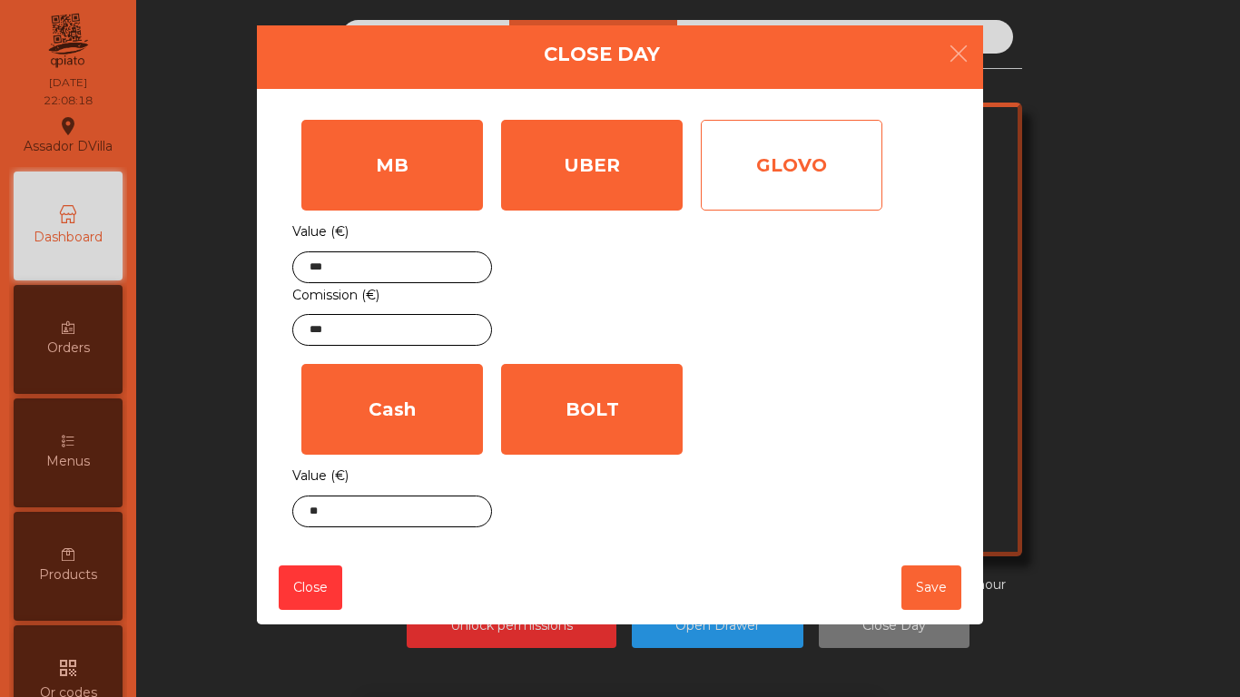
click at [744, 156] on div "GLOVO" at bounding box center [792, 165] width 182 height 91
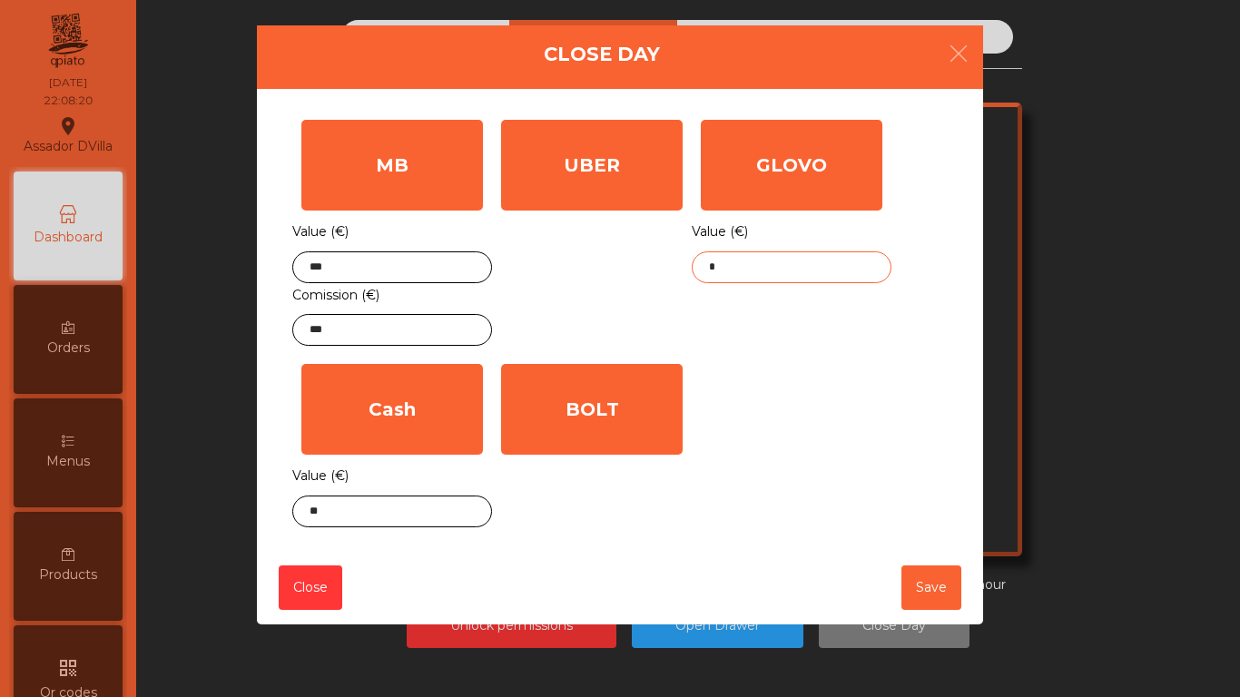
click at [726, 262] on input "*" at bounding box center [792, 268] width 200 height 32
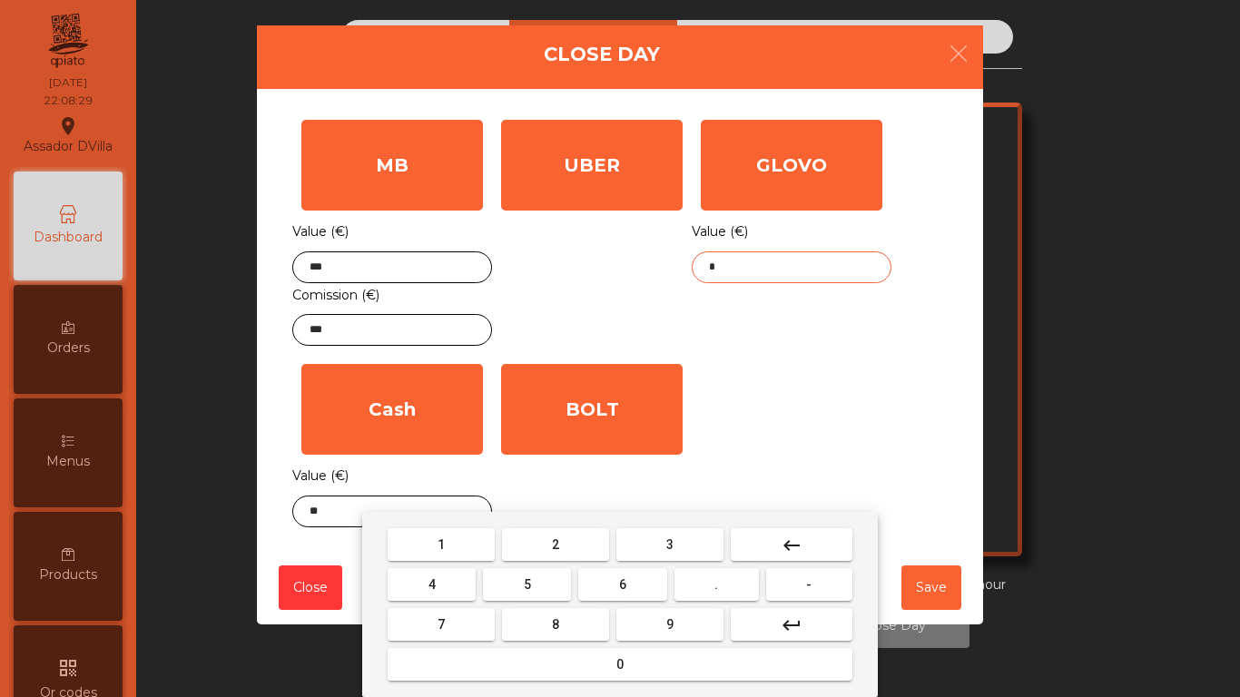
click at [627, 593] on button "6" at bounding box center [622, 584] width 88 height 33
click at [463, 627] on button "7" at bounding box center [441, 624] width 107 height 33
click at [694, 590] on button "." at bounding box center [717, 584] width 84 height 33
click at [483, 550] on button "1" at bounding box center [441, 545] width 107 height 33
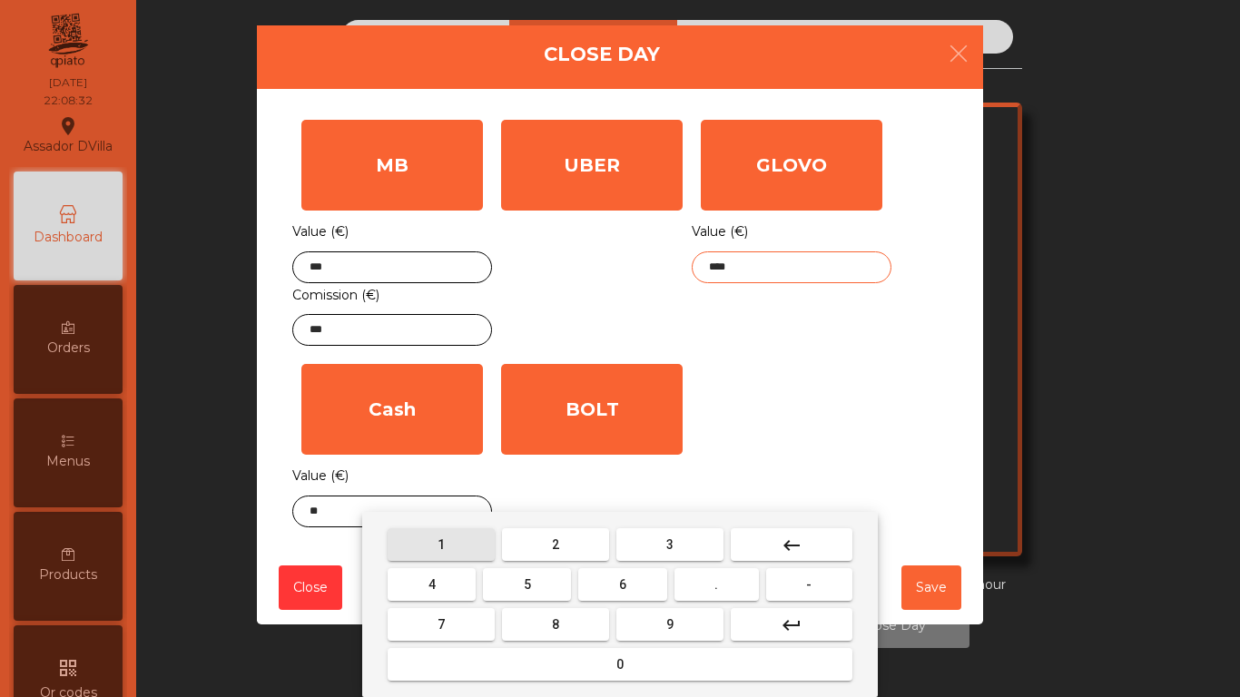
type input "*****"
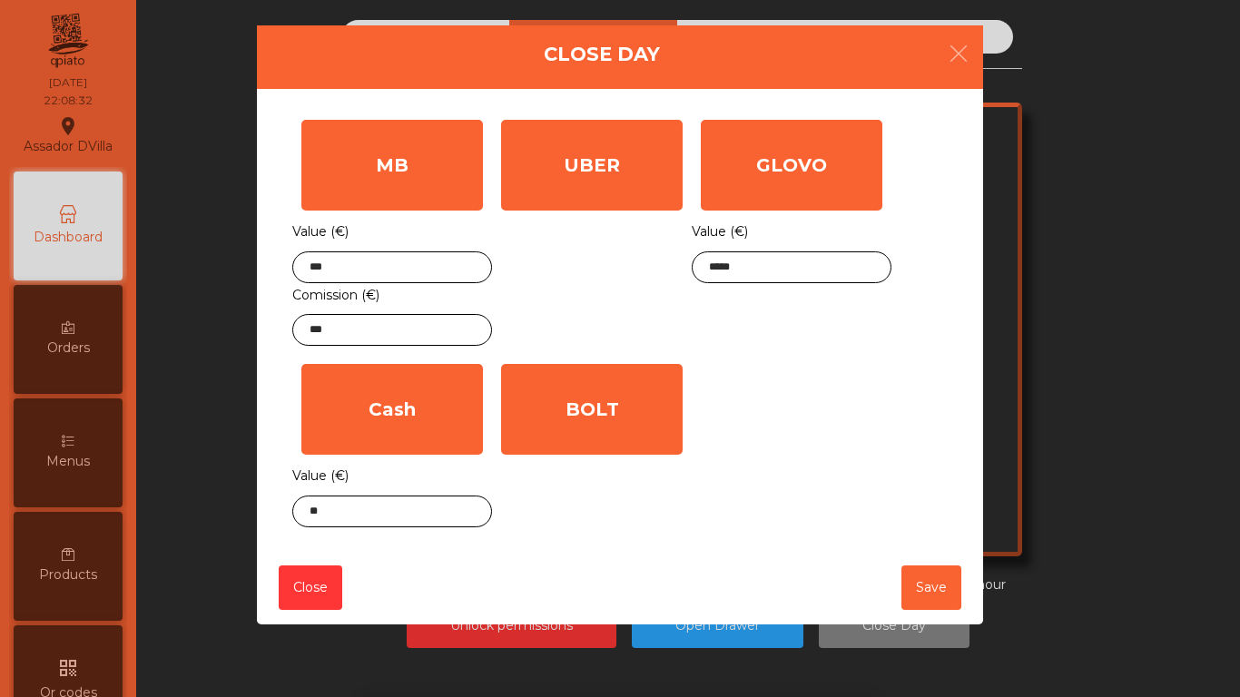
click at [813, 418] on div "MB Value (€) *** Comission (€) *** UBER Value (€) * GLOVO Value (€) ***** Cash …" at bounding box center [620, 324] width 656 height 426
click at [932, 610] on button "Save" at bounding box center [932, 588] width 60 height 44
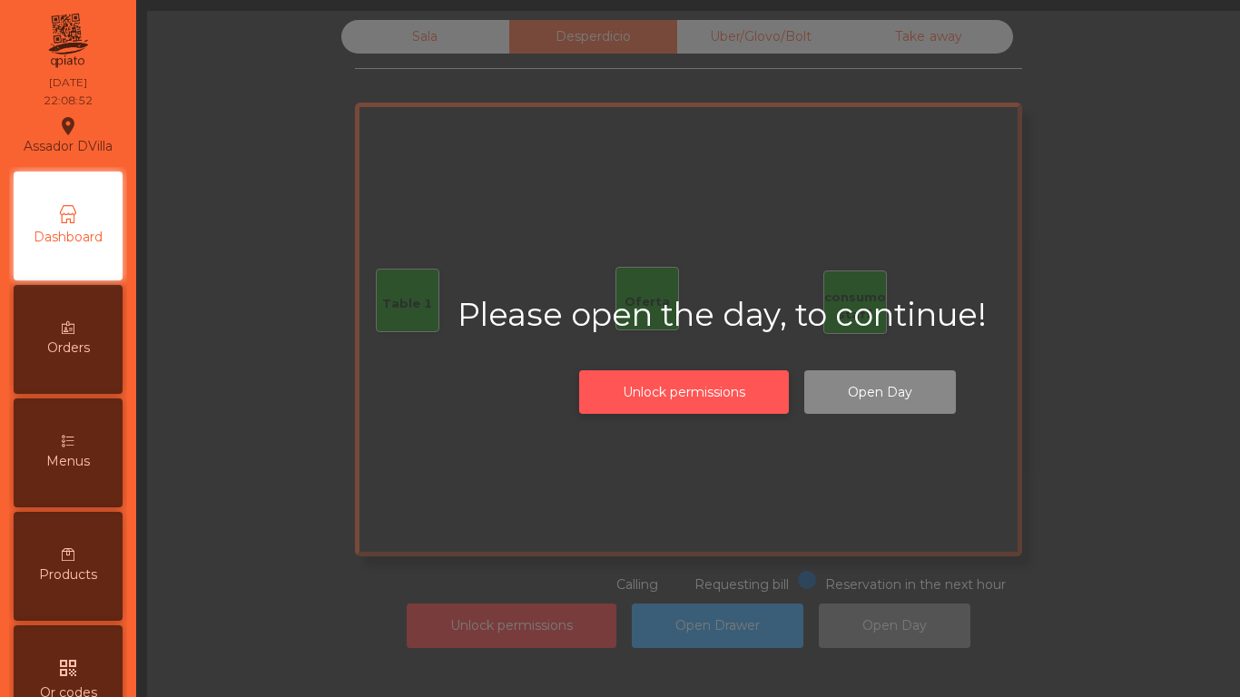
click at [765, 404] on button "Unlock permissions" at bounding box center [684, 392] width 210 height 44
